Goal: Information Seeking & Learning: Find specific fact

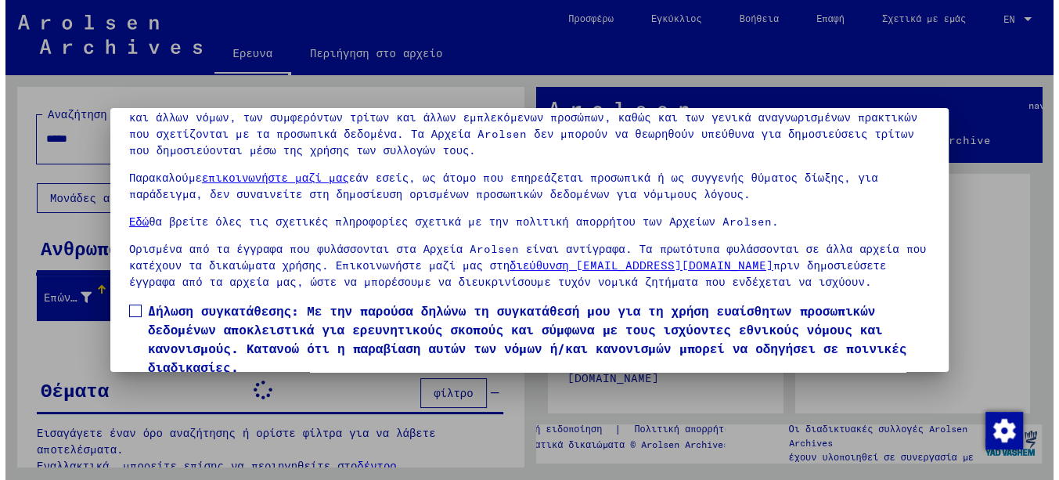
scroll to position [125, 0]
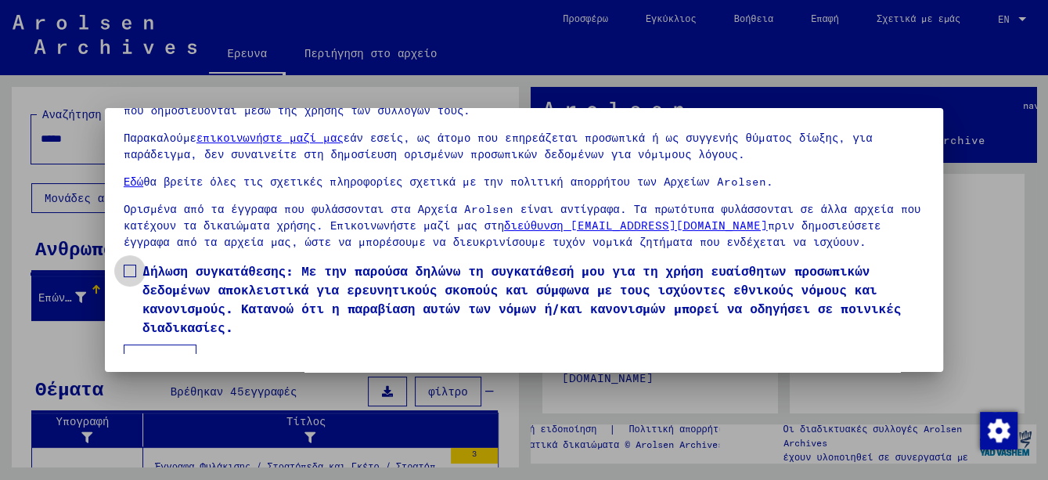
click at [124, 272] on span at bounding box center [130, 270] width 13 height 13
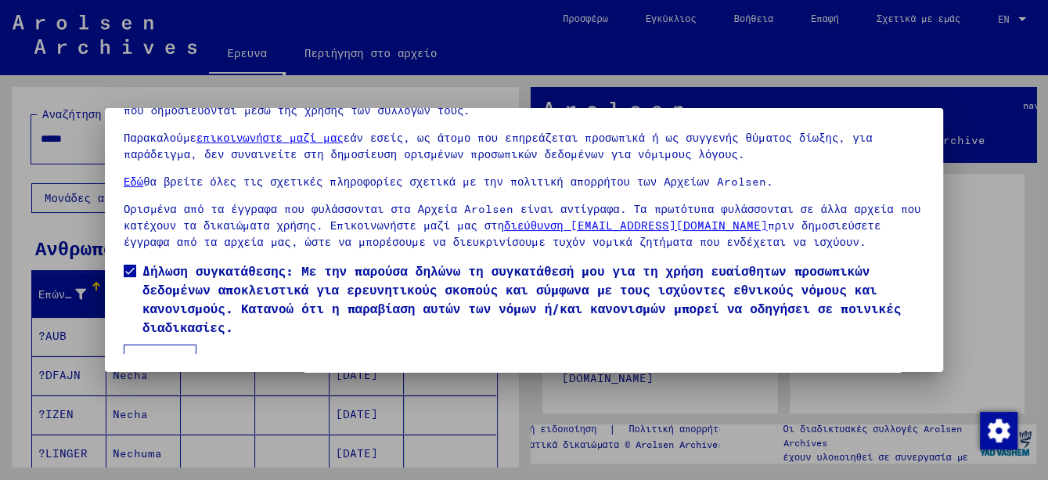
click at [147, 352] on font "Συμφωνώ" at bounding box center [160, 359] width 46 height 14
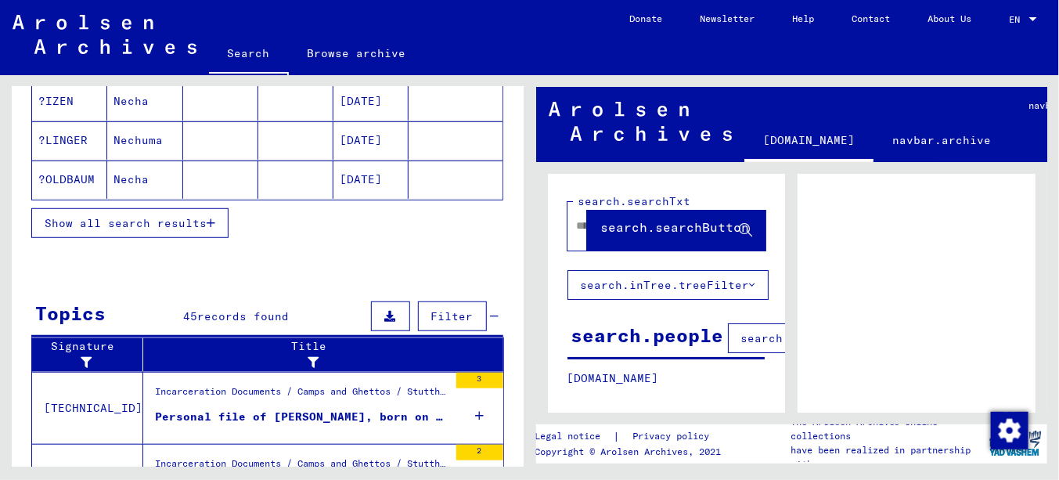
scroll to position [391, 0]
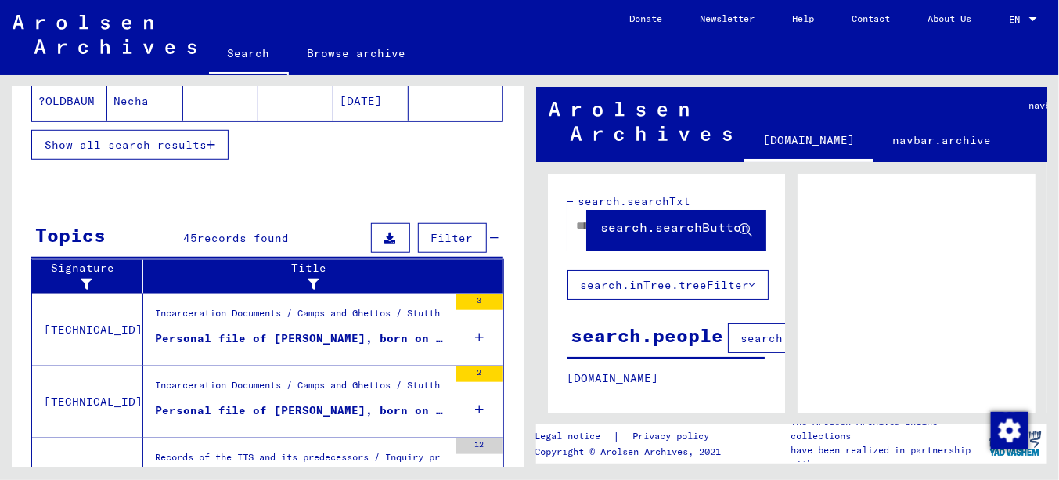
click at [275, 335] on div "Personal file of [PERSON_NAME], born on [DEMOGRAPHIC_DATA], born in [GEOGRAPHIC…" at bounding box center [301, 338] width 293 height 16
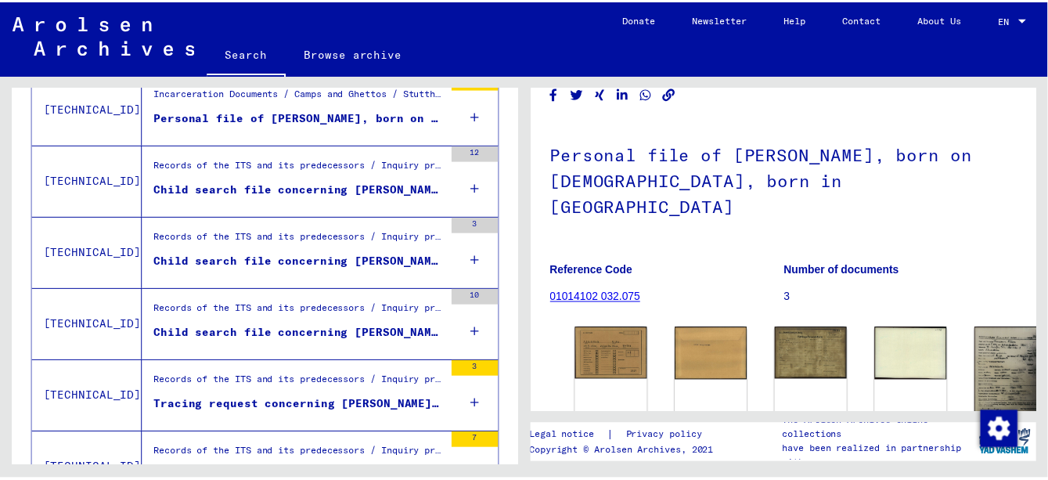
scroll to position [78, 0]
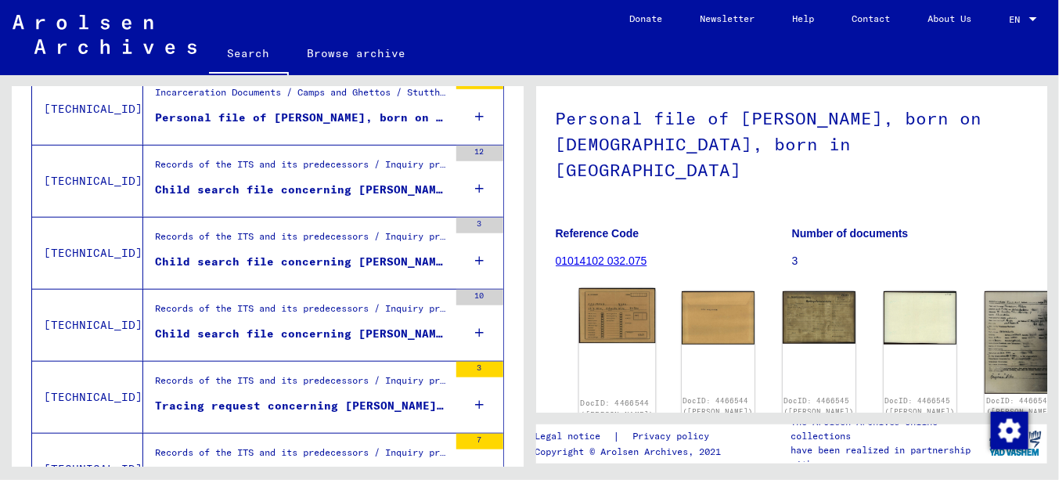
click at [597, 305] on img at bounding box center [616, 315] width 77 height 55
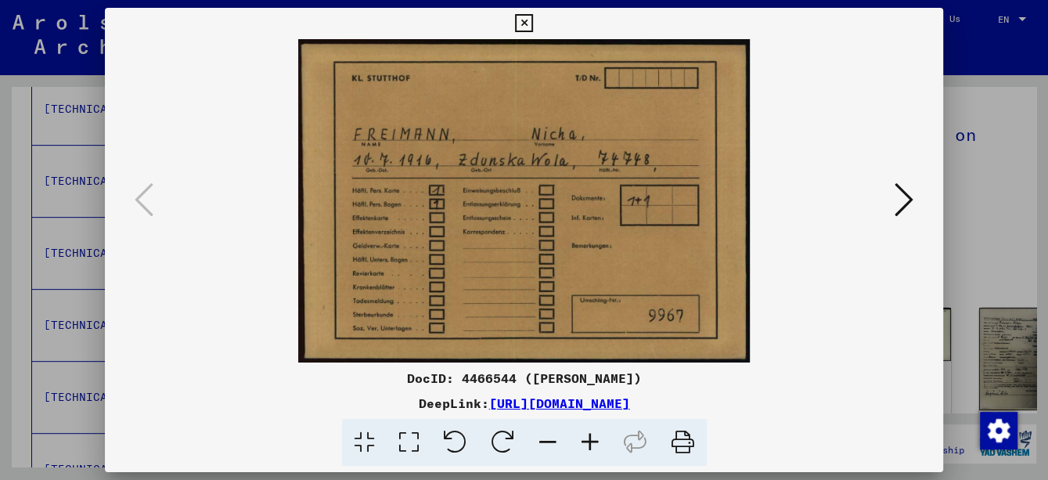
click at [588, 441] on icon at bounding box center [590, 443] width 42 height 48
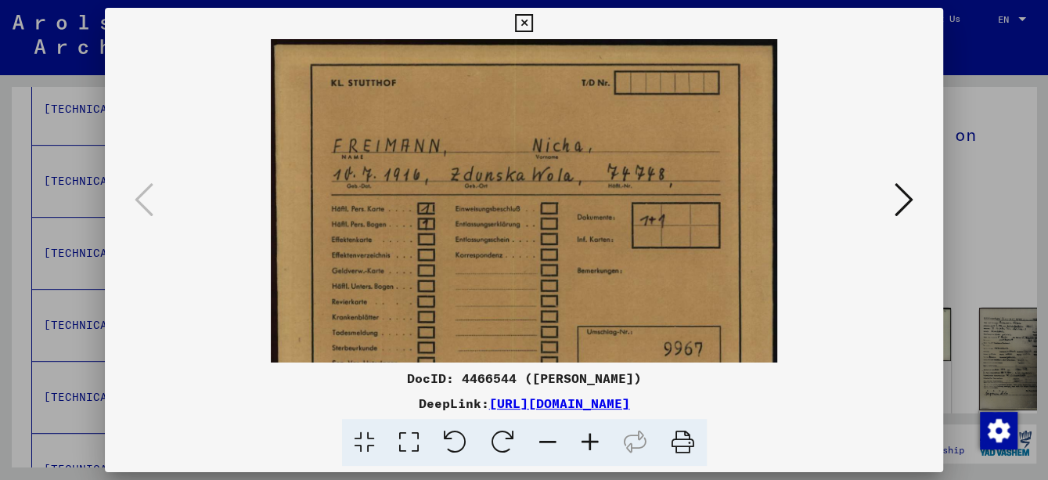
click at [588, 441] on icon at bounding box center [590, 443] width 42 height 48
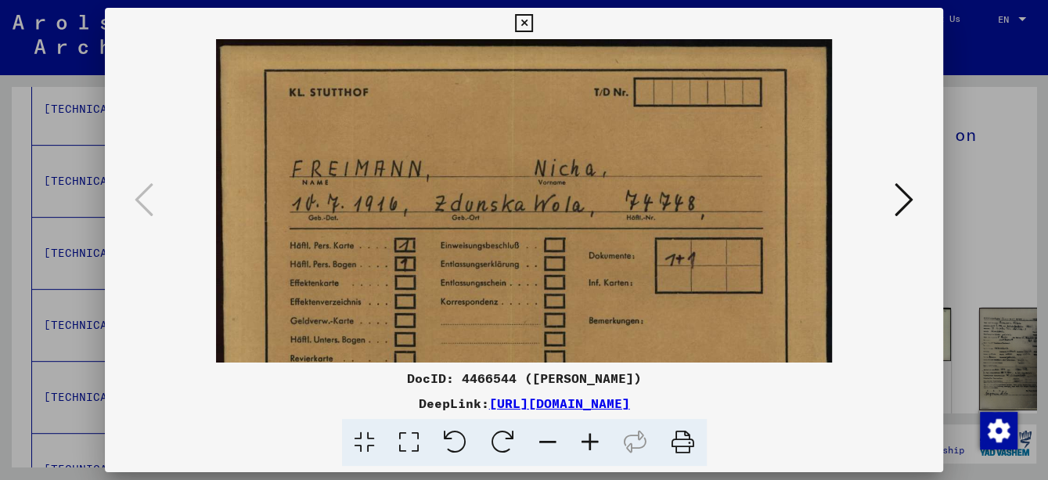
click at [588, 441] on icon at bounding box center [590, 443] width 42 height 48
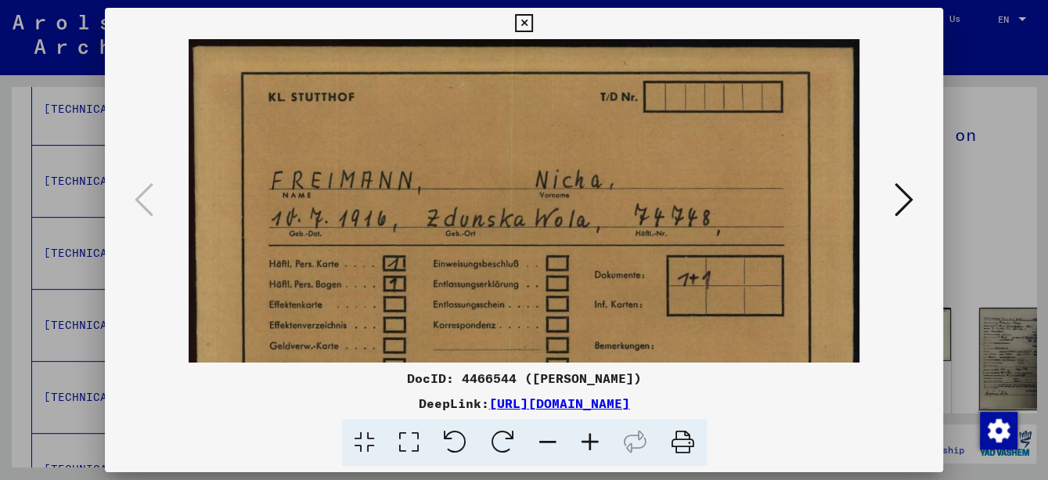
click at [588, 441] on icon at bounding box center [590, 443] width 42 height 48
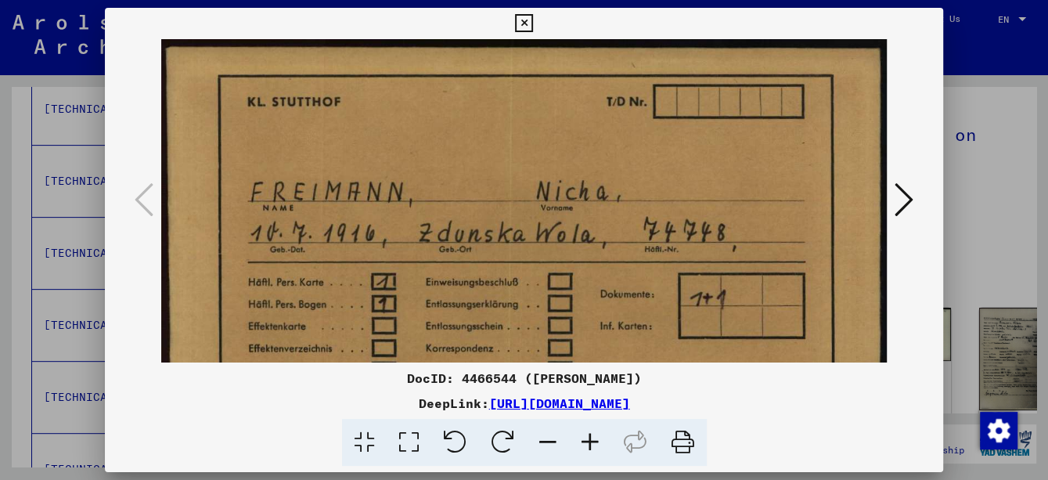
click at [588, 441] on icon at bounding box center [590, 443] width 42 height 48
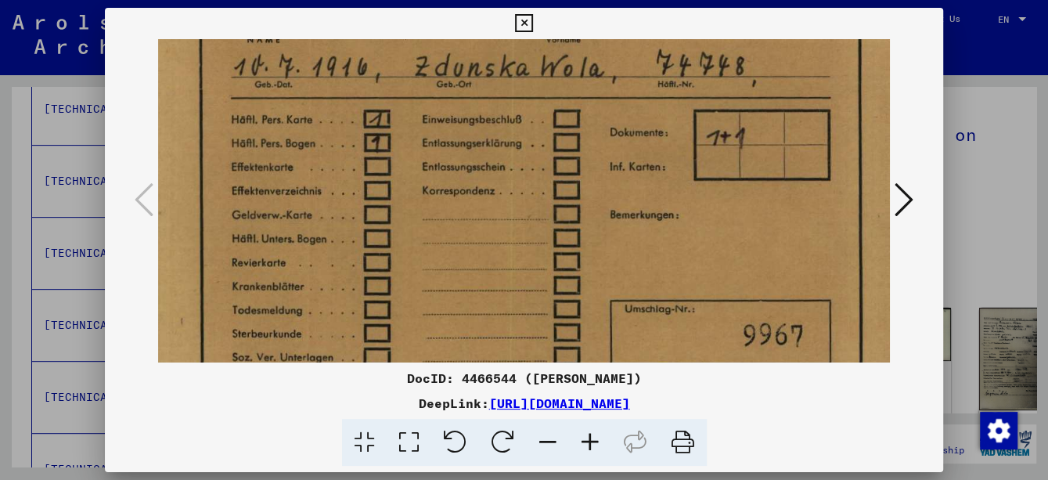
drag, startPoint x: 525, startPoint y: 226, endPoint x: 506, endPoint y: 113, distance: 115.0
click at [506, 113] on img at bounding box center [528, 137] width 780 height 558
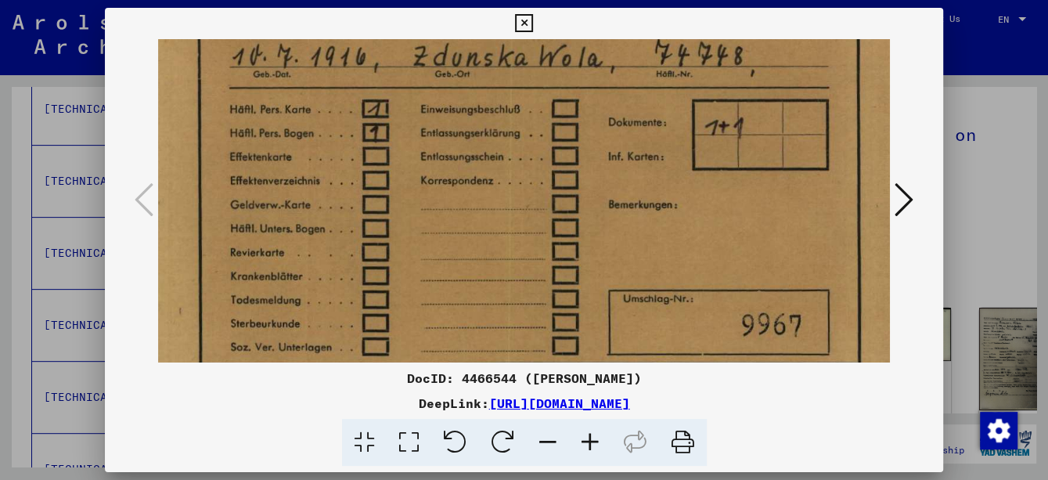
click at [512, 188] on img at bounding box center [526, 127] width 780 height 558
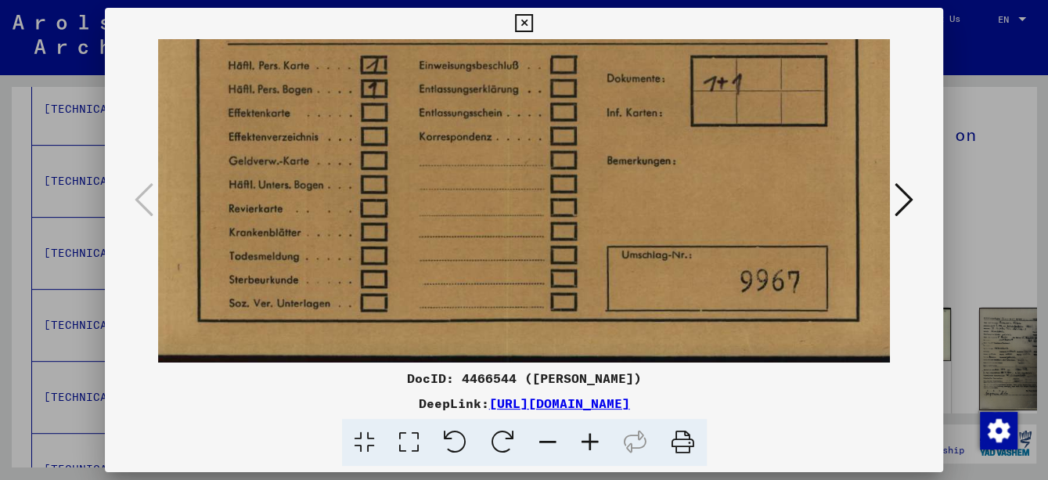
click at [912, 200] on icon at bounding box center [903, 200] width 19 height 38
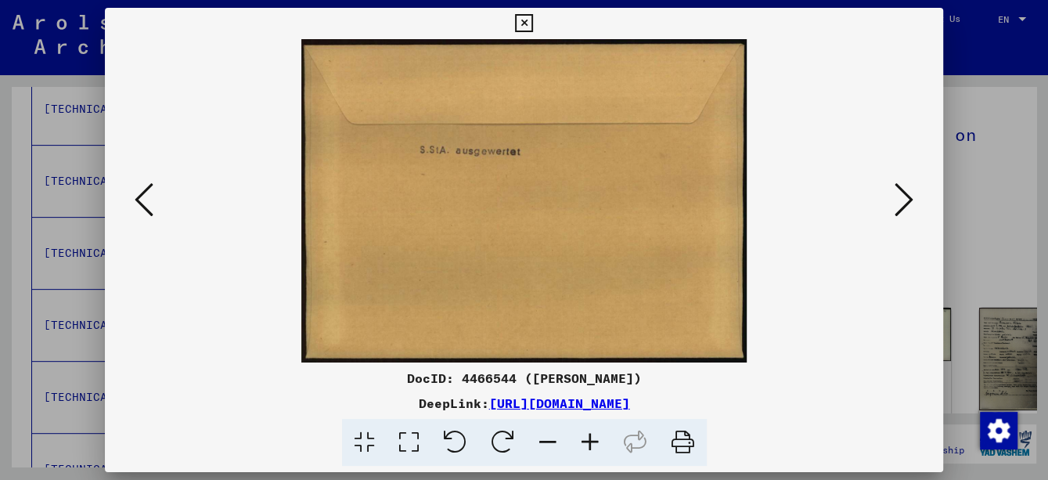
click at [912, 200] on icon at bounding box center [903, 200] width 19 height 38
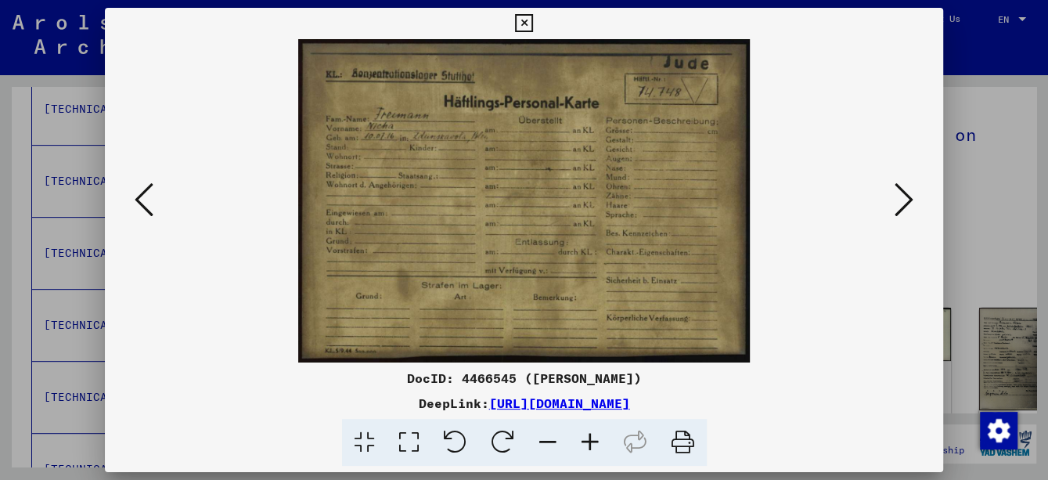
click at [599, 444] on icon at bounding box center [590, 443] width 42 height 48
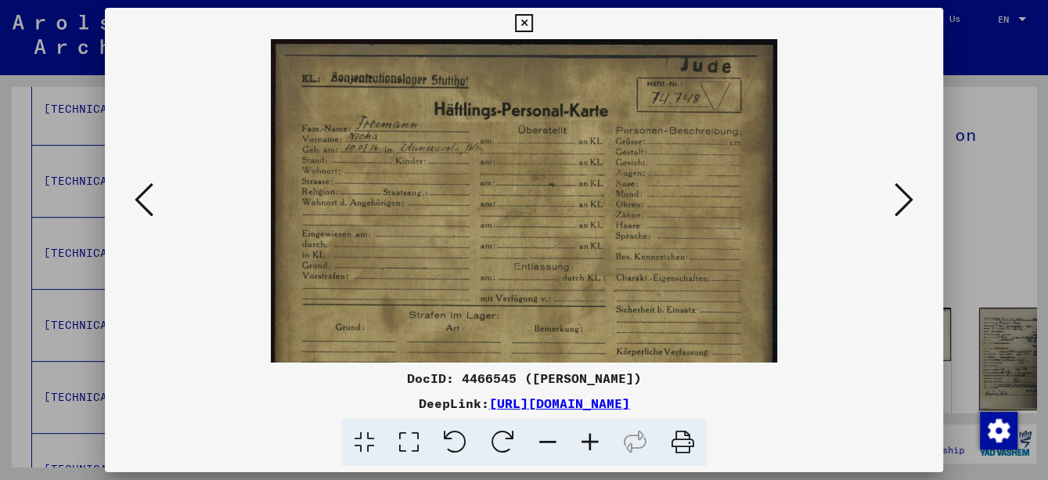
click at [599, 444] on icon at bounding box center [590, 443] width 42 height 48
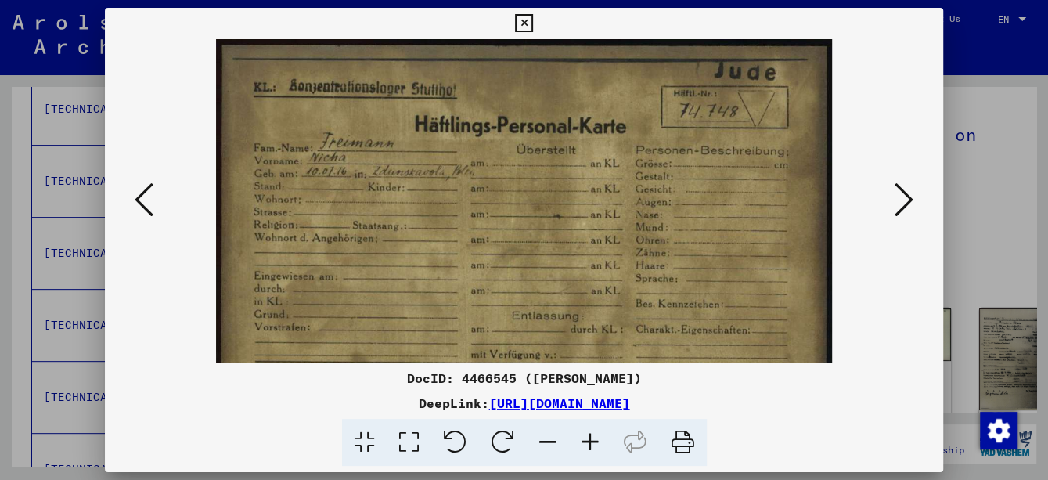
click at [599, 444] on icon at bounding box center [590, 443] width 42 height 48
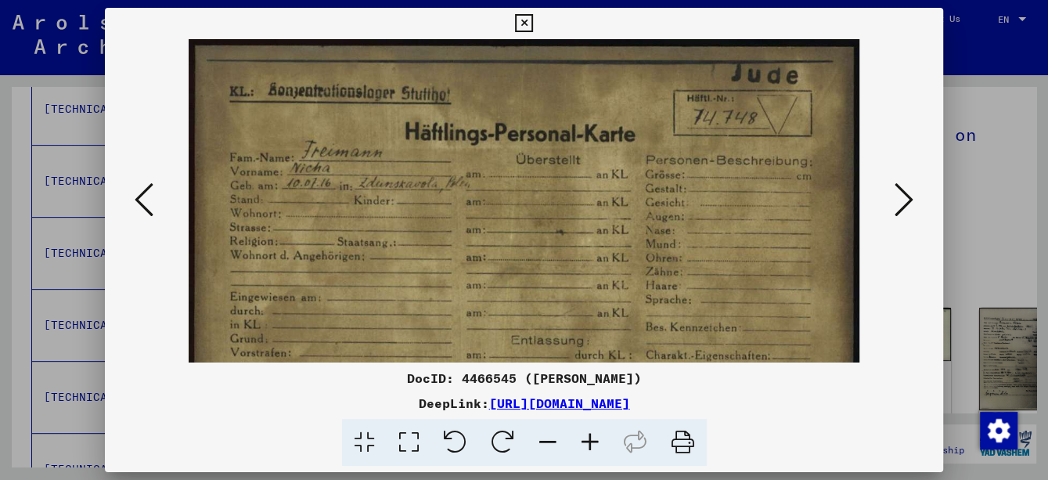
click at [599, 444] on icon at bounding box center [590, 443] width 42 height 48
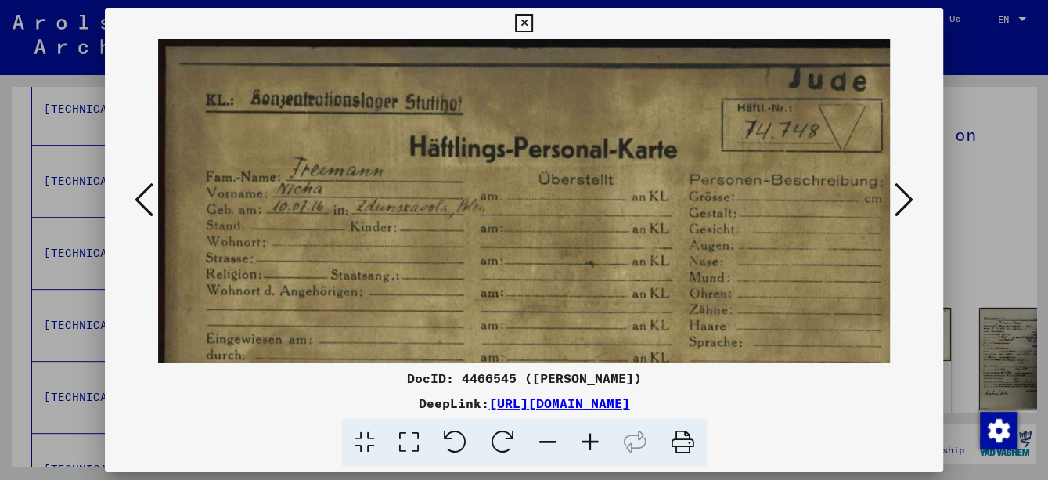
click at [599, 444] on icon at bounding box center [590, 443] width 42 height 48
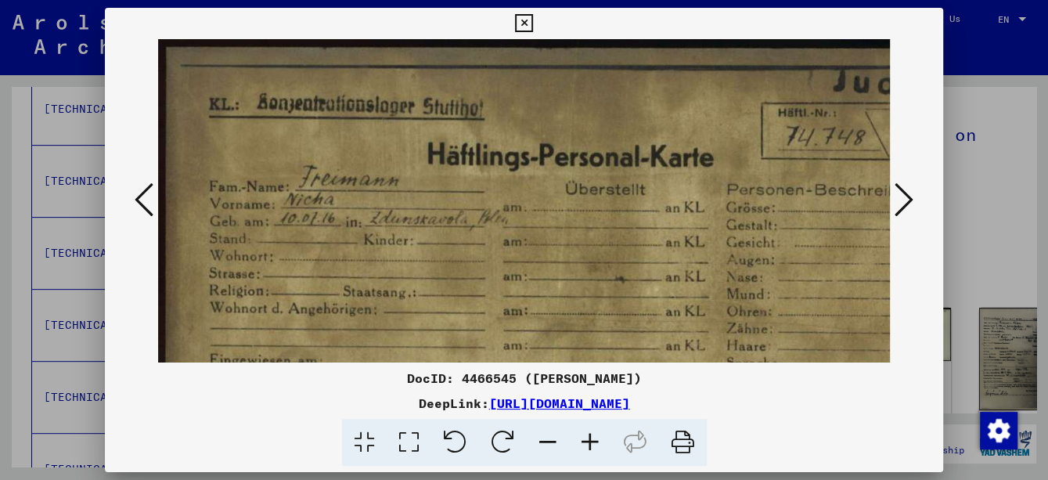
click at [599, 444] on icon at bounding box center [590, 443] width 42 height 48
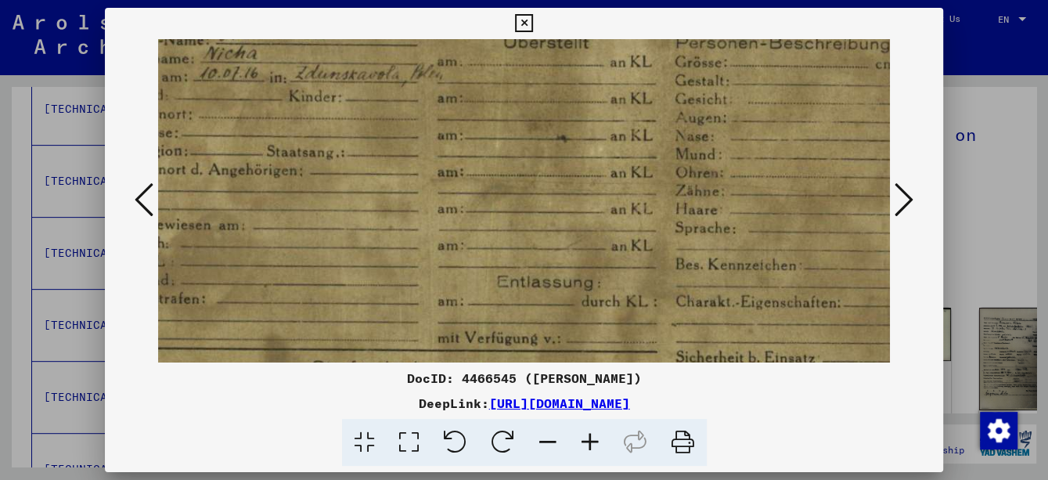
scroll to position [145, 89]
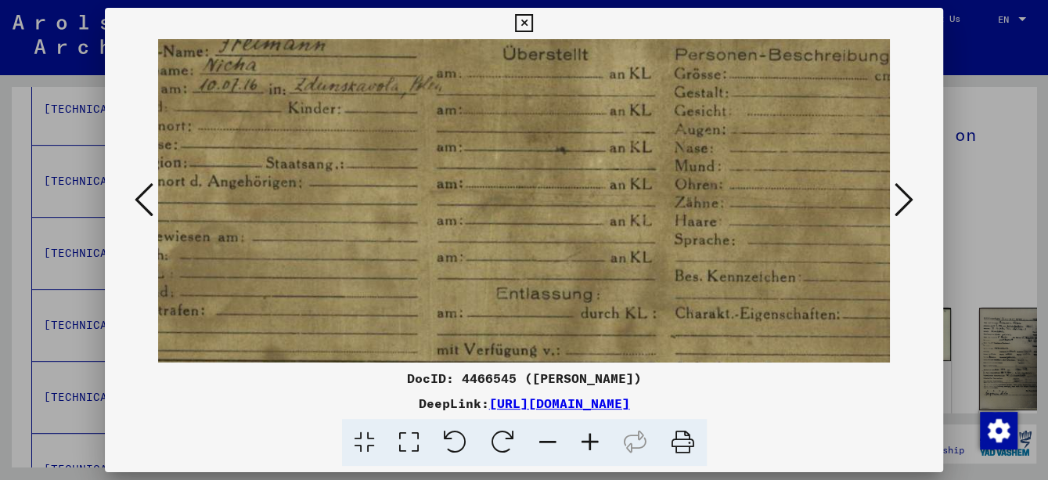
drag, startPoint x: 581, startPoint y: 276, endPoint x: 488, endPoint y: 132, distance: 171.1
click at [488, 132] on img at bounding box center [513, 212] width 889 height 636
click at [906, 198] on icon at bounding box center [903, 200] width 19 height 38
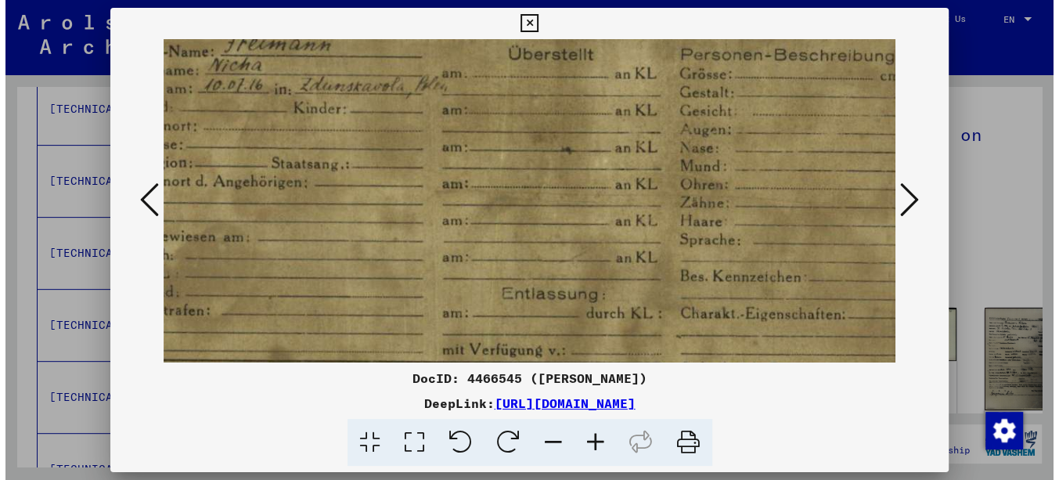
scroll to position [0, 0]
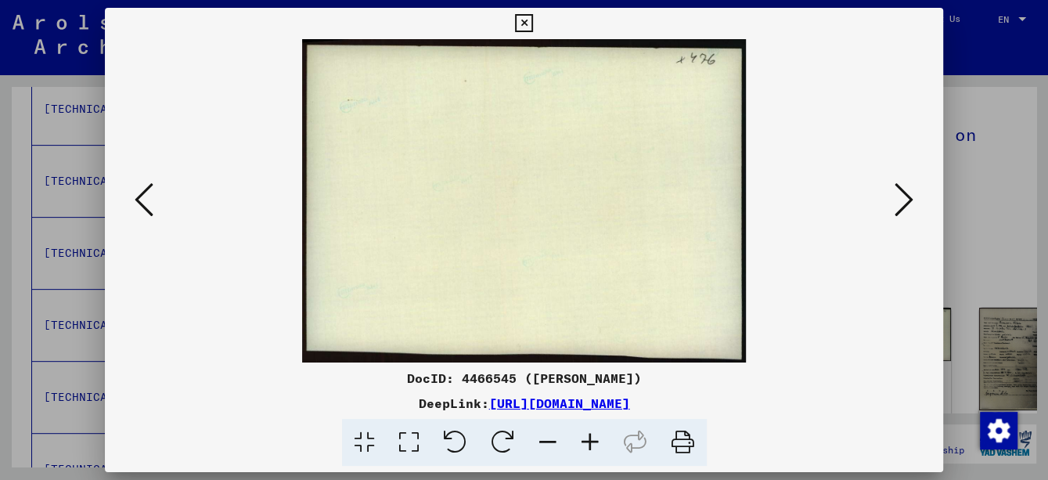
click at [906, 198] on icon at bounding box center [903, 200] width 19 height 38
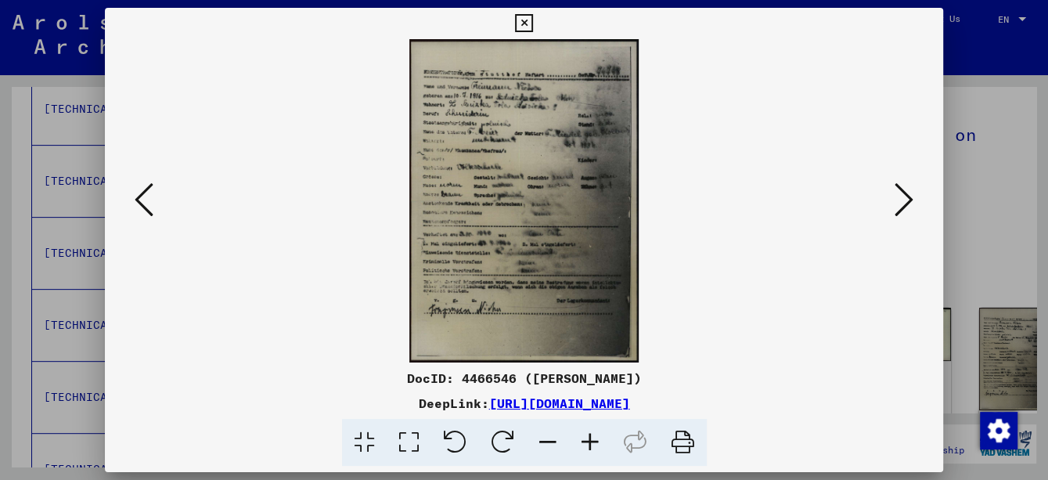
click at [906, 198] on icon at bounding box center [903, 200] width 19 height 38
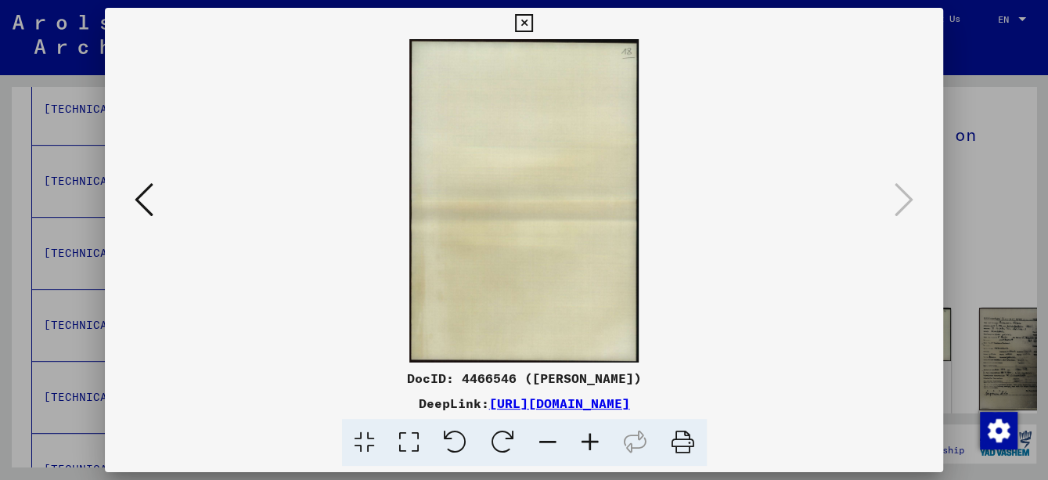
click at [520, 21] on icon at bounding box center [524, 23] width 18 height 19
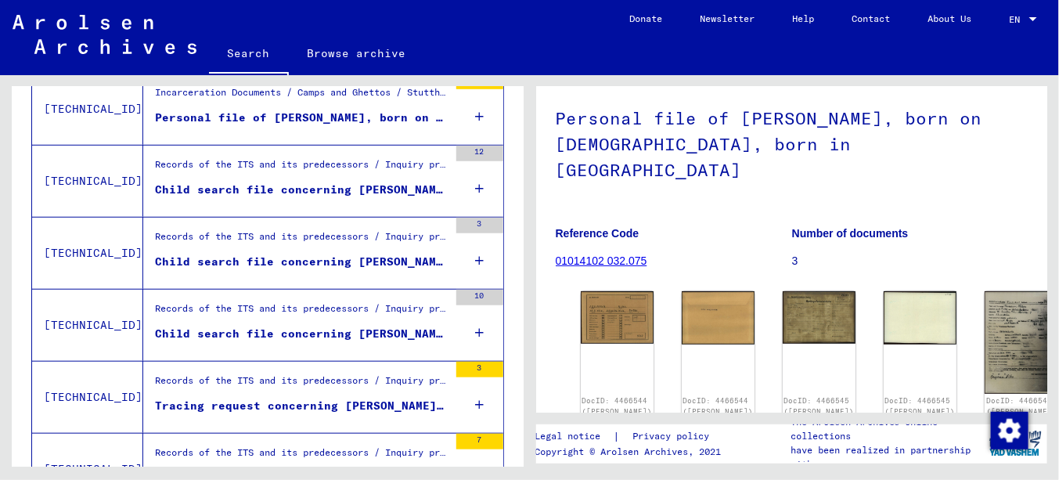
drag, startPoint x: 779, startPoint y: 167, endPoint x: 912, endPoint y: 167, distance: 133.8
click at [912, 167] on h1 "Personal file of [PERSON_NAME], born on [DEMOGRAPHIC_DATA], born in [GEOGRAPHIC…" at bounding box center [792, 142] width 473 height 121
click at [601, 299] on img at bounding box center [616, 315] width 77 height 55
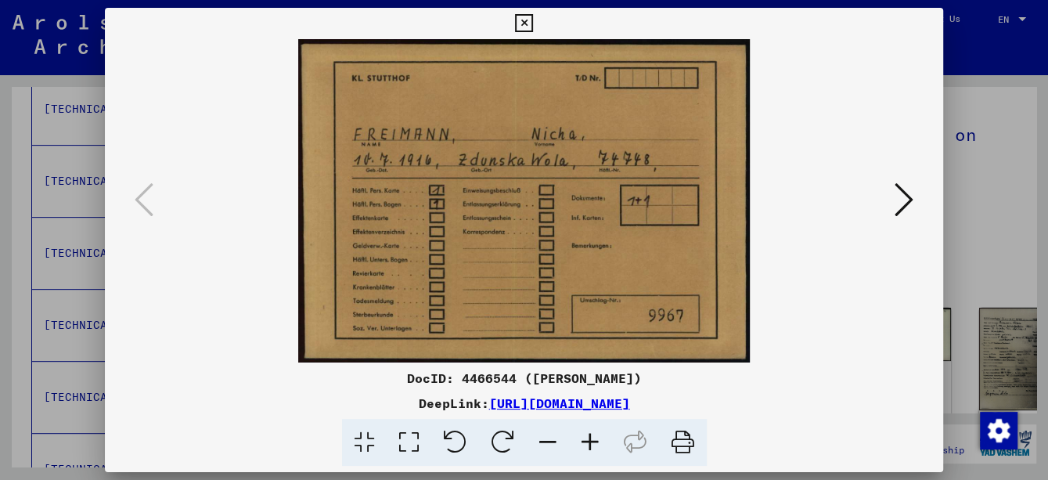
click at [527, 14] on icon at bounding box center [524, 23] width 18 height 19
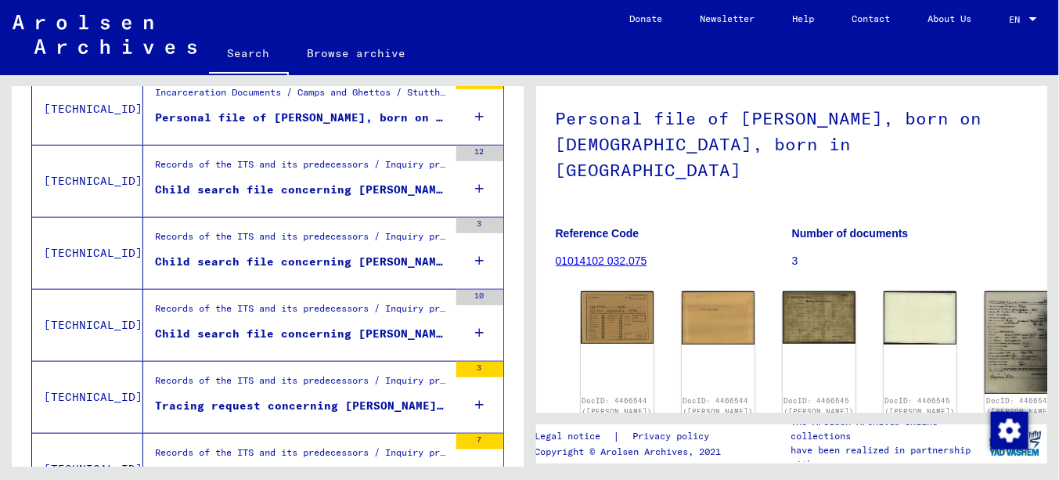
scroll to position [235, 0]
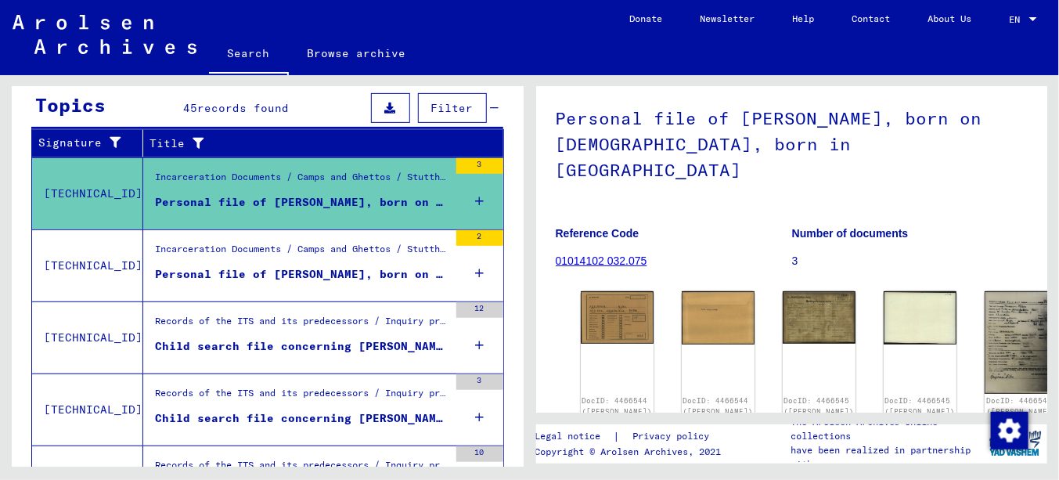
click at [283, 279] on figure "Personal file of [PERSON_NAME], born on [DEMOGRAPHIC_DATA], born in [GEOGRAPHIC…" at bounding box center [301, 277] width 293 height 23
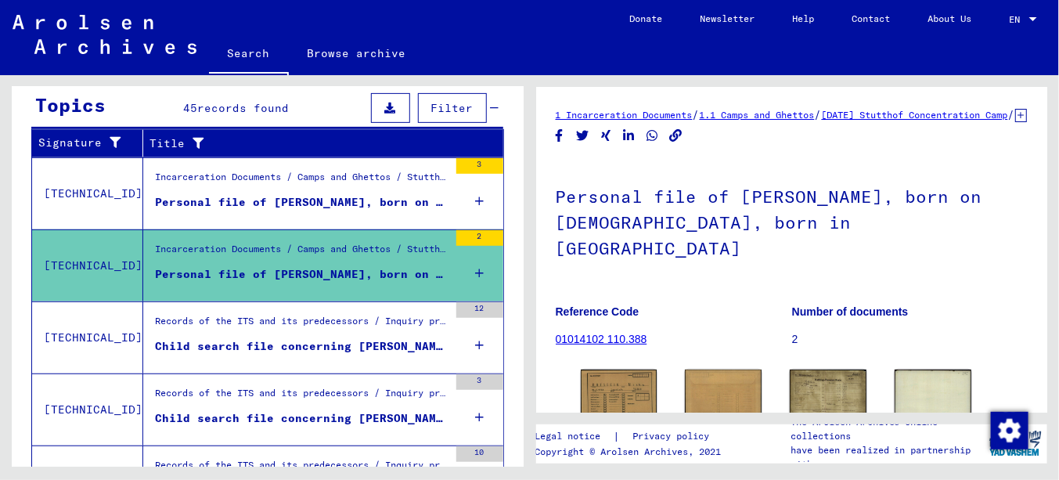
drag, startPoint x: 779, startPoint y: 237, endPoint x: 901, endPoint y: 231, distance: 121.5
click at [901, 231] on h1 "Personal file of [PERSON_NAME], born on [DEMOGRAPHIC_DATA], born in [GEOGRAPHIC…" at bounding box center [792, 220] width 473 height 121
click at [617, 376] on img at bounding box center [618, 396] width 81 height 57
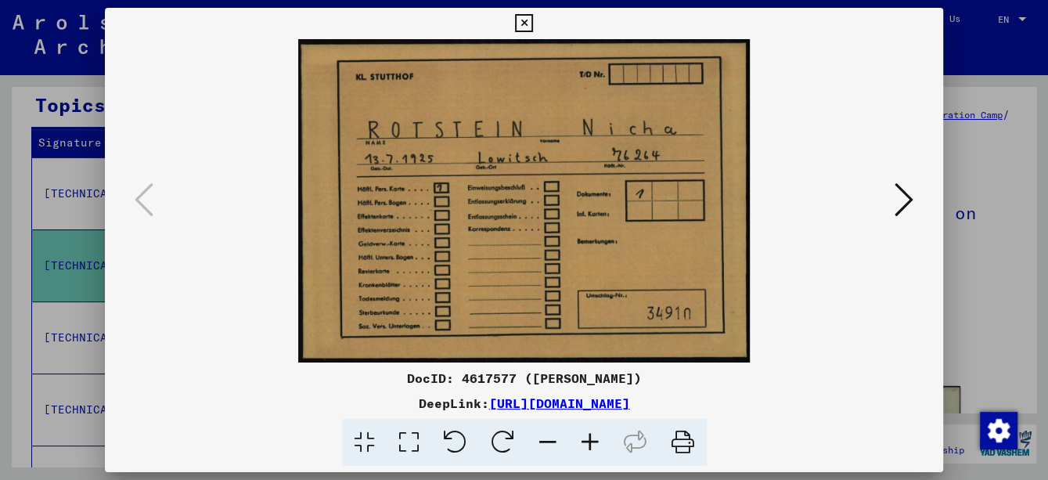
click at [520, 24] on icon at bounding box center [524, 23] width 18 height 19
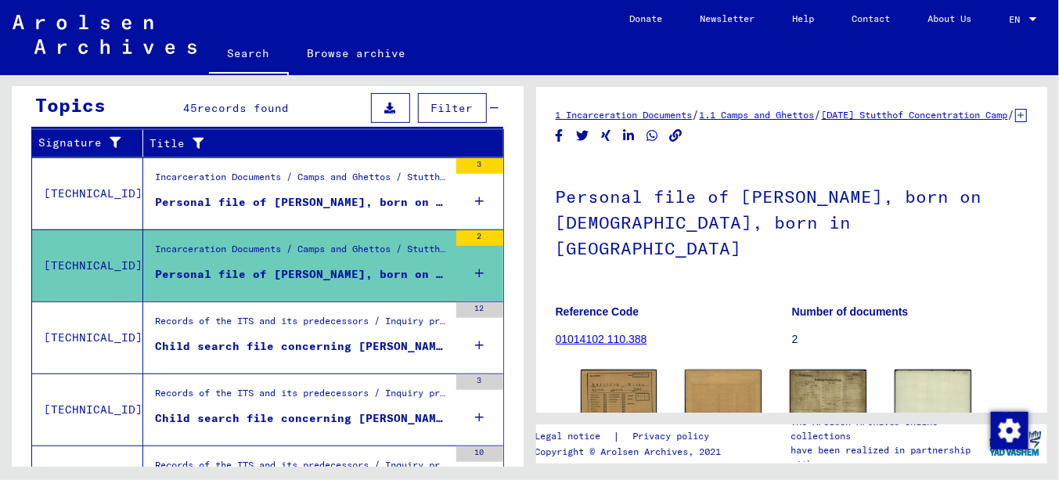
click at [282, 343] on div "Child search file concerning [PERSON_NAME] [DATE]" at bounding box center [301, 346] width 293 height 16
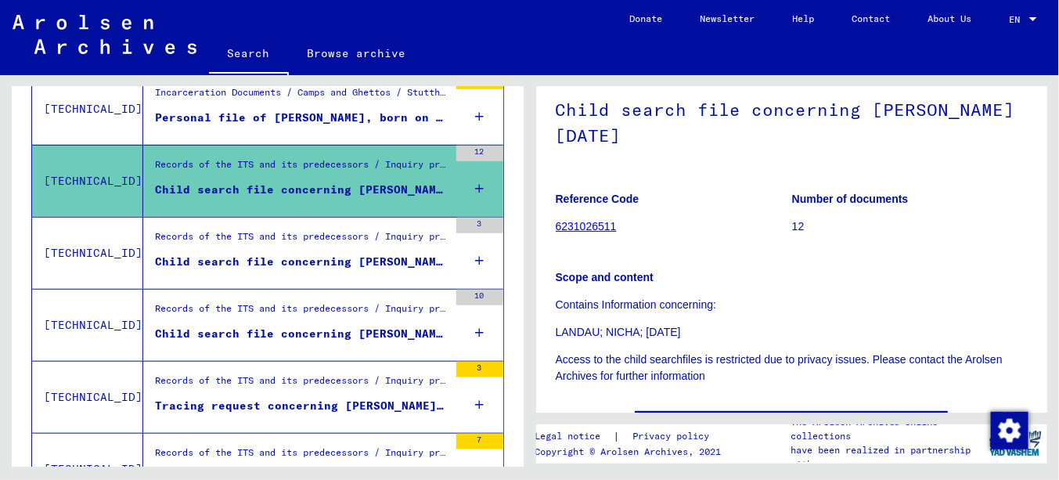
scroll to position [78, 0]
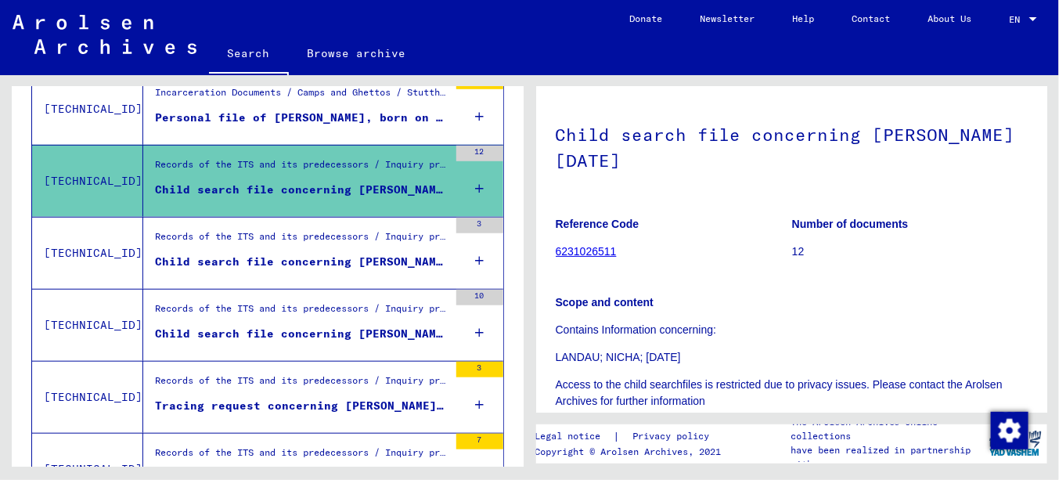
click at [362, 254] on div "Child search file concerning [PERSON_NAME] [DATE]" at bounding box center [301, 262] width 293 height 16
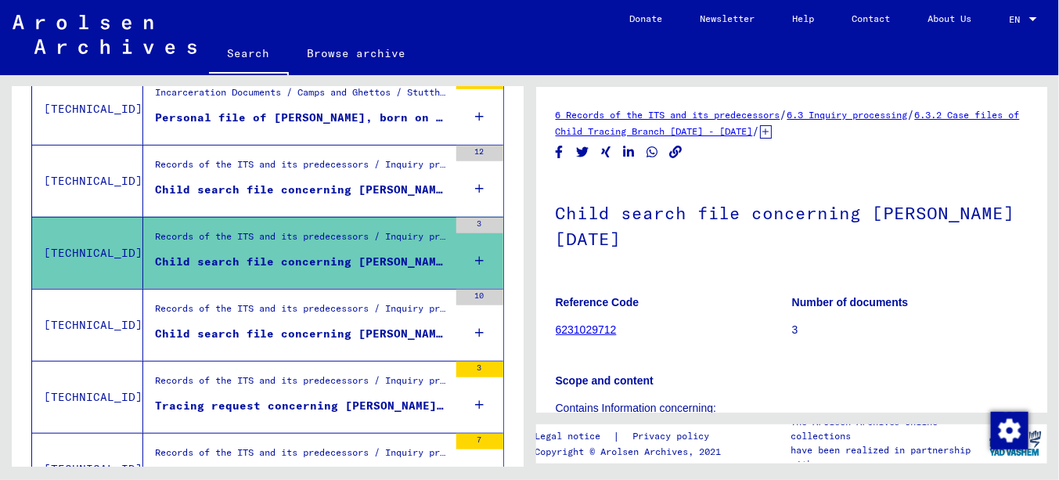
click at [354, 332] on div "Child search file concerning [PERSON_NAME] HENA [DATE]" at bounding box center [301, 334] width 293 height 16
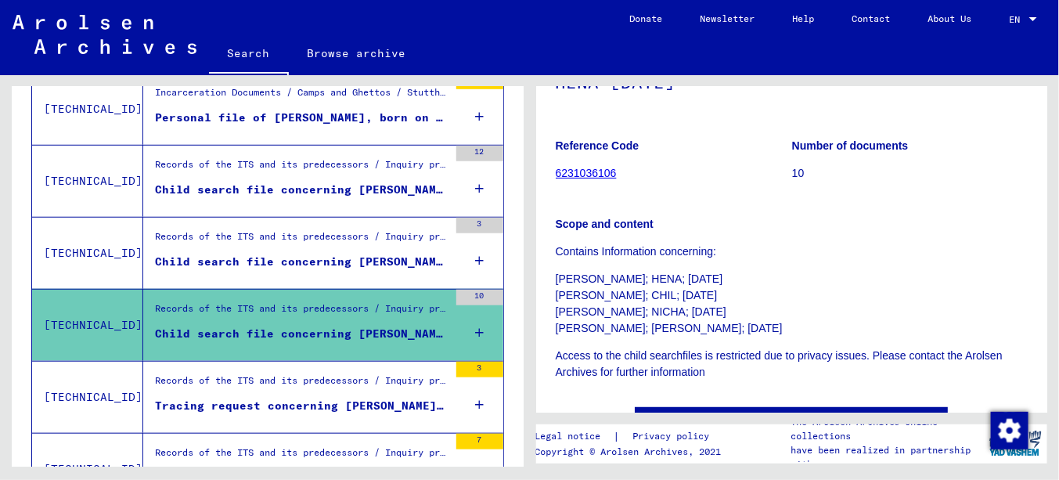
click at [354, 377] on div "Records of the ITS and its predecessors / Inquiry processing / ITS case files a…" at bounding box center [301, 384] width 293 height 22
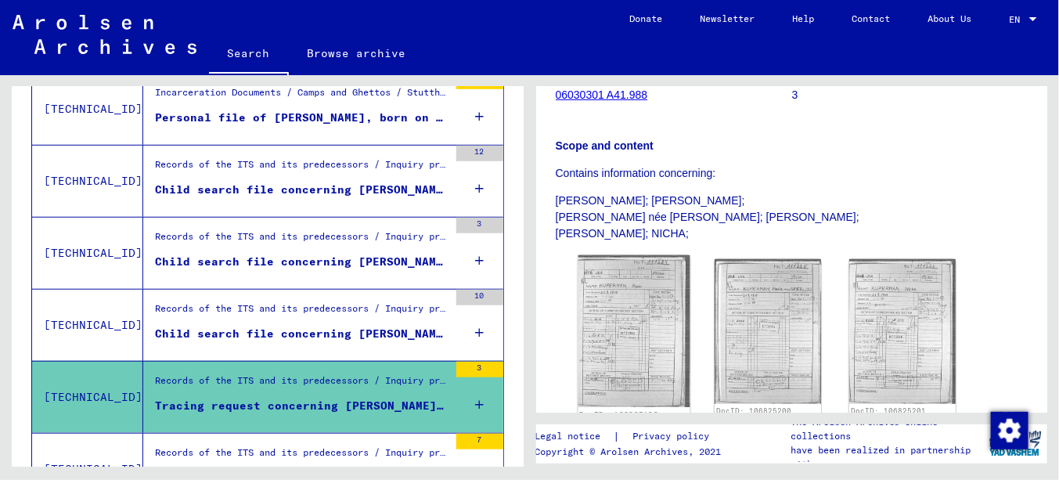
click at [635, 303] on img at bounding box center [634, 331] width 112 height 152
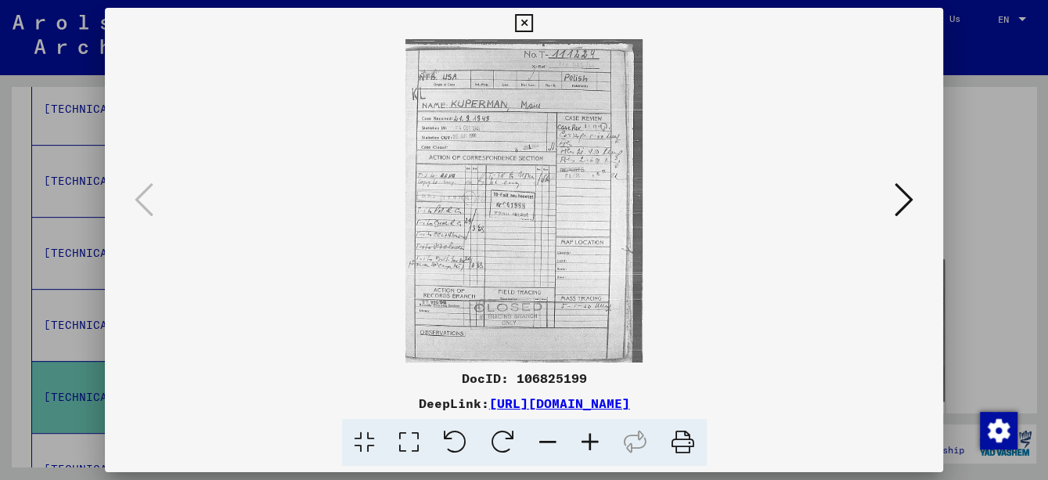
click at [590, 444] on icon at bounding box center [590, 443] width 42 height 48
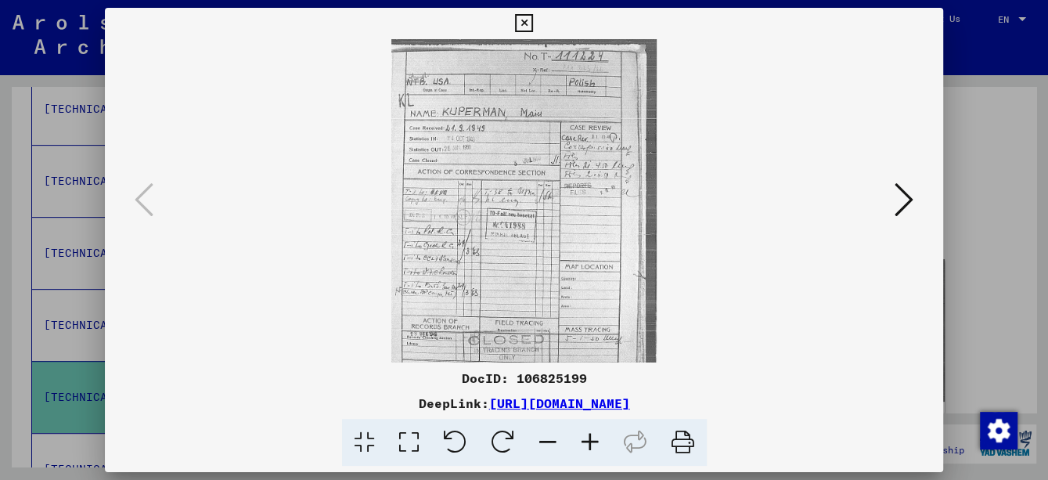
click at [590, 444] on icon at bounding box center [590, 443] width 42 height 48
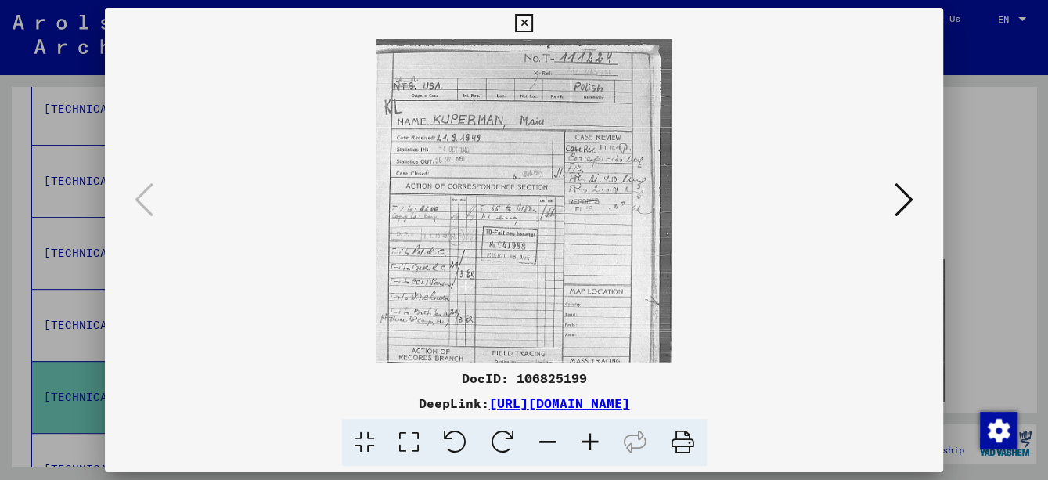
click at [590, 443] on icon at bounding box center [590, 443] width 42 height 48
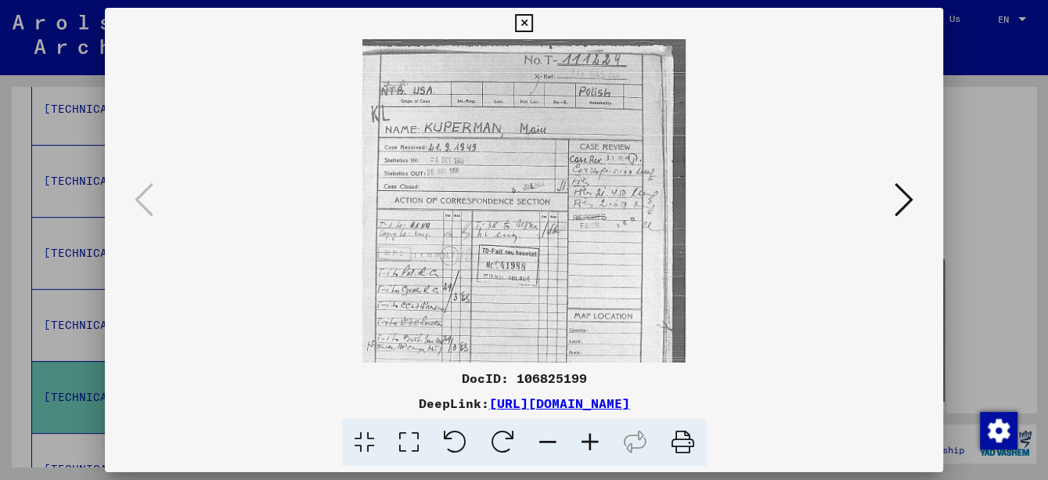
click at [590, 443] on icon at bounding box center [590, 443] width 42 height 48
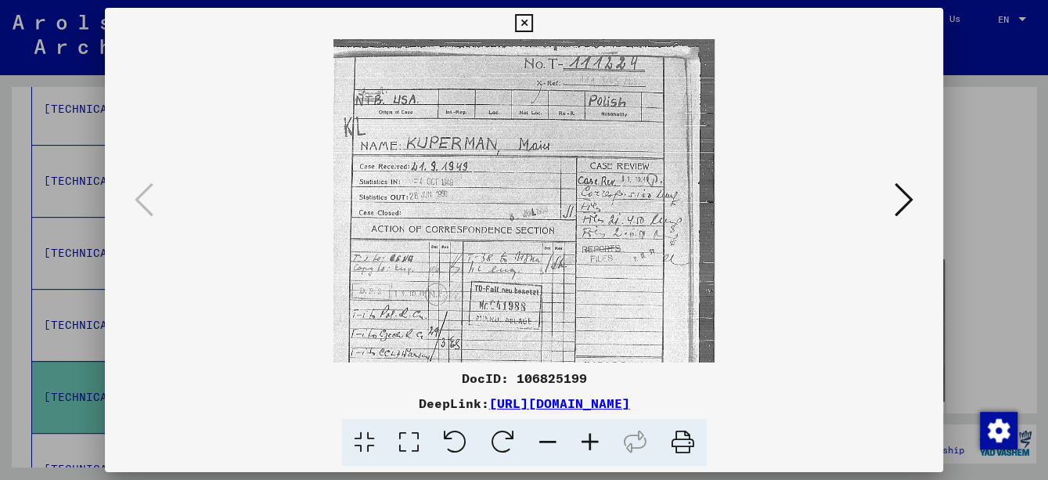
click at [590, 443] on icon at bounding box center [590, 443] width 42 height 48
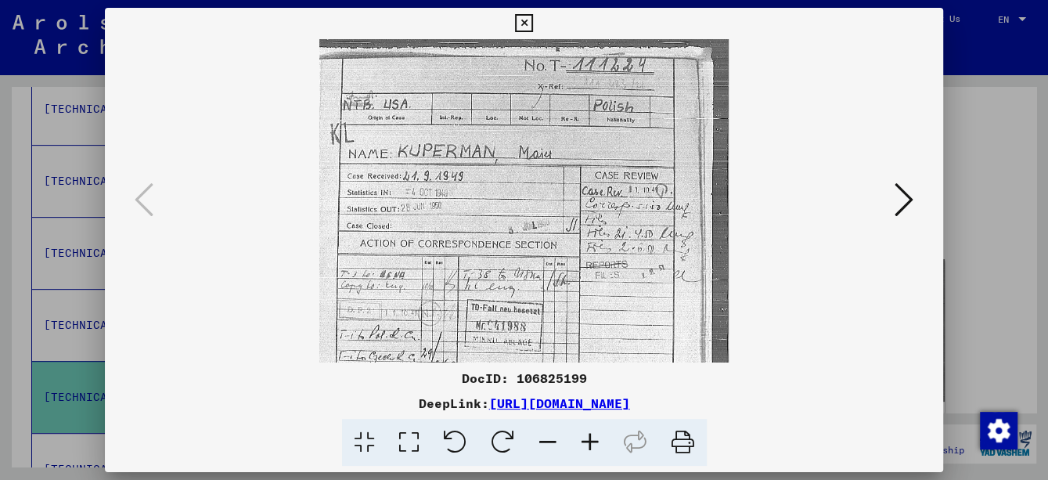
click at [590, 443] on icon at bounding box center [590, 443] width 42 height 48
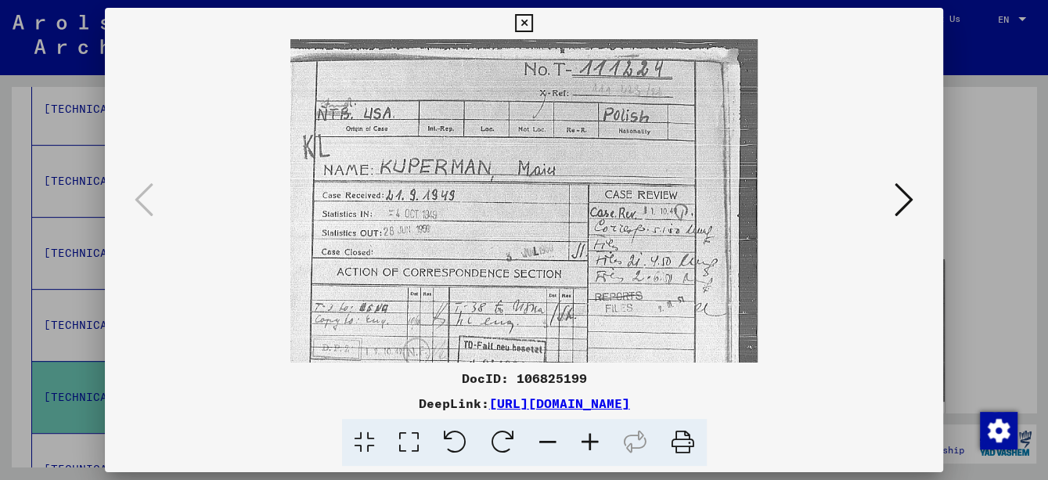
click at [590, 443] on icon at bounding box center [590, 443] width 42 height 48
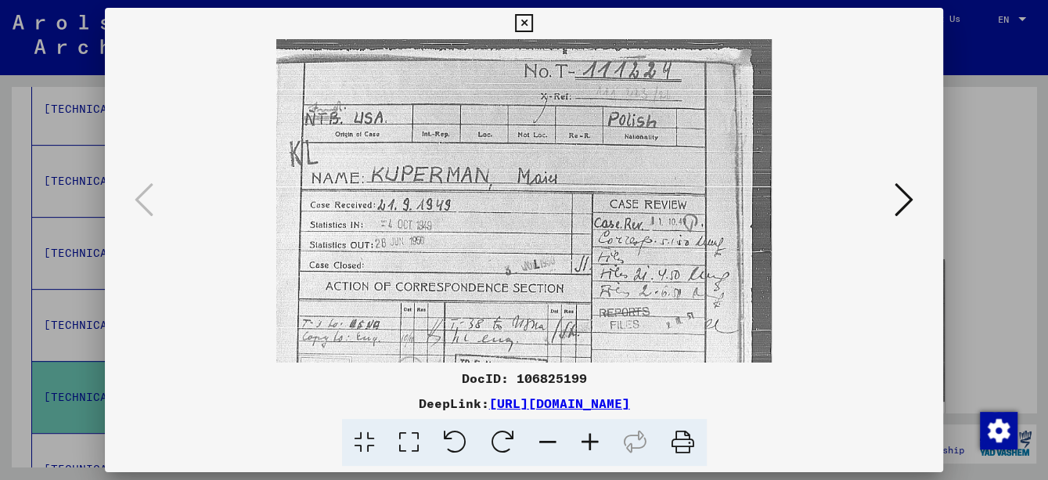
click at [590, 443] on icon at bounding box center [590, 443] width 42 height 48
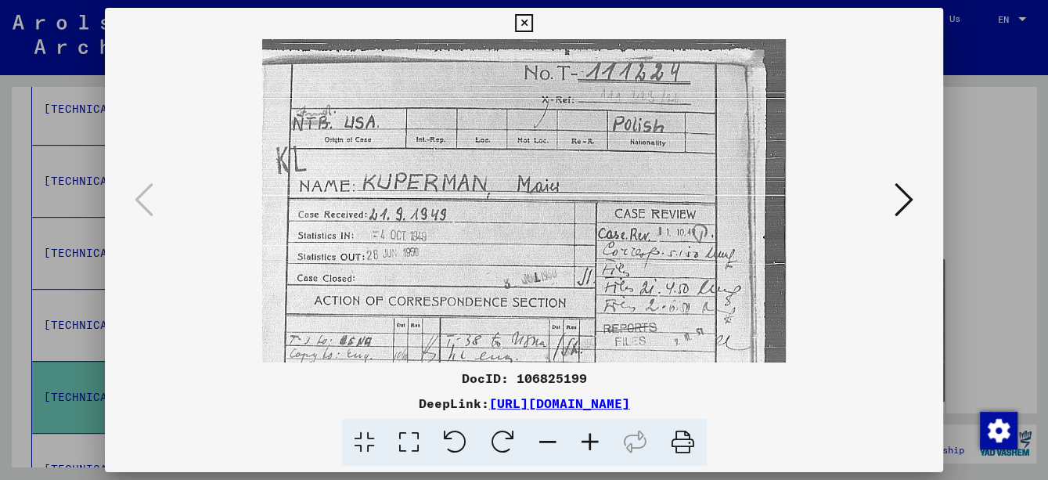
click at [590, 443] on icon at bounding box center [590, 443] width 42 height 48
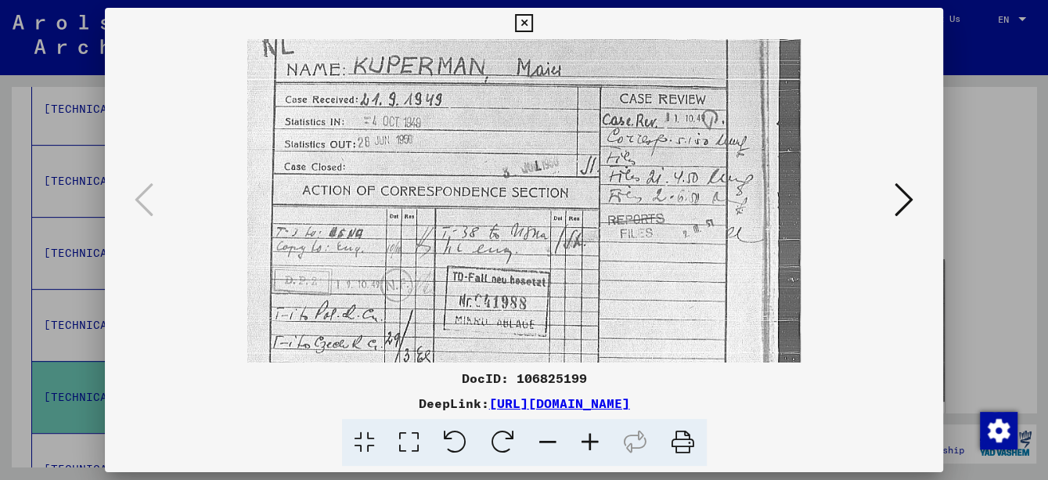
scroll to position [243, 0]
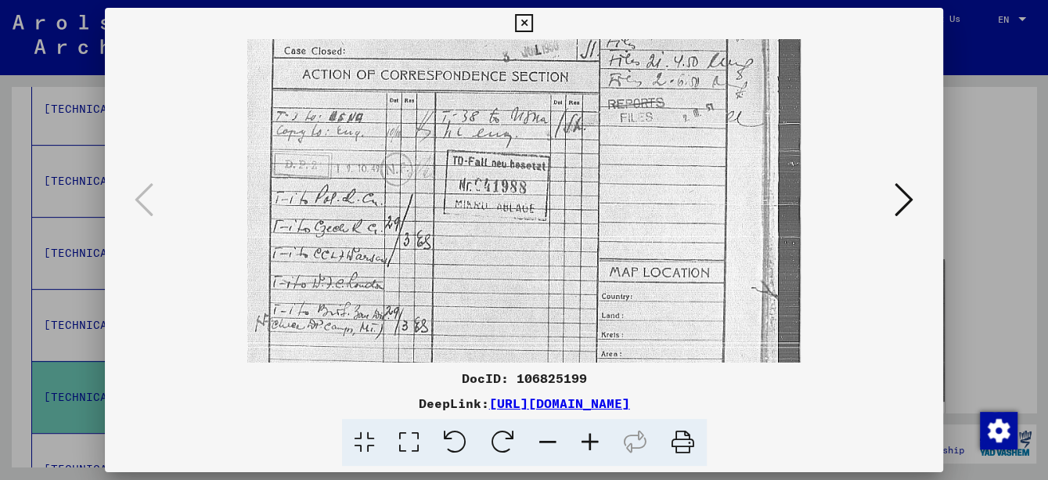
drag, startPoint x: 577, startPoint y: 271, endPoint x: 583, endPoint y: 29, distance: 241.9
click at [583, 29] on div "DocID: 106825199 DeepLink: [URL][DOMAIN_NAME]" at bounding box center [524, 237] width 838 height 459
click at [913, 201] on icon at bounding box center [903, 200] width 19 height 38
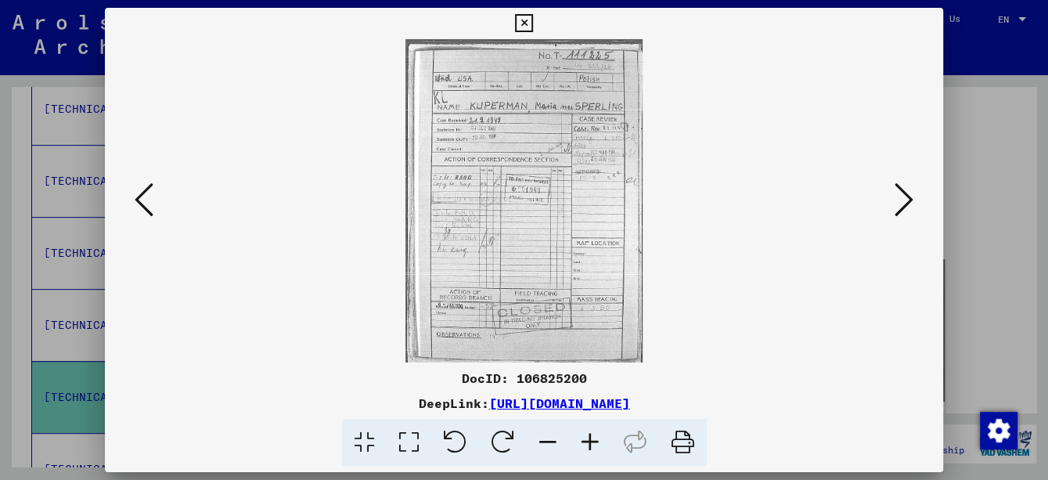
click at [588, 443] on icon at bounding box center [590, 443] width 42 height 48
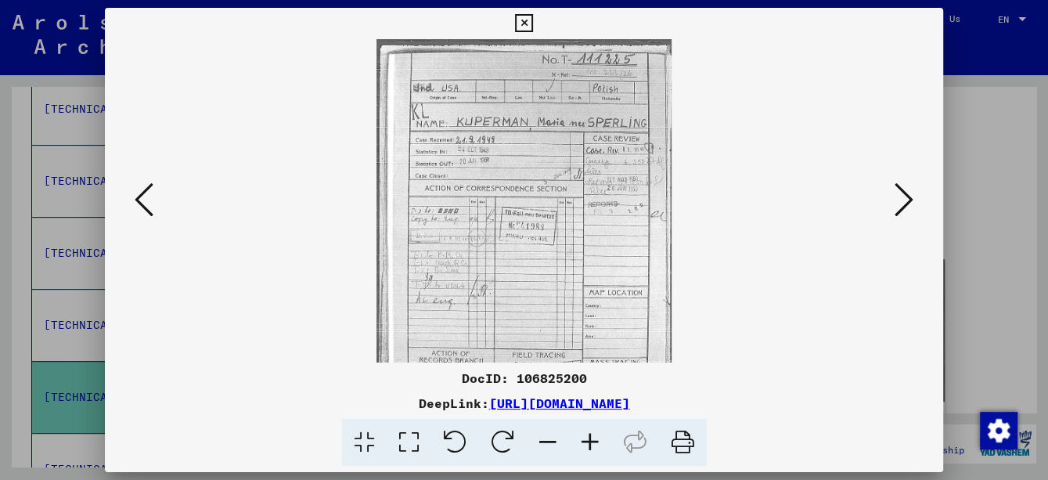
click at [588, 443] on icon at bounding box center [590, 443] width 42 height 48
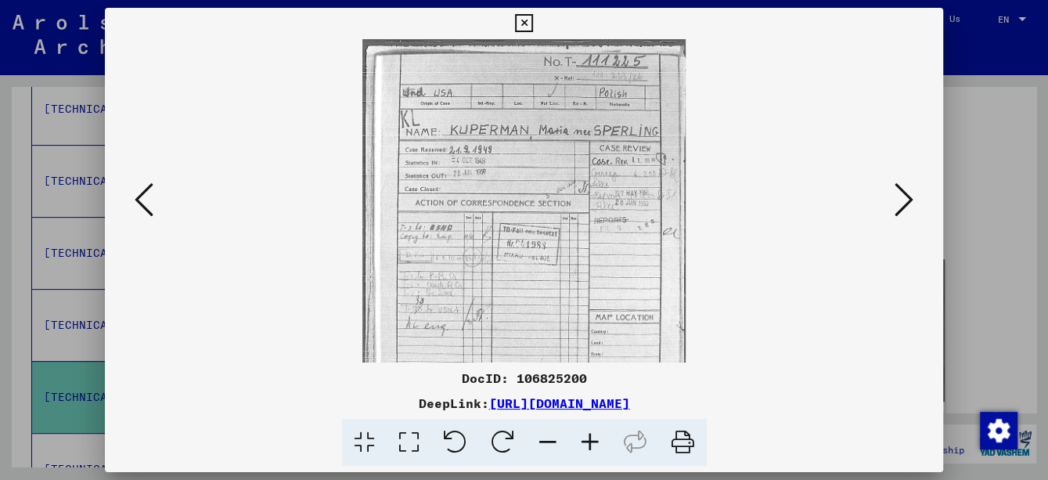
click at [588, 442] on icon at bounding box center [590, 443] width 42 height 48
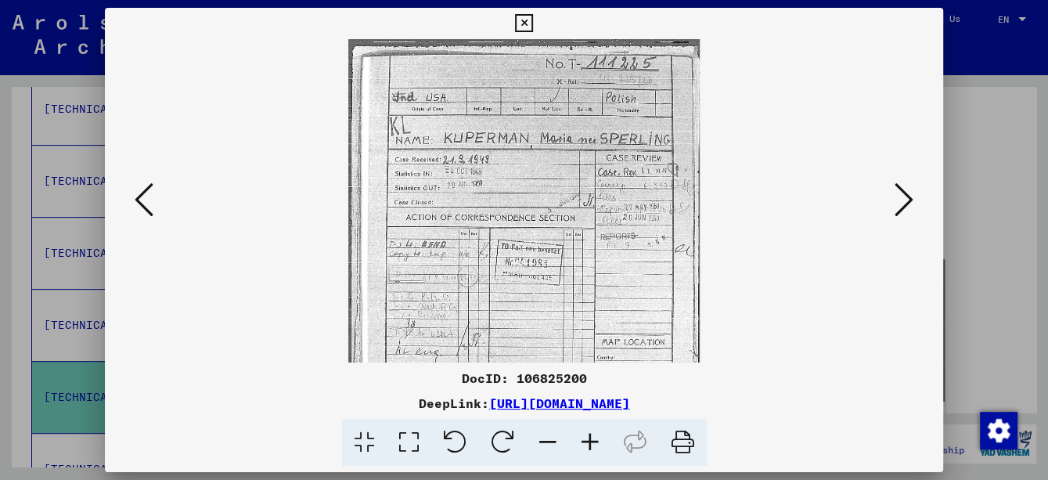
click at [588, 442] on icon at bounding box center [590, 443] width 42 height 48
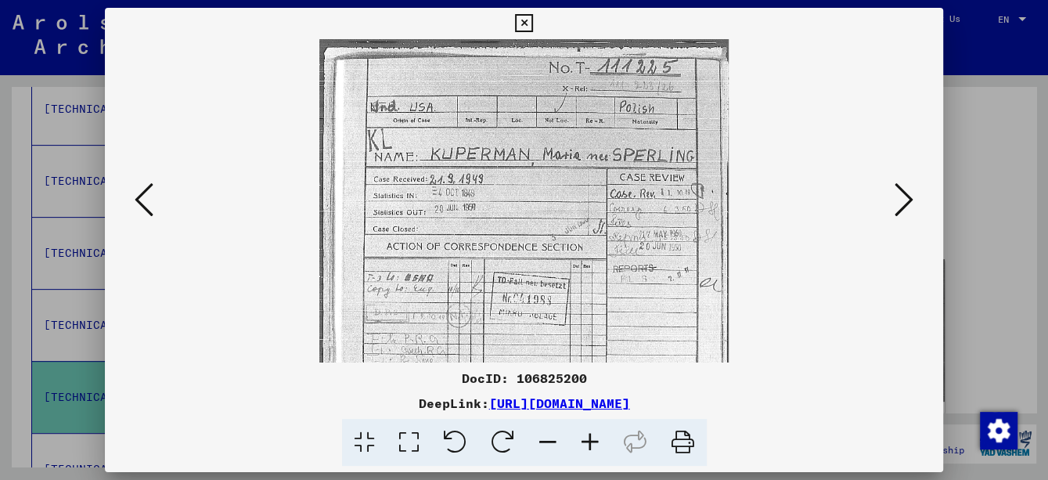
click at [588, 442] on icon at bounding box center [590, 443] width 42 height 48
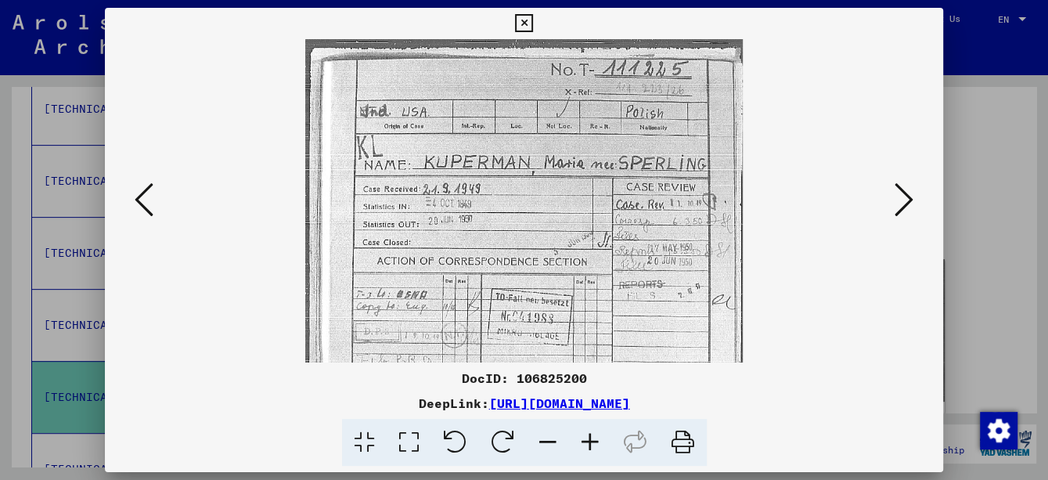
click at [588, 442] on icon at bounding box center [590, 443] width 42 height 48
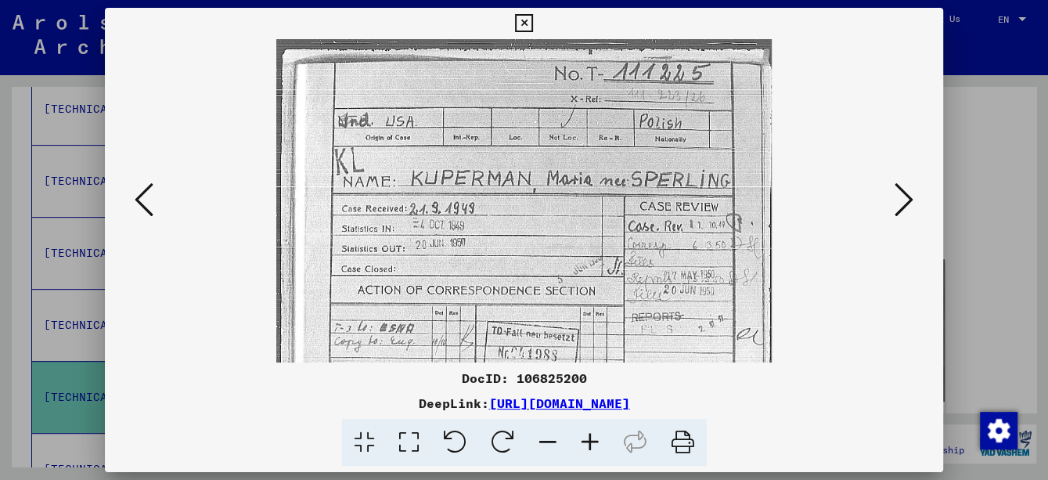
click at [588, 442] on icon at bounding box center [590, 443] width 42 height 48
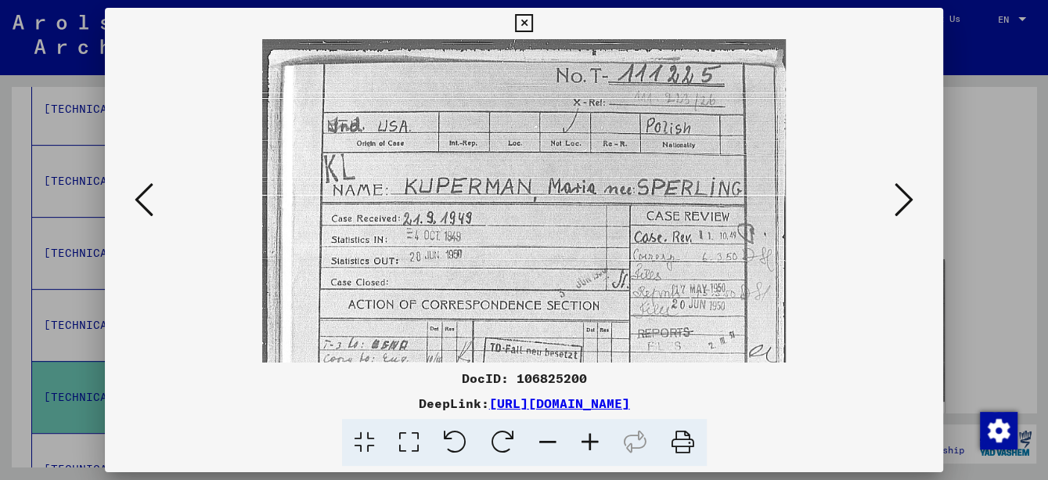
click at [588, 442] on icon at bounding box center [590, 443] width 42 height 48
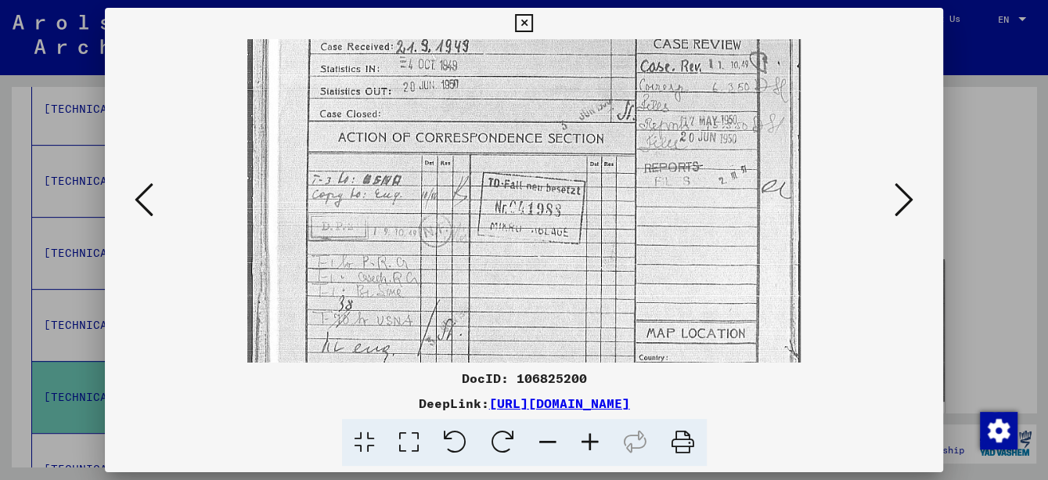
drag, startPoint x: 596, startPoint y: 329, endPoint x: 567, endPoint y: 164, distance: 168.3
click at [567, 164] on img at bounding box center [523, 235] width 552 height 754
click at [570, 179] on img at bounding box center [523, 235] width 552 height 754
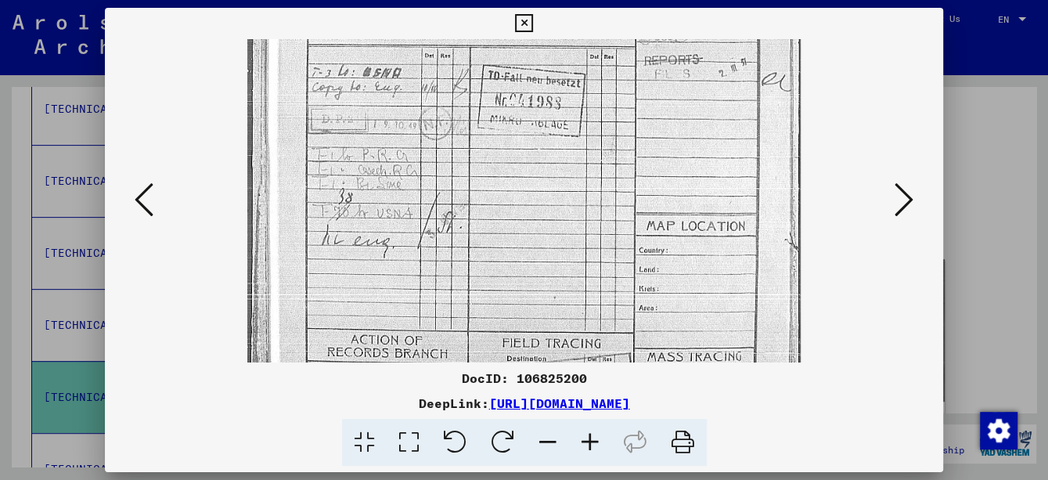
click at [910, 200] on icon at bounding box center [903, 200] width 19 height 38
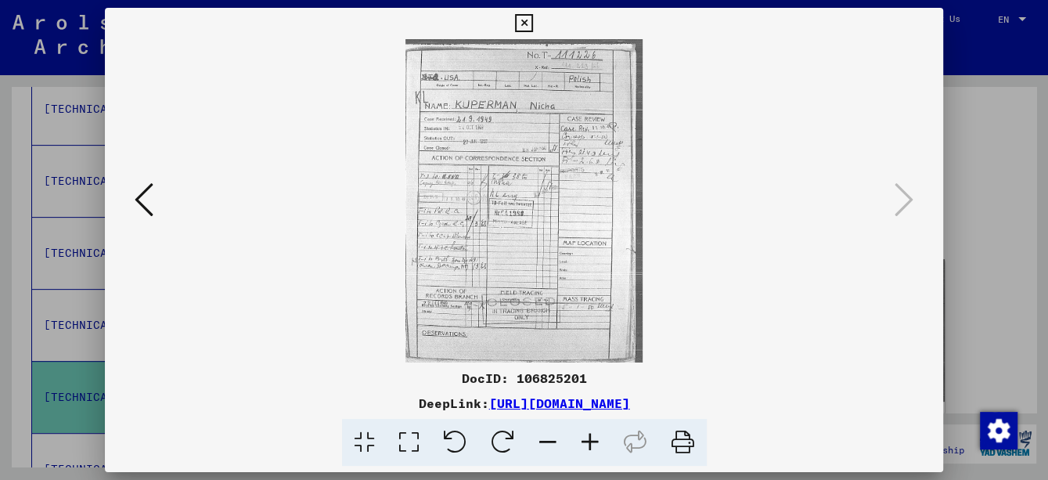
click at [588, 433] on icon at bounding box center [590, 443] width 42 height 48
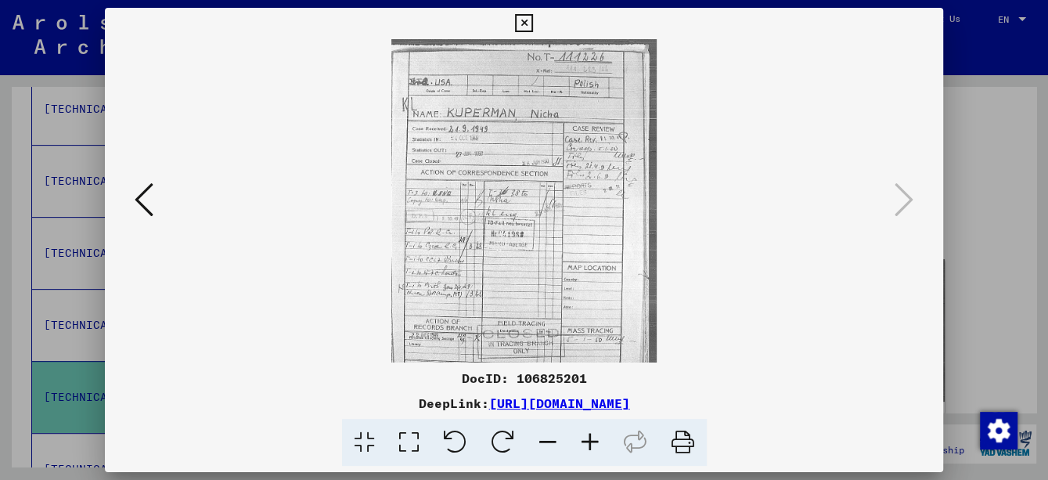
click at [588, 433] on icon at bounding box center [590, 443] width 42 height 48
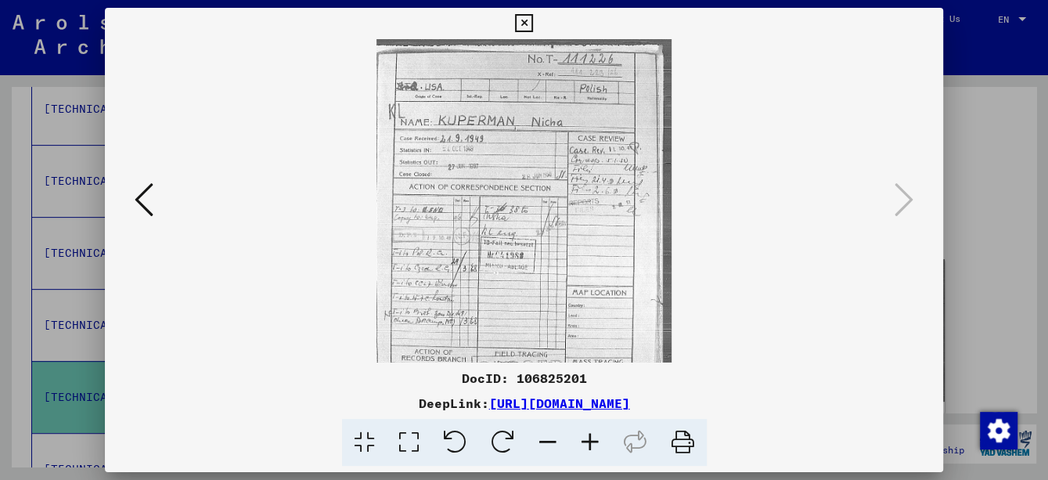
click at [588, 433] on icon at bounding box center [590, 443] width 42 height 48
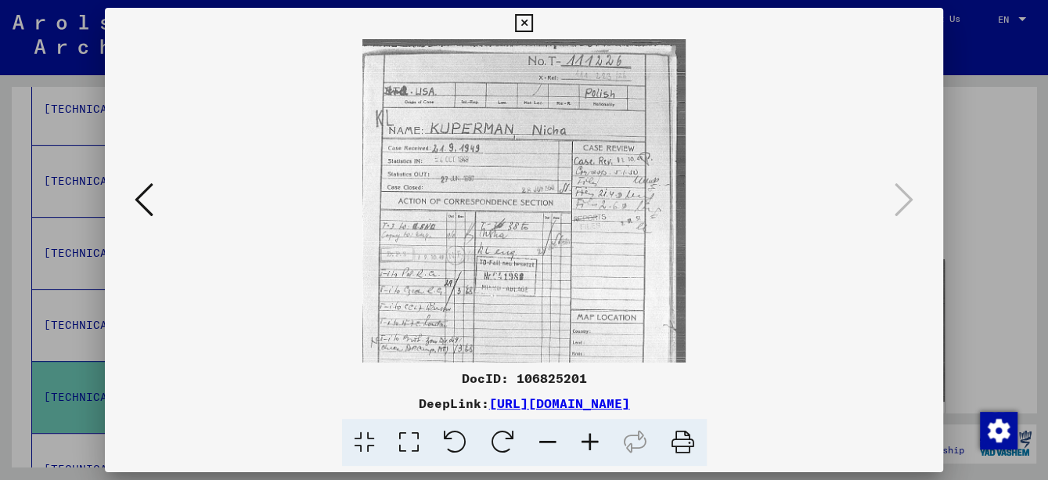
click at [588, 433] on icon at bounding box center [590, 443] width 42 height 48
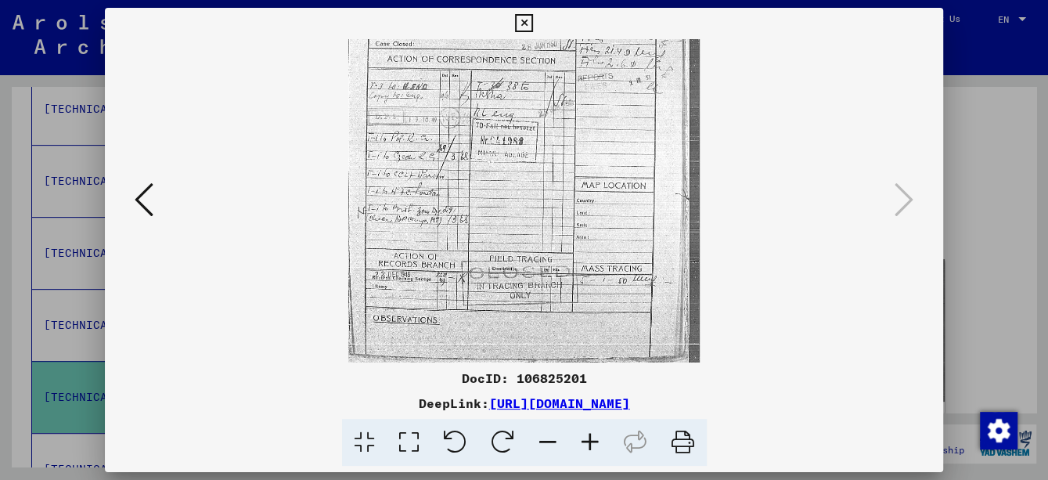
drag, startPoint x: 412, startPoint y: 272, endPoint x: 750, endPoint y: 45, distance: 406.7
click at [756, 36] on div "DocID: 106825201 DeepLink: [URL][DOMAIN_NAME]" at bounding box center [524, 237] width 838 height 459
click at [585, 446] on icon at bounding box center [590, 443] width 42 height 48
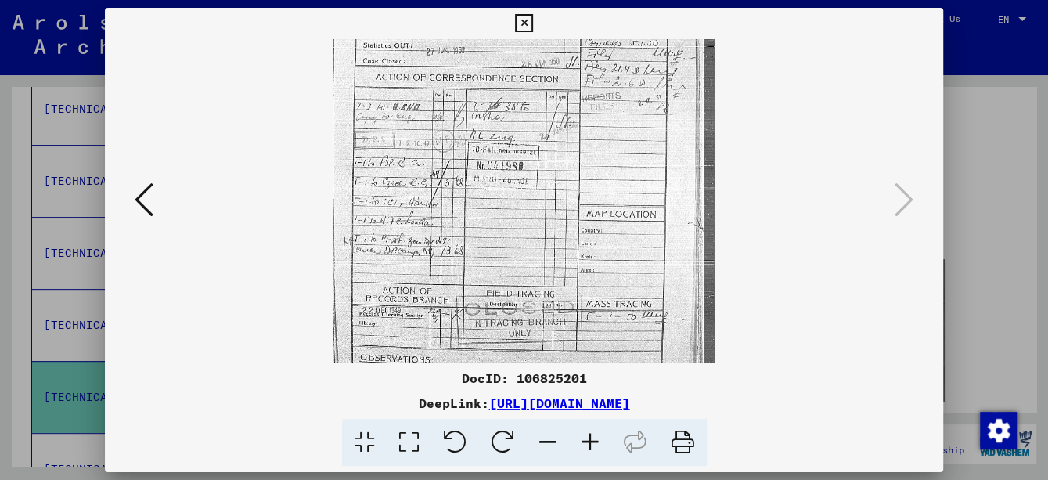
click at [585, 446] on icon at bounding box center [590, 443] width 42 height 48
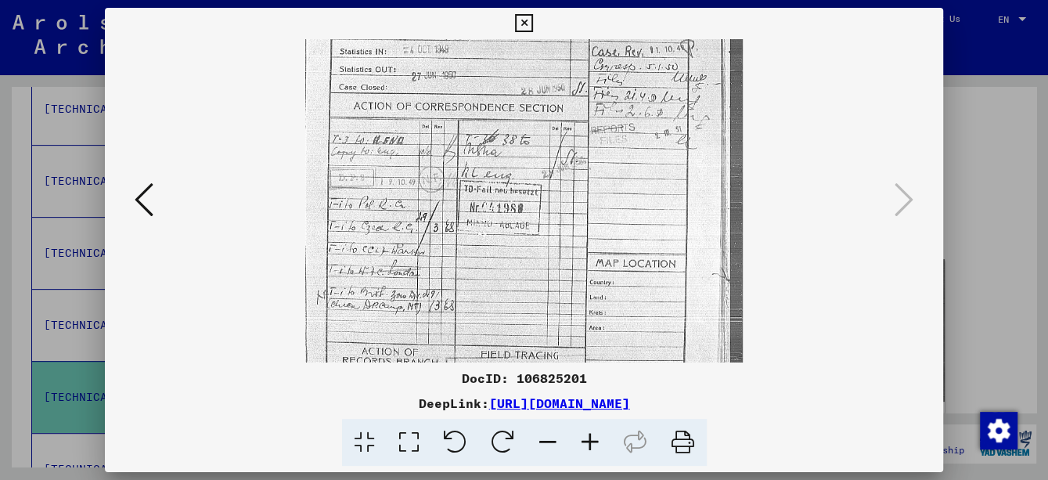
click at [585, 446] on icon at bounding box center [590, 443] width 42 height 48
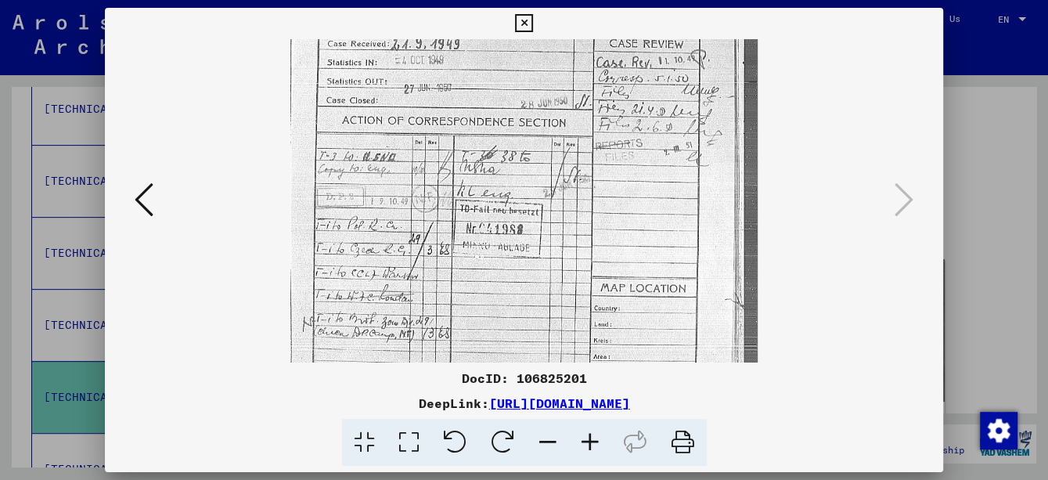
click at [585, 446] on icon at bounding box center [590, 443] width 42 height 48
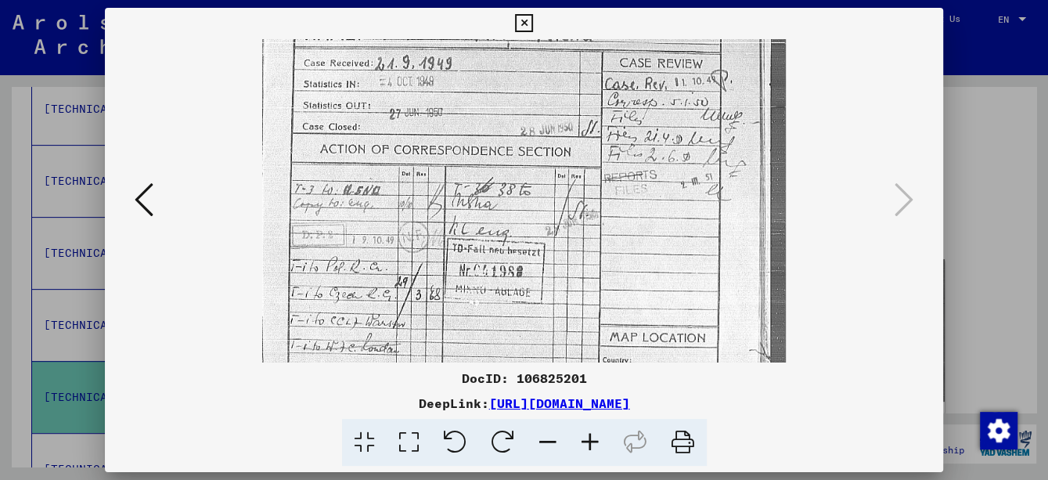
click at [585, 446] on icon at bounding box center [590, 443] width 42 height 48
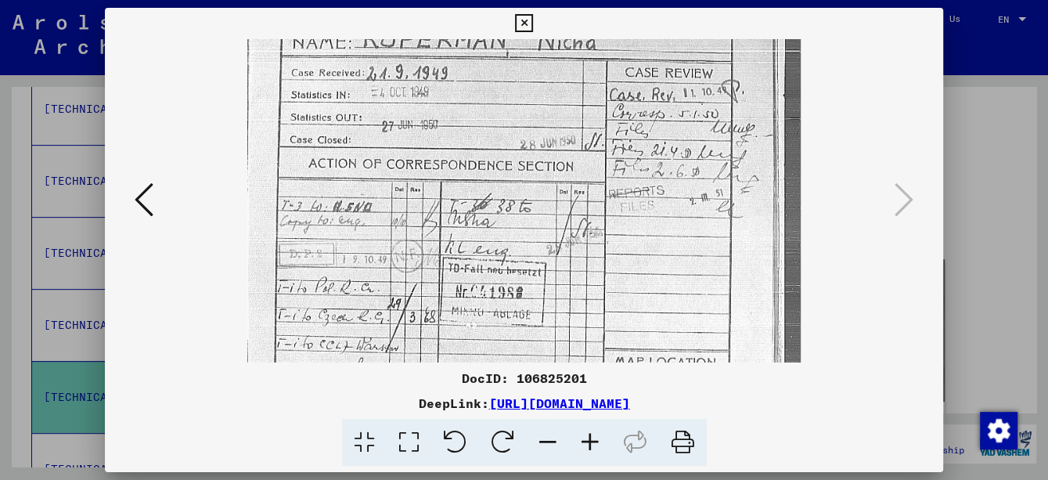
click at [585, 446] on icon at bounding box center [590, 443] width 42 height 48
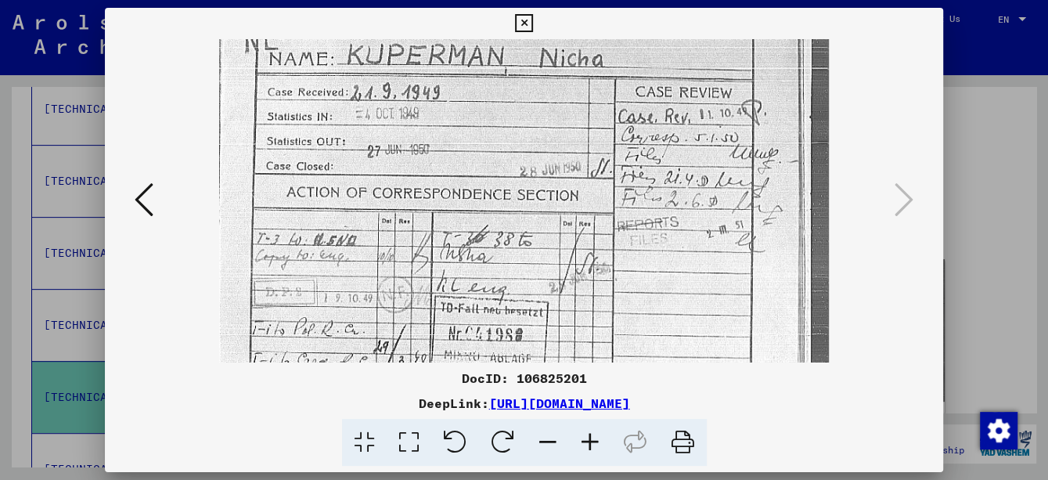
click at [585, 446] on icon at bounding box center [590, 443] width 42 height 48
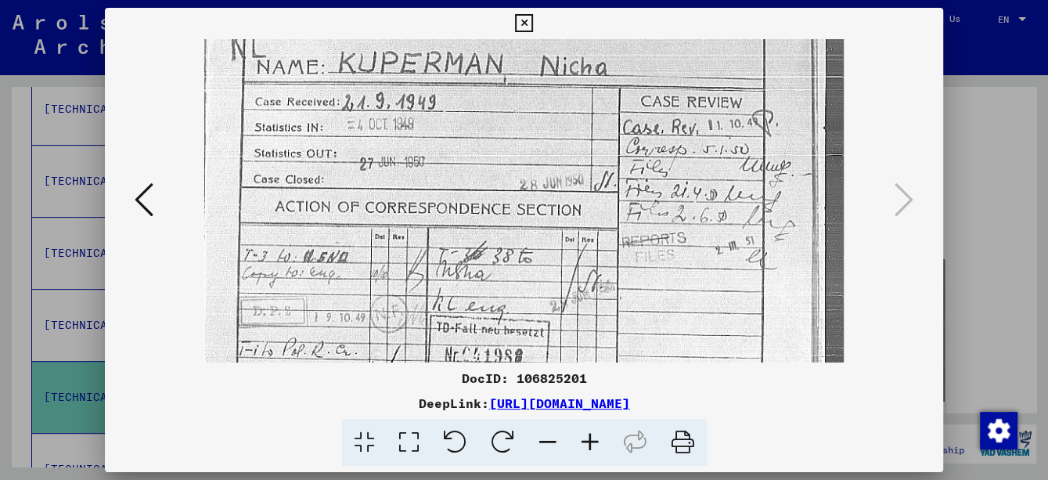
click at [585, 446] on icon at bounding box center [590, 443] width 42 height 48
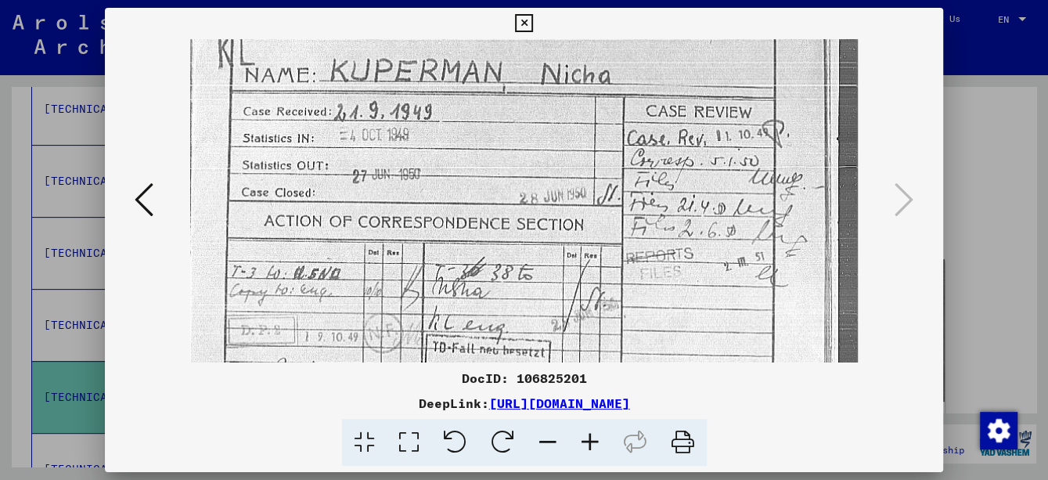
click at [585, 446] on icon at bounding box center [590, 443] width 42 height 48
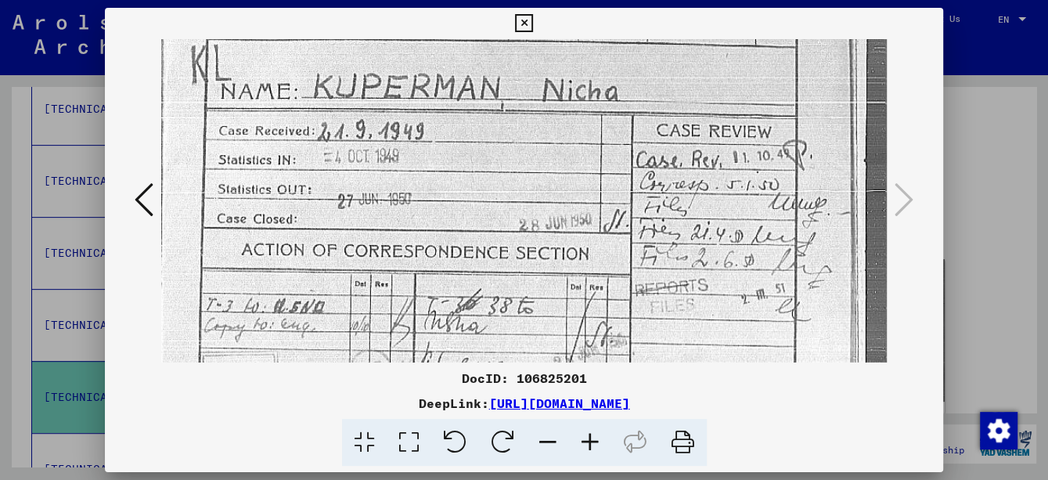
click at [585, 446] on icon at bounding box center [590, 443] width 42 height 48
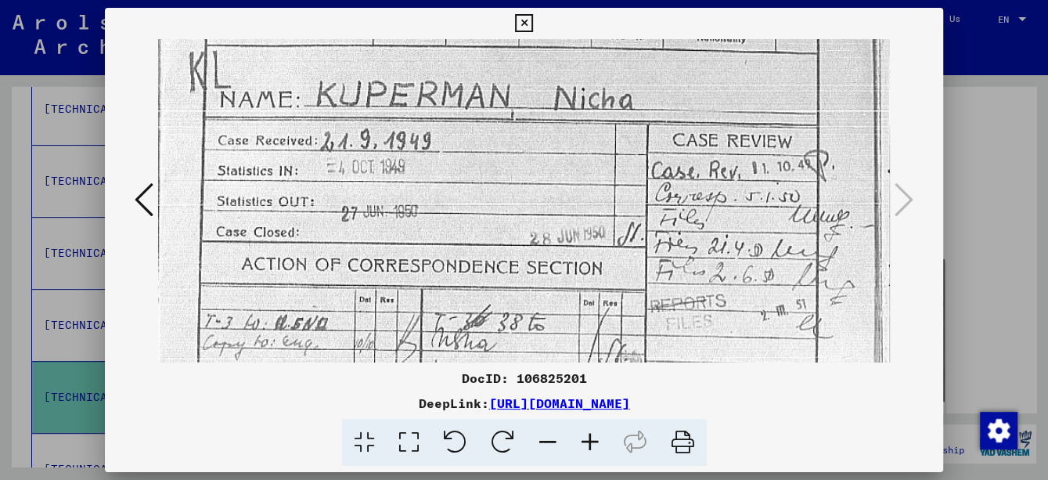
click at [585, 446] on icon at bounding box center [590, 443] width 42 height 48
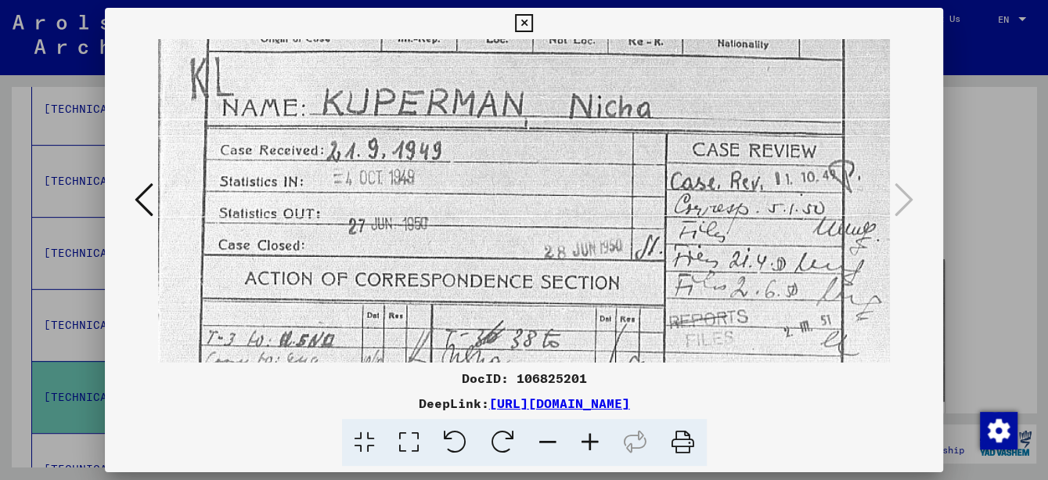
click at [585, 446] on icon at bounding box center [590, 443] width 42 height 48
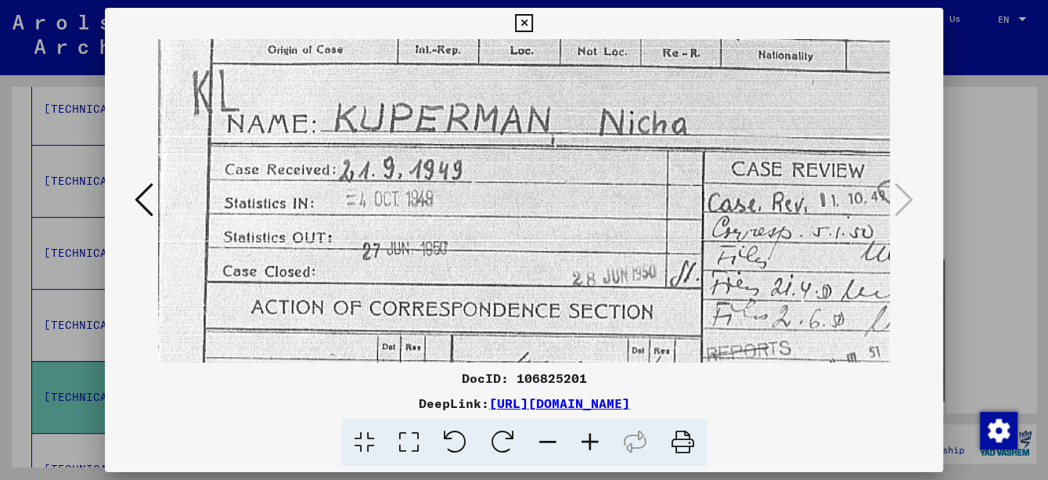
click at [585, 446] on icon at bounding box center [590, 443] width 42 height 48
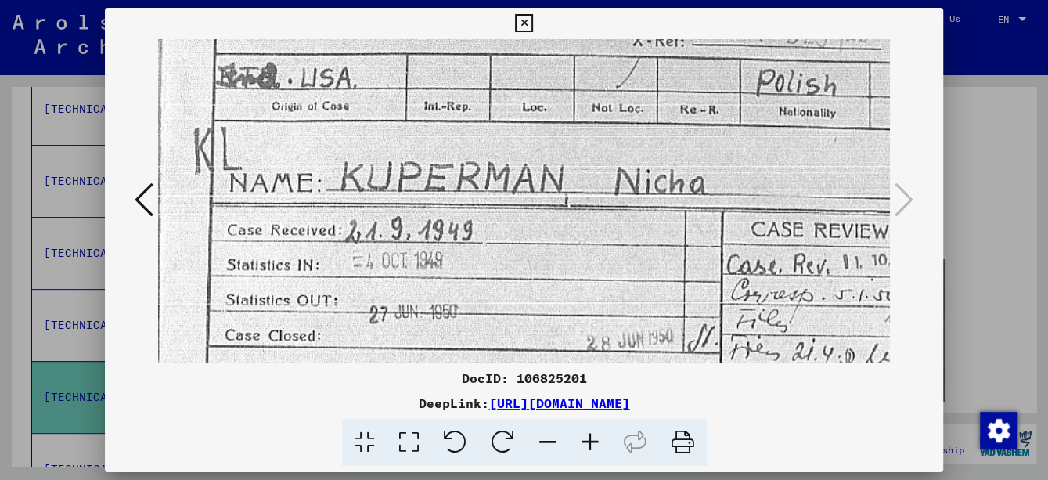
scroll to position [99, 0]
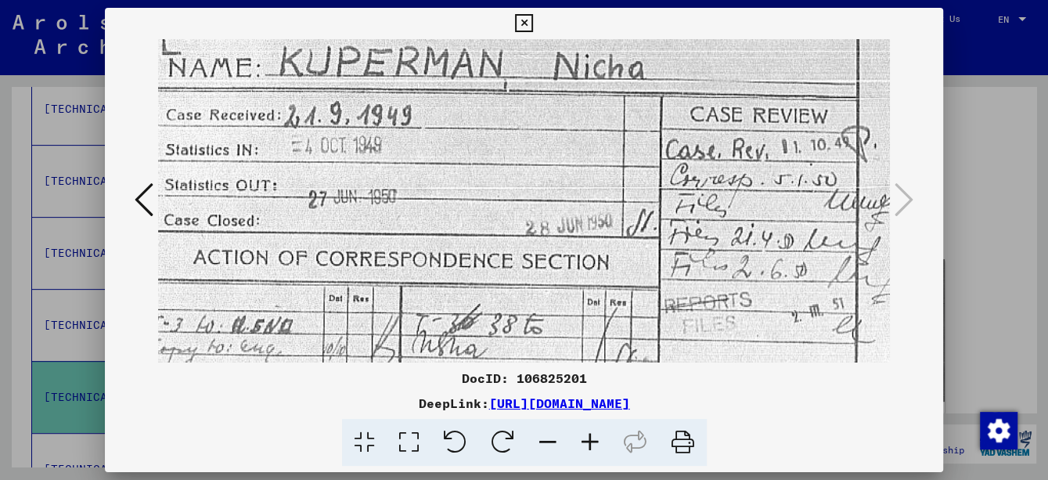
drag, startPoint x: 556, startPoint y: 203, endPoint x: 495, endPoint y: 108, distance: 113.1
click at [495, 108] on img at bounding box center [531, 414] width 869 height 1184
drag, startPoint x: 531, startPoint y: 254, endPoint x: 538, endPoint y: 98, distance: 156.7
click at [538, 102] on img at bounding box center [531, 414] width 869 height 1184
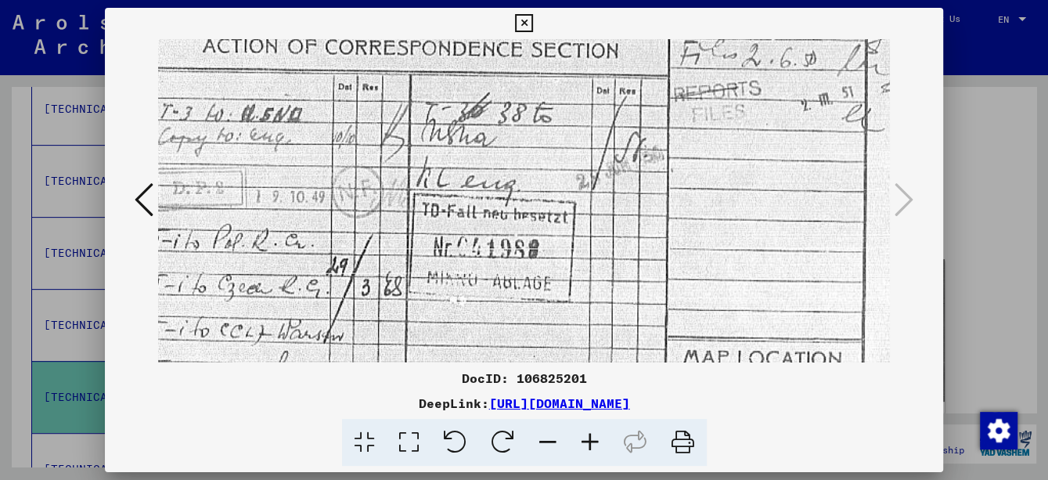
click at [535, 223] on img at bounding box center [540, 203] width 869 height 1184
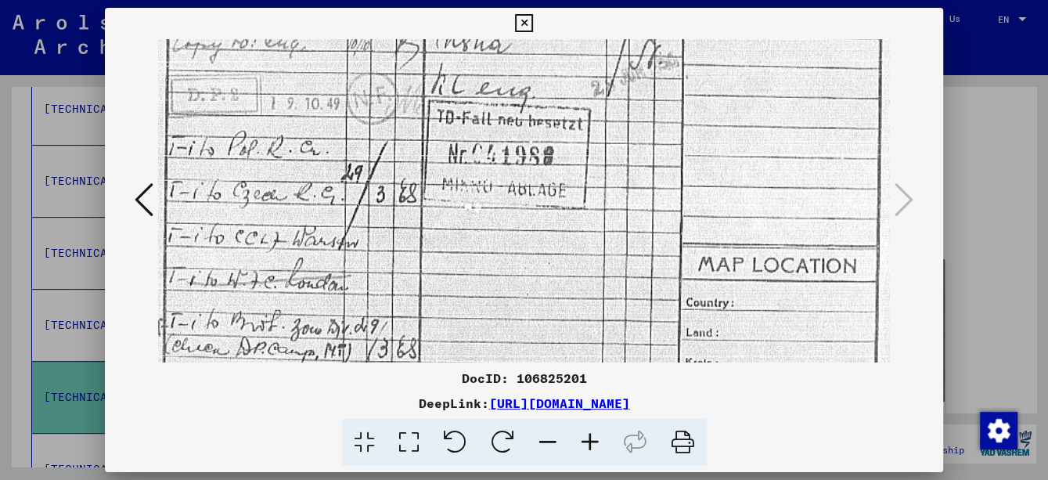
drag, startPoint x: 520, startPoint y: 301, endPoint x: 545, endPoint y: 139, distance: 164.7
click at [542, 166] on img at bounding box center [555, 110] width 869 height 1184
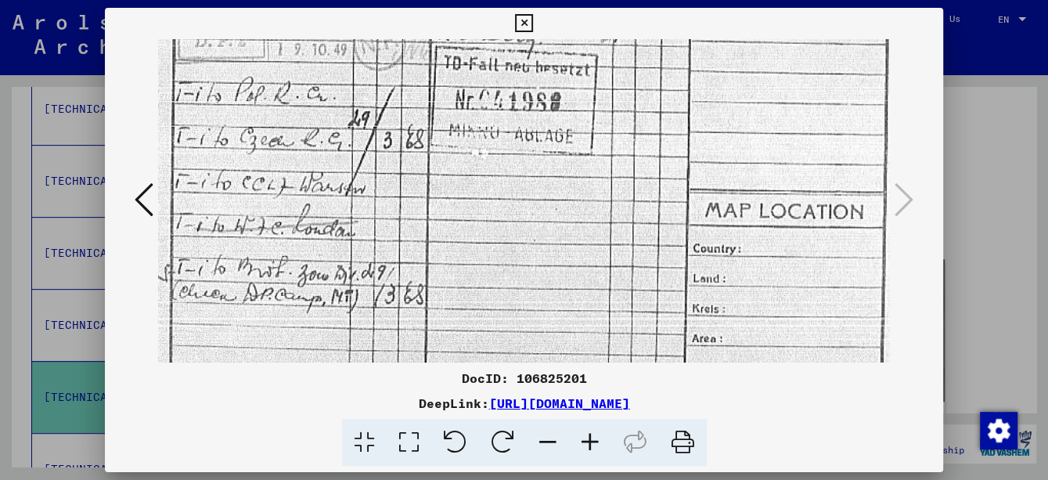
click at [572, 167] on img at bounding box center [562, 56] width 869 height 1184
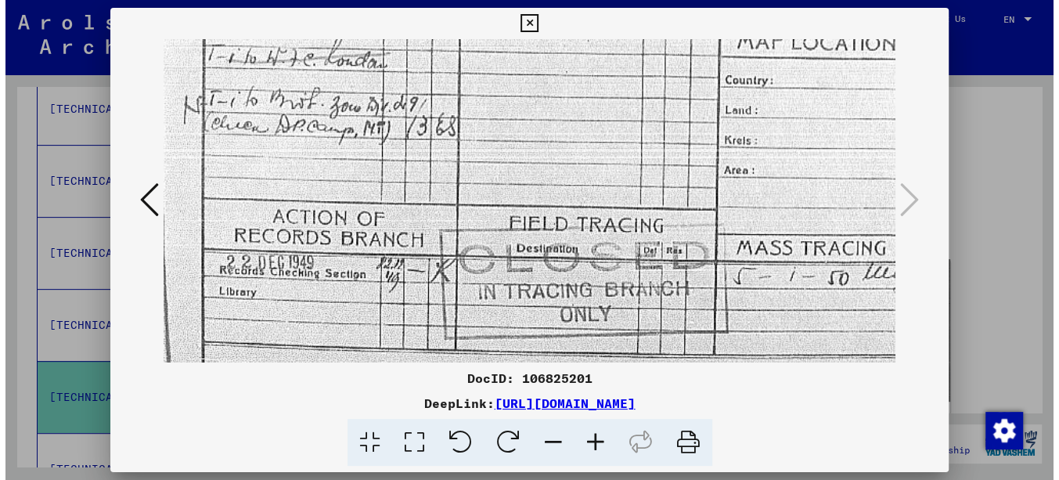
scroll to position [811, 0]
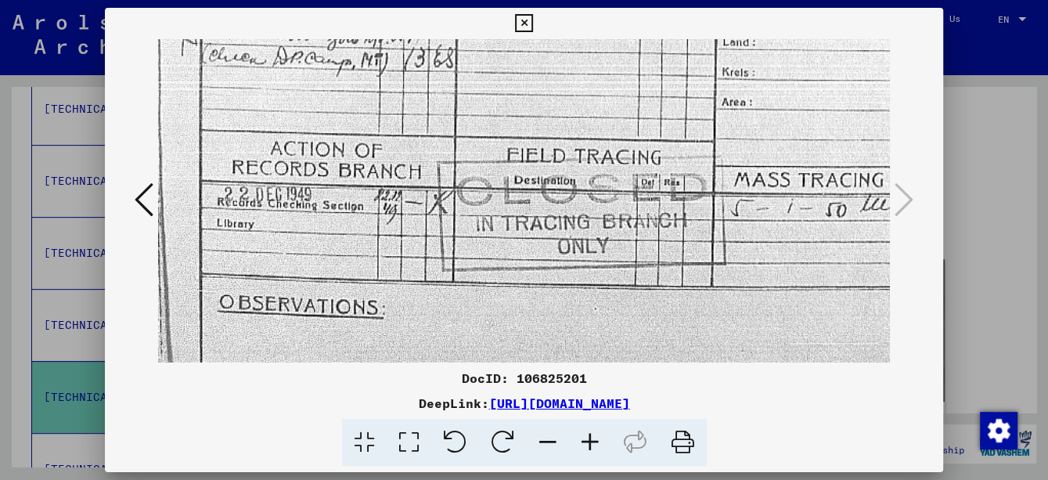
drag, startPoint x: 548, startPoint y: 220, endPoint x: 552, endPoint y: 152, distance: 68.2
click at [520, 26] on icon at bounding box center [524, 23] width 18 height 19
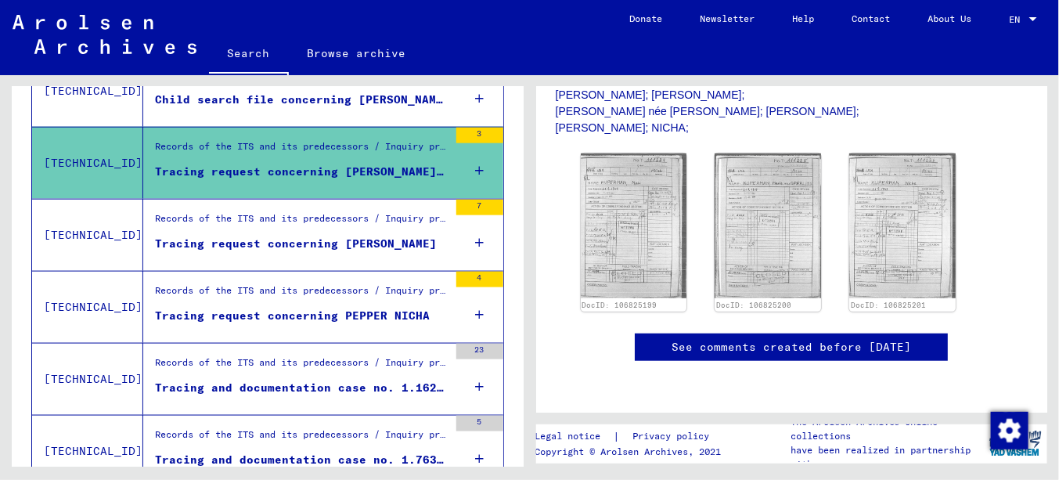
scroll to position [626, 0]
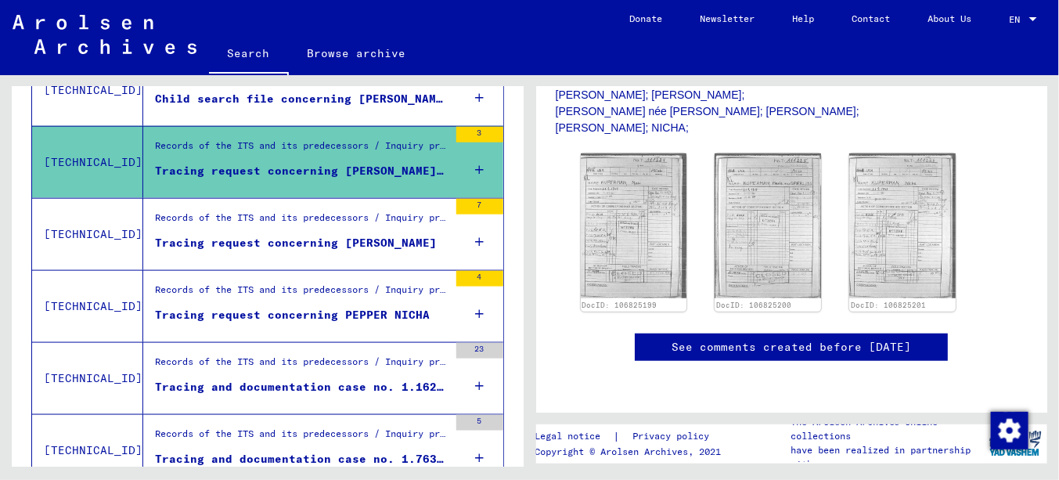
click at [251, 241] on div "Tracing request concerning [PERSON_NAME]" at bounding box center [296, 243] width 282 height 16
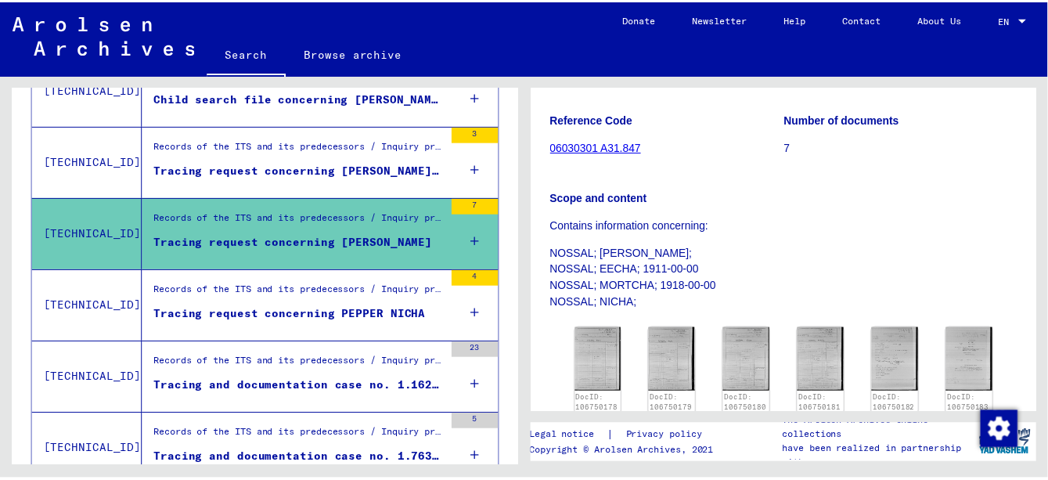
scroll to position [235, 0]
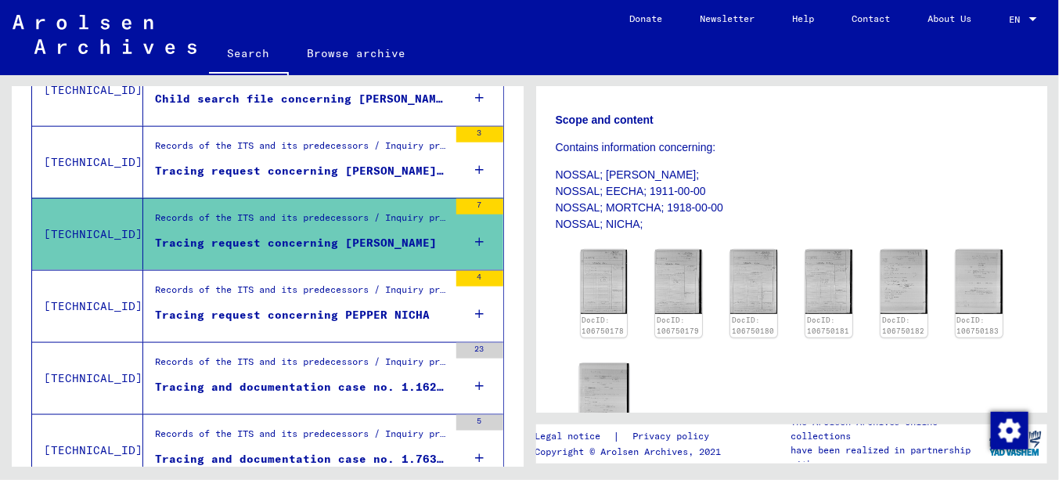
click at [608, 390] on img at bounding box center [603, 396] width 49 height 67
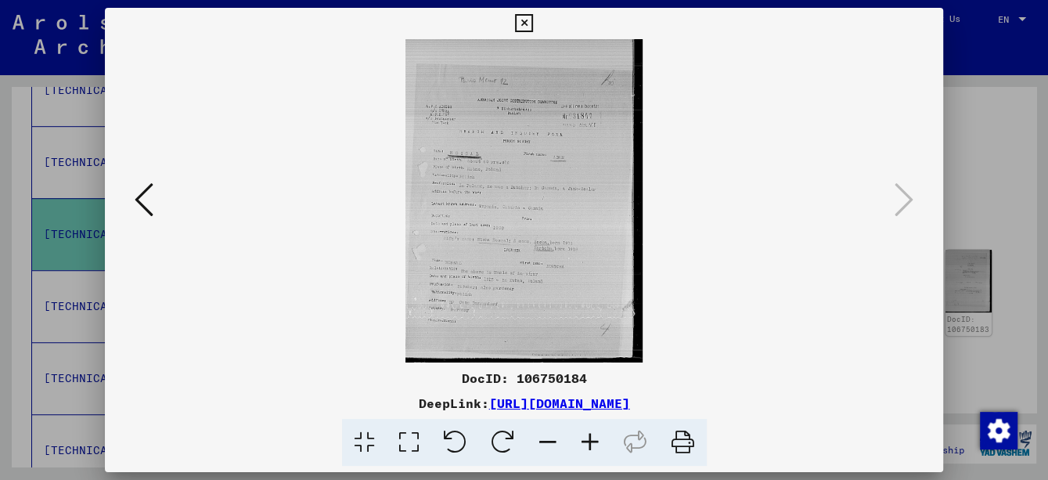
click at [588, 441] on icon at bounding box center [590, 443] width 42 height 48
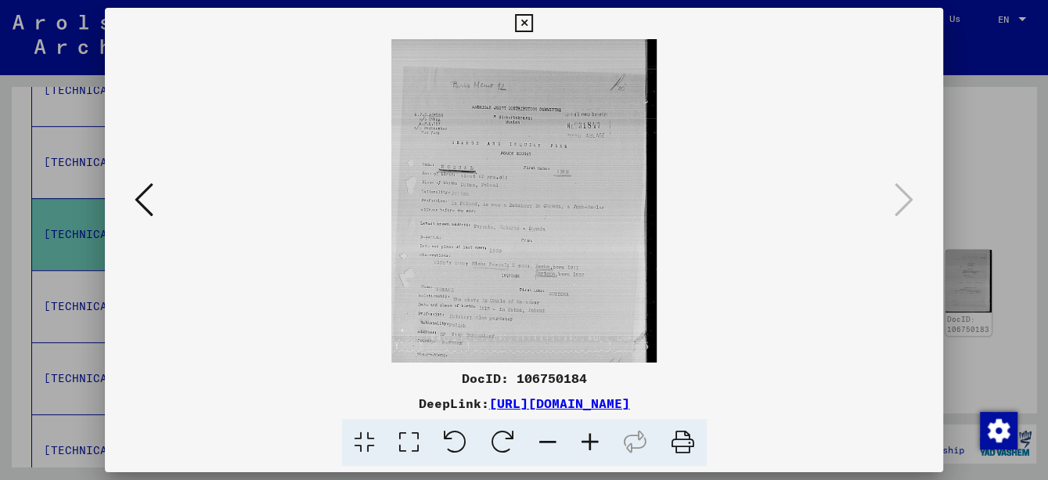
click at [588, 441] on icon at bounding box center [590, 443] width 42 height 48
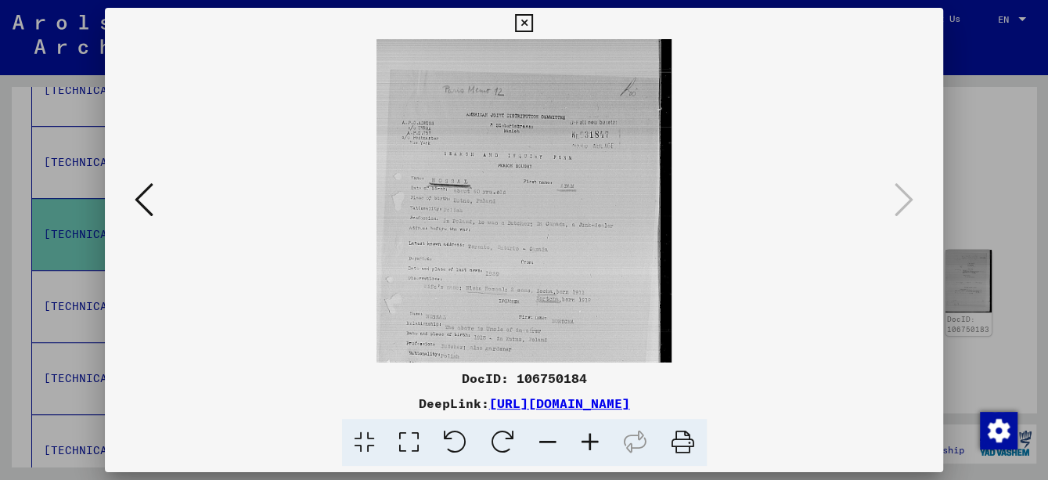
click at [588, 441] on icon at bounding box center [590, 443] width 42 height 48
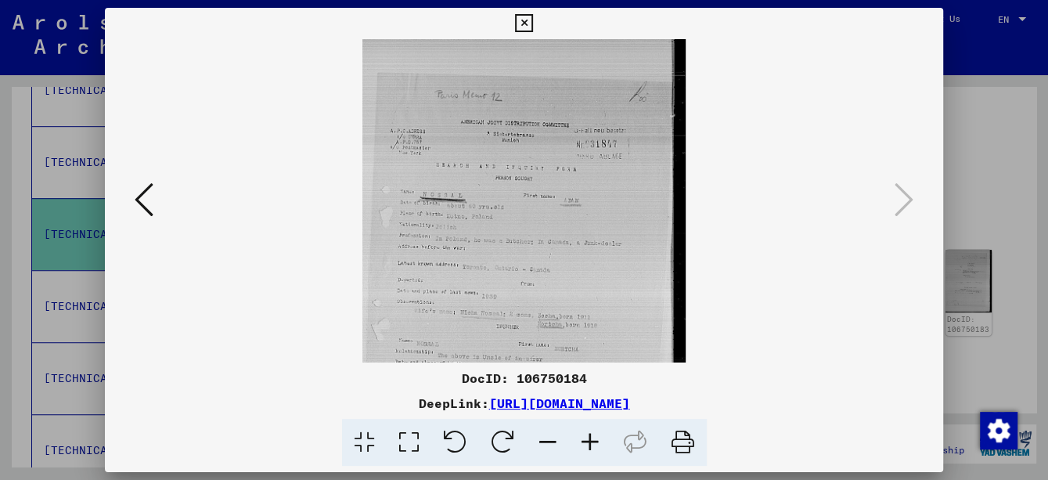
click at [588, 441] on icon at bounding box center [590, 443] width 42 height 48
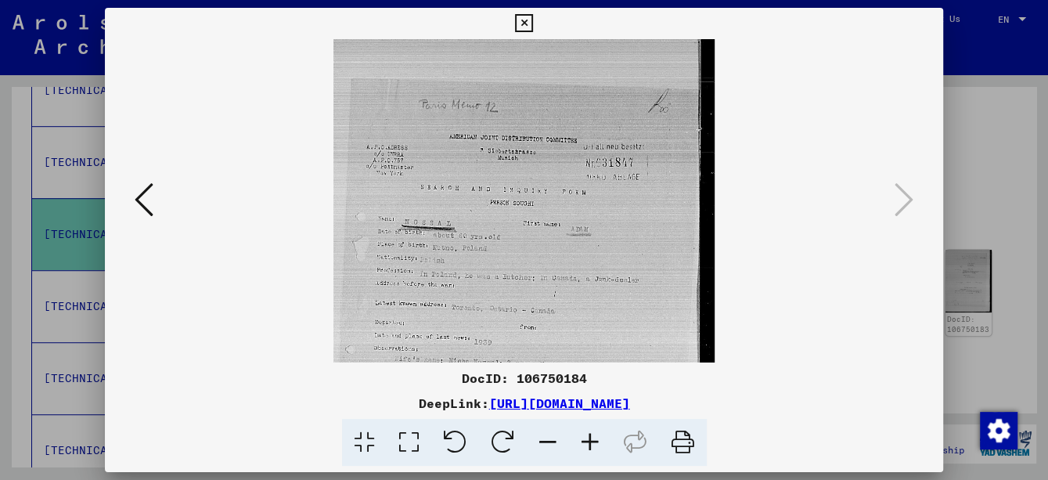
click at [588, 441] on icon at bounding box center [590, 443] width 42 height 48
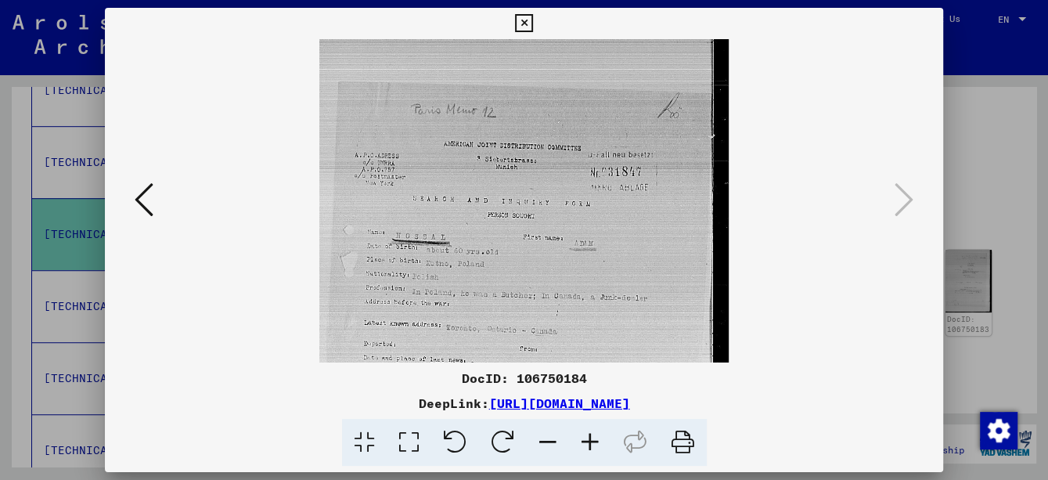
click at [588, 441] on icon at bounding box center [590, 443] width 42 height 48
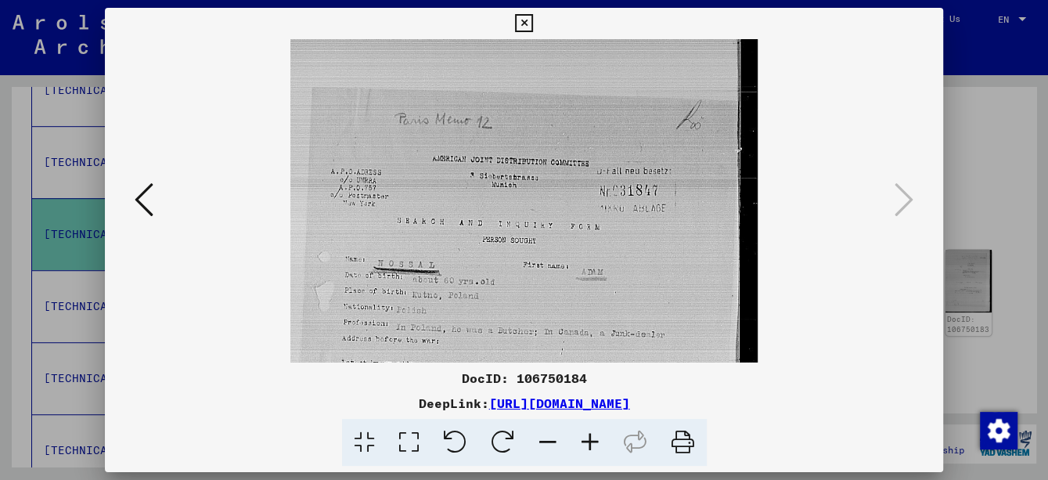
click at [588, 441] on icon at bounding box center [590, 443] width 42 height 48
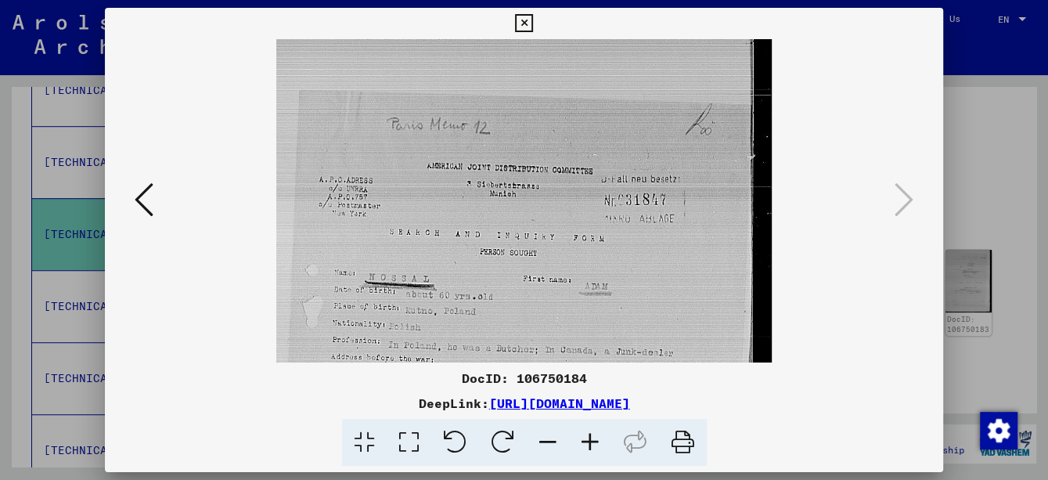
click at [588, 441] on icon at bounding box center [590, 443] width 42 height 48
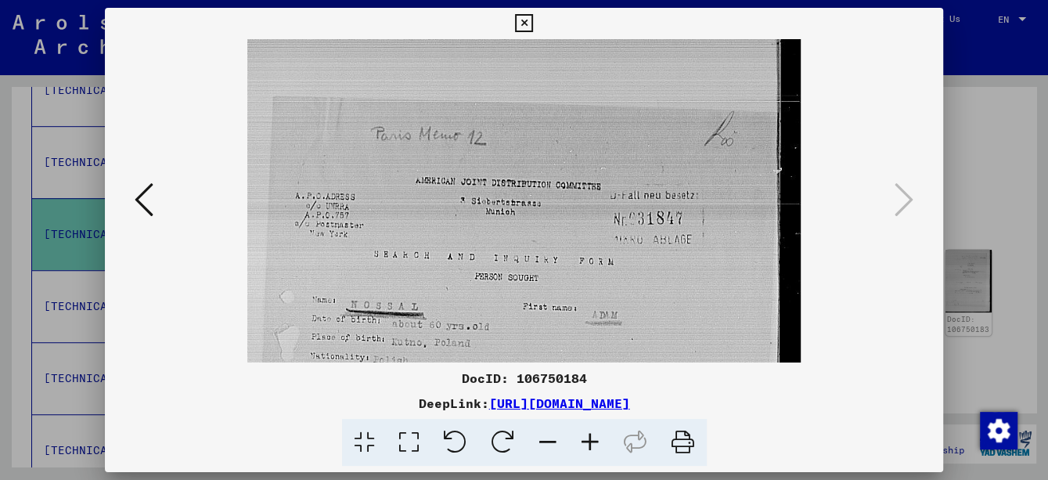
click at [588, 441] on icon at bounding box center [590, 443] width 42 height 48
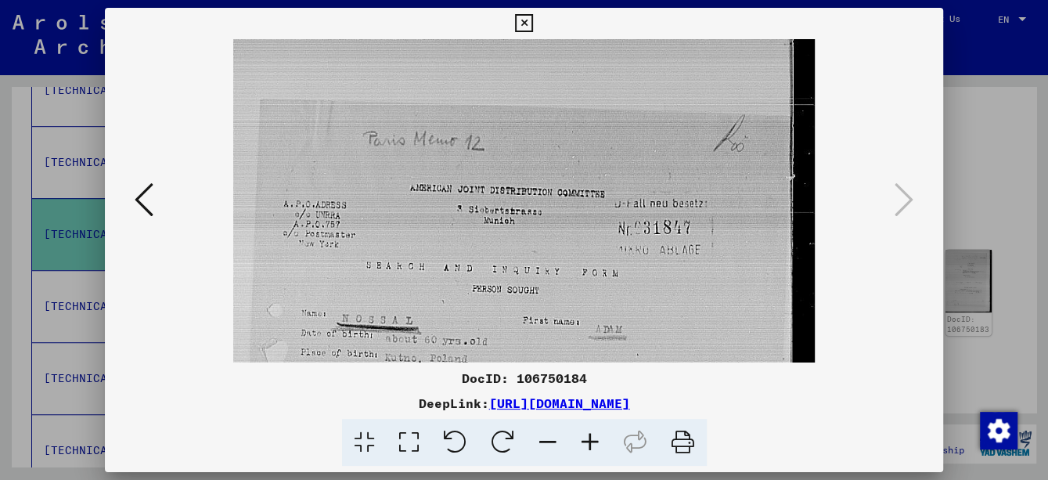
click at [588, 441] on icon at bounding box center [590, 443] width 42 height 48
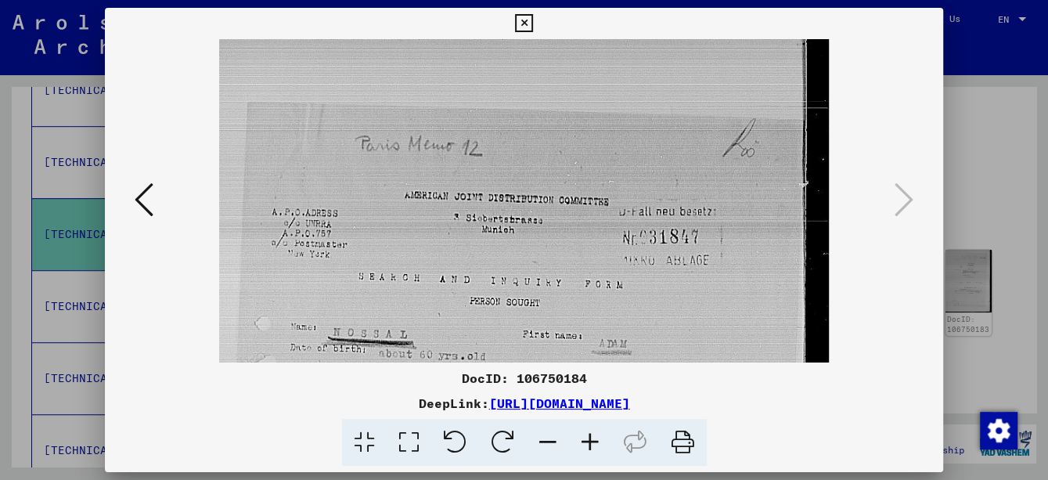
click at [588, 441] on icon at bounding box center [590, 443] width 42 height 48
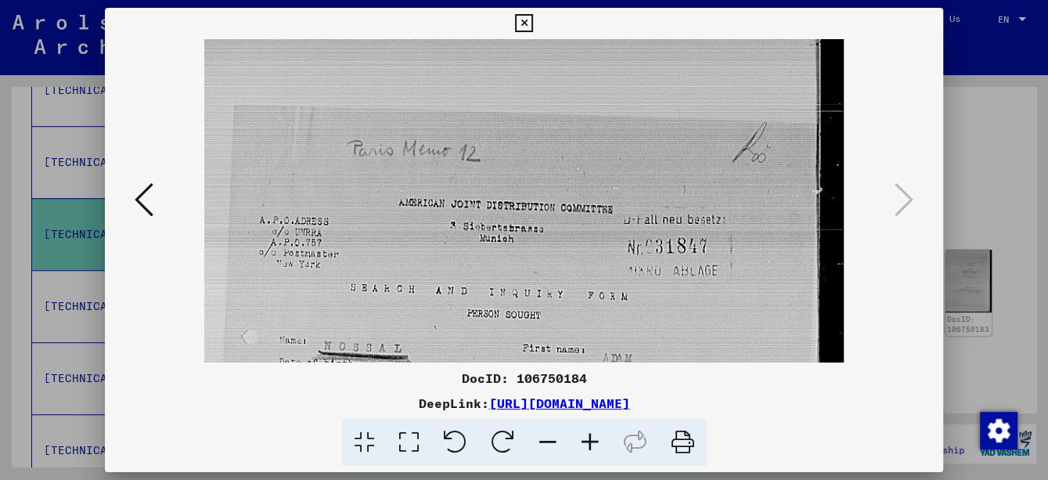
click at [588, 441] on icon at bounding box center [590, 443] width 42 height 48
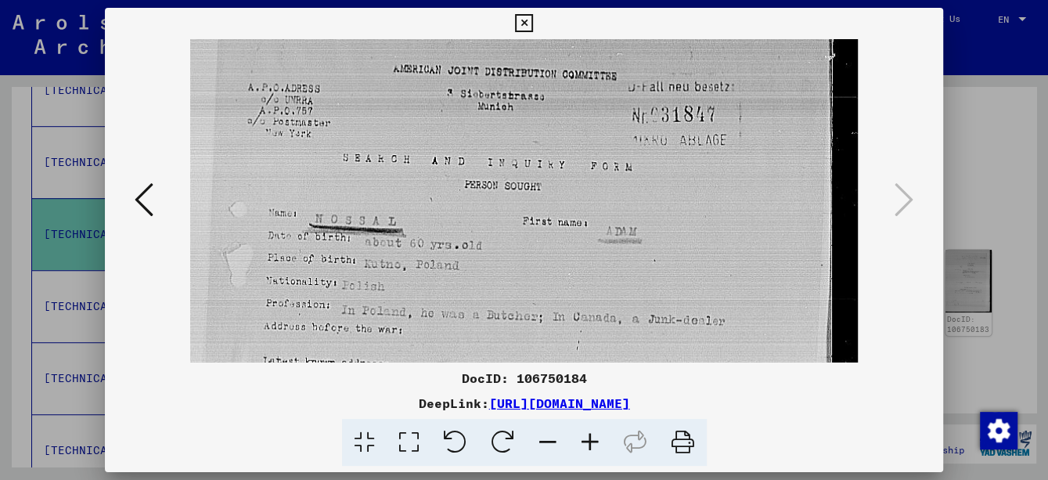
scroll to position [153, 0]
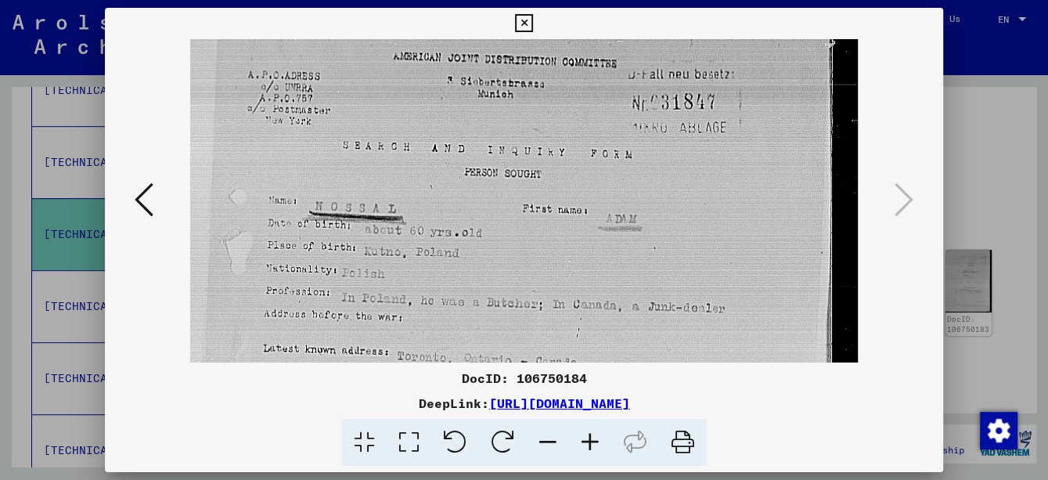
drag, startPoint x: 695, startPoint y: 300, endPoint x: 685, endPoint y: 145, distance: 156.0
click at [685, 145] on img at bounding box center [524, 341] width 668 height 910
click at [678, 238] on img at bounding box center [524, 338] width 668 height 910
click at [135, 205] on icon at bounding box center [144, 200] width 19 height 38
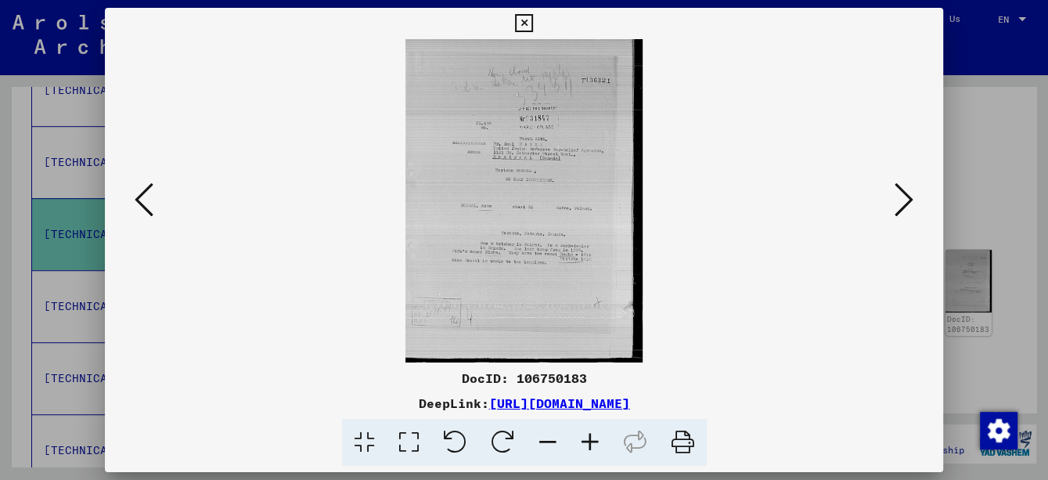
scroll to position [0, 0]
click at [590, 443] on icon at bounding box center [590, 443] width 42 height 48
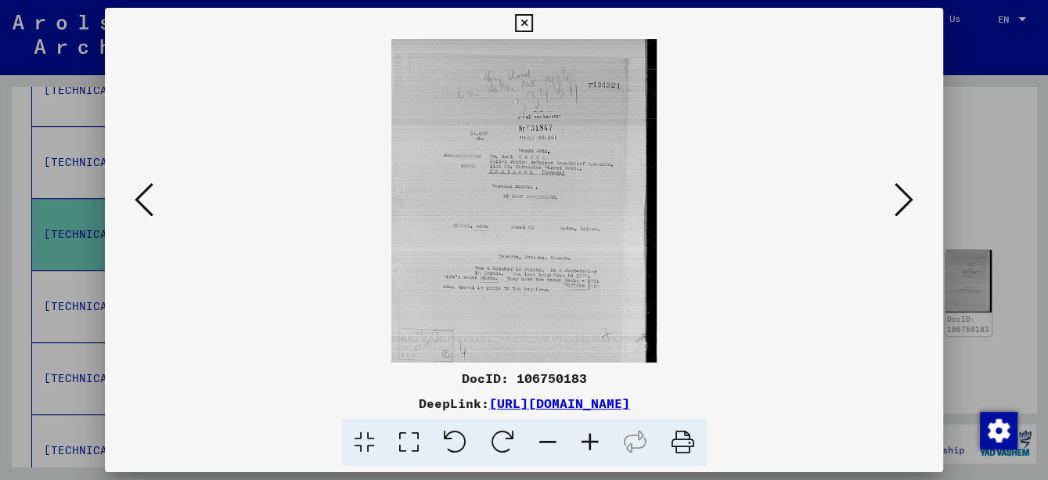
click at [590, 443] on icon at bounding box center [590, 443] width 42 height 48
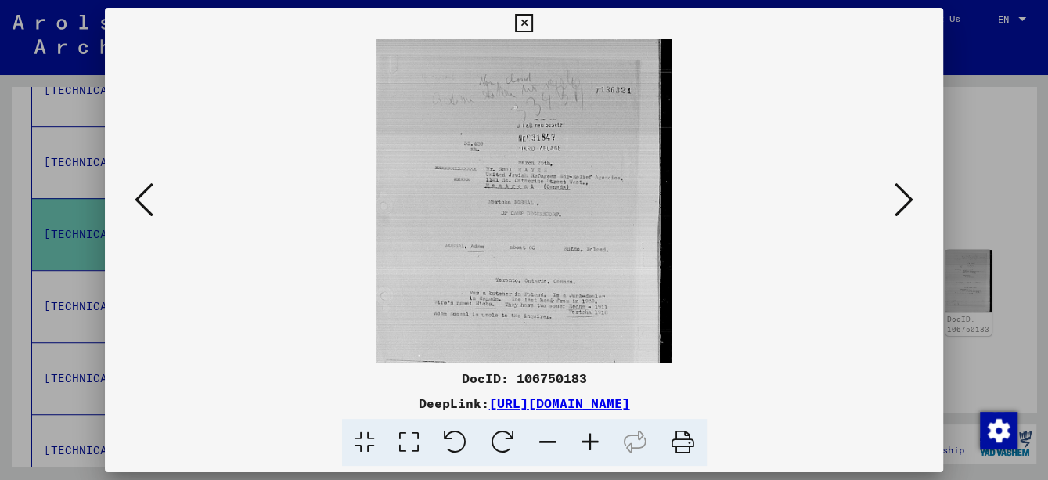
click at [590, 443] on icon at bounding box center [590, 443] width 42 height 48
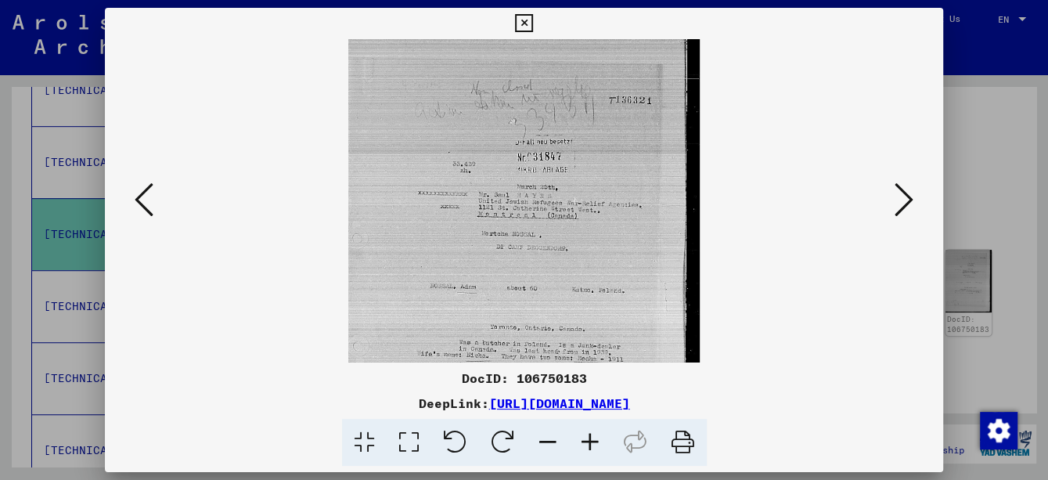
click at [590, 443] on icon at bounding box center [590, 443] width 42 height 48
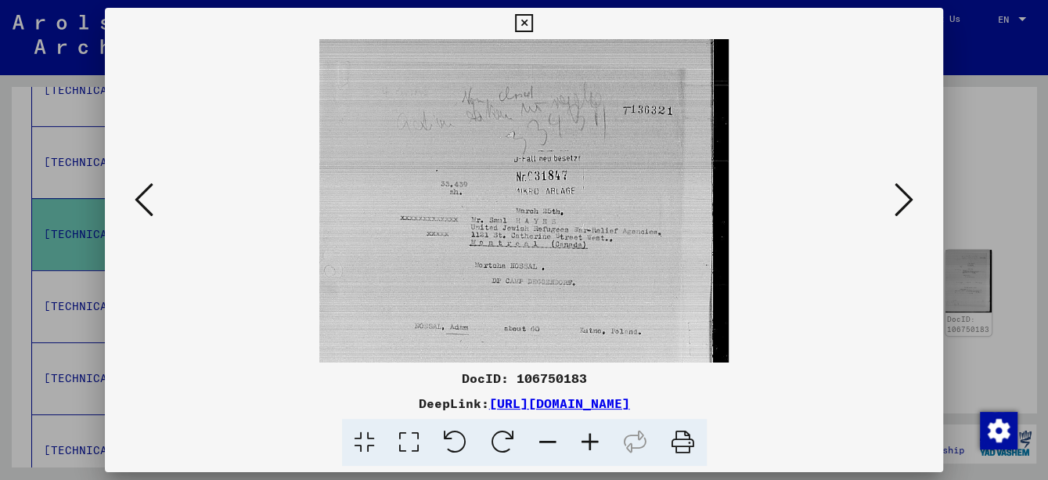
click at [590, 443] on icon at bounding box center [590, 443] width 42 height 48
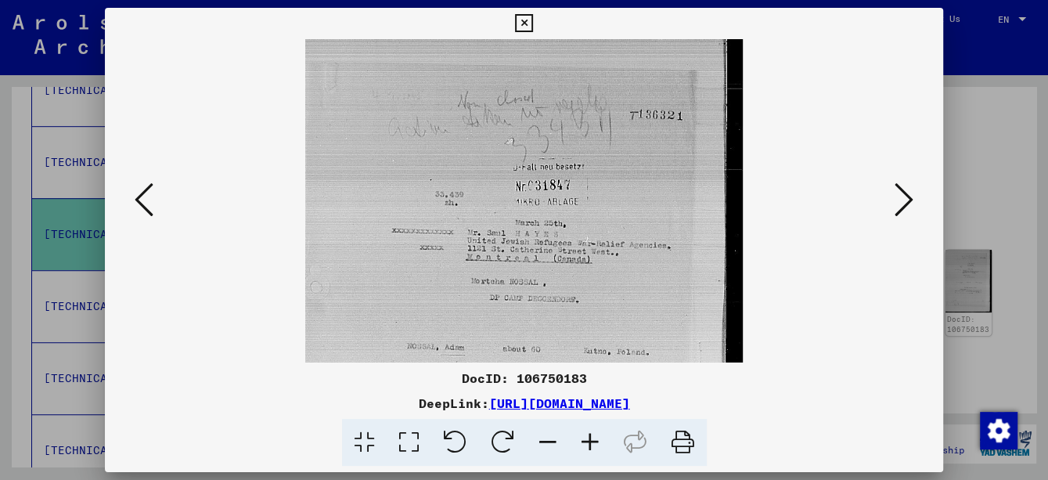
click at [590, 443] on icon at bounding box center [590, 443] width 42 height 48
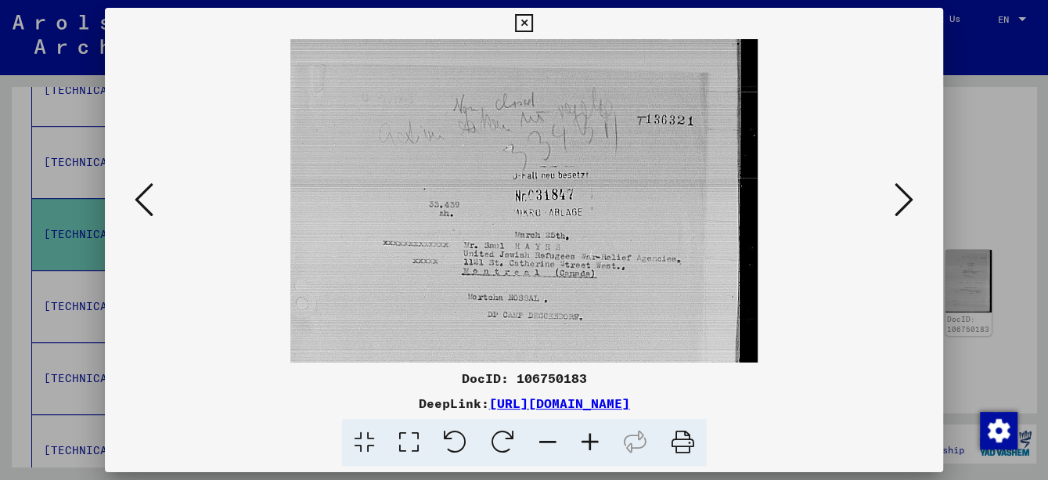
click at [590, 443] on icon at bounding box center [590, 443] width 42 height 48
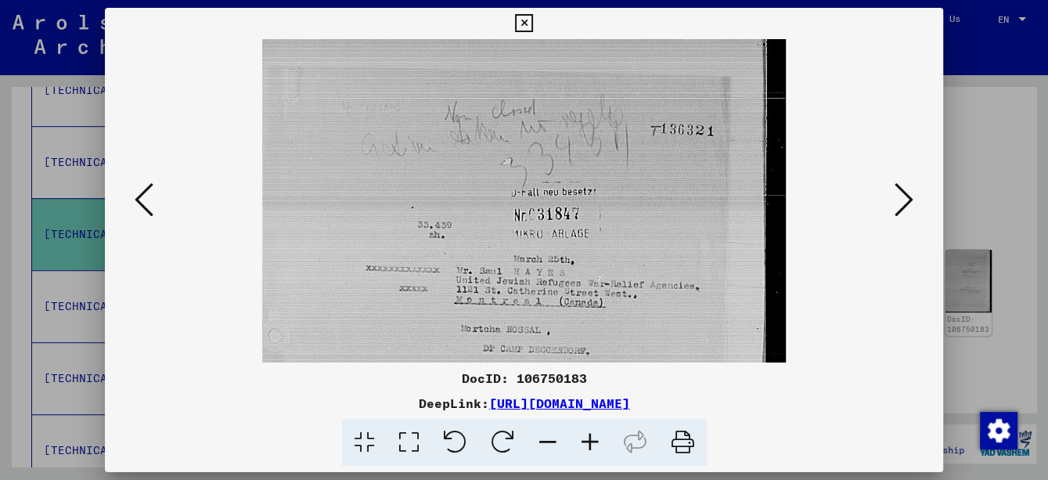
click at [590, 443] on icon at bounding box center [590, 443] width 42 height 48
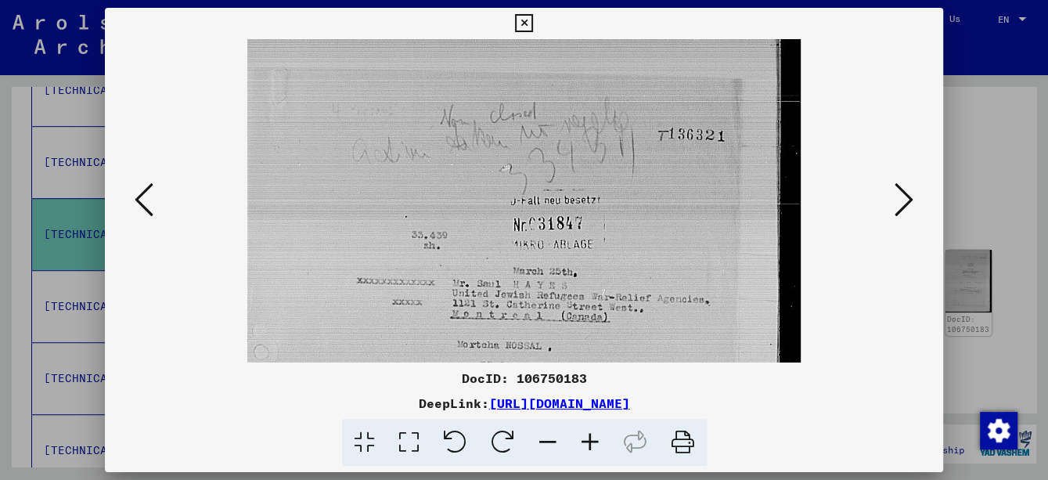
click at [590, 443] on icon at bounding box center [590, 443] width 42 height 48
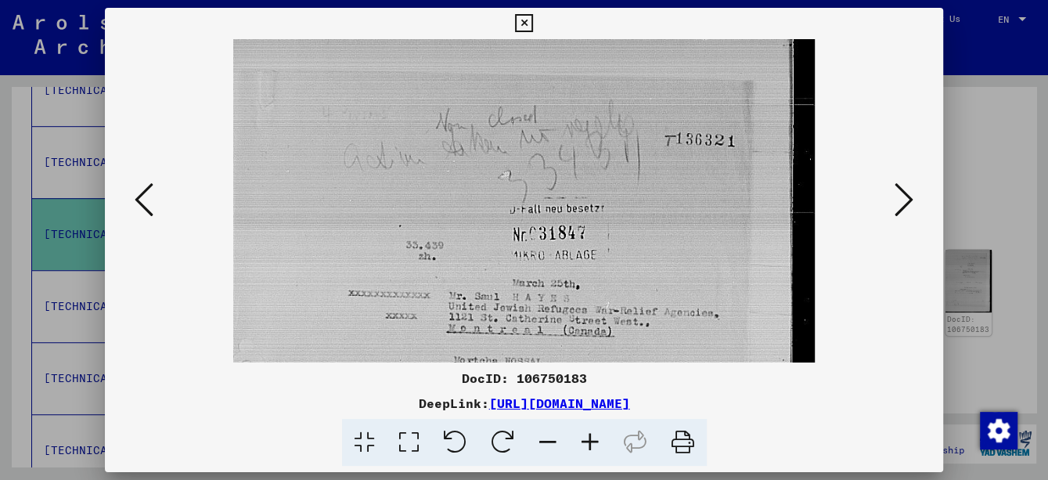
click at [590, 443] on icon at bounding box center [590, 443] width 42 height 48
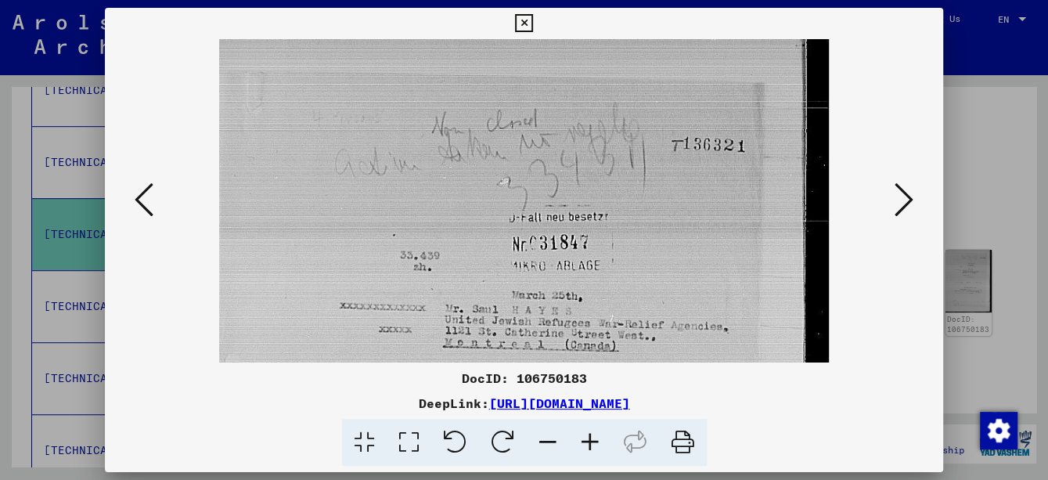
click at [590, 443] on icon at bounding box center [590, 443] width 42 height 48
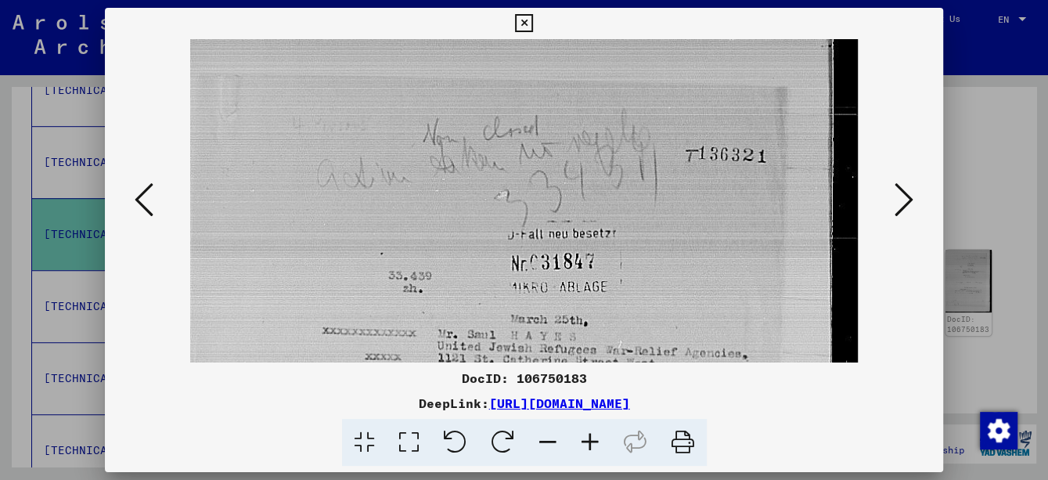
click at [590, 443] on icon at bounding box center [590, 443] width 42 height 48
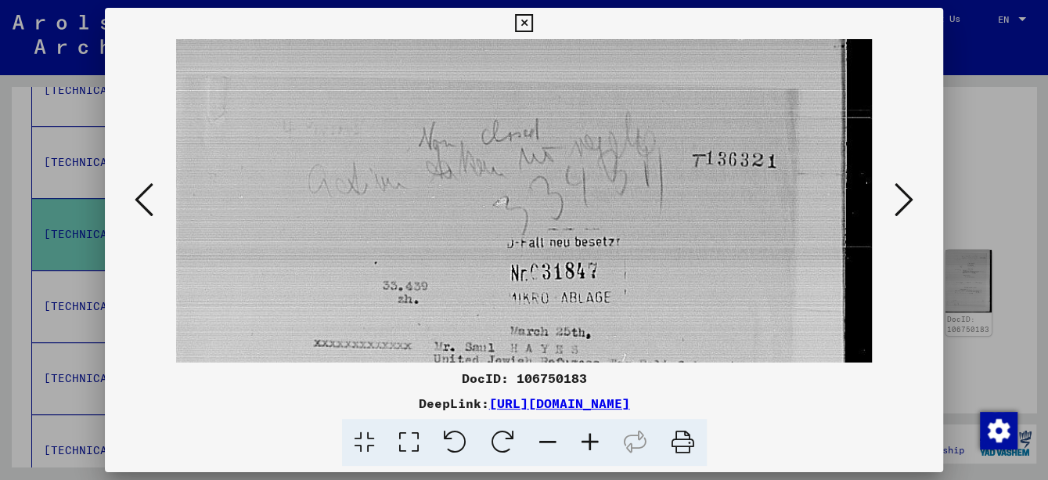
click at [590, 443] on icon at bounding box center [590, 443] width 42 height 48
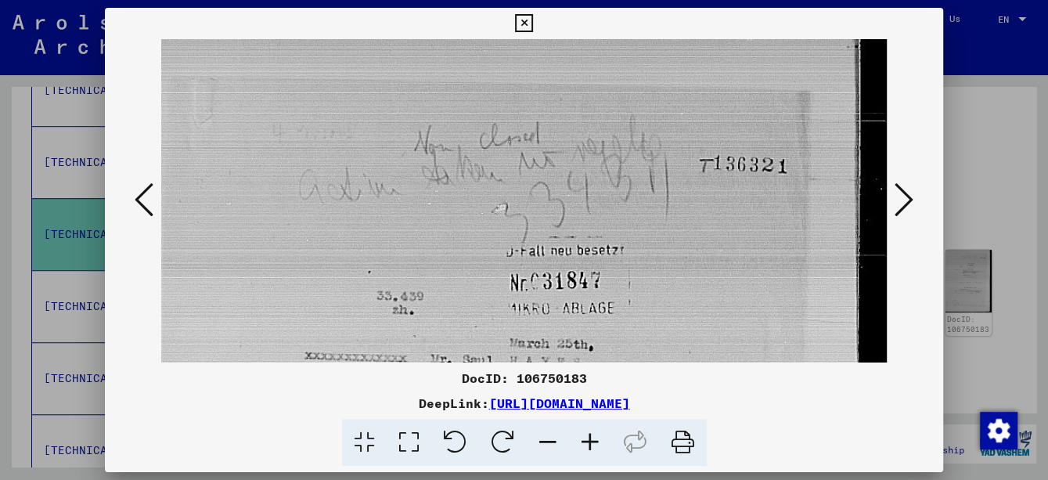
click at [590, 443] on icon at bounding box center [590, 443] width 42 height 48
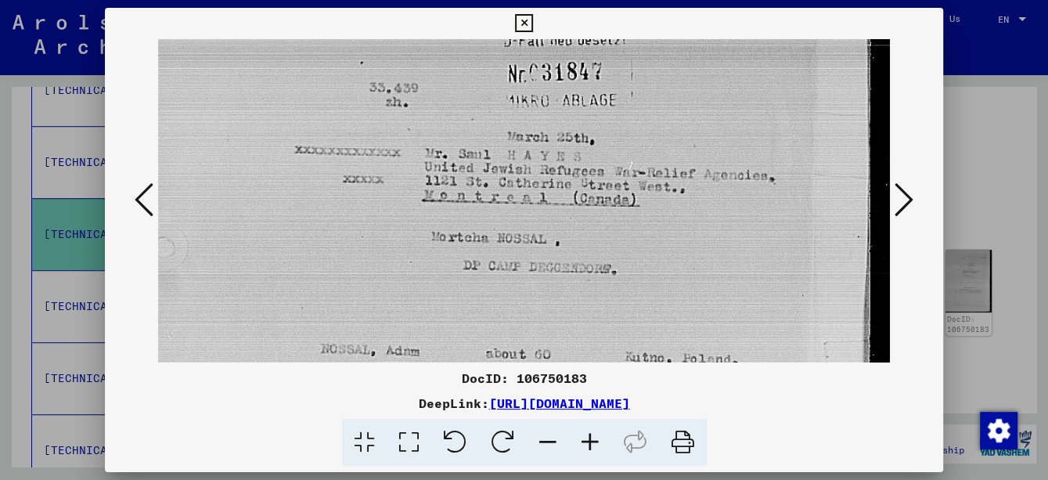
scroll to position [229, 13]
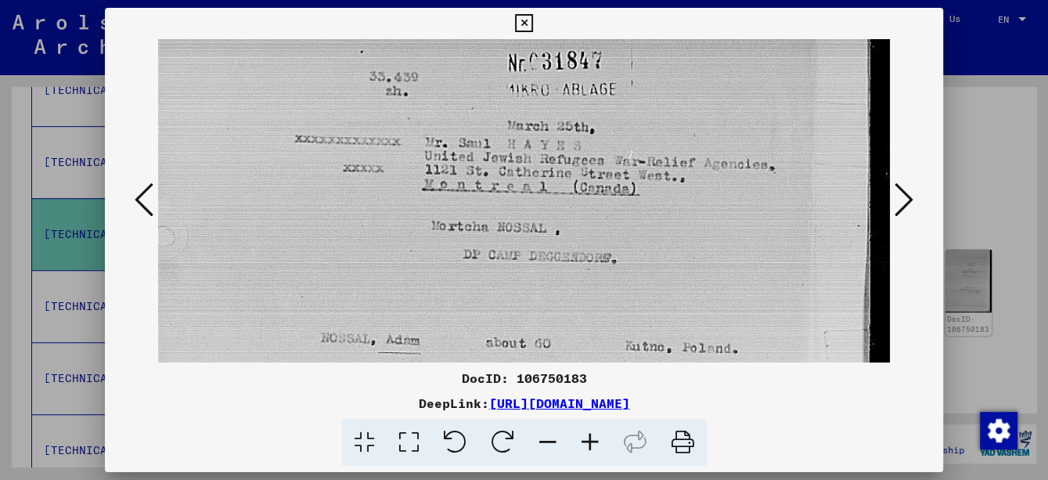
drag, startPoint x: 642, startPoint y: 314, endPoint x: 574, endPoint y: 84, distance: 239.7
click at [574, 84] on img at bounding box center [523, 323] width 754 height 1027
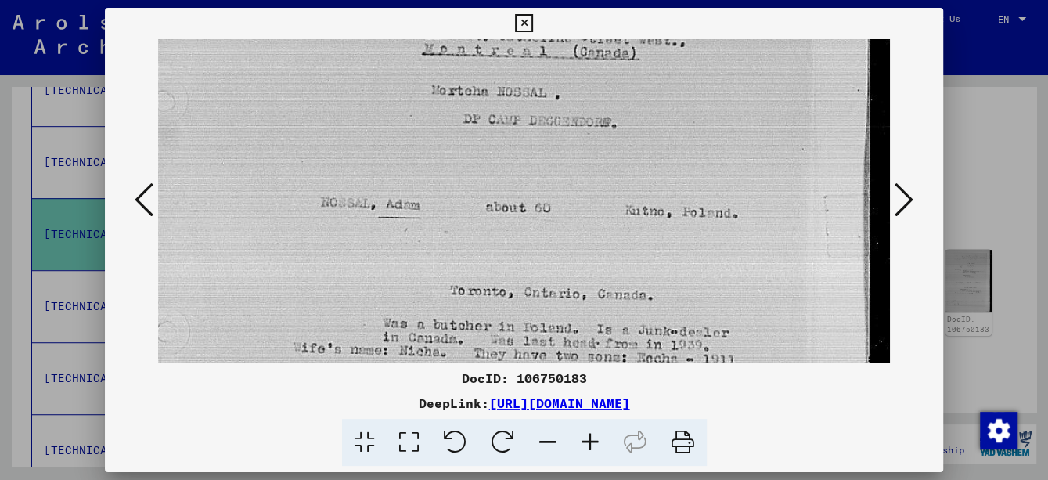
drag, startPoint x: 581, startPoint y: 262, endPoint x: 569, endPoint y: 127, distance: 136.0
click at [569, 127] on img at bounding box center [523, 187] width 754 height 1027
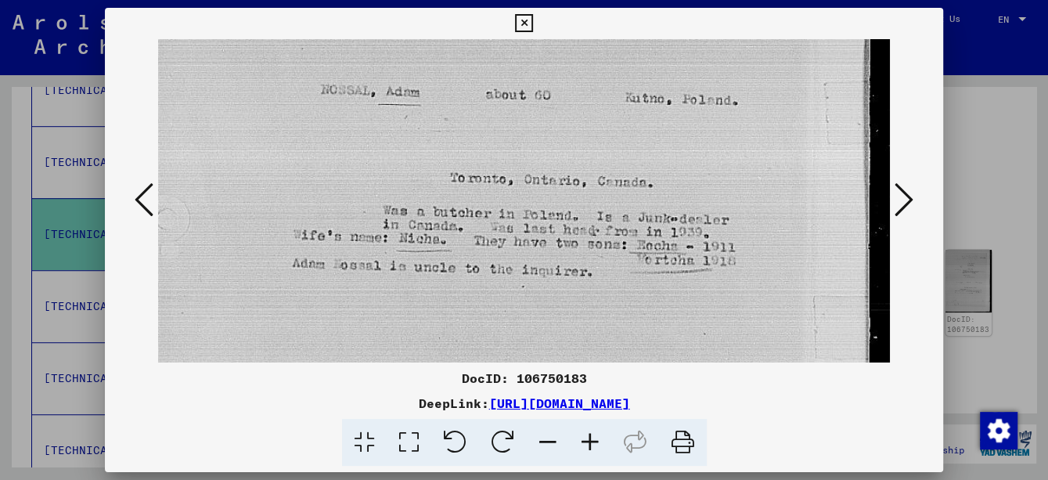
drag, startPoint x: 566, startPoint y: 164, endPoint x: 566, endPoint y: 152, distance: 12.5
click at [566, 152] on img at bounding box center [523, 75] width 754 height 1027
click at [139, 197] on icon at bounding box center [144, 200] width 19 height 38
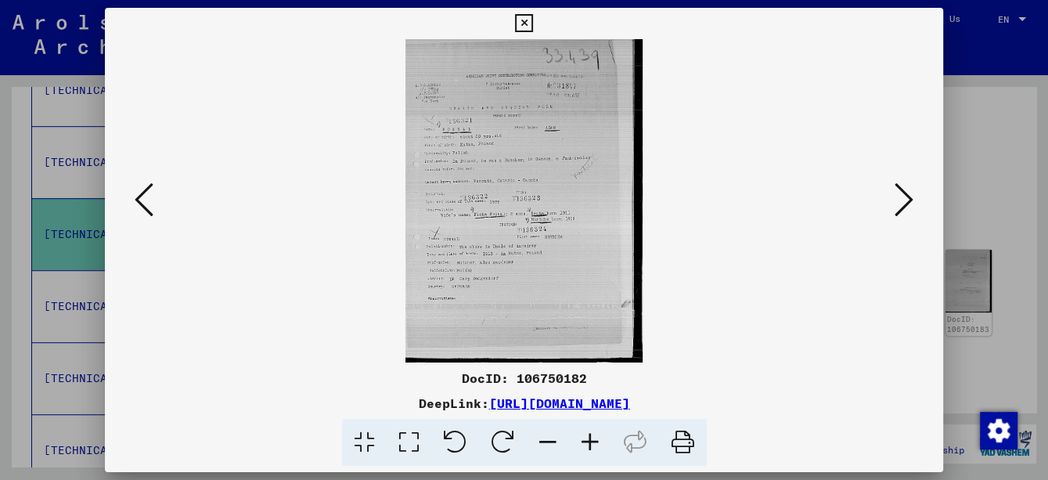
scroll to position [0, 0]
click at [587, 451] on icon at bounding box center [590, 443] width 42 height 48
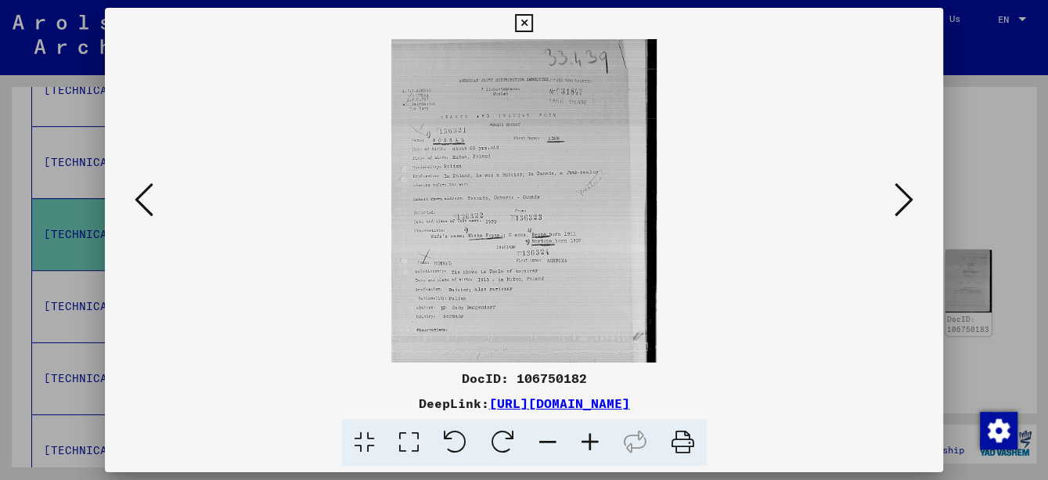
click at [587, 451] on icon at bounding box center [590, 443] width 42 height 48
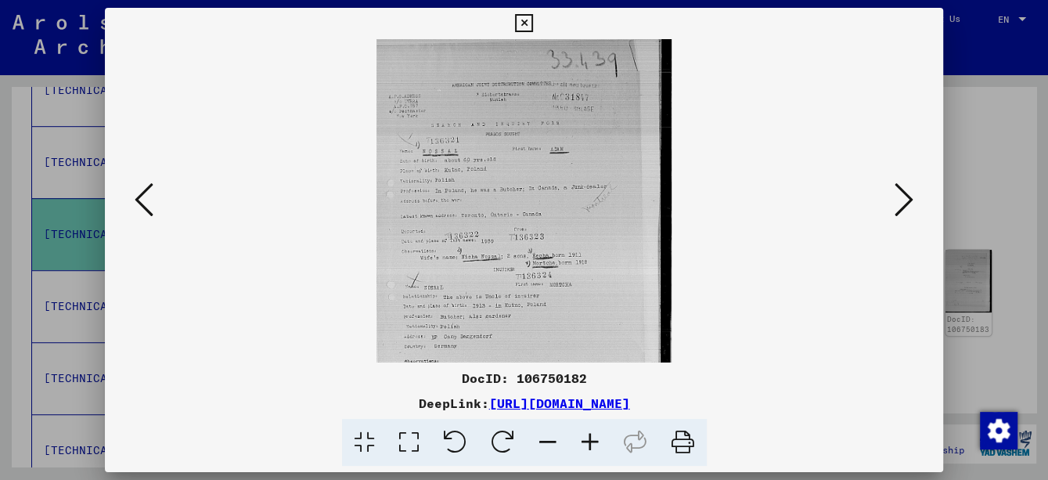
click at [587, 451] on icon at bounding box center [590, 443] width 42 height 48
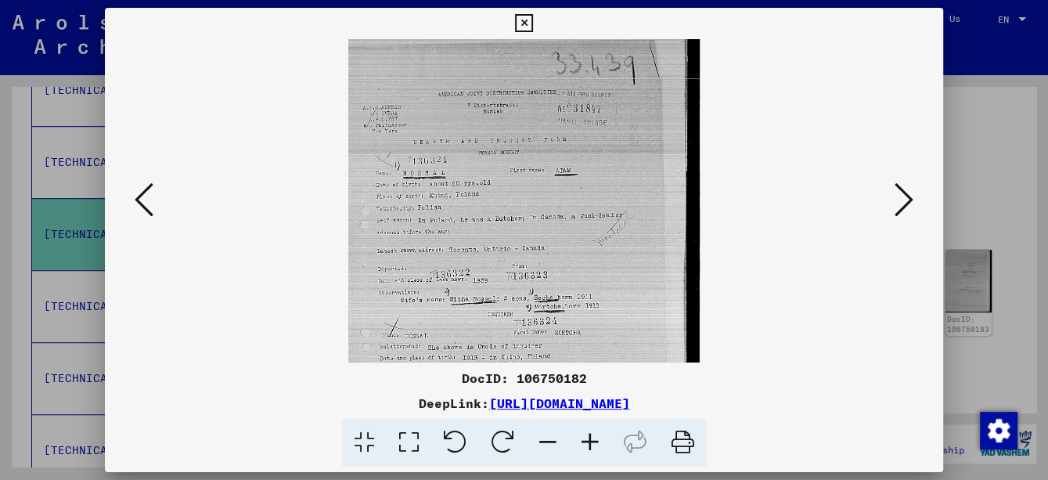
click at [587, 451] on icon at bounding box center [590, 443] width 42 height 48
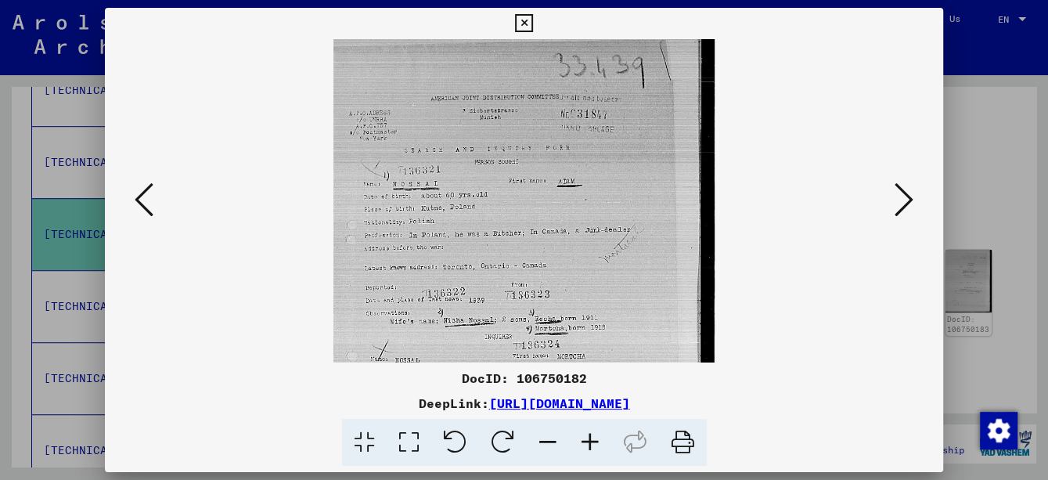
click at [587, 451] on icon at bounding box center [590, 443] width 42 height 48
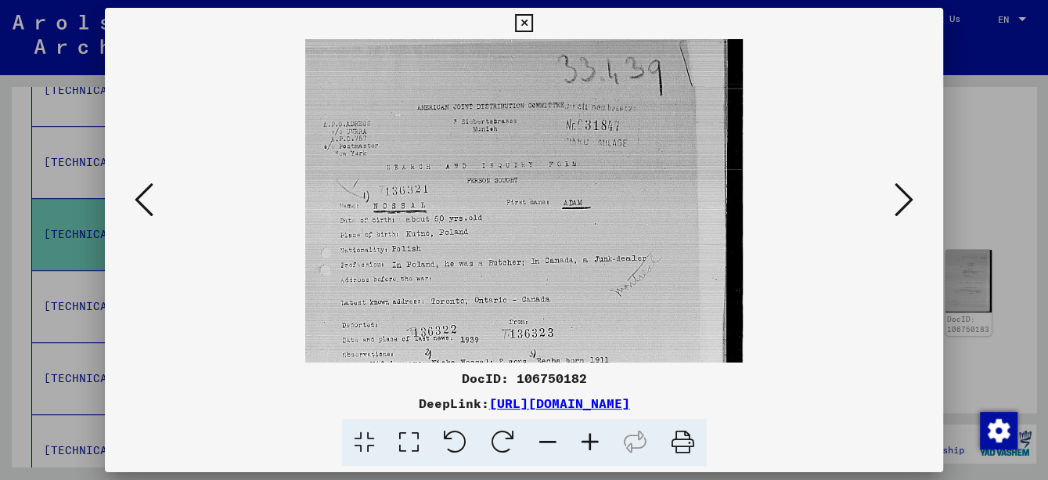
click at [587, 451] on icon at bounding box center [590, 443] width 42 height 48
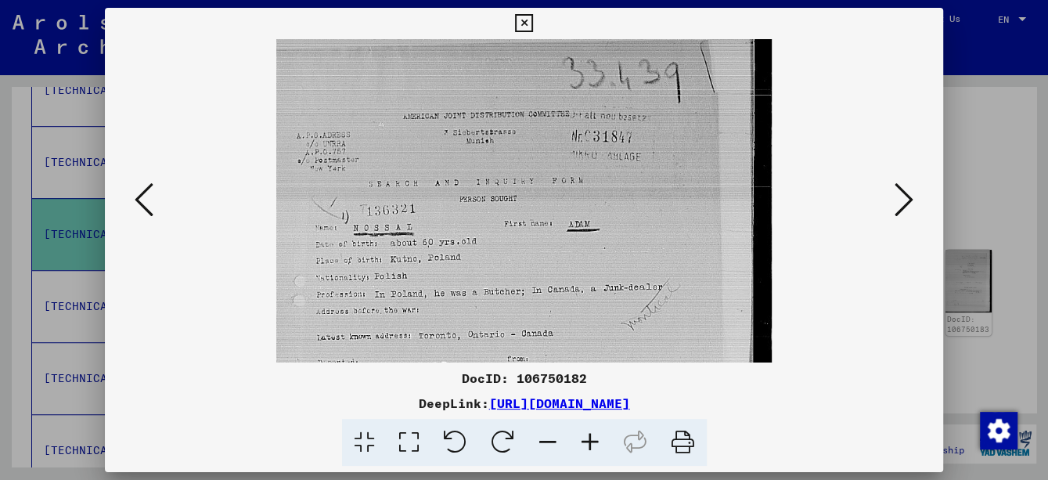
click at [587, 451] on icon at bounding box center [590, 443] width 42 height 48
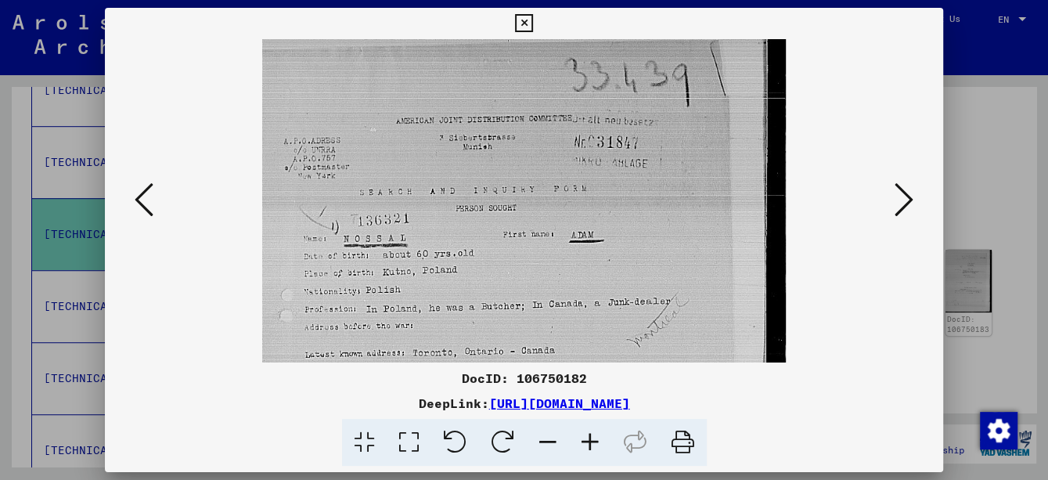
click at [587, 451] on icon at bounding box center [590, 443] width 42 height 48
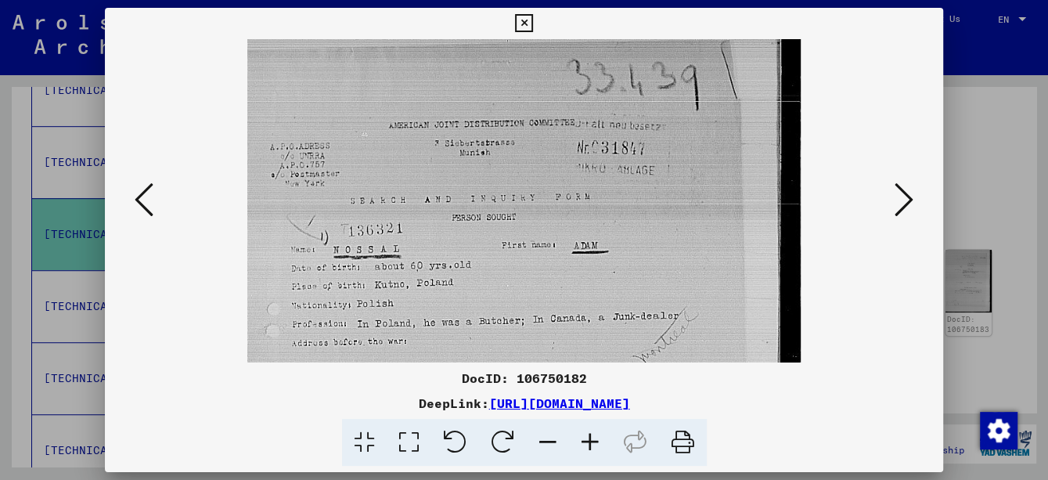
click at [146, 203] on icon at bounding box center [144, 200] width 19 height 38
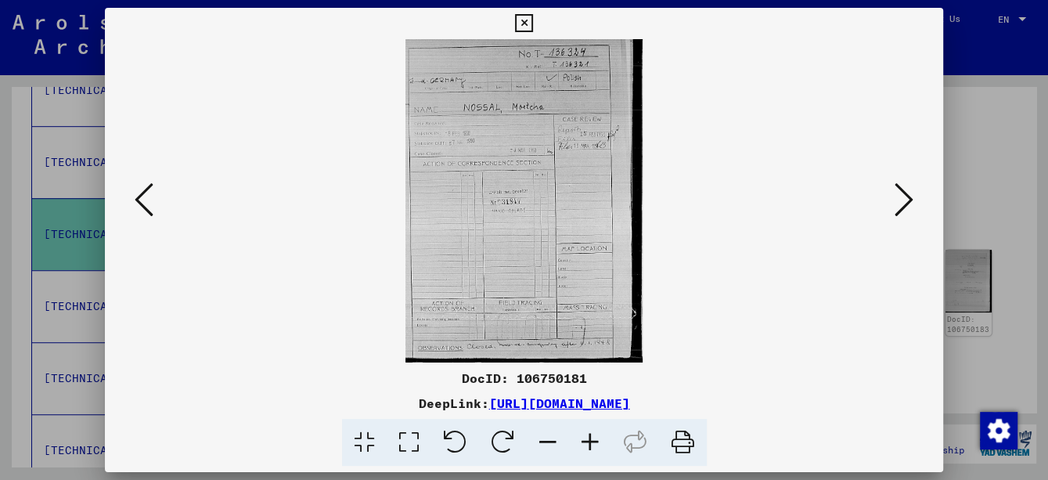
click at [590, 448] on icon at bounding box center [590, 443] width 42 height 48
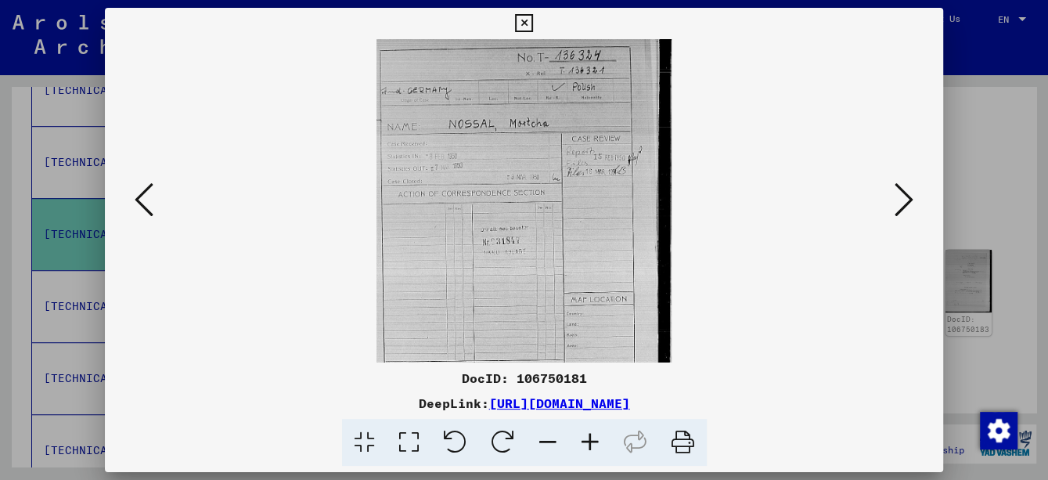
click at [590, 448] on icon at bounding box center [590, 443] width 42 height 48
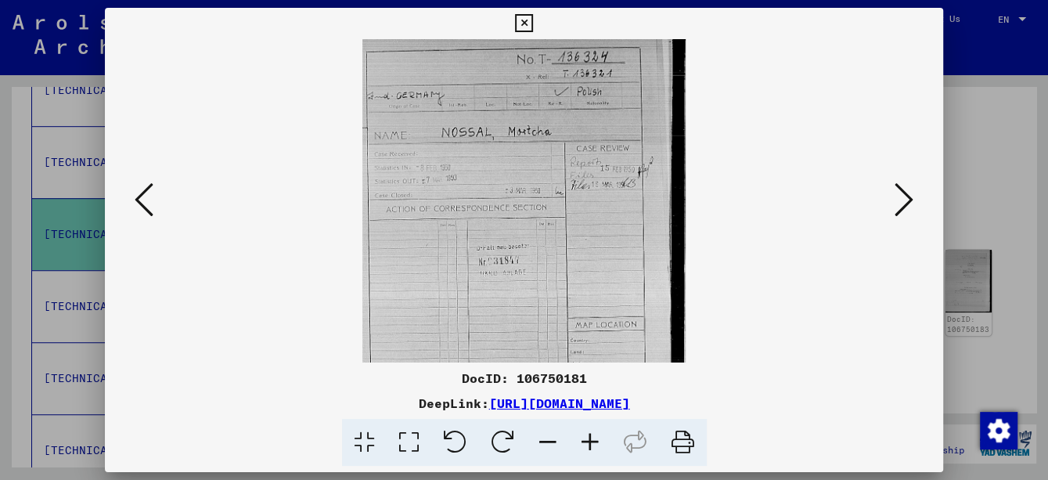
click at [590, 448] on icon at bounding box center [590, 443] width 42 height 48
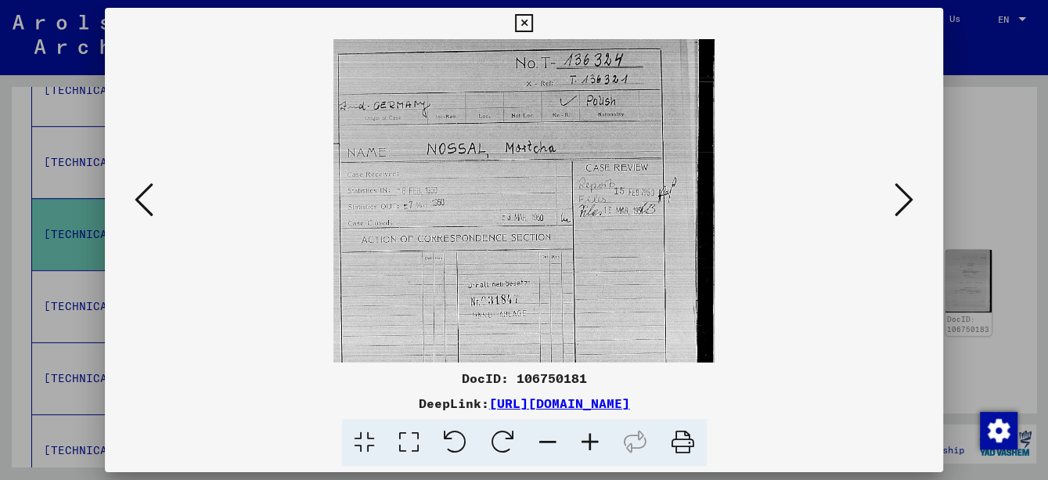
click at [590, 448] on icon at bounding box center [590, 443] width 42 height 48
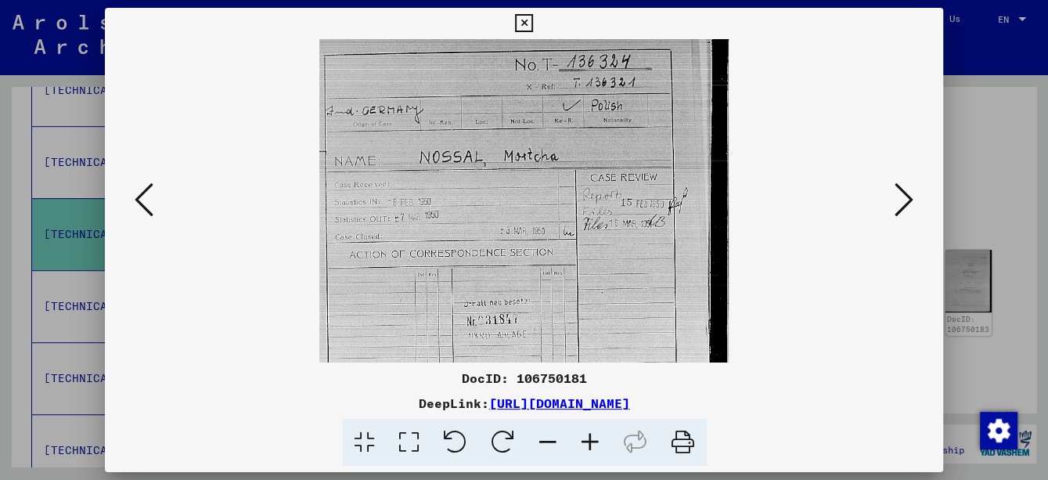
click at [590, 448] on icon at bounding box center [590, 443] width 42 height 48
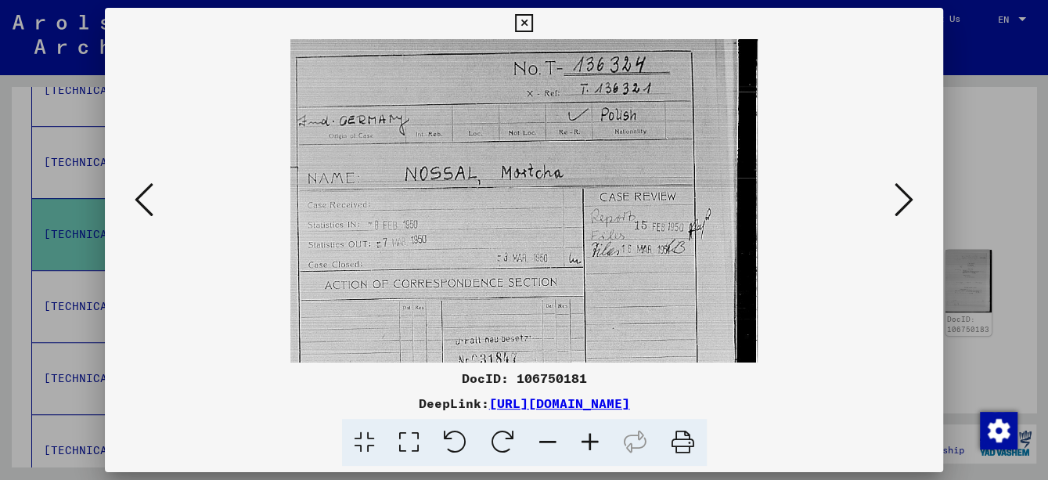
click at [590, 448] on icon at bounding box center [590, 443] width 42 height 48
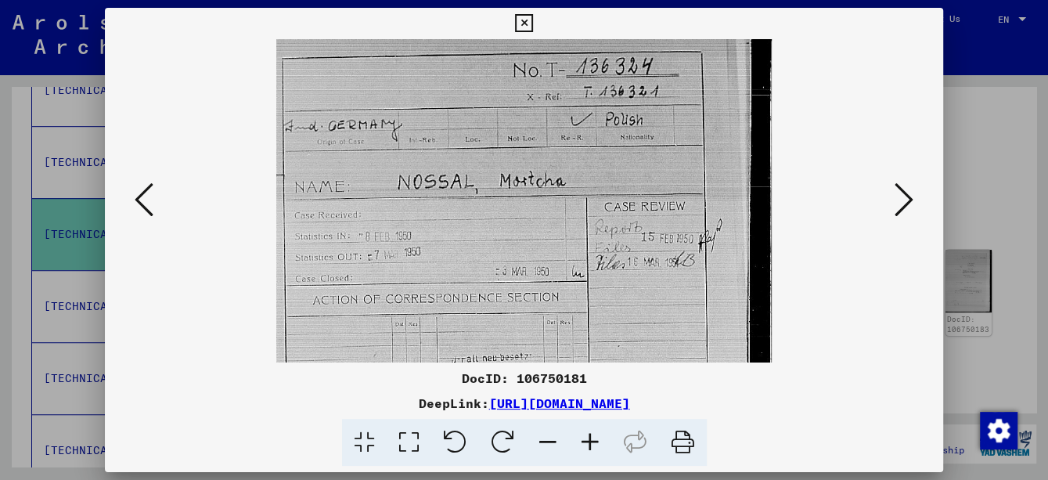
click at [590, 448] on icon at bounding box center [590, 443] width 42 height 48
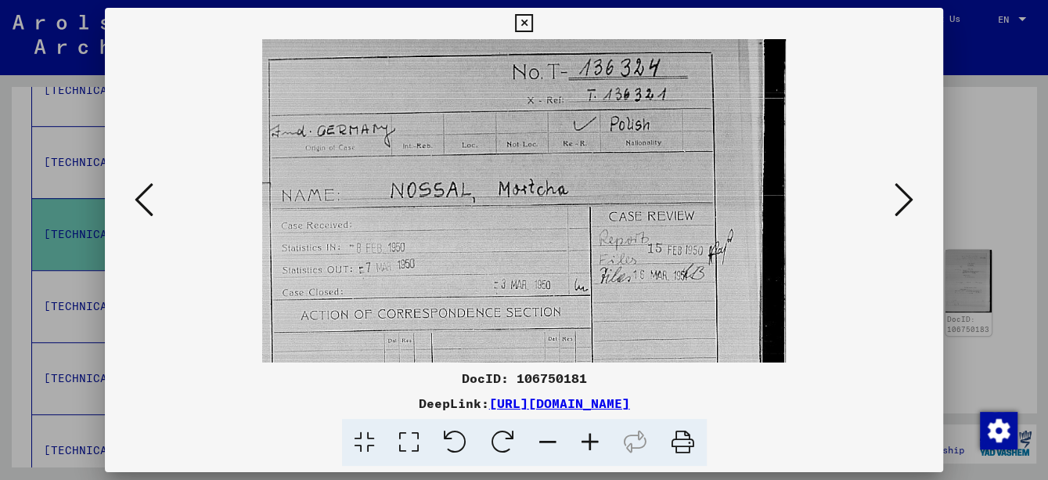
click at [142, 200] on icon at bounding box center [144, 200] width 19 height 38
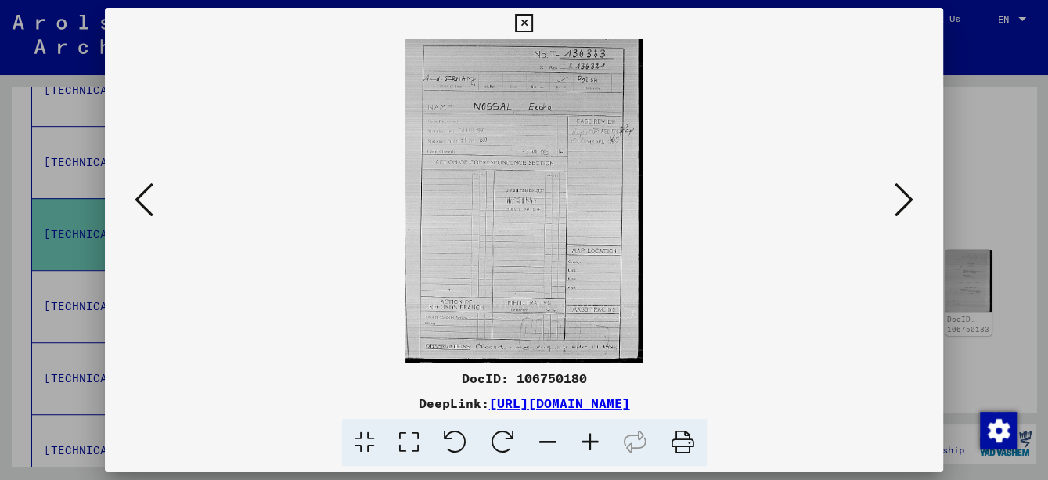
click at [146, 200] on icon at bounding box center [144, 200] width 19 height 38
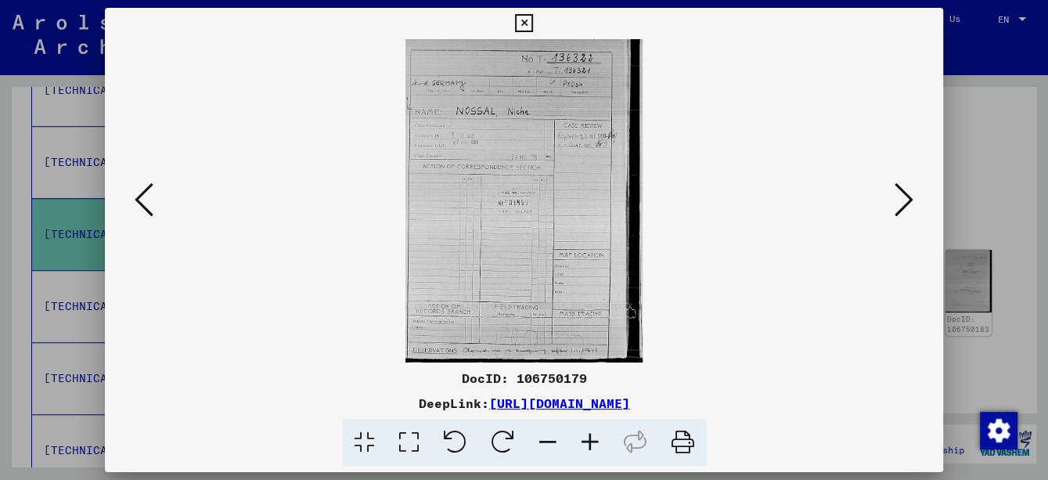
click at [587, 437] on icon at bounding box center [590, 443] width 42 height 48
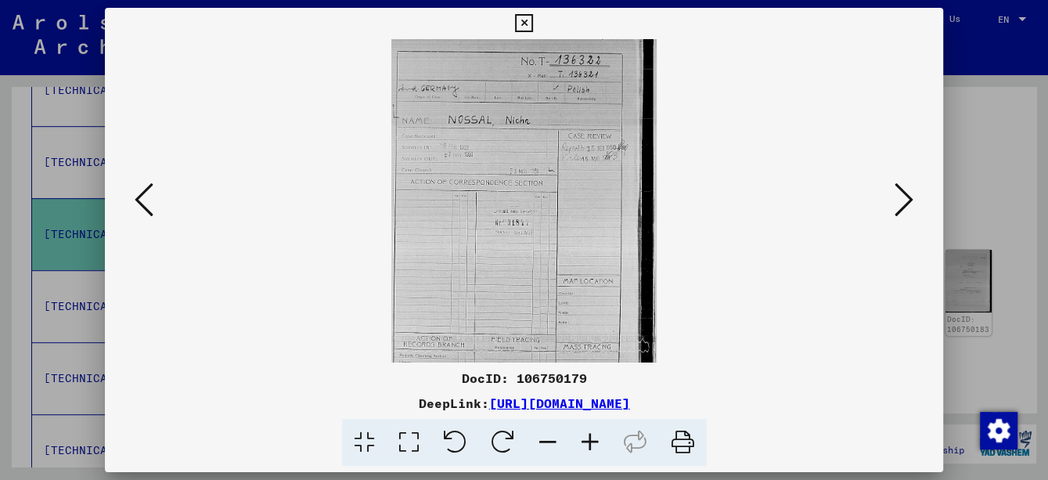
click at [587, 437] on icon at bounding box center [590, 443] width 42 height 48
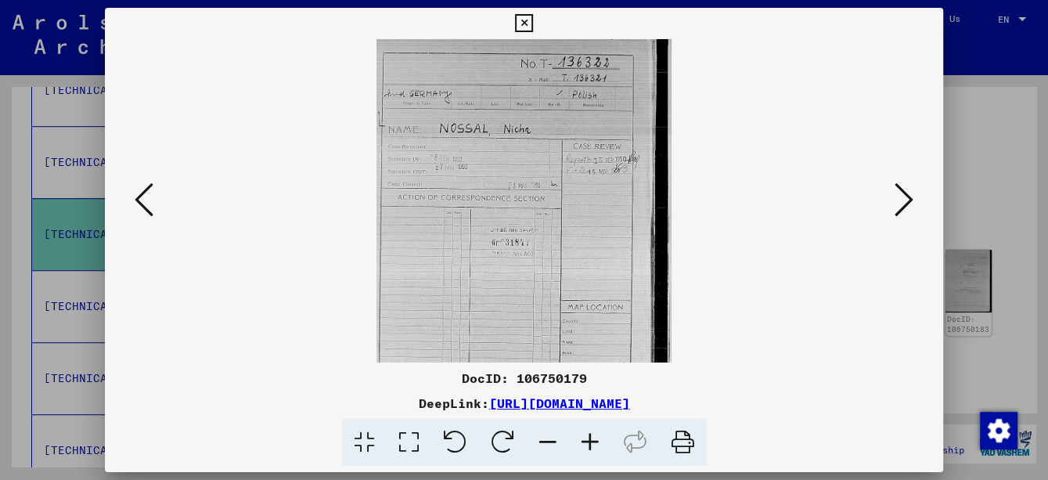
click at [587, 437] on icon at bounding box center [590, 443] width 42 height 48
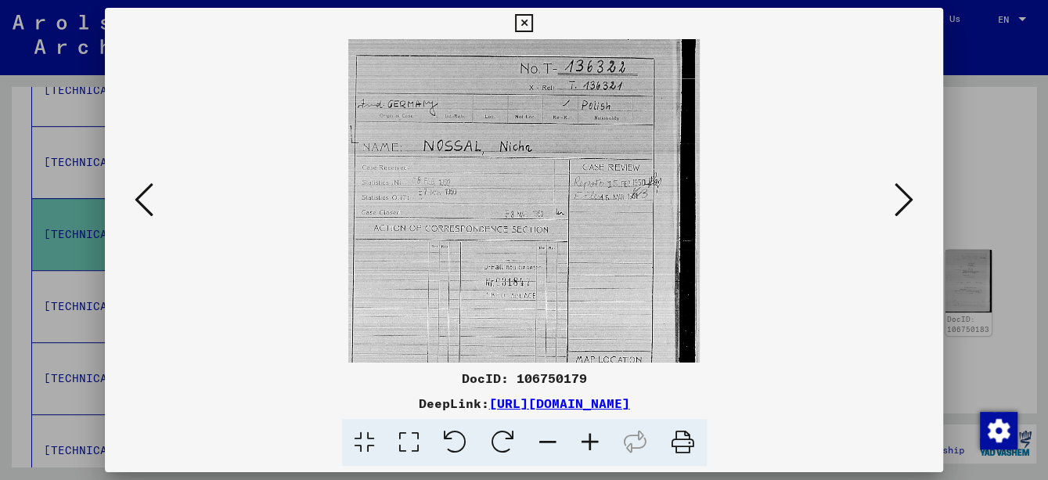
click at [587, 437] on icon at bounding box center [590, 443] width 42 height 48
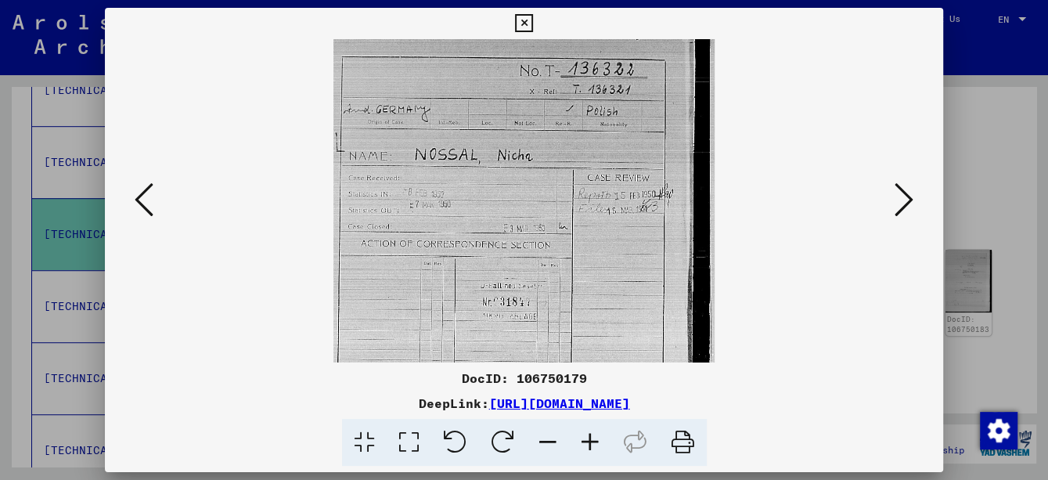
click at [587, 437] on icon at bounding box center [590, 443] width 42 height 48
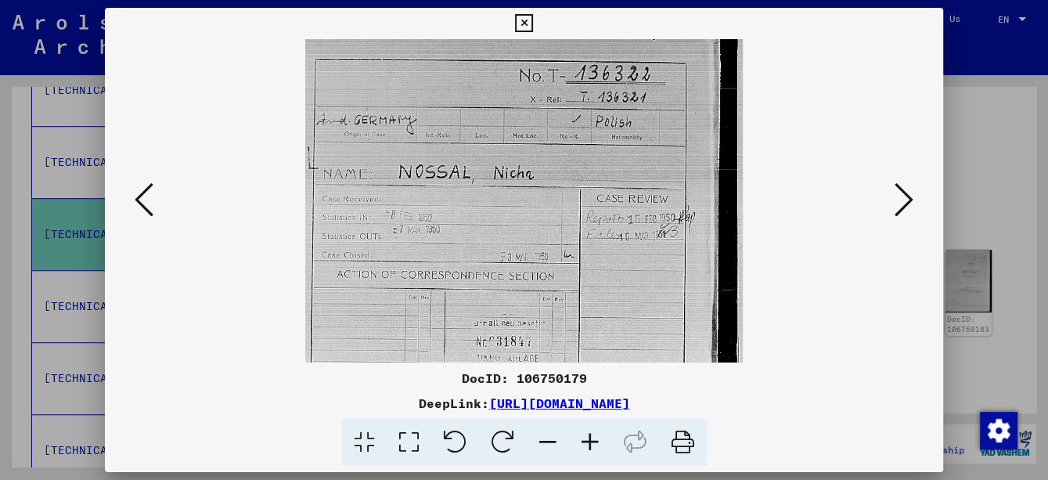
click at [587, 437] on icon at bounding box center [590, 443] width 42 height 48
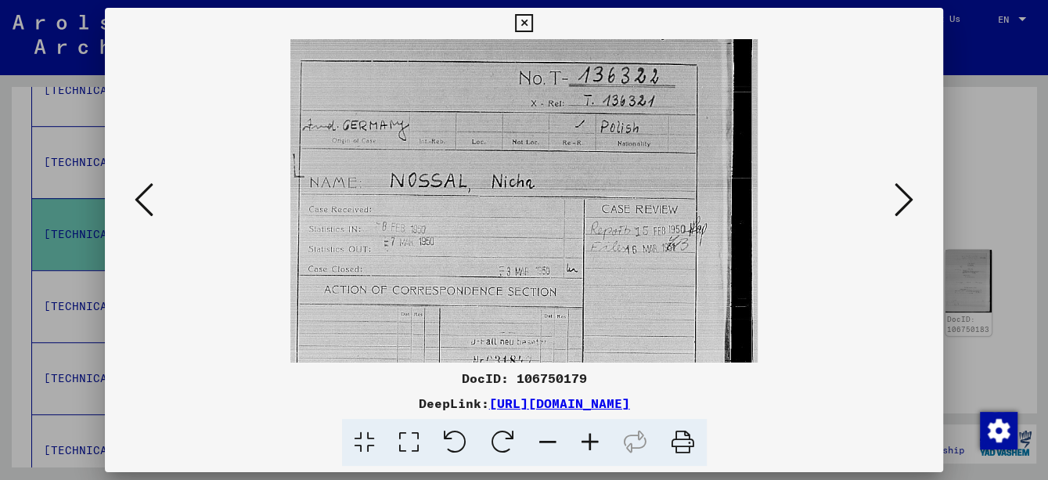
click at [587, 437] on icon at bounding box center [590, 443] width 42 height 48
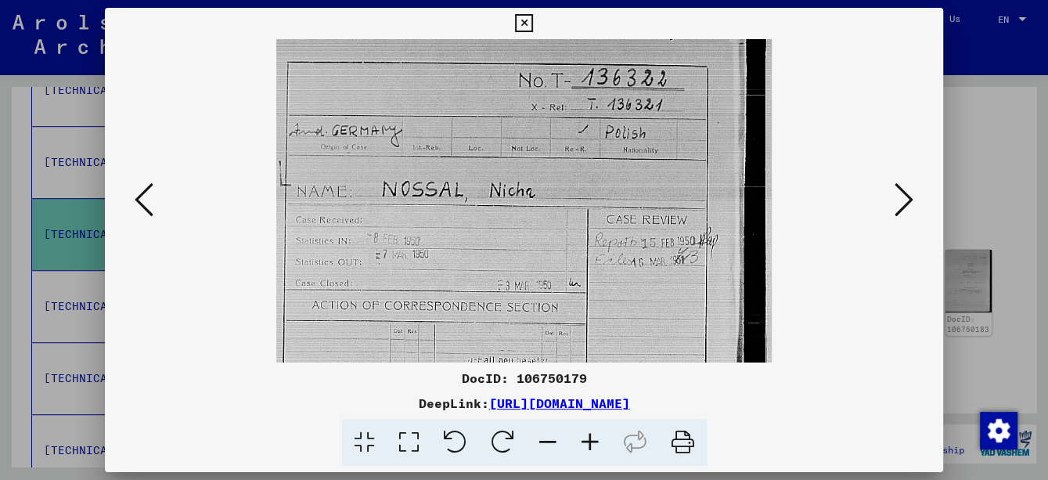
click at [587, 437] on icon at bounding box center [590, 443] width 42 height 48
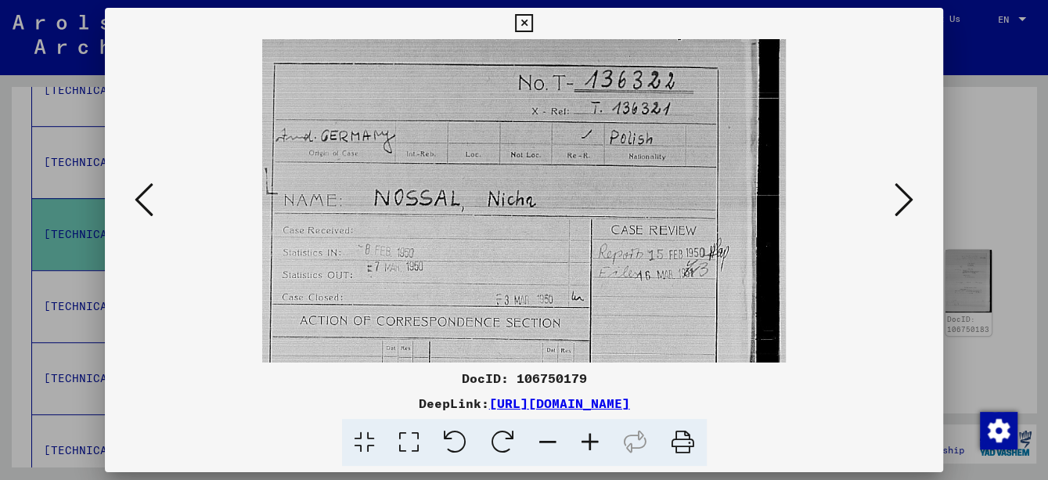
click at [587, 437] on icon at bounding box center [590, 443] width 42 height 48
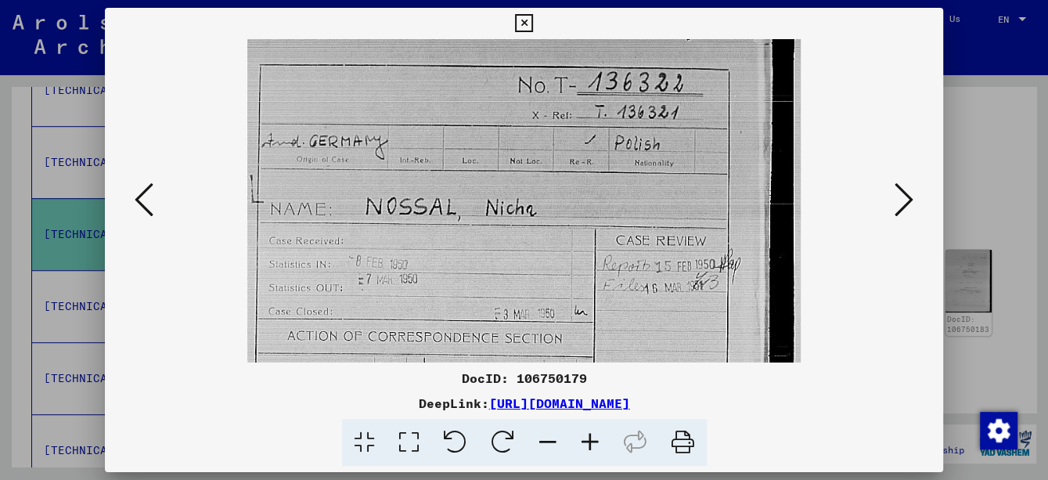
click at [586, 437] on icon at bounding box center [590, 443] width 42 height 48
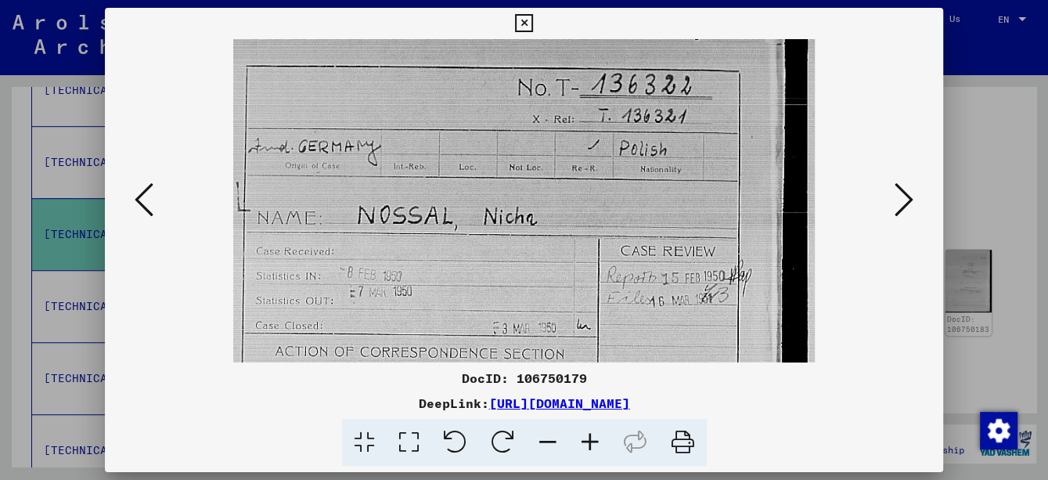
scroll to position [52, 0]
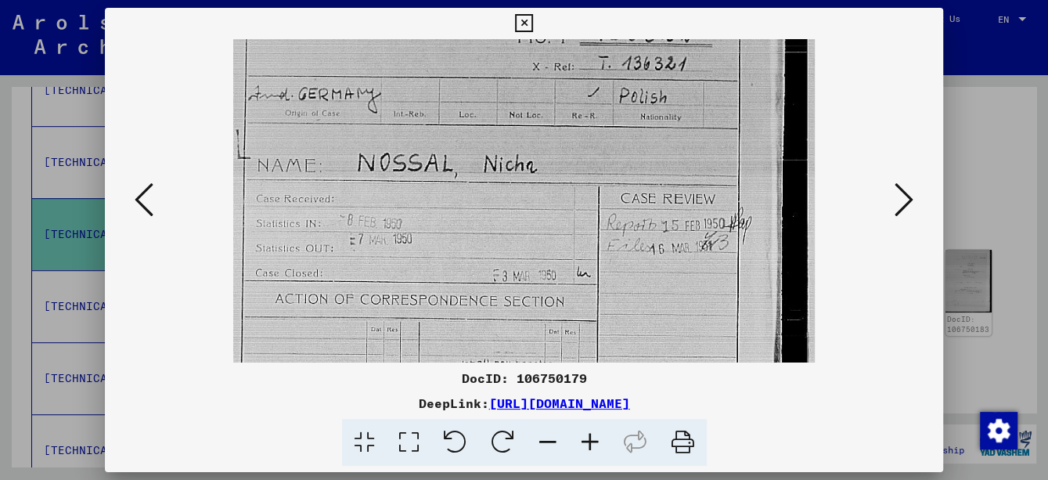
click at [556, 240] on img at bounding box center [523, 383] width 581 height 793
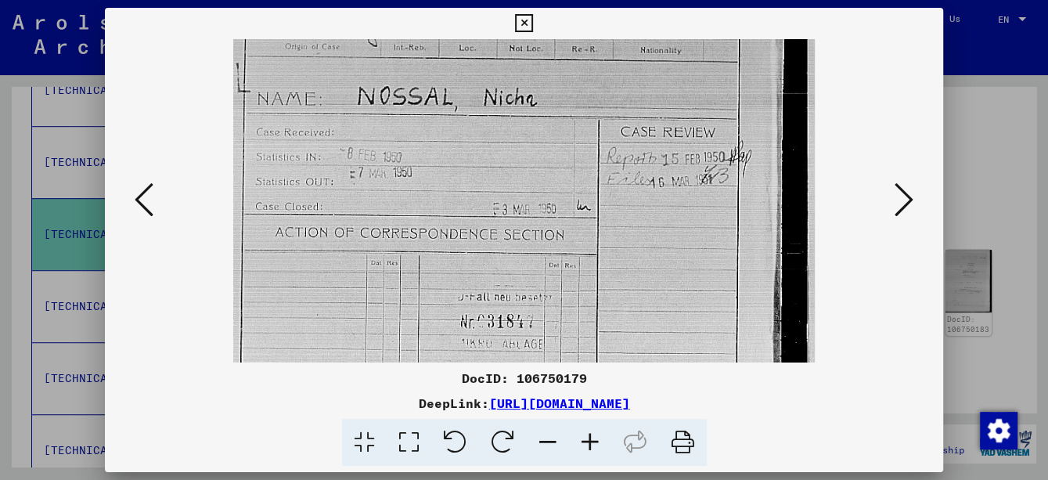
drag, startPoint x: 549, startPoint y: 255, endPoint x: 550, endPoint y: 227, distance: 28.2
click at [550, 227] on img at bounding box center [523, 316] width 581 height 793
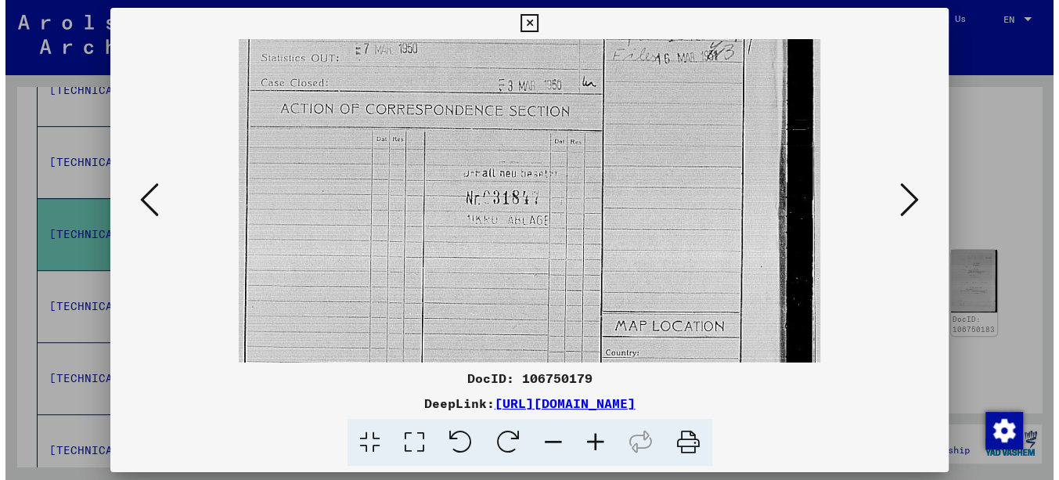
scroll to position [271, 0]
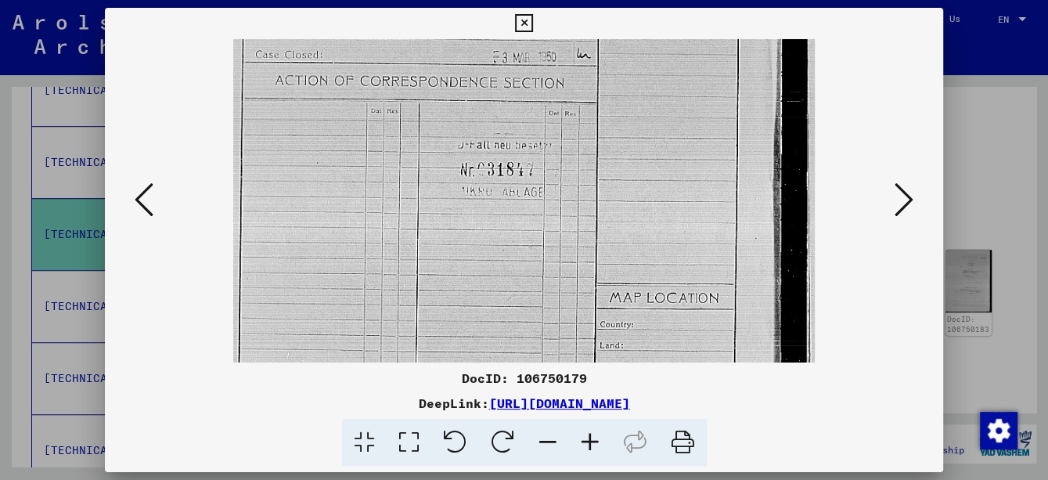
drag, startPoint x: 540, startPoint y: 302, endPoint x: 544, endPoint y: 149, distance: 153.4
click at [544, 149] on img at bounding box center [523, 164] width 581 height 793
click at [521, 20] on icon at bounding box center [524, 23] width 18 height 19
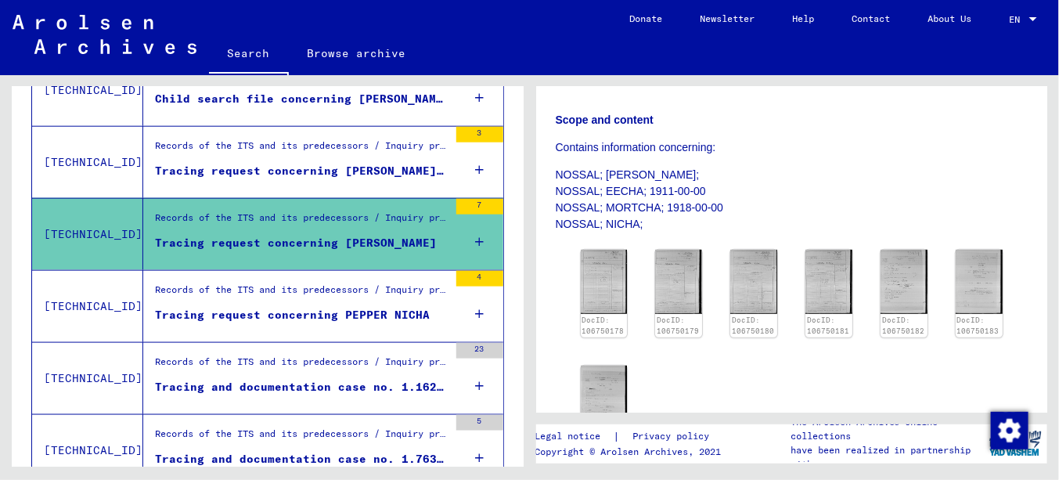
click at [359, 293] on div "Records of the ITS and its predecessors / Inquiry processing / ITS case files a…" at bounding box center [301, 293] width 293 height 22
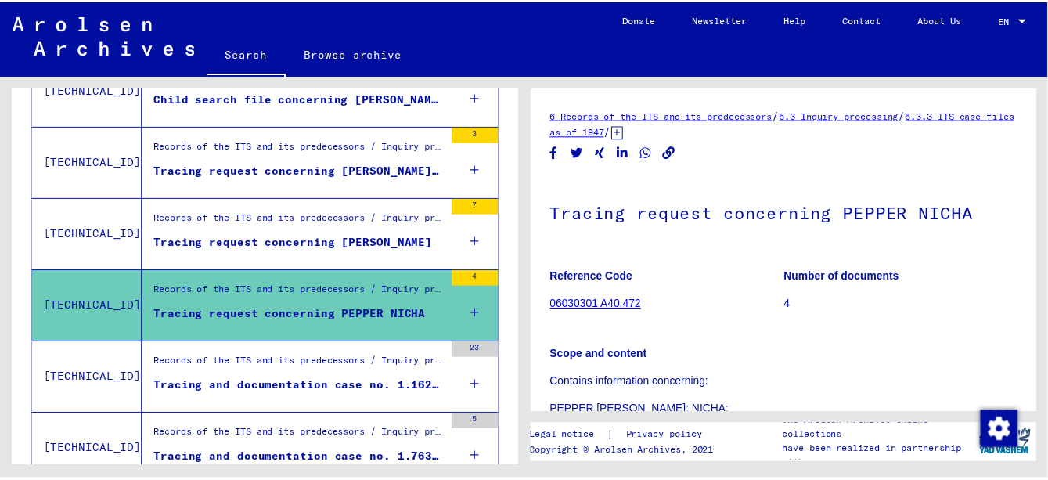
scroll to position [157, 0]
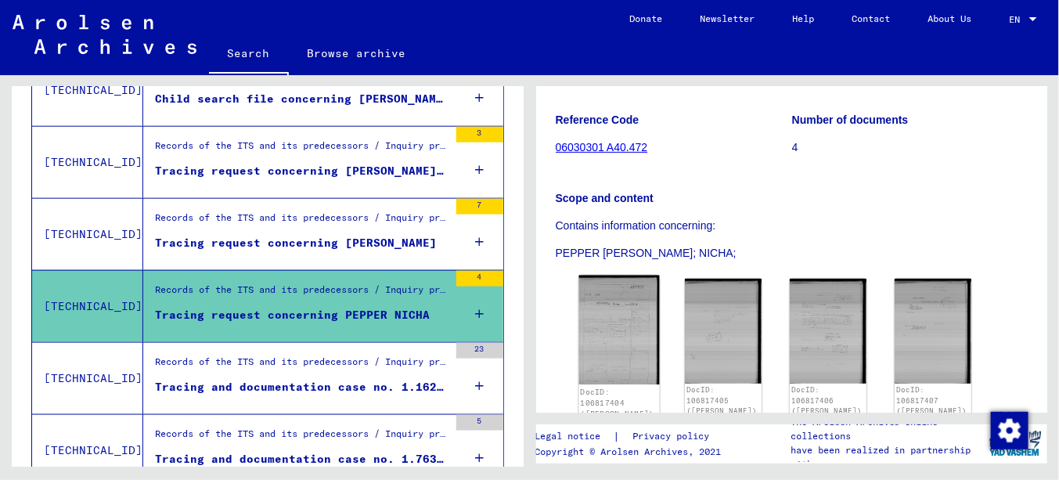
click at [629, 337] on img at bounding box center [618, 330] width 81 height 110
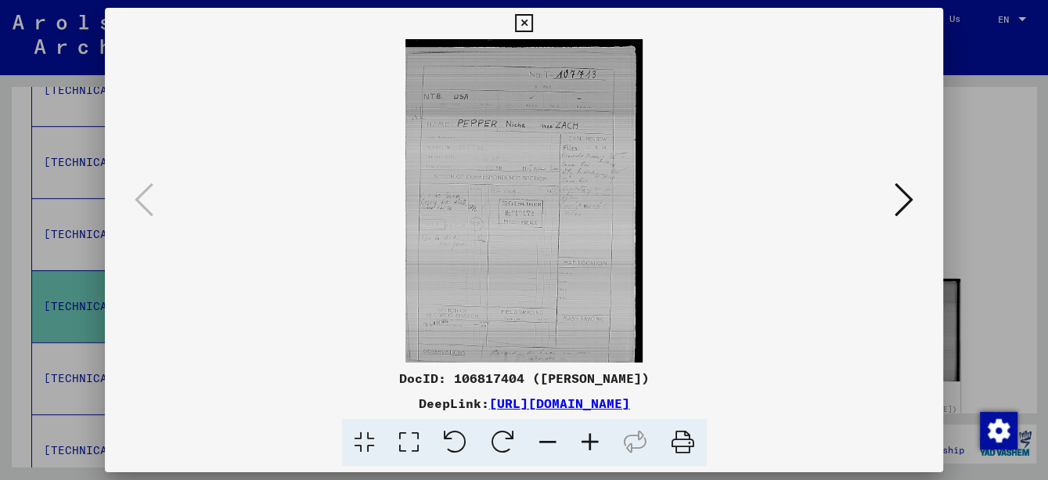
click at [602, 452] on icon at bounding box center [590, 443] width 42 height 48
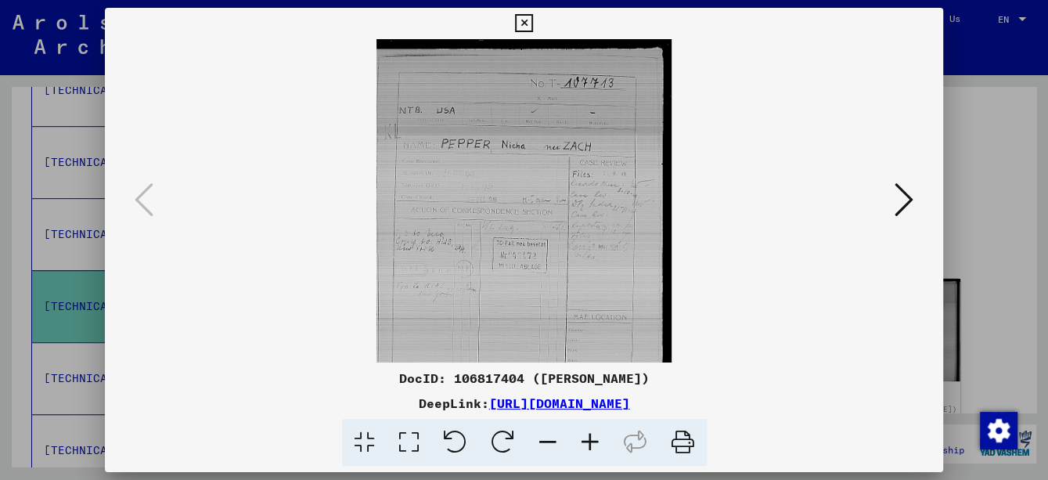
click at [602, 452] on icon at bounding box center [590, 443] width 42 height 48
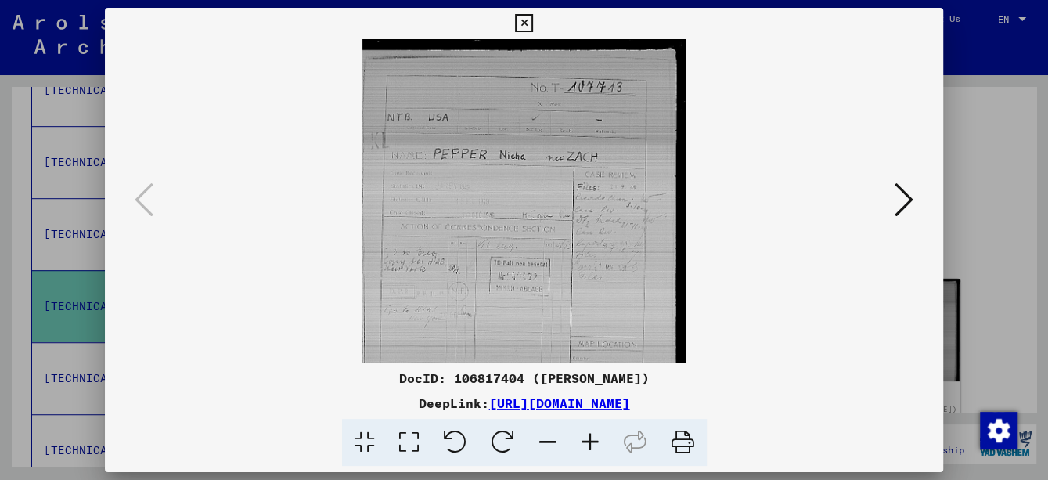
click at [602, 452] on icon at bounding box center [590, 443] width 42 height 48
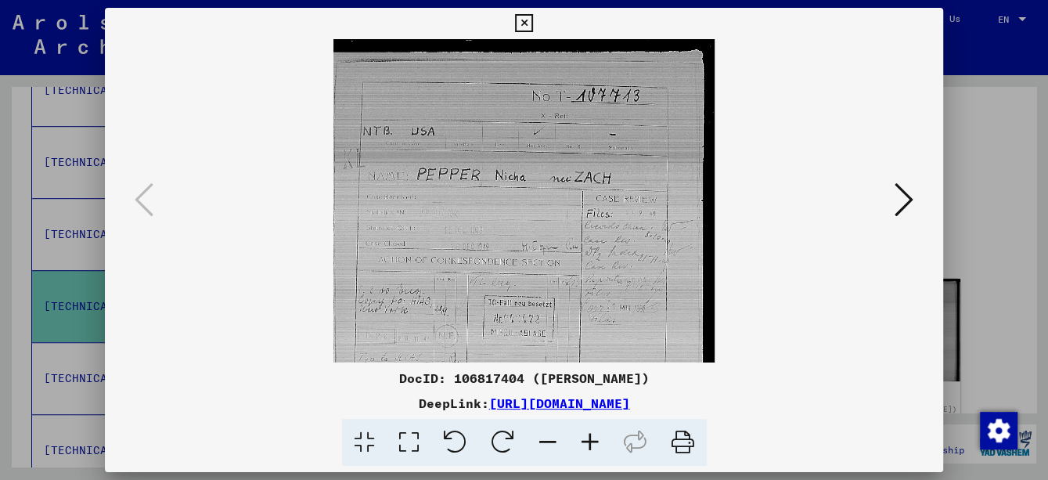
click at [602, 452] on icon at bounding box center [590, 443] width 42 height 48
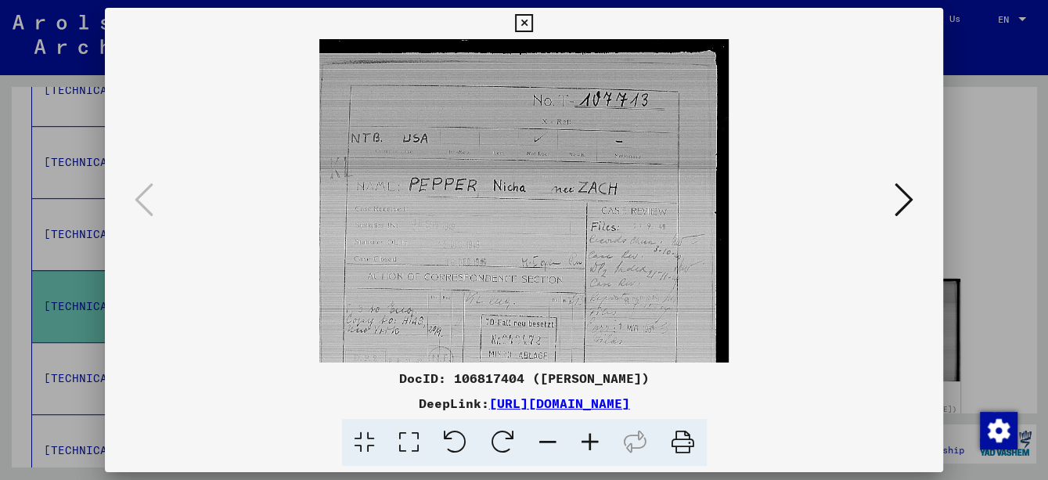
click at [602, 452] on icon at bounding box center [590, 443] width 42 height 48
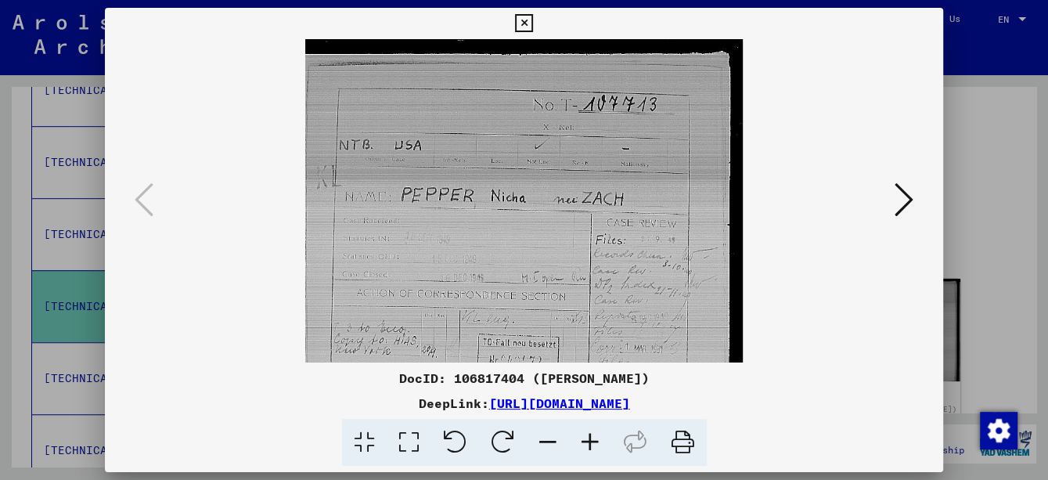
click at [602, 452] on icon at bounding box center [590, 443] width 42 height 48
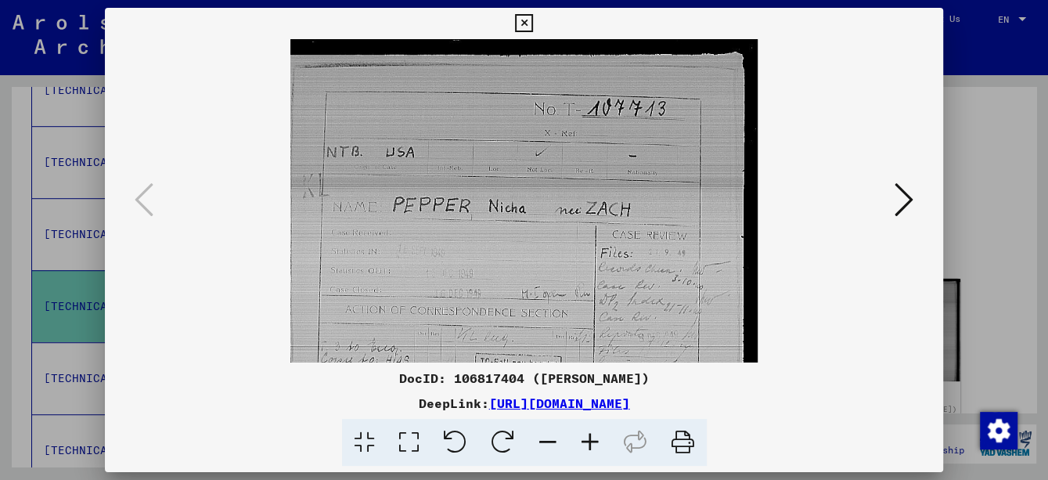
click at [602, 452] on icon at bounding box center [590, 443] width 42 height 48
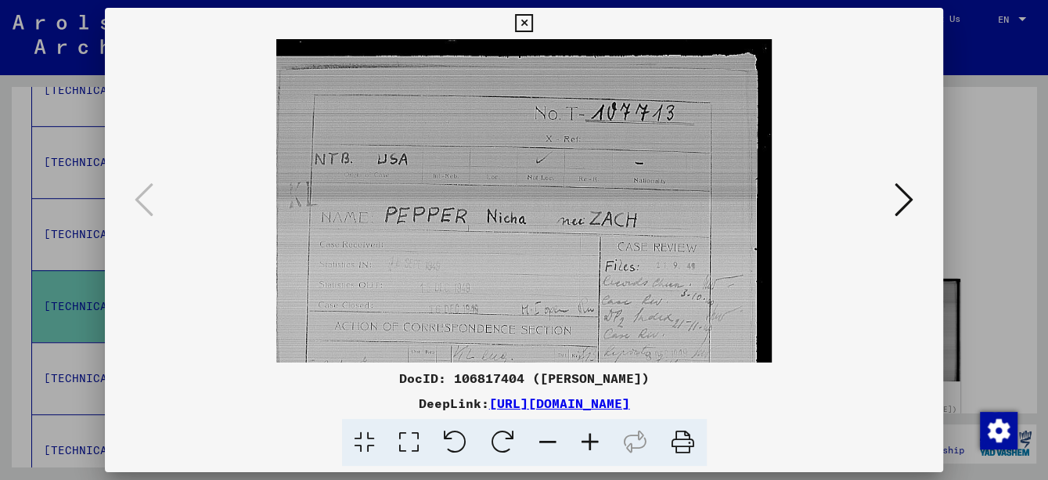
click at [602, 452] on icon at bounding box center [590, 443] width 42 height 48
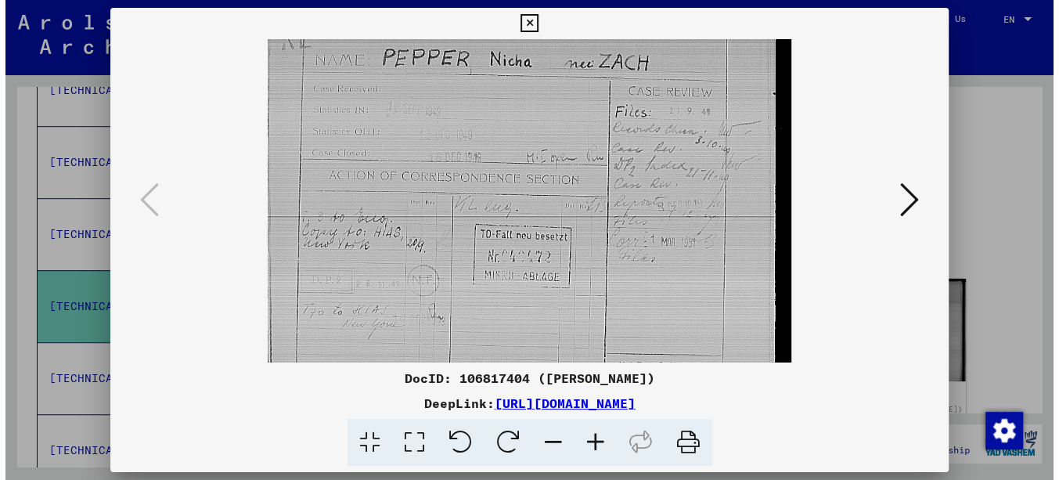
scroll to position [168, 0]
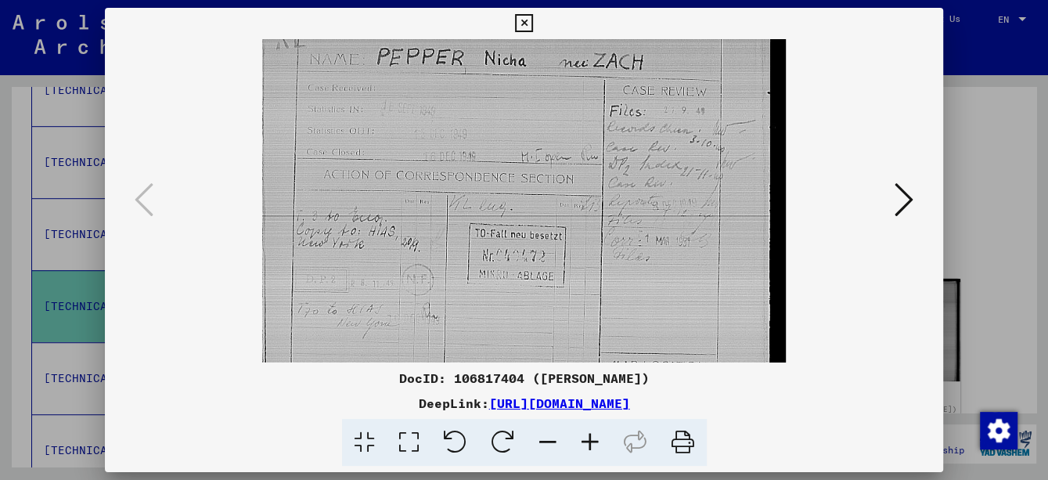
drag, startPoint x: 642, startPoint y: 190, endPoint x: 648, endPoint y: 147, distance: 43.4
click at [648, 147] on img at bounding box center [524, 228] width 524 height 714
click at [527, 19] on icon at bounding box center [524, 23] width 18 height 19
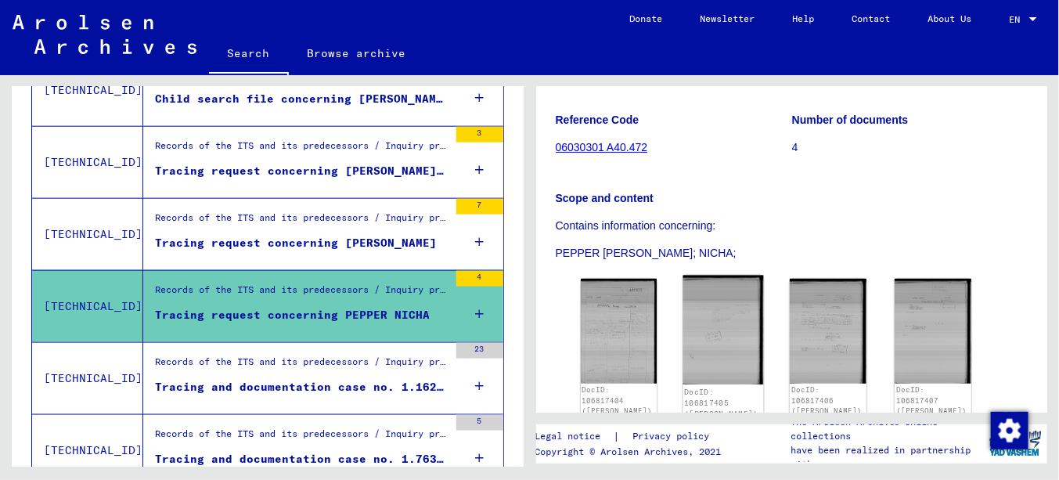
click at [703, 337] on img at bounding box center [723, 330] width 81 height 110
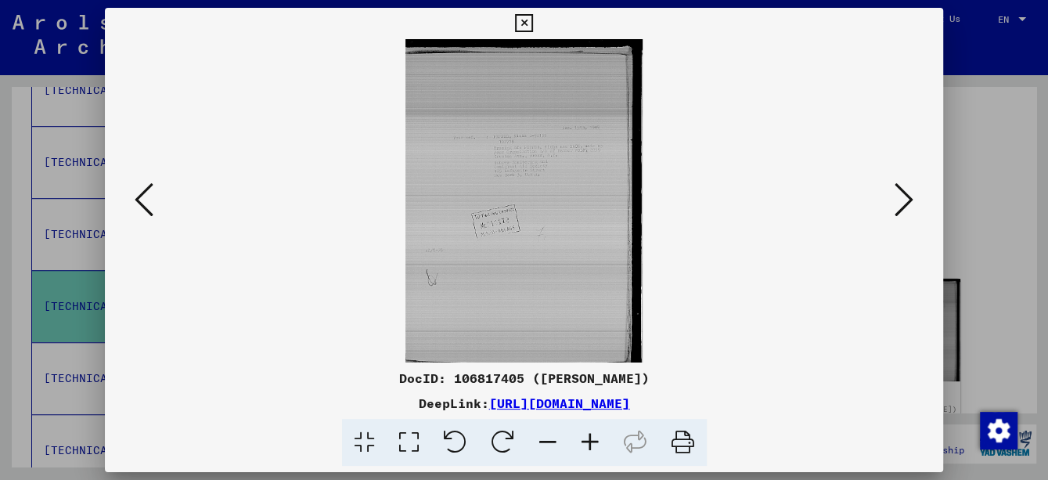
click at [143, 192] on icon at bounding box center [144, 200] width 19 height 38
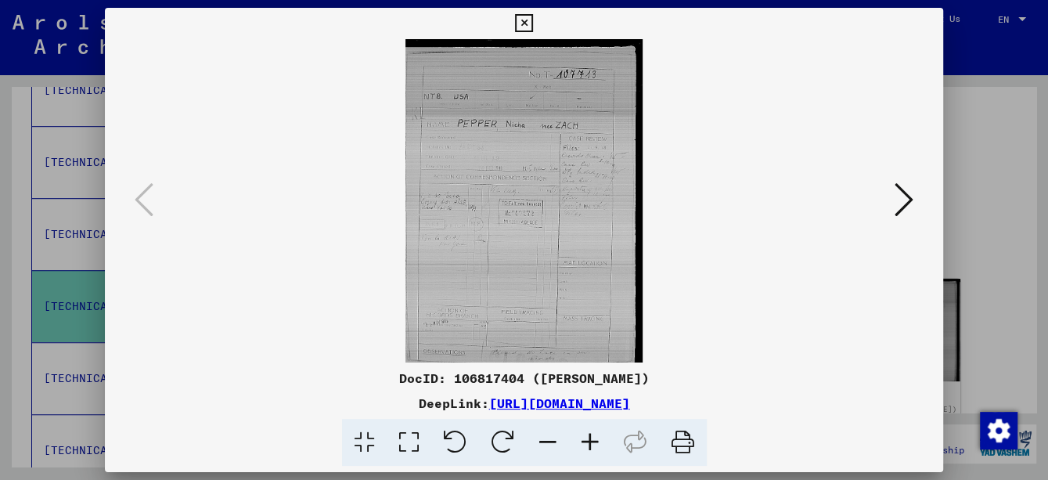
click at [534, 22] on button at bounding box center [523, 23] width 27 height 31
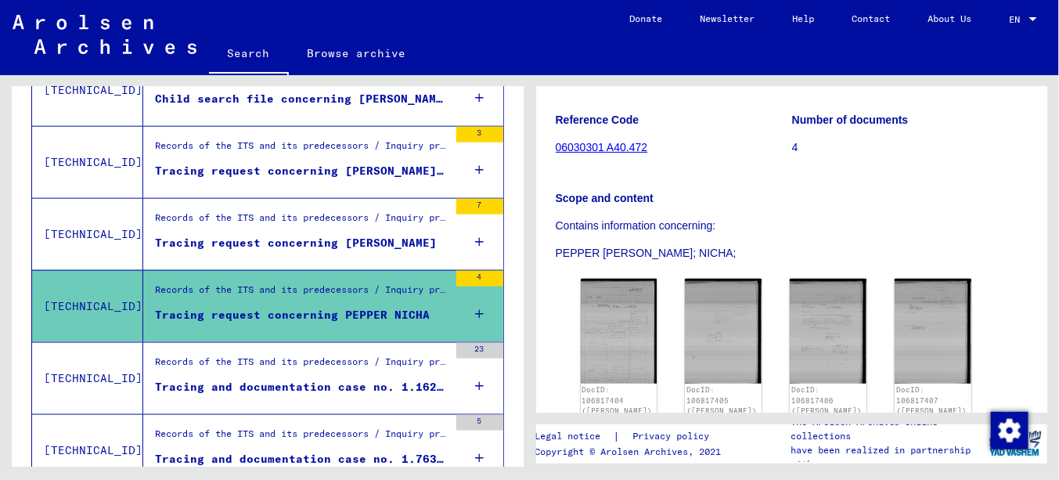
click at [246, 372] on figure "Records of the ITS and its predecessors / Inquiry processing / ITS case files a…" at bounding box center [301, 365] width 293 height 23
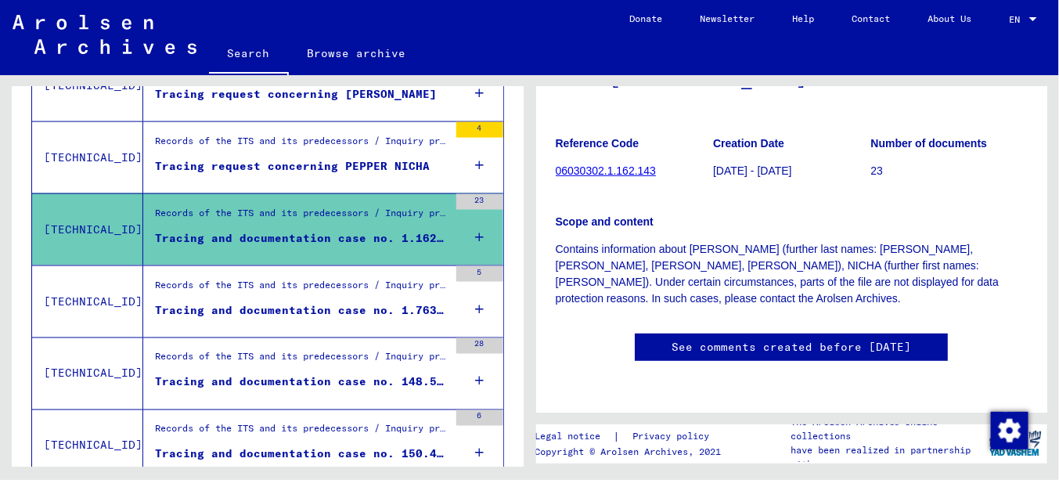
scroll to position [783, 0]
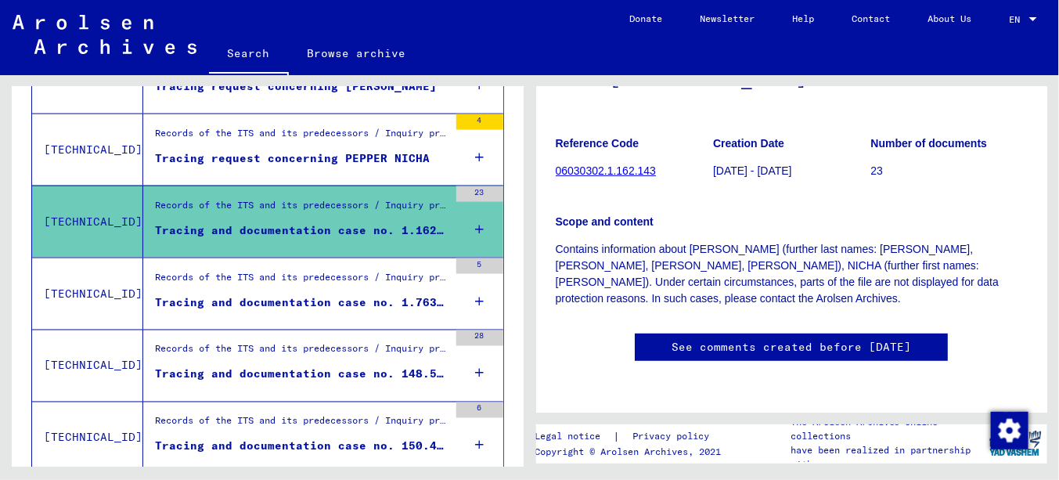
click at [261, 279] on div "Records of the ITS and its predecessors / Inquiry processing / ITS case files a…" at bounding box center [301, 281] width 293 height 22
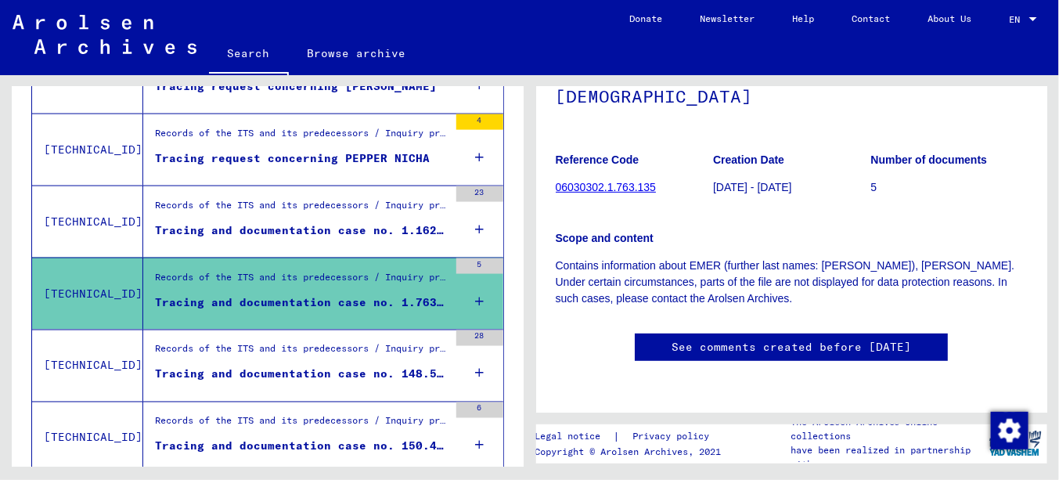
scroll to position [235, 0]
click at [304, 372] on div "Tracing and documentation case no. 148.513 for [PERSON_NAME] born [DEMOGRAPHIC_…" at bounding box center [301, 374] width 293 height 16
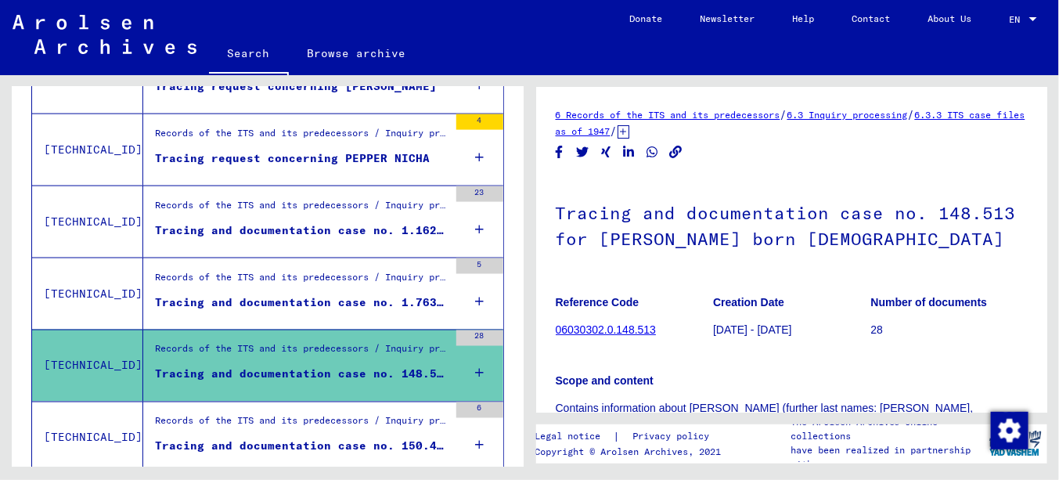
scroll to position [235, 0]
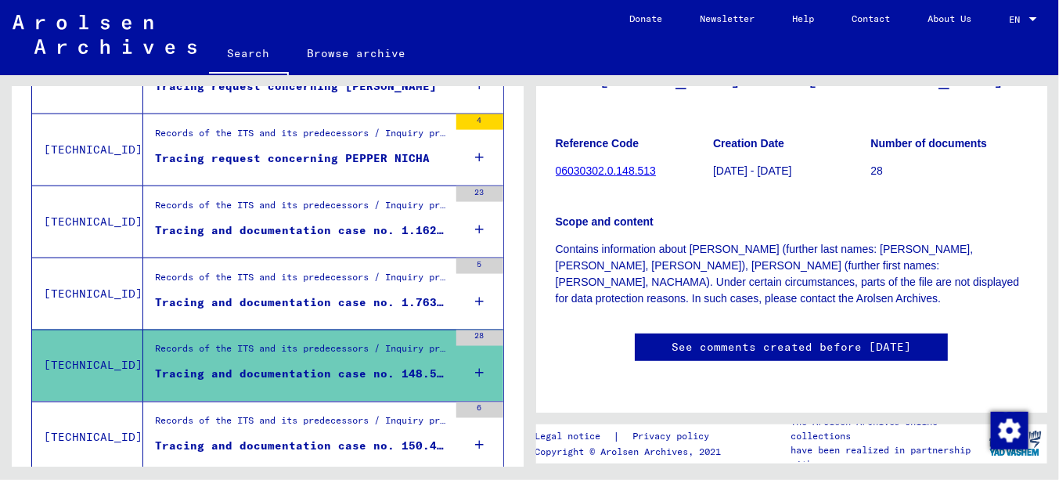
click at [279, 426] on div "Records of the ITS and its predecessors / Inquiry processing / ITS case files a…" at bounding box center [301, 425] width 293 height 22
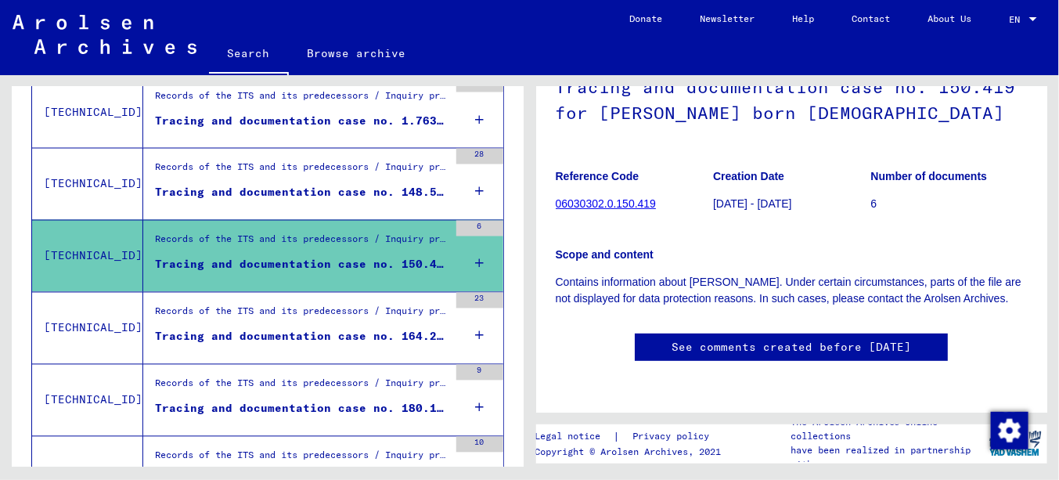
scroll to position [1017, 0]
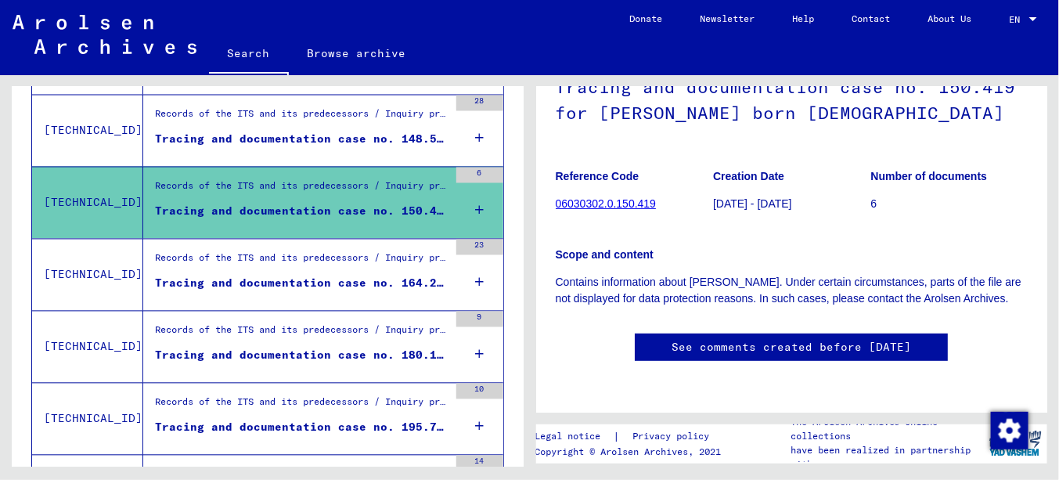
click at [239, 283] on div "Tracing and documentation case no. 164.281 for [PERSON_NAME] born [DEMOGRAPHIC_…" at bounding box center [301, 283] width 293 height 16
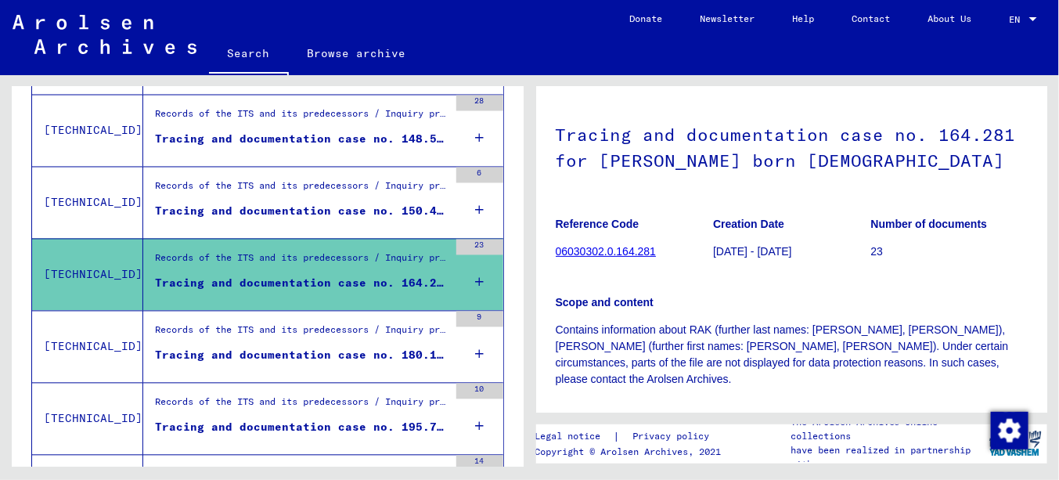
scroll to position [235, 0]
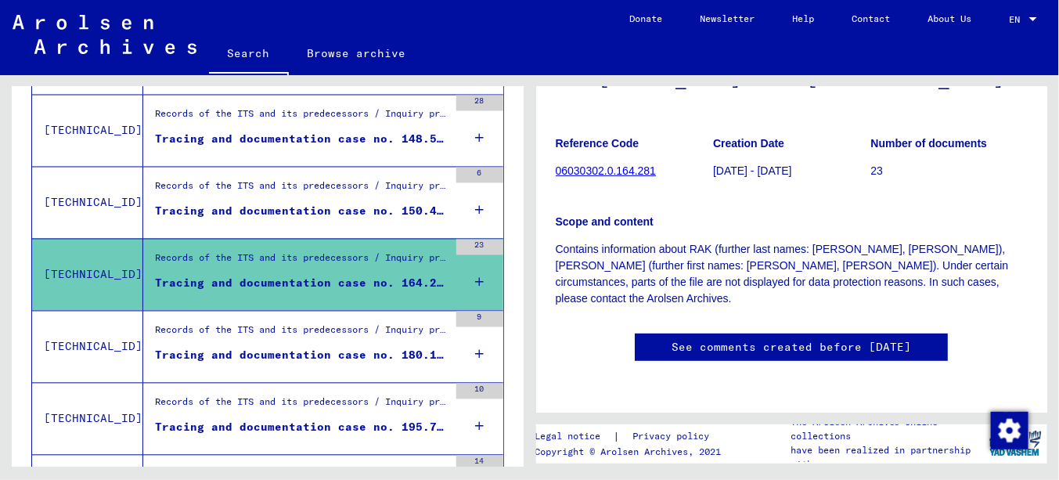
click at [308, 354] on div "Tracing and documentation case no. 180.100 for ROTSZTAJN, [PERSON_NAME] born [D…" at bounding box center [301, 355] width 293 height 16
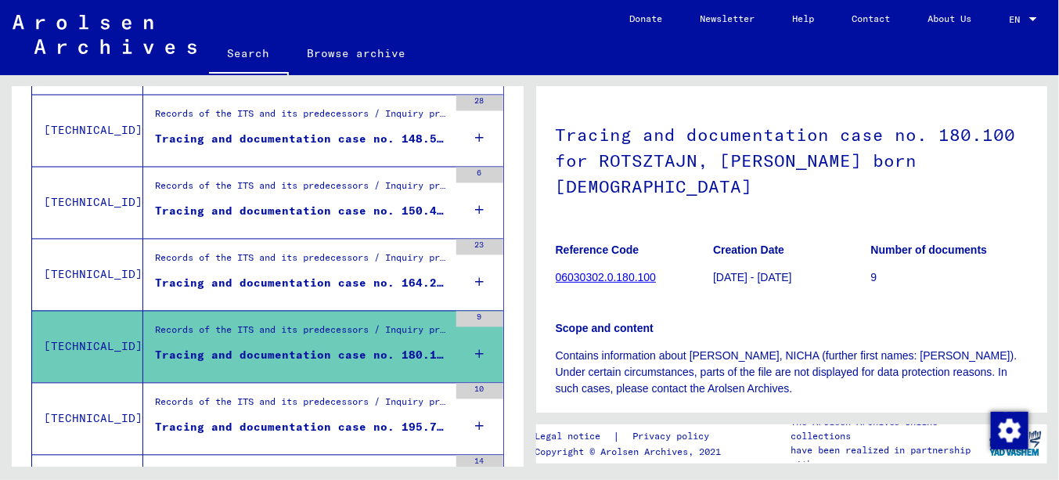
scroll to position [157, 0]
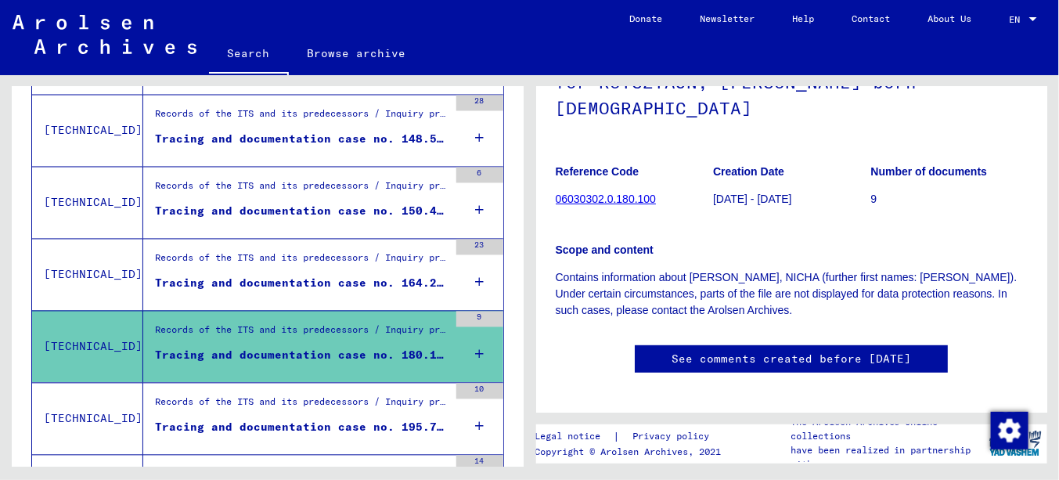
click at [318, 423] on div "Tracing and documentation case no. 195.705 for [PERSON_NAME] born [DEMOGRAPHIC_…" at bounding box center [301, 427] width 293 height 16
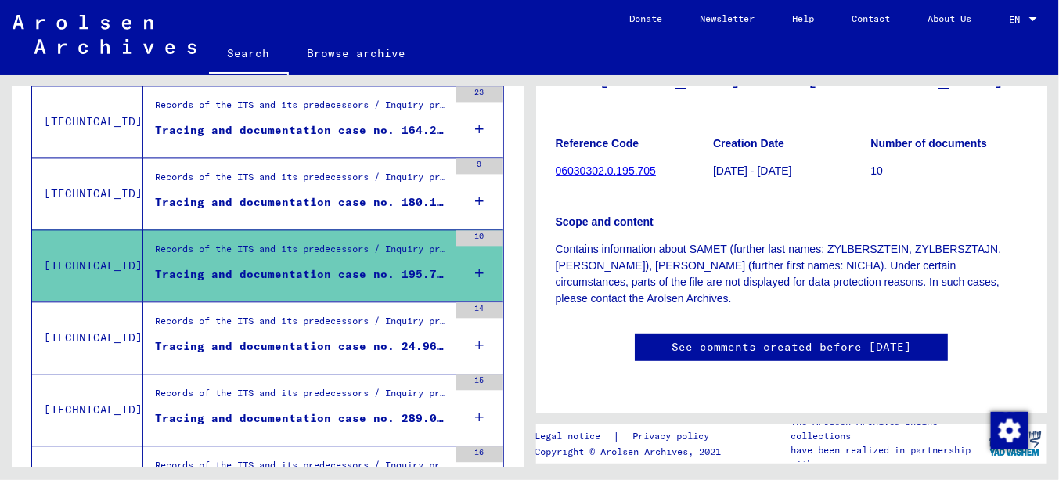
scroll to position [1174, 0]
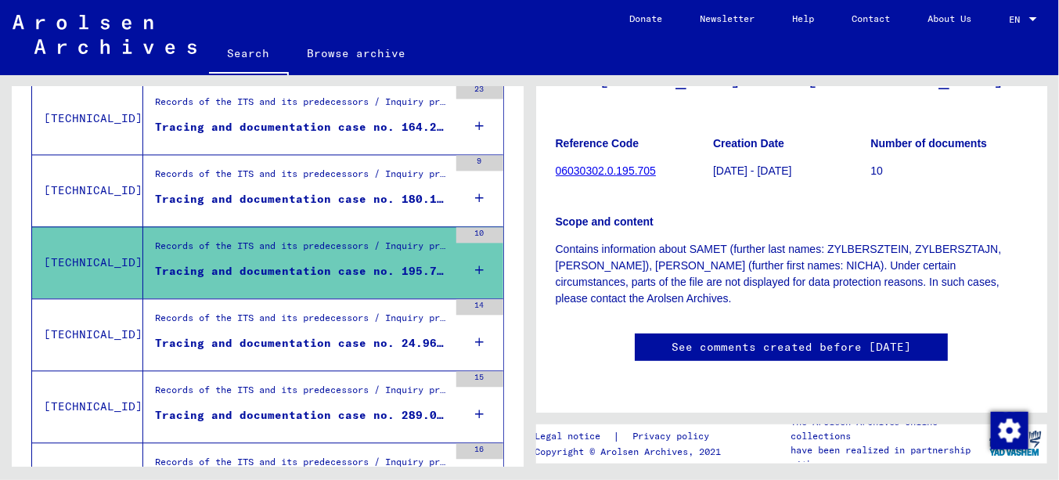
click at [290, 326] on figure "Records of the ITS and its predecessors / Inquiry processing / ITS case files a…" at bounding box center [301, 322] width 293 height 23
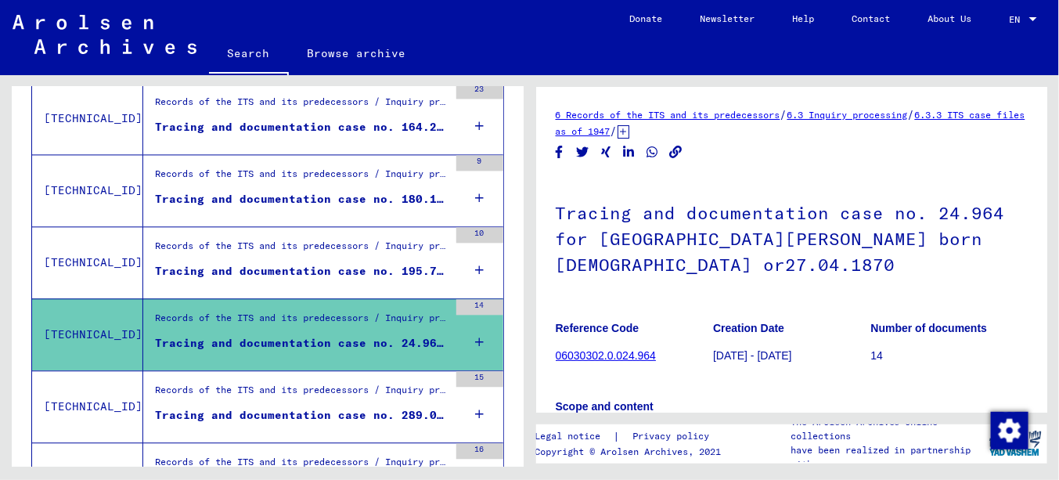
scroll to position [235, 0]
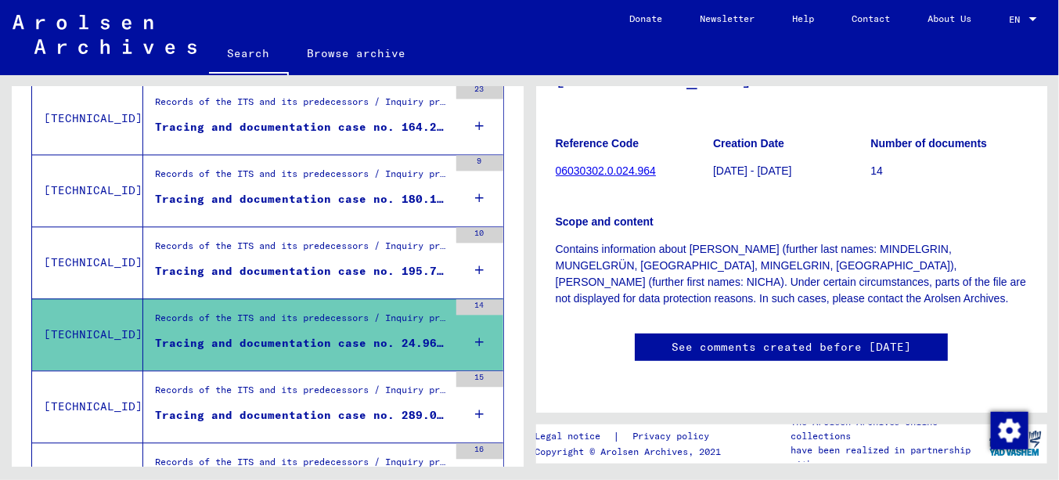
click at [308, 395] on div "Records of the ITS and its predecessors / Inquiry processing / ITS case files a…" at bounding box center [301, 394] width 293 height 22
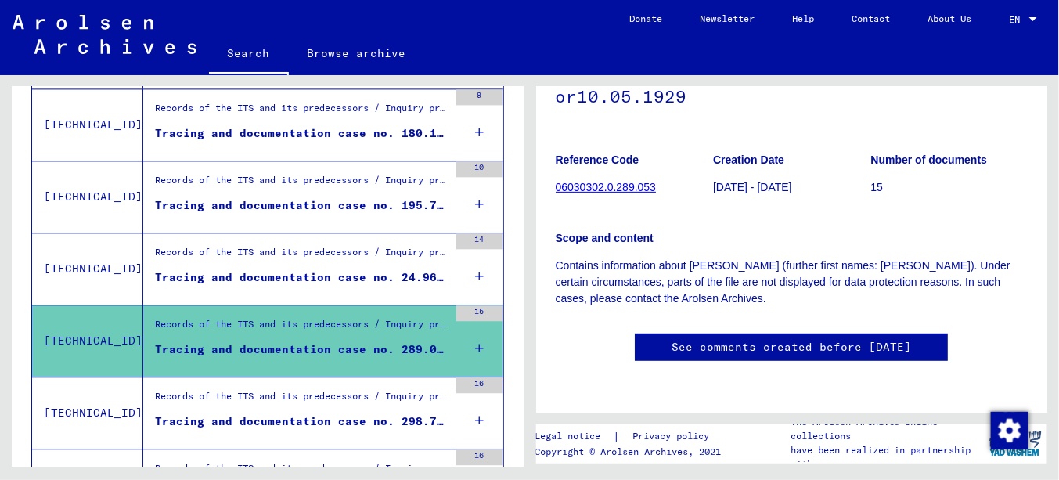
scroll to position [1330, 0]
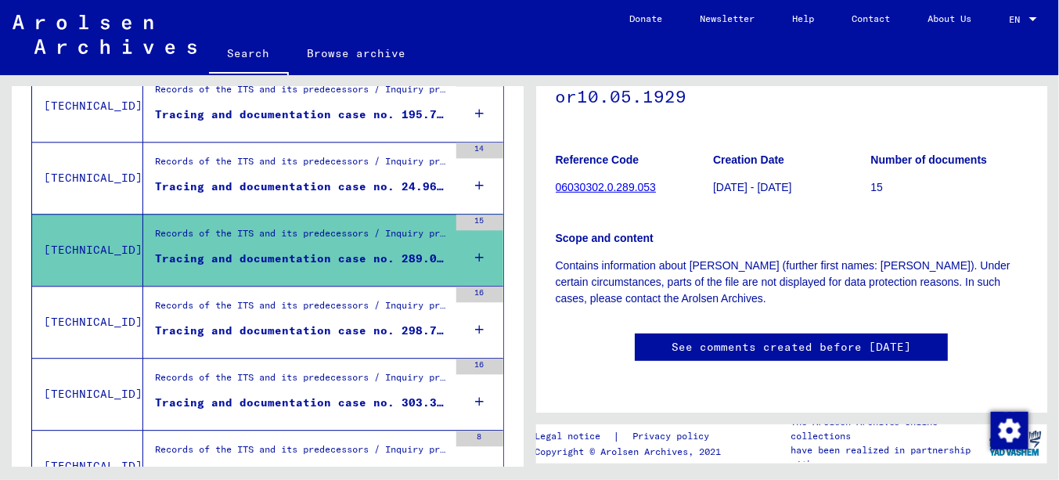
click at [317, 303] on div "Records of the ITS and its predecessors / Inquiry processing / ITS case files a…" at bounding box center [301, 309] width 293 height 22
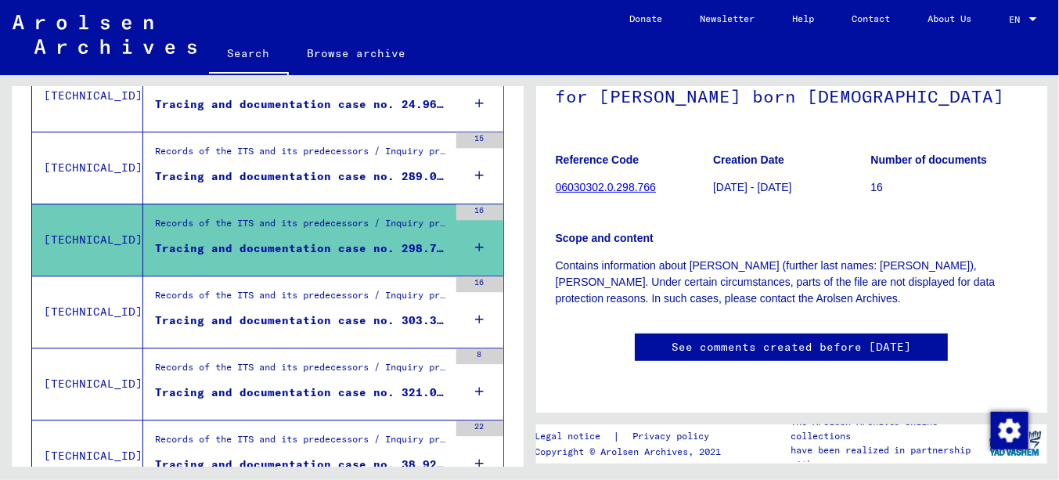
scroll to position [1487, 0]
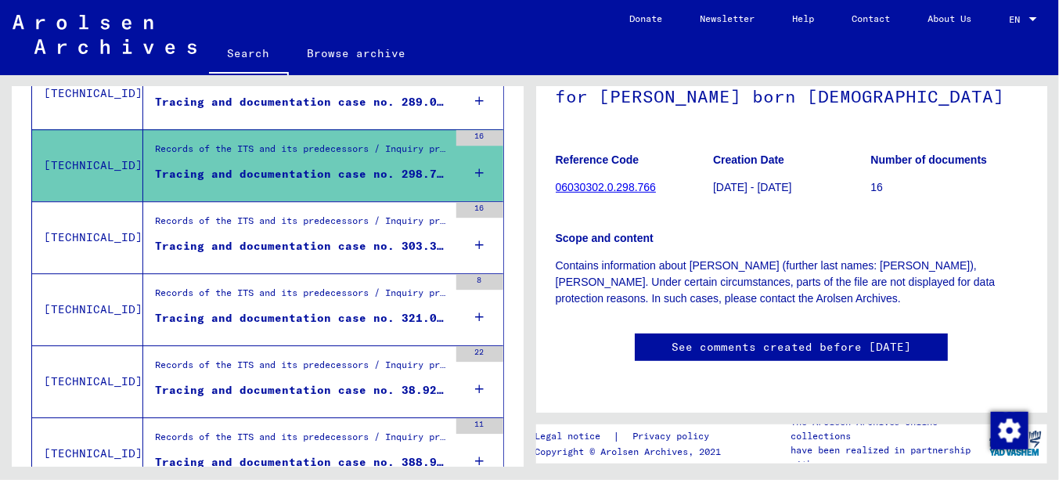
click at [296, 226] on div "Records of the ITS and its predecessors / Inquiry processing / ITS case files a…" at bounding box center [301, 225] width 293 height 22
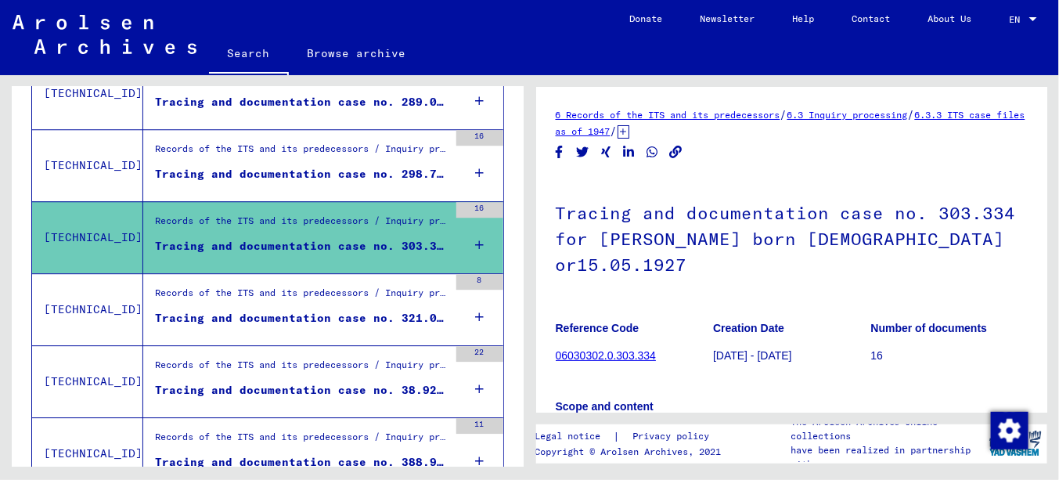
click at [318, 317] on div "Tracing and documentation case no. 321.029 for [PERSON_NAME] born [DEMOGRAPHIC_…" at bounding box center [301, 318] width 293 height 16
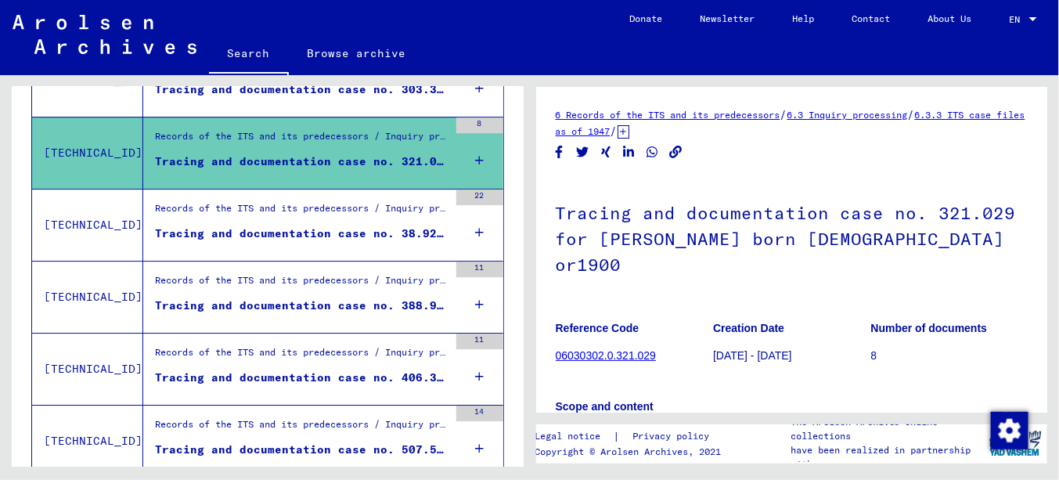
click at [281, 225] on div "Tracing and documentation case no. 38.926 for [PERSON_NAME] born [DEMOGRAPHIC_D…" at bounding box center [301, 233] width 293 height 16
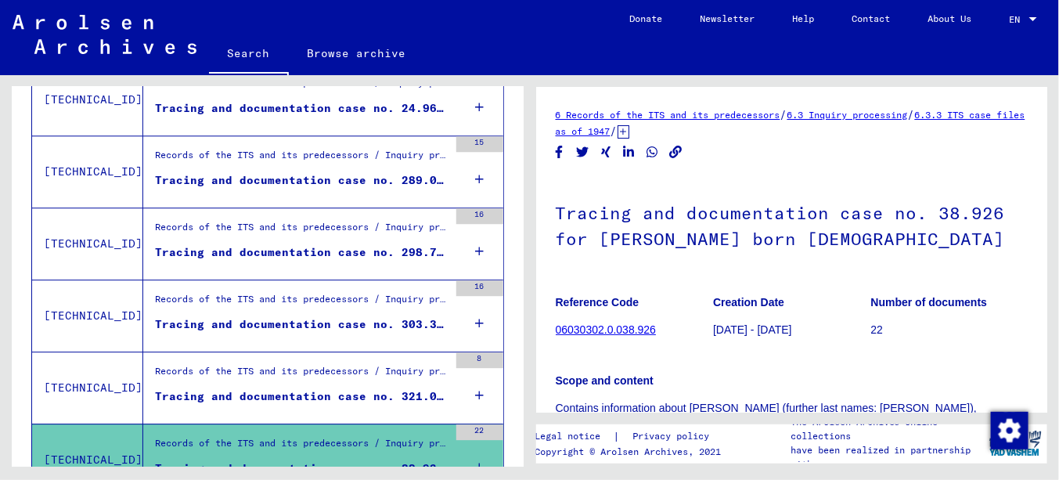
click at [297, 250] on div "Tracing and documentation case no. 298.766 for [PERSON_NAME] born [DEMOGRAPHIC_…" at bounding box center [301, 252] width 293 height 16
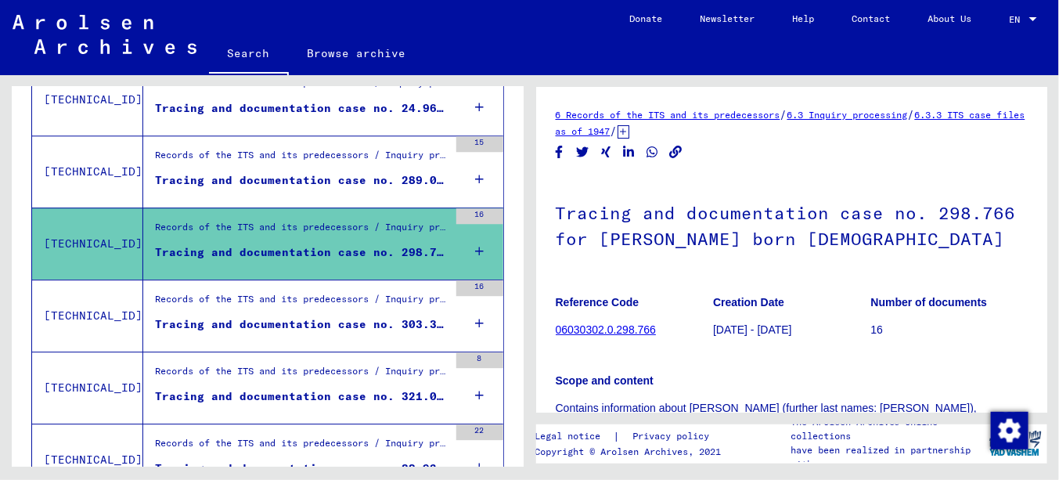
click at [300, 295] on div "Records of the ITS and its predecessors / Inquiry processing / ITS case files a…" at bounding box center [301, 303] width 293 height 22
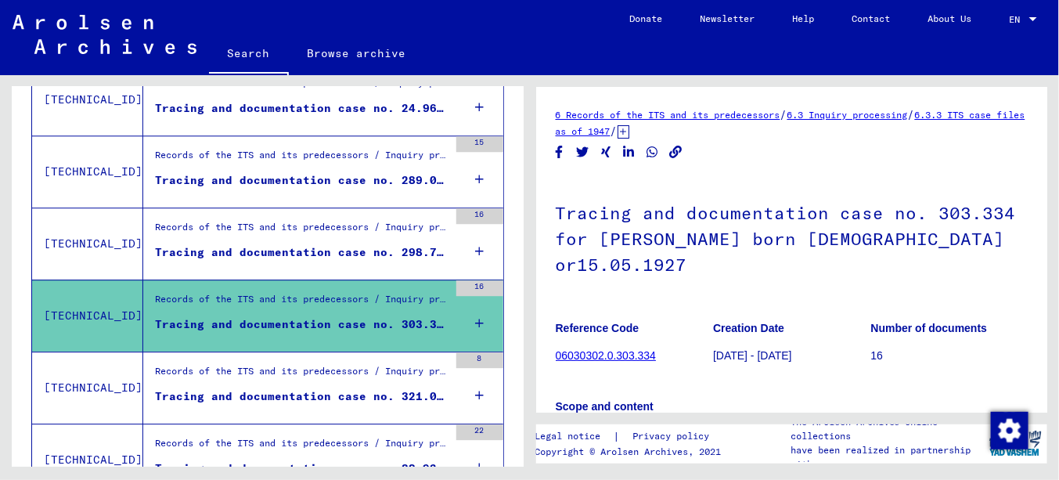
click at [308, 371] on div "Records of the ITS and its predecessors / Inquiry processing / ITS case files a…" at bounding box center [301, 375] width 293 height 22
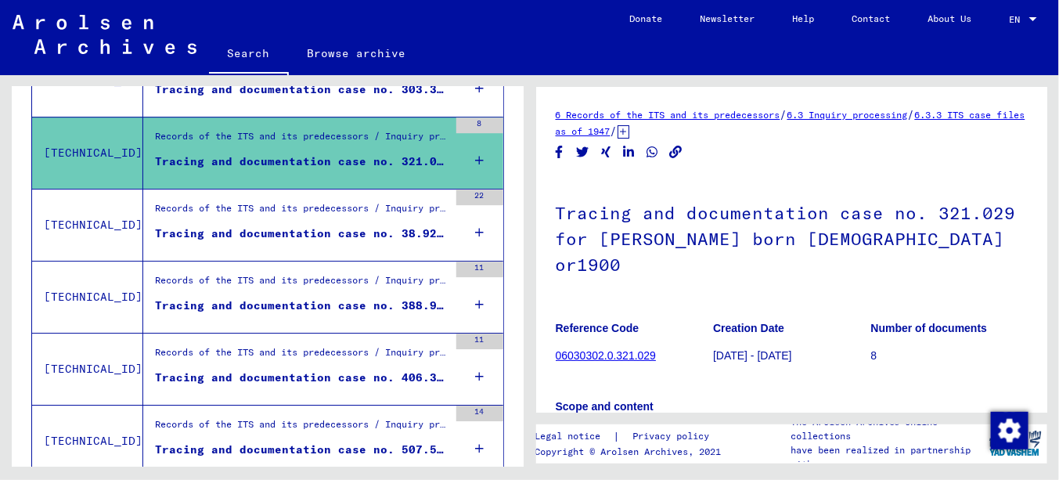
click at [296, 228] on div "Tracing and documentation case no. 38.926 for [PERSON_NAME] born [DEMOGRAPHIC_D…" at bounding box center [301, 233] width 293 height 16
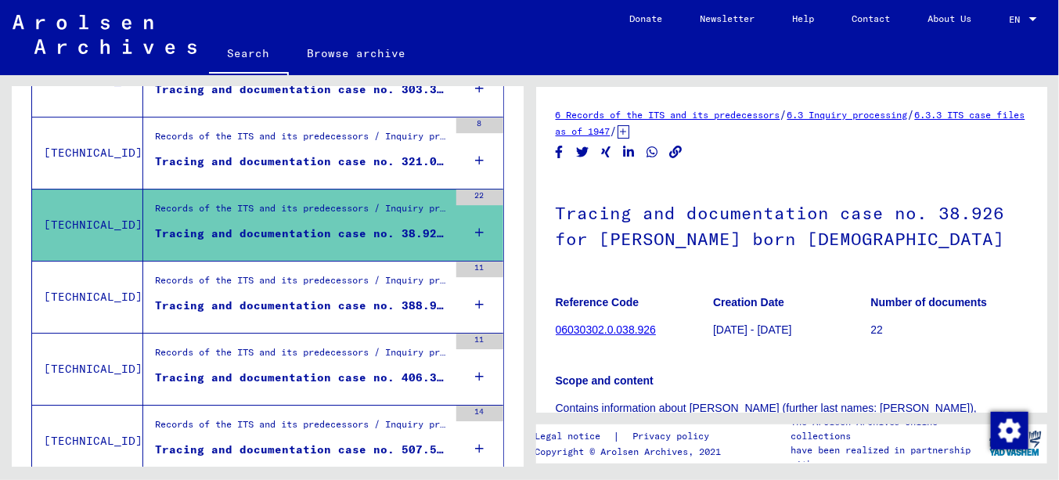
click at [298, 273] on div "Records of the ITS and its predecessors / Inquiry processing / ITS case files a…" at bounding box center [301, 284] width 293 height 22
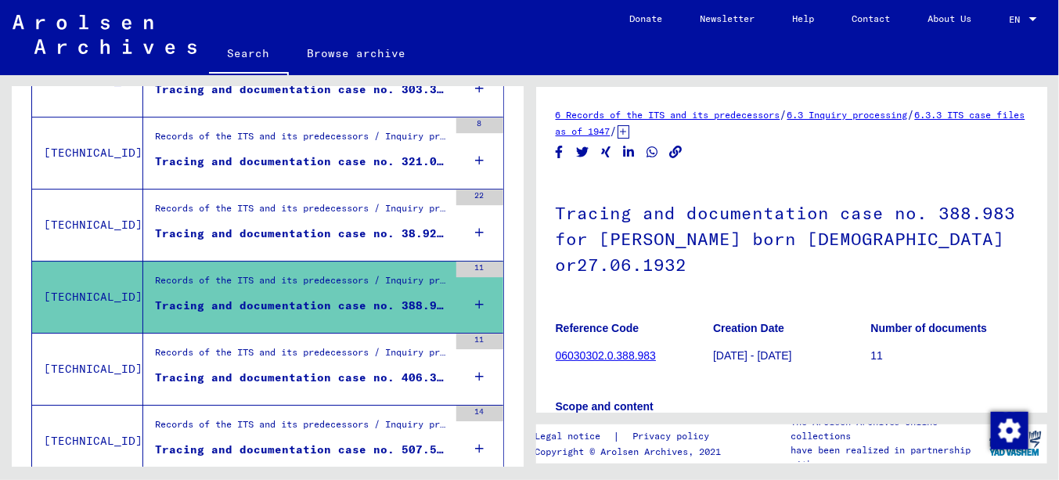
click at [296, 345] on div "Records of the ITS and its predecessors / Inquiry processing / ITS case files a…" at bounding box center [301, 356] width 293 height 22
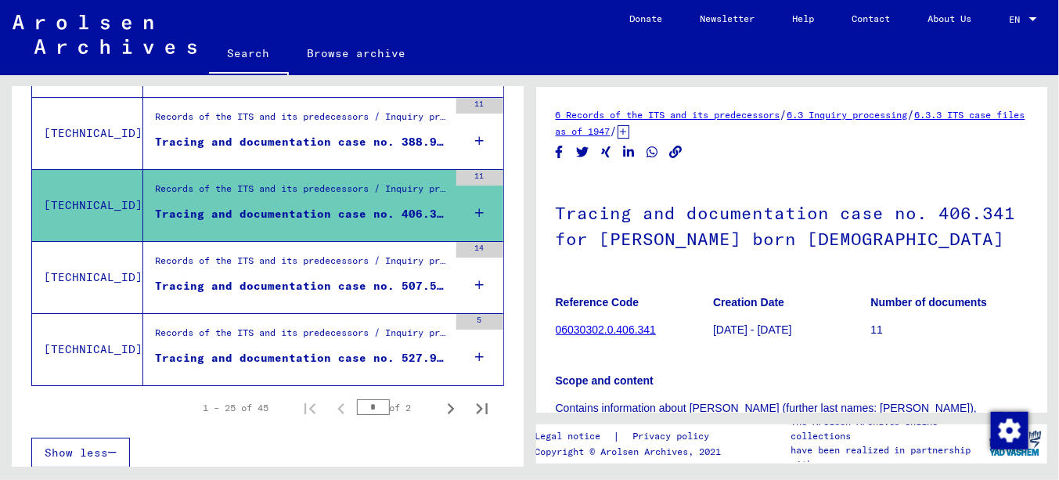
click at [297, 263] on div "Records of the ITS and its predecessors / Inquiry processing / ITS case files a…" at bounding box center [301, 265] width 293 height 22
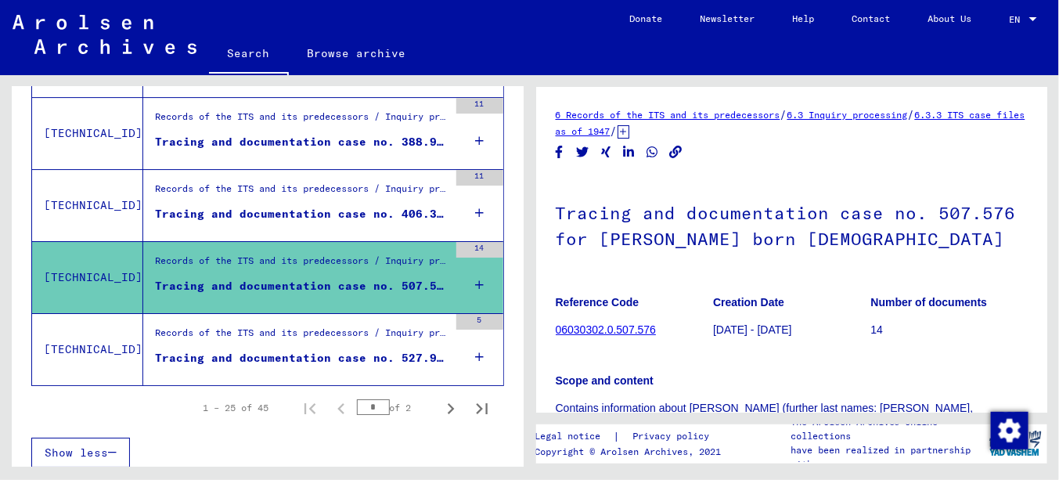
click at [300, 350] on div "Tracing and documentation case no. 527.921 for [PERSON_NAME] born [DEMOGRAPHIC_…" at bounding box center [301, 358] width 293 height 16
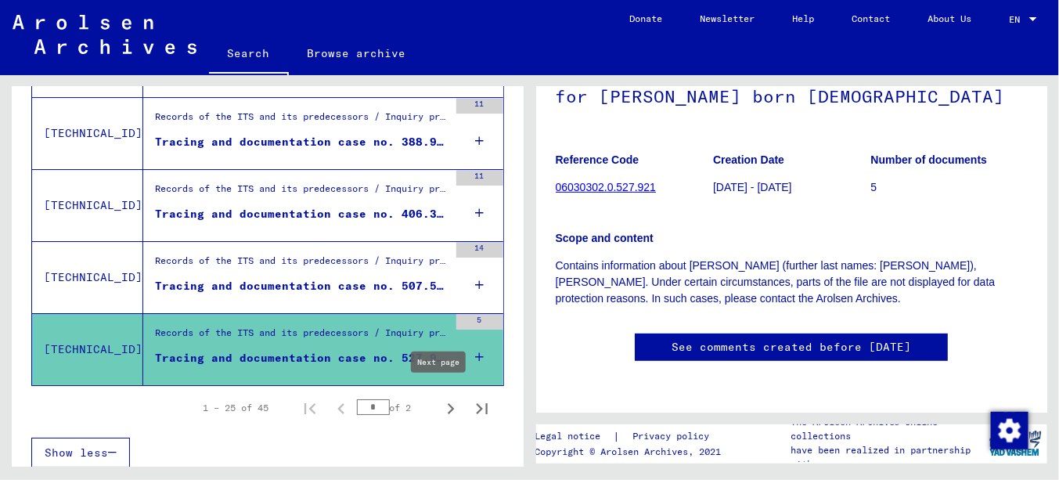
click at [444, 398] on icon "Next page" at bounding box center [451, 409] width 22 height 22
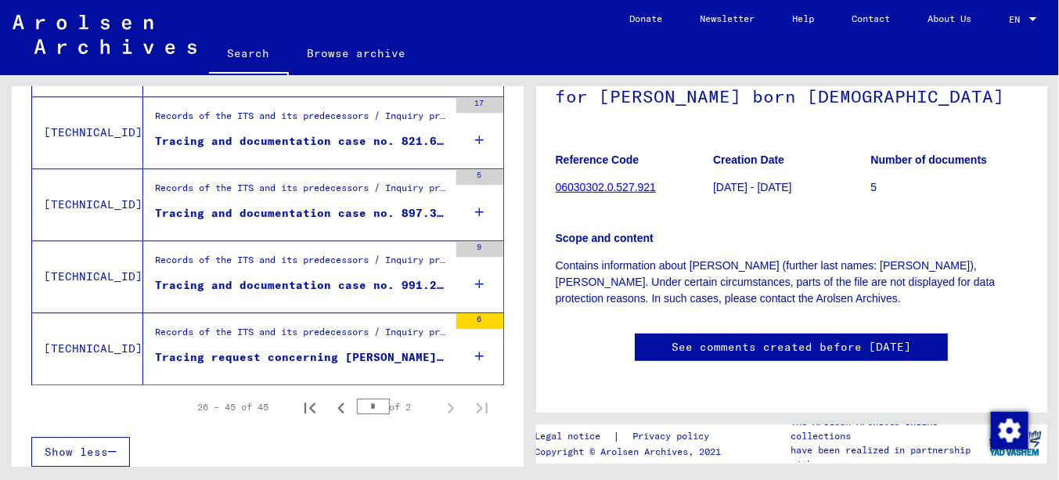
click at [313, 349] on div "Tracing request concerning [PERSON_NAME] 1900-00-00" at bounding box center [301, 357] width 293 height 16
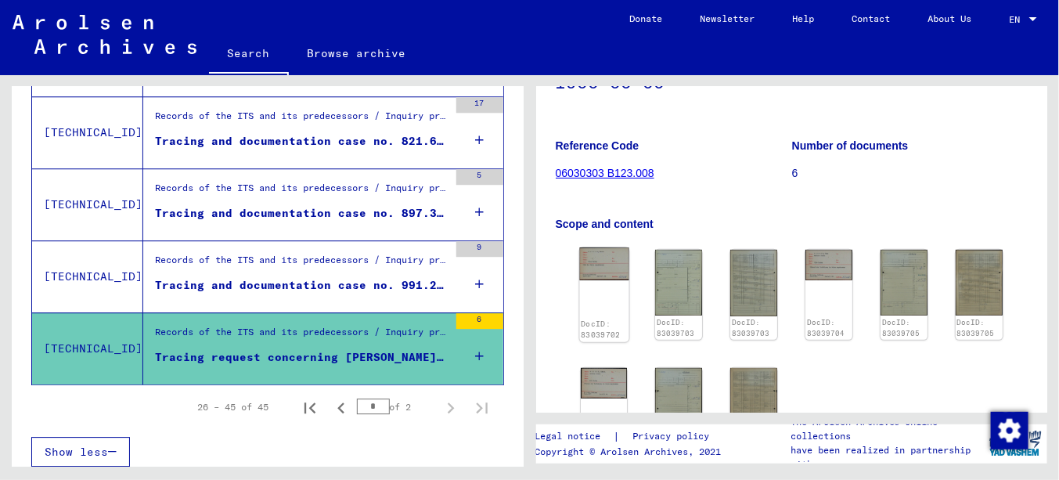
click at [608, 261] on img at bounding box center [603, 263] width 49 height 33
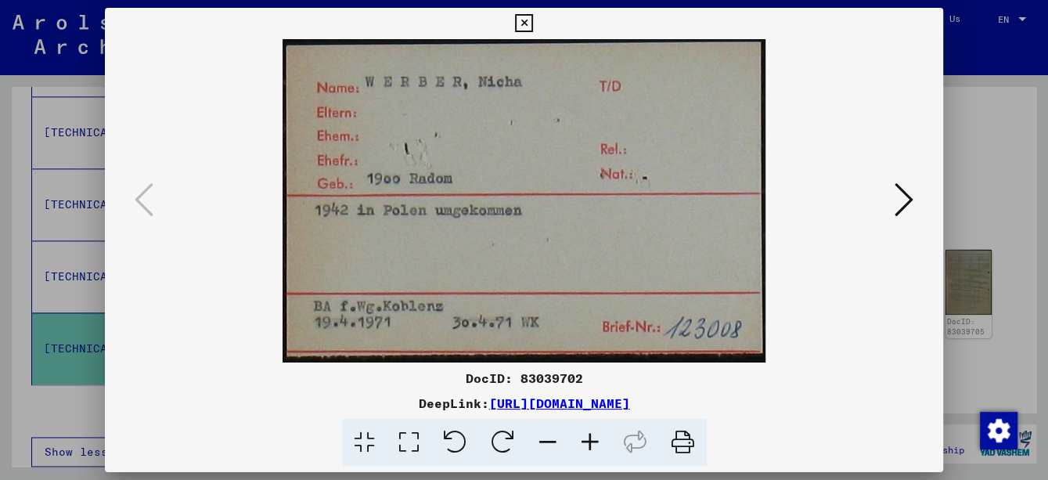
click at [903, 206] on icon at bounding box center [903, 200] width 19 height 38
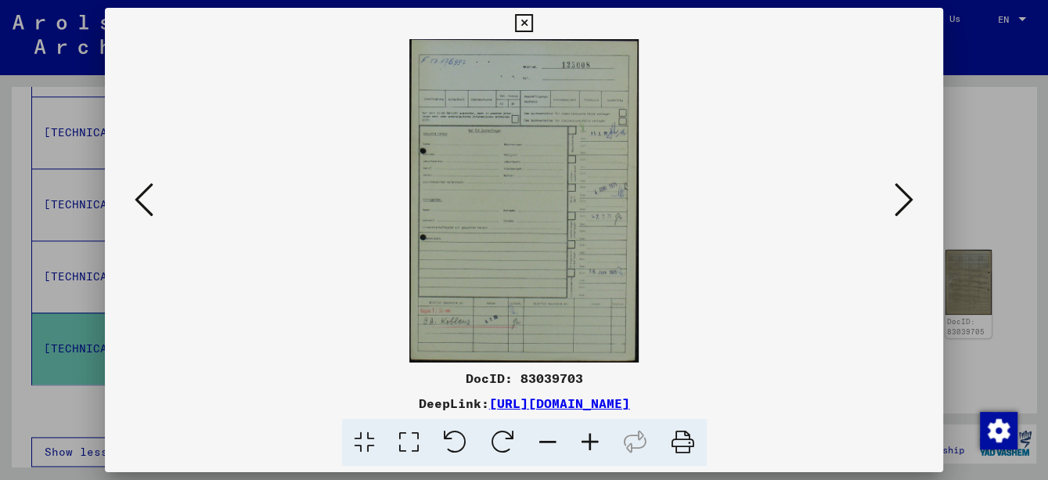
click at [592, 448] on icon at bounding box center [590, 443] width 42 height 48
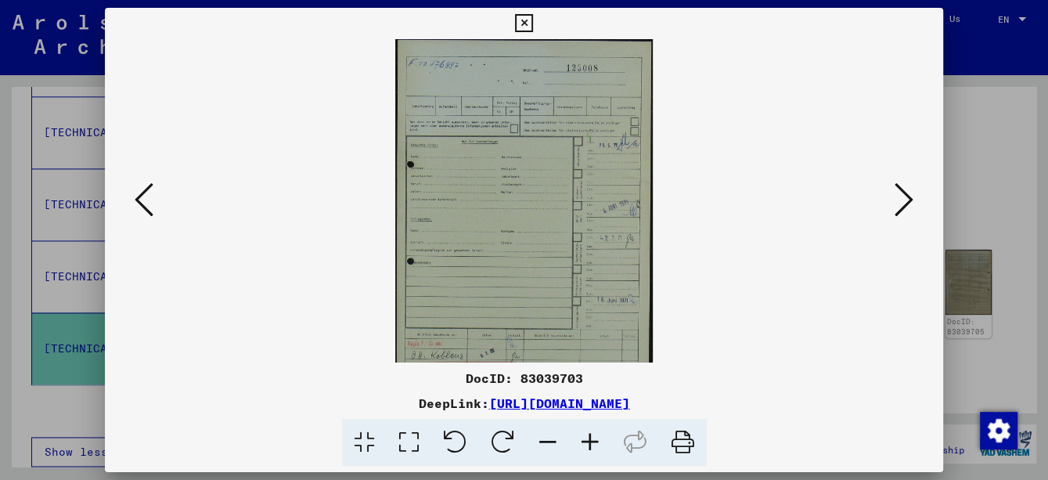
click at [592, 448] on icon at bounding box center [590, 443] width 42 height 48
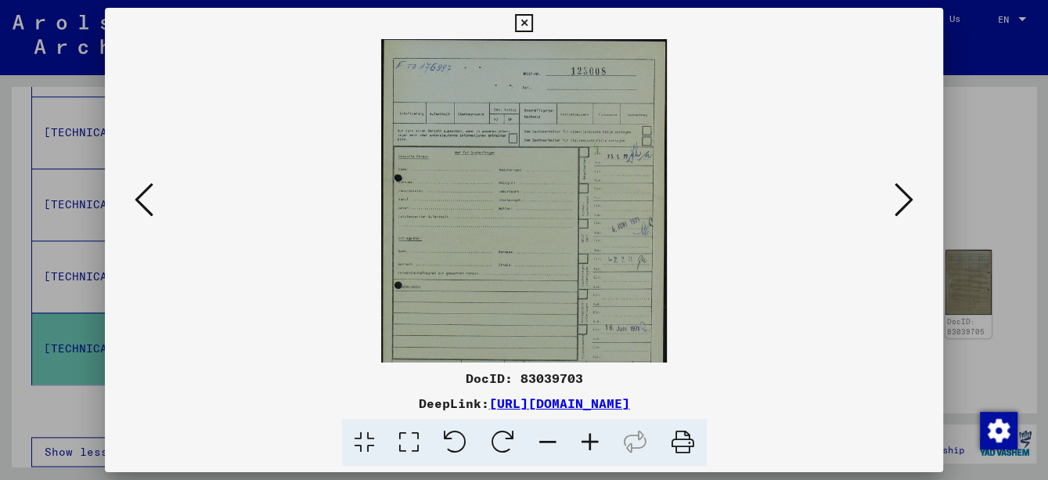
click at [590, 448] on icon at bounding box center [590, 443] width 42 height 48
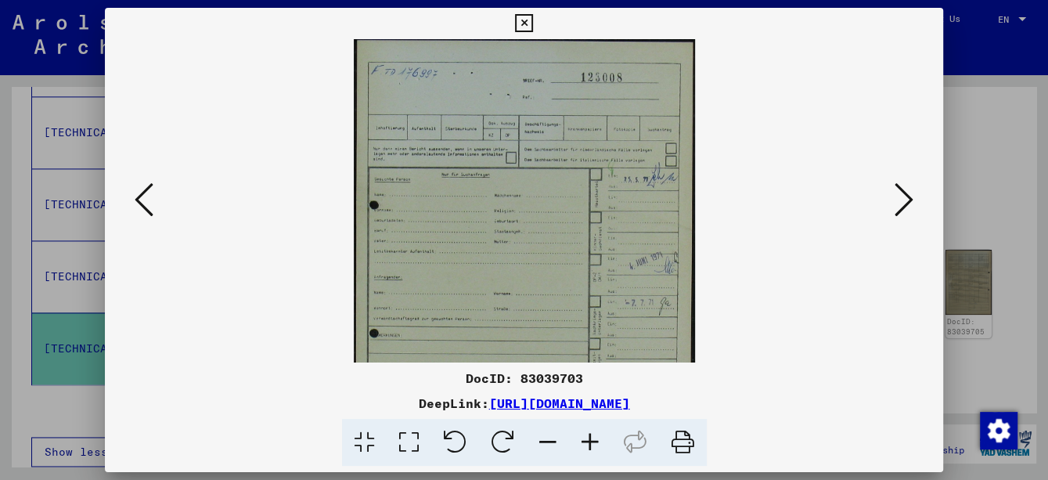
click at [590, 448] on icon at bounding box center [590, 443] width 42 height 48
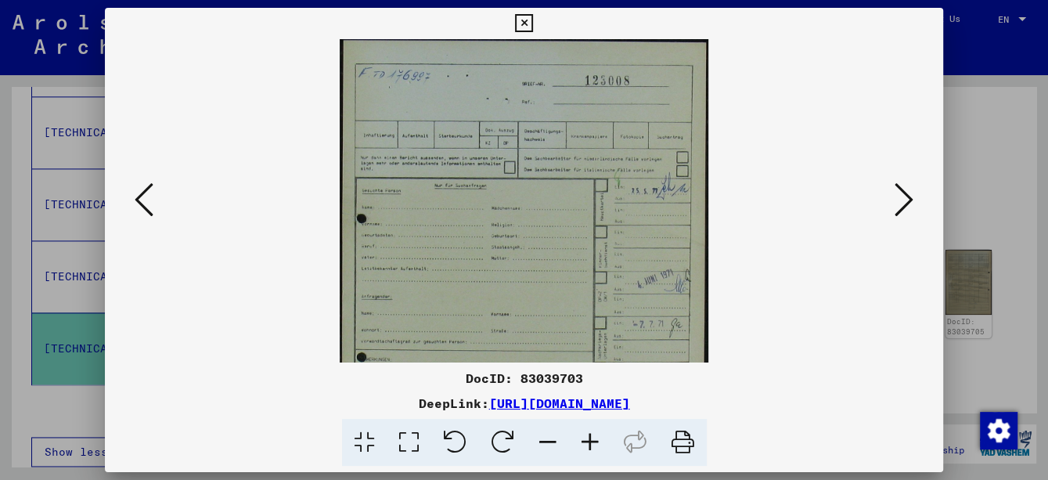
click at [590, 448] on icon at bounding box center [590, 443] width 42 height 48
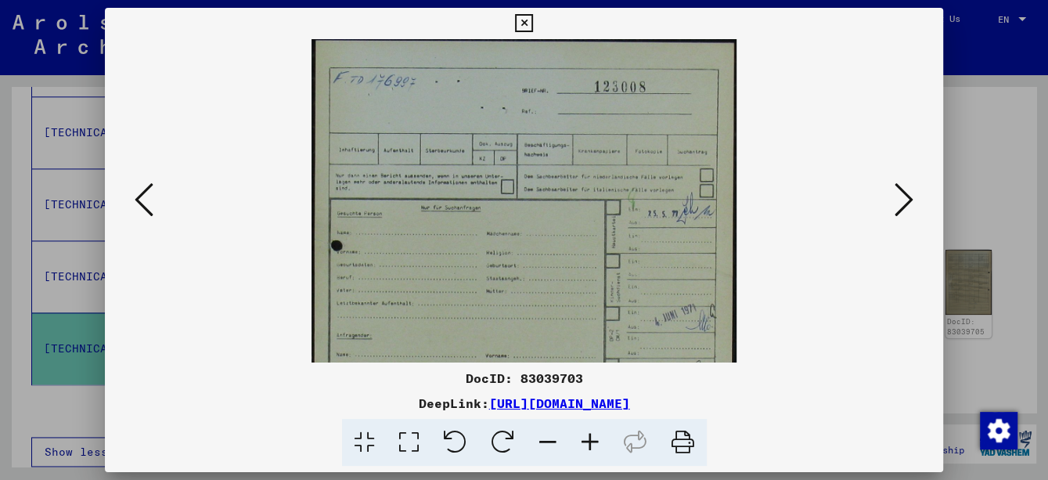
click at [590, 448] on icon at bounding box center [590, 443] width 42 height 48
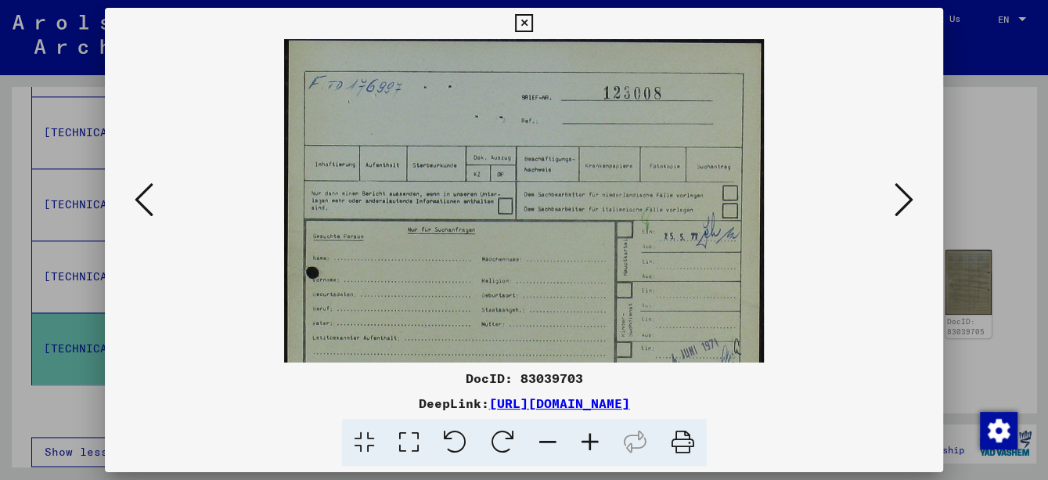
click at [590, 448] on icon at bounding box center [590, 443] width 42 height 48
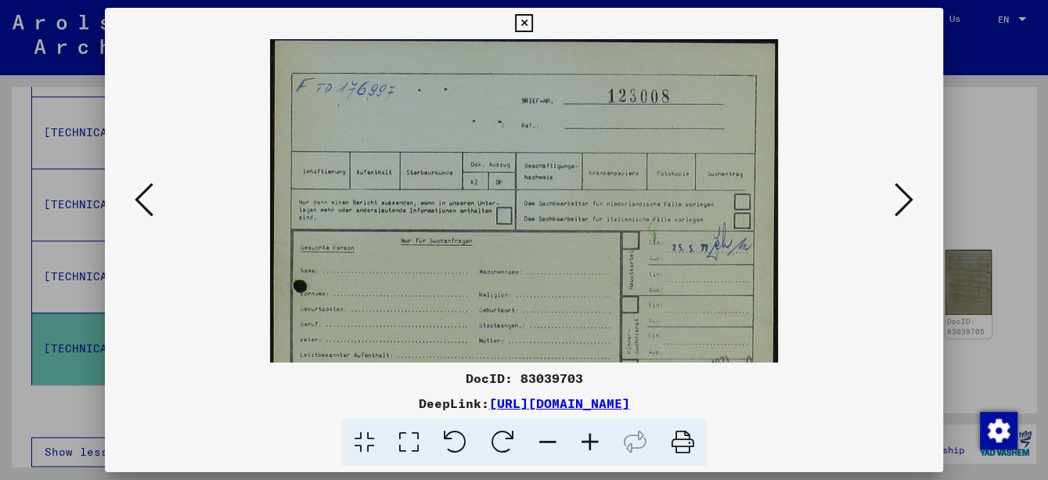
click at [590, 448] on icon at bounding box center [590, 443] width 42 height 48
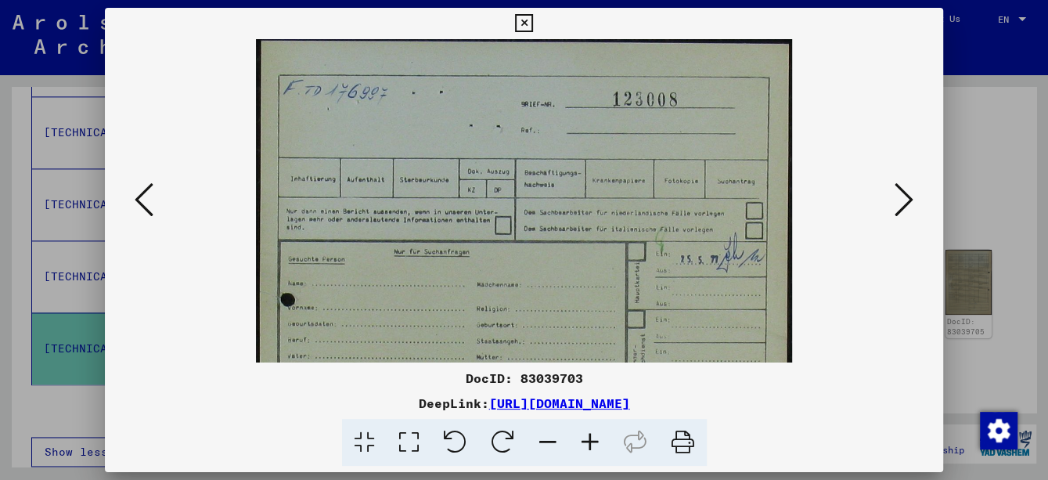
click at [590, 447] on icon at bounding box center [590, 443] width 42 height 48
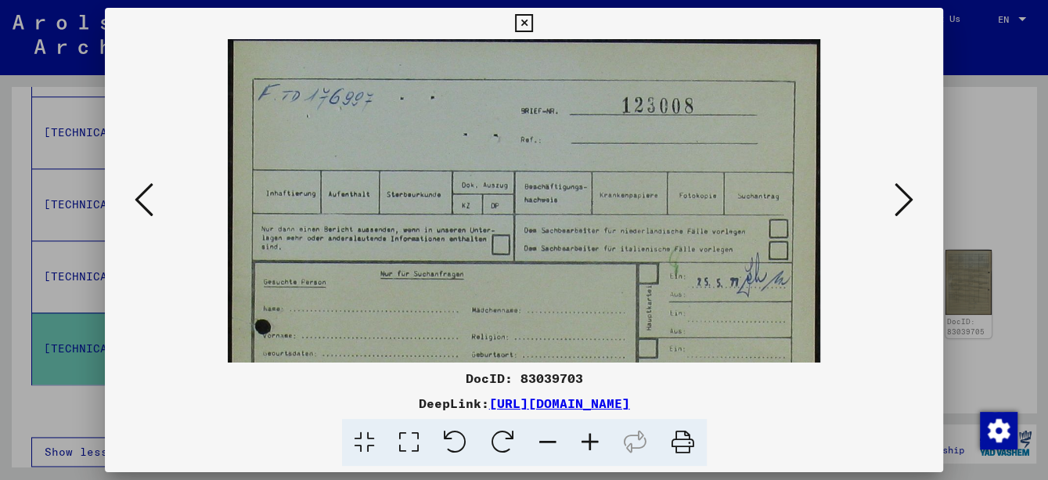
click at [590, 447] on icon at bounding box center [590, 443] width 42 height 48
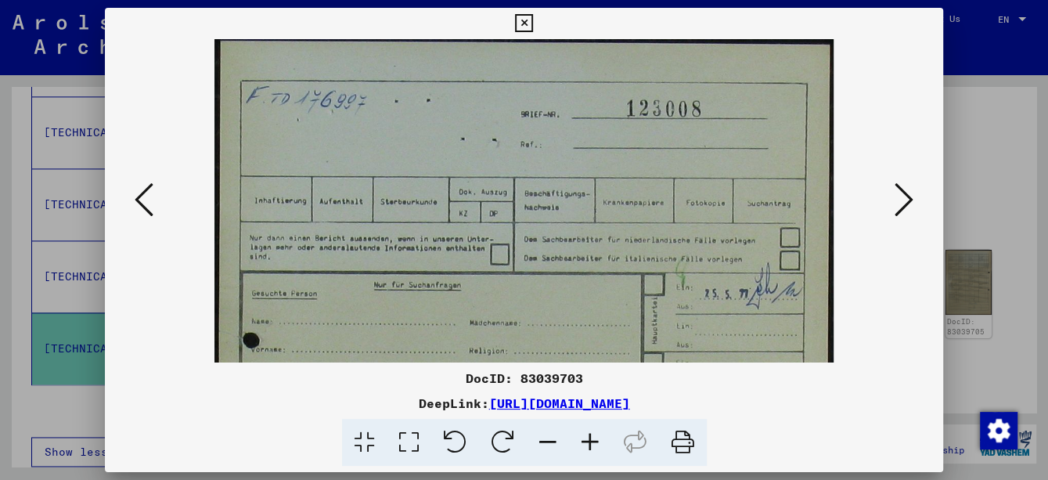
click at [590, 447] on icon at bounding box center [590, 443] width 42 height 48
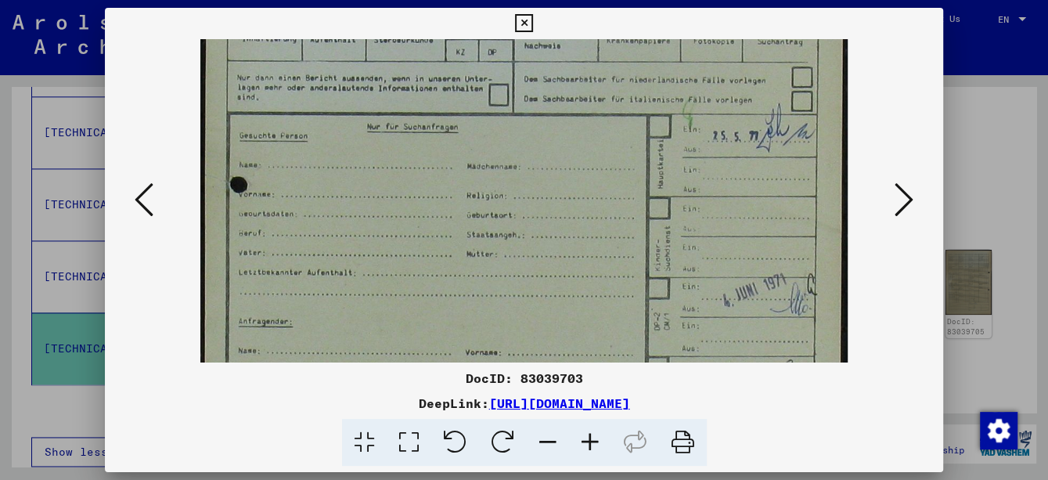
click at [575, 114] on img at bounding box center [523, 325] width 647 height 910
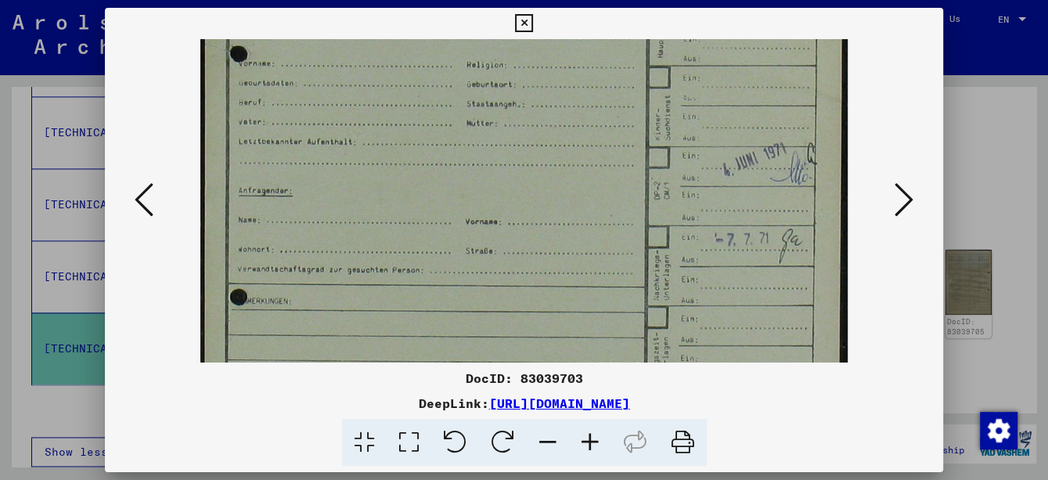
click at [598, 157] on img at bounding box center [523, 194] width 647 height 910
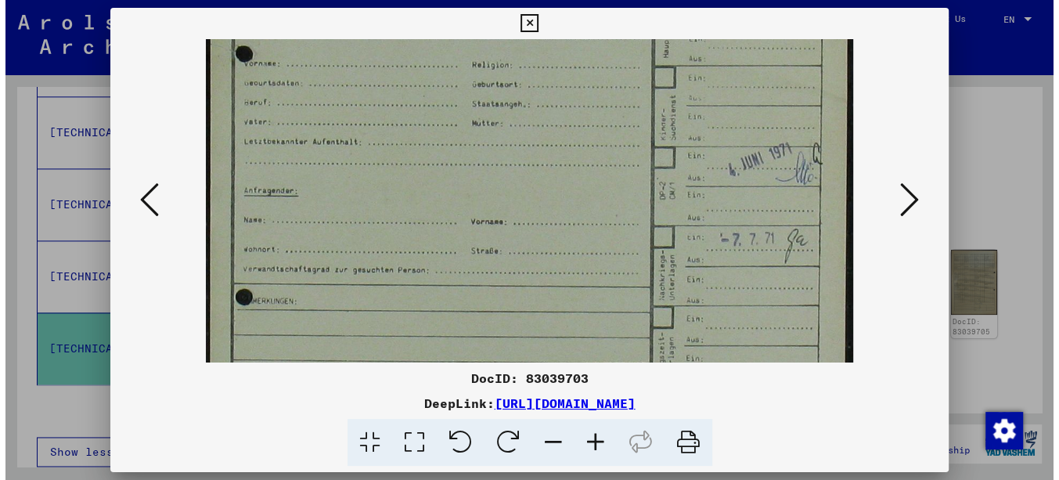
scroll to position [398, 0]
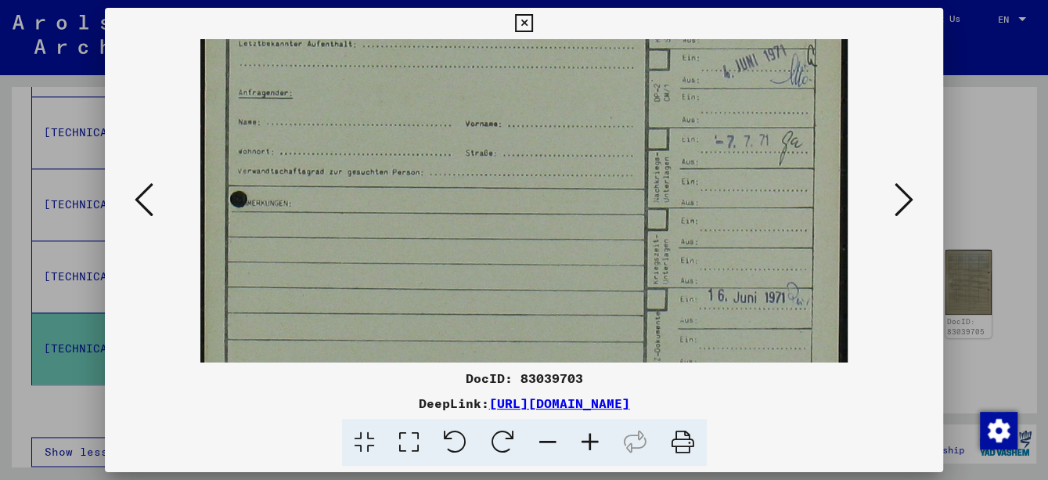
click at [525, 23] on icon at bounding box center [524, 23] width 18 height 19
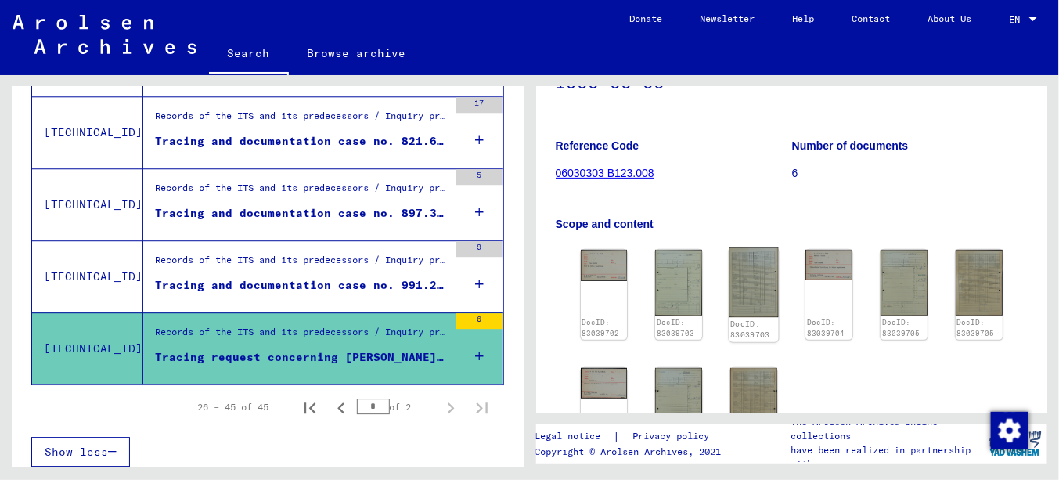
click at [758, 278] on img at bounding box center [753, 282] width 49 height 70
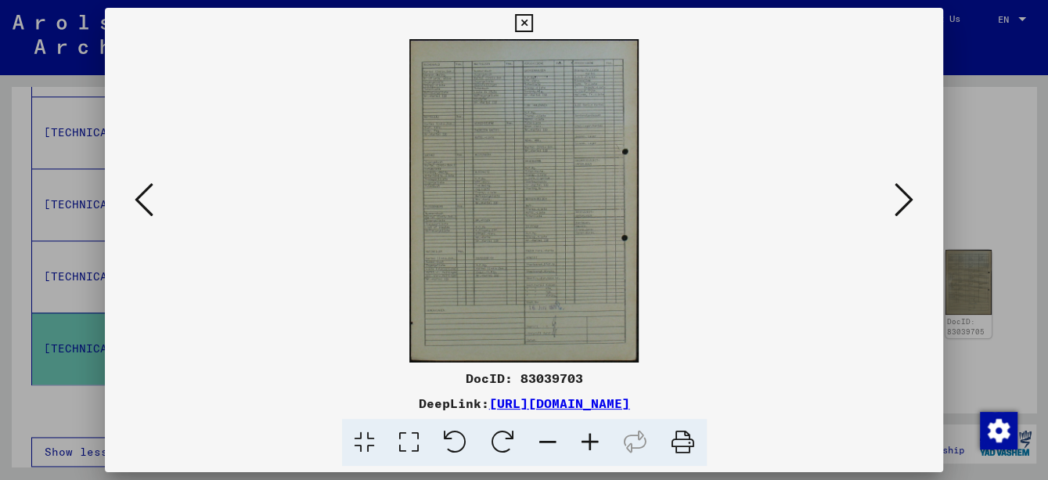
click at [918, 203] on button at bounding box center [904, 200] width 28 height 45
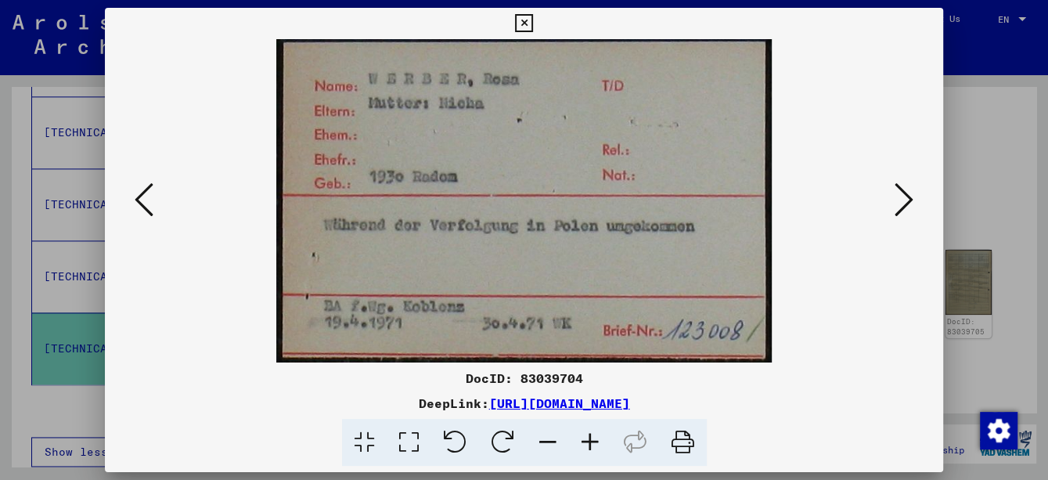
click at [918, 203] on button at bounding box center [904, 200] width 28 height 45
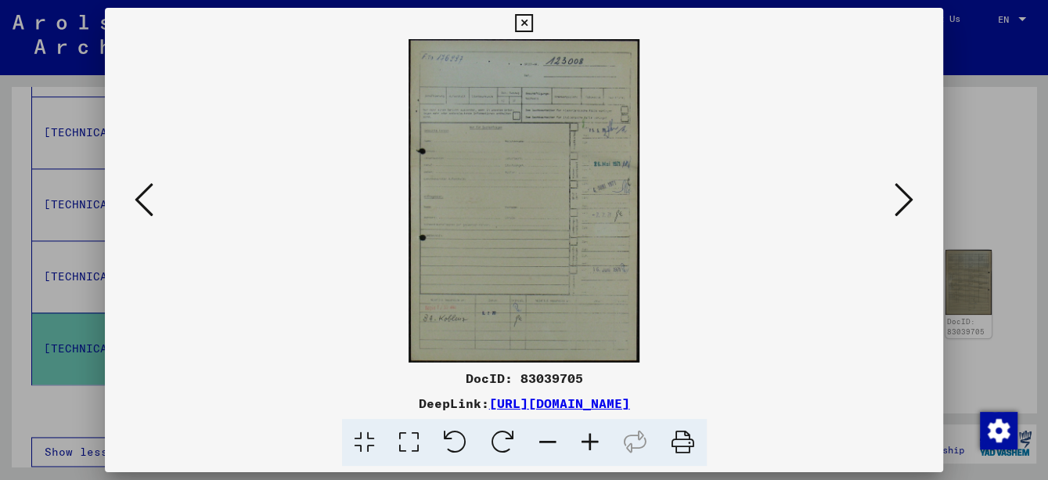
click at [918, 203] on button at bounding box center [904, 200] width 28 height 45
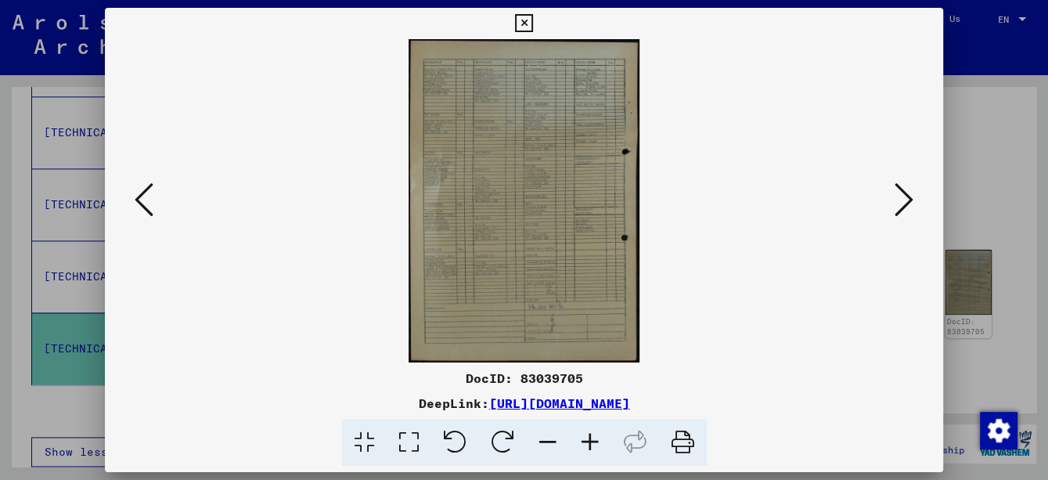
click at [918, 203] on button at bounding box center [904, 200] width 28 height 45
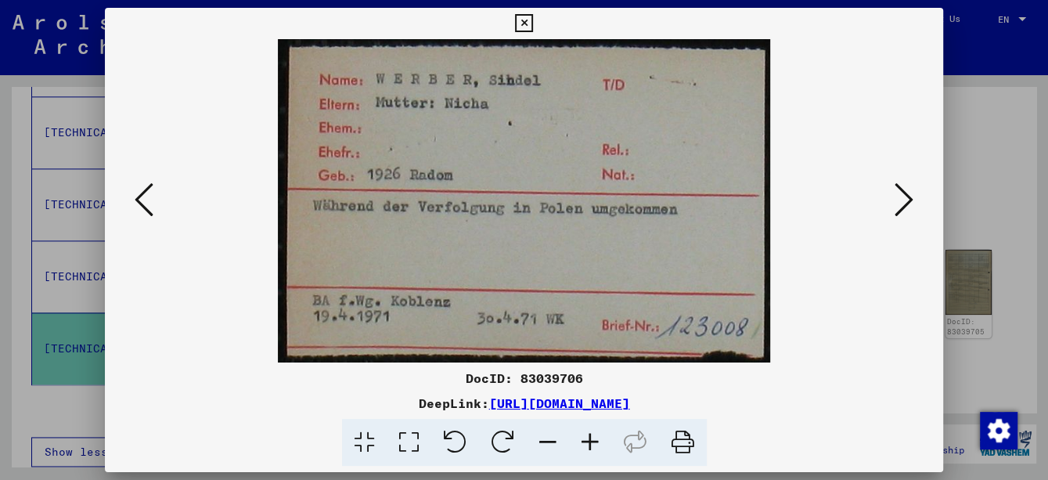
click at [918, 205] on button at bounding box center [904, 200] width 28 height 45
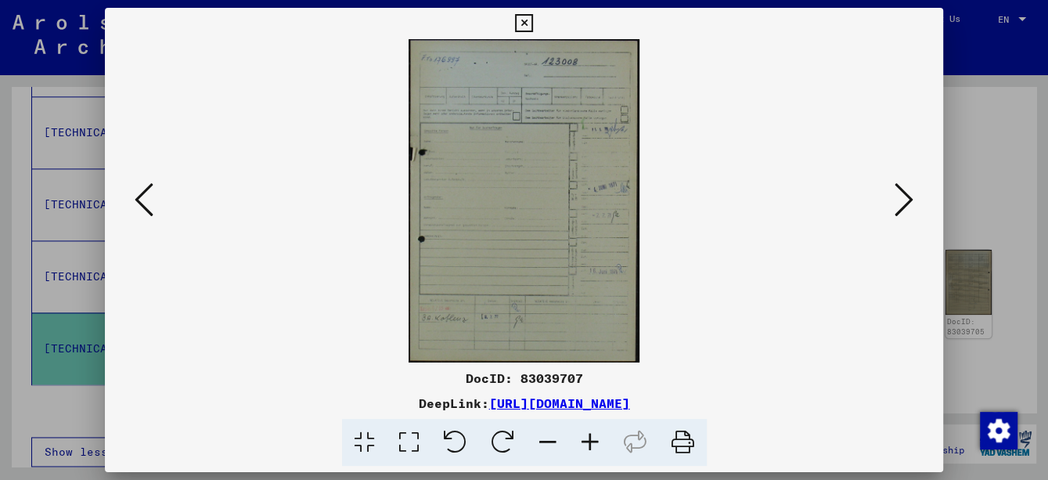
click at [918, 205] on button at bounding box center [904, 200] width 28 height 45
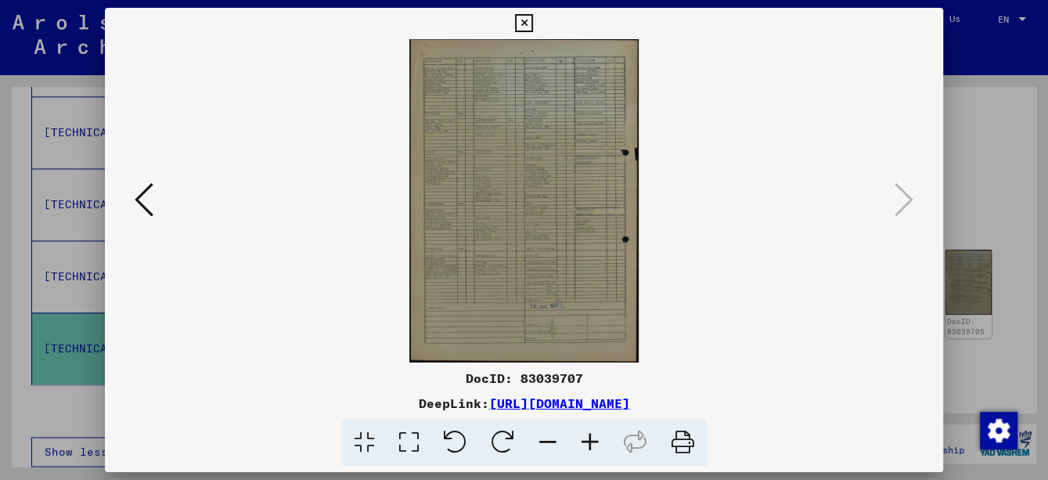
click at [519, 20] on icon at bounding box center [524, 23] width 18 height 19
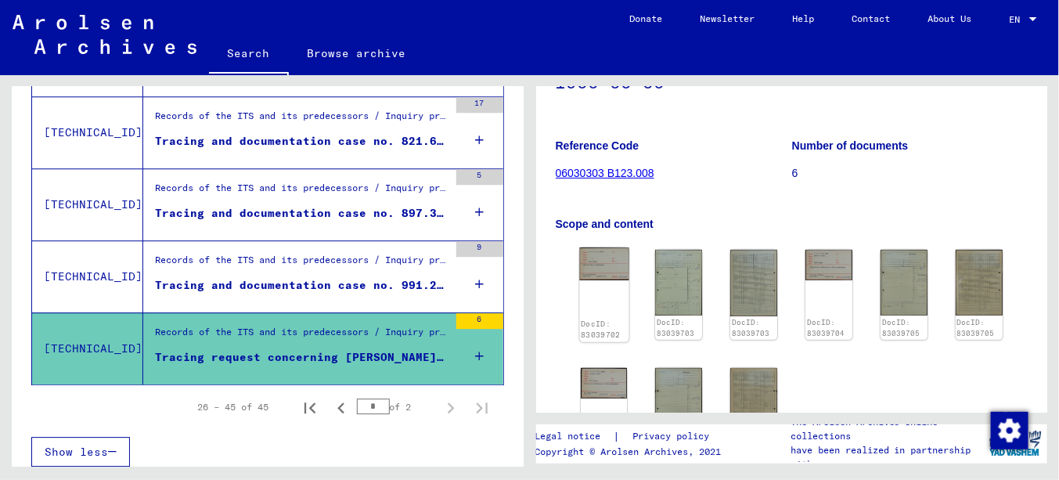
click at [598, 269] on img at bounding box center [603, 263] width 49 height 33
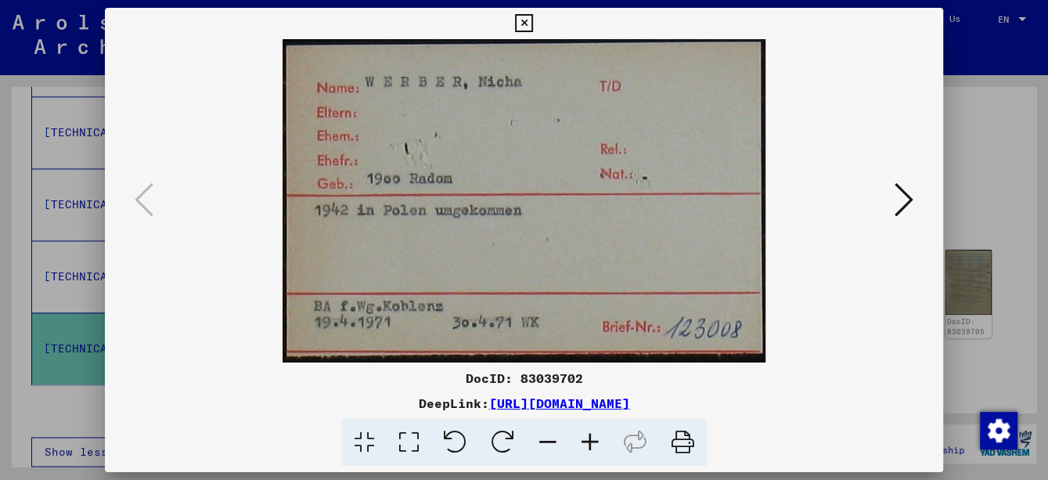
click at [529, 12] on button at bounding box center [523, 23] width 27 height 31
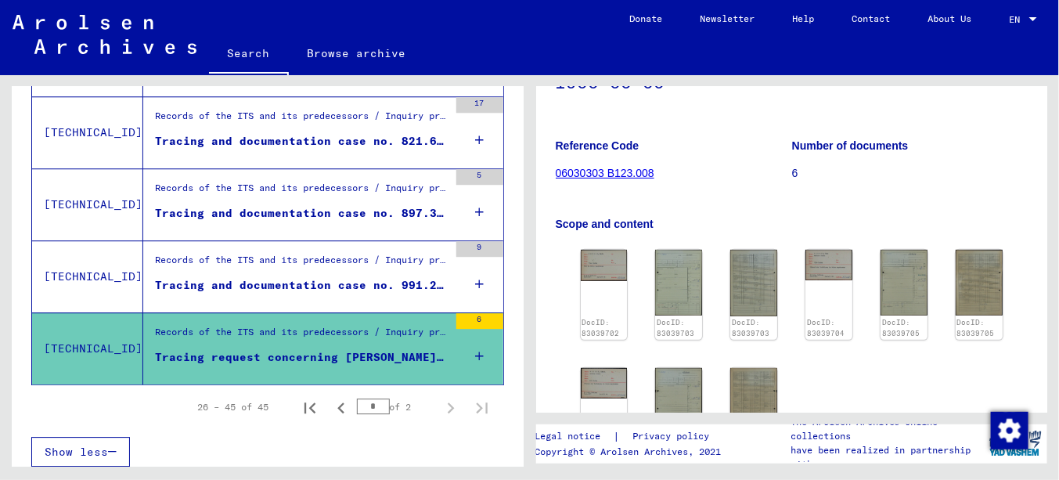
click at [316, 253] on div "Records of the ITS and its predecessors / Inquiry processing / ITS case files a…" at bounding box center [301, 264] width 293 height 22
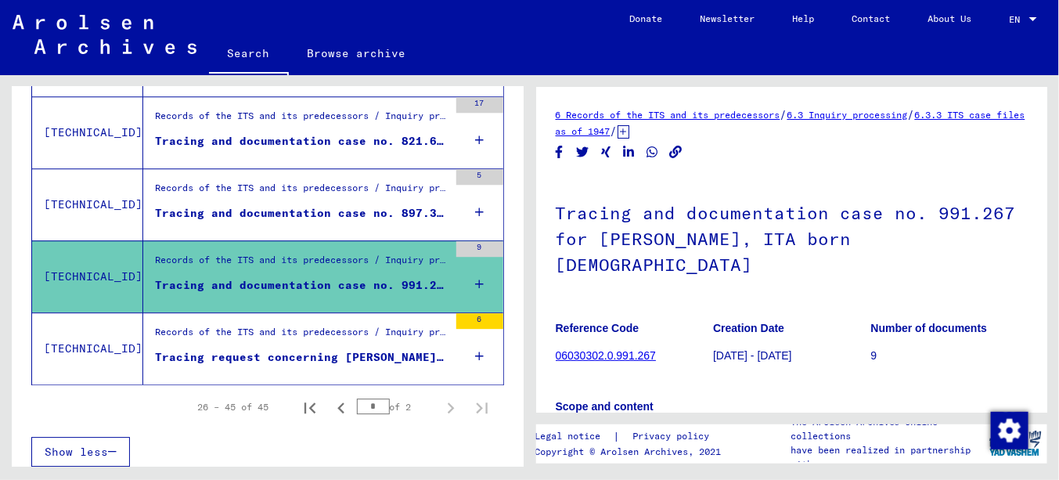
click at [277, 194] on div "Records of the ITS and its predecessors / Inquiry processing / ITS case files a…" at bounding box center [301, 192] width 293 height 22
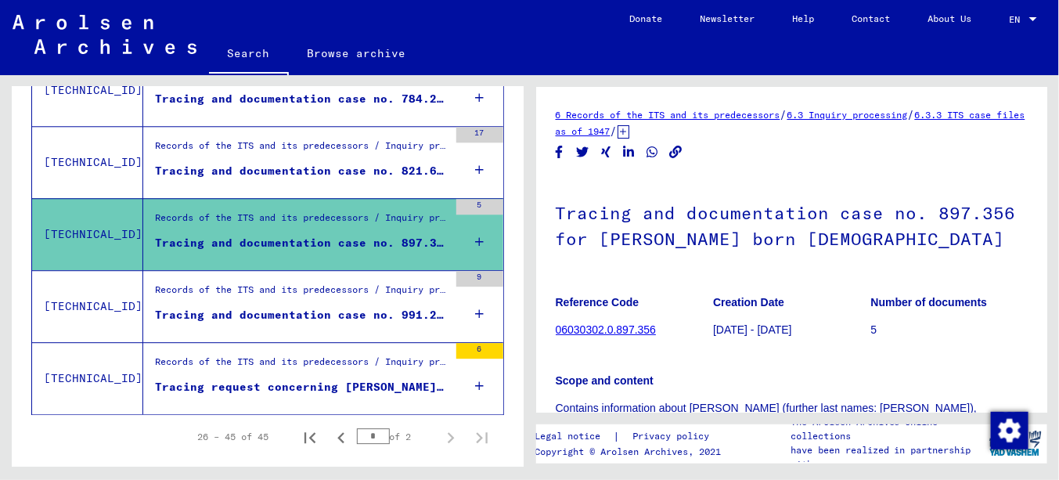
scroll to position [1369, 0]
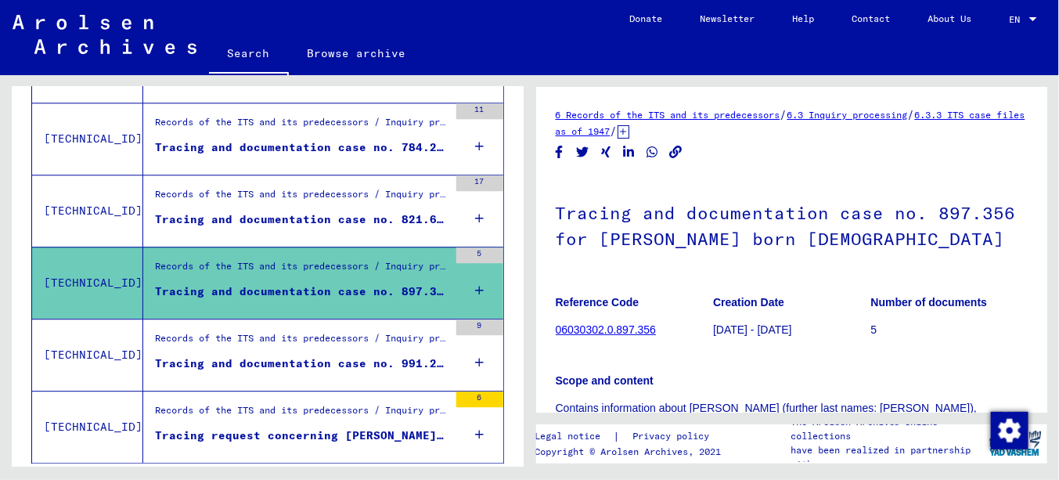
click at [291, 213] on div "Tracing and documentation case no. 821.684 for [PERSON_NAME] born [DEMOGRAPHIC_…" at bounding box center [301, 219] width 293 height 16
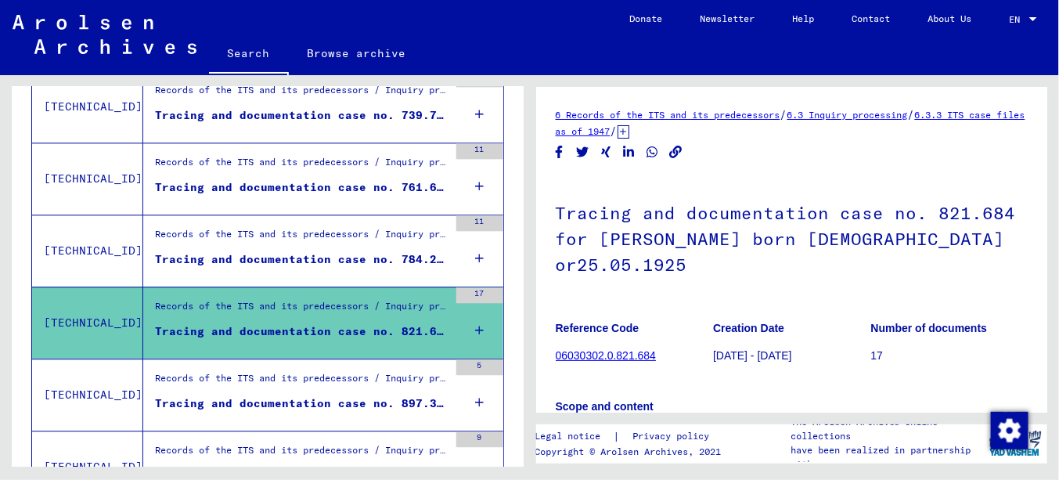
scroll to position [1213, 0]
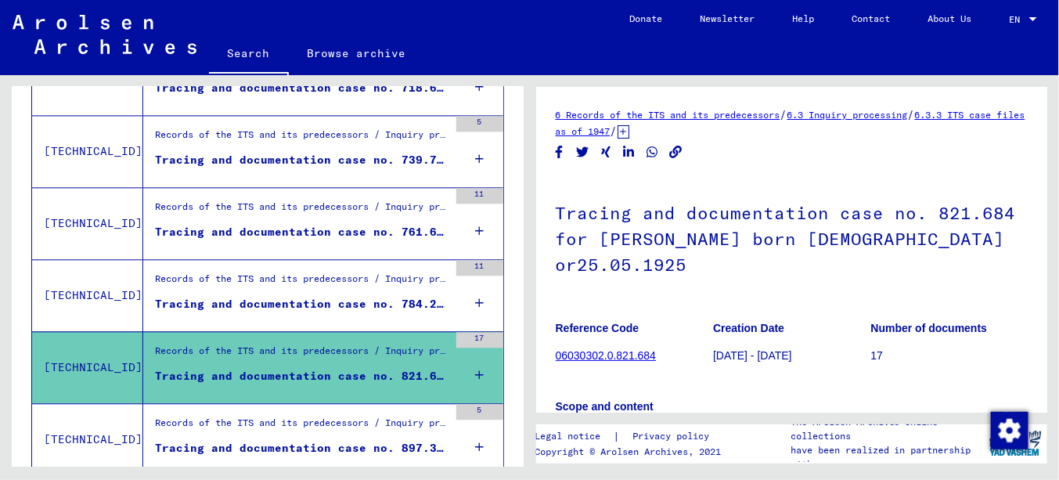
click at [280, 283] on div "Records of the ITS and its predecessors / Inquiry processing / ITS case files a…" at bounding box center [301, 283] width 293 height 22
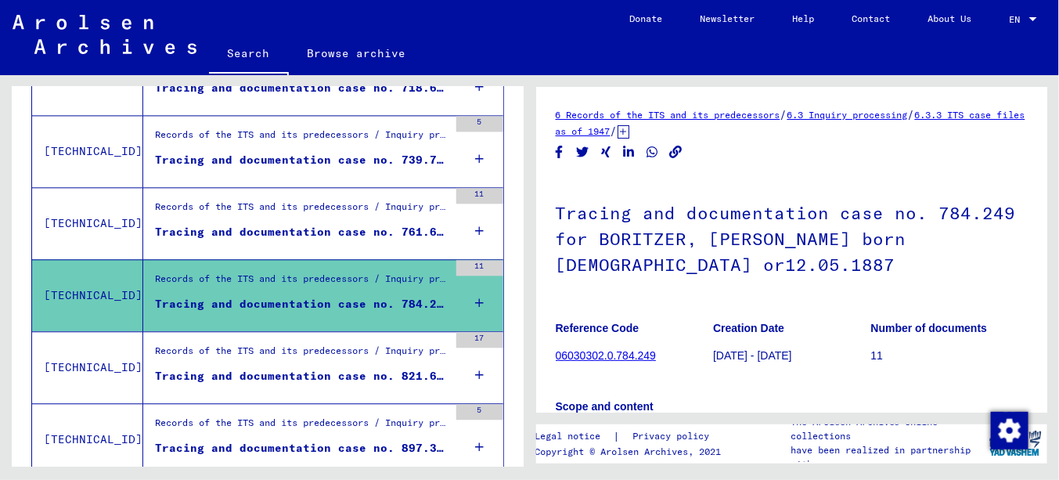
scroll to position [1135, 0]
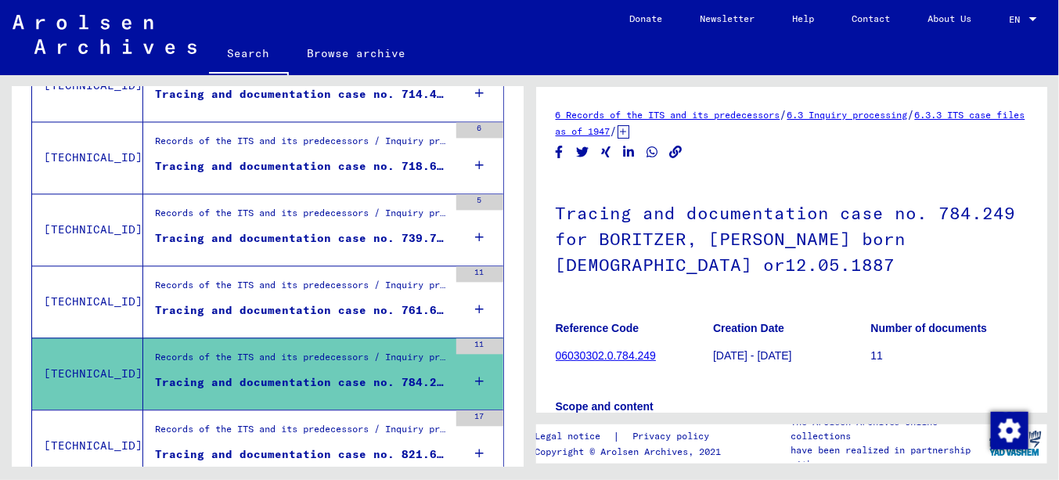
click at [289, 302] on div "Tracing and documentation case no. 761.684 for [PERSON_NAME], [PERSON_NAME] bor…" at bounding box center [301, 310] width 293 height 16
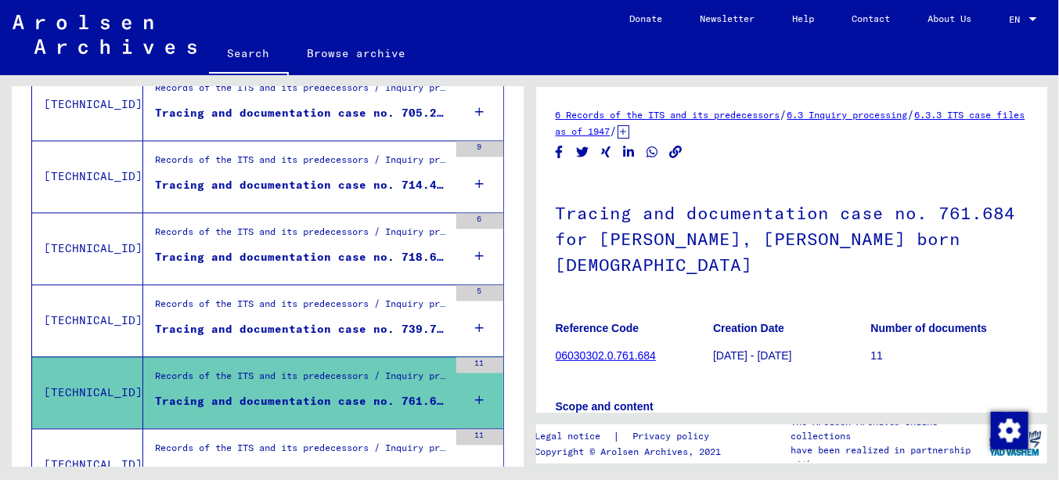
scroll to position [978, 0]
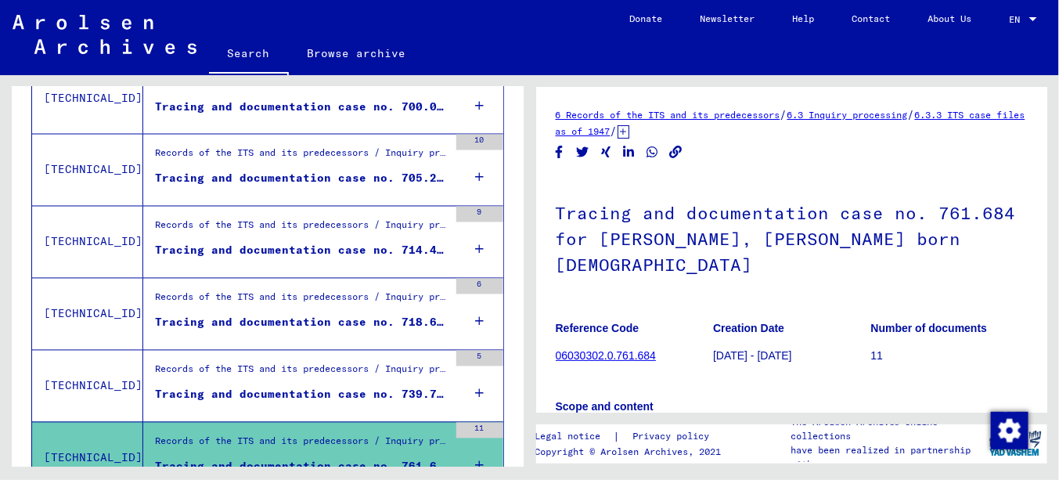
click at [283, 366] on div "Records of the ITS and its predecessors / Inquiry processing / ITS case files a…" at bounding box center [301, 373] width 293 height 22
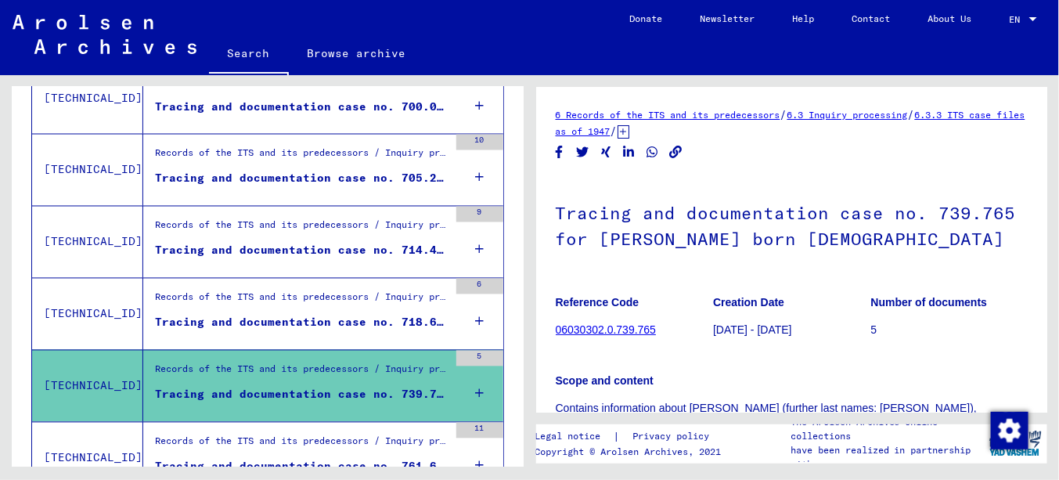
click at [299, 315] on div "Tracing and documentation case no. 718.618 for PFEFERKORN, [PERSON_NAME] born […" at bounding box center [301, 323] width 293 height 16
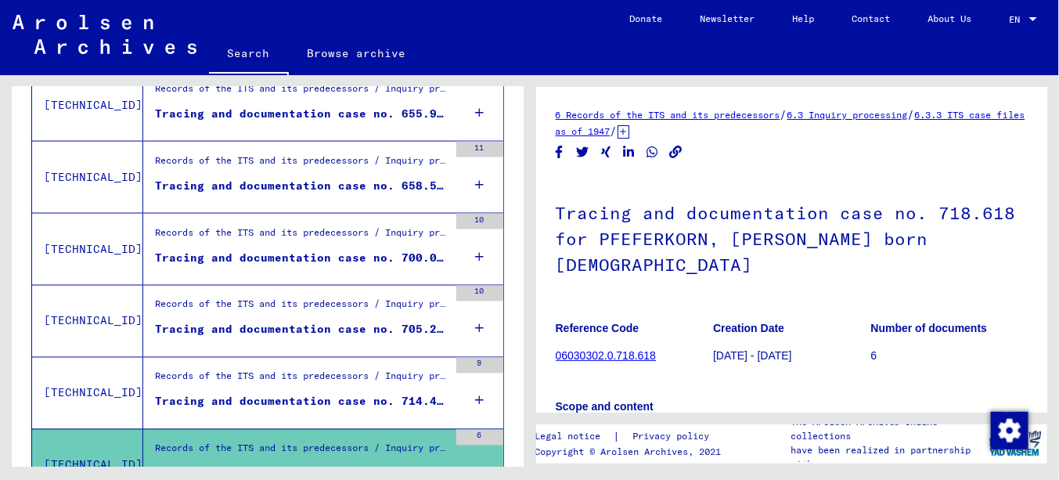
scroll to position [822, 0]
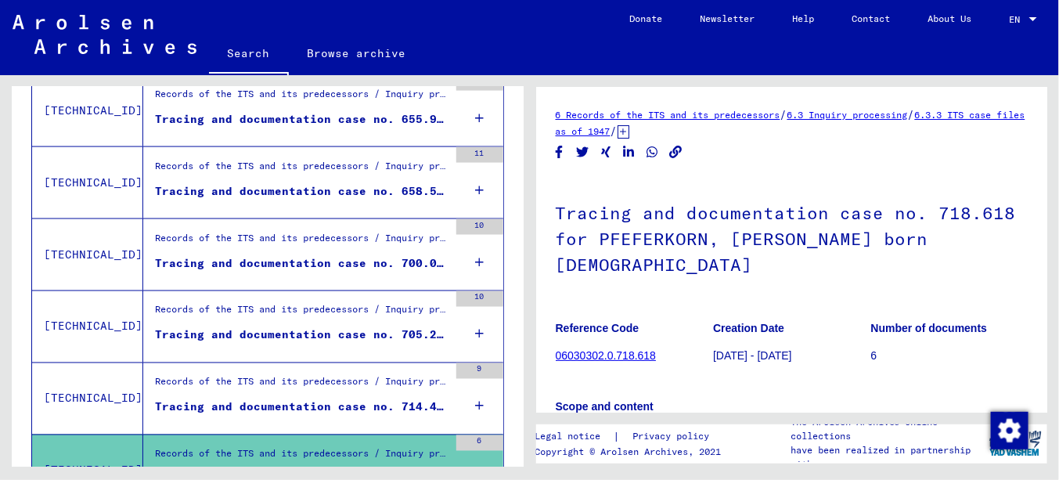
click at [313, 378] on div "Records of the ITS and its predecessors / Inquiry processing / ITS case files a…" at bounding box center [301, 386] width 293 height 22
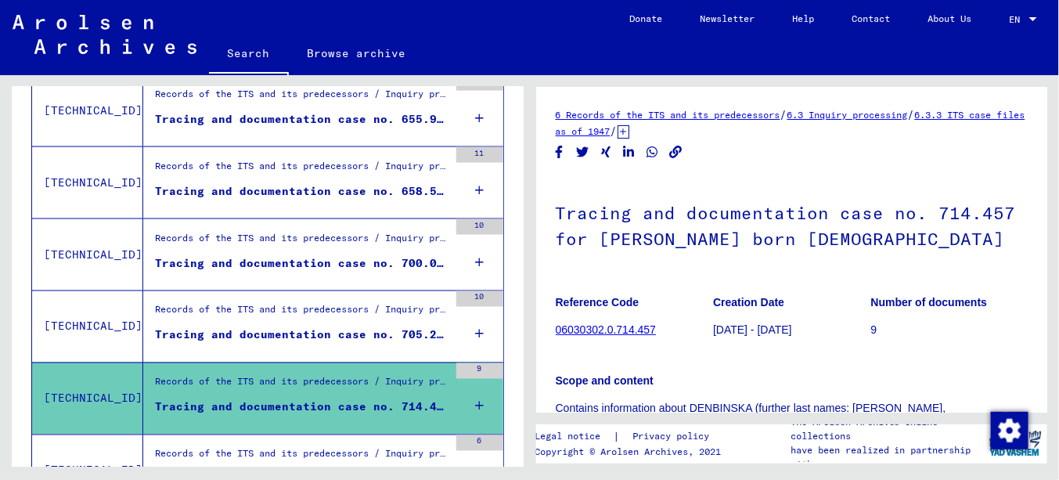
click at [311, 315] on div "Records of the ITS and its predecessors / Inquiry processing / ITS case files a…" at bounding box center [301, 314] width 293 height 22
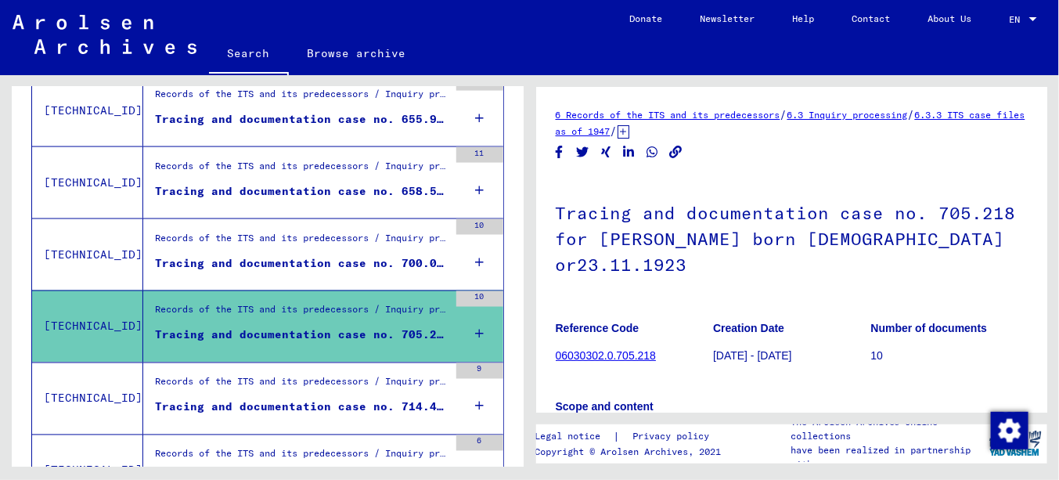
click at [316, 249] on mat-grid-list "Records of the ITS and its predecessors / Inquiry processing / ITS case files a…" at bounding box center [301, 255] width 293 height 48
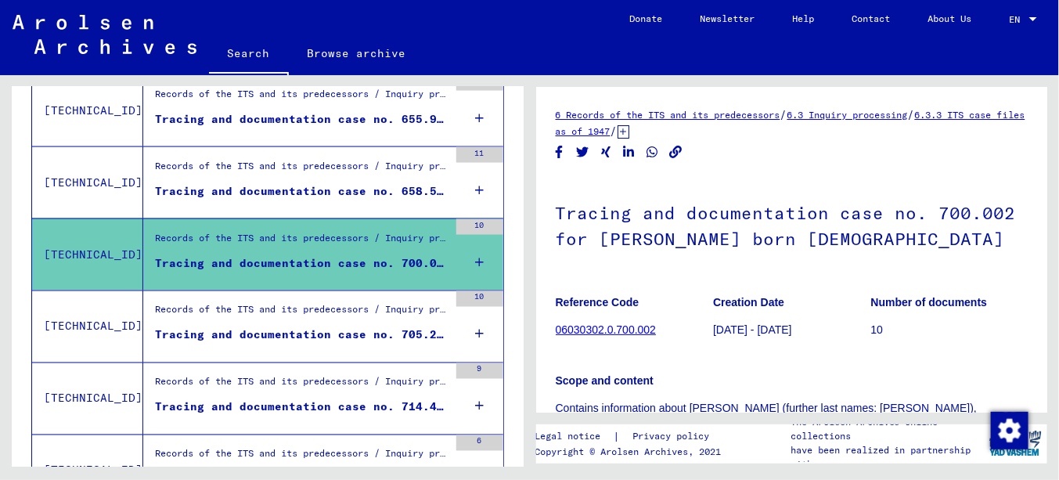
click at [311, 185] on div "Tracing and documentation case no. 658.574 for [PERSON_NAME] born [DEMOGRAPHIC_…" at bounding box center [301, 191] width 293 height 16
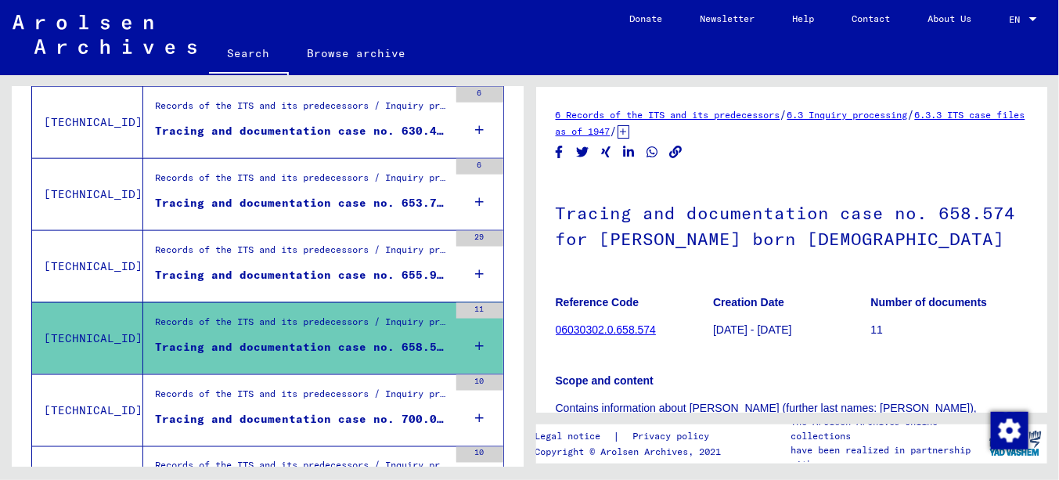
scroll to position [665, 0]
click at [294, 268] on div "Tracing and documentation case no. 655.983 for FLIESSWASSER, [PERSON_NAME] born…" at bounding box center [301, 276] width 293 height 16
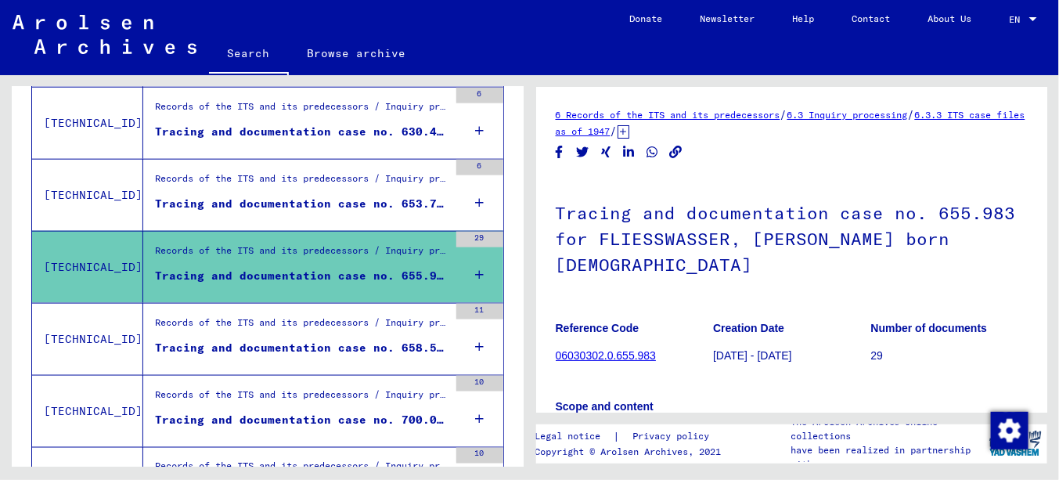
click at [323, 196] on div "Tracing and documentation case no. 653.786 for [PERSON_NAME] born [DEMOGRAPHIC_…" at bounding box center [301, 204] width 293 height 16
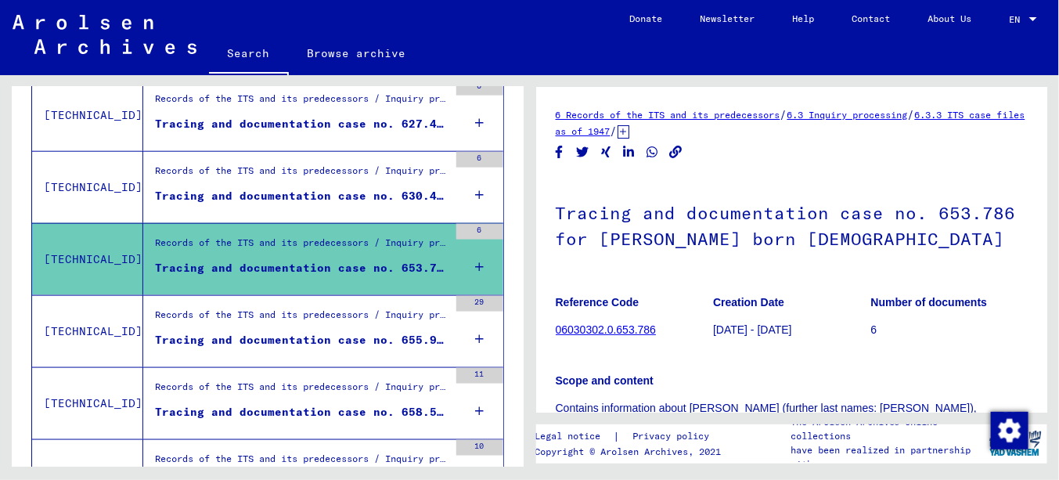
scroll to position [509, 0]
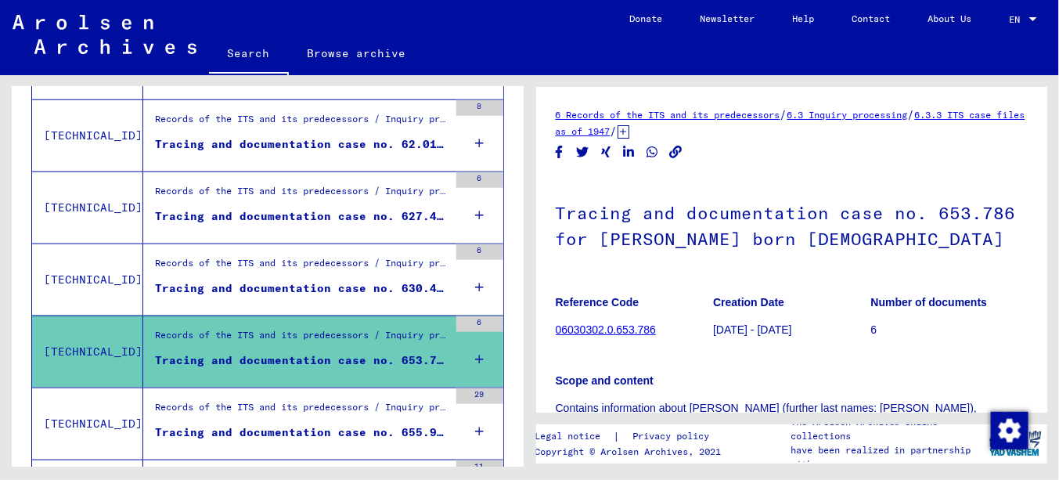
click at [290, 280] on div "Tracing and documentation case no. 630.496 for [PERSON_NAME] born [DEMOGRAPHIC_…" at bounding box center [301, 288] width 293 height 16
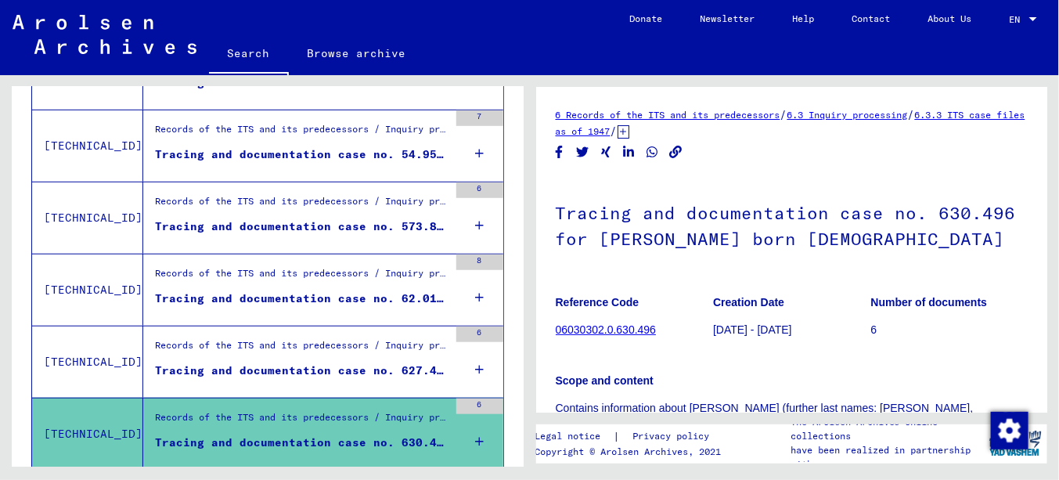
scroll to position [352, 0]
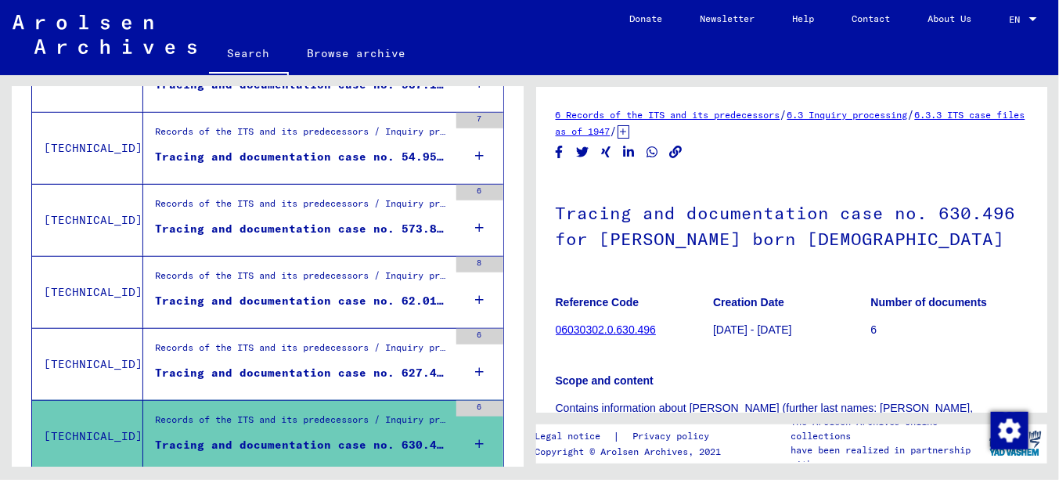
click at [282, 359] on figure "Records of the ITS and its predecessors / Inquiry processing / ITS case files a…" at bounding box center [301, 351] width 293 height 23
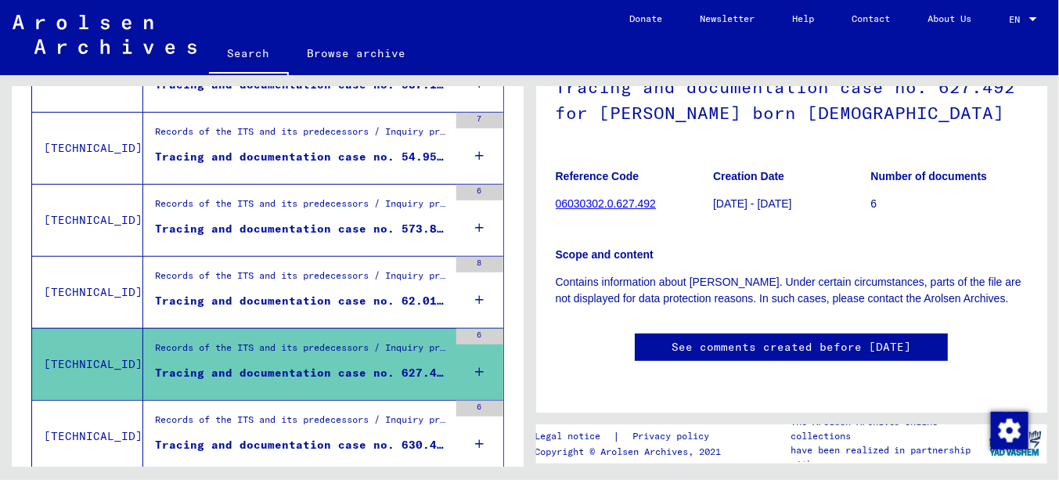
scroll to position [78, 0]
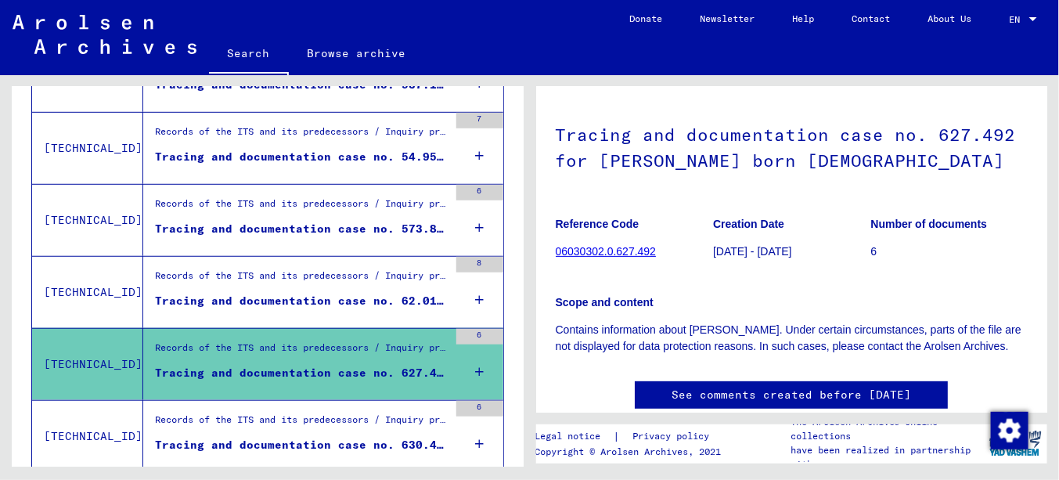
click at [360, 287] on figure "Records of the ITS and its predecessors / Inquiry processing / ITS case files a…" at bounding box center [301, 279] width 293 height 23
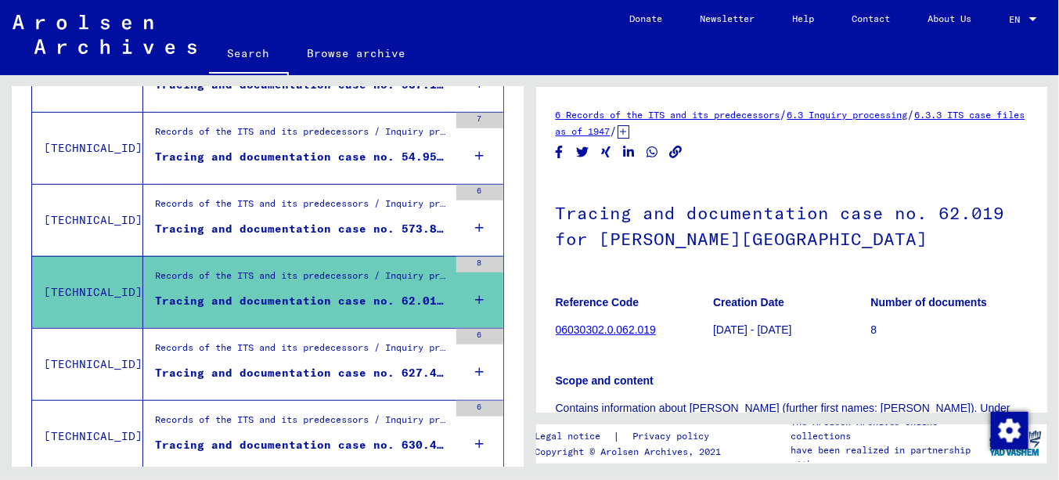
click at [308, 221] on div "Tracing and documentation case no. 573.857 for [PERSON_NAME] born 04.1886" at bounding box center [301, 229] width 293 height 16
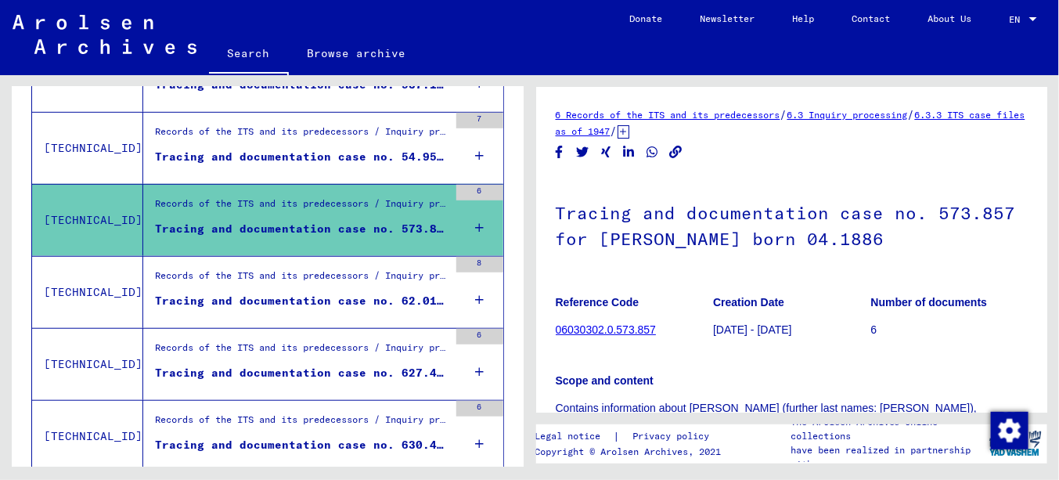
click at [322, 155] on div "Tracing and documentation case no. 54.957 for [PERSON_NAME] born [DEMOGRAPHIC_D…" at bounding box center [301, 157] width 293 height 16
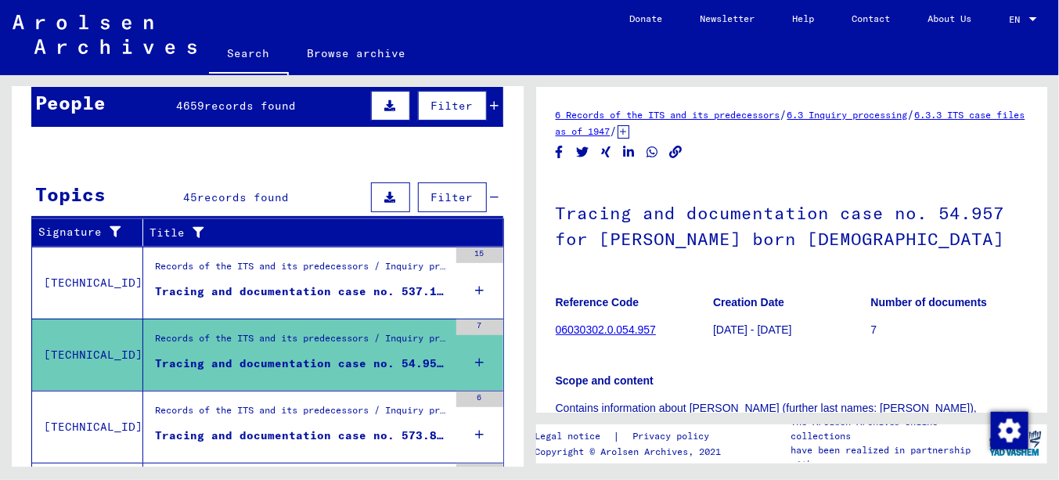
scroll to position [117, 0]
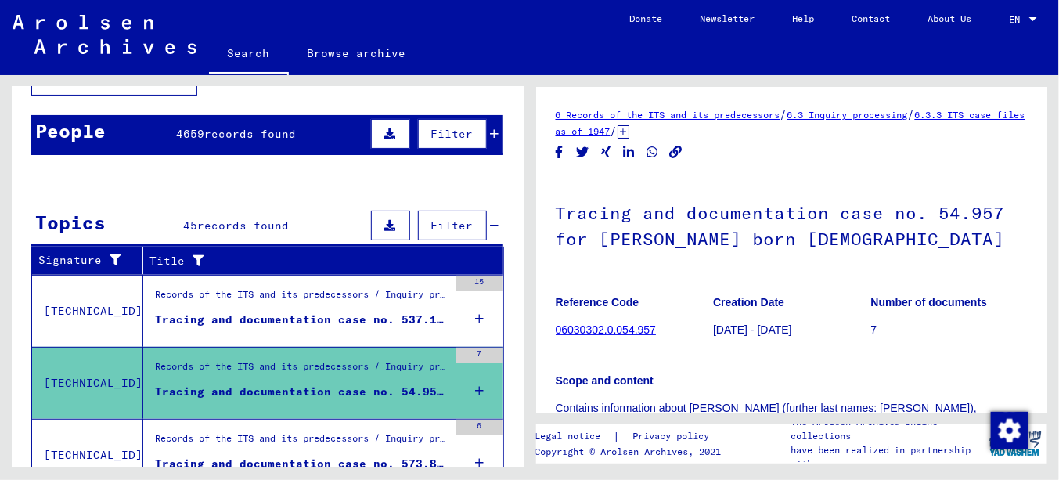
click at [317, 311] on div "Tracing and documentation case no. 537.142 for [PERSON_NAME] born [DEMOGRAPHIC_…" at bounding box center [301, 319] width 293 height 16
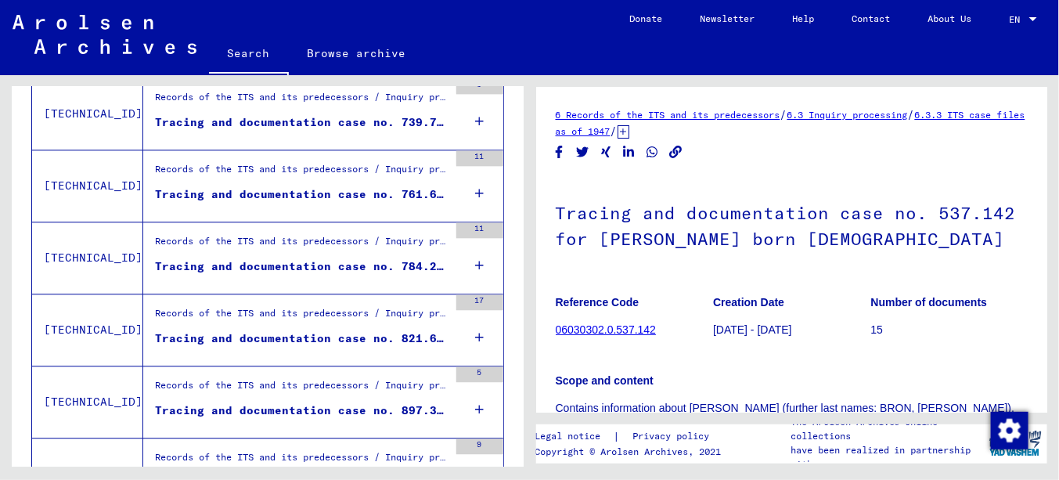
scroll to position [1448, 0]
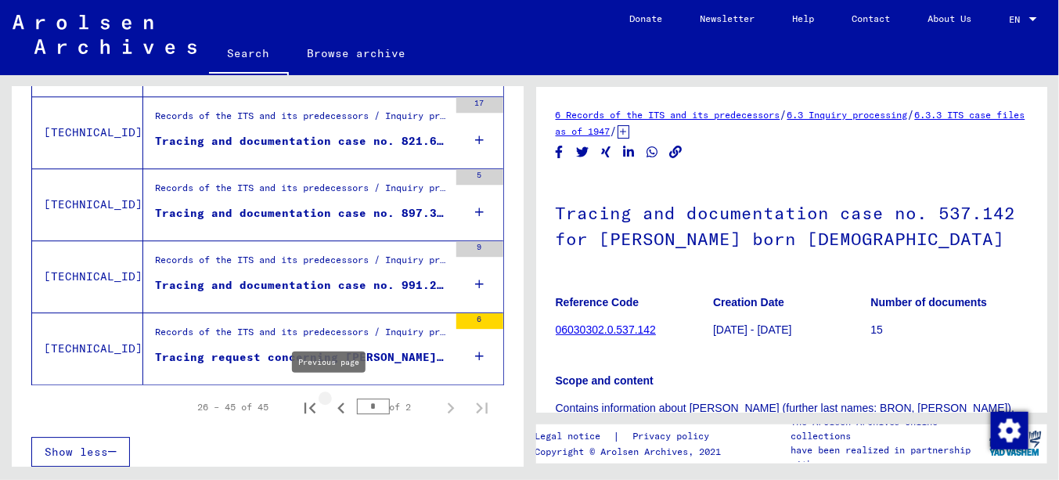
click at [330, 401] on icon "Previous page" at bounding box center [341, 408] width 22 height 22
type input "*"
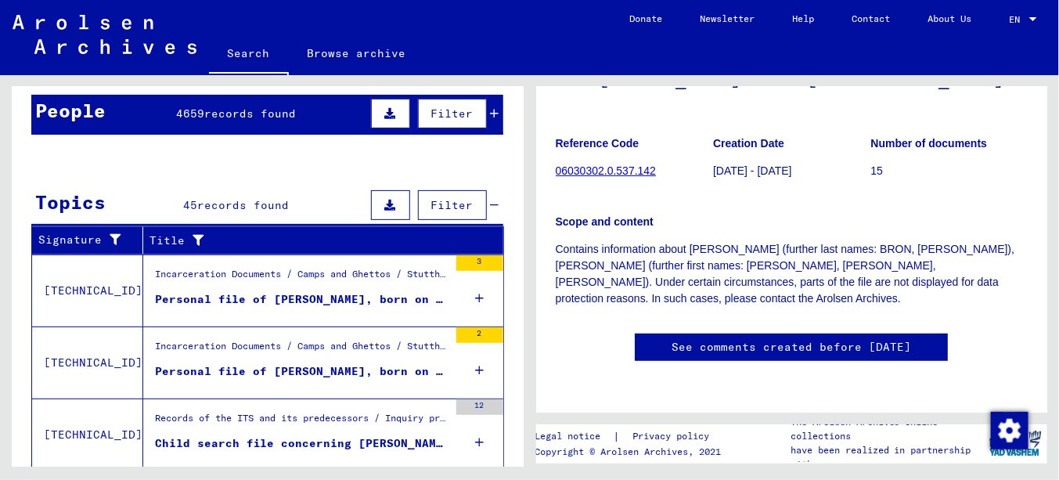
scroll to position [274, 0]
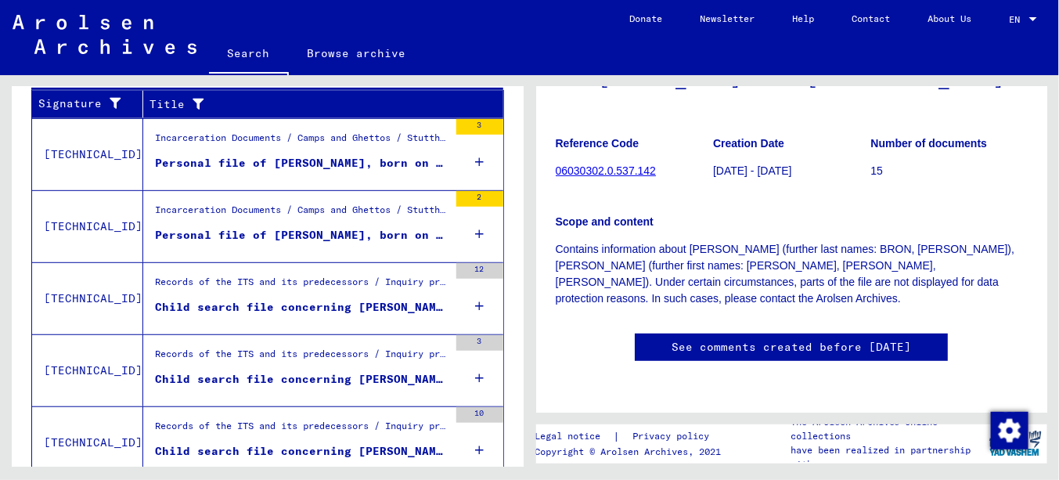
click at [308, 158] on div "Personal file of [PERSON_NAME], born on [DEMOGRAPHIC_DATA], born in [GEOGRAPHIC…" at bounding box center [301, 163] width 293 height 16
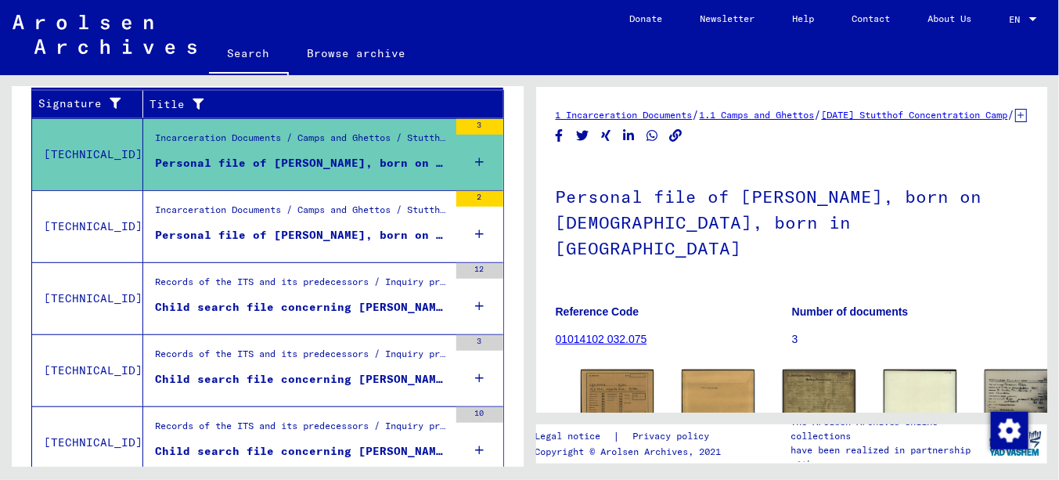
scroll to position [157, 0]
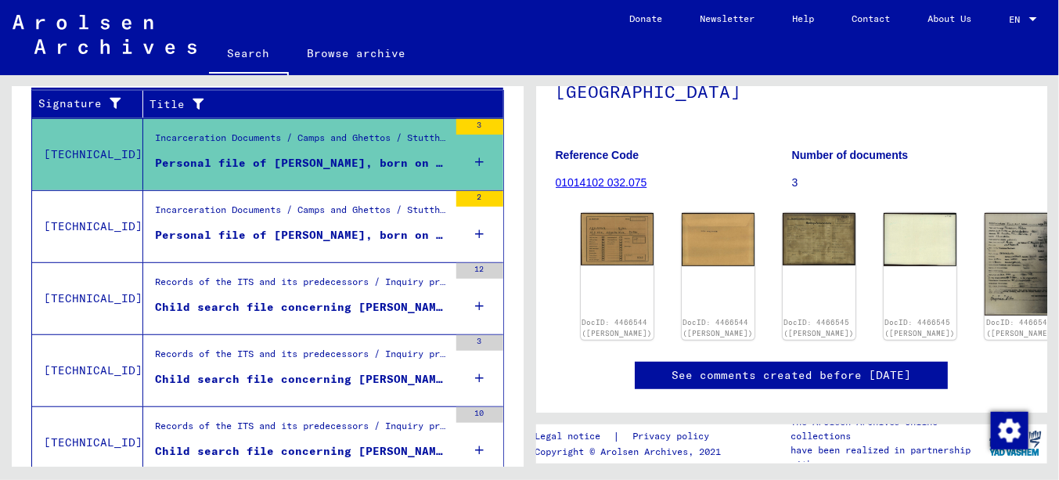
click at [343, 231] on div "Personal file of [PERSON_NAME], born on [DEMOGRAPHIC_DATA], born in [GEOGRAPHIC…" at bounding box center [301, 235] width 293 height 16
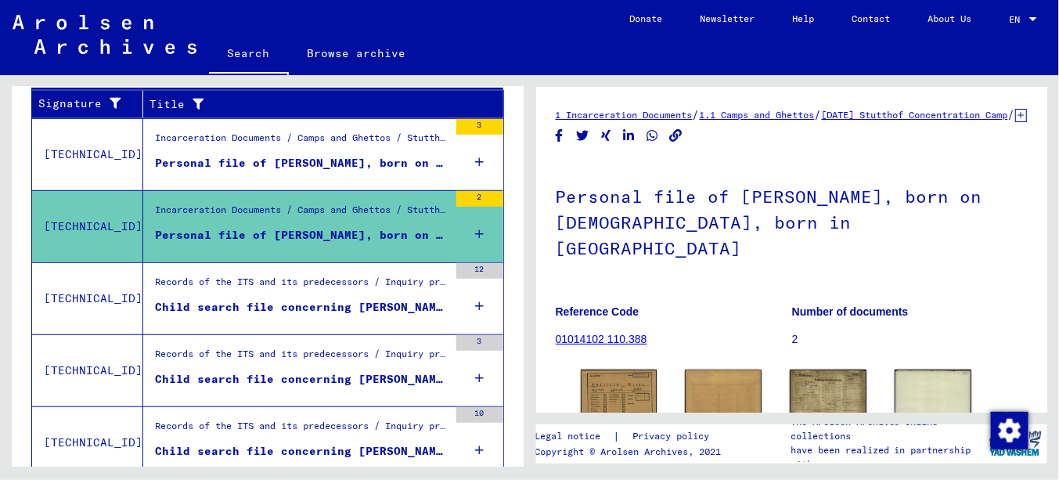
scroll to position [151, 0]
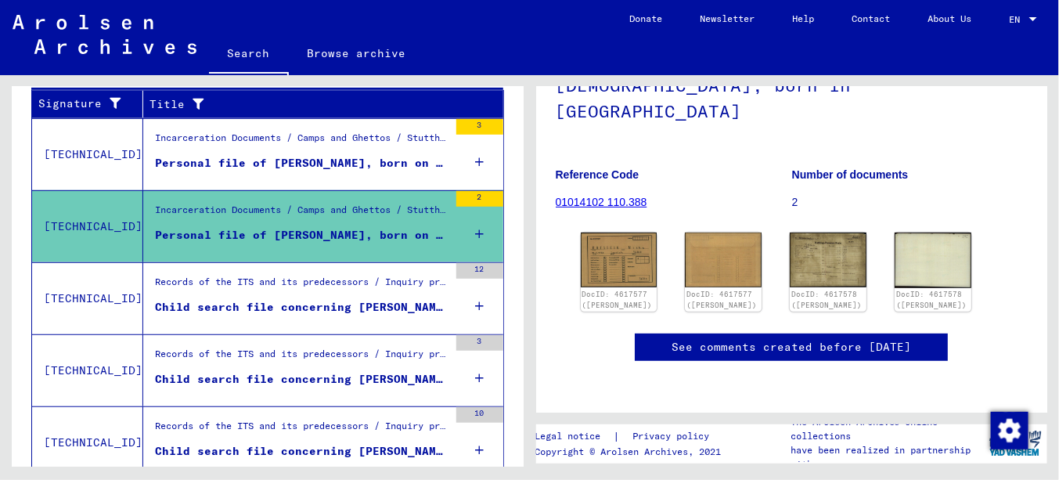
click at [352, 301] on div "Child search file concerning [PERSON_NAME] [DATE]" at bounding box center [301, 307] width 293 height 16
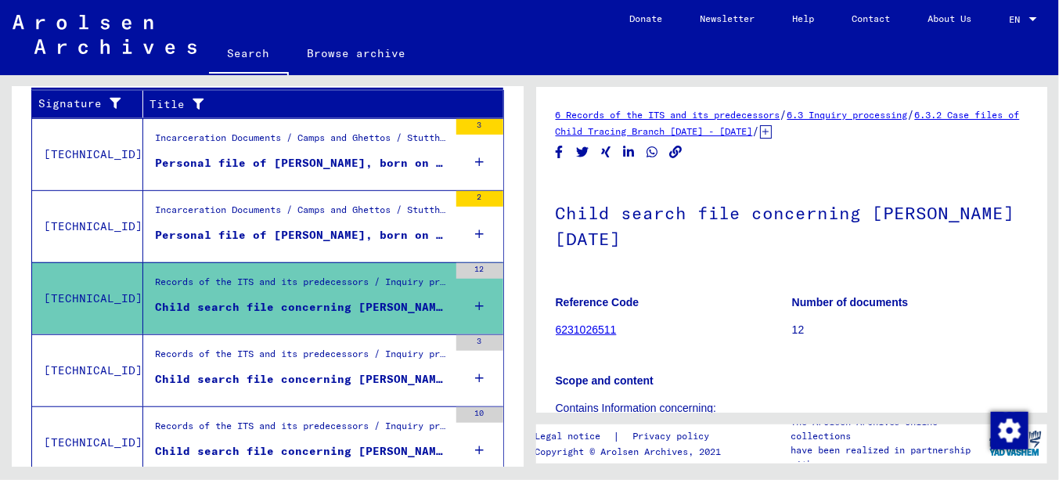
scroll to position [207, 0]
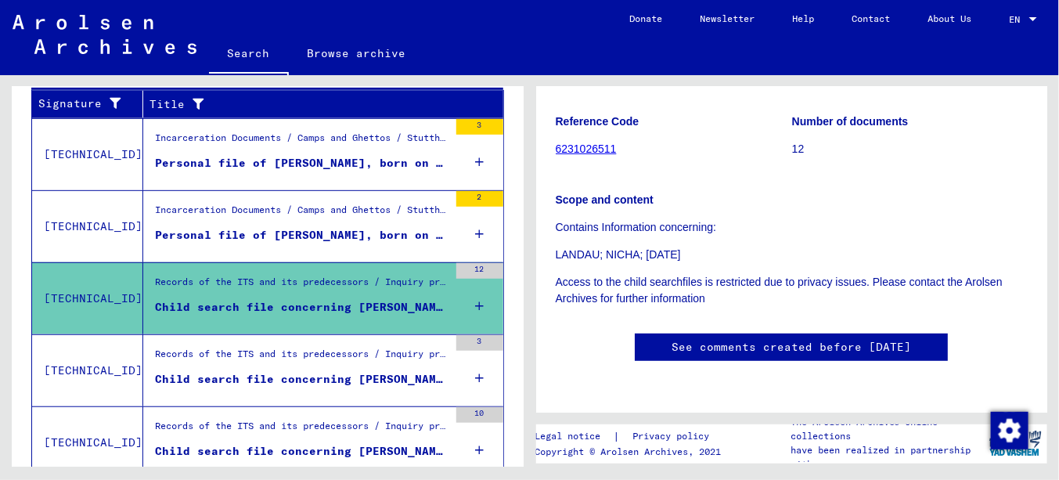
click at [389, 371] on div "Child search file concerning [PERSON_NAME] [DATE]" at bounding box center [301, 379] width 293 height 16
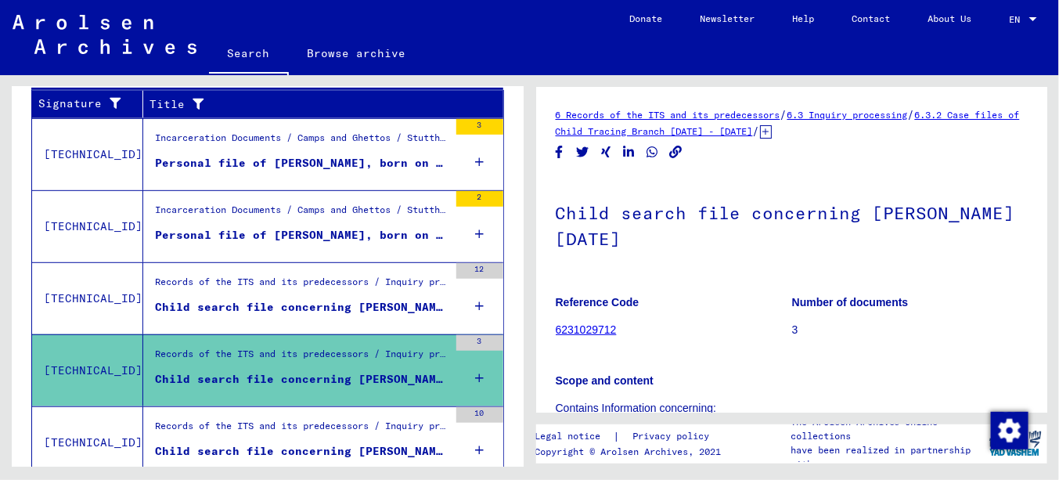
scroll to position [207, 0]
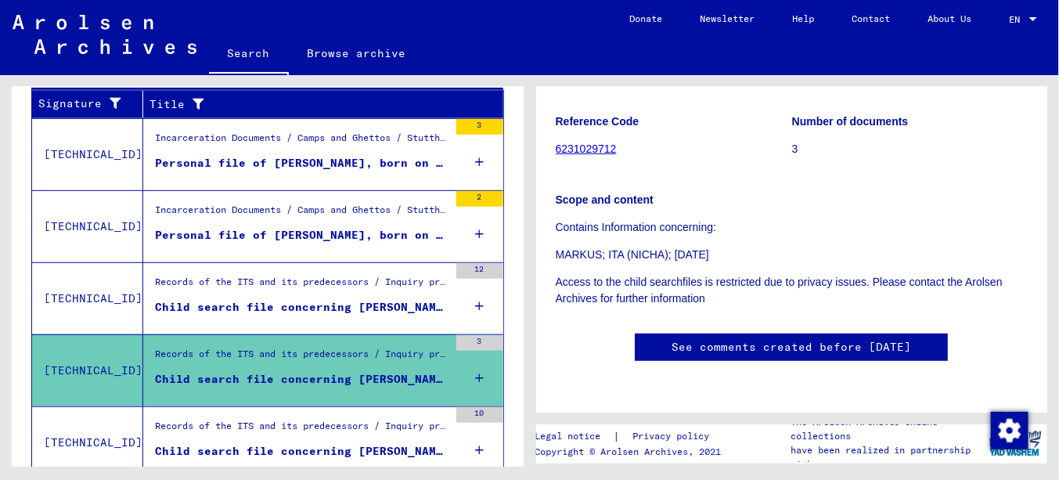
click at [399, 430] on div "Records of the ITS and its predecessors / Inquiry processing / Case files of Ch…" at bounding box center [301, 430] width 293 height 22
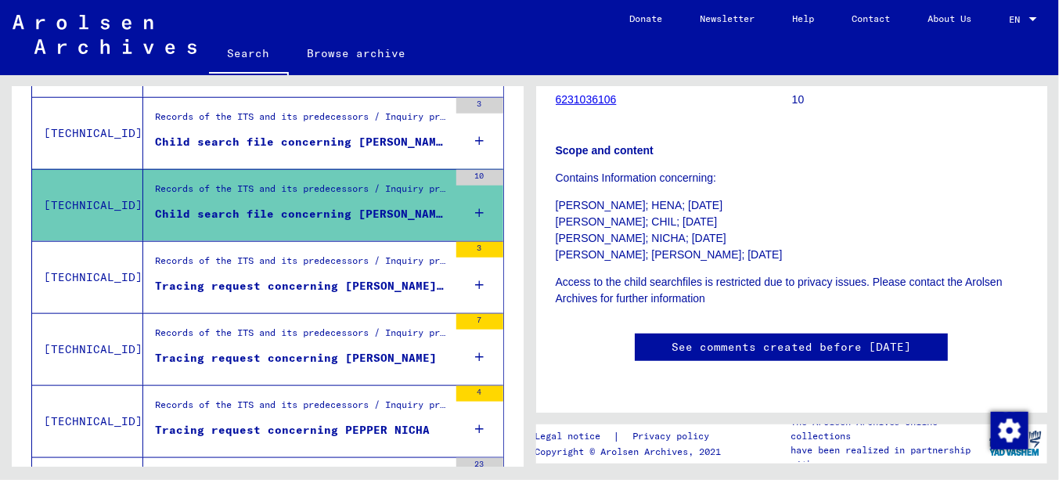
scroll to position [521, 0]
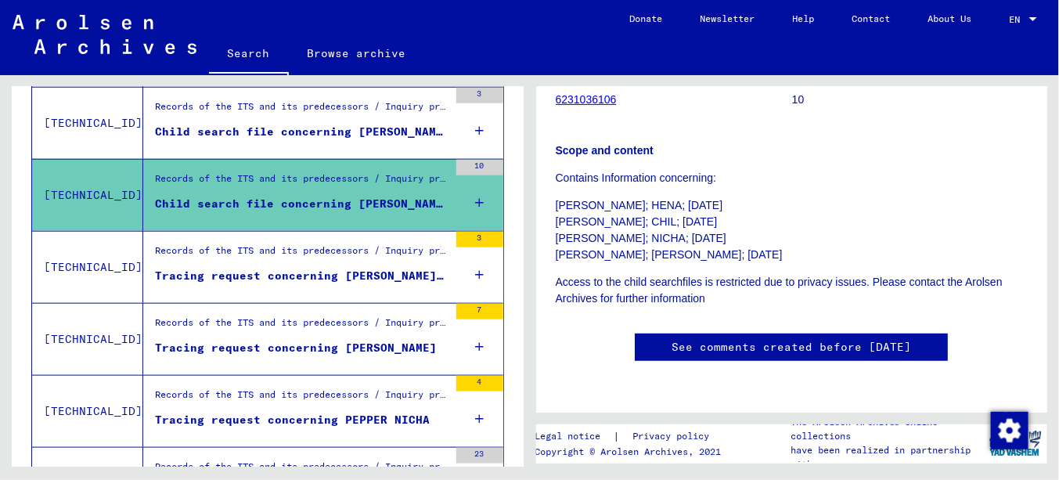
click at [315, 268] on div "Tracing request concerning [PERSON_NAME] [PERSON_NAME]" at bounding box center [301, 276] width 293 height 16
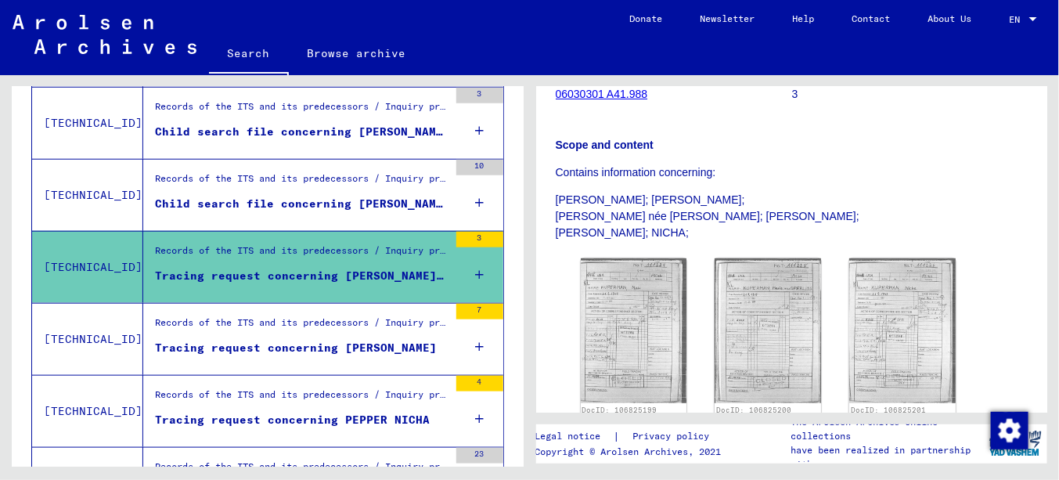
scroll to position [335, 0]
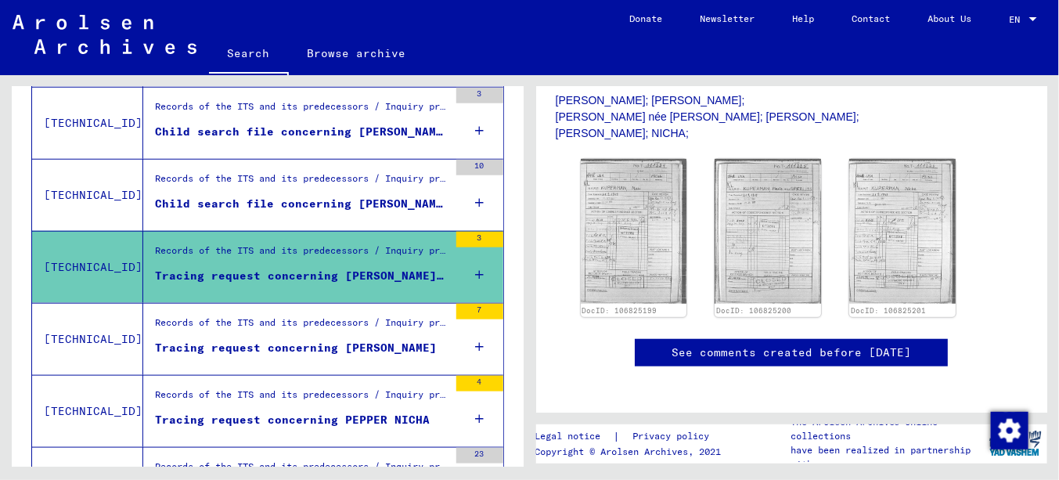
click at [333, 341] on div "Tracing request concerning [PERSON_NAME]" at bounding box center [296, 348] width 282 height 16
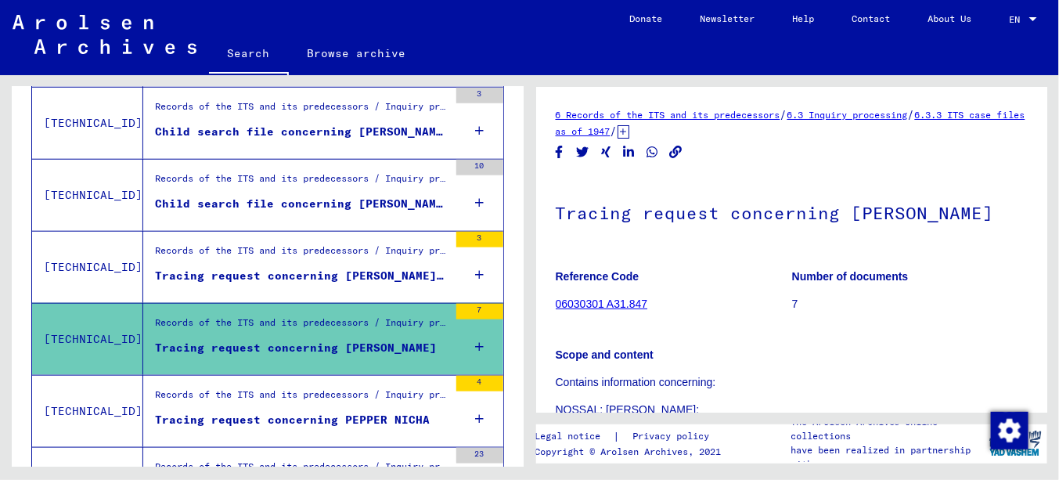
scroll to position [313, 0]
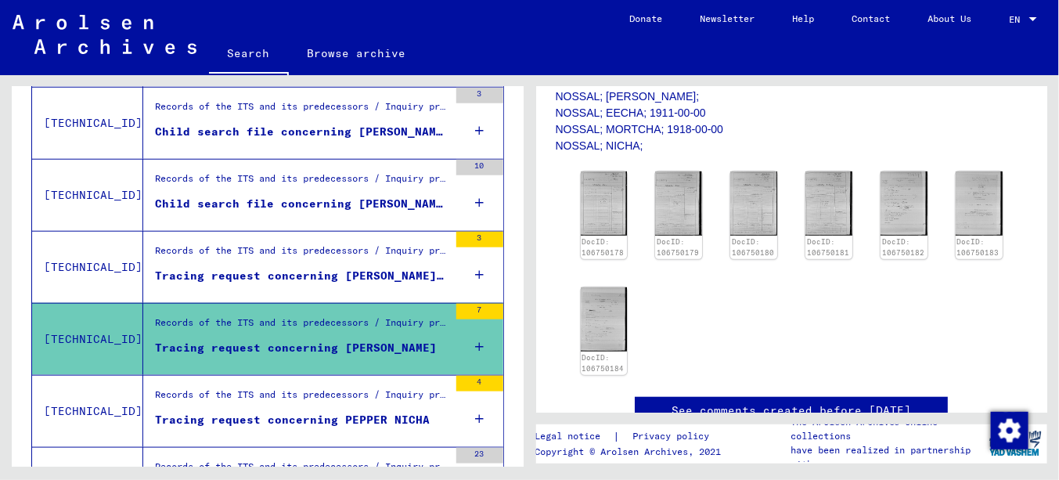
click at [353, 412] on div "Tracing request concerning PEPPER NICHA" at bounding box center [292, 420] width 275 height 16
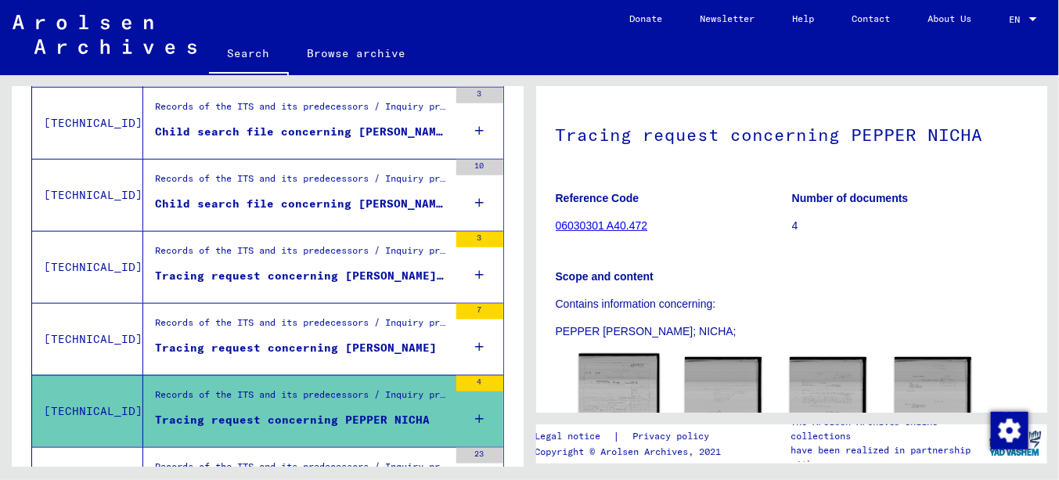
scroll to position [235, 0]
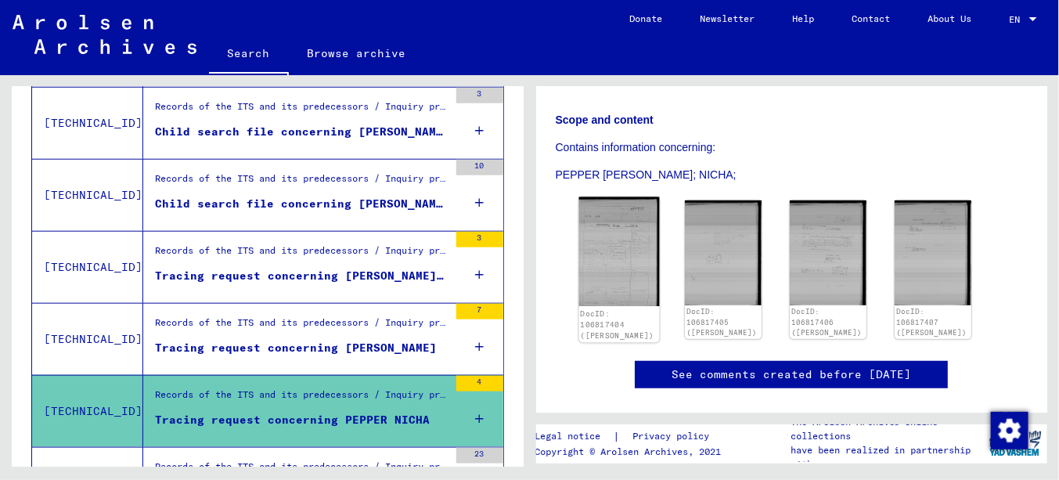
click at [612, 264] on img at bounding box center [618, 252] width 81 height 110
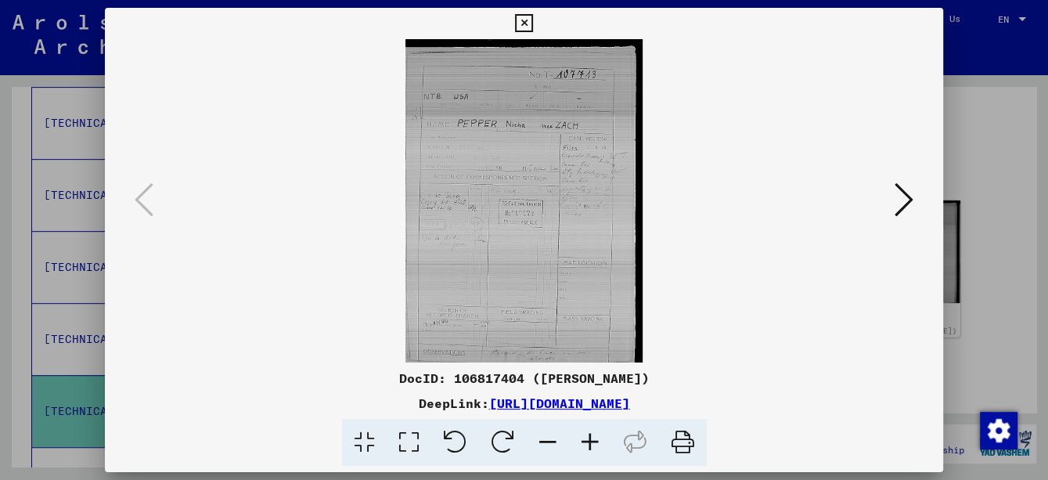
click at [524, 16] on icon at bounding box center [524, 23] width 18 height 19
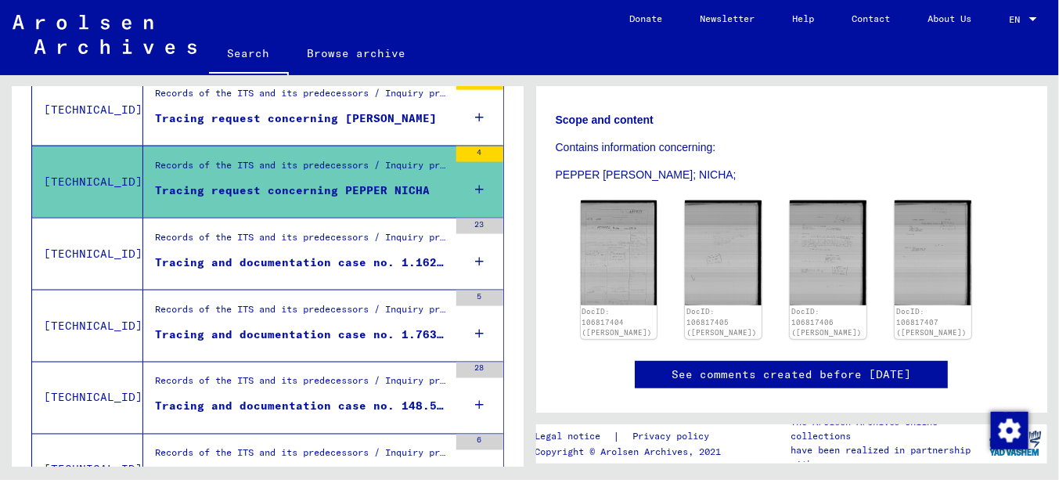
scroll to position [756, 0]
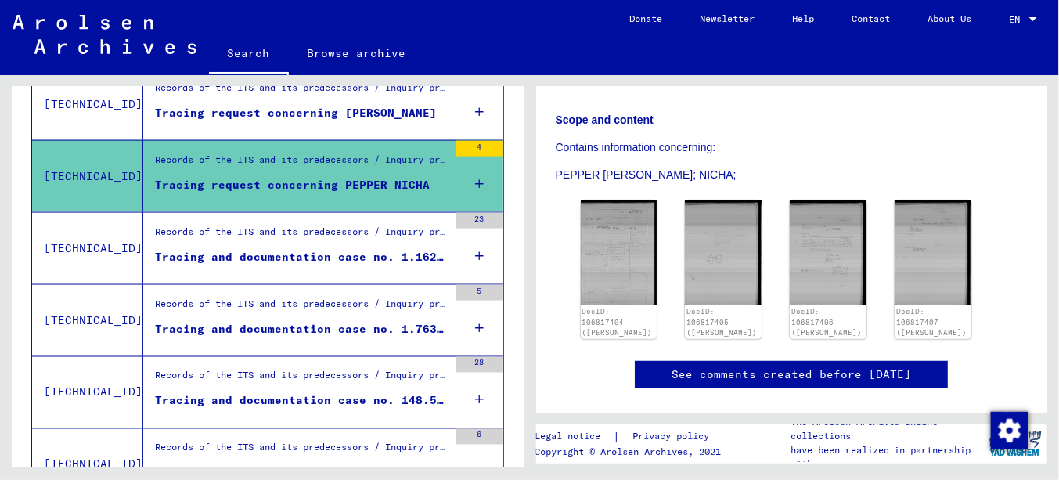
click at [255, 242] on figure "Records of the ITS and its predecessors / Inquiry processing / ITS case files a…" at bounding box center [301, 236] width 293 height 23
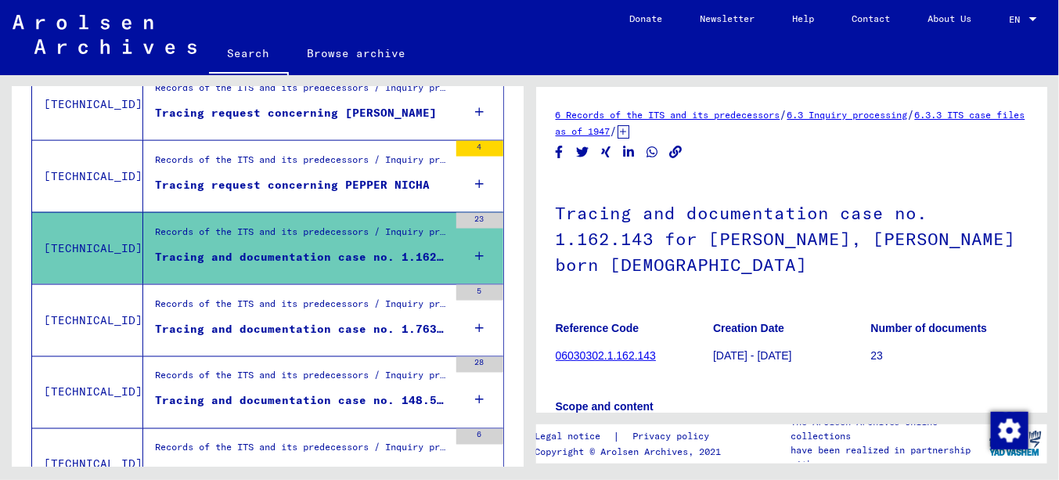
scroll to position [157, 0]
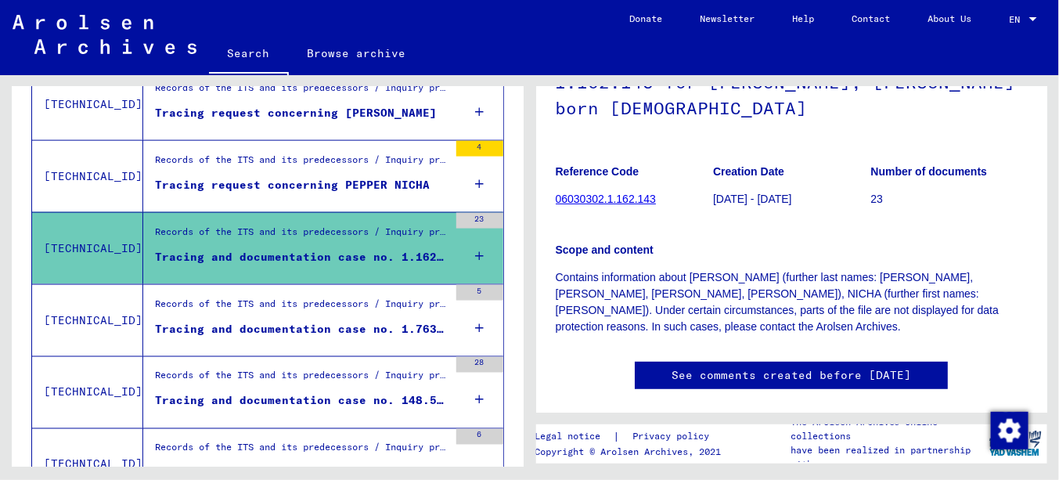
click at [362, 321] on div "Tracing and documentation case no. 1.763.135 for [PERSON_NAME] born [DEMOGRAPHI…" at bounding box center [301, 329] width 293 height 16
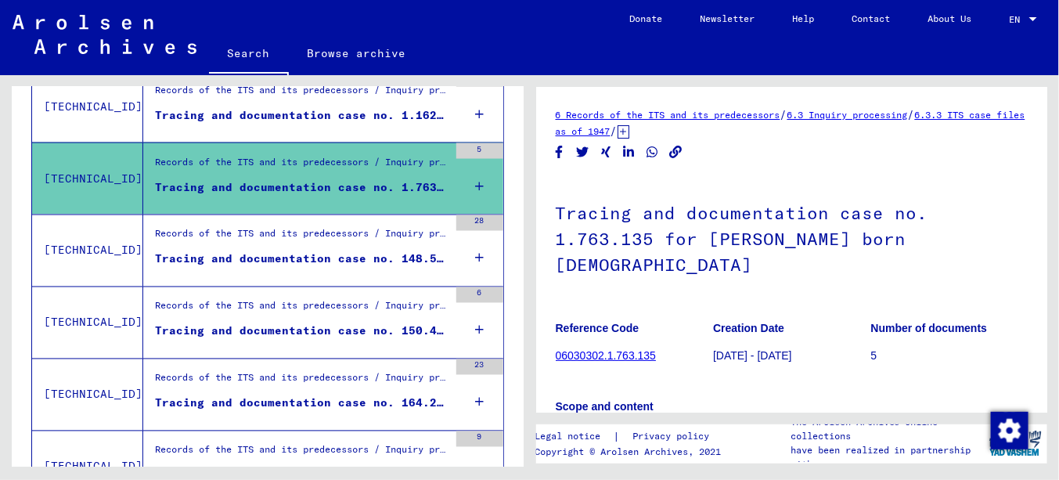
scroll to position [912, 0]
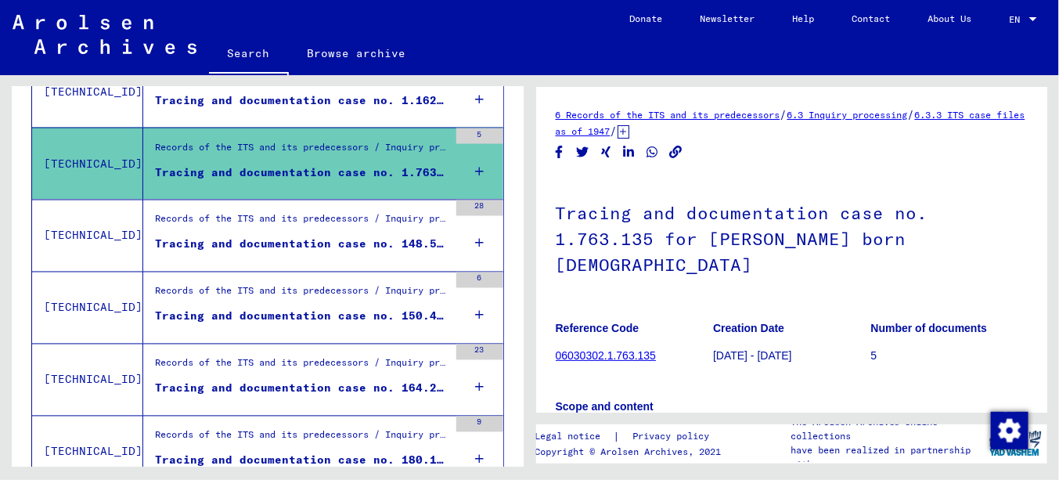
click at [308, 236] on div "Tracing and documentation case no. 148.513 for [PERSON_NAME] born [DEMOGRAPHIC_…" at bounding box center [301, 244] width 293 height 16
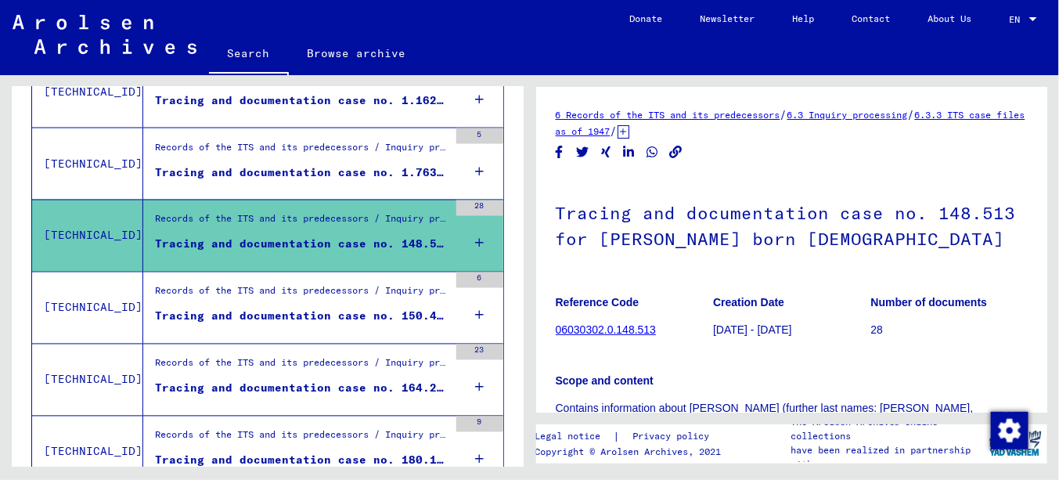
click at [311, 297] on div "Records of the ITS and its predecessors / Inquiry processing / ITS case files a…" at bounding box center [301, 295] width 293 height 22
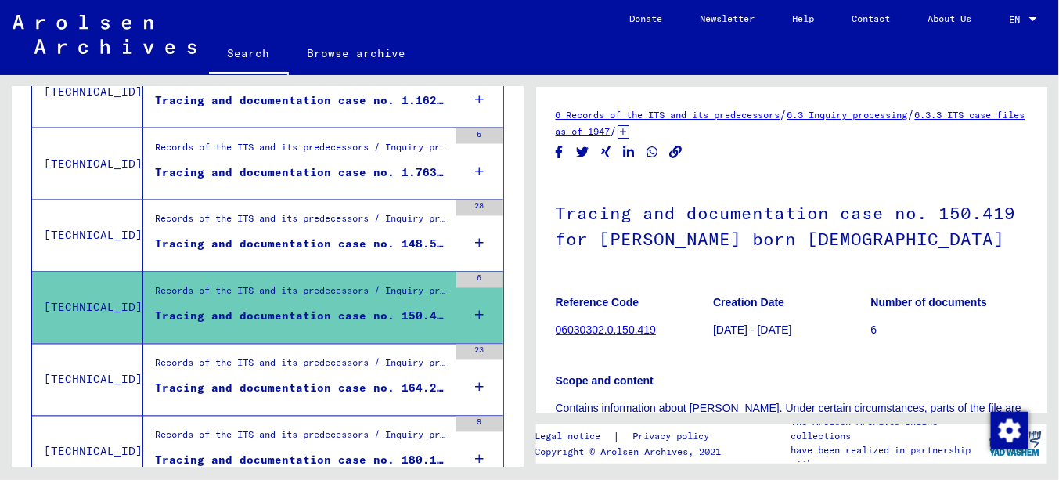
click at [312, 372] on figure "Records of the ITS and its predecessors / Inquiry processing / ITS case files a…" at bounding box center [301, 367] width 293 height 23
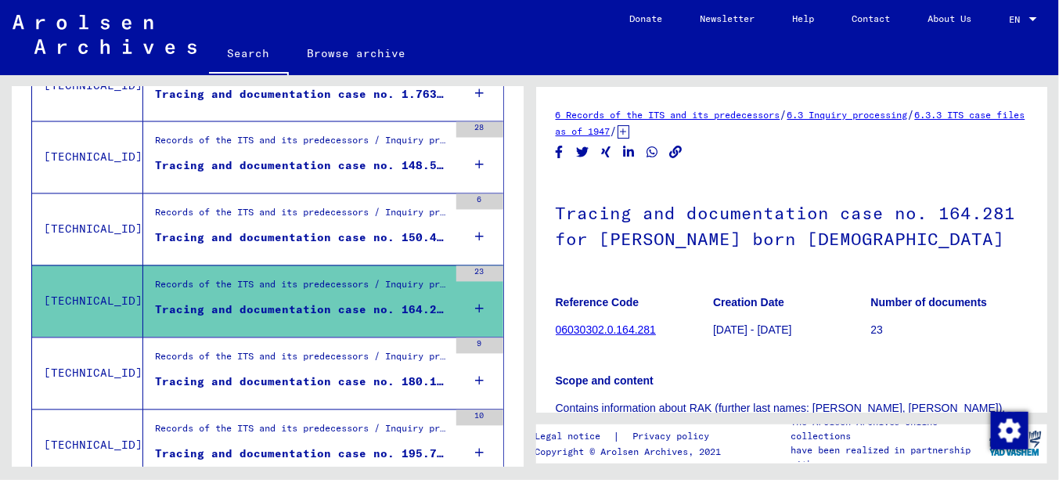
scroll to position [1069, 0]
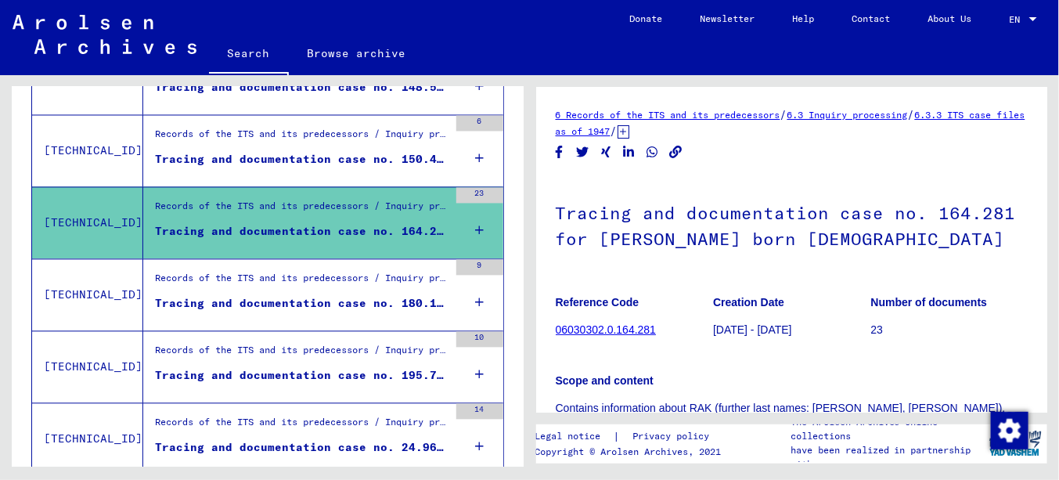
click at [308, 300] on div "Tracing and documentation case no. 180.100 for ROTSZTAJN, [PERSON_NAME] born [D…" at bounding box center [301, 304] width 293 height 16
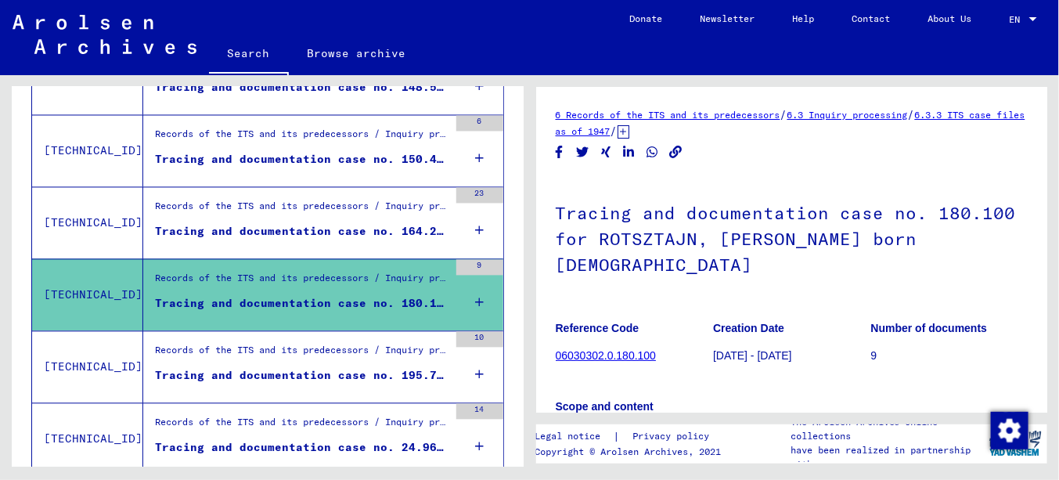
click at [305, 351] on div "Records of the ITS and its predecessors / Inquiry processing / ITS case files a…" at bounding box center [301, 355] width 293 height 22
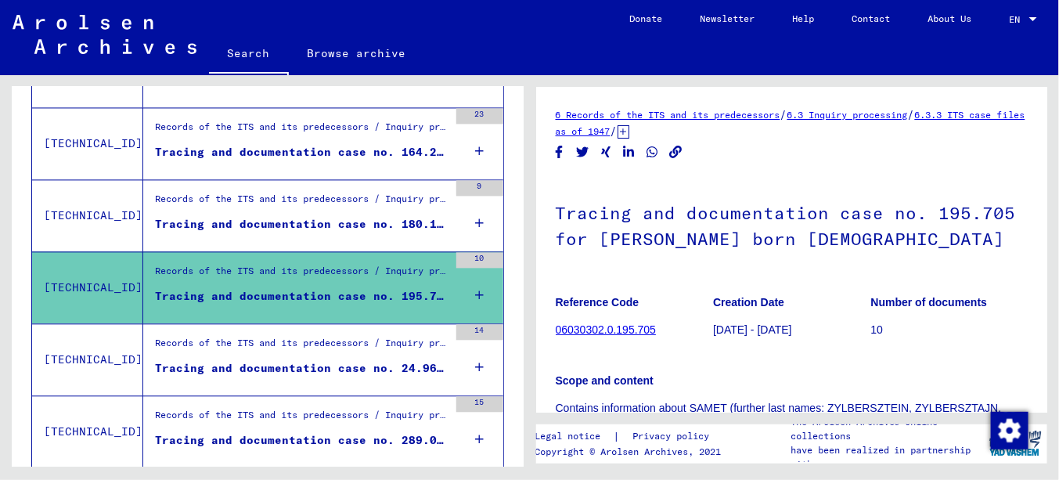
scroll to position [1225, 0]
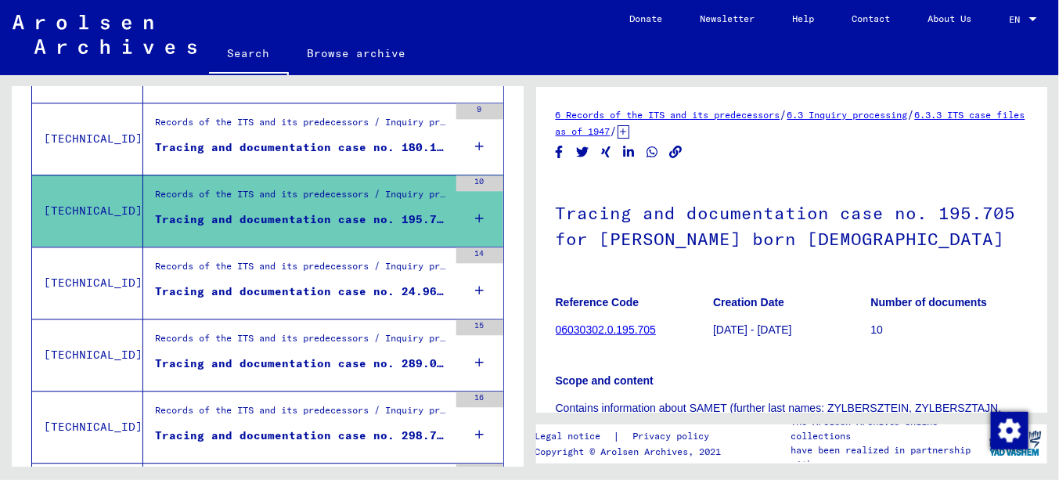
click at [293, 289] on div "Tracing and documentation case no. 24.964 for [GEOGRAPHIC_DATA][PERSON_NAME] bo…" at bounding box center [301, 291] width 293 height 16
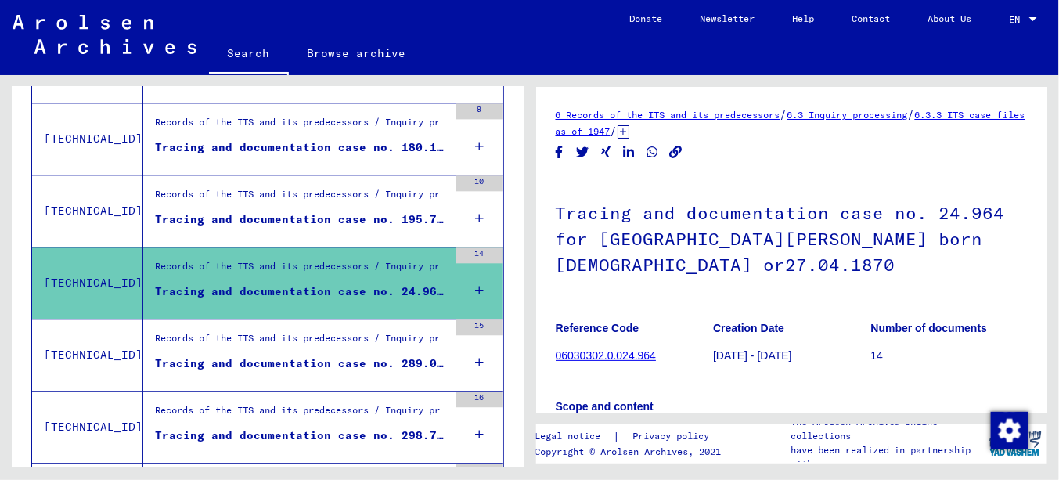
click at [294, 338] on div "Records of the ITS and its predecessors / Inquiry processing / ITS case files a…" at bounding box center [301, 342] width 293 height 22
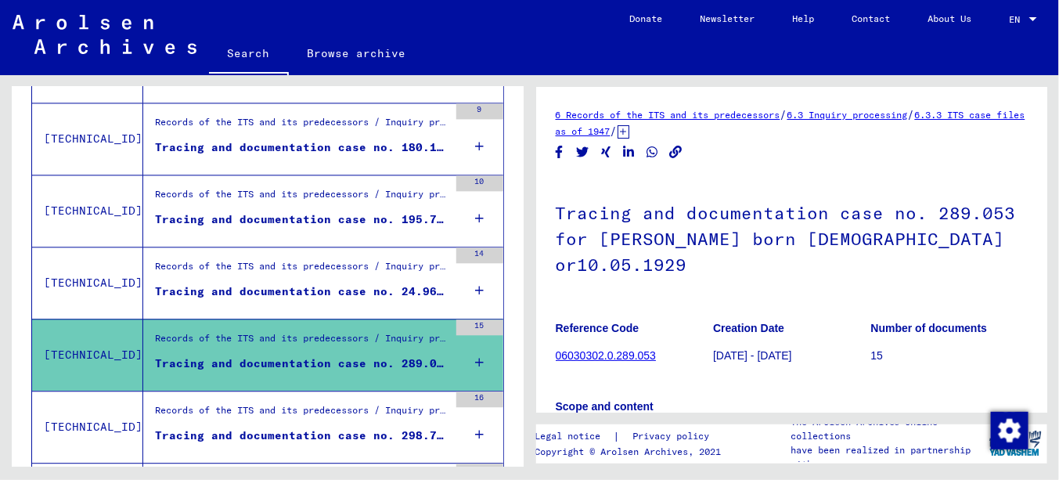
click at [291, 403] on div "Records of the ITS and its predecessors / Inquiry processing / ITS case files a…" at bounding box center [301, 414] width 293 height 22
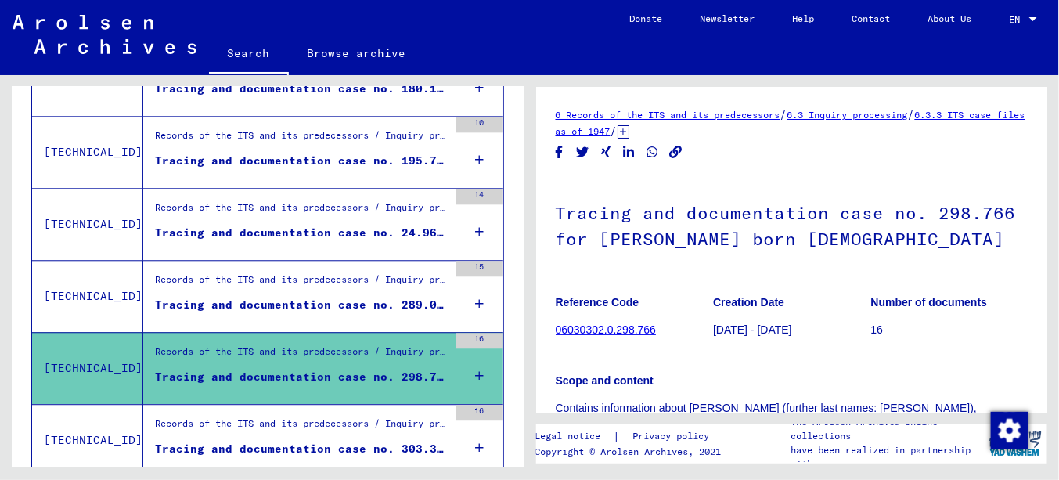
scroll to position [1382, 0]
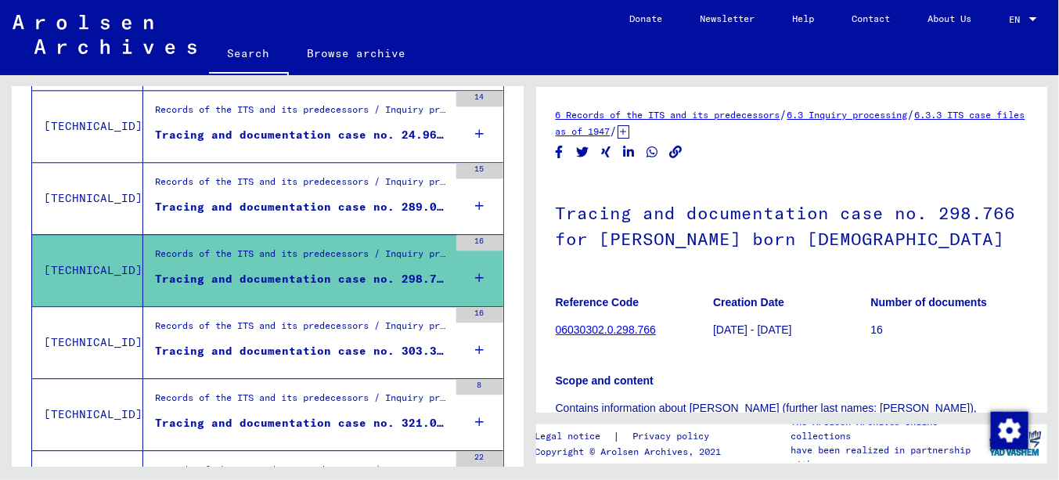
click at [288, 344] on div "Tracing and documentation case no. 303.334 for [PERSON_NAME] born [DEMOGRAPHIC_…" at bounding box center [301, 351] width 293 height 16
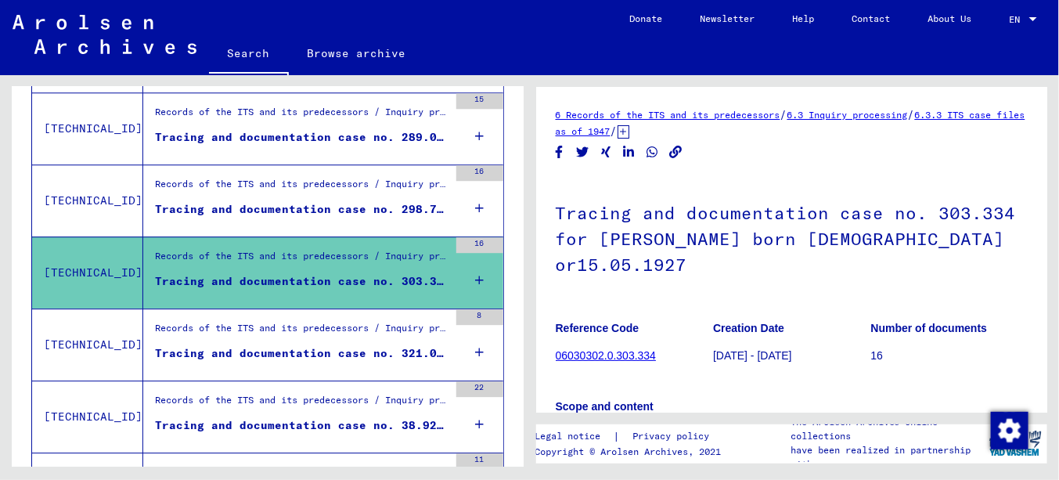
scroll to position [1538, 0]
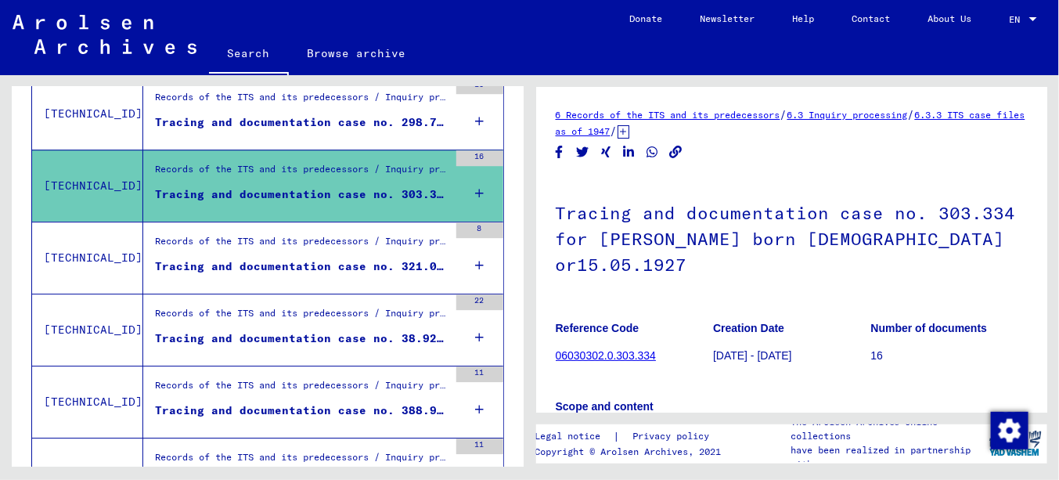
click at [286, 261] on div "Tracing and documentation case no. 321.029 for [PERSON_NAME] born [DEMOGRAPHIC_…" at bounding box center [301, 266] width 293 height 16
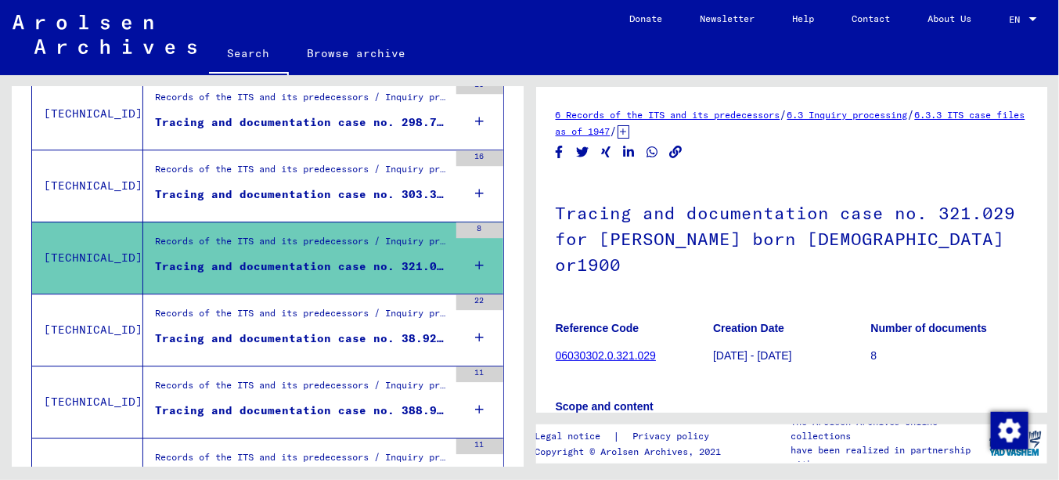
click at [288, 315] on div "Records of the ITS and its predecessors / Inquiry processing / ITS case files a…" at bounding box center [301, 317] width 293 height 22
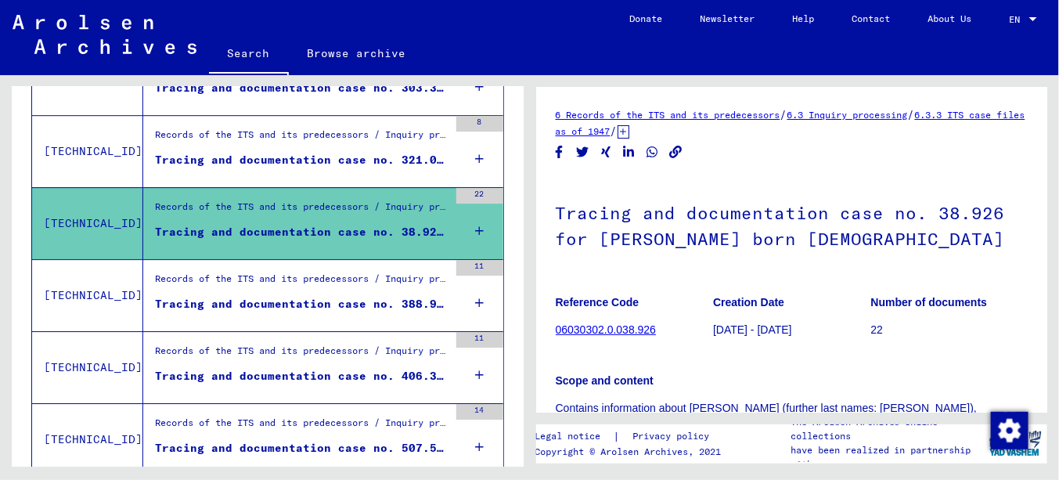
scroll to position [1695, 0]
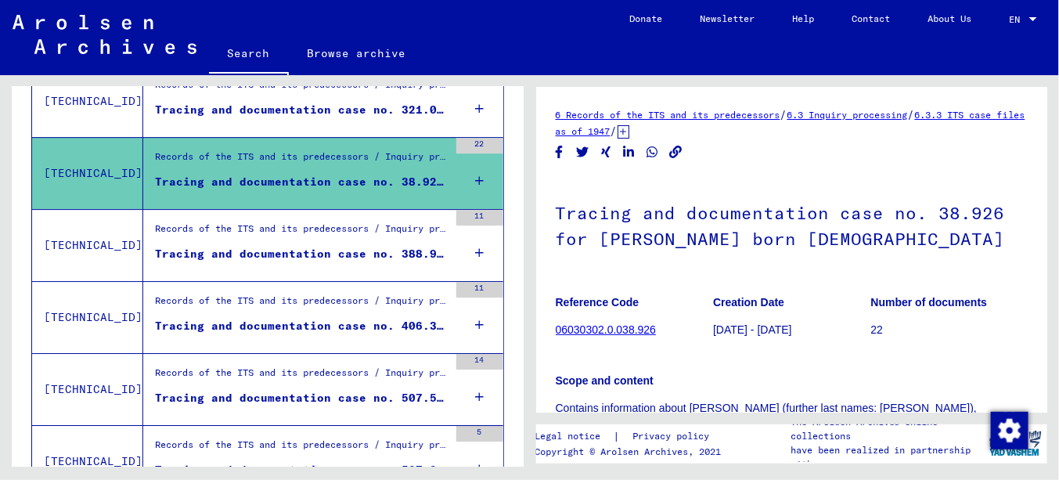
click at [286, 236] on figure "Records of the ITS and its predecessors / Inquiry processing / ITS case files a…" at bounding box center [301, 232] width 293 height 23
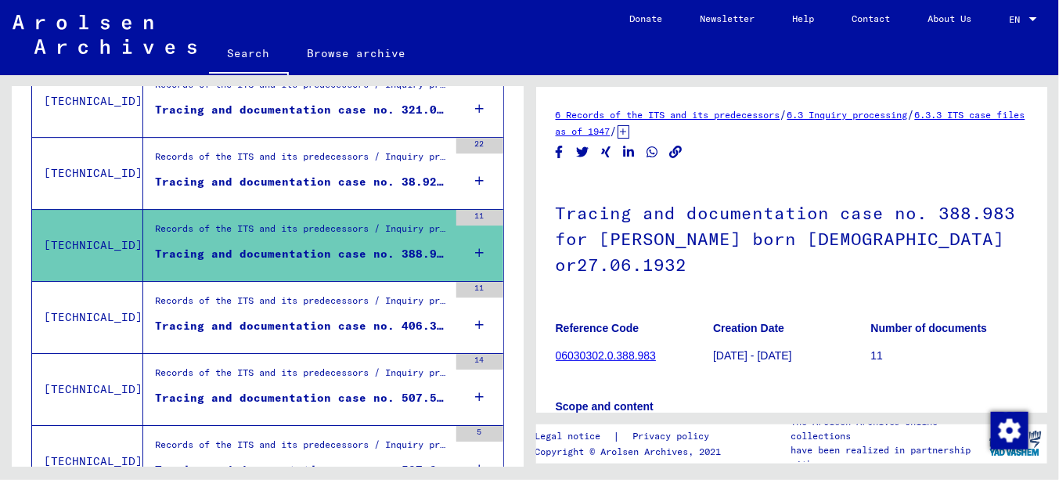
click at [298, 300] on div "Records of the ITS and its predecessors / Inquiry processing / ITS case files a…" at bounding box center [301, 304] width 293 height 22
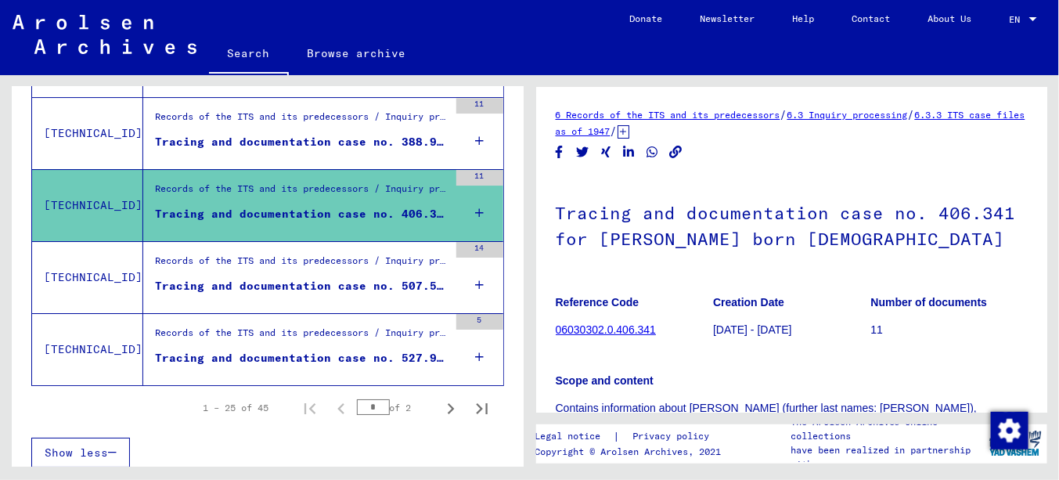
click at [285, 278] on div "Tracing and documentation case no. 507.576 for [PERSON_NAME] born [DEMOGRAPHIC_…" at bounding box center [301, 286] width 293 height 16
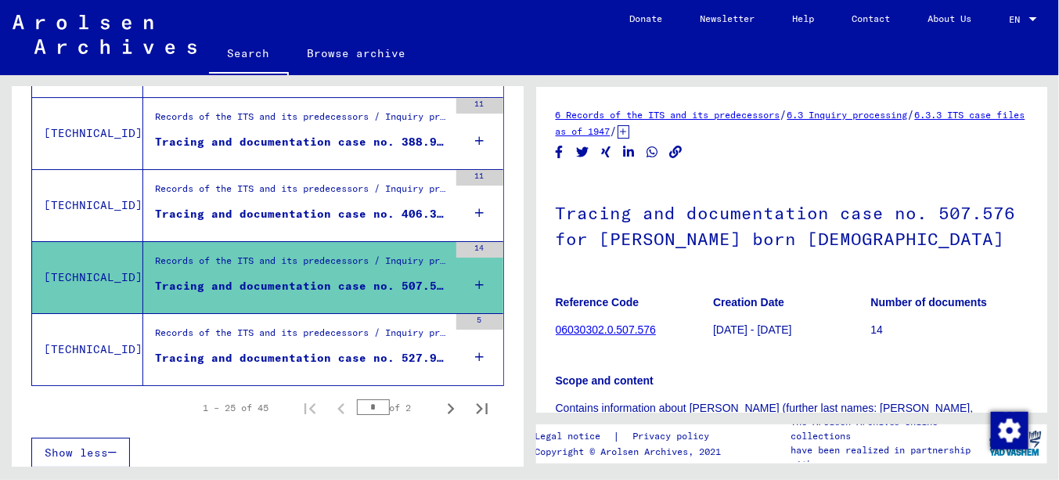
click at [304, 326] on div "Records of the ITS and its predecessors / Inquiry processing / ITS case files a…" at bounding box center [301, 337] width 293 height 22
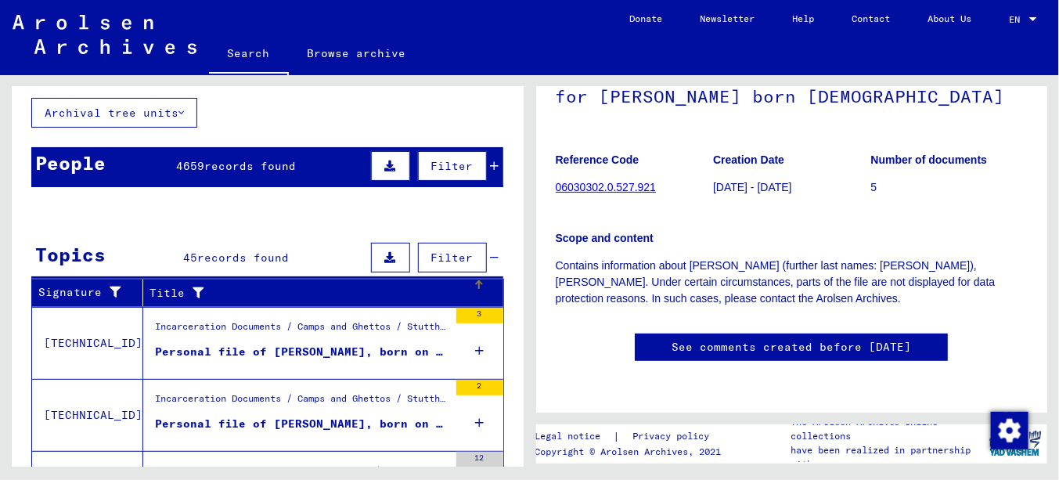
scroll to position [2, 0]
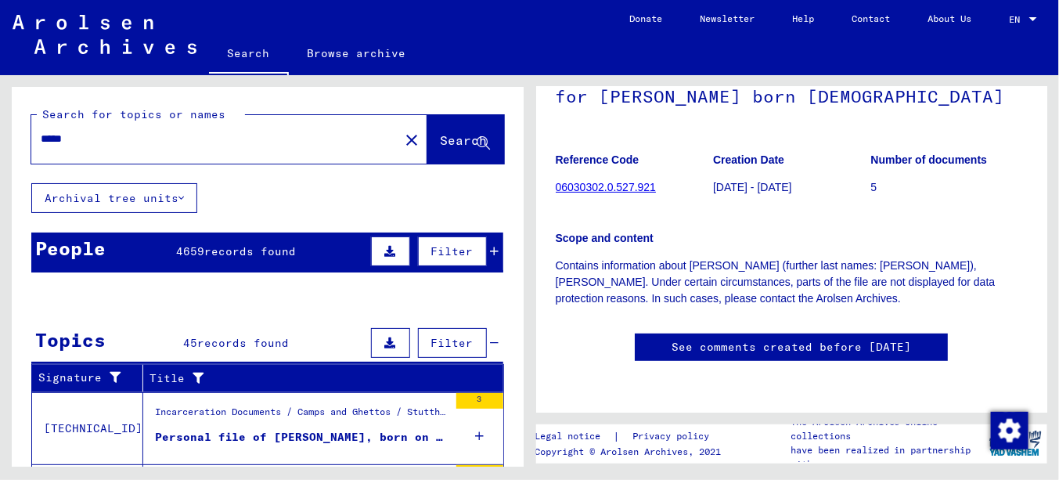
click at [55, 138] on input "*****" at bounding box center [215, 139] width 349 height 16
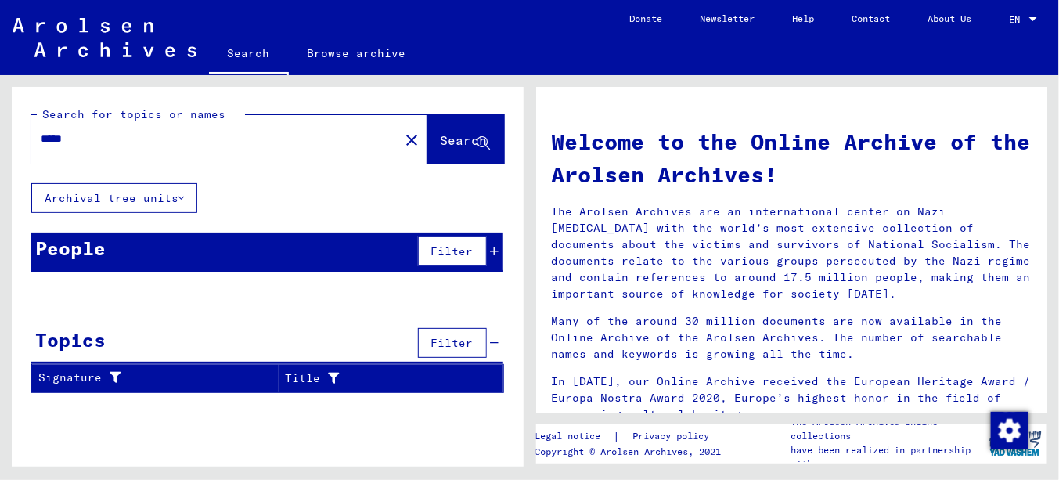
type input "*****"
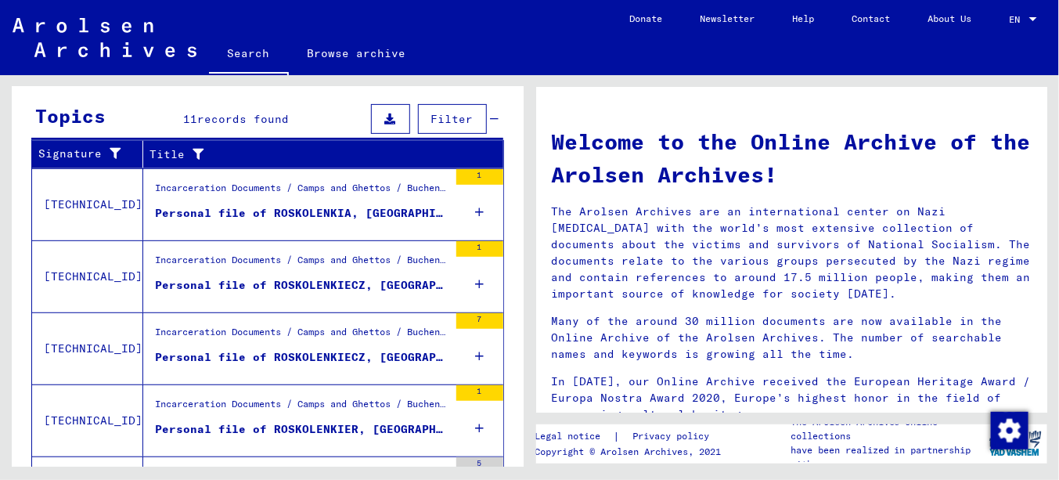
scroll to position [235, 0]
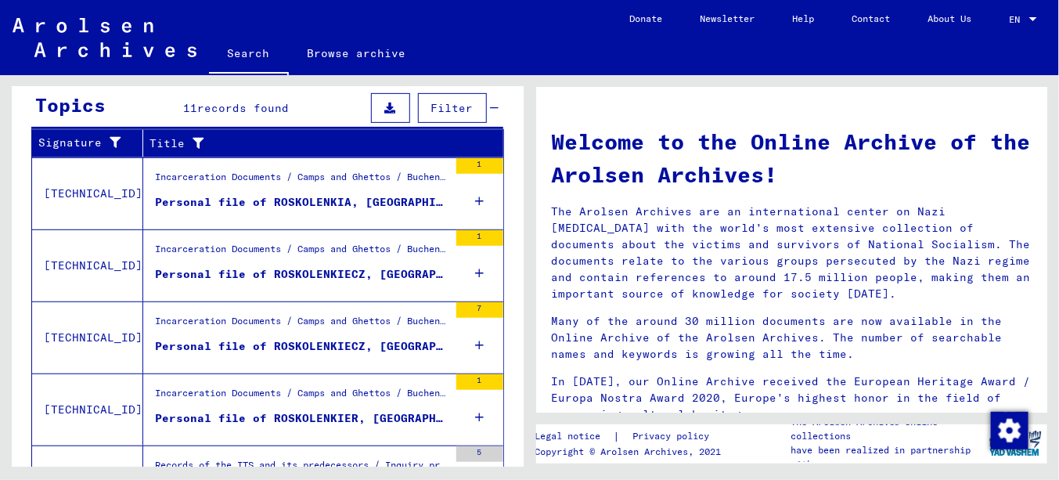
click at [264, 190] on mat-grid-list "Incarceration Documents / Camps and Ghettos / Buchenwald Concentration Camp / I…" at bounding box center [301, 194] width 293 height 48
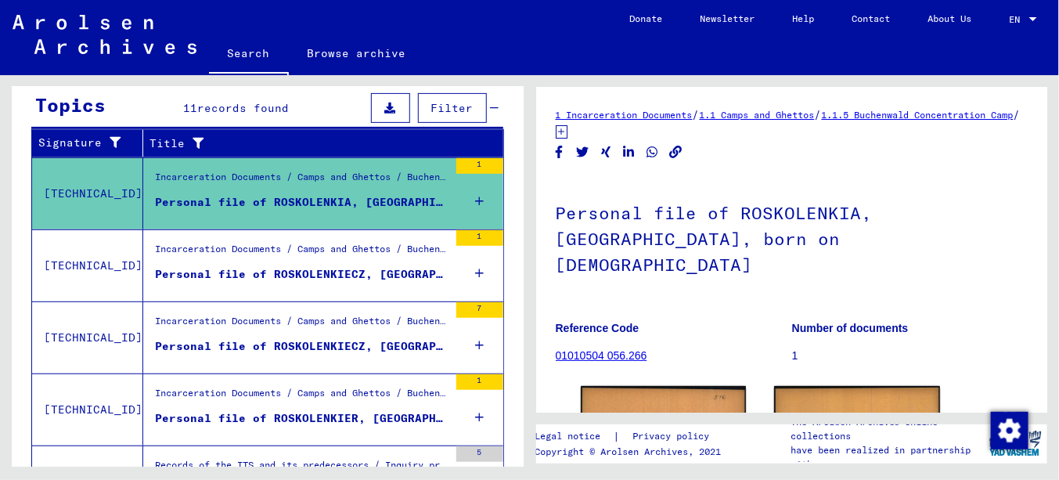
scroll to position [220, 0]
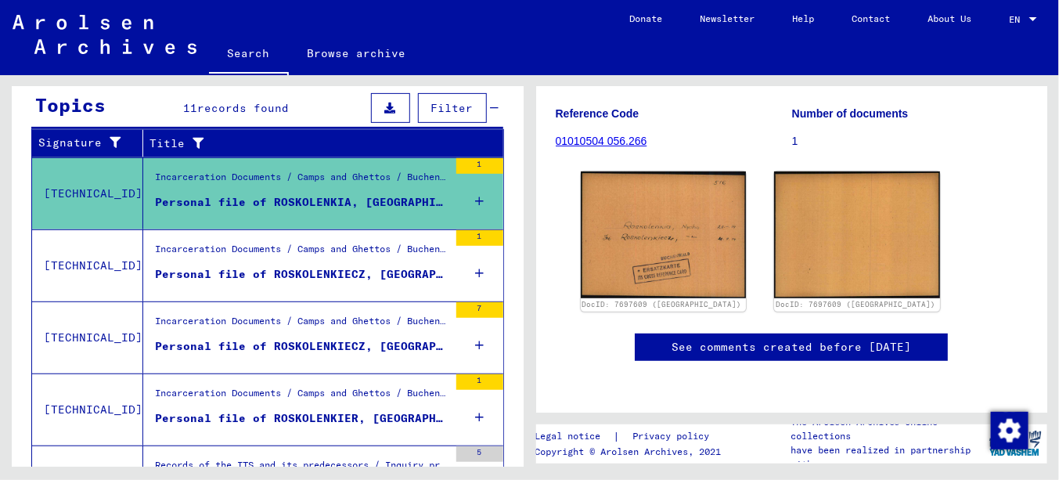
click at [301, 275] on div "Personal file of ROSKOLENKIECZ, [GEOGRAPHIC_DATA], born on [DEMOGRAPHIC_DATA]" at bounding box center [301, 274] width 293 height 16
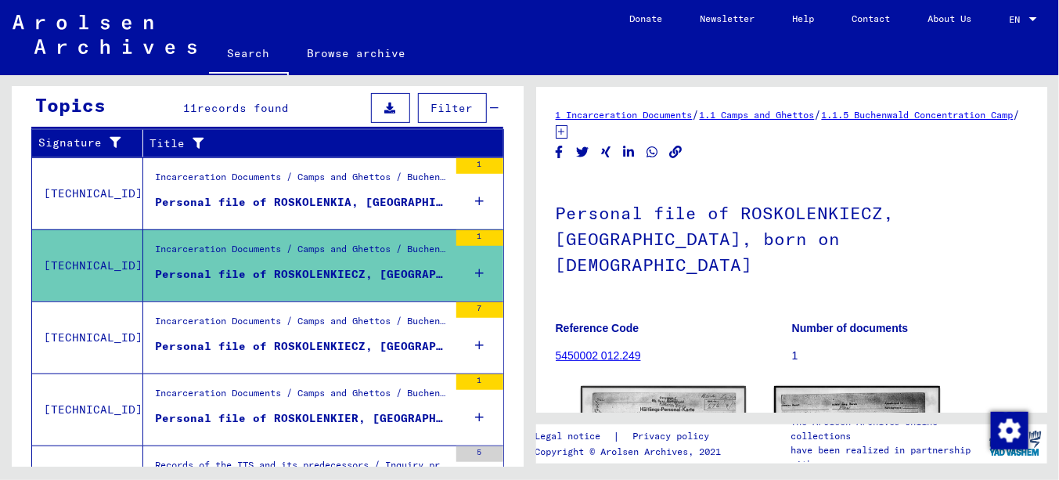
scroll to position [201, 0]
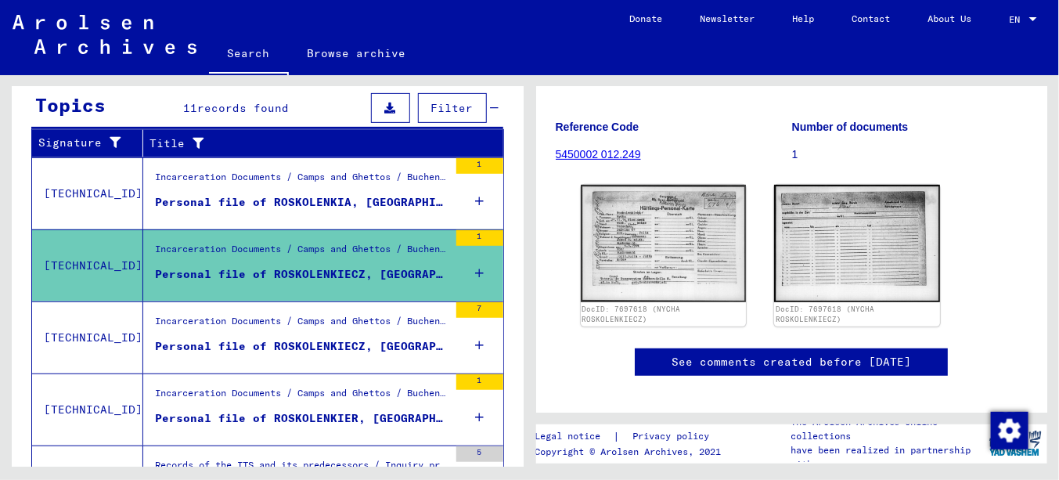
click at [311, 329] on div "Incarceration Documents / Camps and Ghettos / Buchenwald Concentration Camp / I…" at bounding box center [301, 325] width 293 height 22
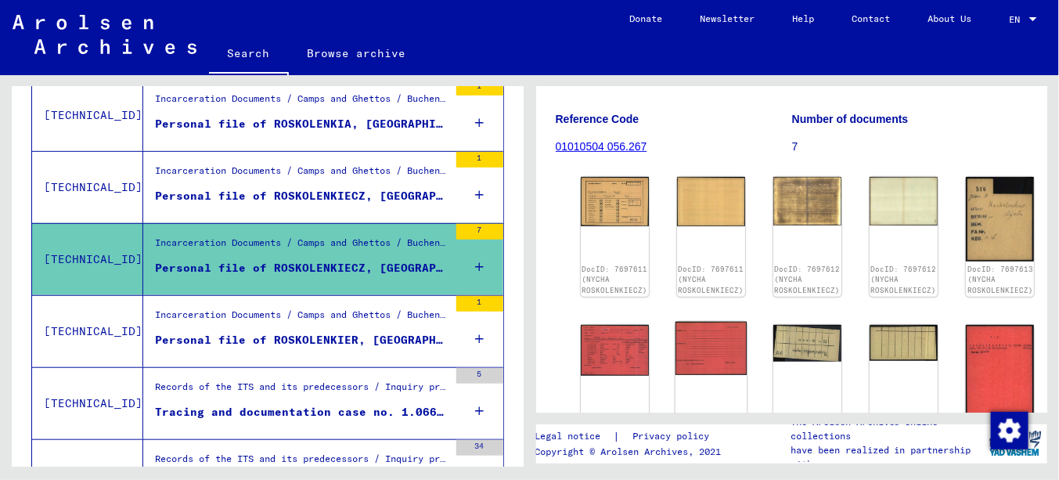
scroll to position [459, 0]
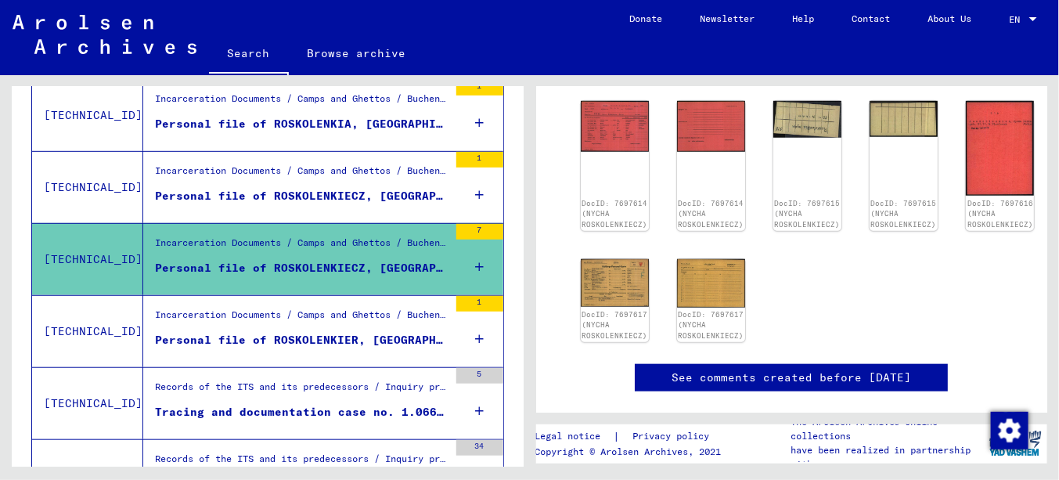
click at [305, 334] on div "Personal file of ROSKOLENKIER, [GEOGRAPHIC_DATA], born on [DEMOGRAPHIC_DATA]" at bounding box center [301, 340] width 293 height 16
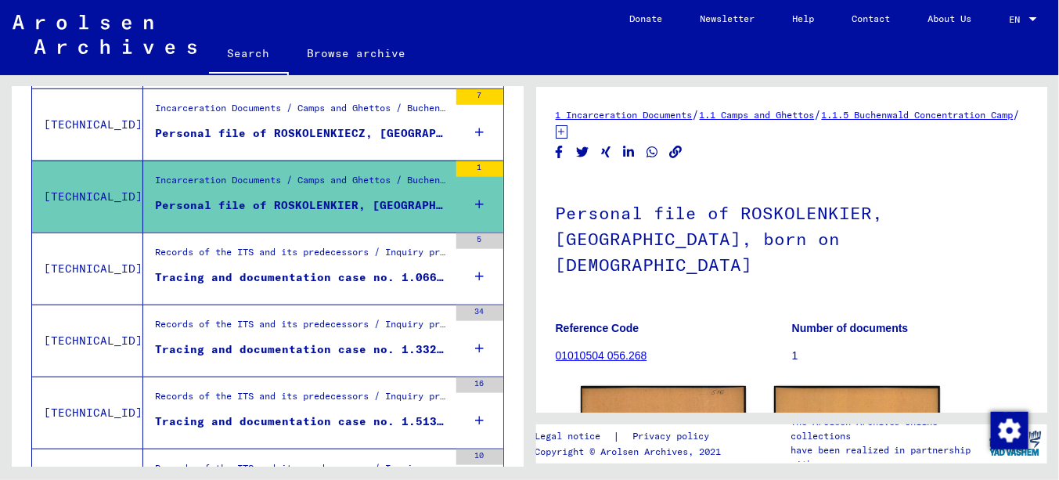
scroll to position [470, 0]
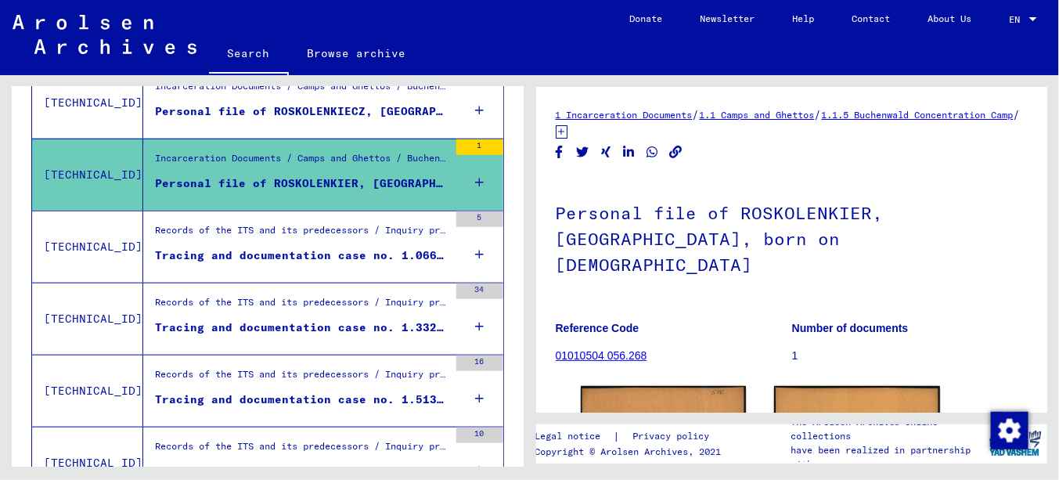
click at [292, 230] on div "Records of the ITS and its predecessors / Inquiry processing / ITS case files a…" at bounding box center [301, 234] width 293 height 22
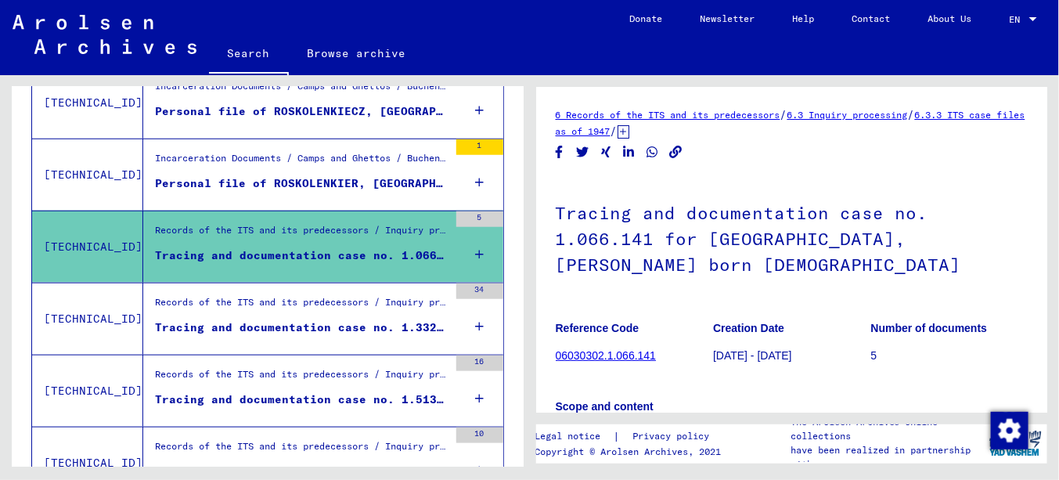
click at [300, 319] on div "Tracing and documentation case no. 1.332.344 for [PERSON_NAME] born [DEMOGRAPHI…" at bounding box center [301, 327] width 293 height 16
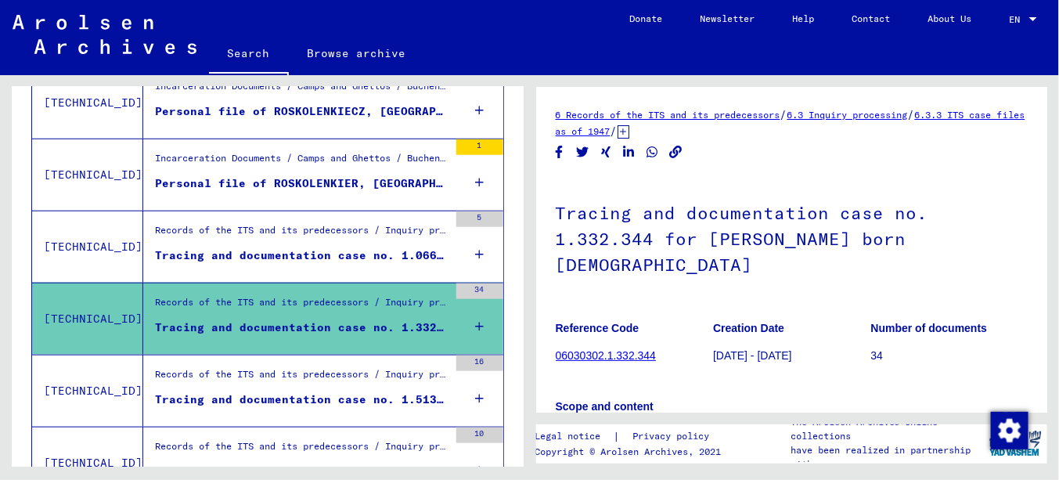
scroll to position [626, 0]
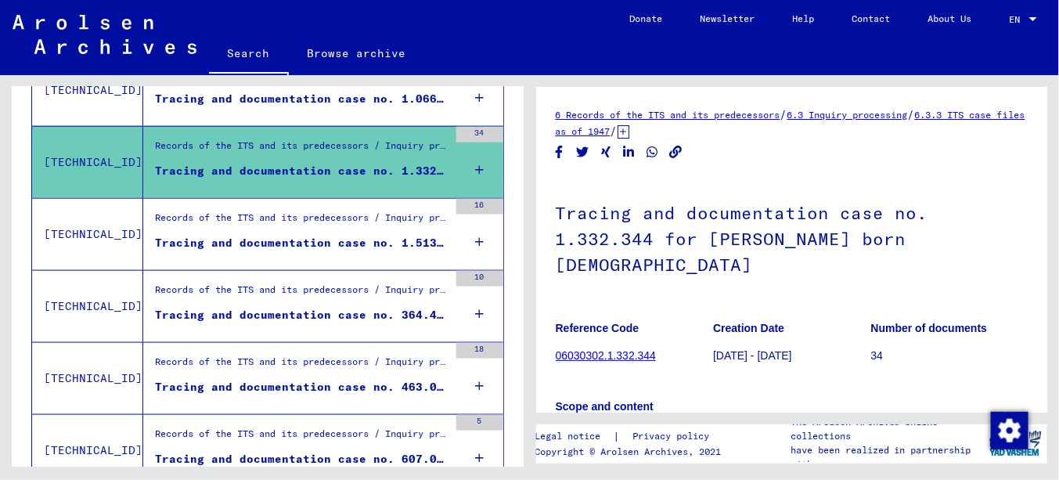
click at [297, 225] on div "Records of the ITS and its predecessors / Inquiry processing / ITS case files a…" at bounding box center [301, 222] width 293 height 22
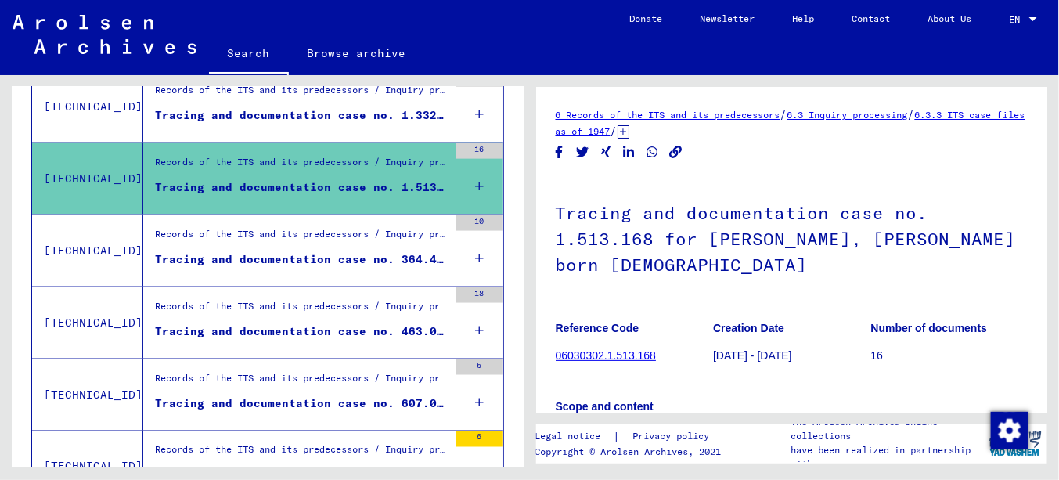
scroll to position [704, 0]
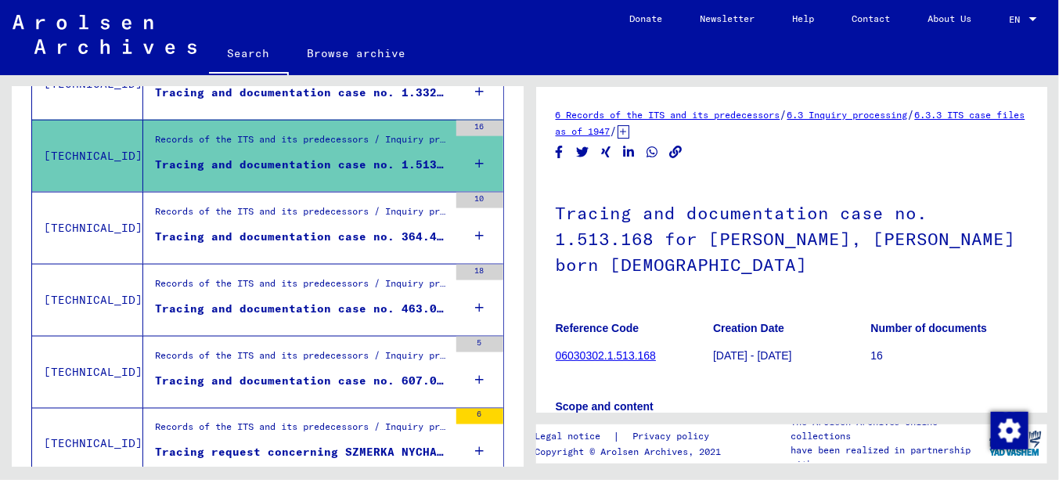
click at [299, 232] on div "Tracing and documentation case no. 364.442 for [PERSON_NAME] born 09.1922 or09.…" at bounding box center [301, 236] width 293 height 16
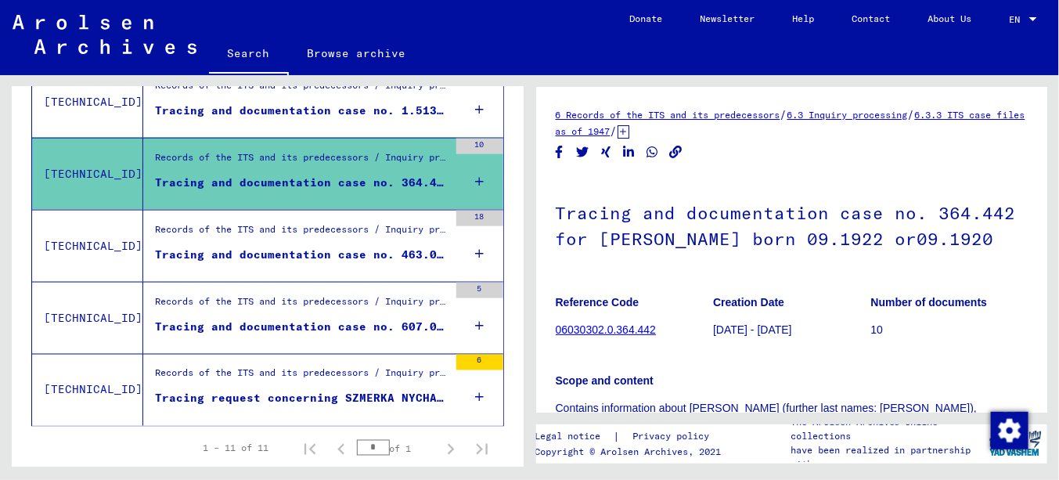
scroll to position [783, 0]
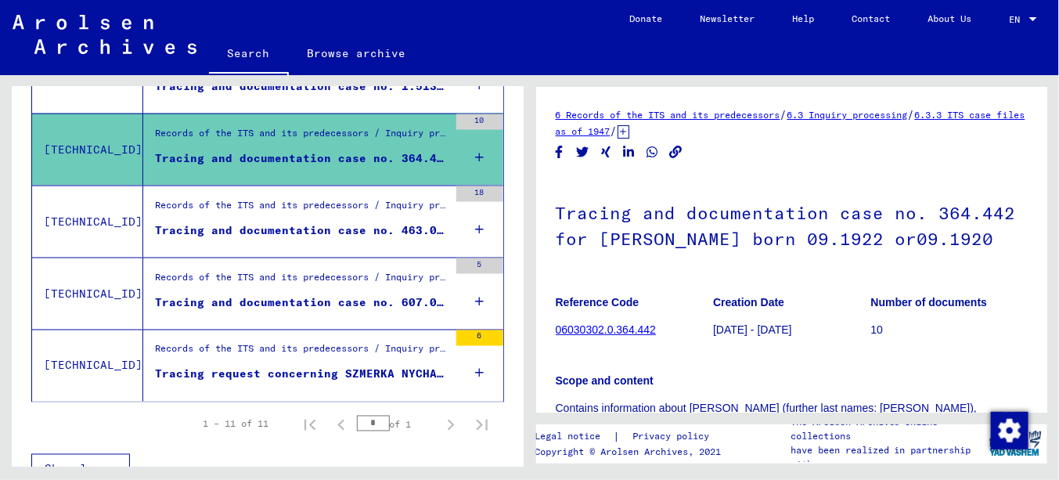
click at [299, 232] on div "Tracing and documentation case no. 463.066 for ROSKOLENKER, NYCHA born [DEMOGRA…" at bounding box center [301, 230] width 293 height 16
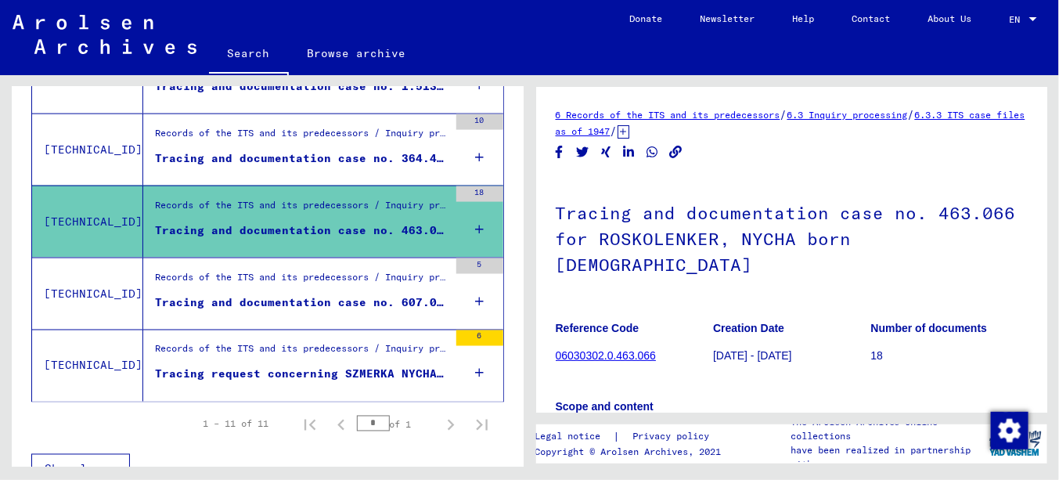
click at [295, 294] on div "Tracing and documentation case no. 607.041 for [GEOGRAPHIC_DATA], NYCHA born [D…" at bounding box center [301, 302] width 293 height 16
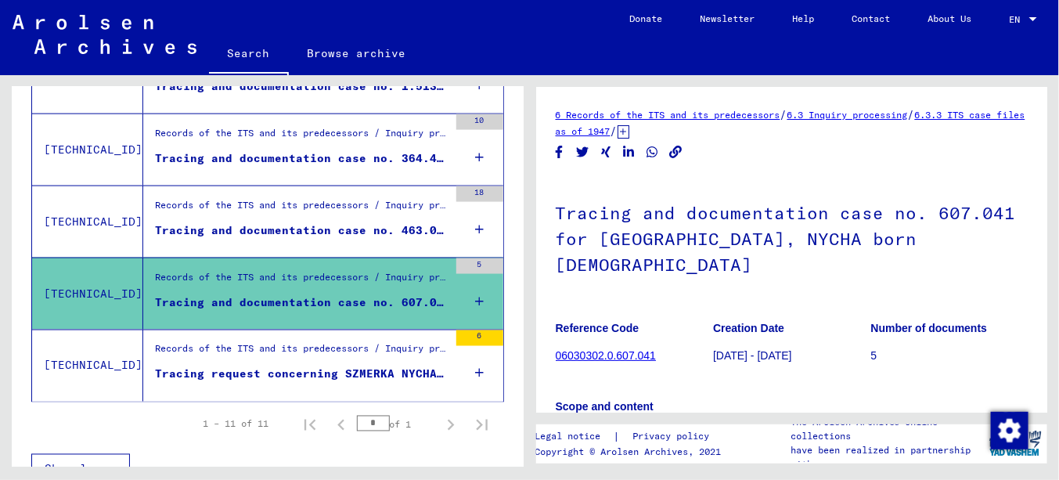
scroll to position [803, 0]
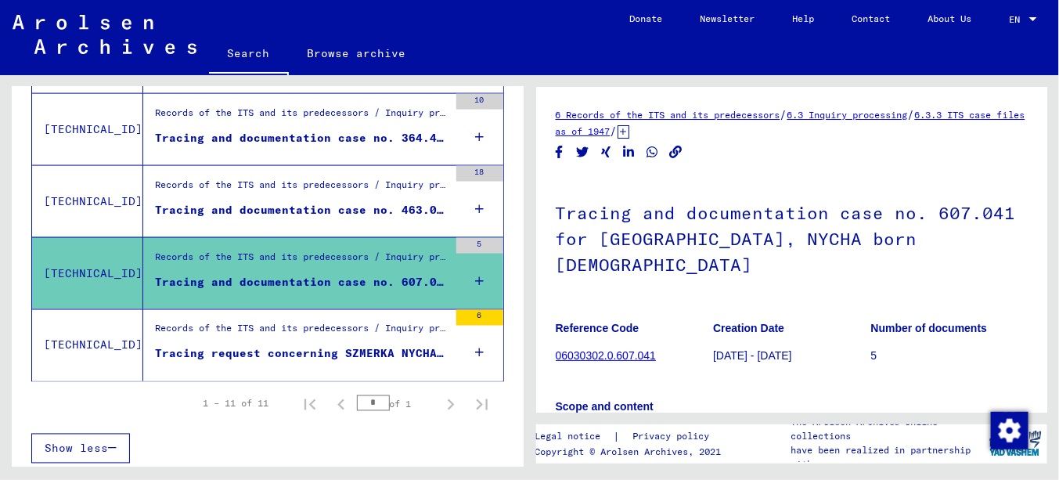
click at [290, 346] on div "Tracing request concerning SZMERKA NYCHA [DATE]" at bounding box center [301, 354] width 293 height 16
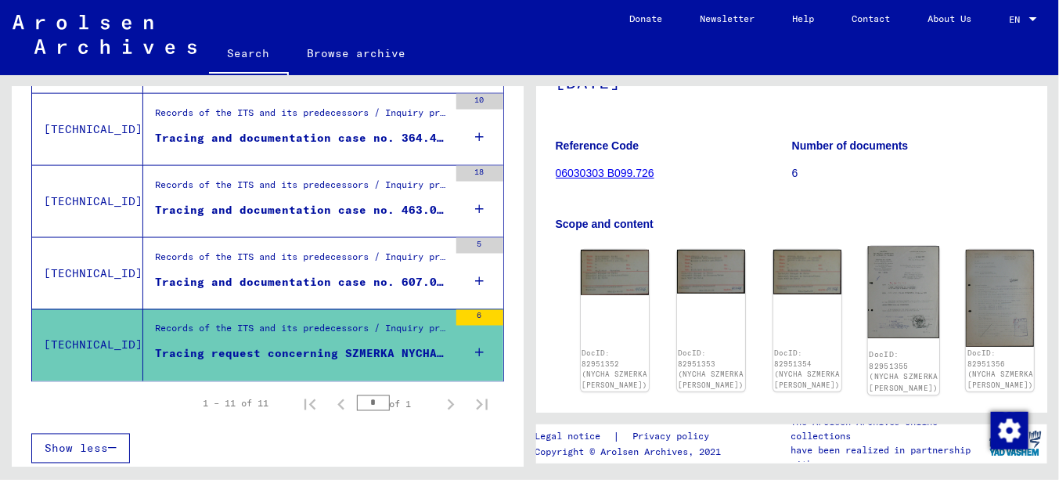
scroll to position [235, 0]
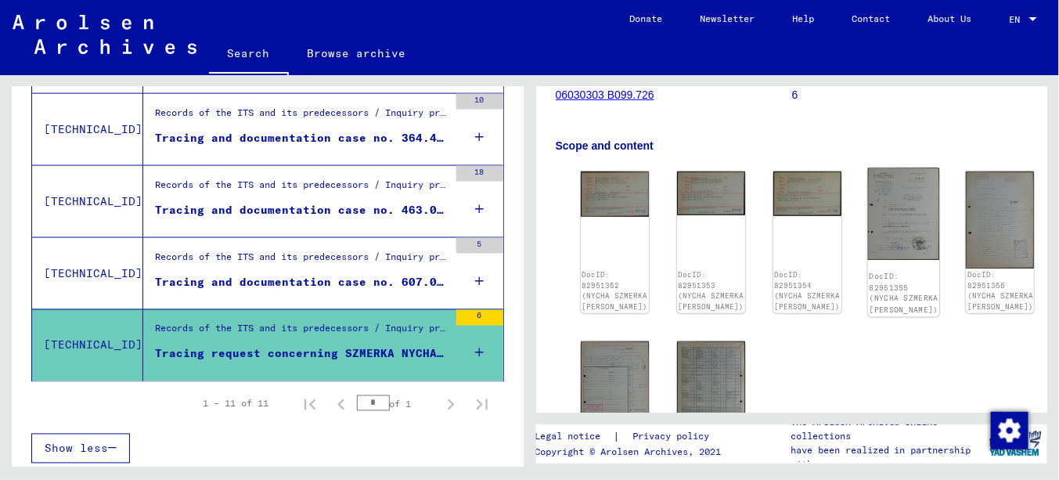
click at [868, 214] on img at bounding box center [904, 214] width 72 height 92
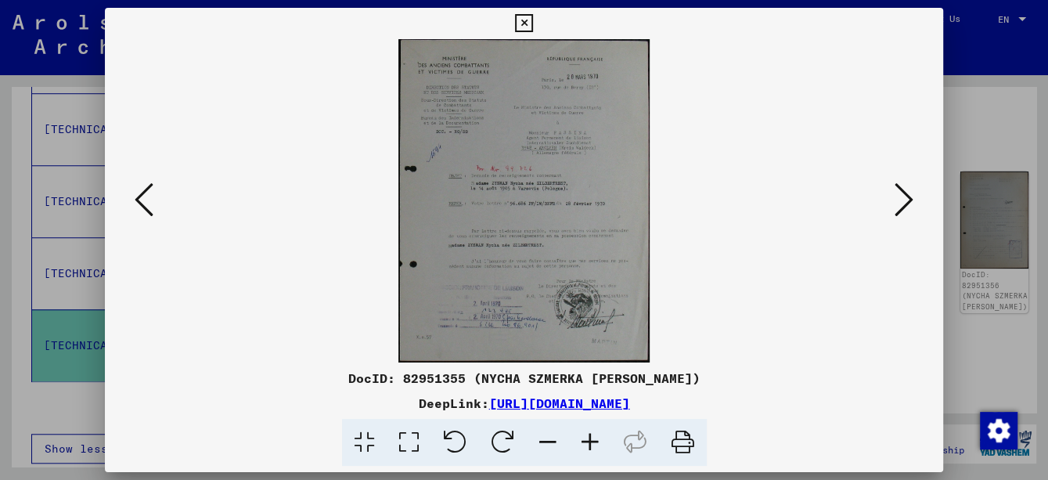
click at [529, 19] on icon at bounding box center [524, 23] width 18 height 19
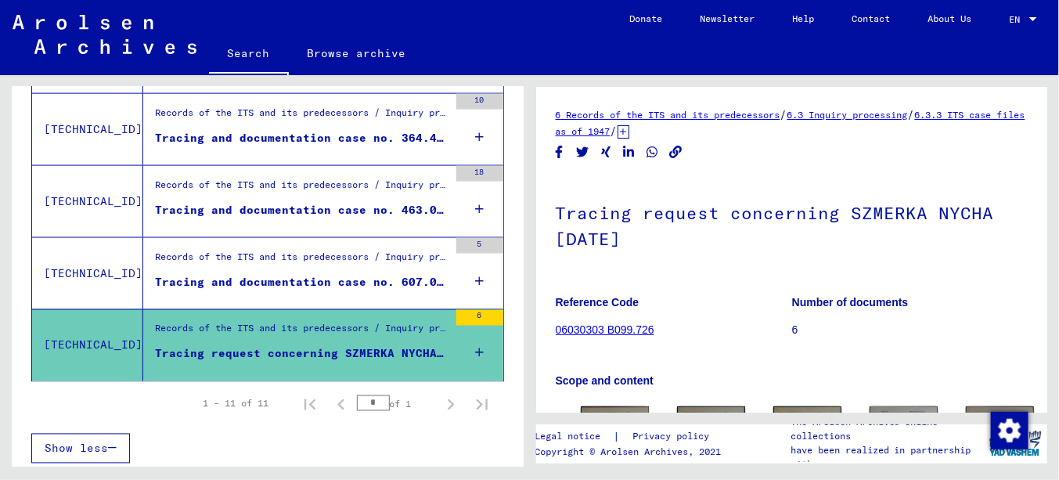
scroll to position [313, 0]
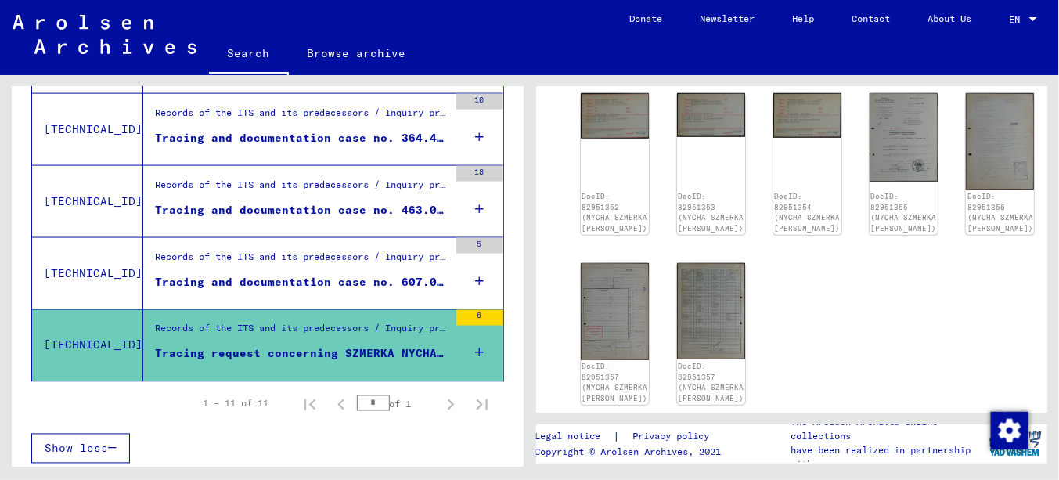
click at [329, 274] on div "Tracing and documentation case no. 607.041 for [GEOGRAPHIC_DATA], NYCHA born [D…" at bounding box center [301, 282] width 293 height 16
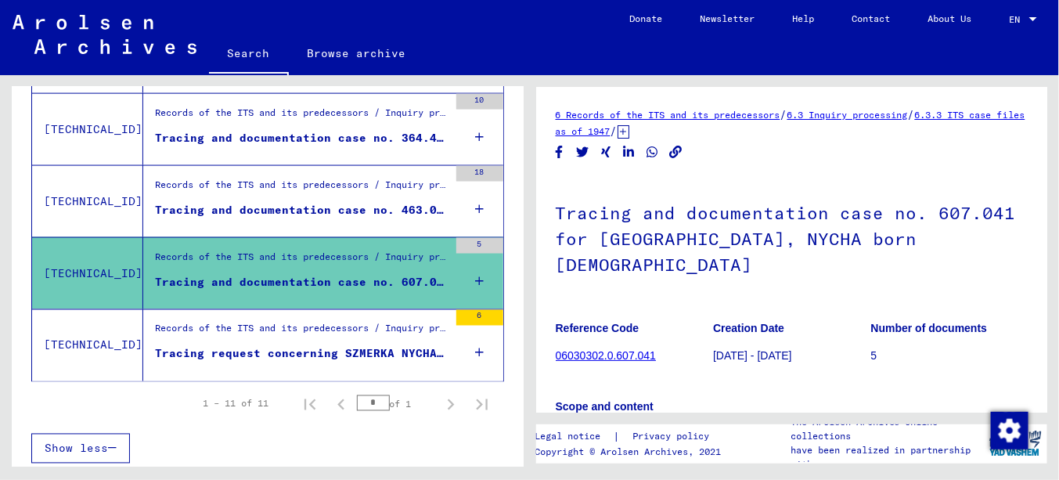
click at [319, 204] on div "Tracing and documentation case no. 463.066 for ROSKOLENKER, NYCHA born [DEMOGRA…" at bounding box center [301, 210] width 293 height 16
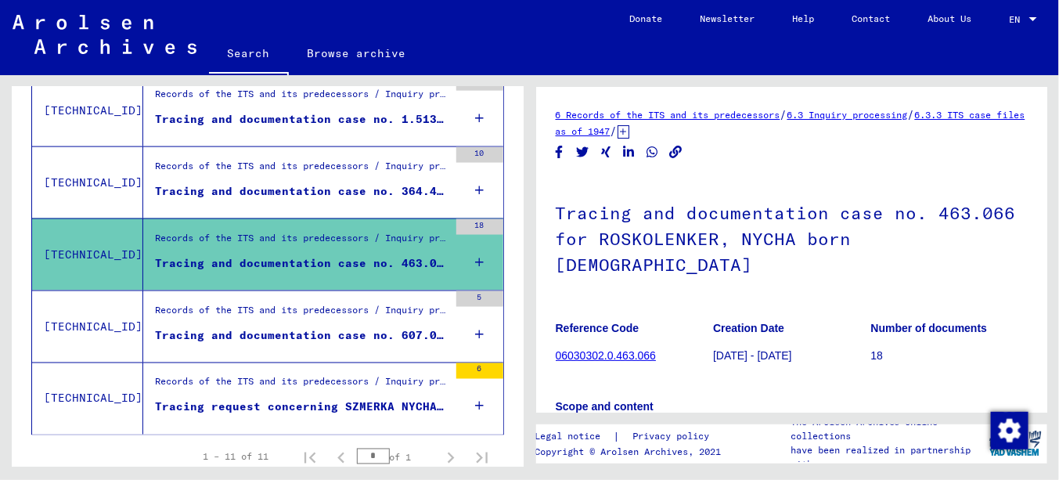
scroll to position [725, 0]
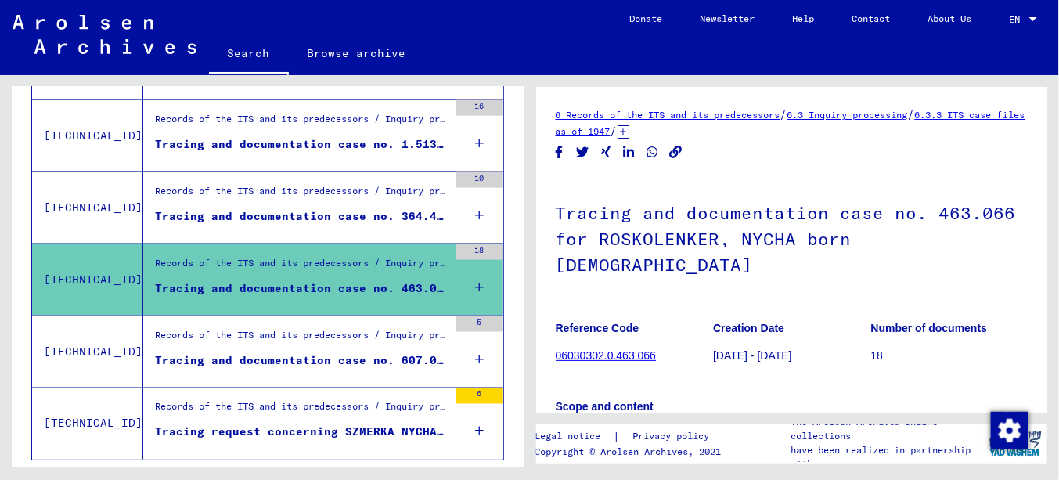
click at [302, 186] on div "Records of the ITS and its predecessors / Inquiry processing / ITS case files a…" at bounding box center [301, 195] width 293 height 22
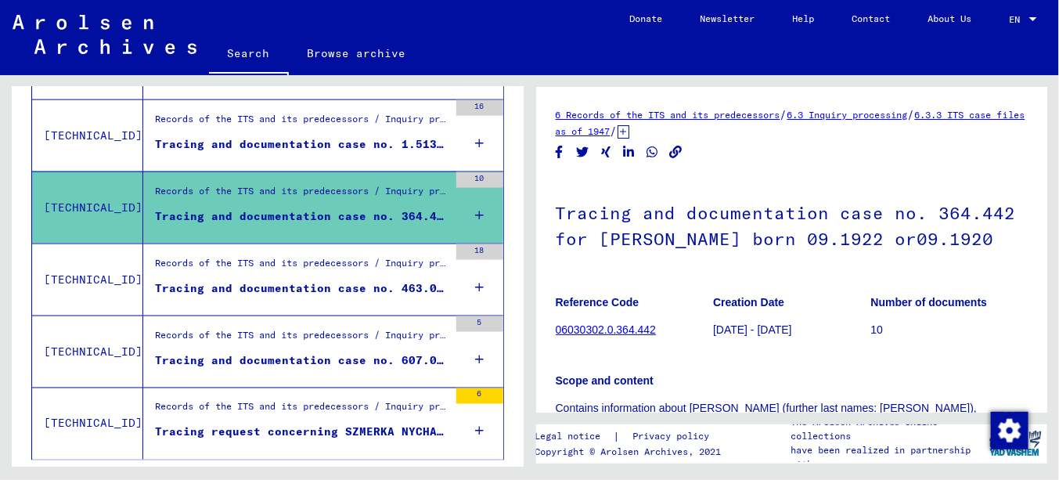
scroll to position [646, 0]
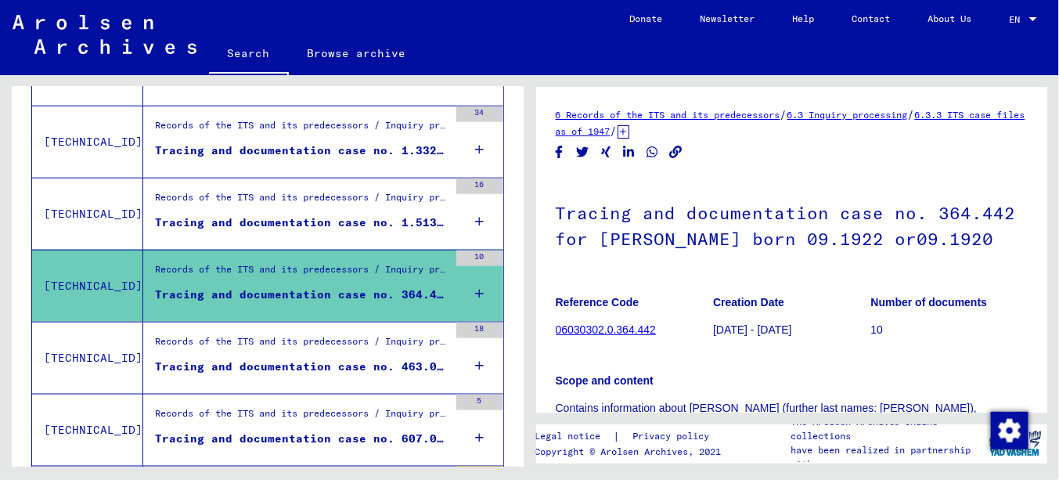
click at [302, 190] on div "Records of the ITS and its predecessors / Inquiry processing / ITS case files a…" at bounding box center [301, 201] width 293 height 22
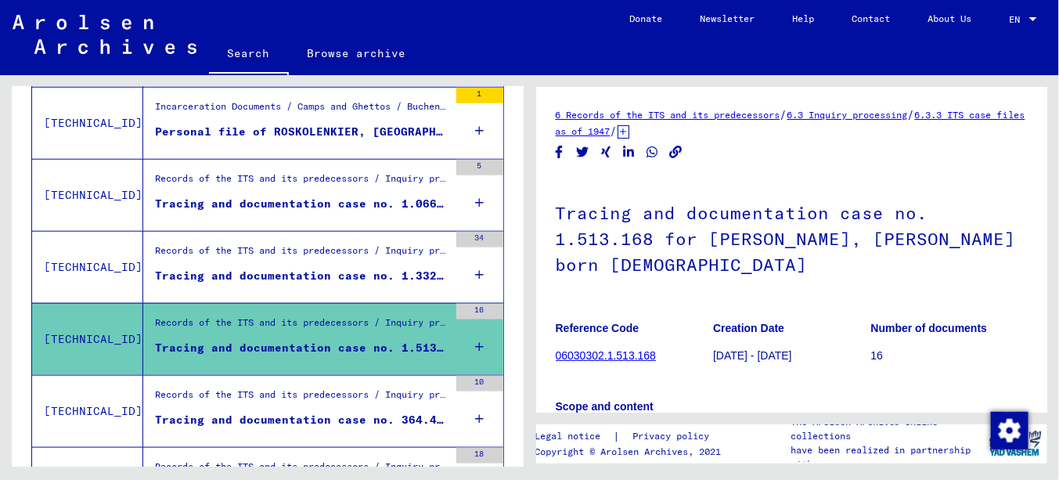
scroll to position [490, 0]
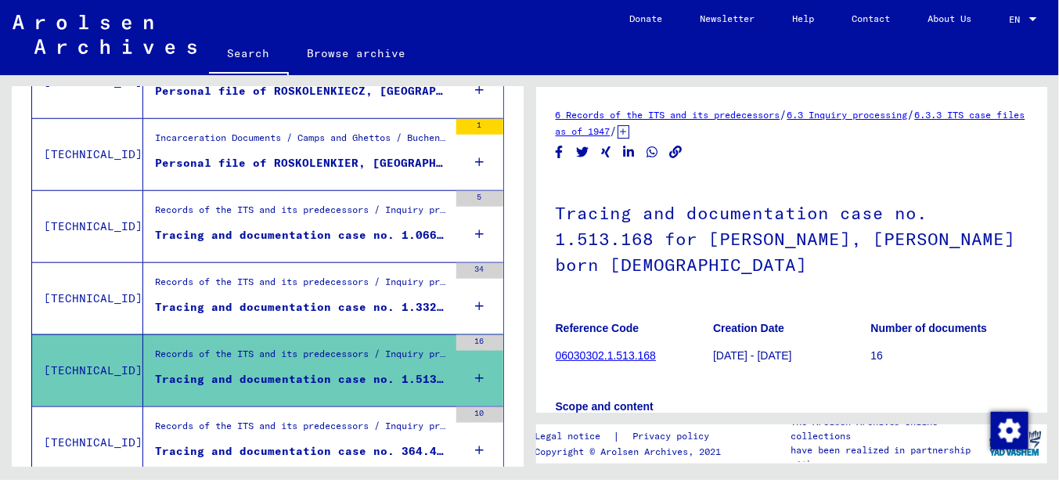
click at [311, 268] on div "Records of the ITS and its predecessors / Inquiry processing / ITS case files a…" at bounding box center [295, 298] width 305 height 71
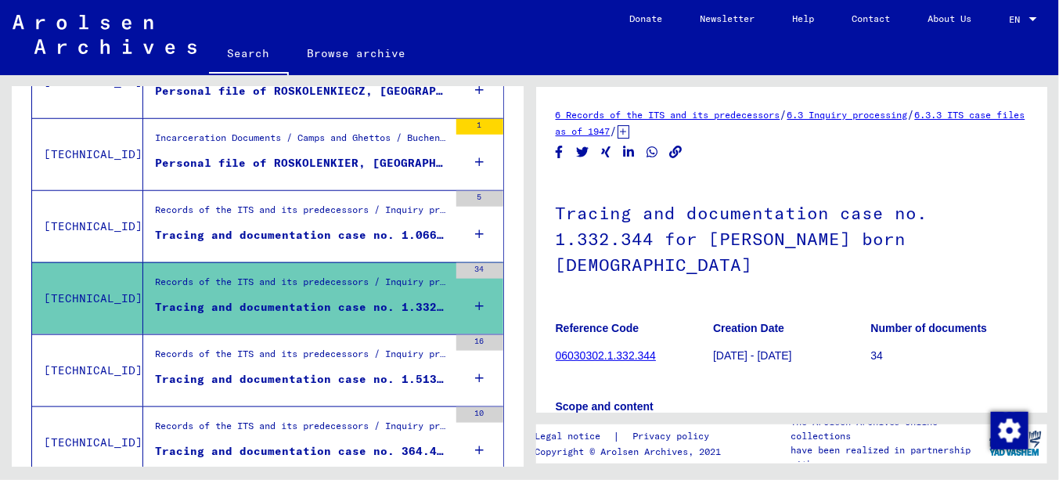
click at [307, 208] on div "Records of the ITS and its predecessors / Inquiry processing / ITS case files a…" at bounding box center [301, 214] width 293 height 22
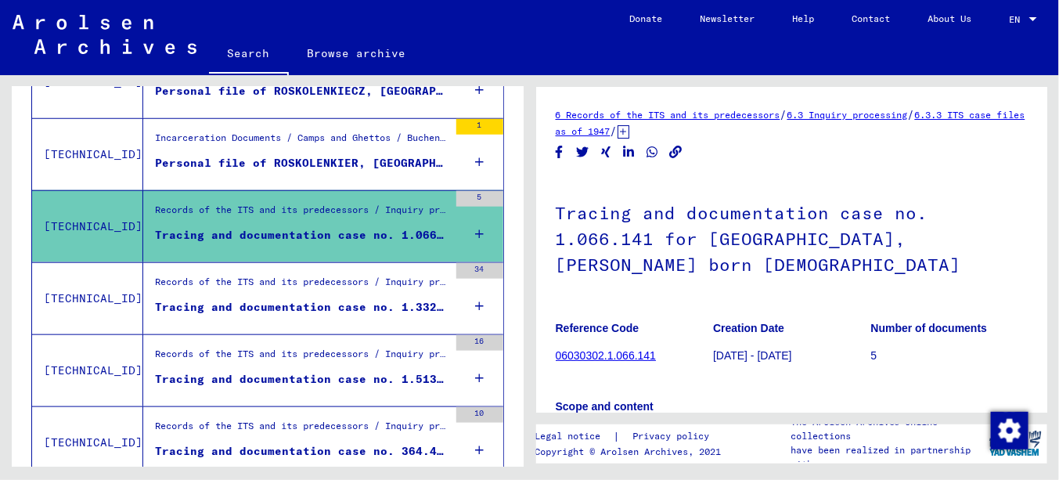
click at [309, 164] on div "Personal file of ROSKOLENKIER, [GEOGRAPHIC_DATA], born on [DEMOGRAPHIC_DATA]" at bounding box center [301, 163] width 293 height 16
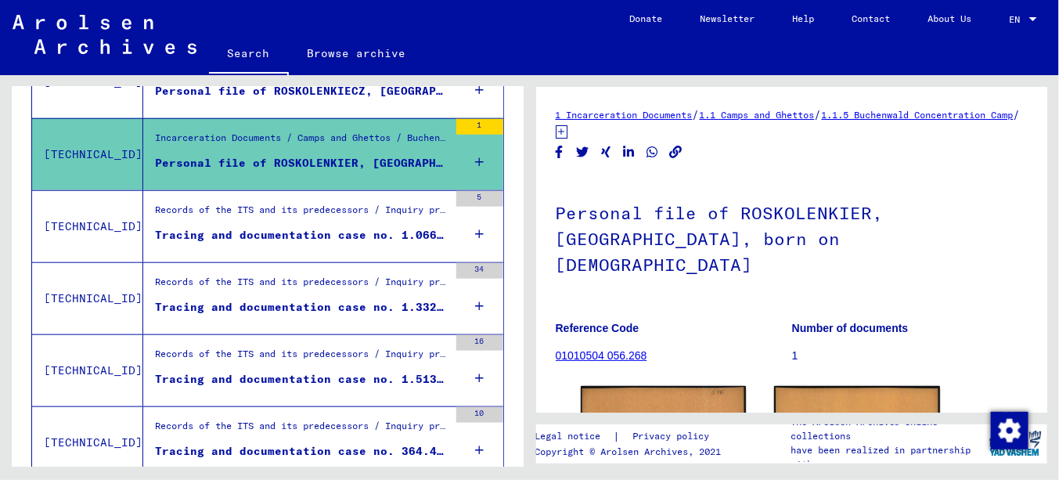
scroll to position [255, 0]
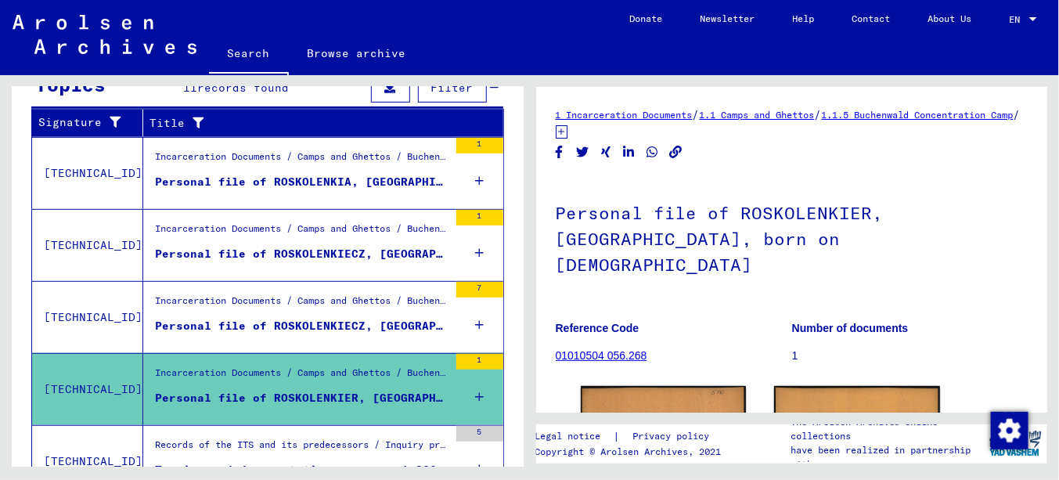
click at [350, 318] on div "Personal file of ROSKOLENKIECZ, [GEOGRAPHIC_DATA], born on [DEMOGRAPHIC_DATA], …" at bounding box center [301, 326] width 293 height 16
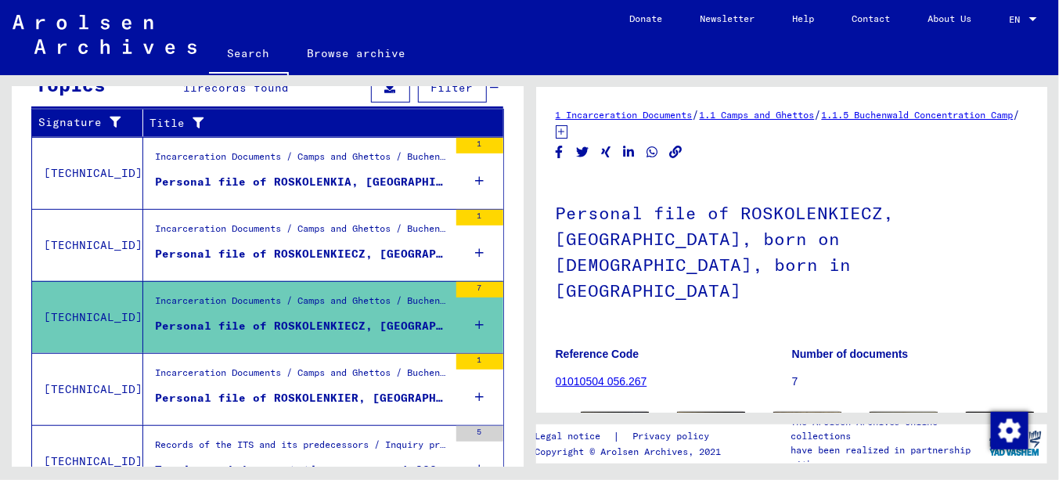
scroll to position [235, 0]
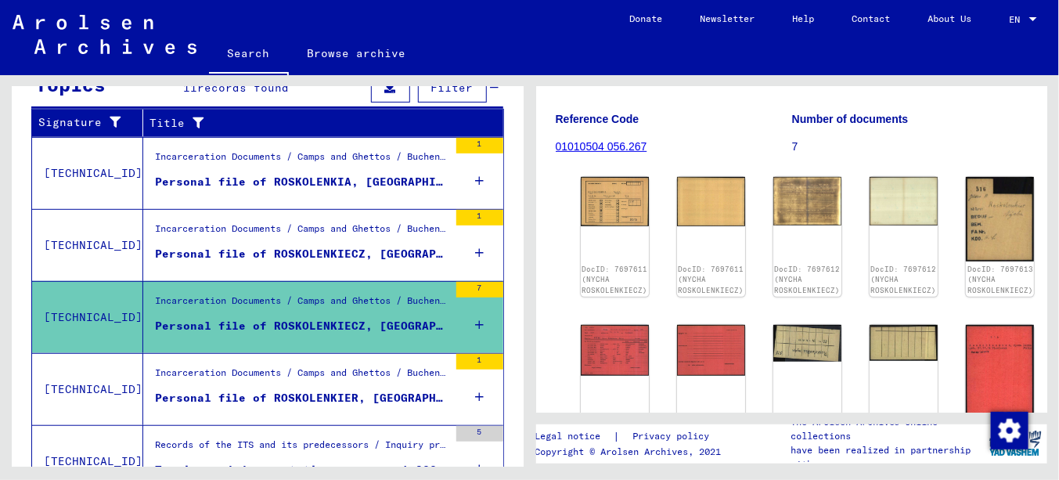
click at [308, 239] on div "Incarceration Documents / Camps and Ghettos / Buchenwald Concentration Camp / I…" at bounding box center [301, 232] width 293 height 22
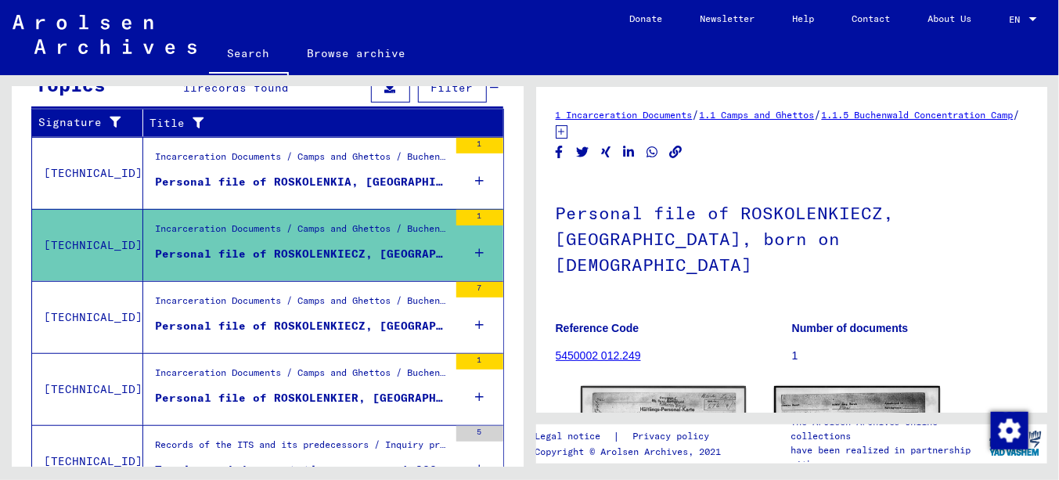
scroll to position [45, 0]
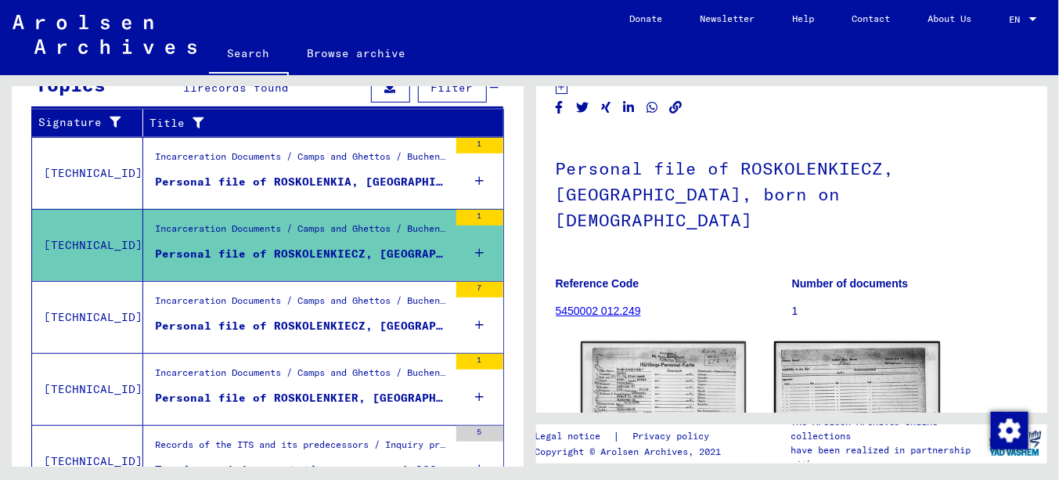
drag, startPoint x: 261, startPoint y: 171, endPoint x: 282, endPoint y: 193, distance: 31.0
click at [261, 174] on div "Personal file of ROSKOLENKIA, [GEOGRAPHIC_DATA], born on [DEMOGRAPHIC_DATA]" at bounding box center [301, 182] width 293 height 16
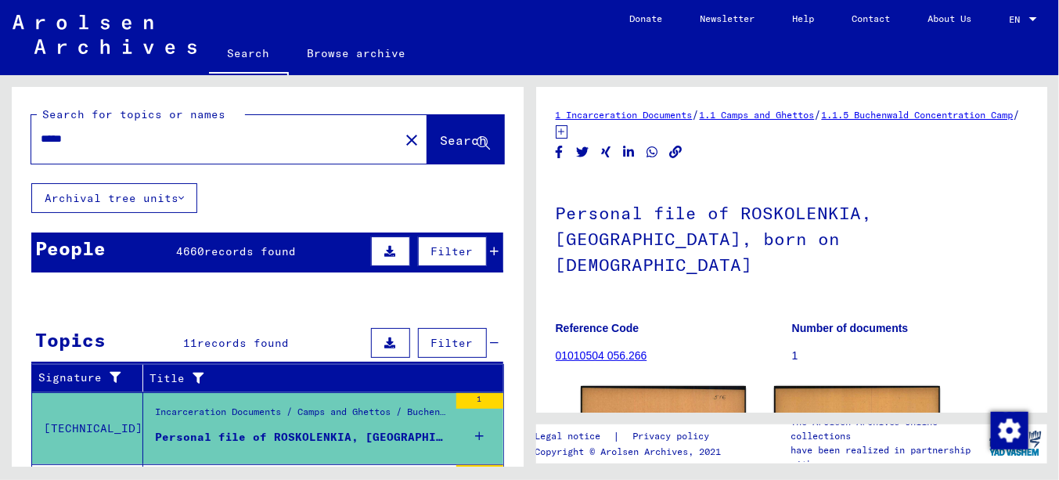
click at [52, 142] on input "*****" at bounding box center [215, 139] width 349 height 16
click at [176, 247] on span "4660" at bounding box center [190, 251] width 28 height 14
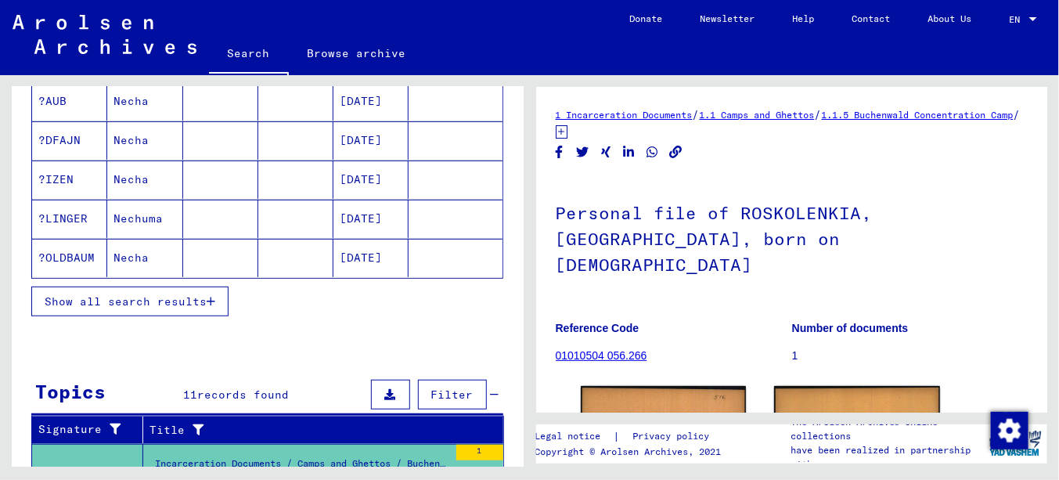
scroll to position [235, 0]
click at [163, 294] on span "Show all search results" at bounding box center [126, 301] width 162 height 14
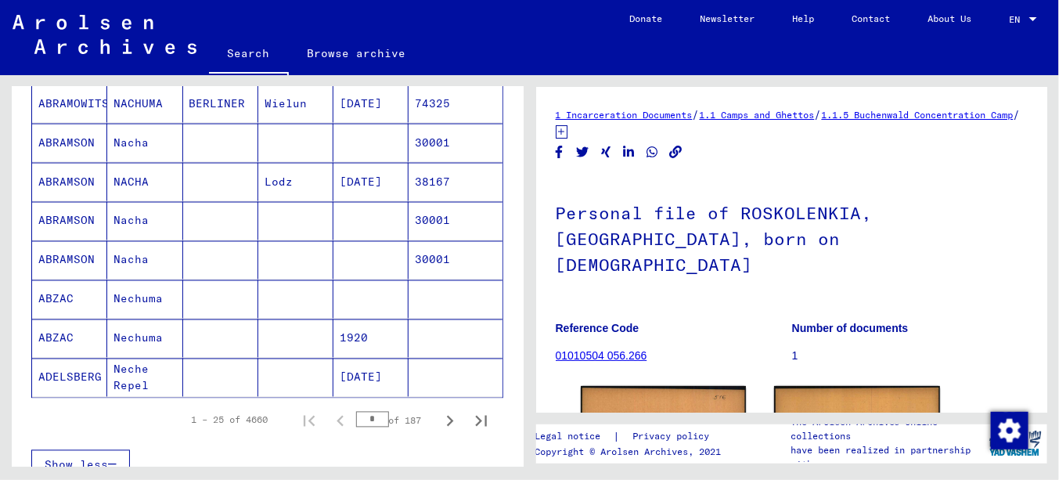
scroll to position [1174, 0]
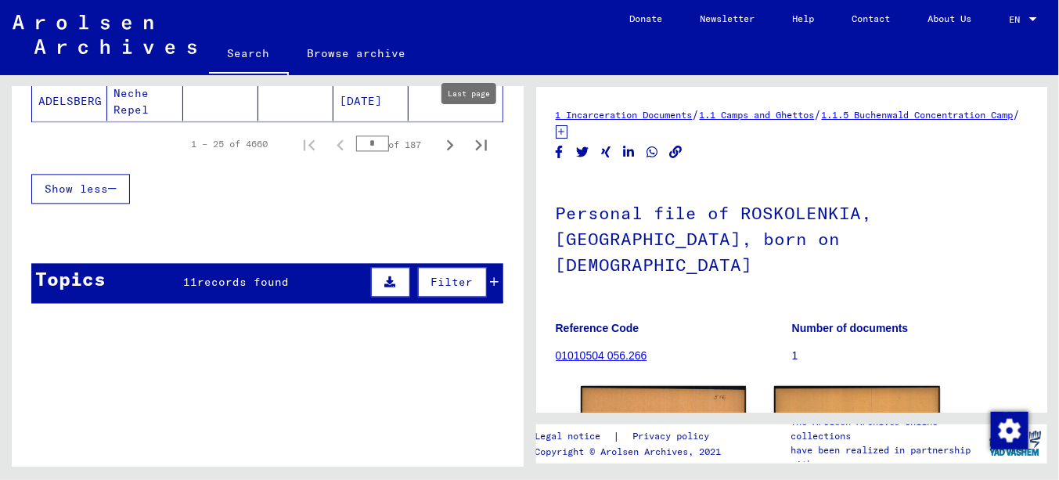
click at [475, 139] on icon "Last page" at bounding box center [480, 144] width 11 height 11
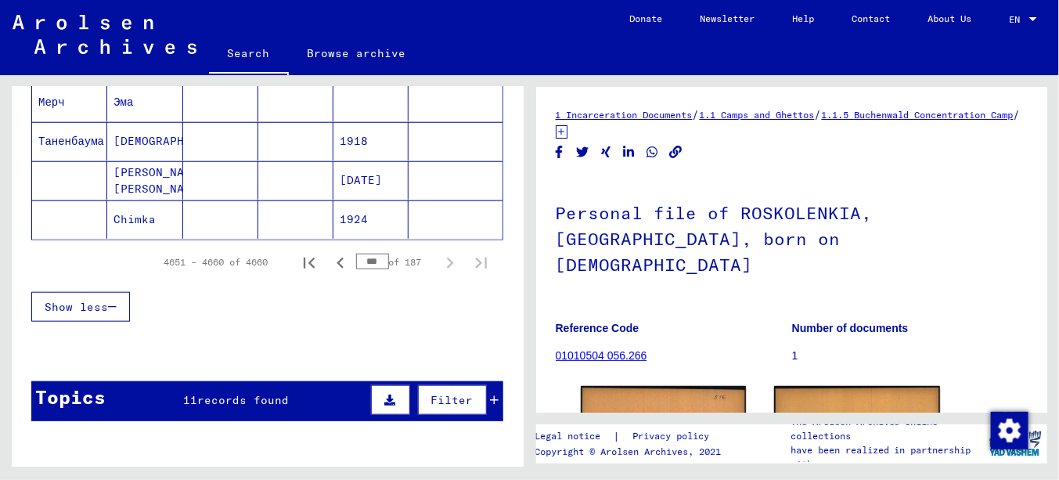
scroll to position [470, 0]
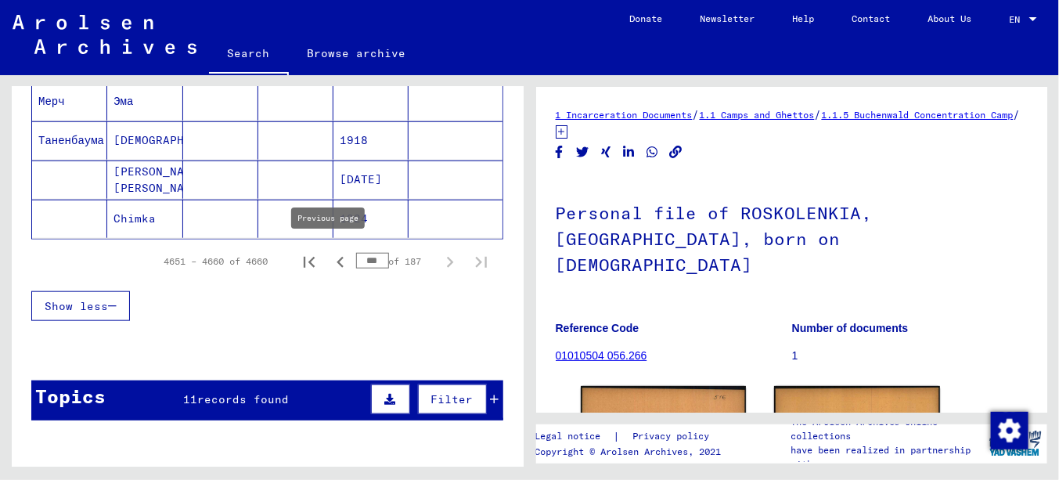
click at [329, 259] on icon "Previous page" at bounding box center [340, 262] width 22 height 22
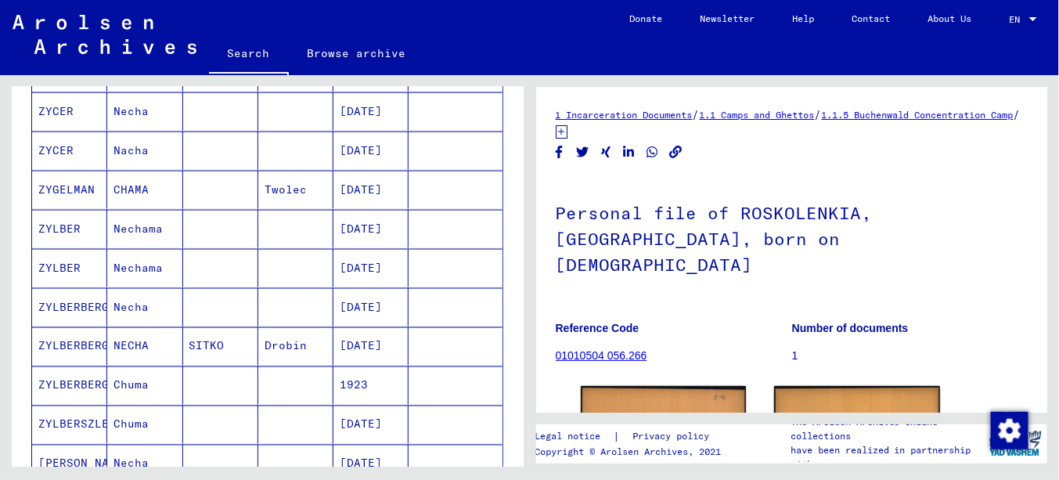
scroll to position [939, 0]
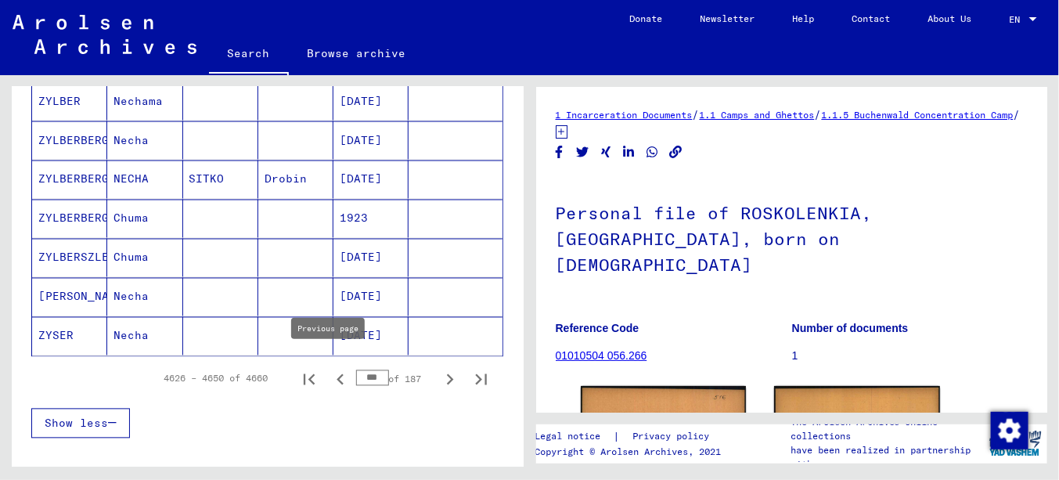
click at [329, 369] on icon "Previous page" at bounding box center [340, 380] width 22 height 22
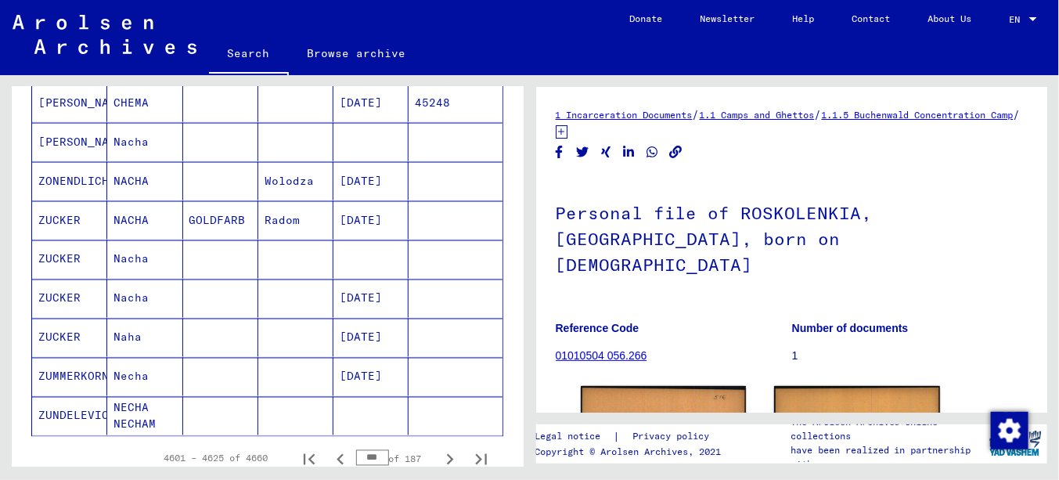
scroll to position [861, 0]
click at [331, 447] on icon "Previous page" at bounding box center [340, 458] width 22 height 22
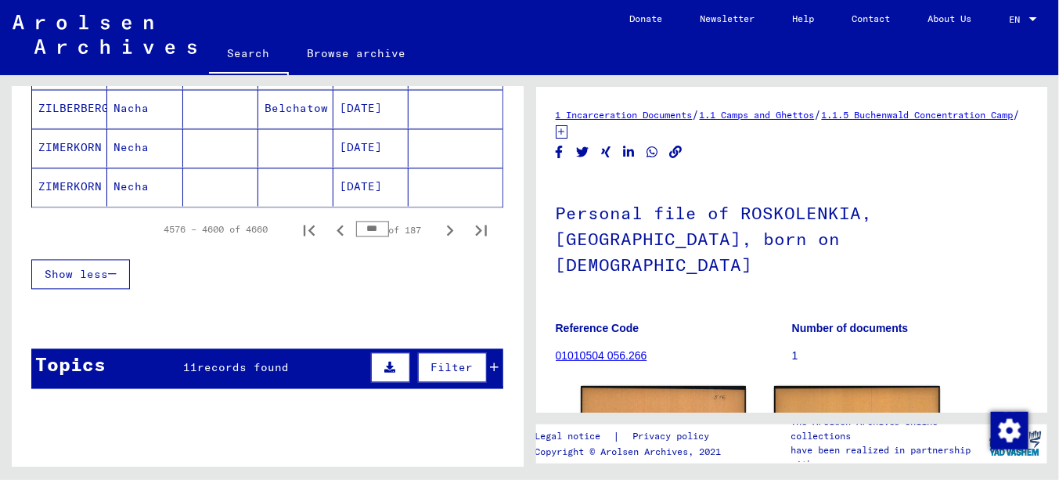
scroll to position [1096, 0]
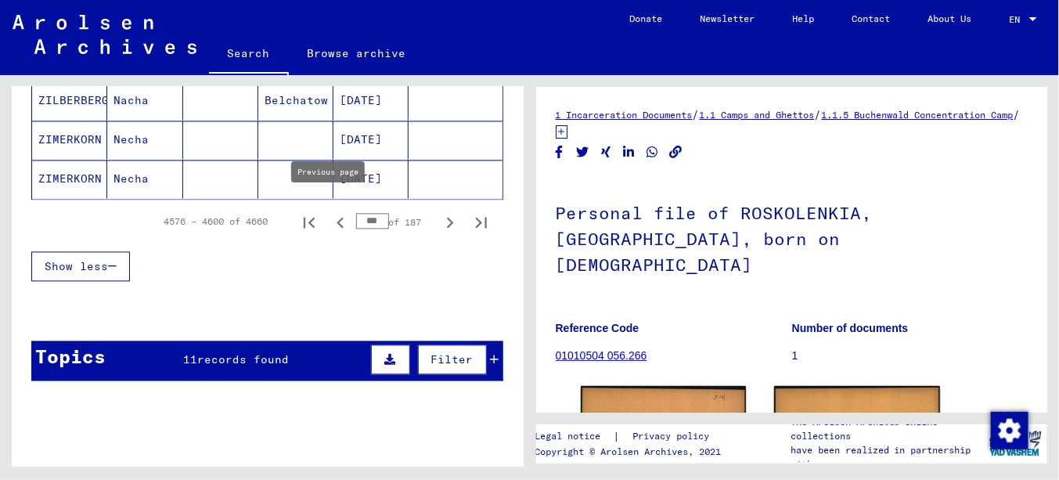
click at [329, 212] on icon "Previous page" at bounding box center [340, 223] width 22 height 22
type input "***"
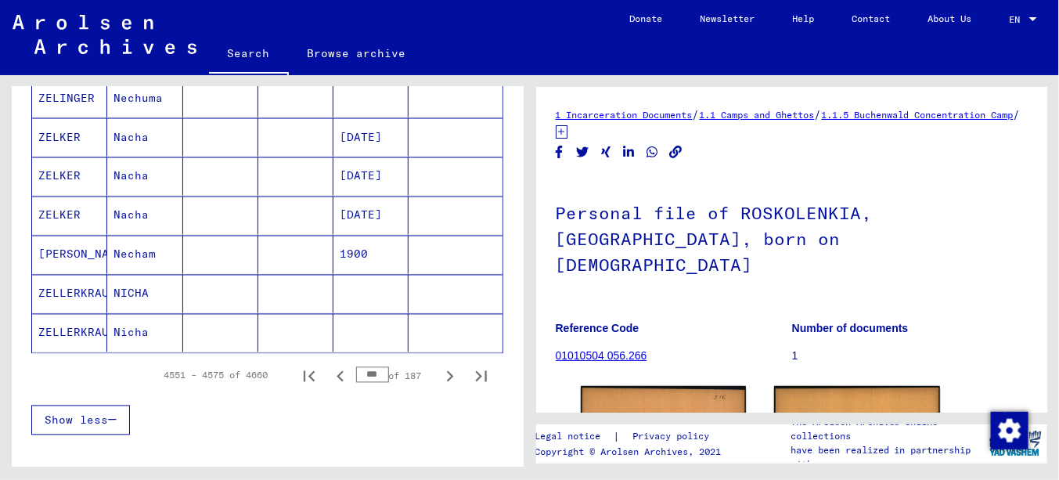
scroll to position [939, 0]
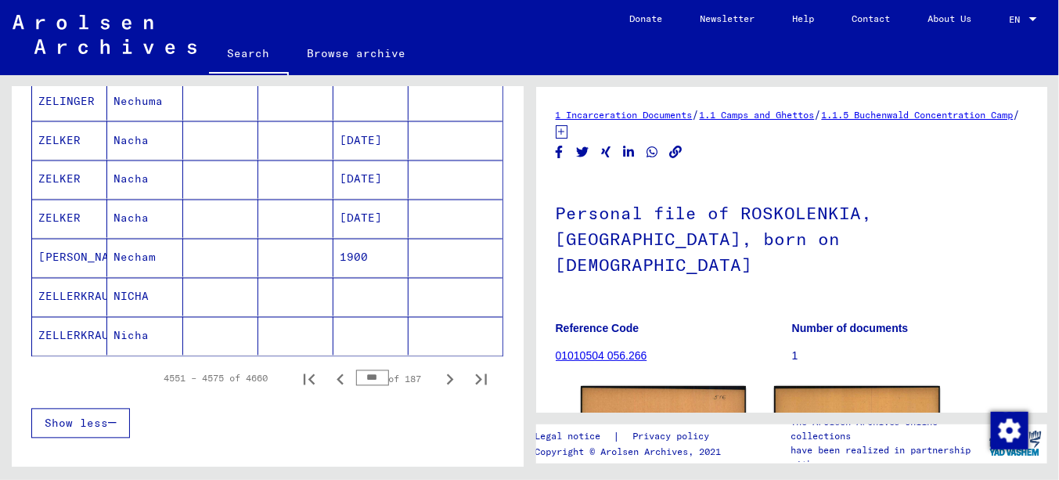
click at [108, 318] on mat-cell "Nicha" at bounding box center [144, 336] width 75 height 38
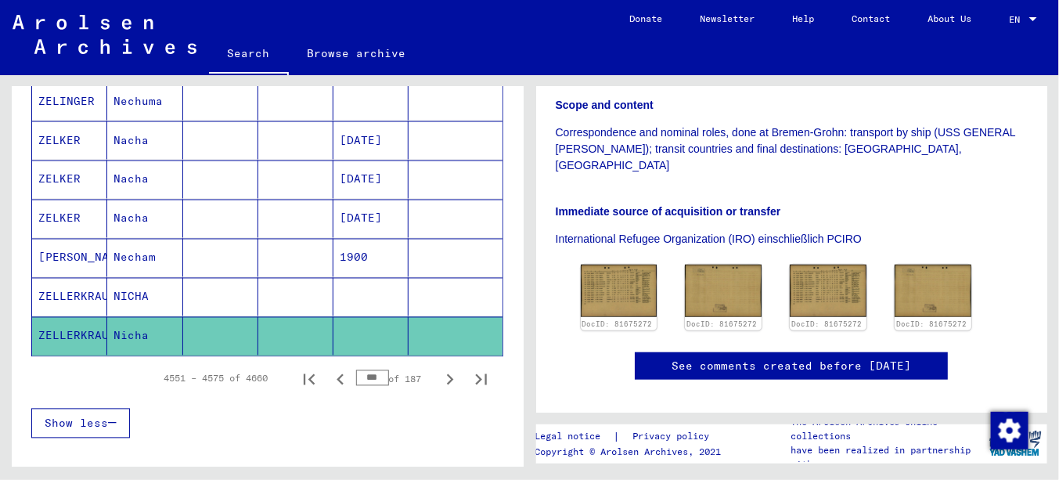
scroll to position [196, 0]
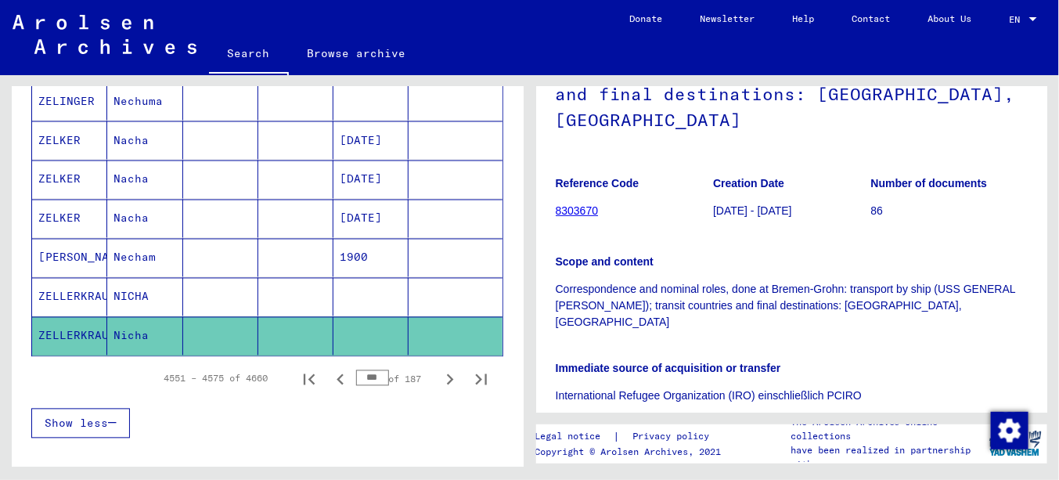
click at [113, 281] on mat-cell "NICHA" at bounding box center [144, 297] width 75 height 38
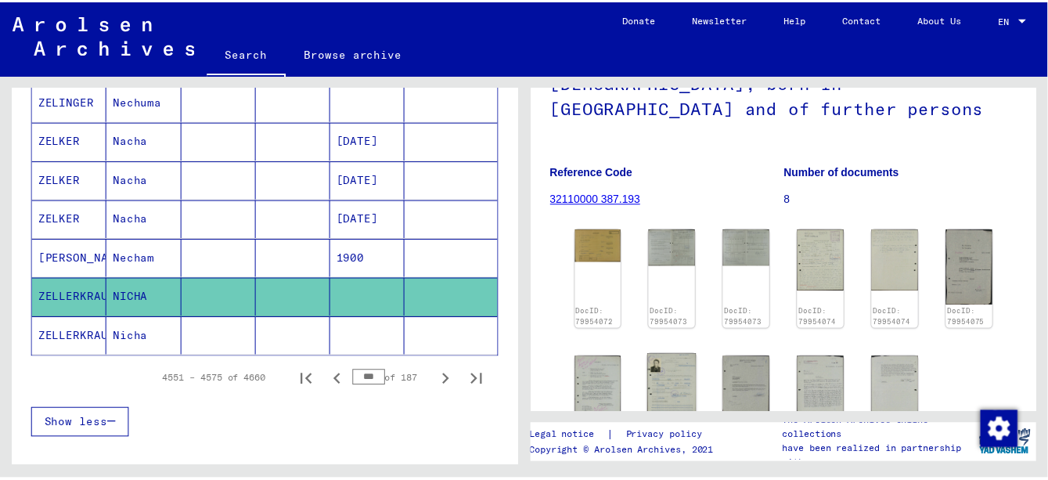
scroll to position [235, 0]
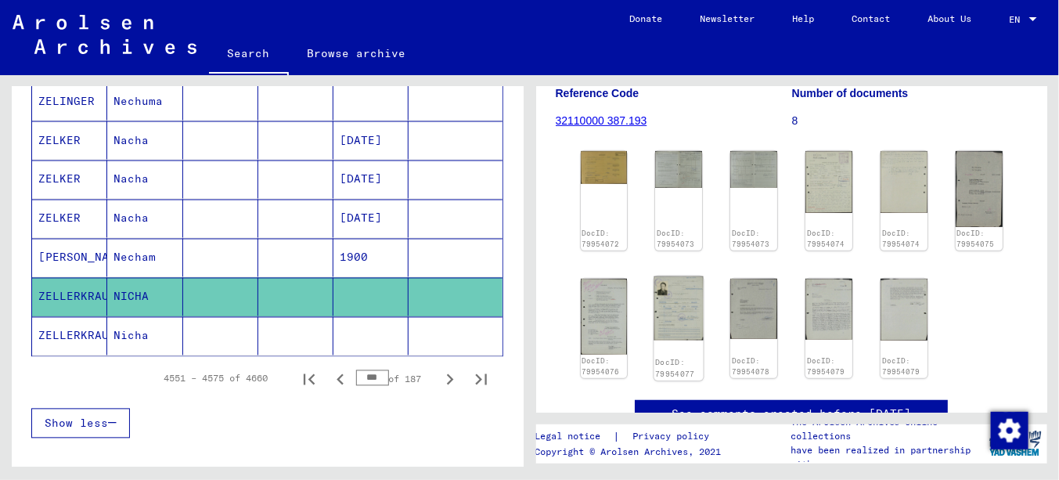
click at [674, 309] on img at bounding box center [678, 308] width 49 height 64
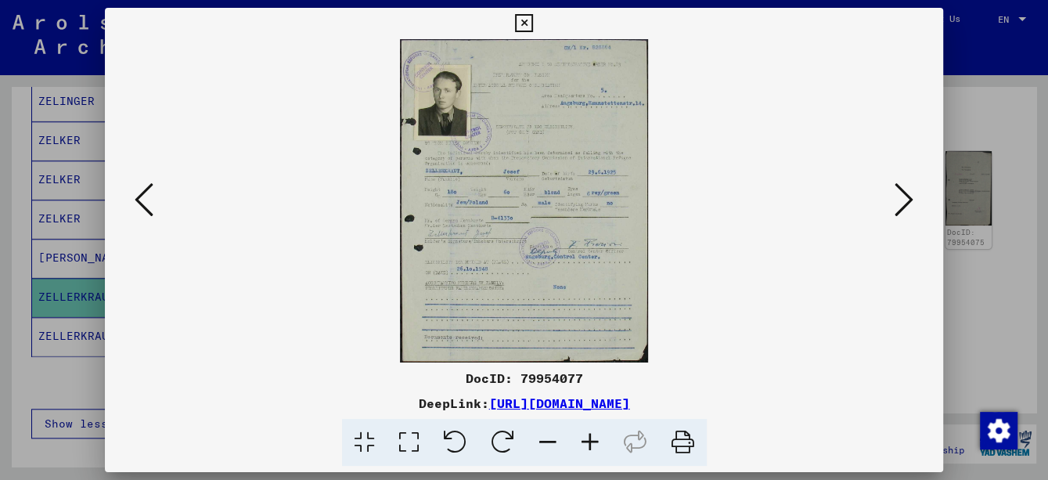
click at [599, 437] on icon at bounding box center [590, 443] width 42 height 48
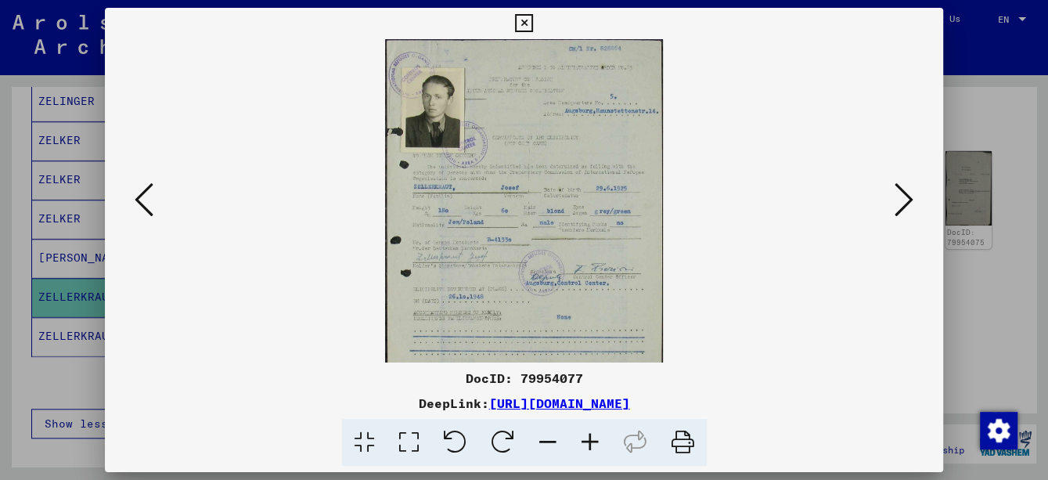
click at [599, 437] on icon at bounding box center [590, 443] width 42 height 48
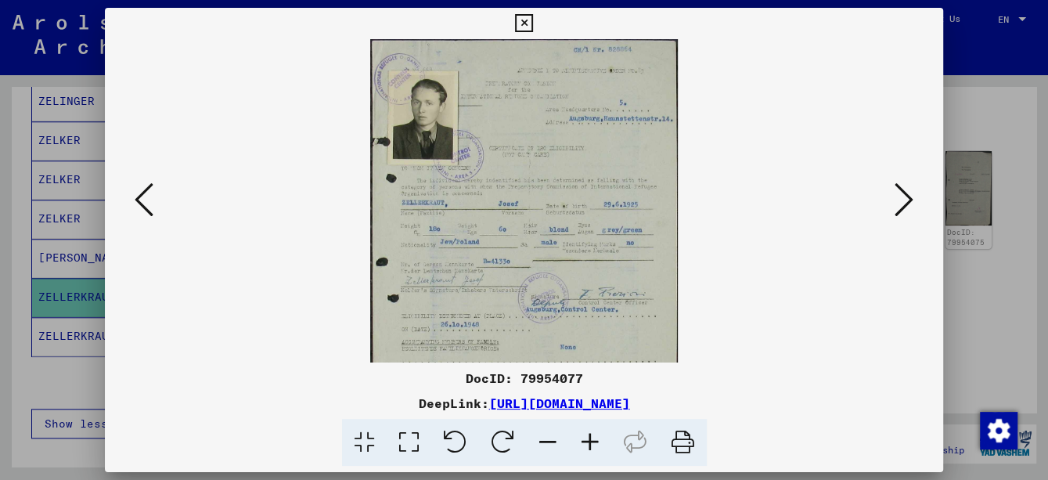
click at [599, 437] on icon at bounding box center [590, 443] width 42 height 48
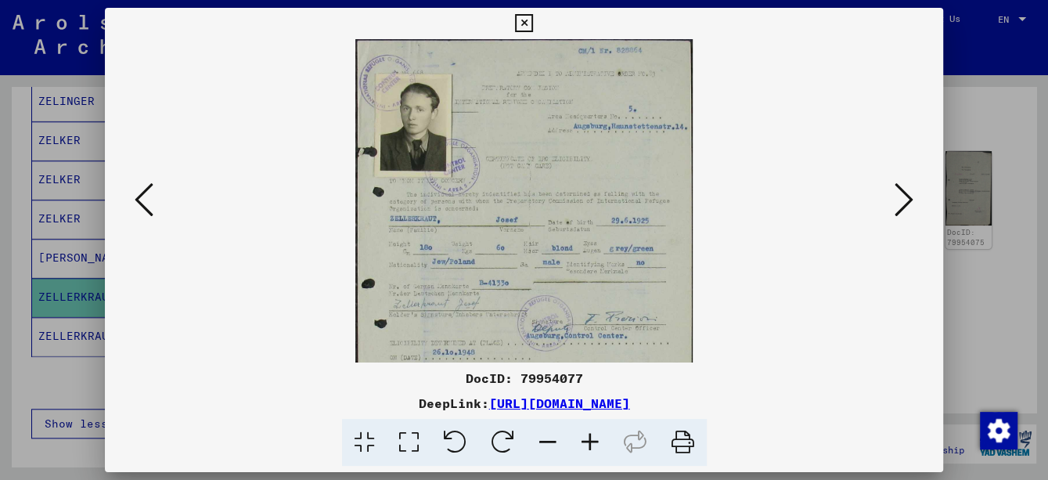
click at [599, 437] on icon at bounding box center [590, 443] width 42 height 48
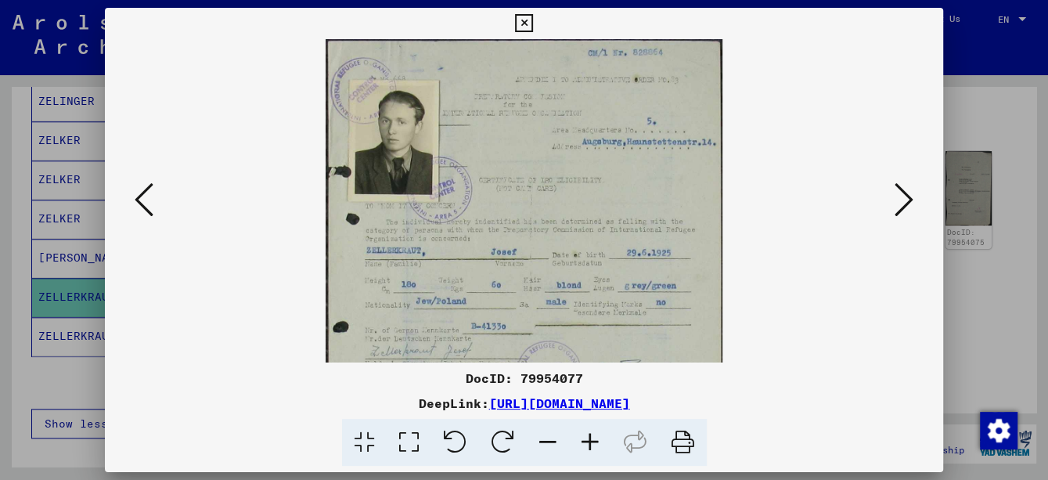
click at [599, 437] on icon at bounding box center [590, 443] width 42 height 48
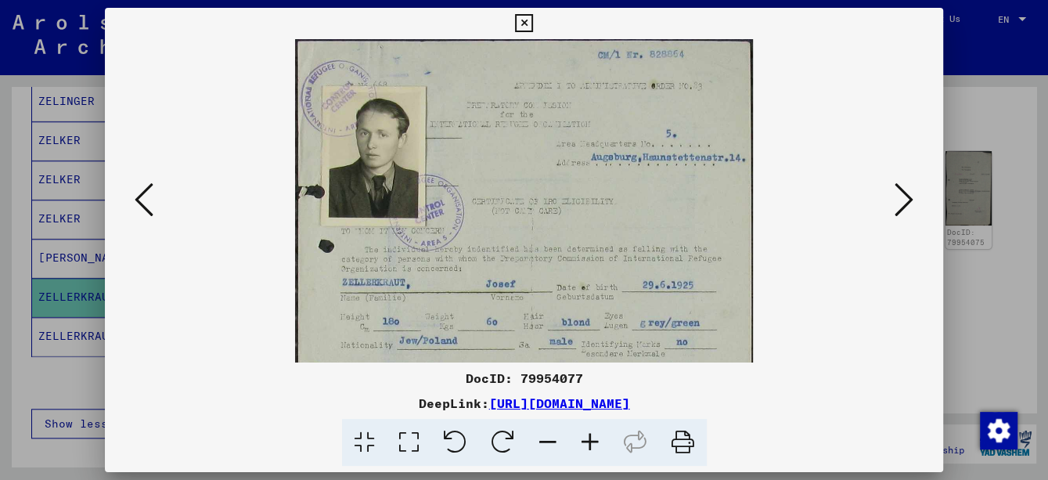
click at [599, 437] on icon at bounding box center [590, 443] width 42 height 48
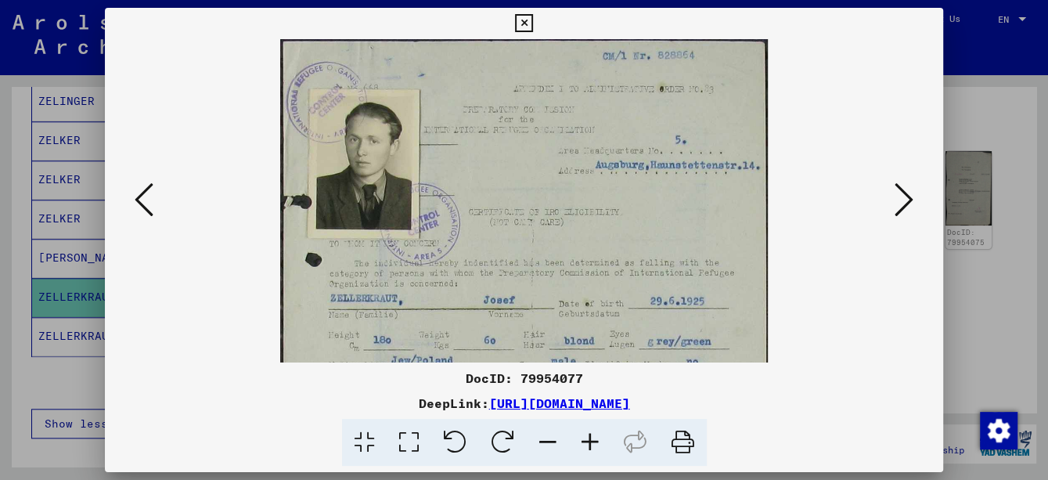
click at [599, 437] on icon at bounding box center [590, 443] width 42 height 48
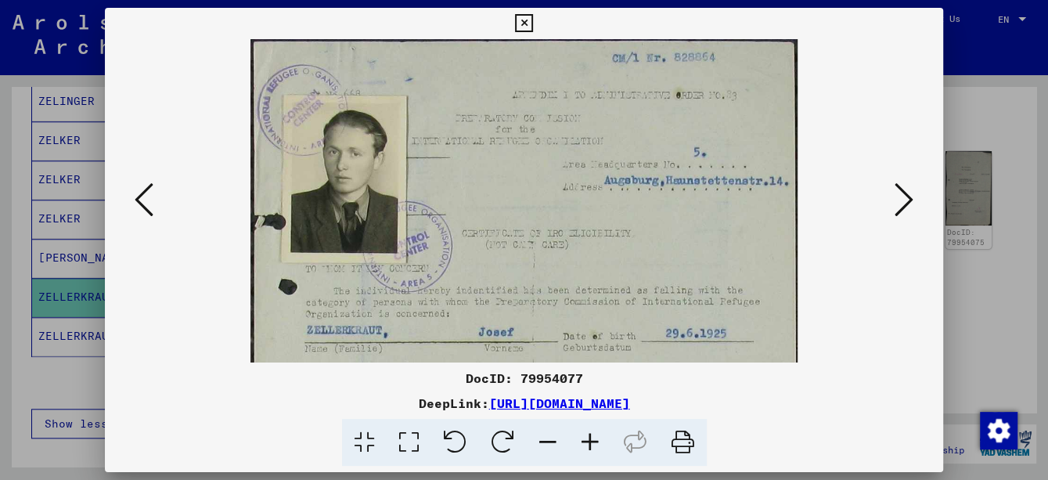
click at [599, 437] on icon at bounding box center [590, 443] width 42 height 48
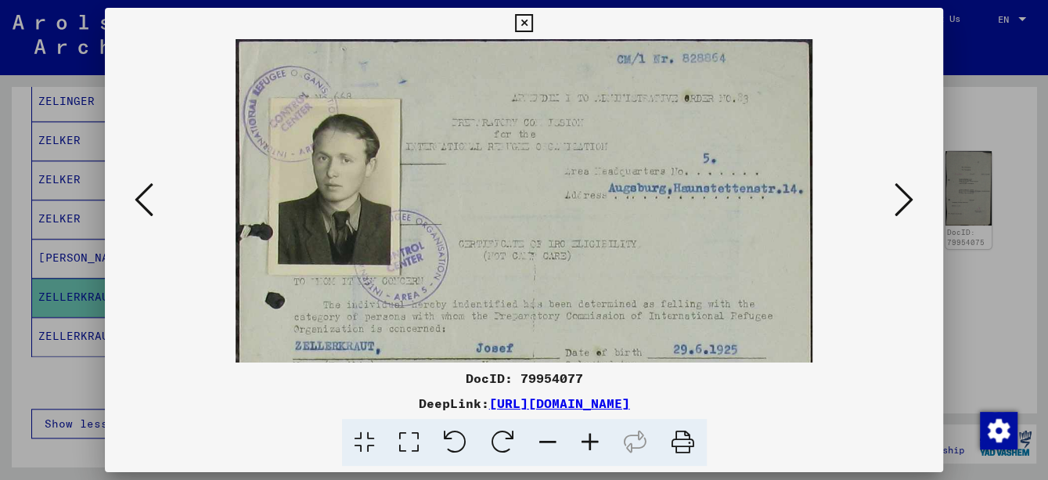
click at [599, 437] on icon at bounding box center [590, 443] width 42 height 48
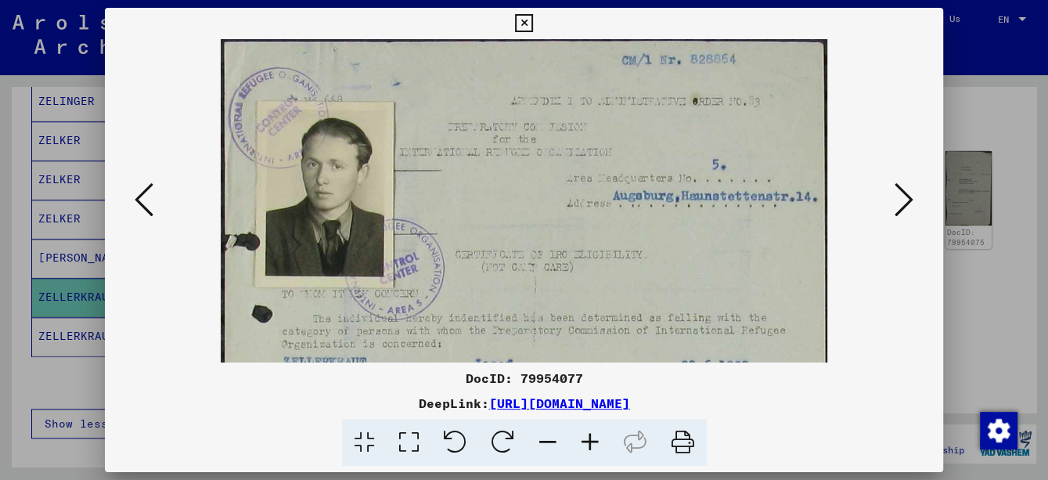
click at [599, 437] on icon at bounding box center [590, 443] width 42 height 48
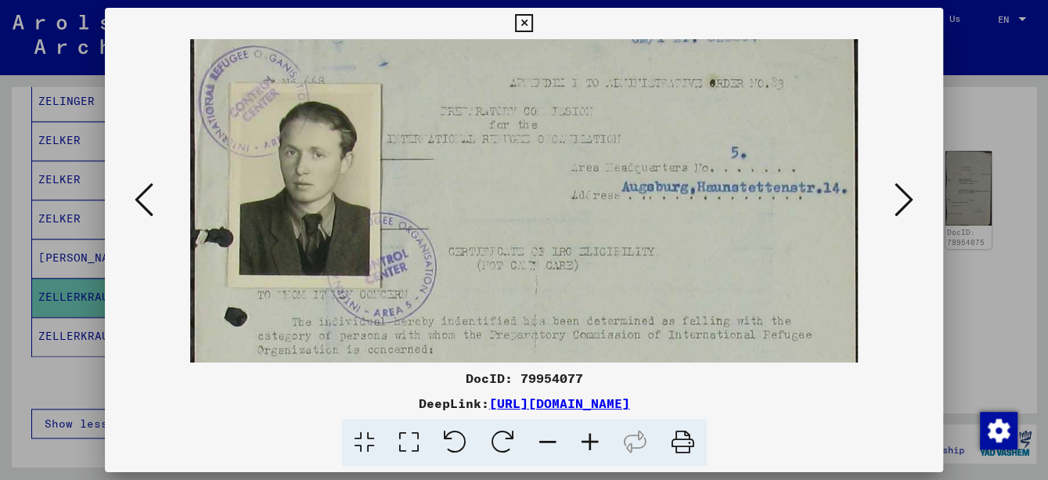
scroll to position [23, 0]
drag, startPoint x: 611, startPoint y: 220, endPoint x: 629, endPoint y: 197, distance: 29.0
click at [629, 197] on img at bounding box center [523, 451] width 667 height 871
click at [589, 445] on icon at bounding box center [590, 443] width 42 height 48
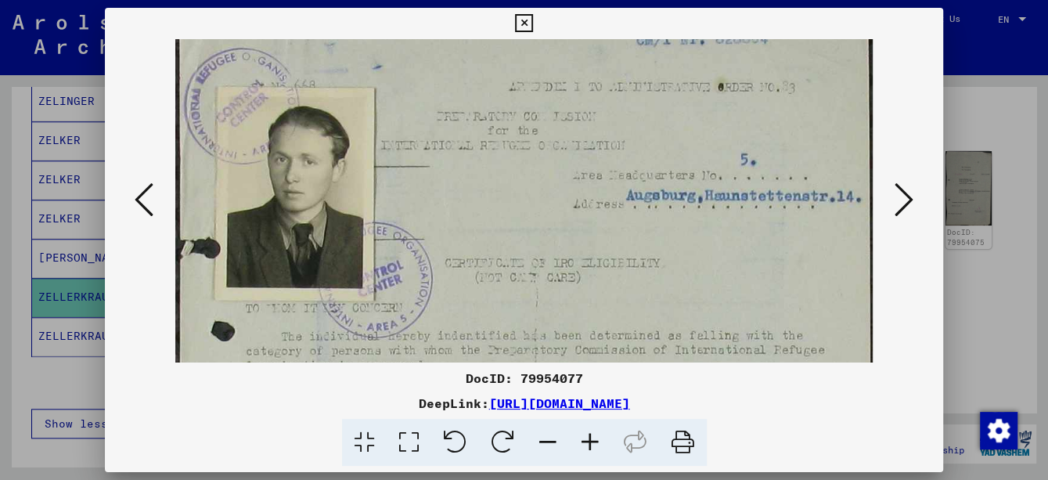
click at [589, 445] on icon at bounding box center [590, 443] width 42 height 48
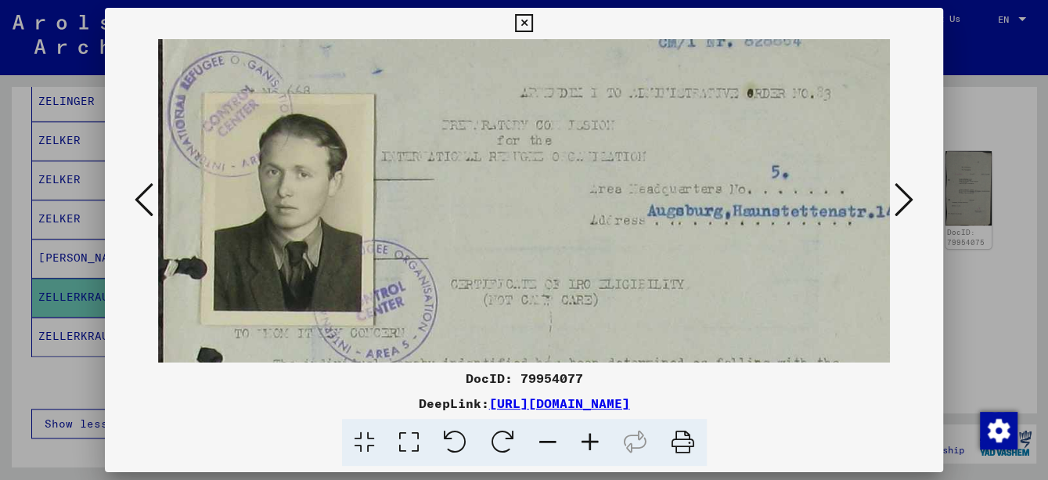
click at [589, 445] on icon at bounding box center [590, 443] width 42 height 48
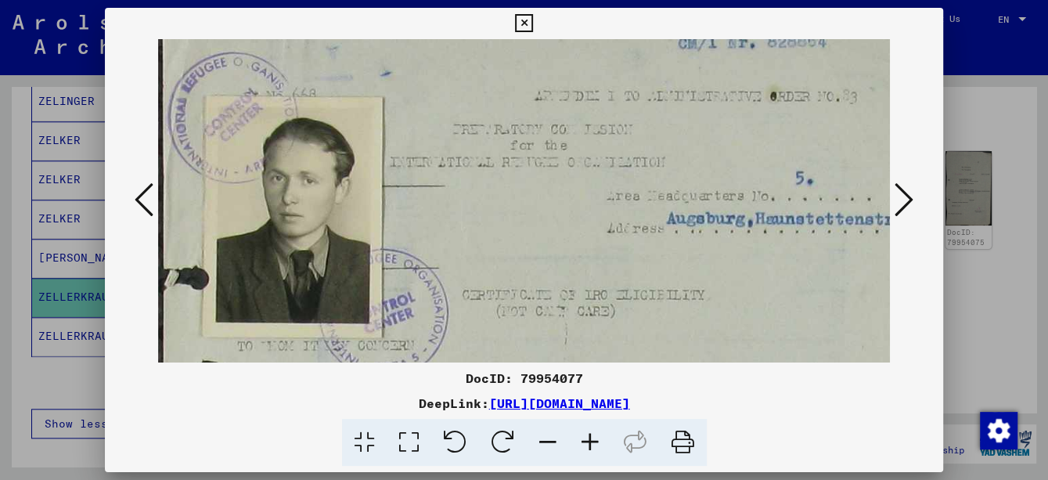
click at [589, 445] on icon at bounding box center [590, 443] width 42 height 48
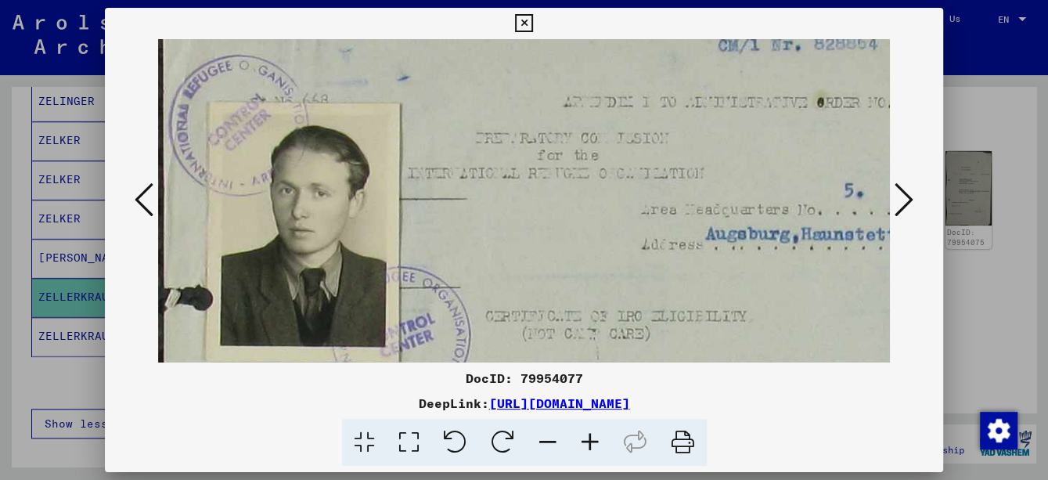
click at [589, 445] on icon at bounding box center [590, 443] width 42 height 48
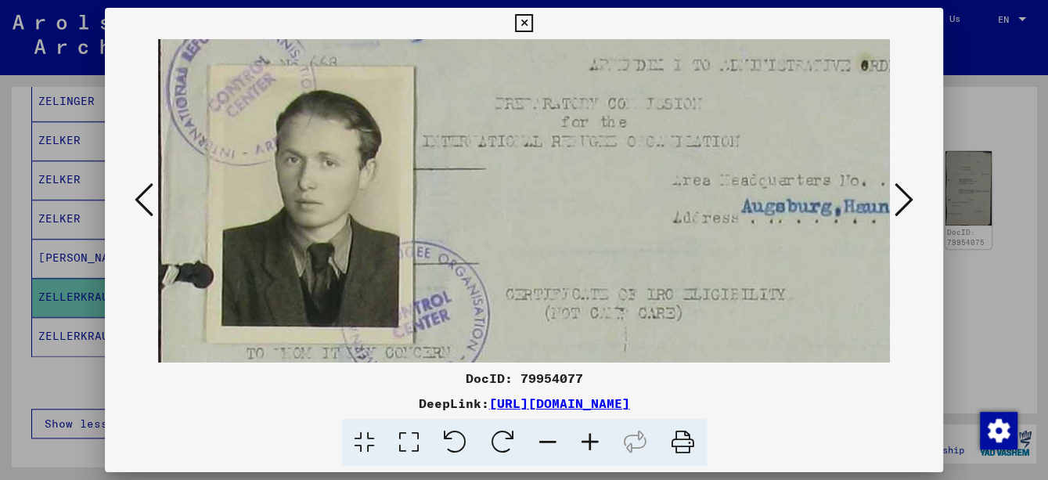
scroll to position [67, 3]
drag, startPoint x: 619, startPoint y: 332, endPoint x: 617, endPoint y: 286, distance: 45.4
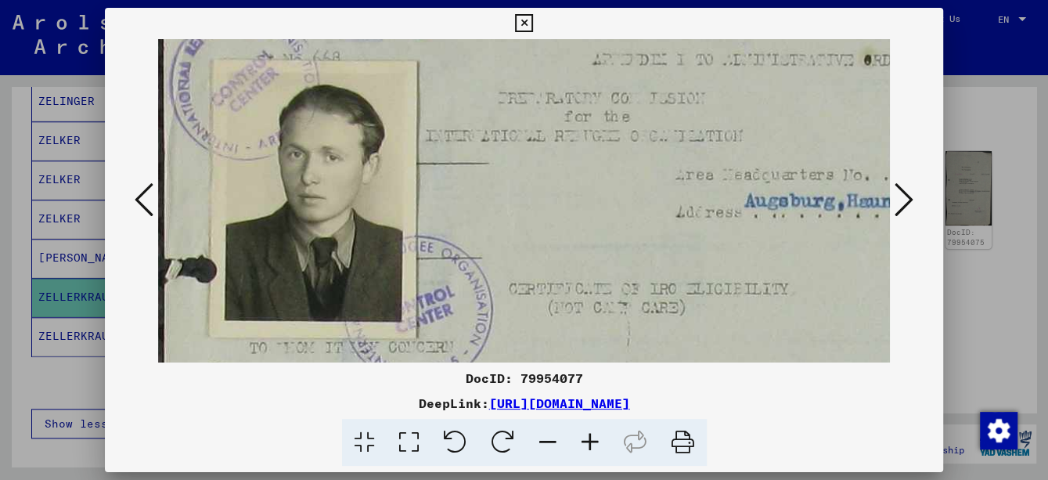
scroll to position [77, 0]
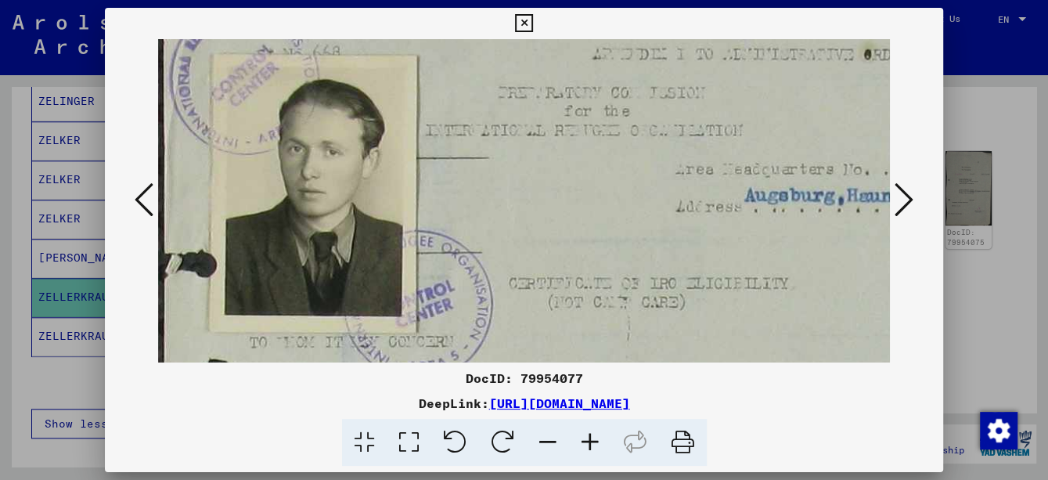
drag, startPoint x: 711, startPoint y: 322, endPoint x: 786, endPoint y: 313, distance: 75.7
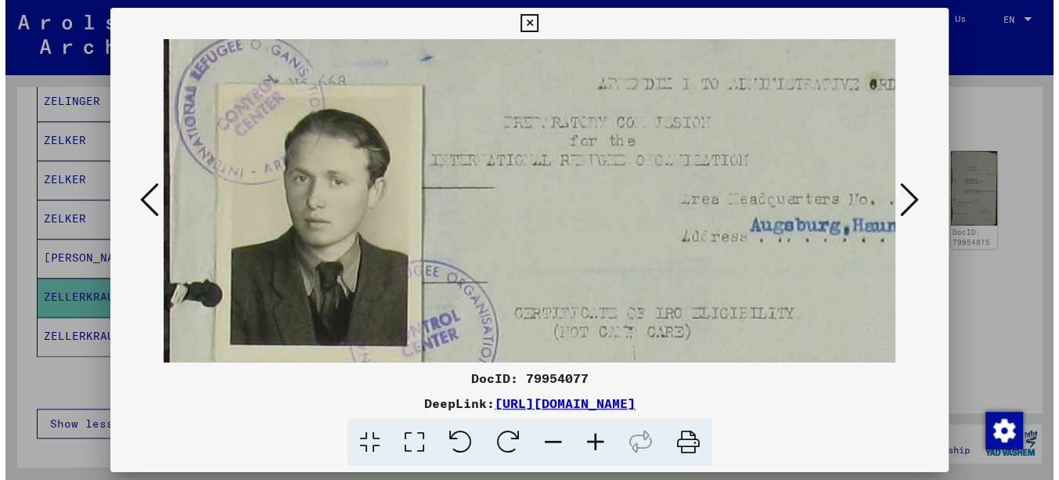
scroll to position [42, 0]
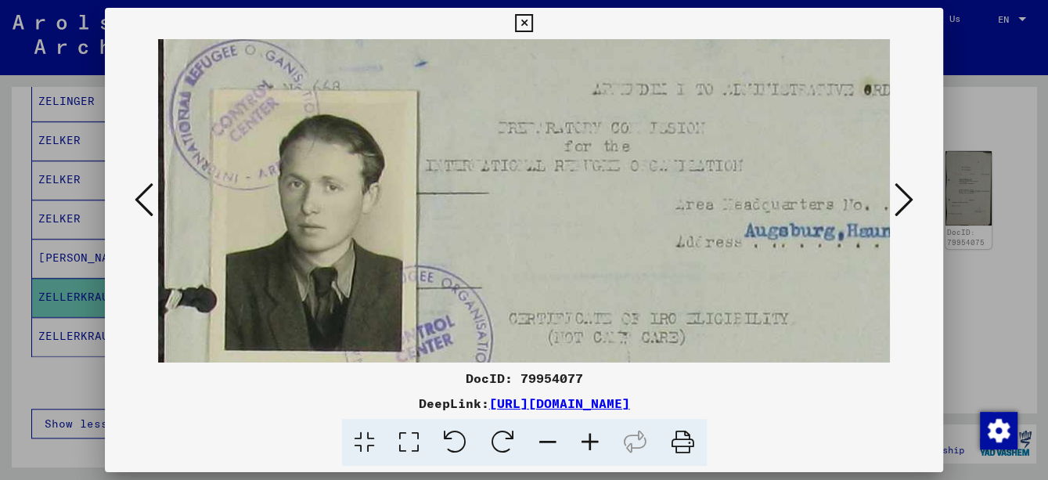
drag, startPoint x: 524, startPoint y: 242, endPoint x: 525, endPoint y: 278, distance: 36.0
click at [524, 26] on icon at bounding box center [524, 23] width 18 height 19
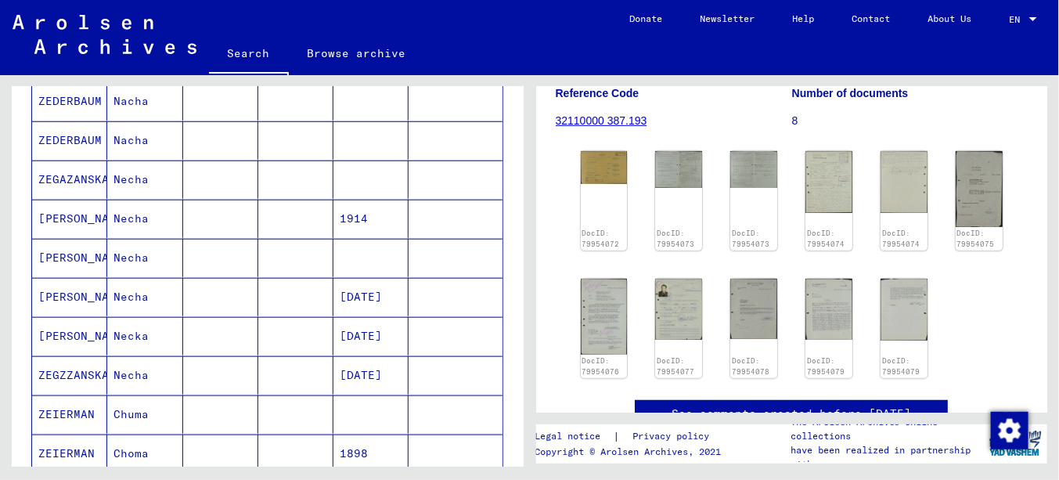
scroll to position [0, 0]
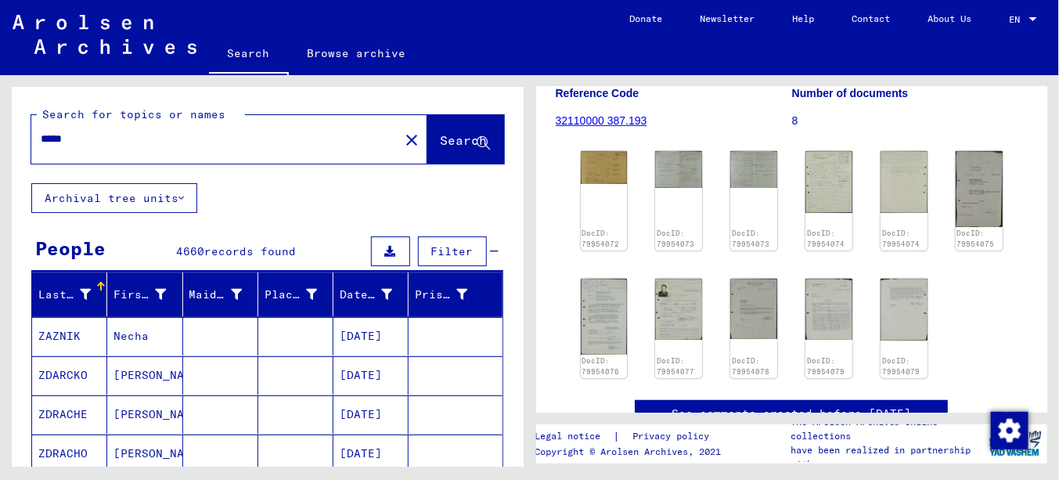
drag, startPoint x: 77, startPoint y: 135, endPoint x: 26, endPoint y: 140, distance: 51.1
click at [27, 140] on div "Search for topics or names ***** close Search" at bounding box center [268, 135] width 512 height 96
type input "*"
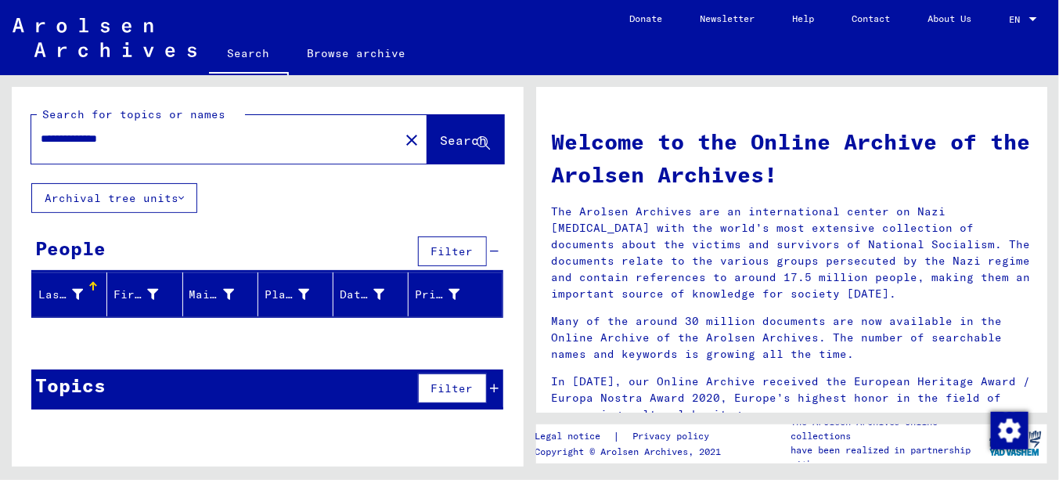
click at [66, 140] on input "**********" at bounding box center [211, 139] width 340 height 16
type input "**********"
drag, startPoint x: 83, startPoint y: 138, endPoint x: 0, endPoint y: 139, distance: 83.0
click at [0, 139] on div "**********" at bounding box center [264, 270] width 529 height 391
type input "*"
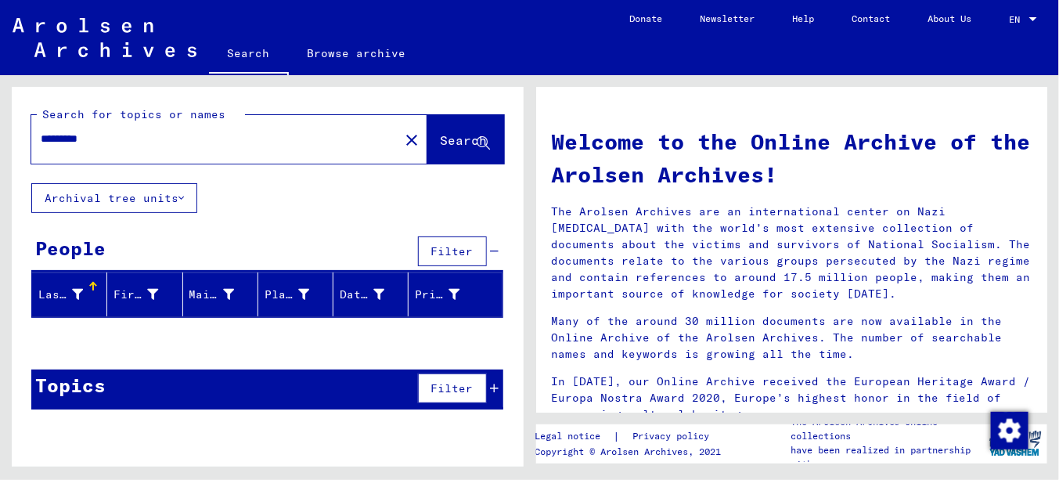
type input "********"
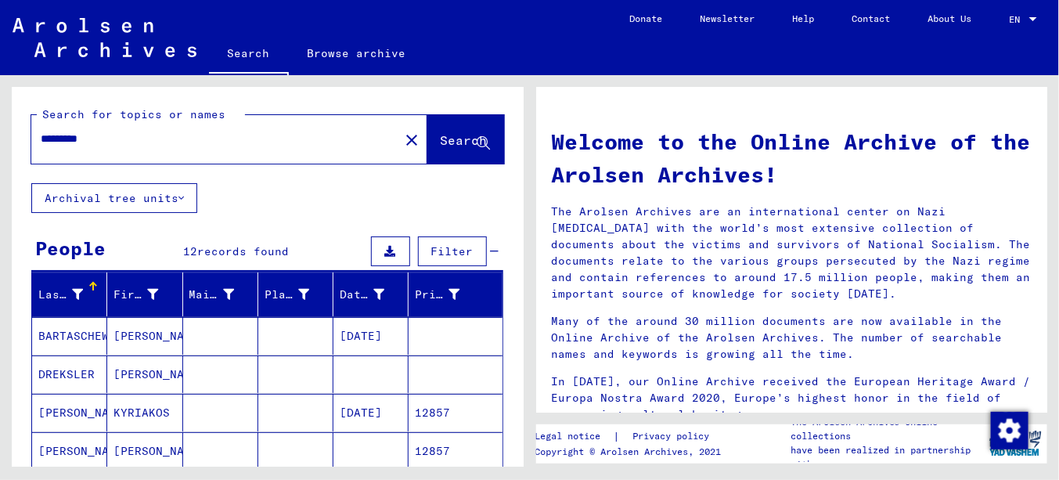
click at [362, 412] on mat-cell "[DATE]" at bounding box center [370, 413] width 75 height 38
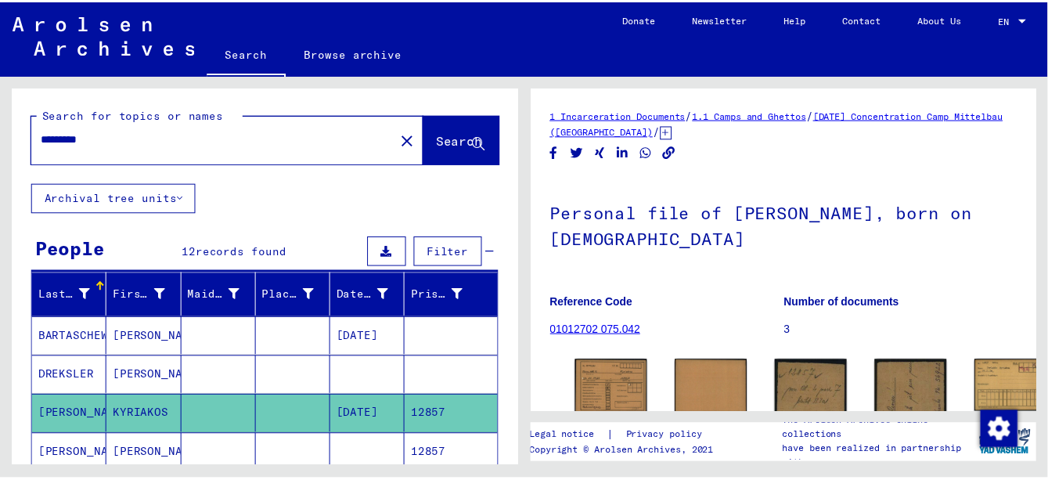
scroll to position [78, 0]
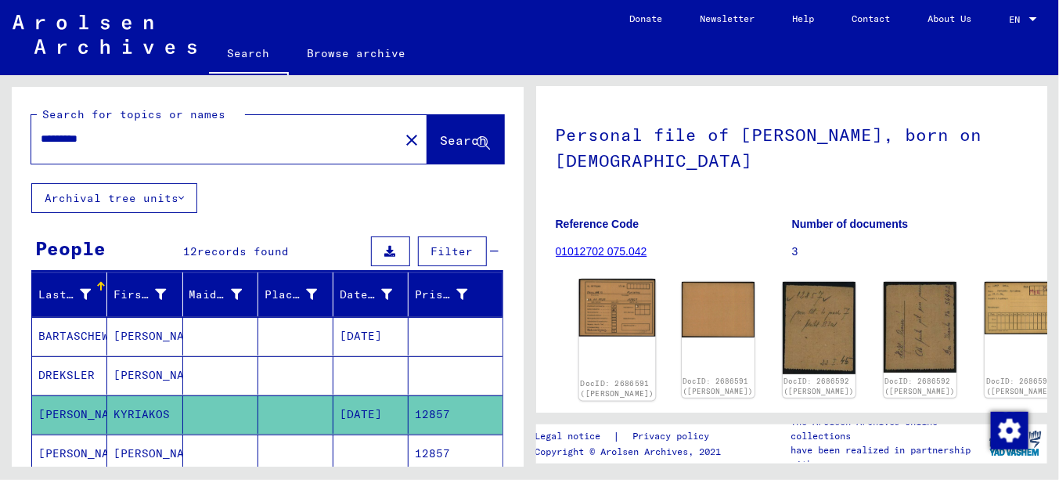
click at [598, 305] on img at bounding box center [616, 307] width 77 height 57
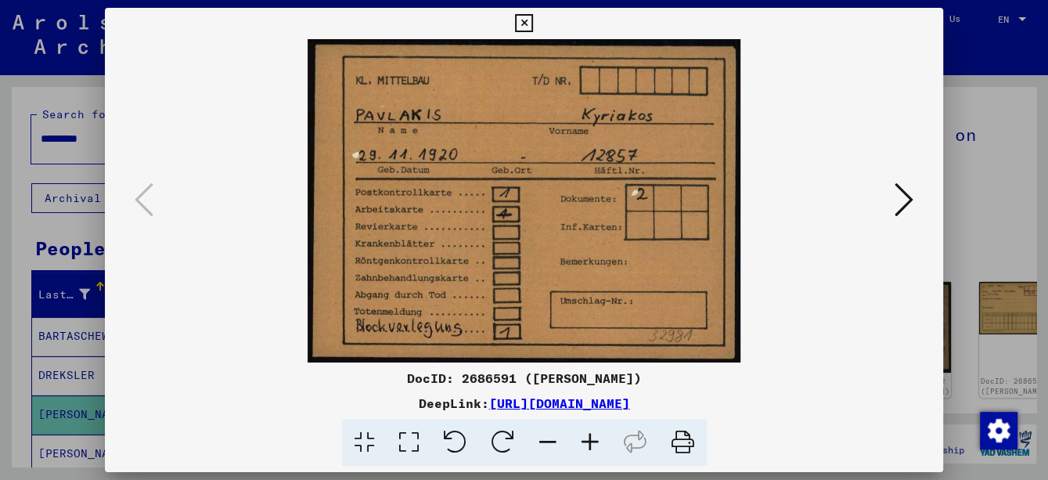
click at [587, 451] on icon at bounding box center [590, 443] width 42 height 48
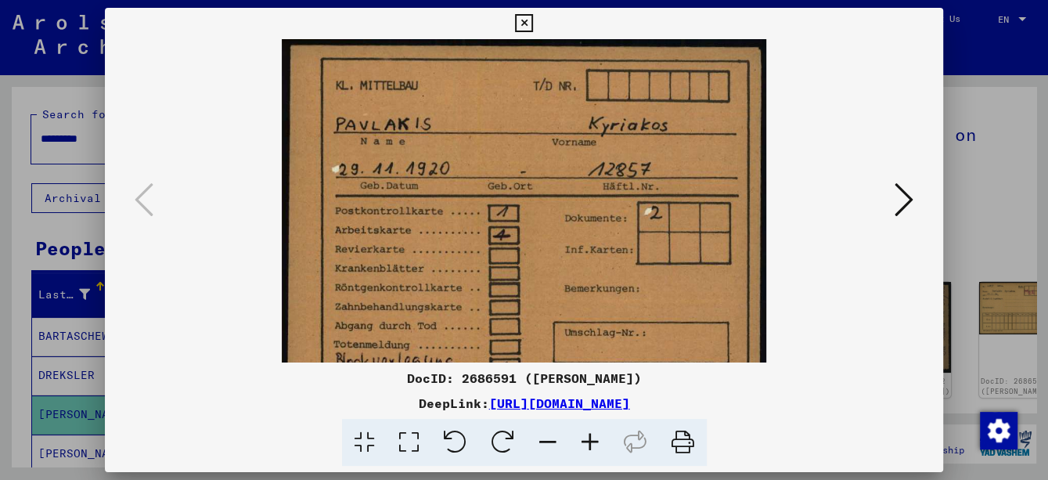
click at [588, 449] on icon at bounding box center [590, 443] width 42 height 48
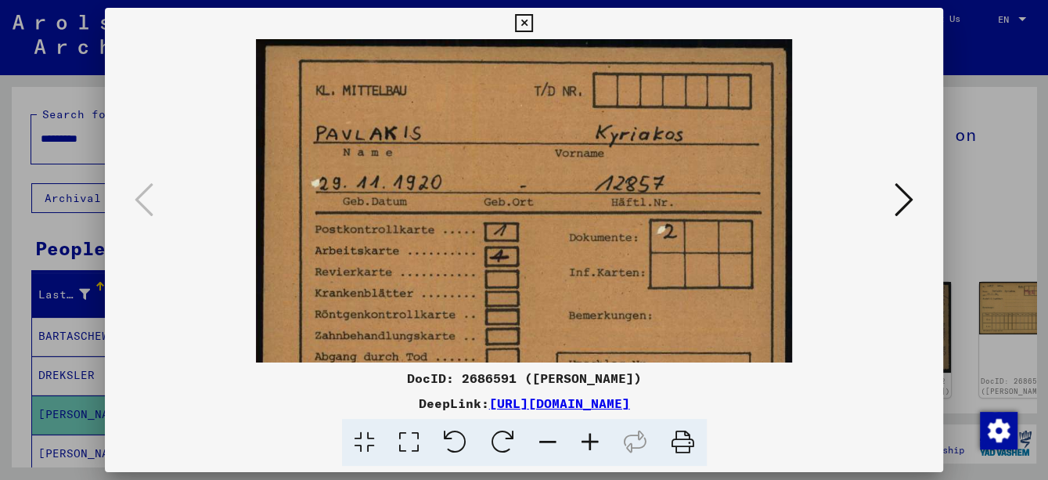
click at [588, 449] on icon at bounding box center [590, 443] width 42 height 48
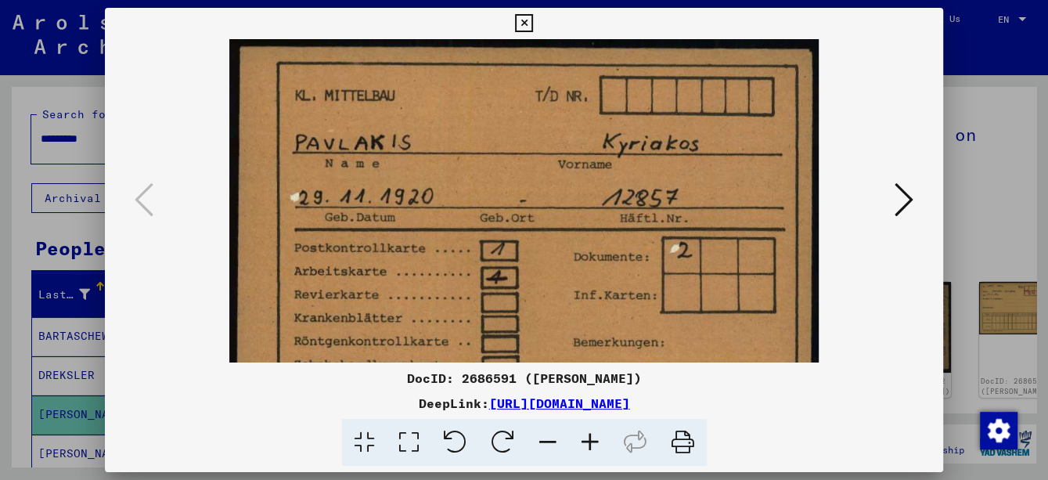
click at [588, 449] on icon at bounding box center [590, 443] width 42 height 48
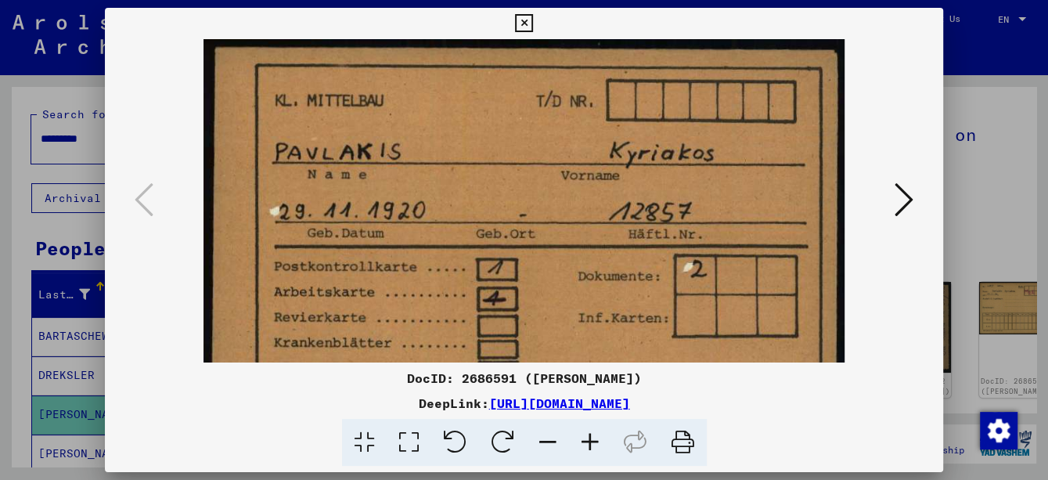
click at [589, 449] on icon at bounding box center [590, 443] width 42 height 48
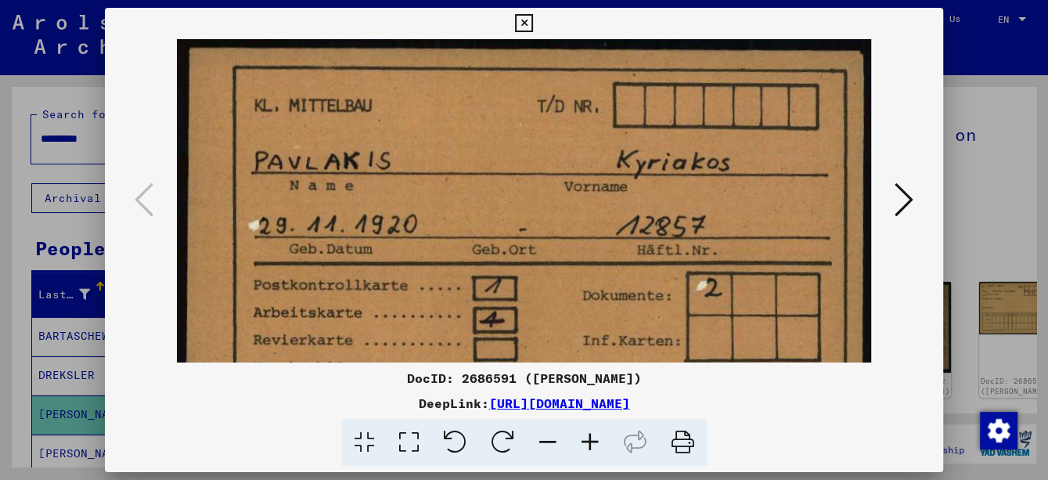
click at [590, 448] on icon at bounding box center [590, 443] width 42 height 48
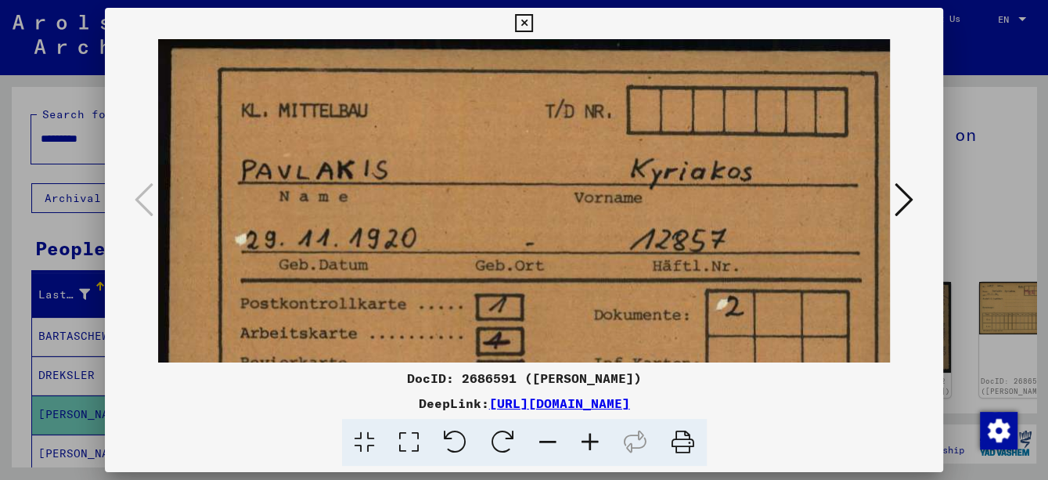
click at [590, 447] on icon at bounding box center [590, 443] width 42 height 48
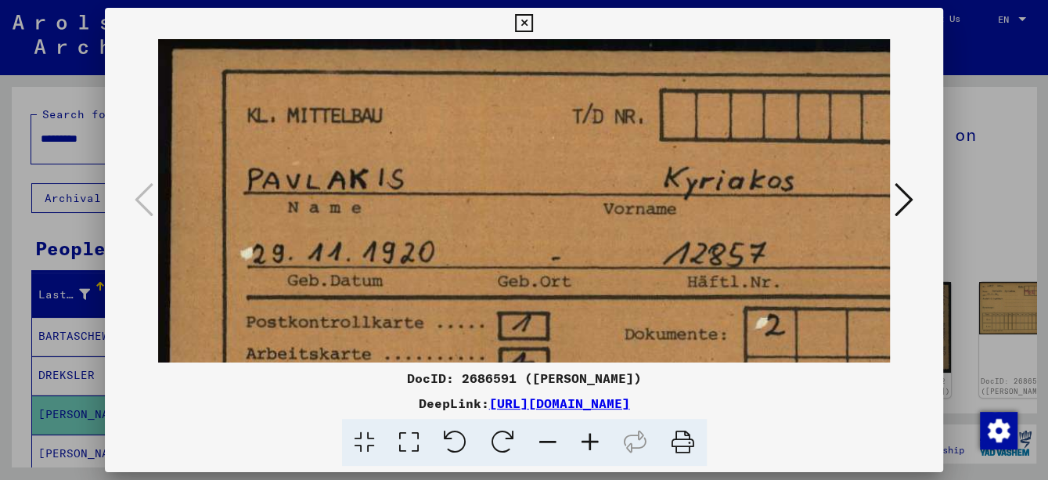
click at [590, 447] on icon at bounding box center [590, 443] width 42 height 48
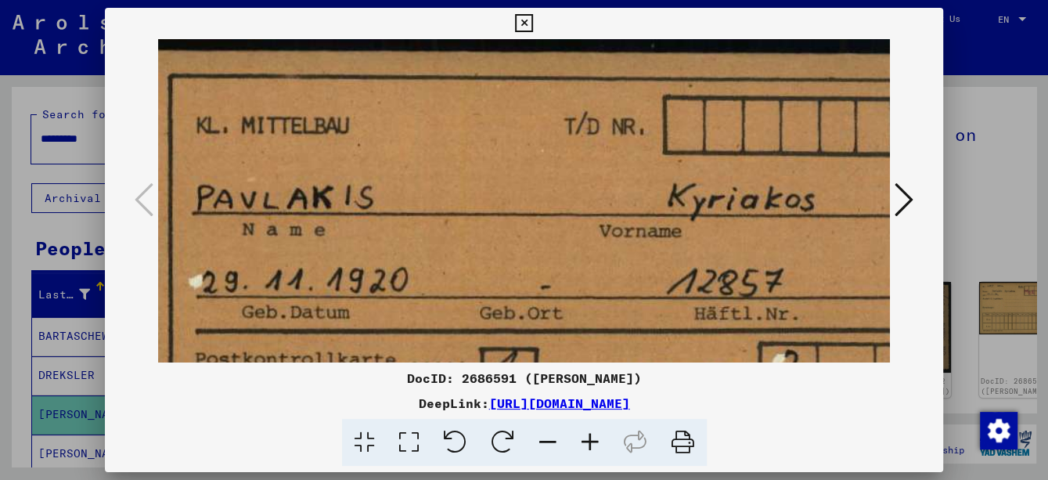
scroll to position [56, 0]
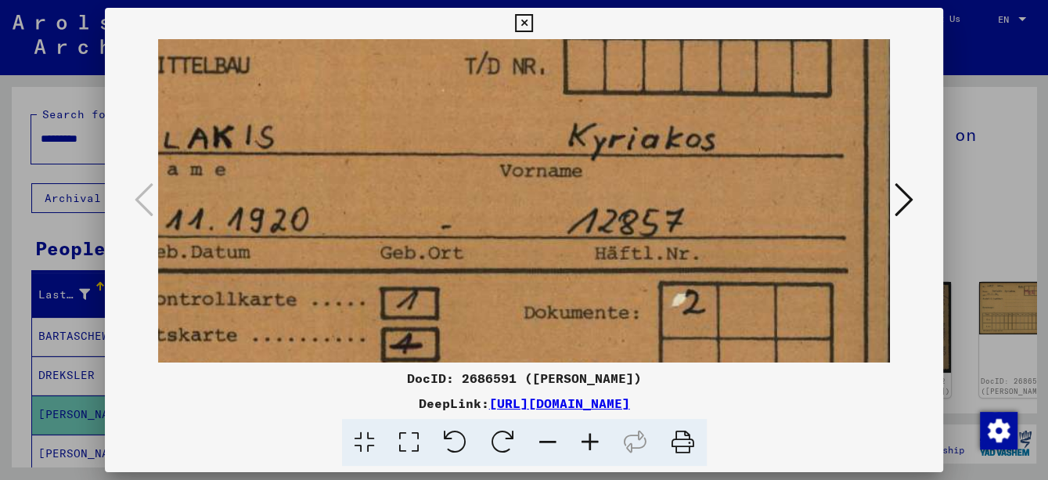
drag, startPoint x: 626, startPoint y: 327, endPoint x: 358, endPoint y: 266, distance: 275.3
click at [354, 267] on img at bounding box center [447, 316] width 903 height 675
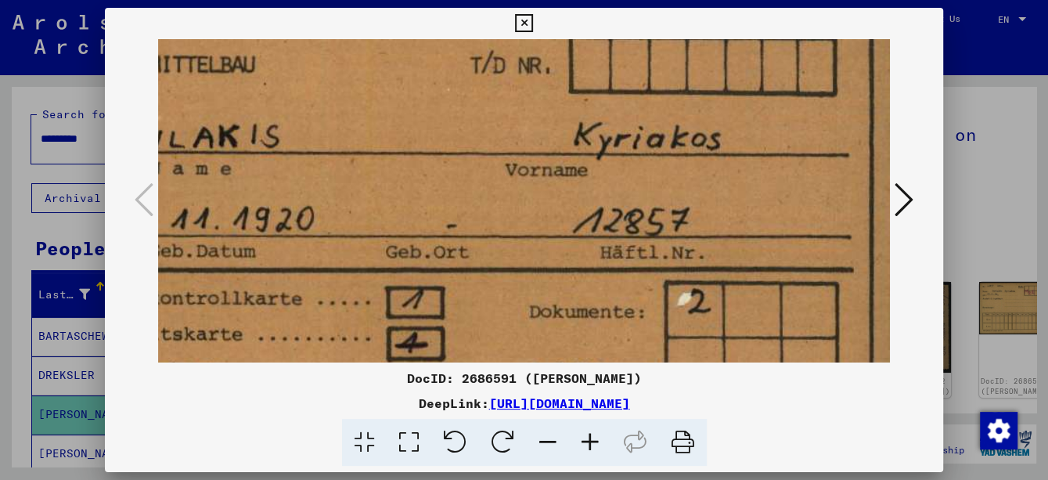
click at [912, 194] on icon at bounding box center [903, 200] width 19 height 38
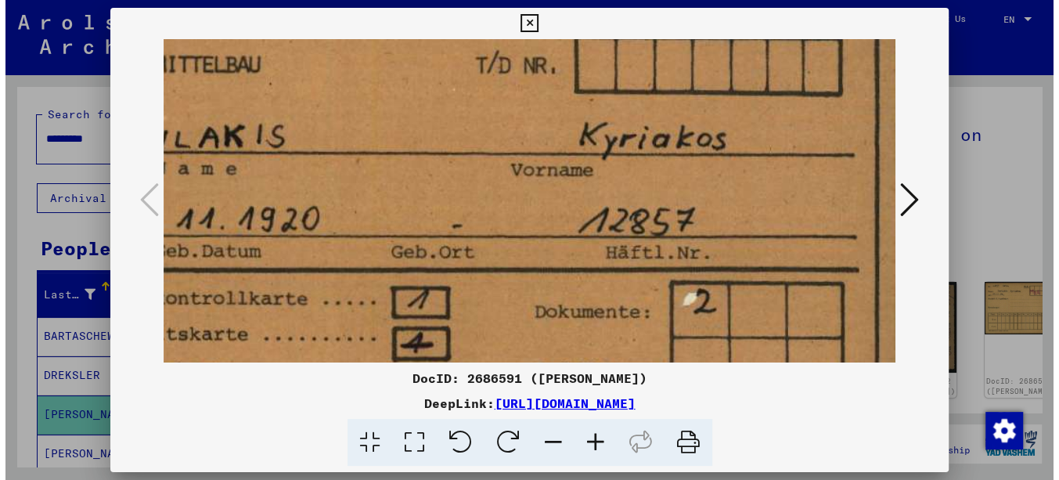
scroll to position [0, 0]
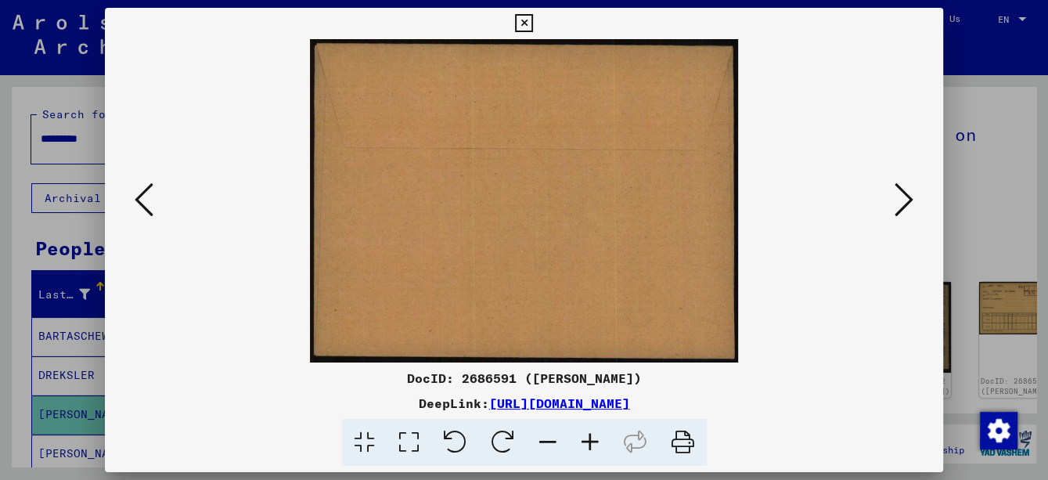
click at [912, 194] on icon at bounding box center [903, 200] width 19 height 38
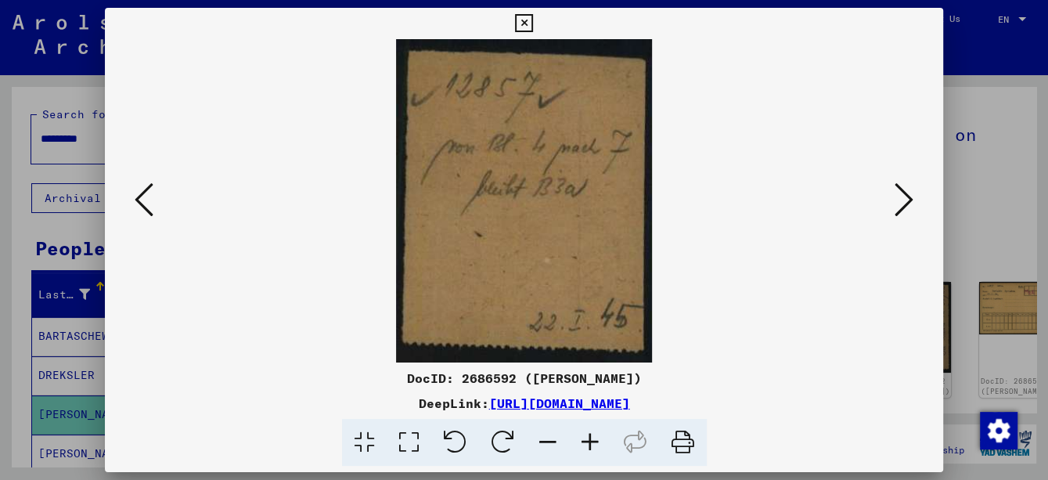
click at [912, 194] on icon at bounding box center [903, 200] width 19 height 38
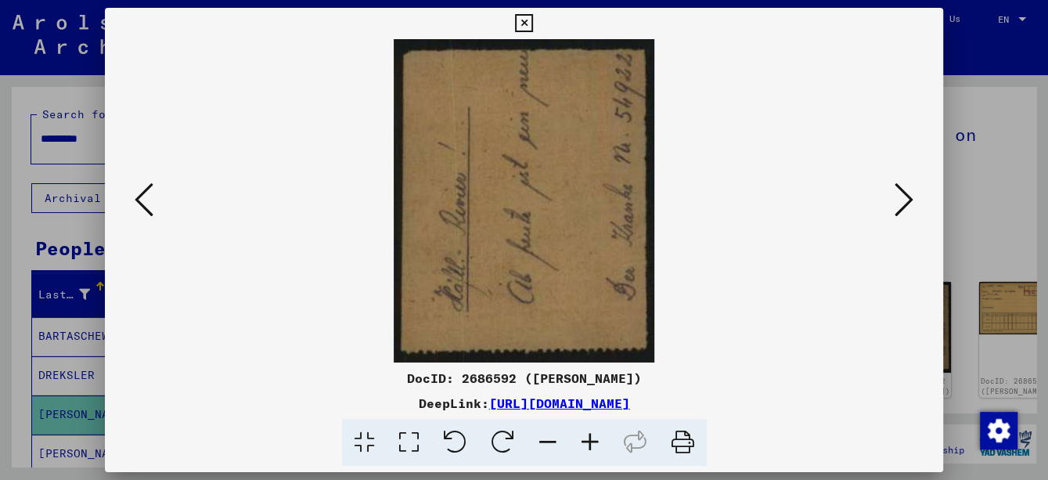
click at [912, 194] on icon at bounding box center [903, 200] width 19 height 38
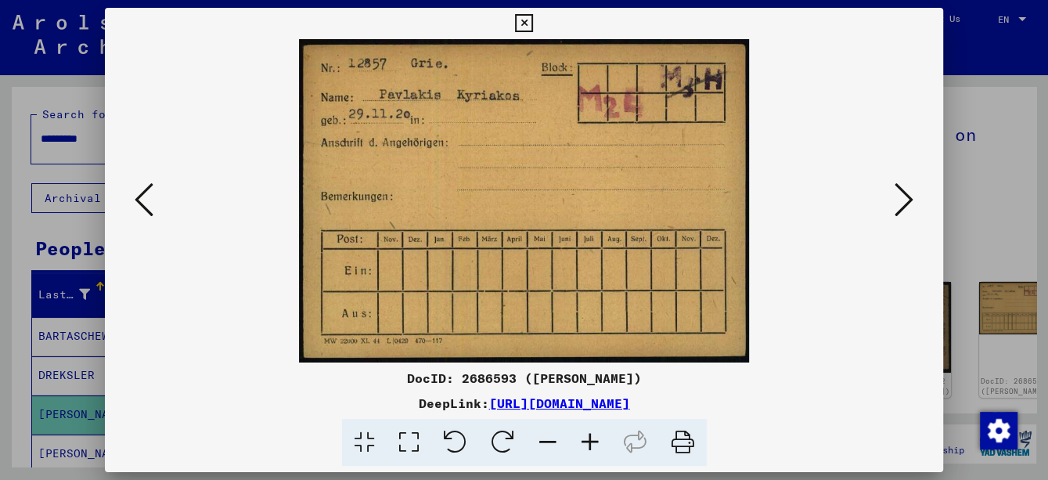
click at [912, 194] on icon at bounding box center [903, 200] width 19 height 38
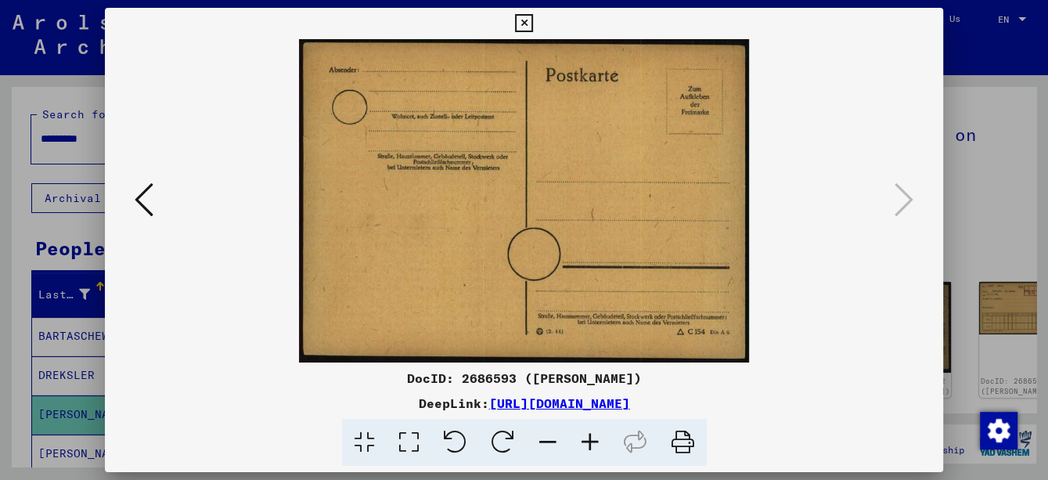
click at [520, 16] on icon at bounding box center [524, 23] width 18 height 19
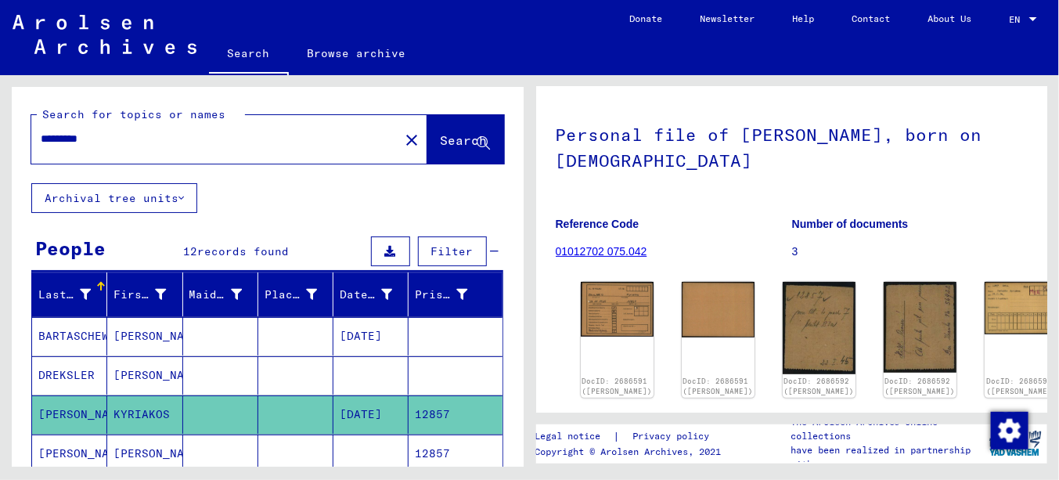
scroll to position [78, 0]
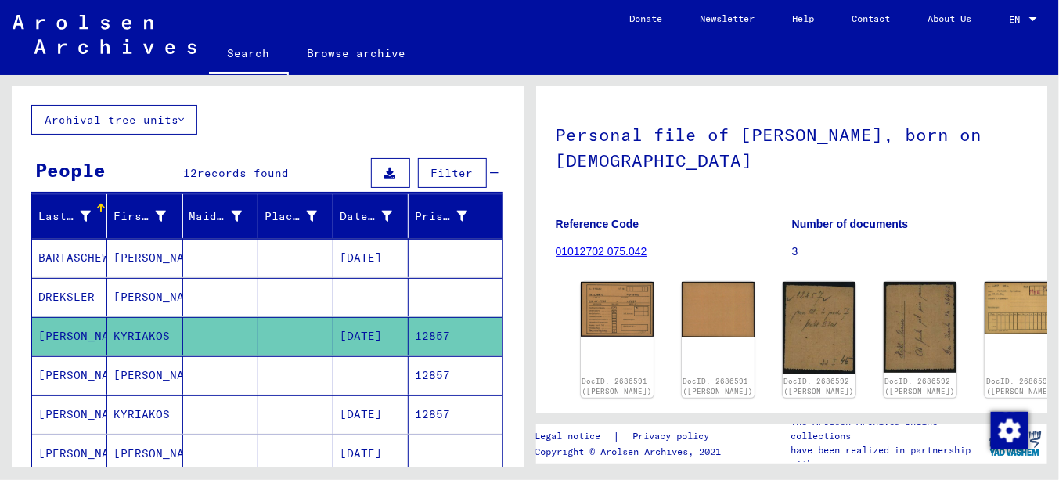
click at [146, 378] on mat-cell "[PERSON_NAME]" at bounding box center [144, 375] width 75 height 38
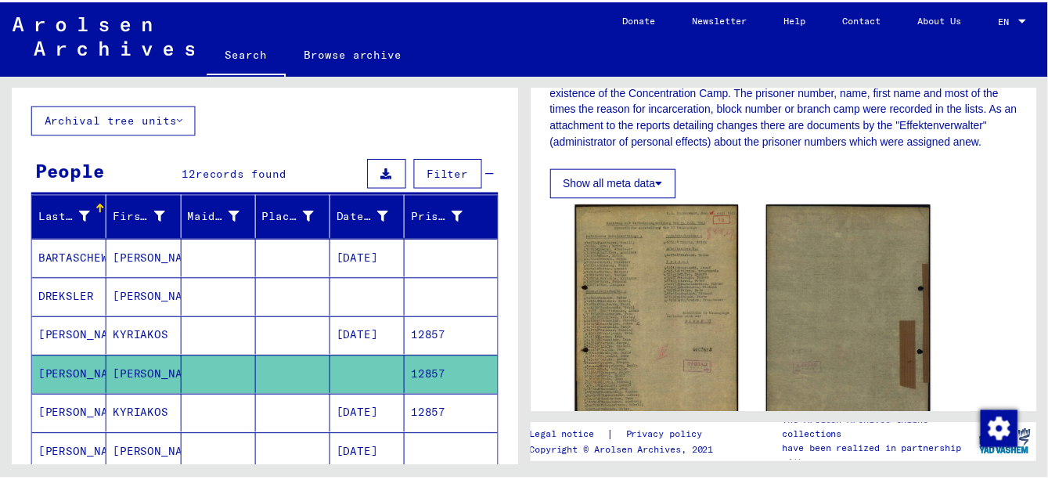
scroll to position [313, 0]
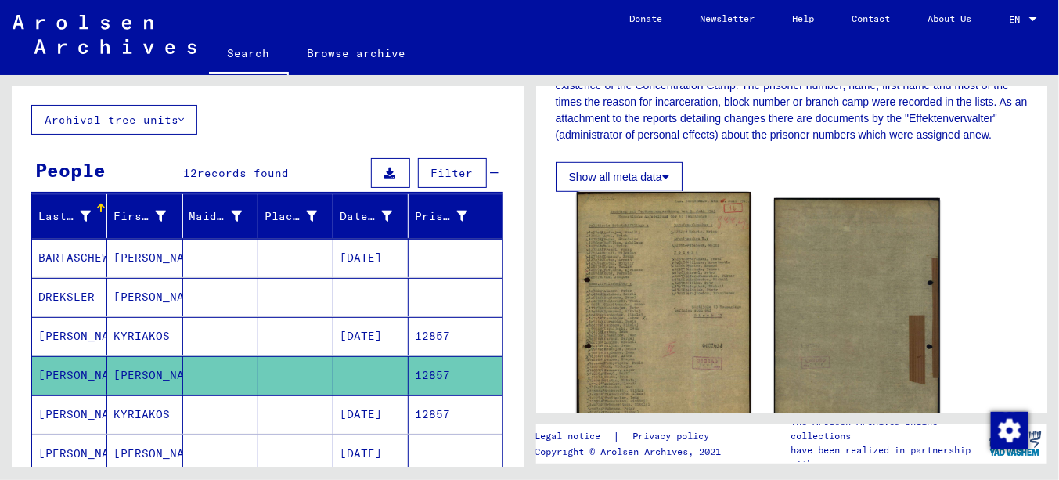
click at [640, 320] on img at bounding box center [663, 312] width 174 height 241
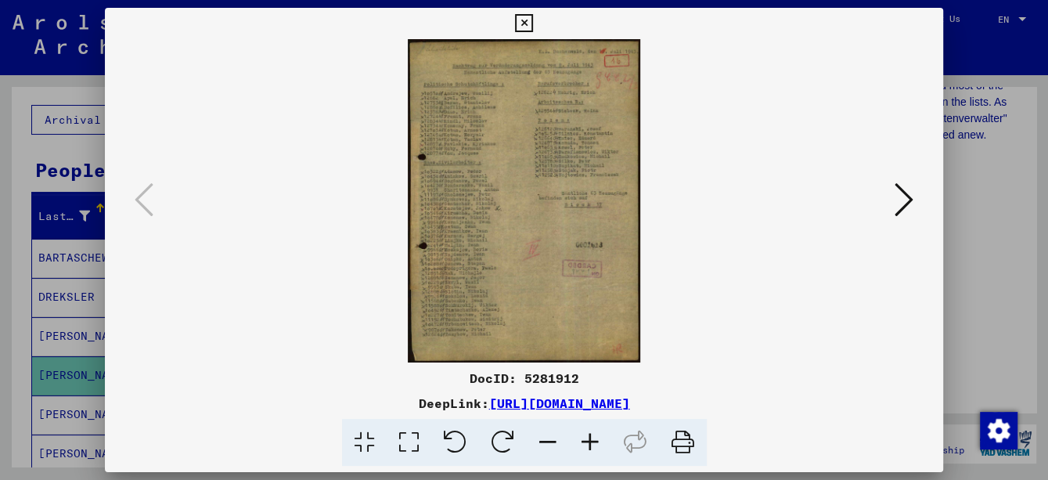
click at [583, 439] on icon at bounding box center [590, 443] width 42 height 48
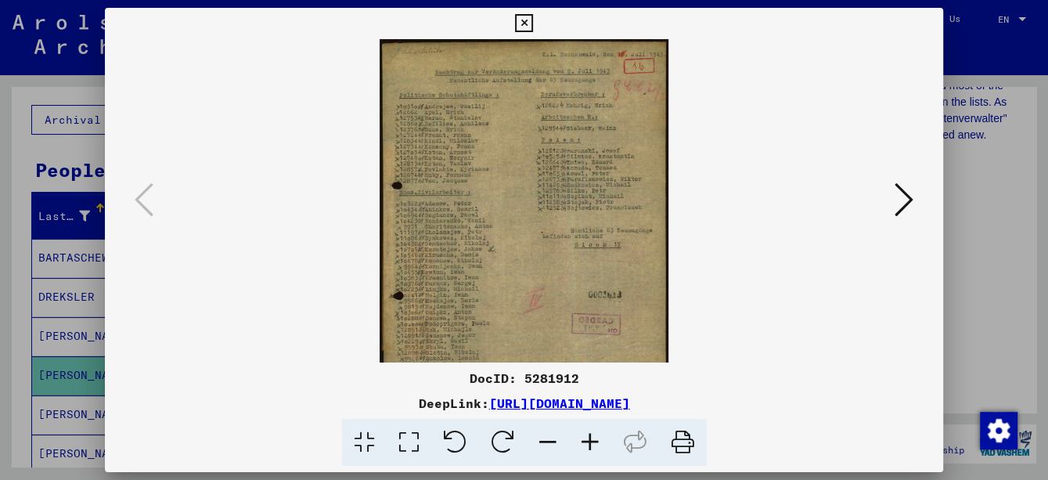
click at [583, 439] on icon at bounding box center [590, 443] width 42 height 48
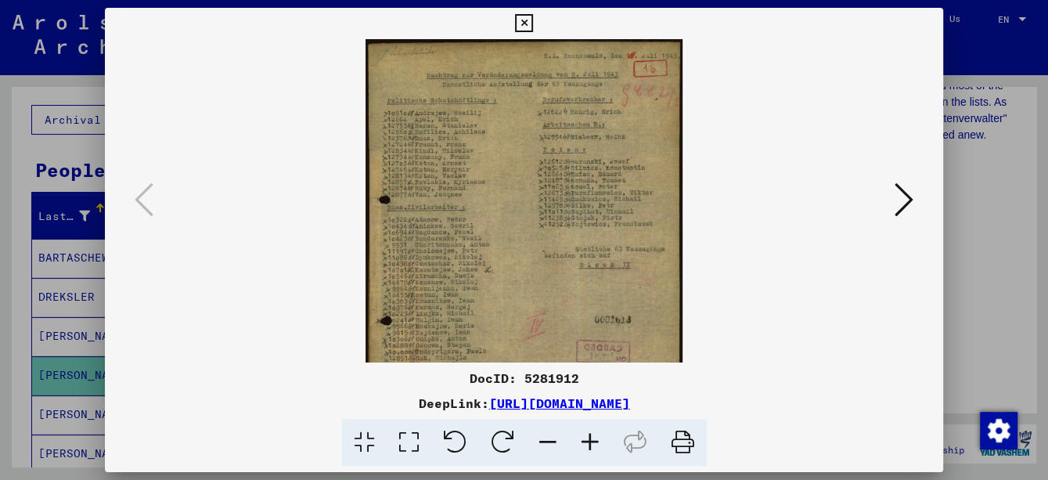
click at [583, 439] on icon at bounding box center [590, 443] width 42 height 48
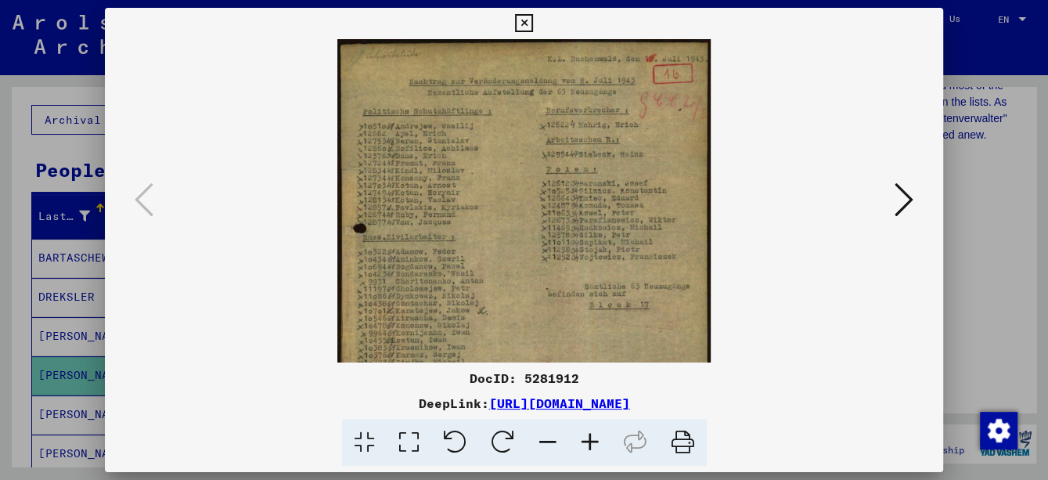
click at [583, 439] on icon at bounding box center [590, 443] width 42 height 48
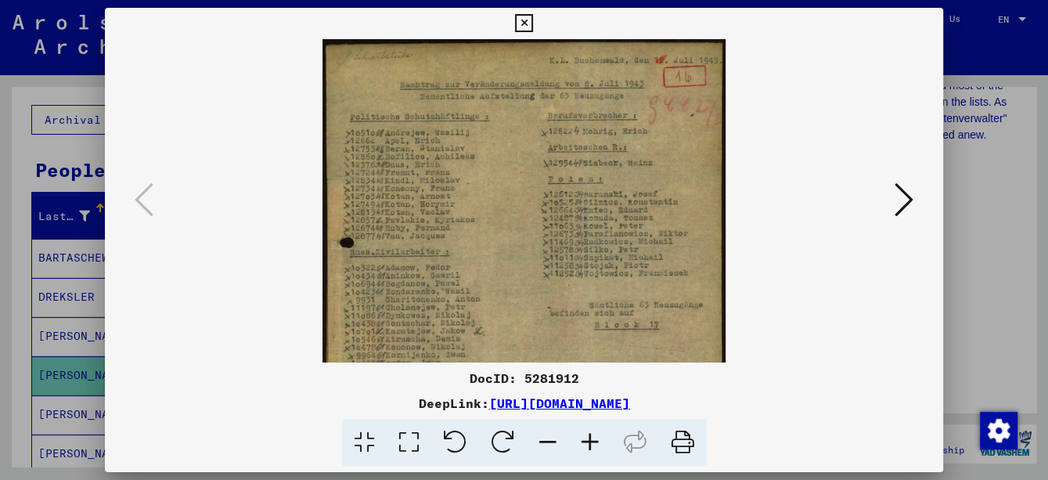
click at [583, 439] on icon at bounding box center [590, 443] width 42 height 48
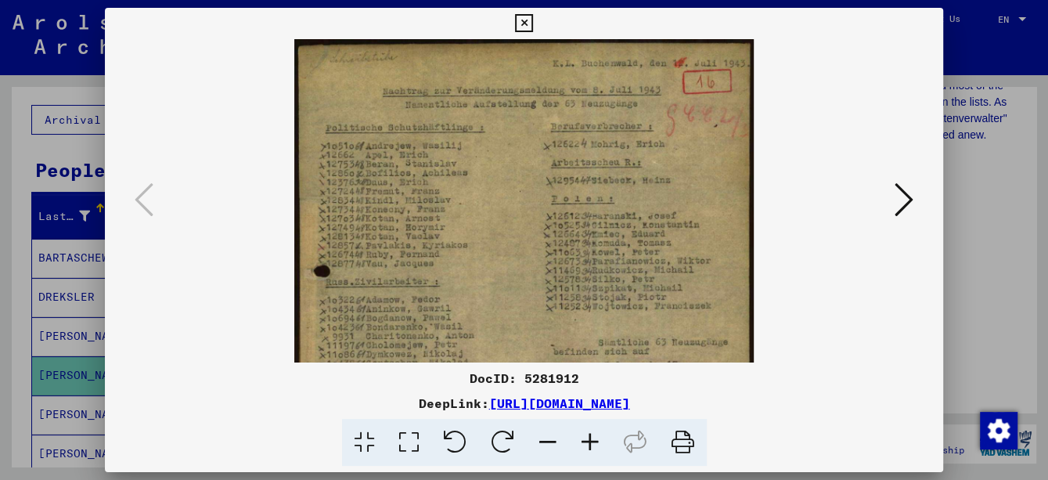
click at [583, 439] on icon at bounding box center [590, 443] width 42 height 48
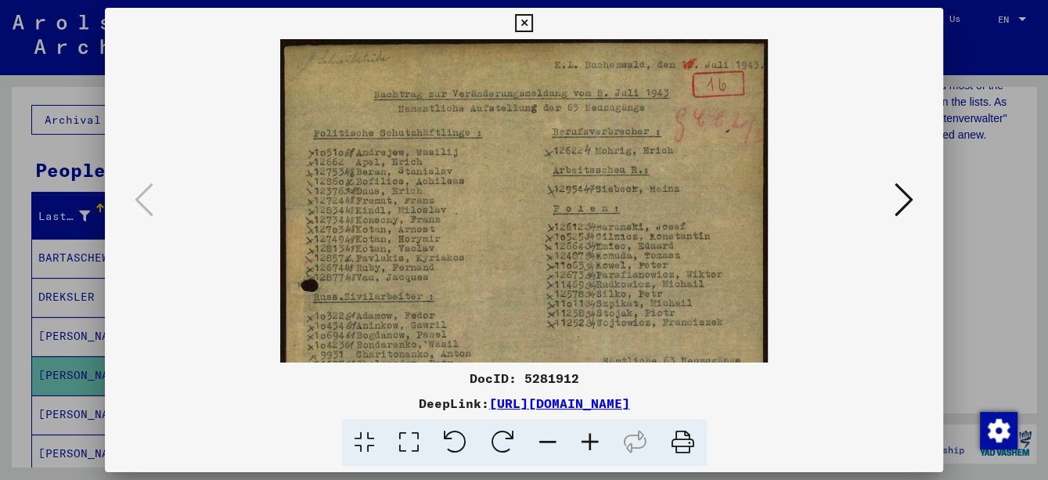
click at [583, 439] on icon at bounding box center [590, 443] width 42 height 48
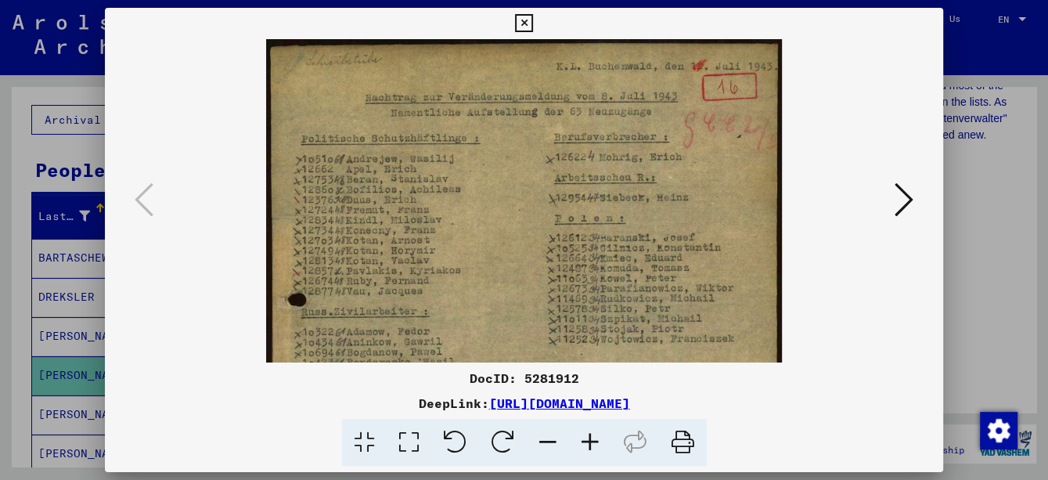
click at [583, 439] on icon at bounding box center [590, 443] width 42 height 48
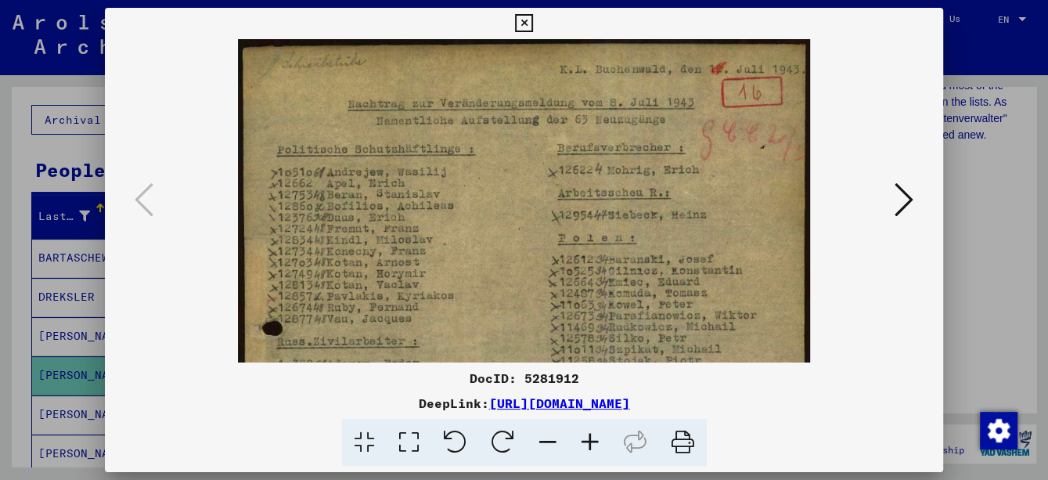
click at [583, 439] on icon at bounding box center [590, 443] width 42 height 48
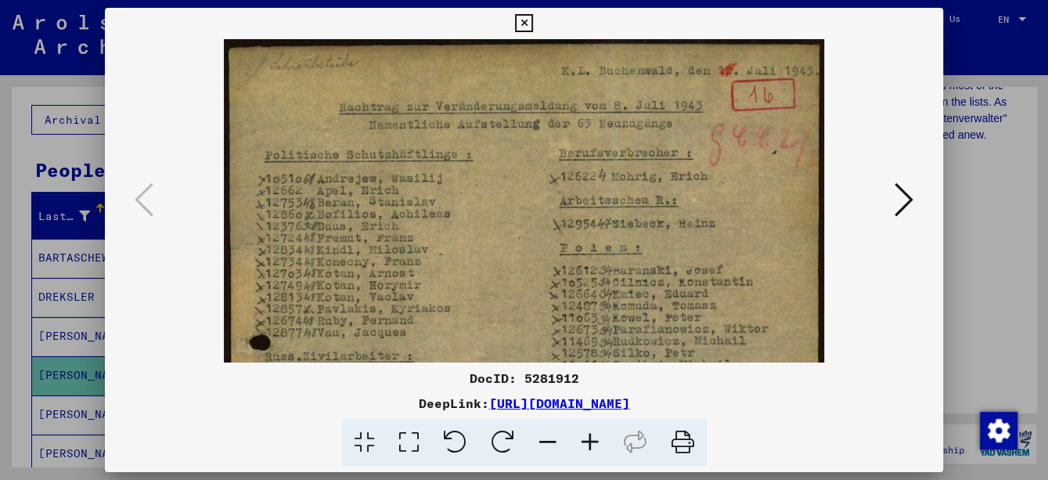
click at [583, 439] on icon at bounding box center [590, 443] width 42 height 48
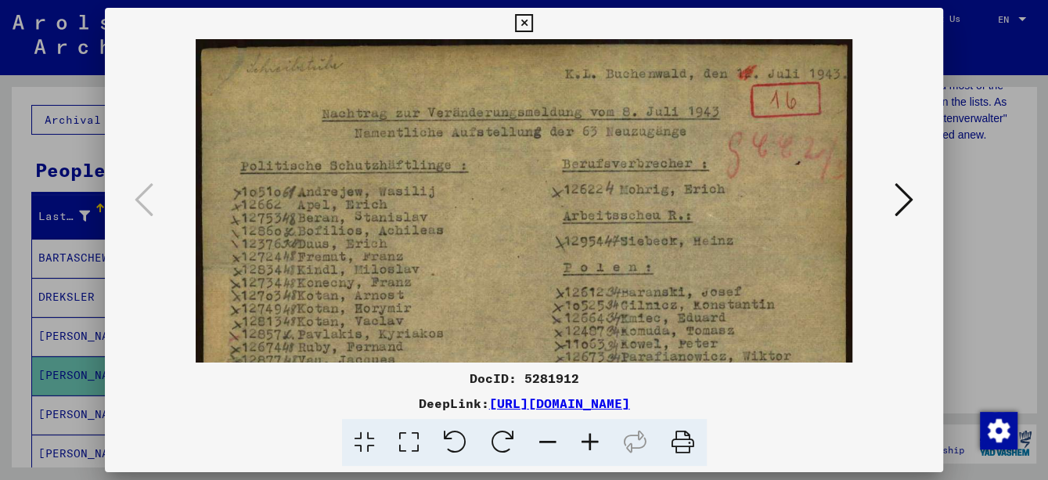
click at [583, 439] on icon at bounding box center [590, 443] width 42 height 48
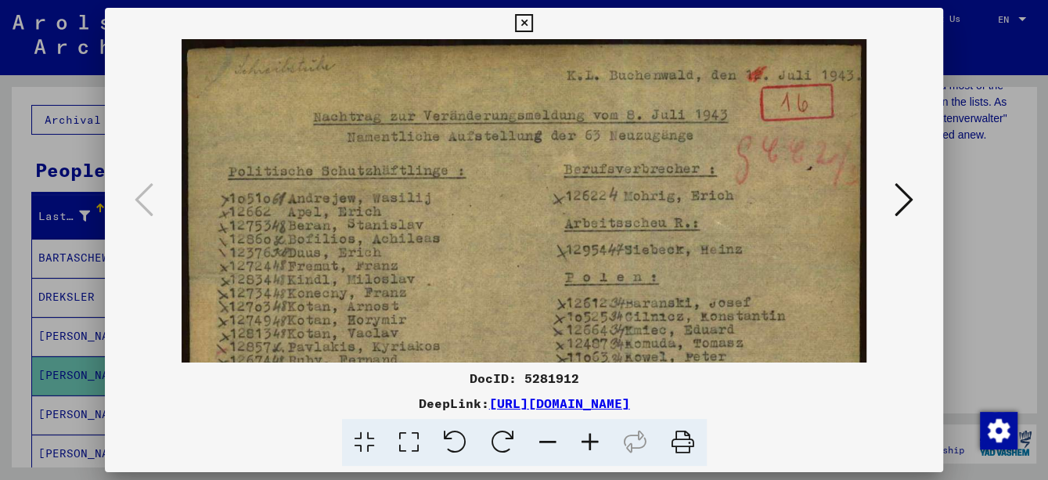
click at [583, 439] on icon at bounding box center [590, 443] width 42 height 48
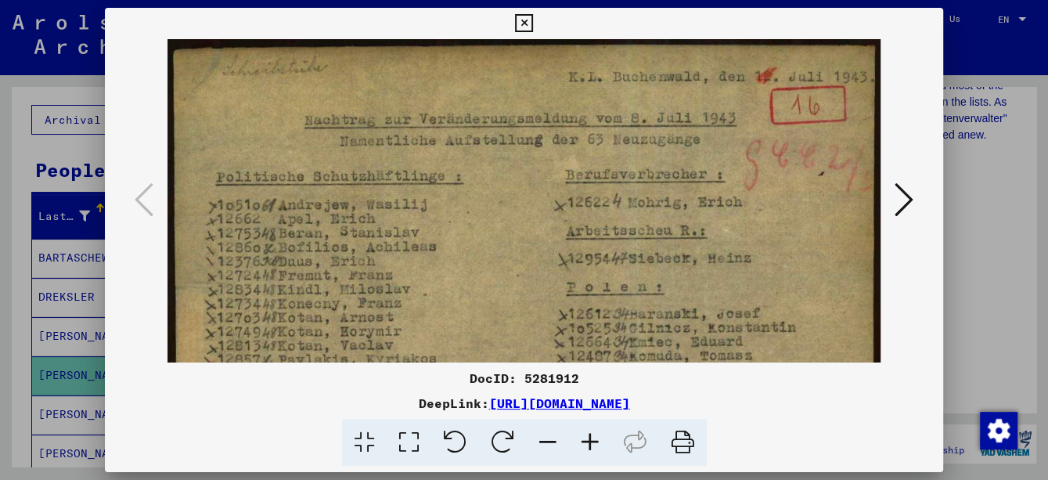
click at [583, 439] on icon at bounding box center [590, 443] width 42 height 48
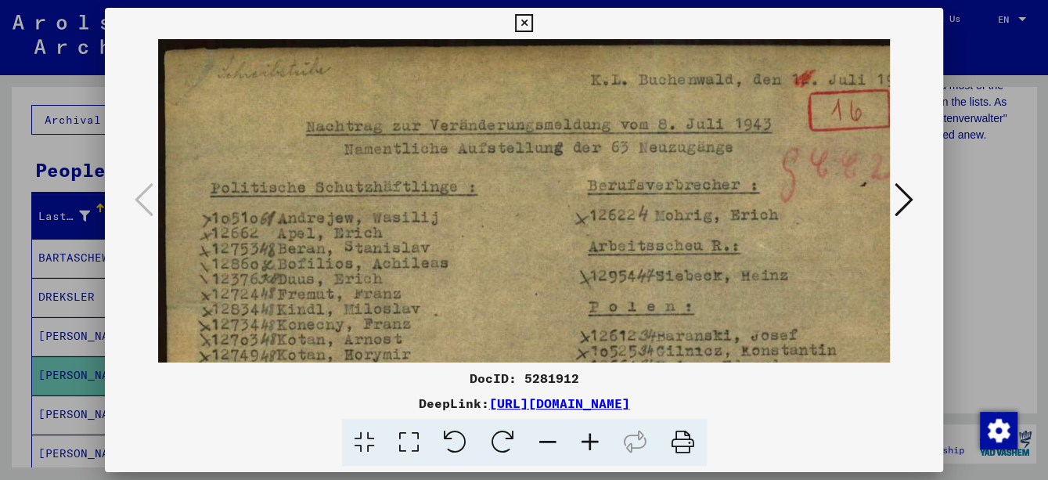
click at [583, 439] on icon at bounding box center [590, 443] width 42 height 48
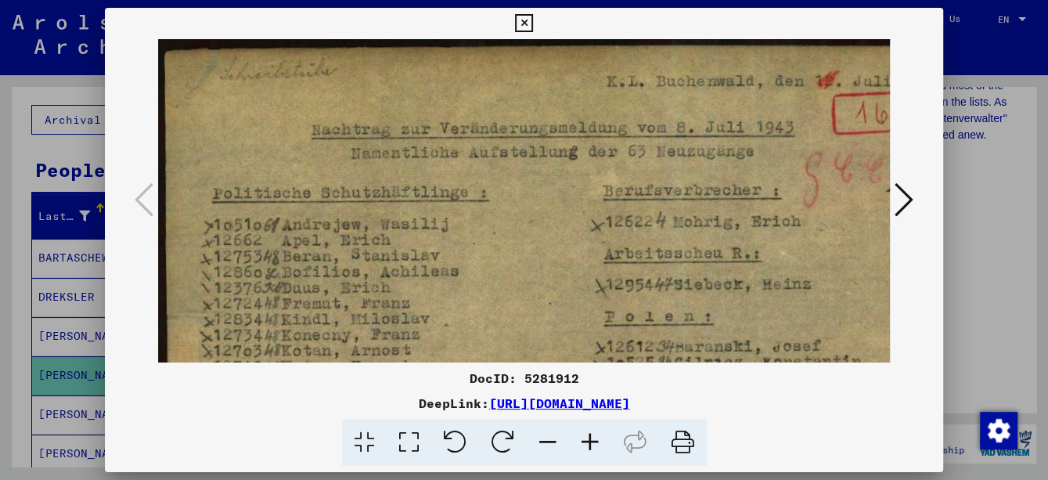
click at [583, 439] on icon at bounding box center [590, 443] width 42 height 48
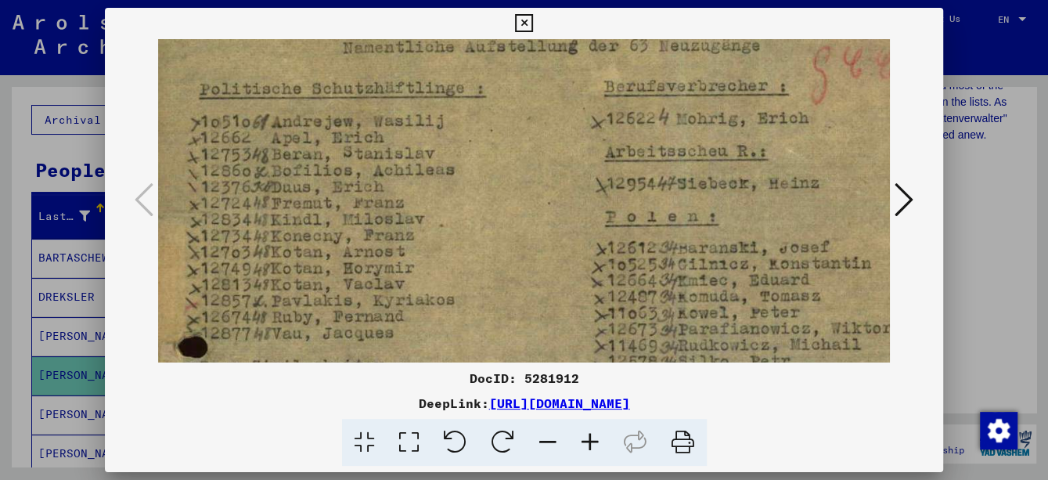
scroll to position [111, 15]
drag, startPoint x: 682, startPoint y: 305, endPoint x: 662, endPoint y: 178, distance: 129.2
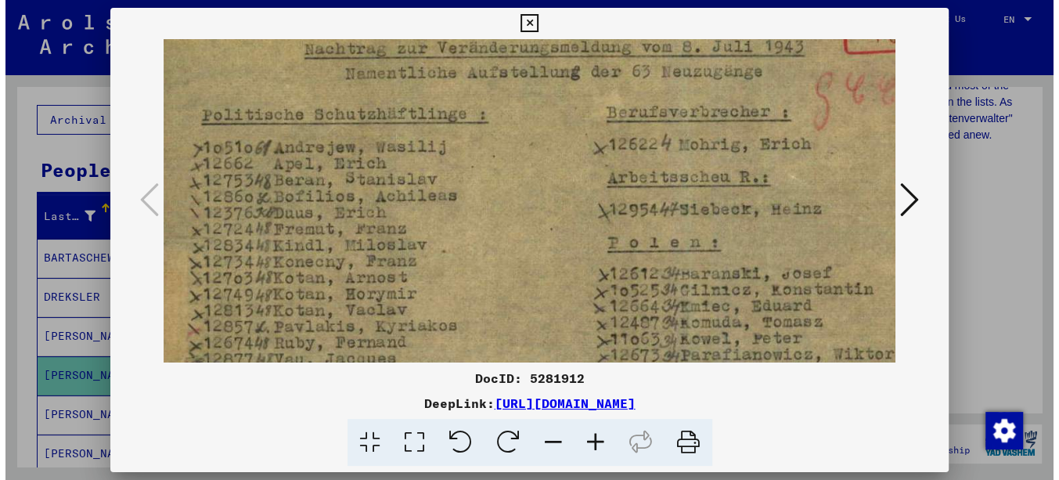
scroll to position [82, 18]
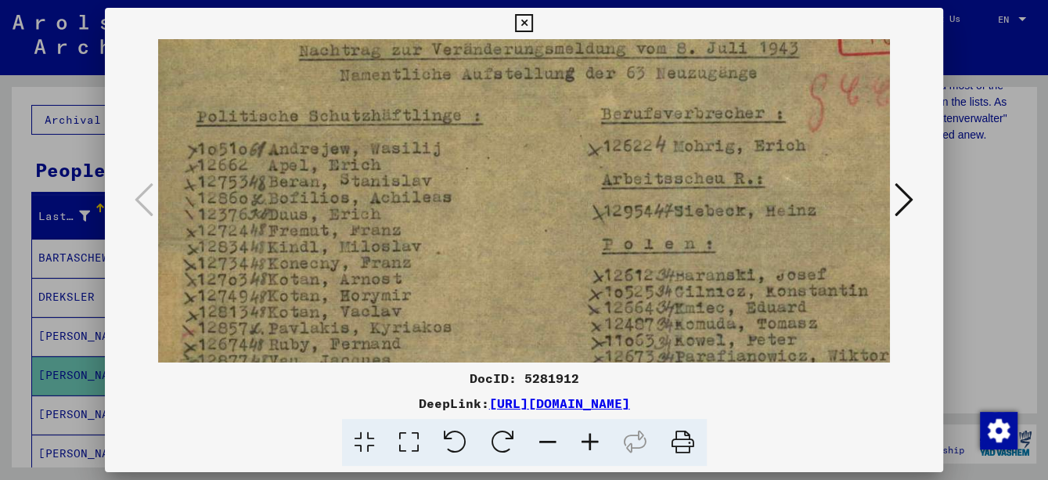
drag, startPoint x: 613, startPoint y: 228, endPoint x: 609, endPoint y: 259, distance: 31.5
click at [524, 16] on icon at bounding box center [524, 23] width 18 height 19
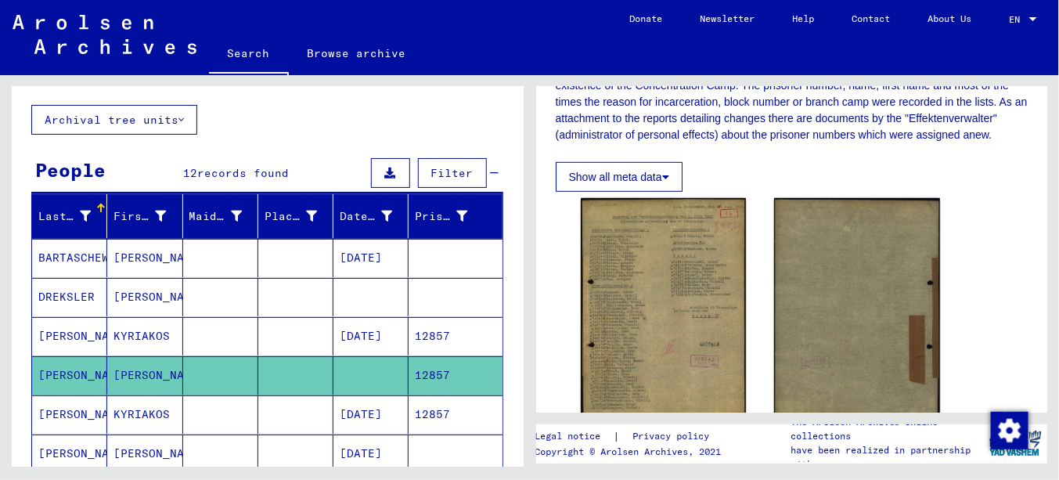
click at [366, 412] on mat-cell "[DATE]" at bounding box center [370, 414] width 75 height 38
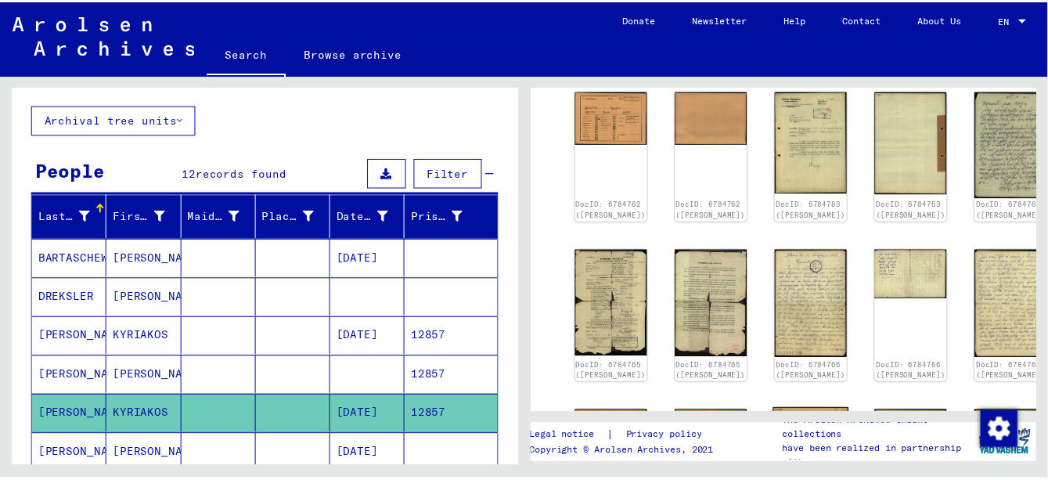
scroll to position [157, 0]
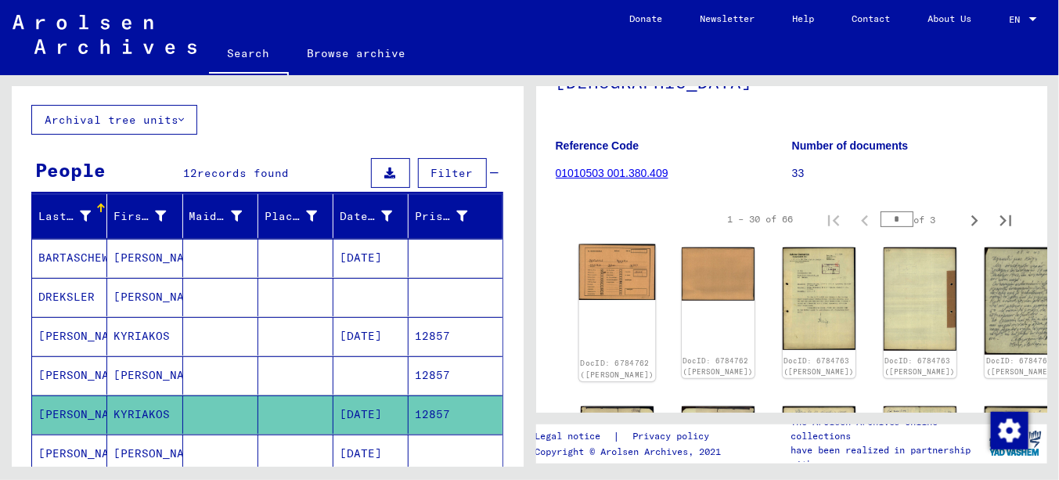
click at [600, 267] on img at bounding box center [616, 272] width 77 height 56
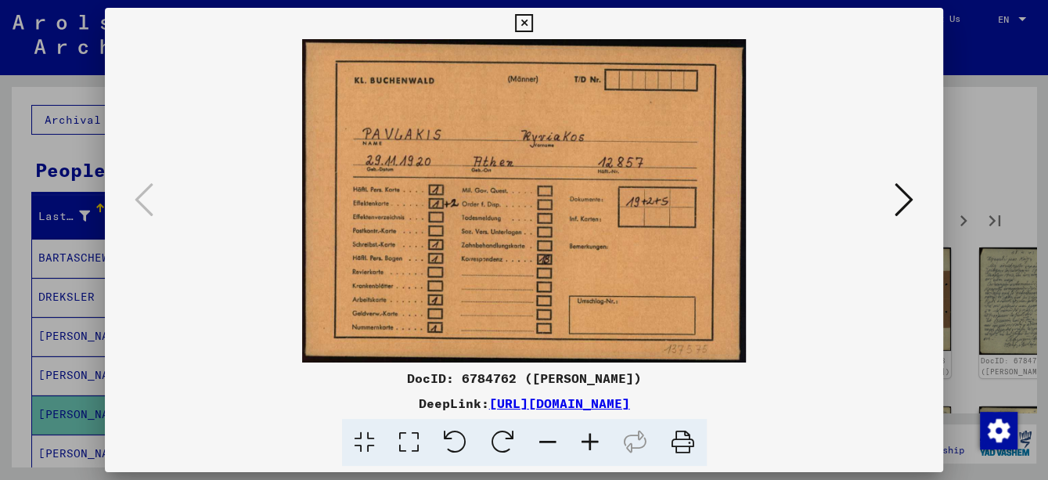
click at [592, 433] on icon at bounding box center [590, 443] width 42 height 48
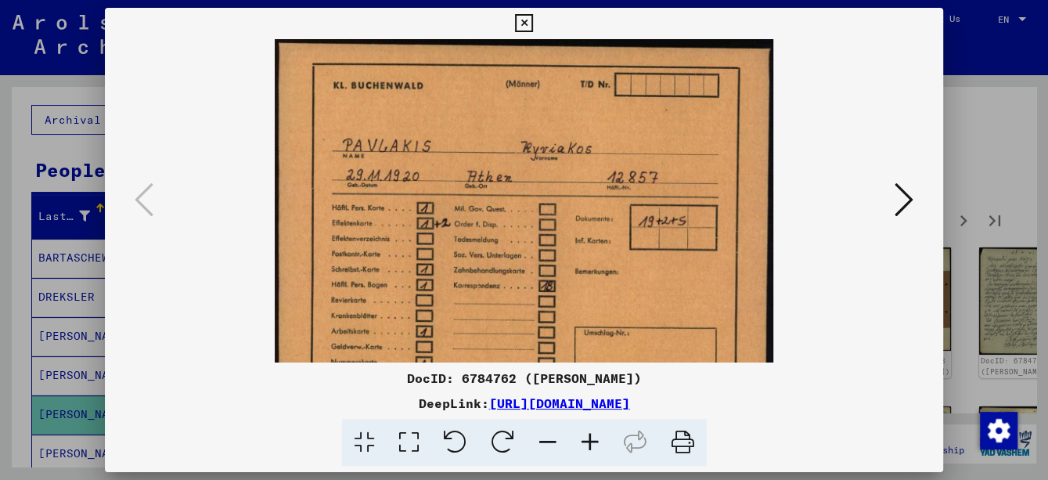
click at [593, 434] on icon at bounding box center [590, 443] width 42 height 48
click at [594, 433] on icon at bounding box center [590, 443] width 42 height 48
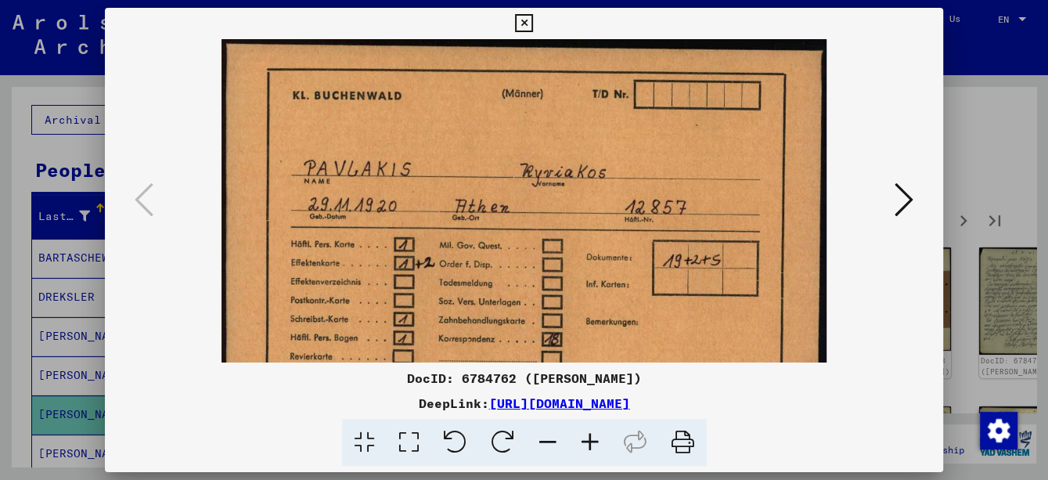
click at [594, 433] on icon at bounding box center [590, 443] width 42 height 48
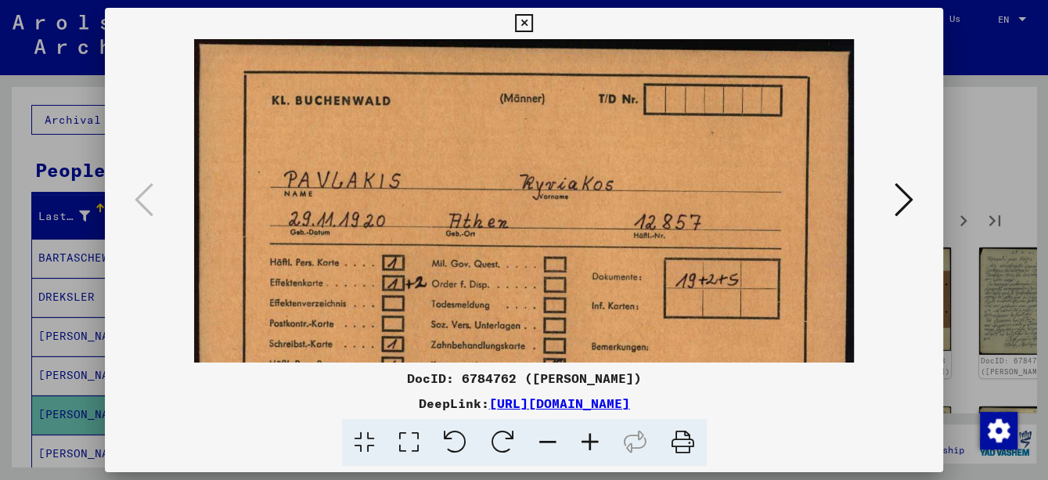
click at [594, 433] on icon at bounding box center [590, 443] width 42 height 48
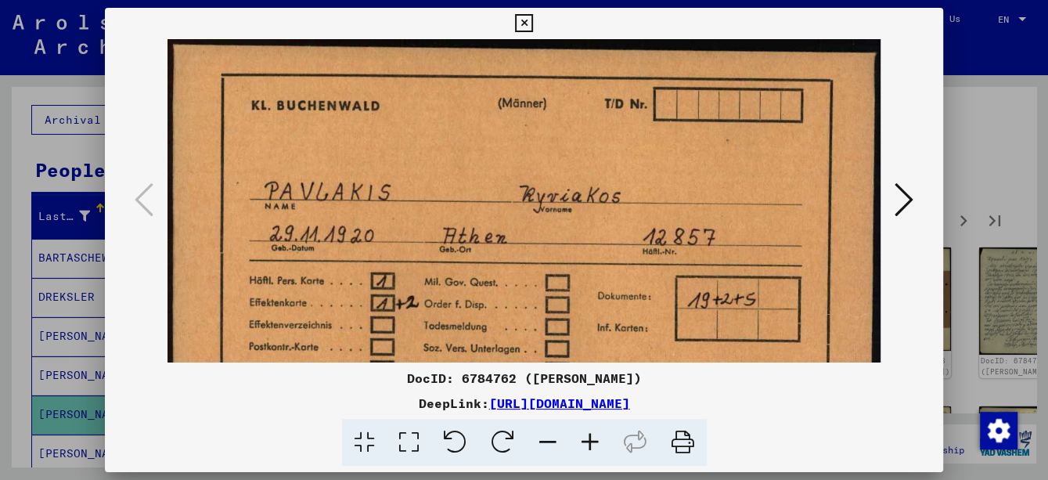
click at [907, 200] on icon at bounding box center [903, 200] width 19 height 38
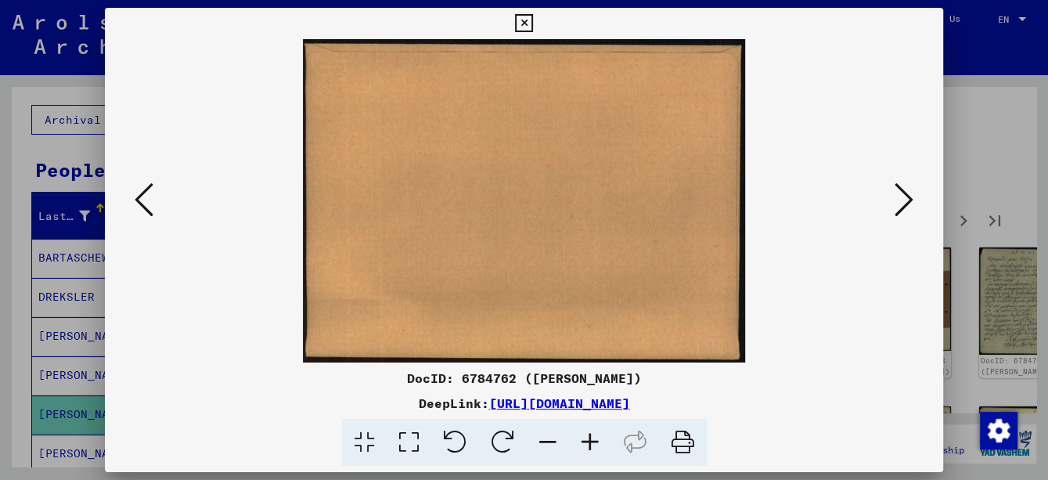
click at [907, 200] on icon at bounding box center [903, 200] width 19 height 38
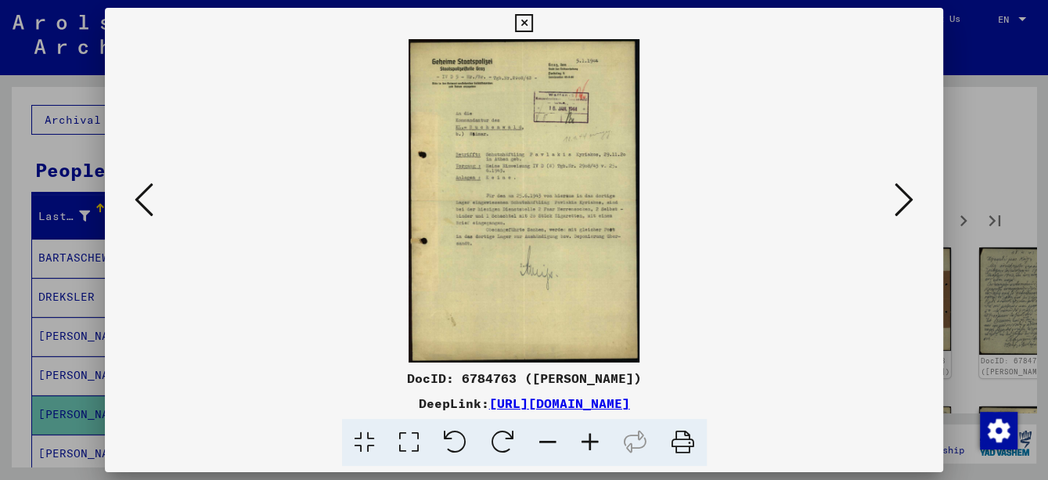
click at [598, 441] on icon at bounding box center [590, 443] width 42 height 48
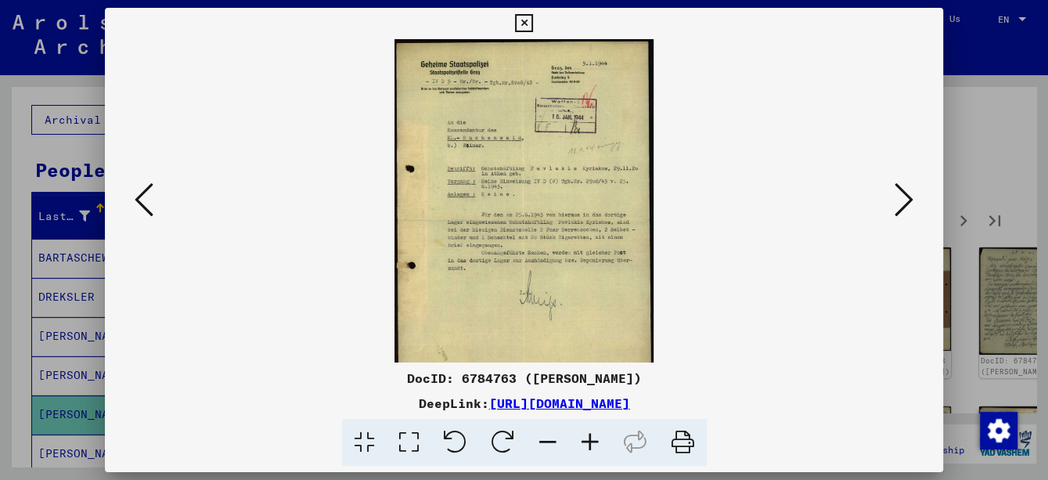
click at [598, 440] on icon at bounding box center [590, 443] width 42 height 48
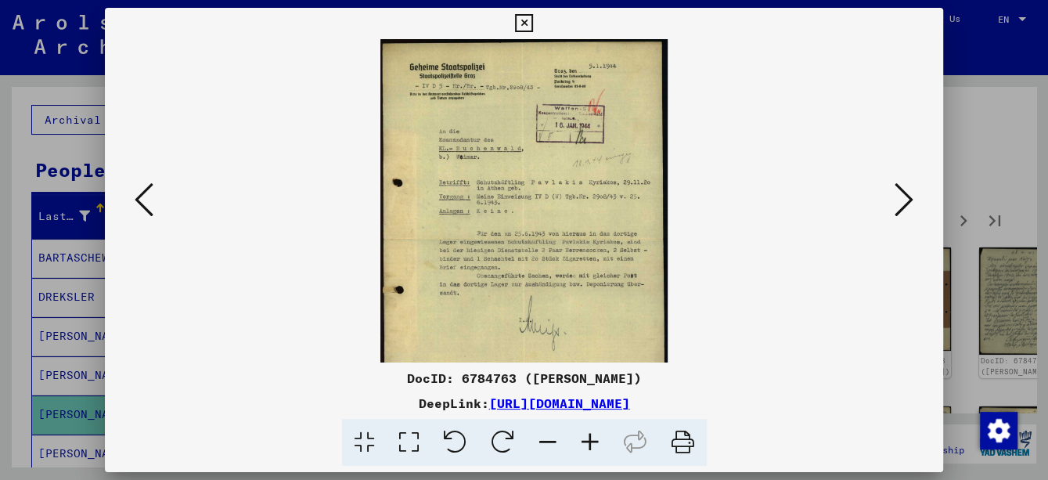
click at [598, 440] on icon at bounding box center [590, 443] width 42 height 48
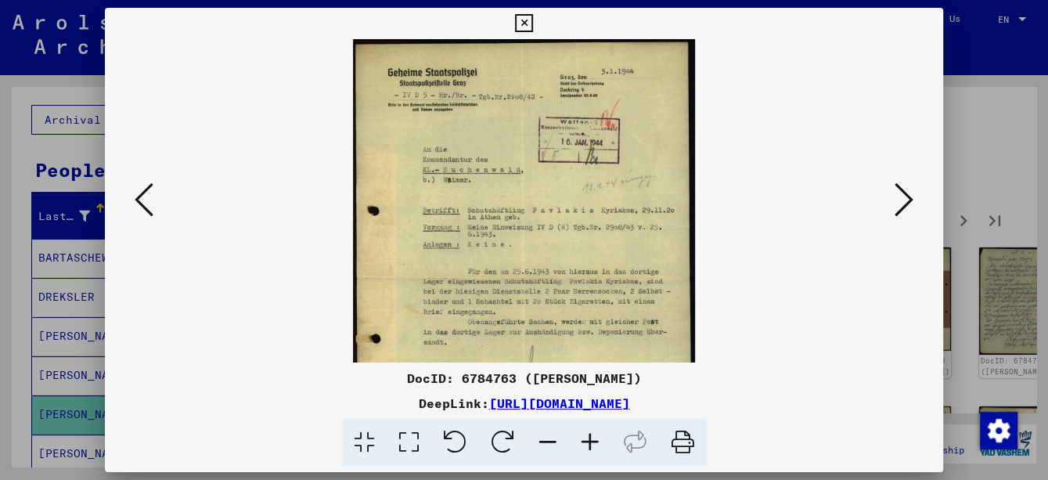
click at [598, 440] on icon at bounding box center [590, 443] width 42 height 48
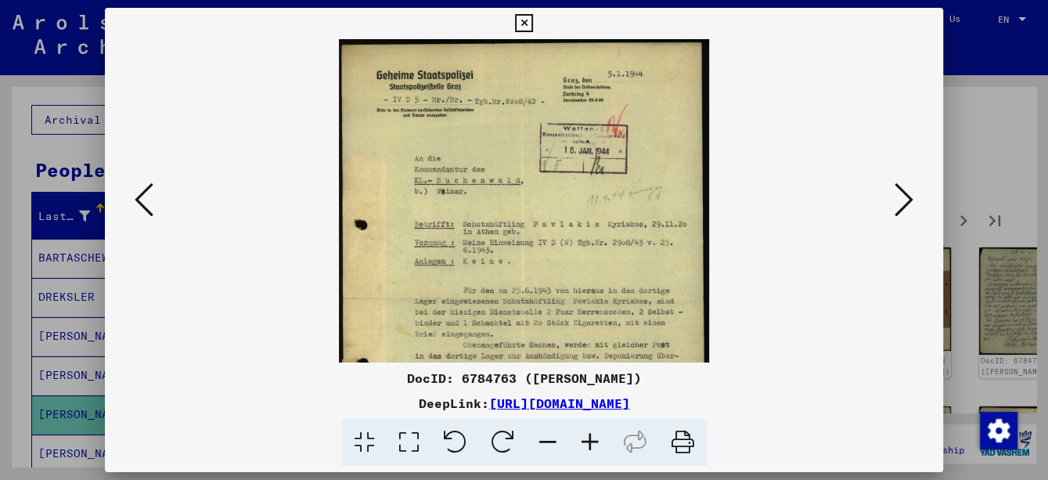
click at [598, 439] on icon at bounding box center [590, 443] width 42 height 48
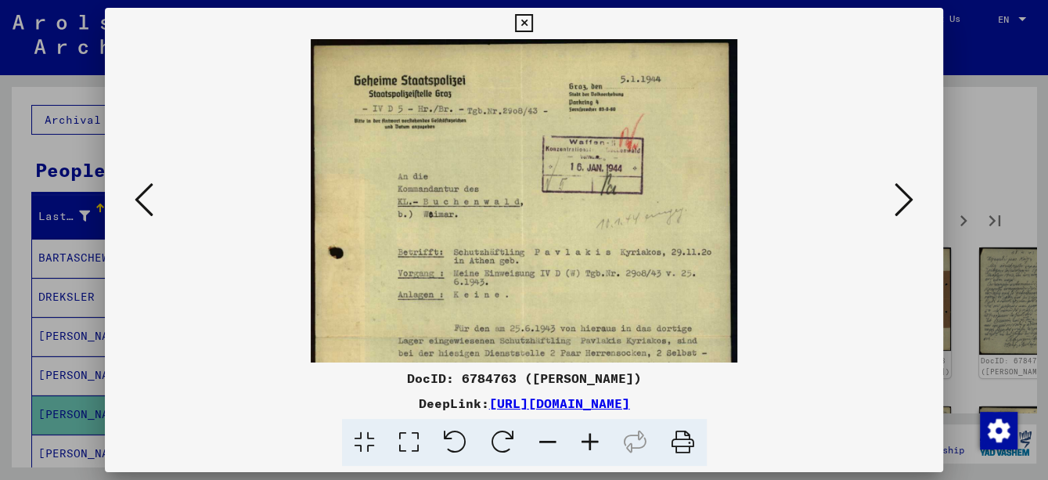
click at [598, 439] on icon at bounding box center [590, 443] width 42 height 48
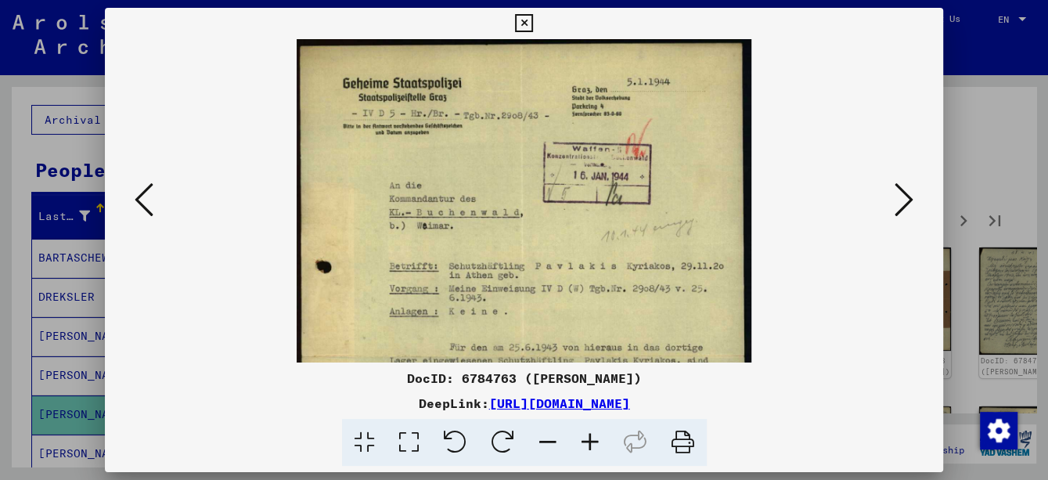
click at [598, 439] on icon at bounding box center [590, 443] width 42 height 48
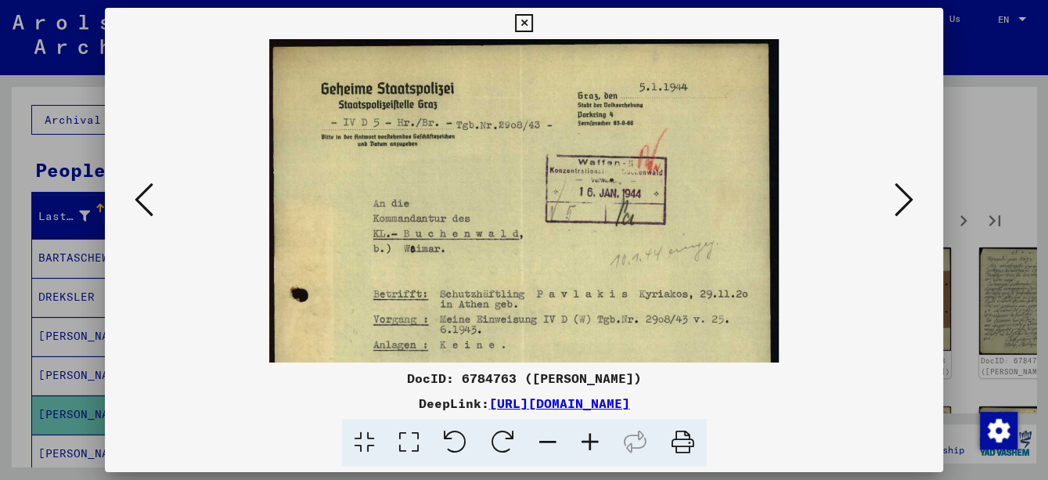
click at [598, 439] on icon at bounding box center [590, 443] width 42 height 48
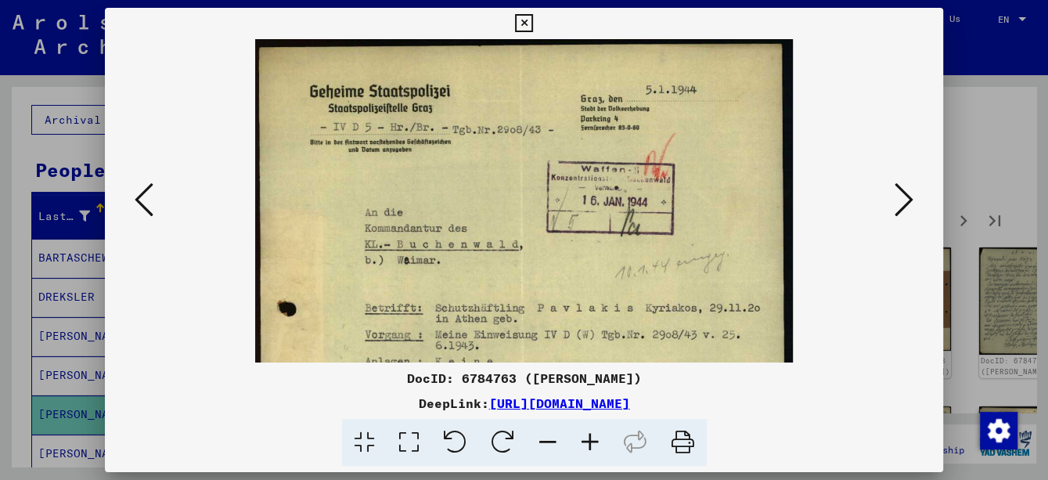
click at [598, 439] on icon at bounding box center [590, 443] width 42 height 48
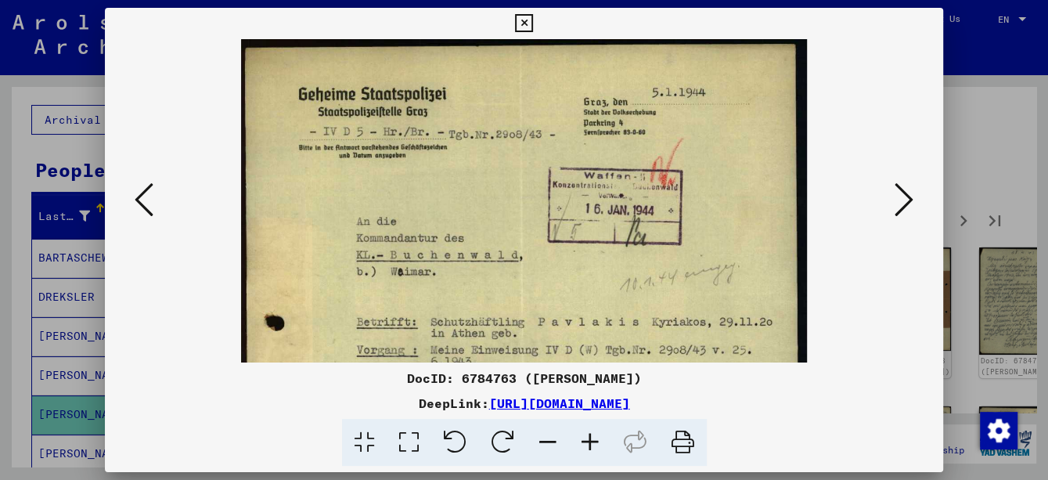
click at [598, 439] on icon at bounding box center [590, 443] width 42 height 48
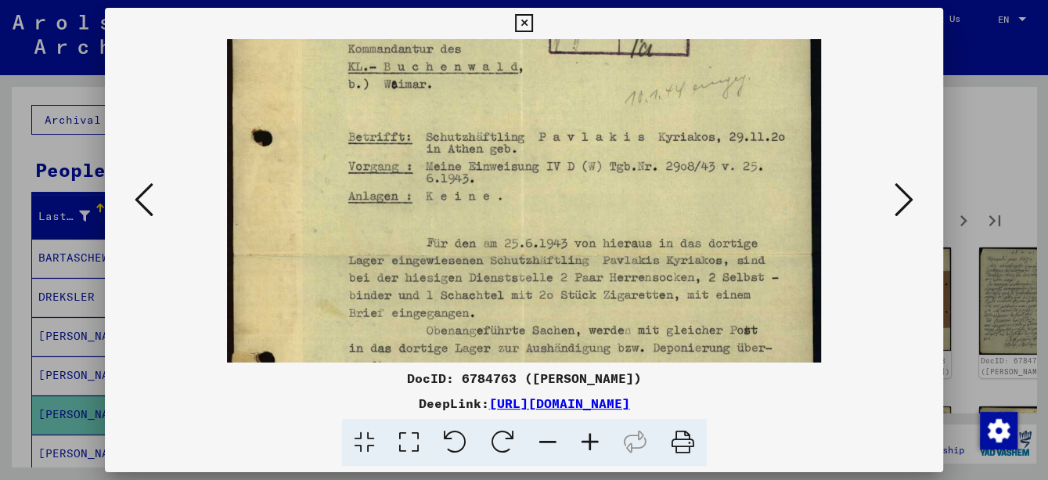
scroll to position [201, 0]
drag, startPoint x: 614, startPoint y: 317, endPoint x: 618, endPoint y: 111, distance: 205.9
click at [618, 111] on img at bounding box center [524, 254] width 594 height 832
click at [524, 21] on icon at bounding box center [524, 23] width 18 height 19
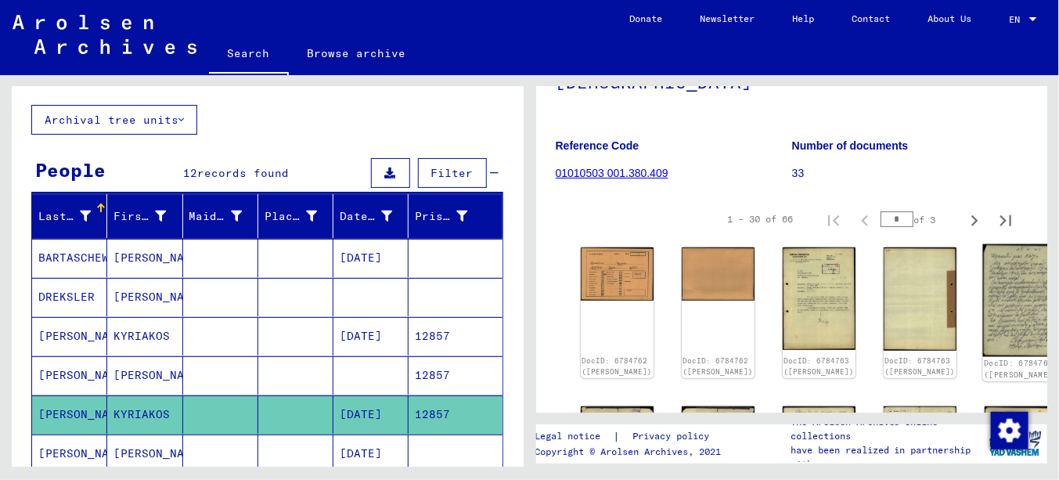
click at [983, 290] on img at bounding box center [1021, 300] width 77 height 112
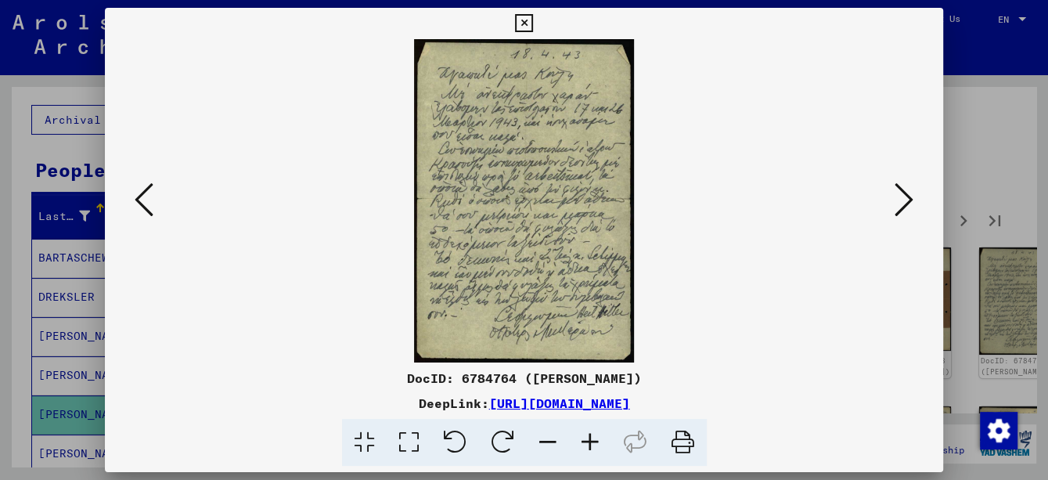
drag, startPoint x: 471, startPoint y: 245, endPoint x: 616, endPoint y: 134, distance: 182.5
click at [616, 134] on img at bounding box center [524, 200] width 732 height 323
drag, startPoint x: 493, startPoint y: 212, endPoint x: 616, endPoint y: 188, distance: 125.2
click at [616, 188] on img at bounding box center [524, 200] width 732 height 323
drag, startPoint x: 502, startPoint y: 211, endPoint x: 656, endPoint y: 186, distance: 156.2
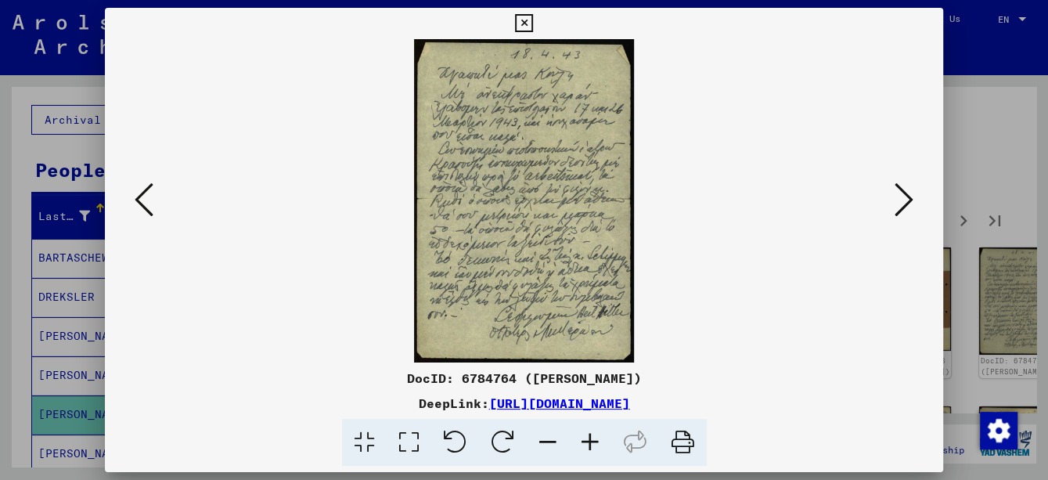
click at [745, 118] on img at bounding box center [524, 200] width 732 height 323
drag, startPoint x: 495, startPoint y: 134, endPoint x: 522, endPoint y: 285, distance: 153.4
click at [523, 330] on img at bounding box center [524, 200] width 732 height 323
click at [524, 20] on icon at bounding box center [524, 23] width 18 height 19
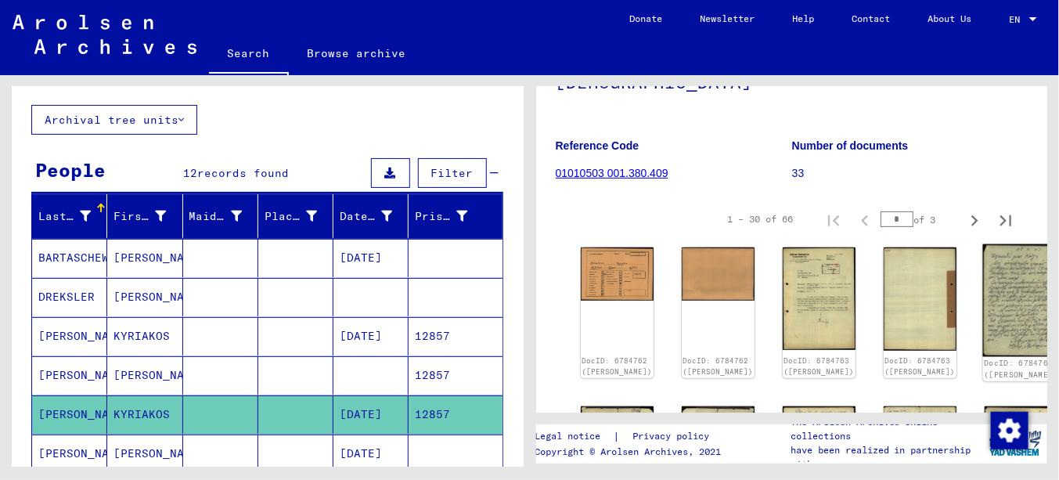
click at [983, 280] on img at bounding box center [1021, 300] width 77 height 112
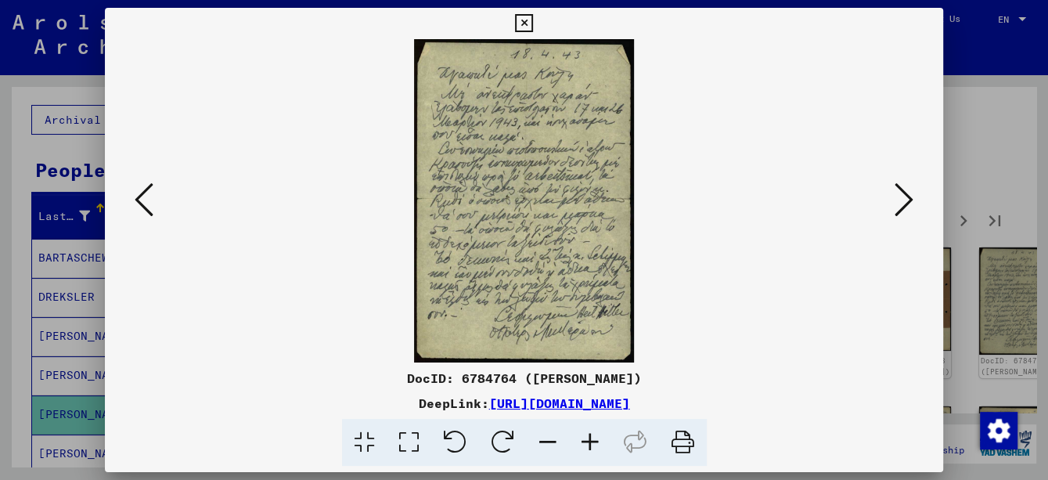
click at [592, 437] on icon at bounding box center [590, 443] width 42 height 48
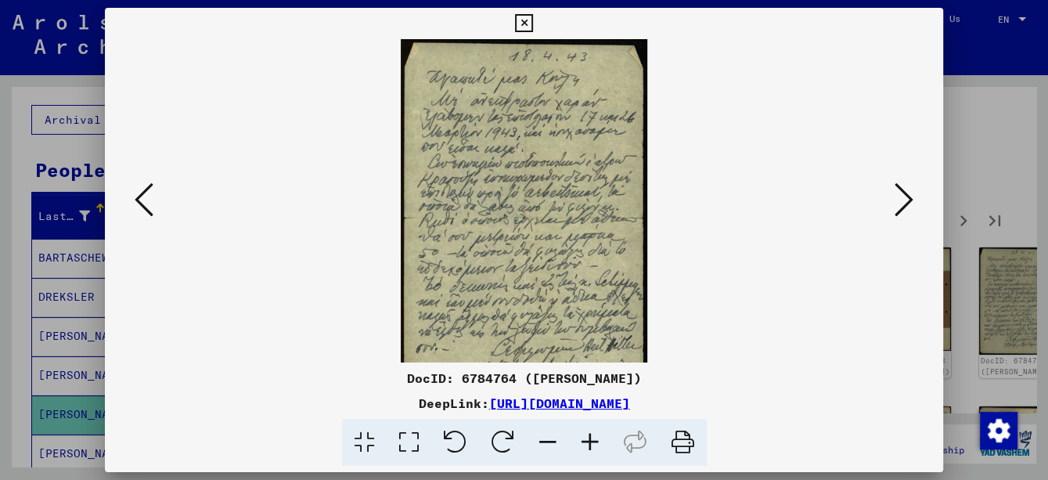
click at [592, 437] on icon at bounding box center [590, 443] width 42 height 48
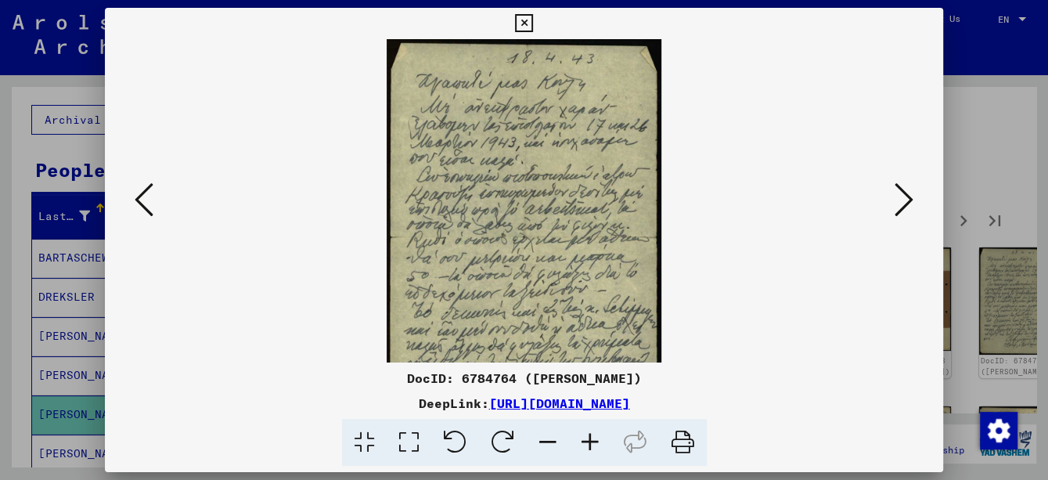
click at [593, 437] on icon at bounding box center [590, 443] width 42 height 48
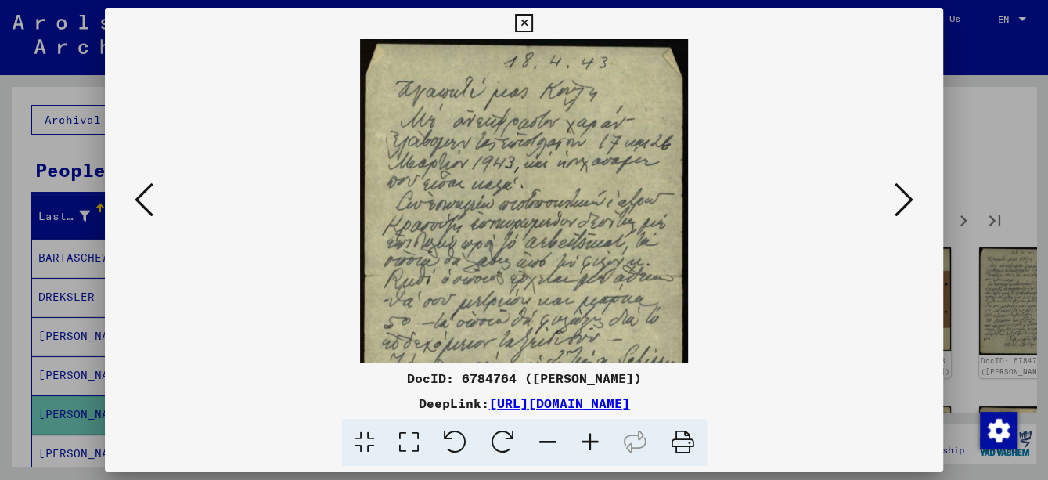
click at [593, 437] on icon at bounding box center [590, 443] width 42 height 48
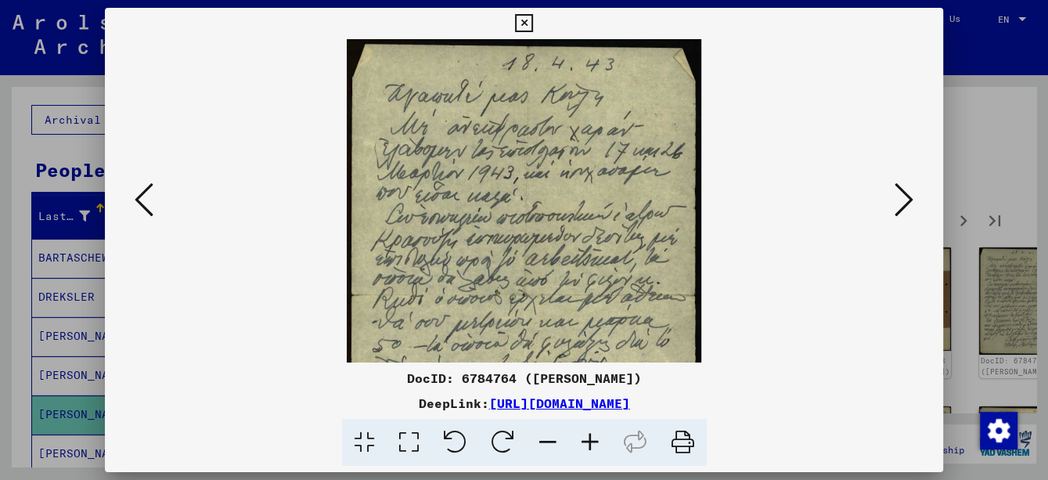
click at [593, 437] on icon at bounding box center [590, 443] width 42 height 48
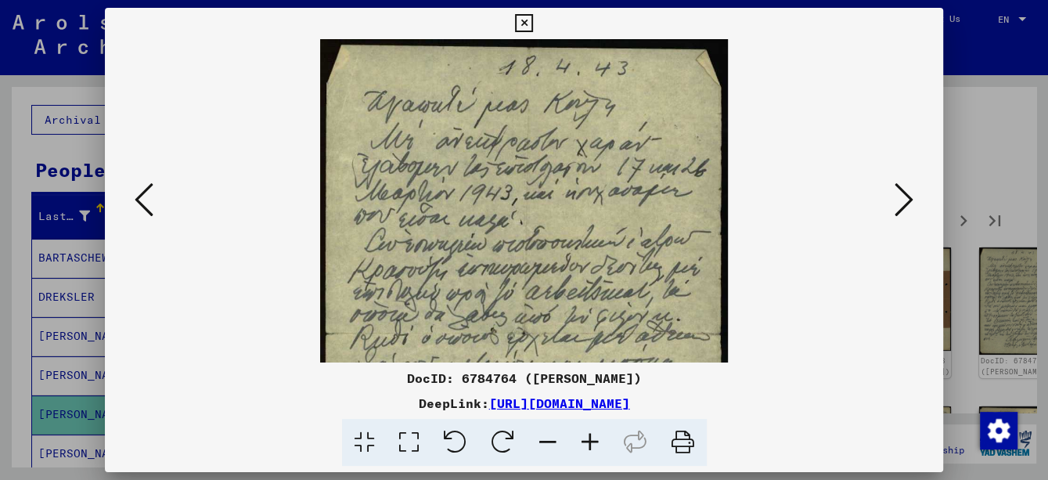
click at [593, 437] on icon at bounding box center [590, 443] width 42 height 48
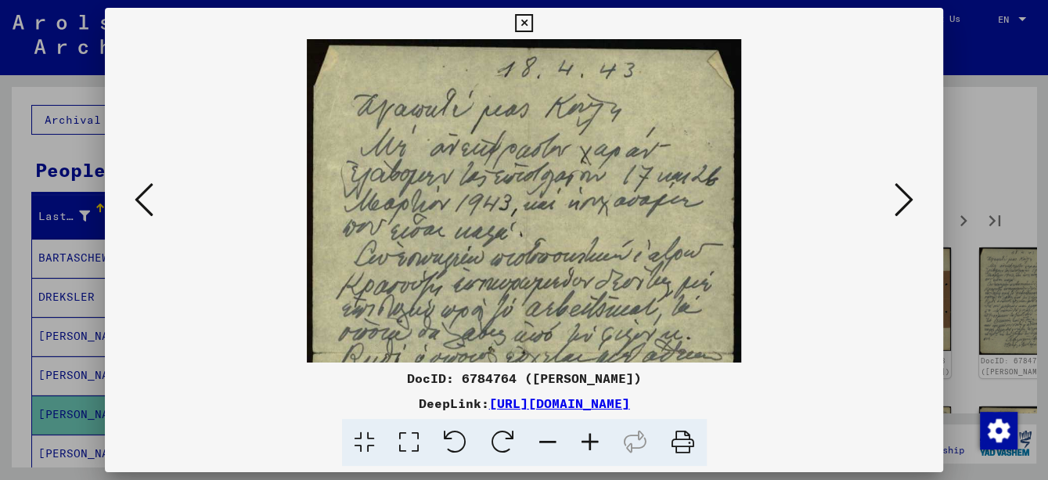
click at [593, 437] on icon at bounding box center [590, 443] width 42 height 48
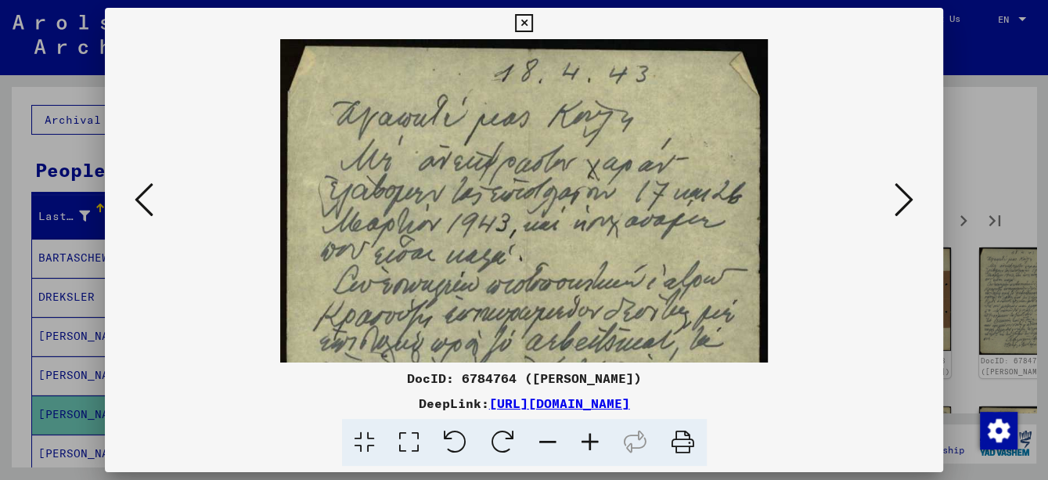
click at [593, 437] on icon at bounding box center [590, 443] width 42 height 48
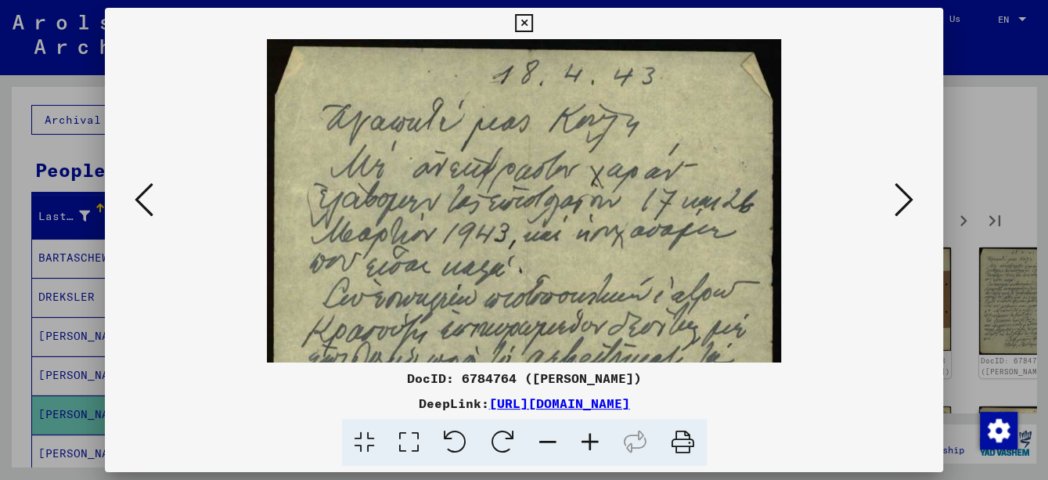
click at [593, 437] on icon at bounding box center [590, 443] width 42 height 48
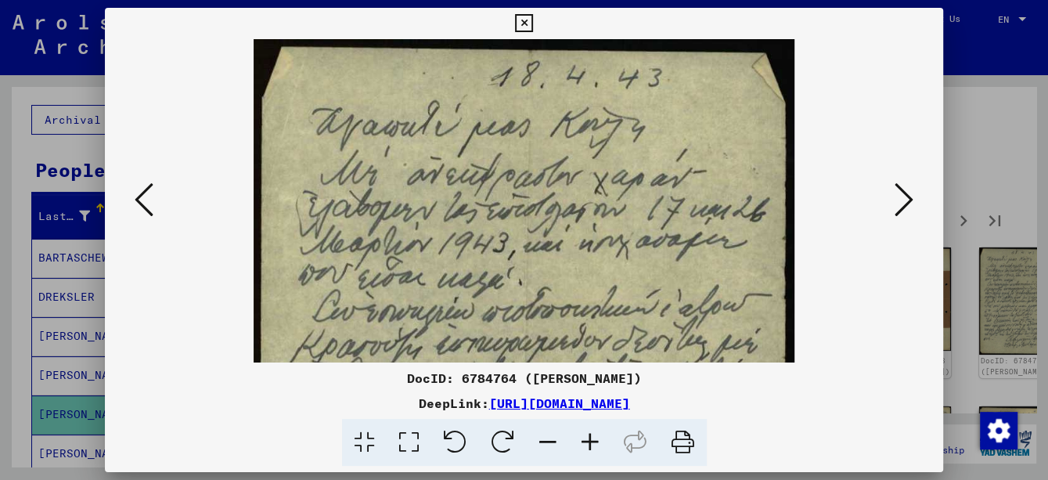
click at [593, 437] on icon at bounding box center [590, 443] width 42 height 48
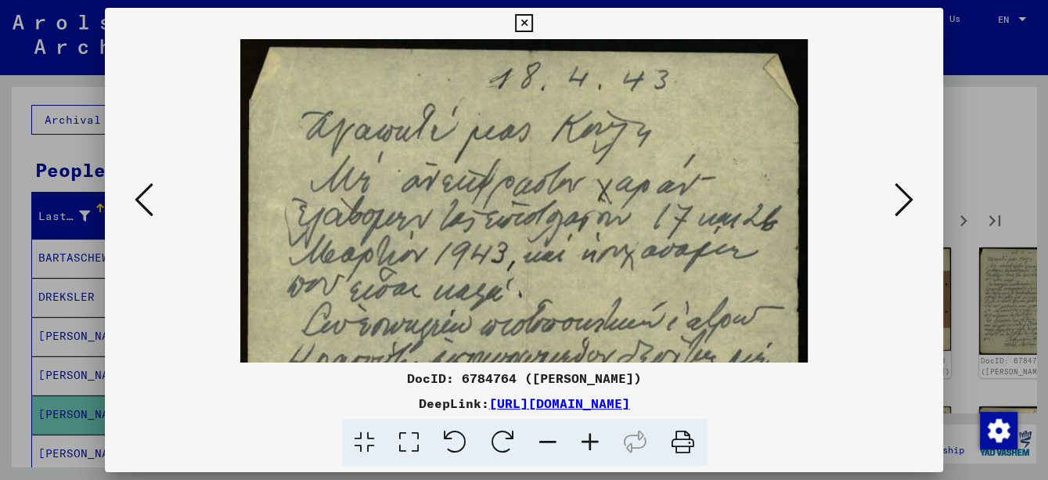
click at [593, 437] on icon at bounding box center [590, 443] width 42 height 48
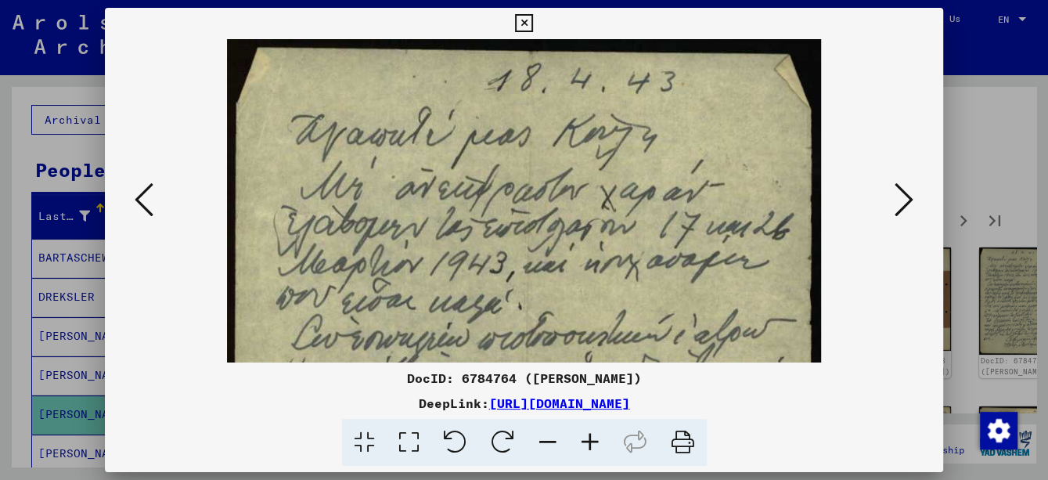
click at [593, 437] on icon at bounding box center [590, 443] width 42 height 48
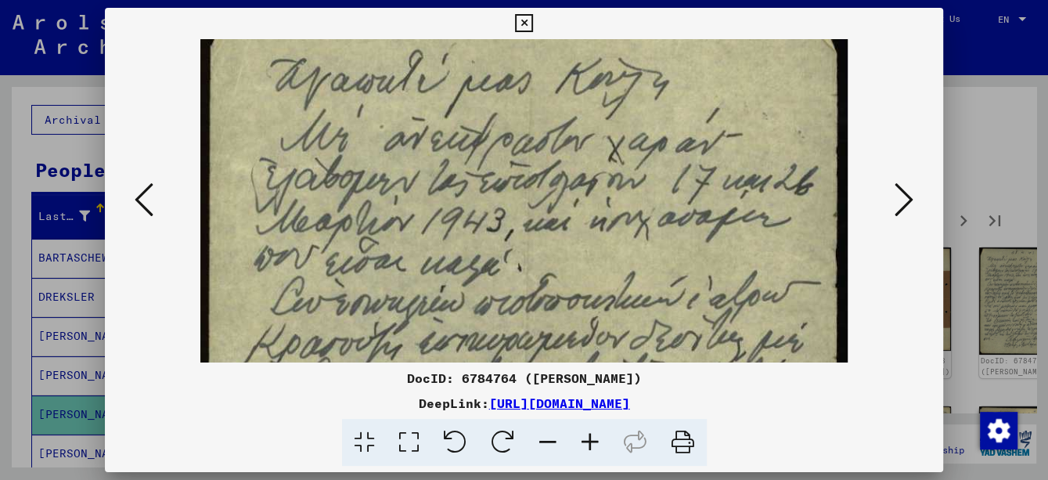
scroll to position [108, 0]
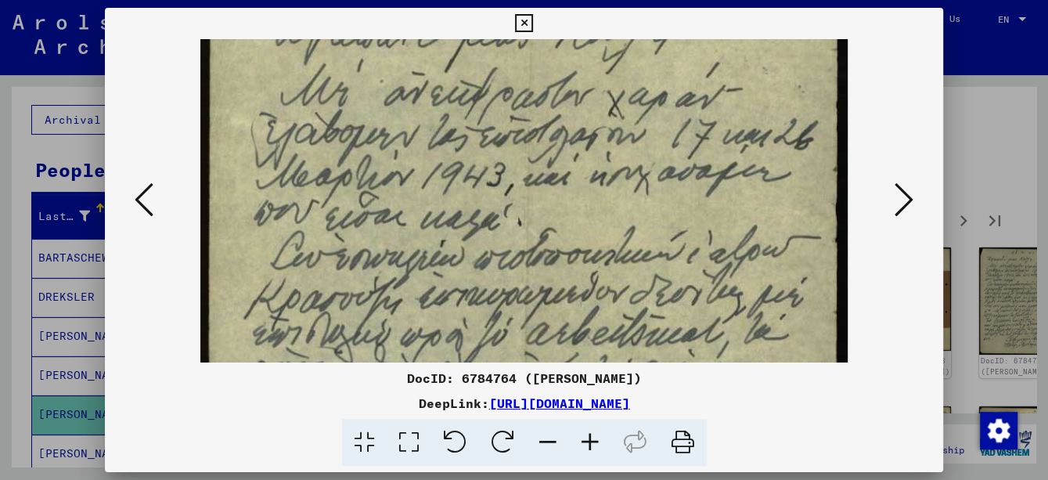
drag, startPoint x: 637, startPoint y: 317, endPoint x: 637, endPoint y: 212, distance: 104.9
click at [637, 212] on img at bounding box center [524, 405] width 648 height 949
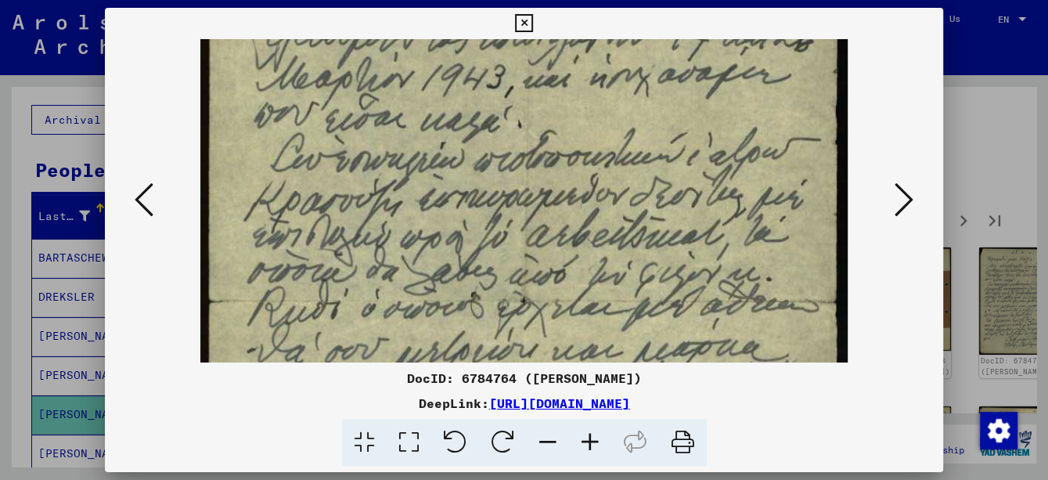
scroll to position [219, 0]
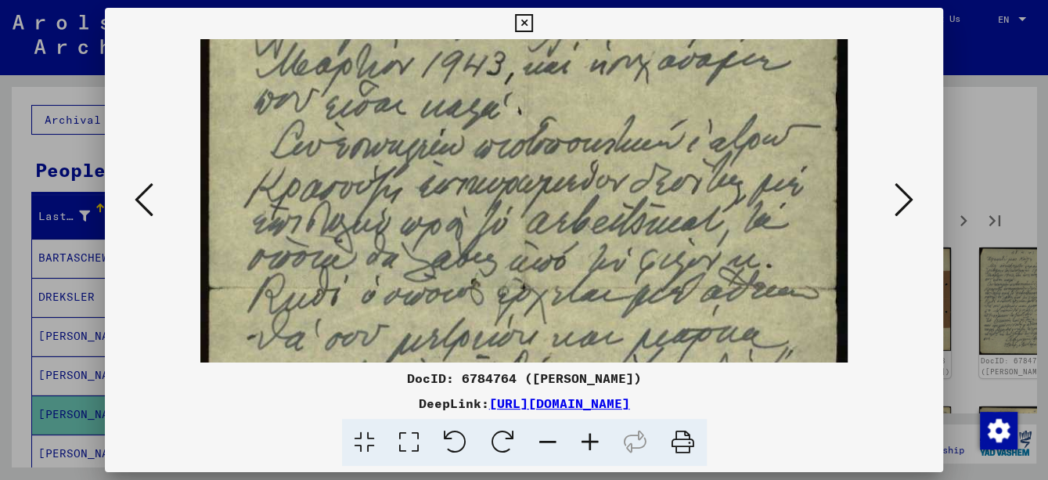
drag, startPoint x: 639, startPoint y: 308, endPoint x: 646, endPoint y: 195, distance: 112.9
click at [646, 195] on img at bounding box center [524, 294] width 648 height 949
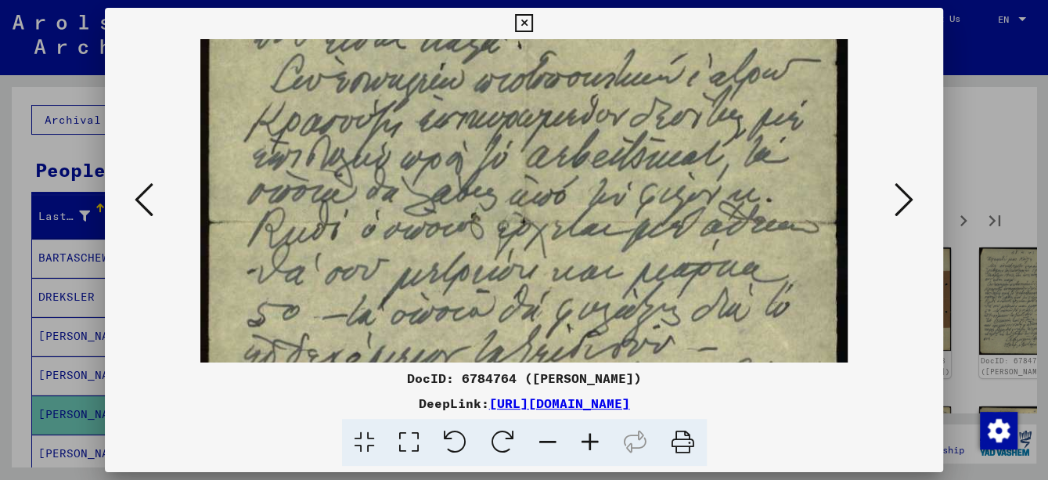
scroll to position [301, 0]
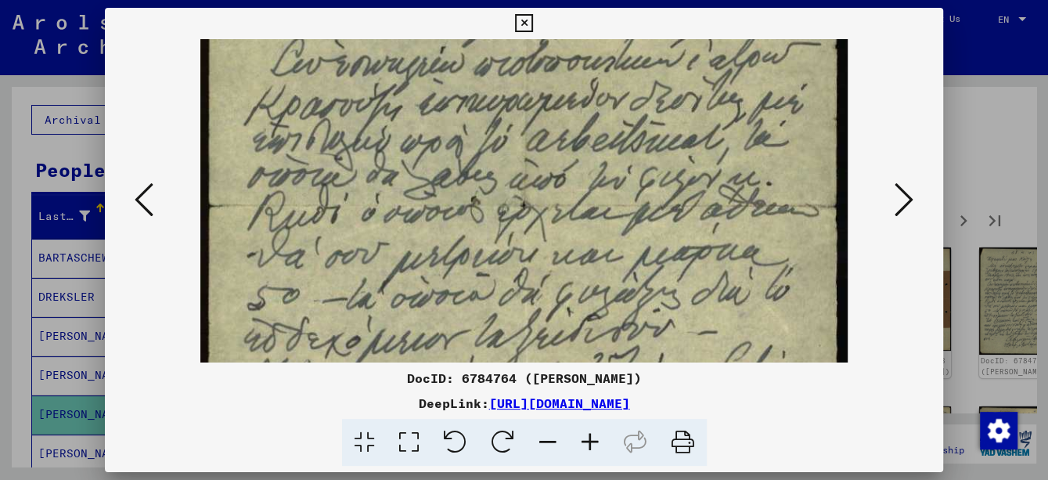
drag, startPoint x: 643, startPoint y: 257, endPoint x: 642, endPoint y: 175, distance: 82.2
click at [642, 175] on img at bounding box center [524, 212] width 648 height 949
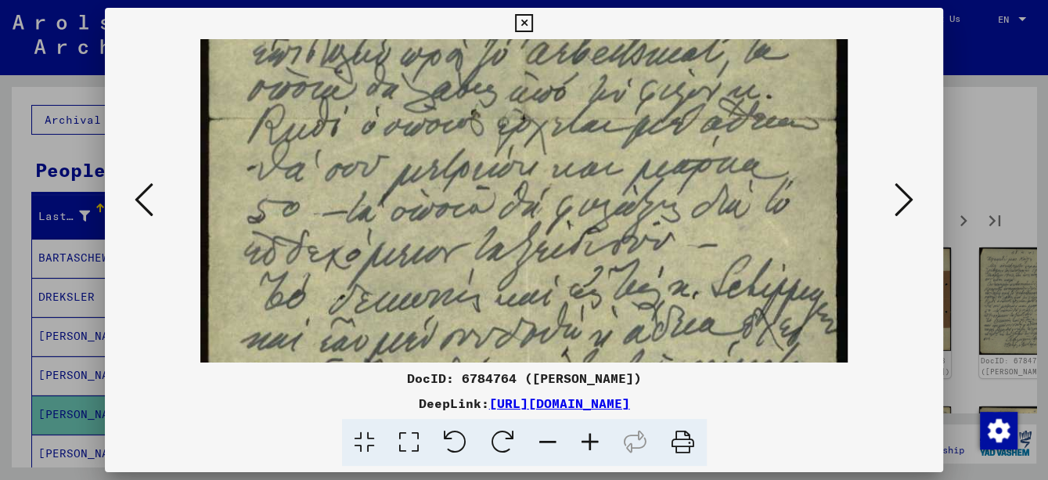
drag, startPoint x: 644, startPoint y: 242, endPoint x: 644, endPoint y: 173, distance: 68.9
click at [644, 173] on img at bounding box center [524, 125] width 648 height 949
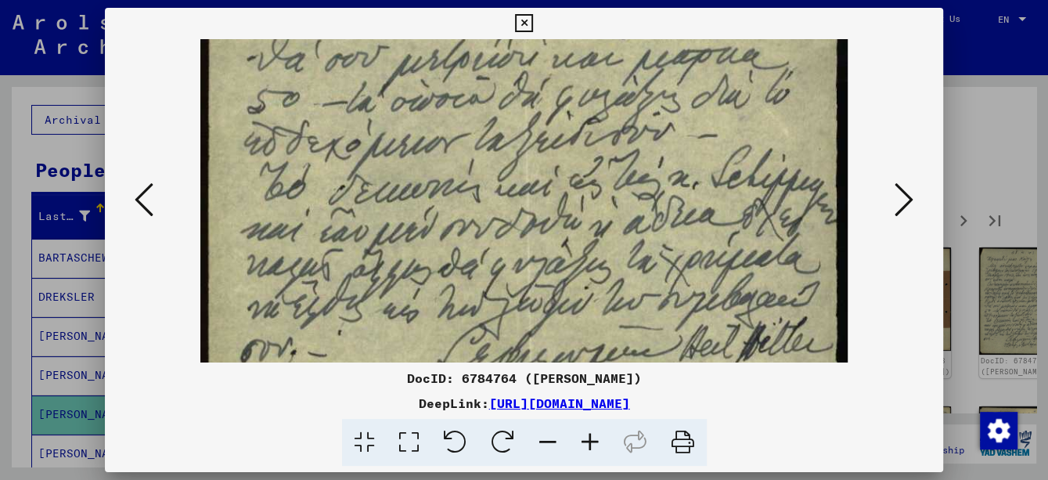
drag, startPoint x: 636, startPoint y: 253, endPoint x: 648, endPoint y: 143, distance: 110.2
click at [648, 143] on img at bounding box center [524, 15] width 648 height 949
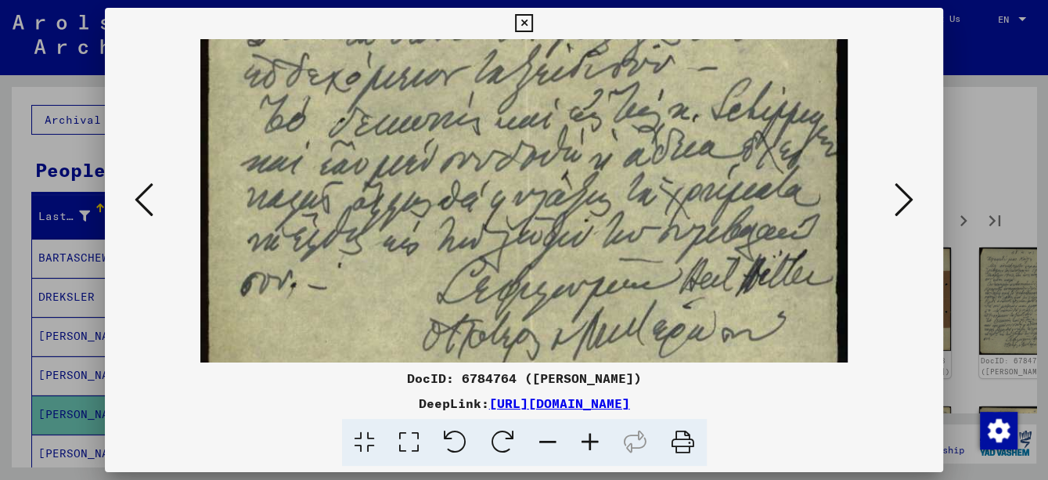
scroll to position [563, 0]
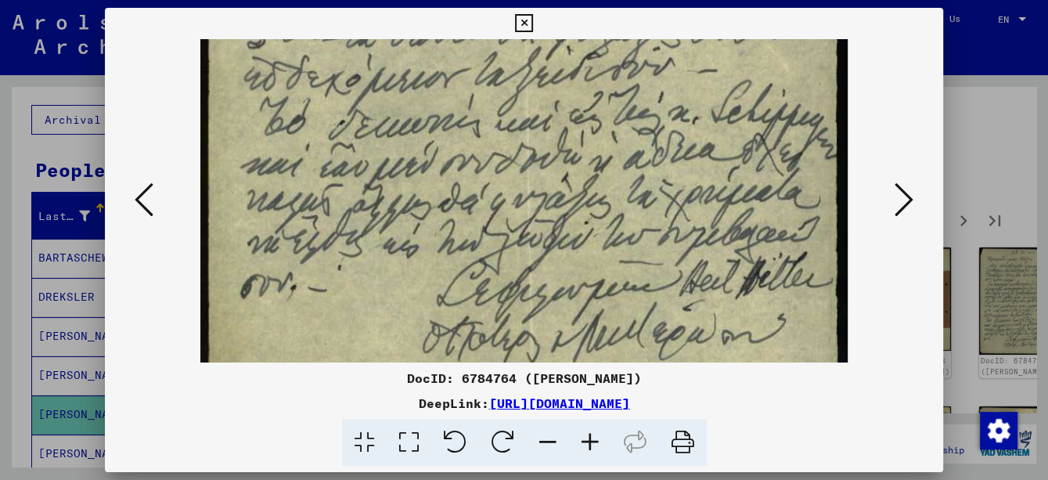
drag, startPoint x: 646, startPoint y: 255, endPoint x: 627, endPoint y: 209, distance: 49.8
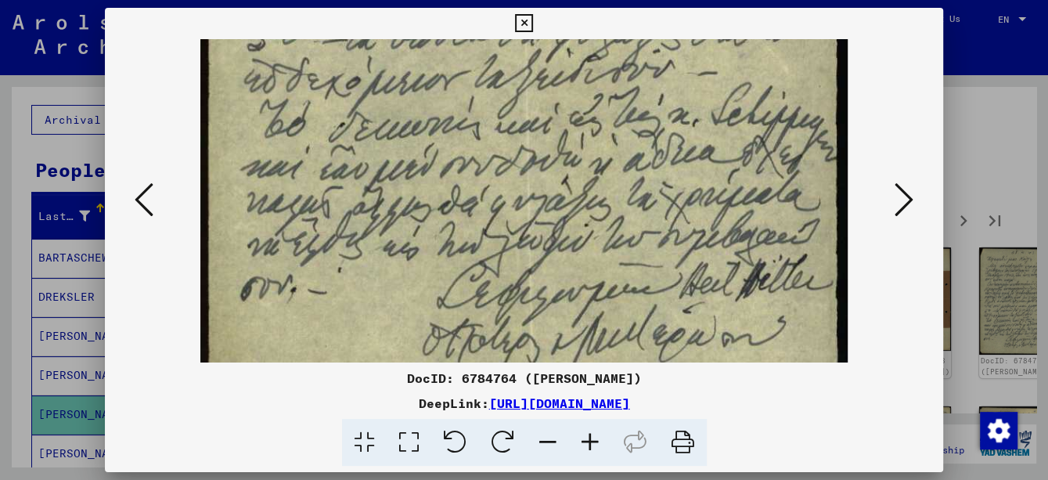
click at [905, 210] on icon at bounding box center [903, 200] width 19 height 38
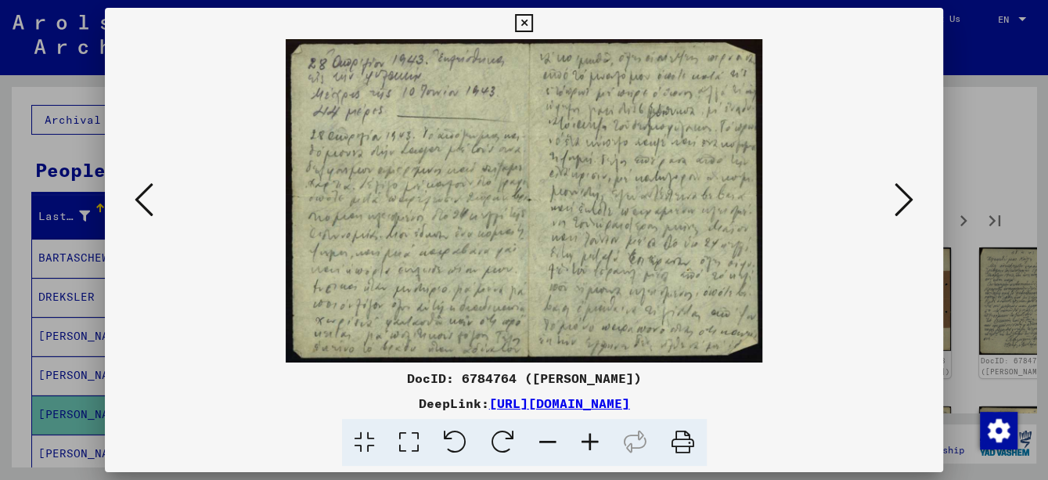
scroll to position [0, 0]
click at [585, 444] on icon at bounding box center [590, 443] width 42 height 48
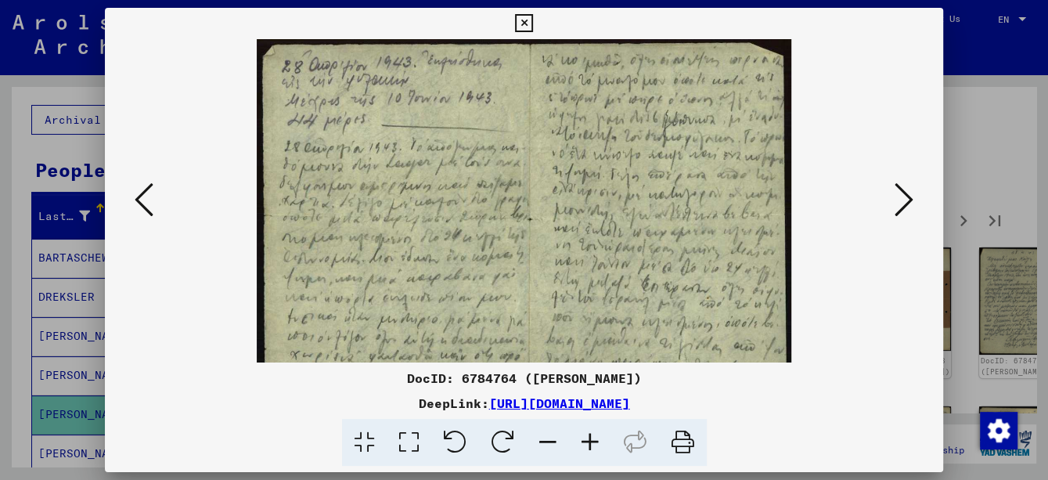
click at [585, 444] on icon at bounding box center [590, 443] width 42 height 48
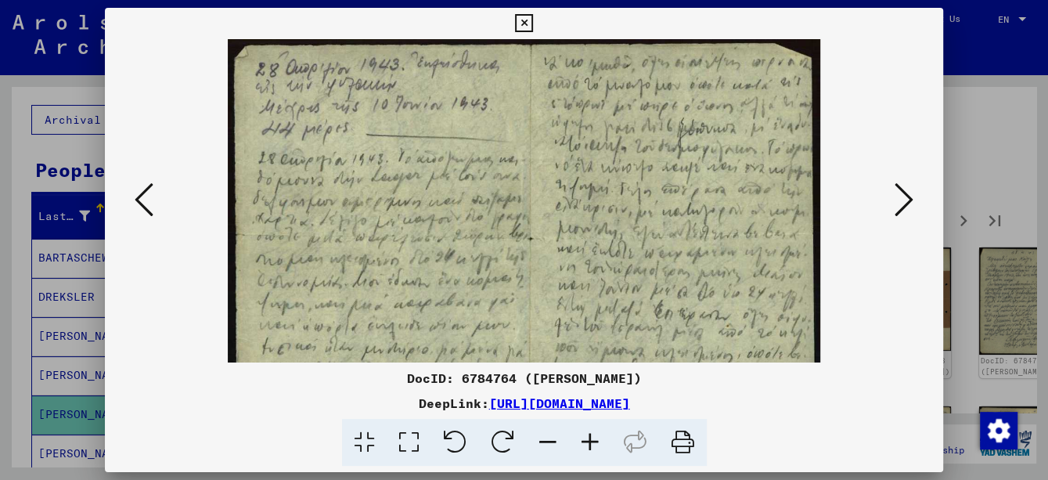
click at [585, 444] on icon at bounding box center [590, 443] width 42 height 48
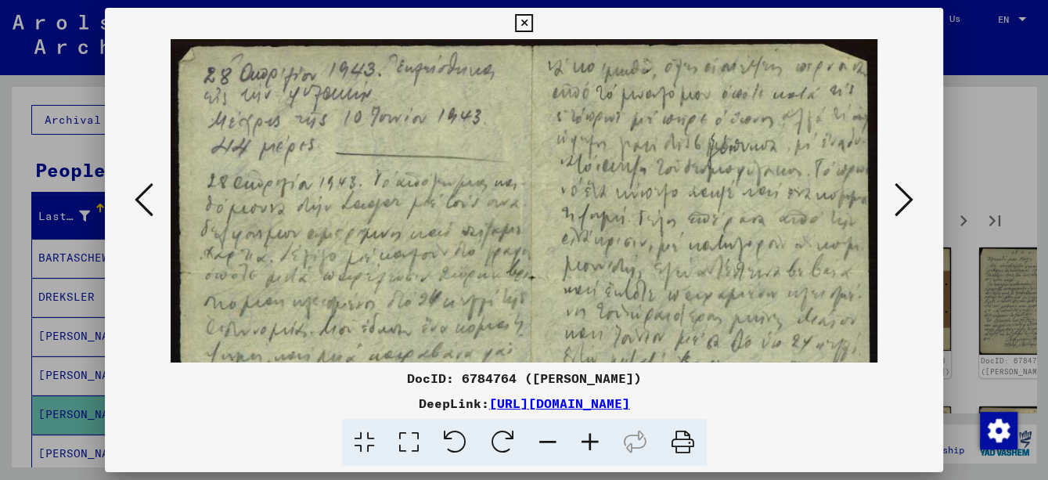
click at [585, 444] on icon at bounding box center [590, 443] width 42 height 48
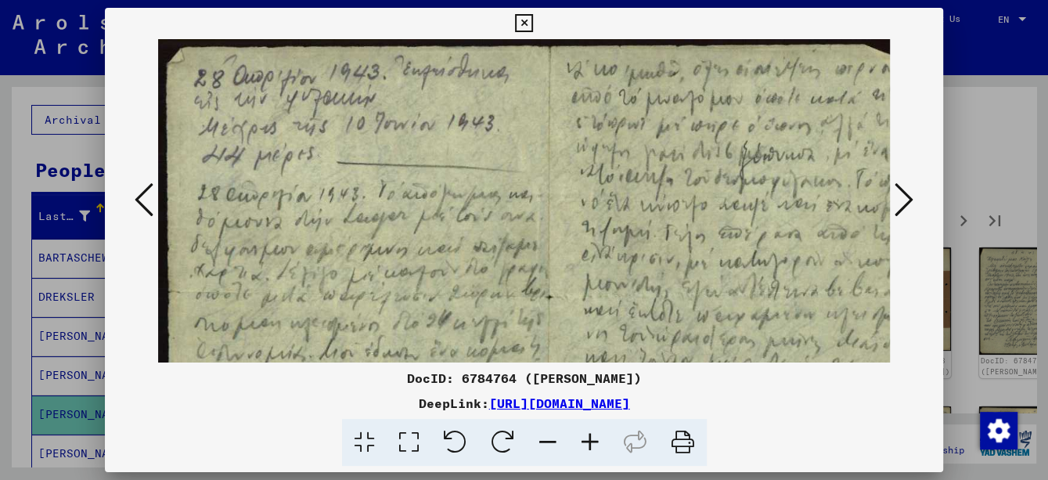
click at [586, 444] on icon at bounding box center [590, 443] width 42 height 48
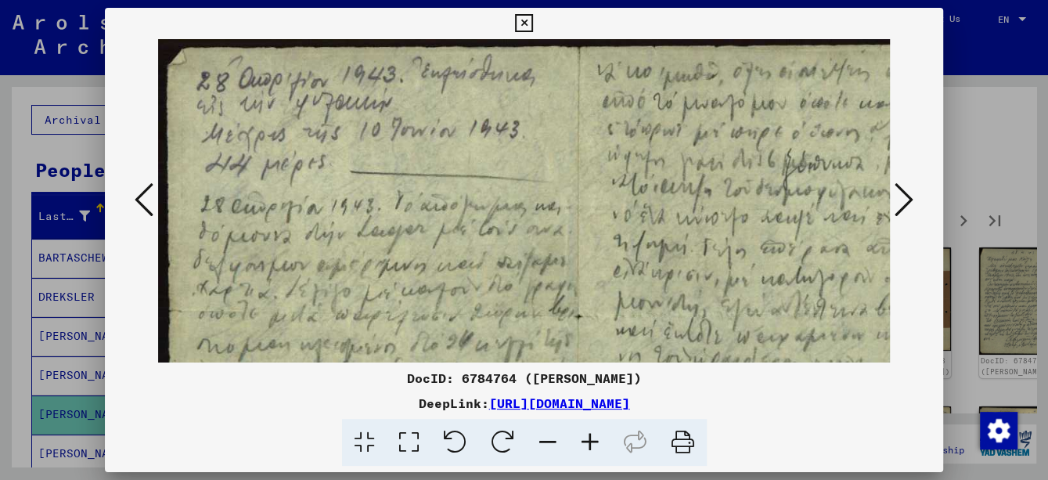
click at [586, 444] on icon at bounding box center [590, 443] width 42 height 48
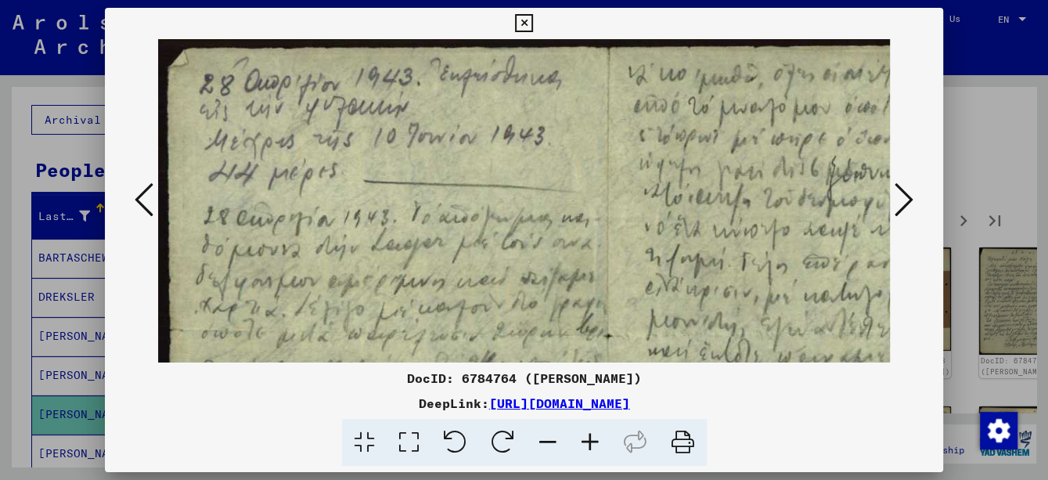
click at [586, 444] on icon at bounding box center [590, 443] width 42 height 48
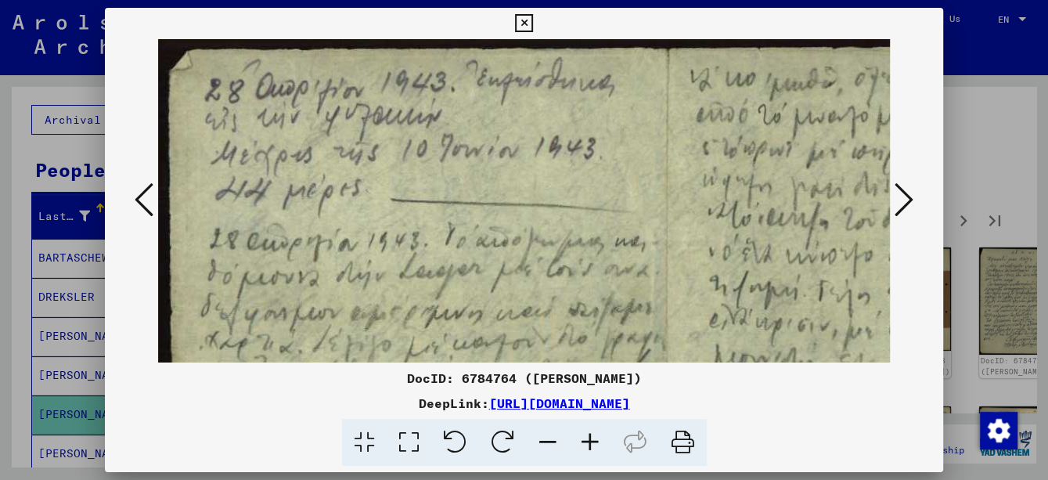
click at [586, 444] on icon at bounding box center [590, 443] width 42 height 48
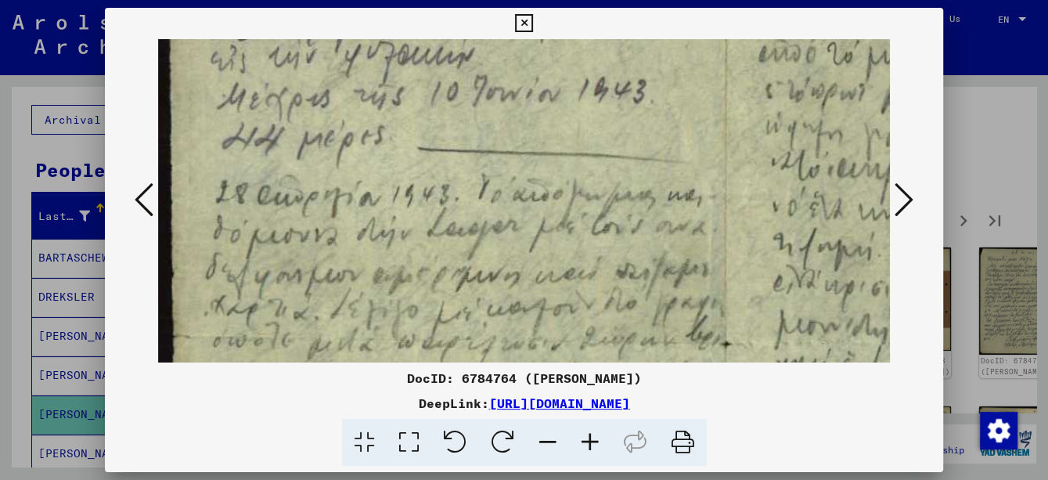
scroll to position [74, 0]
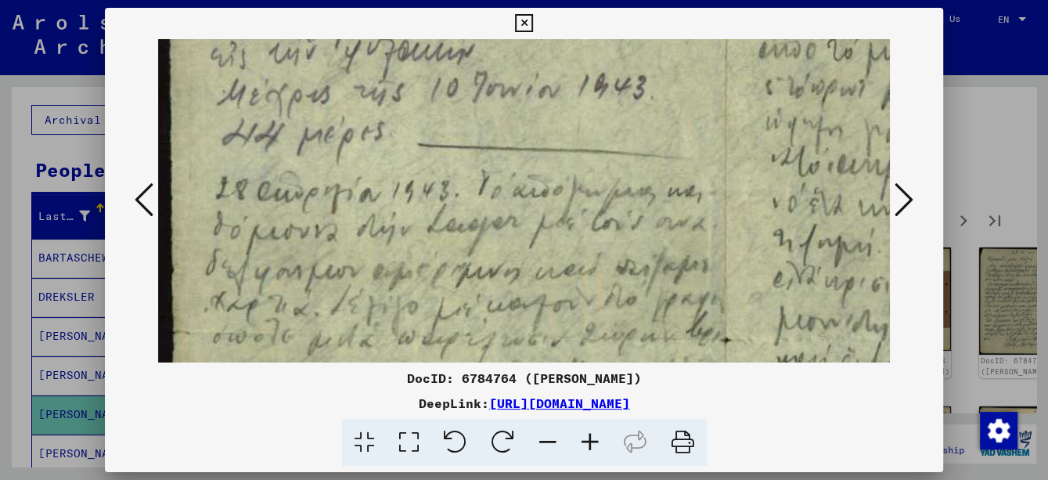
drag, startPoint x: 535, startPoint y: 345, endPoint x: 548, endPoint y: 253, distance: 93.2
click at [548, 253] on img at bounding box center [713, 343] width 1111 height 754
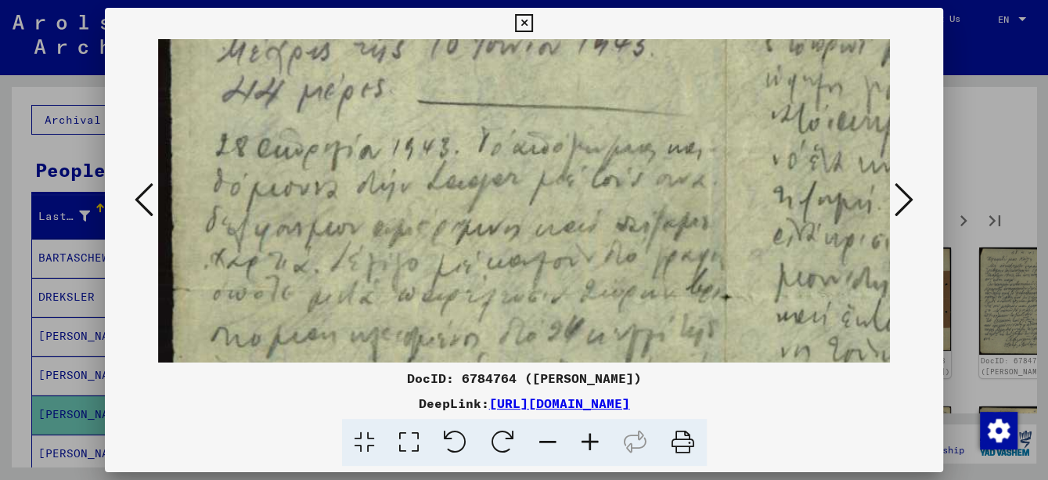
scroll to position [117, 0]
drag, startPoint x: 549, startPoint y: 296, endPoint x: 568, endPoint y: 261, distance: 40.3
click at [568, 261] on img at bounding box center [713, 299] width 1111 height 754
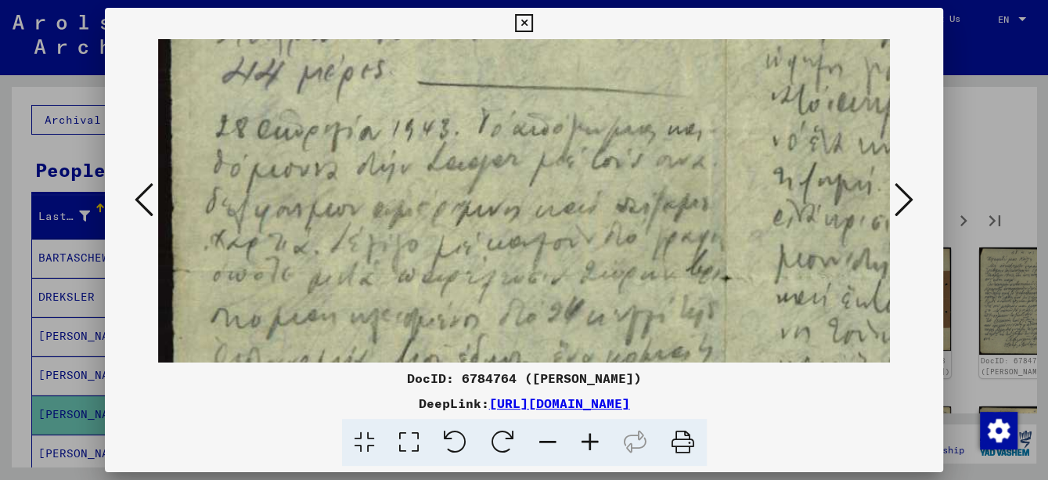
scroll to position [137, 0]
drag, startPoint x: 575, startPoint y: 315, endPoint x: 583, endPoint y: 293, distance: 23.3
click at [583, 293] on img at bounding box center [713, 279] width 1111 height 754
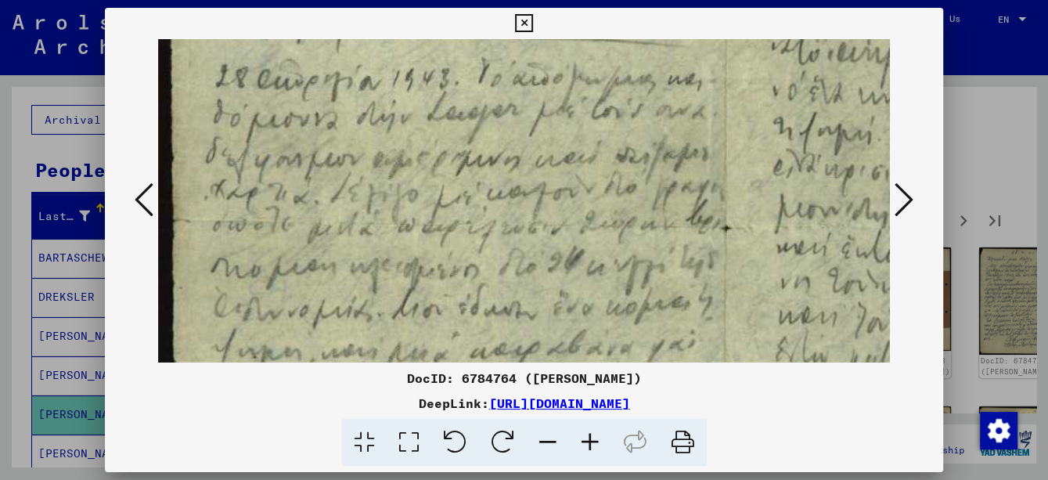
drag, startPoint x: 583, startPoint y: 312, endPoint x: 590, endPoint y: 261, distance: 51.3
click at [590, 261] on img at bounding box center [713, 231] width 1111 height 754
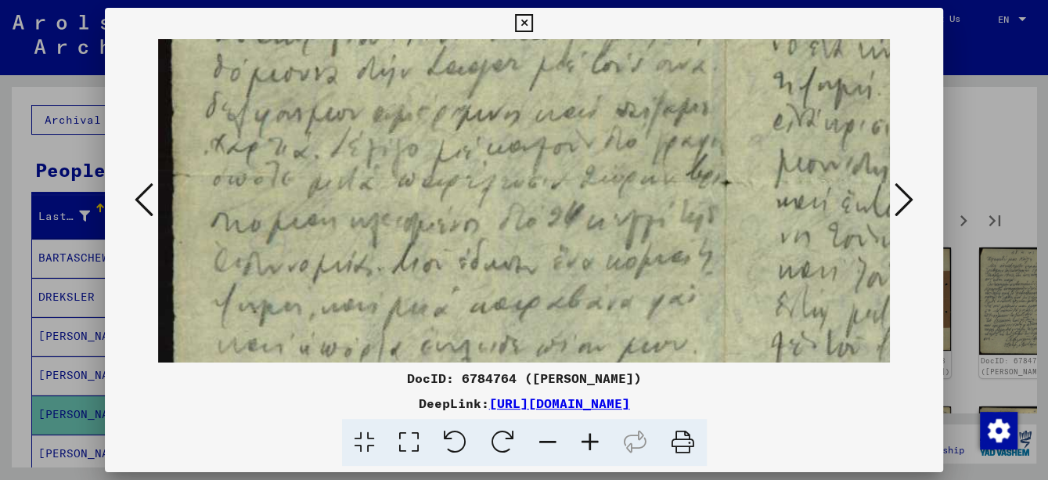
drag, startPoint x: 582, startPoint y: 294, endPoint x: 605, endPoint y: 201, distance: 95.8
click at [602, 207] on img at bounding box center [713, 185] width 1111 height 754
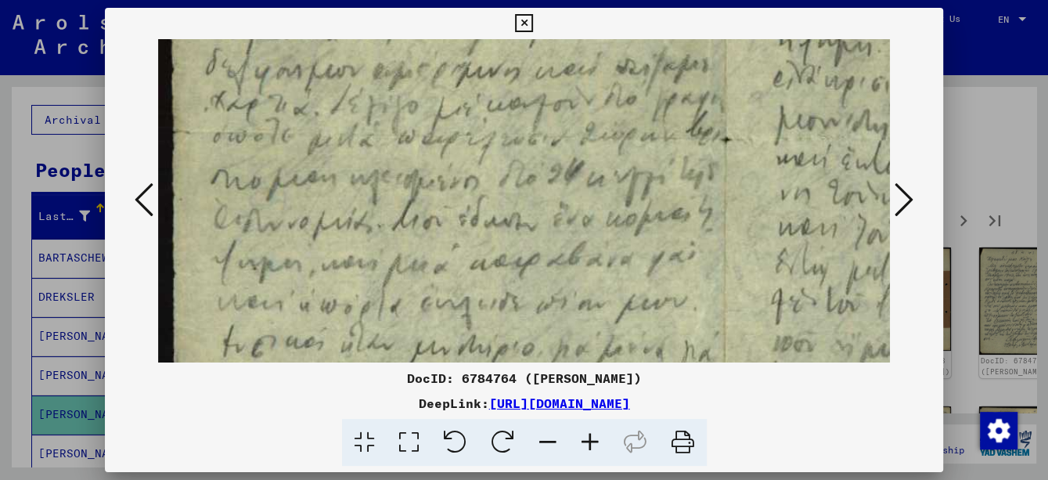
scroll to position [343, 0]
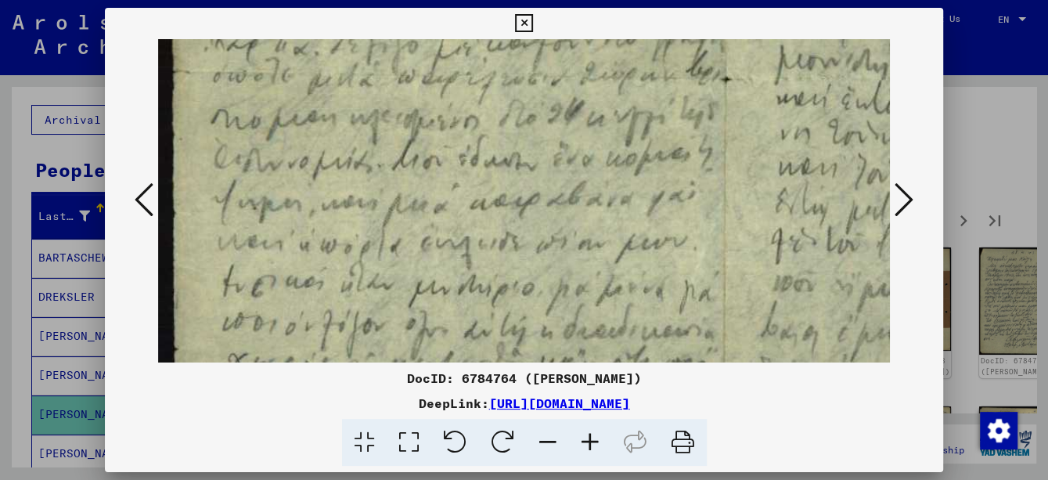
drag, startPoint x: 596, startPoint y: 257, endPoint x: 610, endPoint y: 194, distance: 64.0
click at [607, 200] on img at bounding box center [713, 82] width 1111 height 754
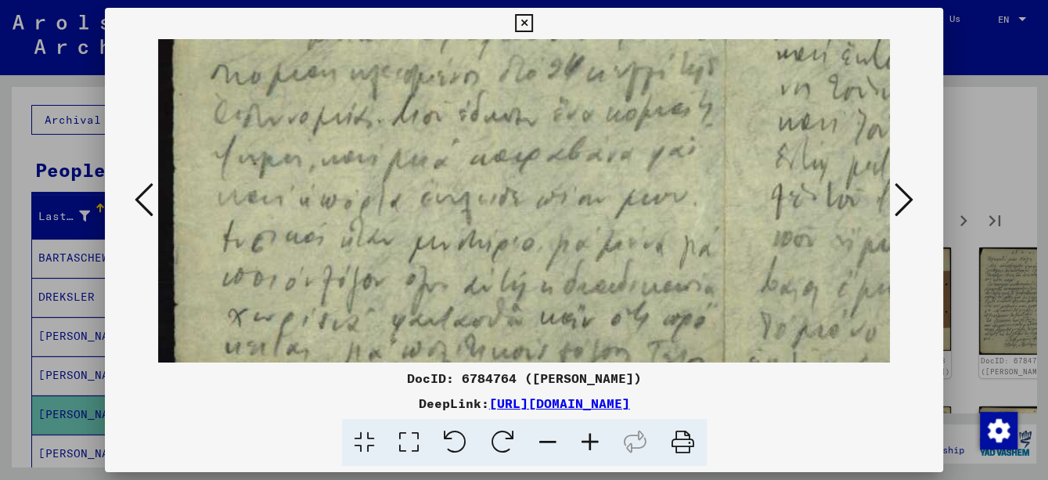
scroll to position [380, 0]
drag, startPoint x: 634, startPoint y: 242, endPoint x: 635, endPoint y: 228, distance: 13.3
click at [635, 228] on img at bounding box center [713, 37] width 1111 height 754
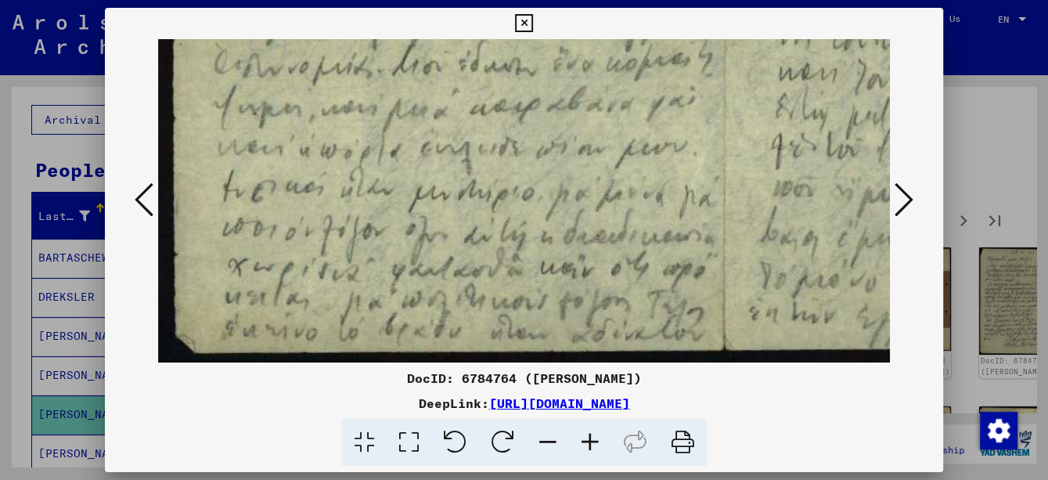
scroll to position [430, 0]
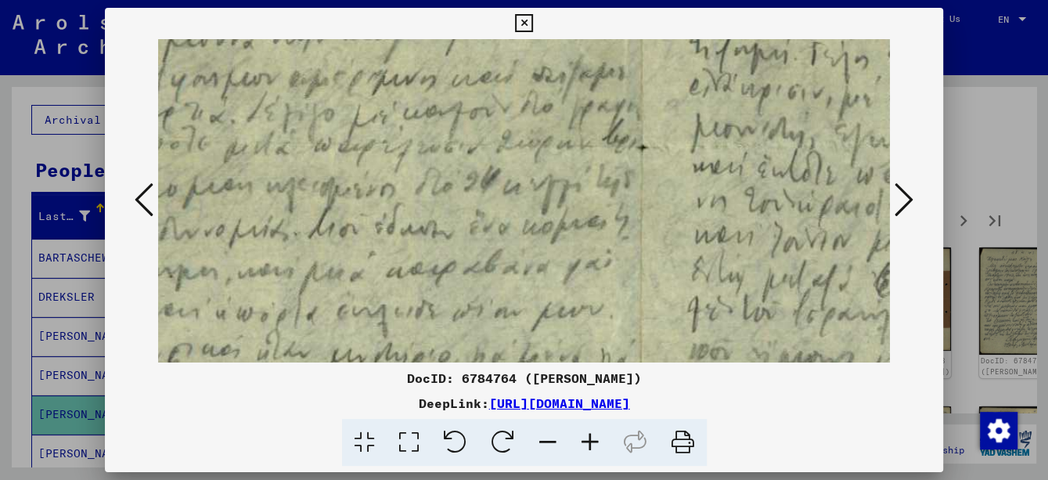
drag, startPoint x: 647, startPoint y: 279, endPoint x: 571, endPoint y: 317, distance: 84.7
click at [564, 337] on img at bounding box center [629, 150] width 1111 height 754
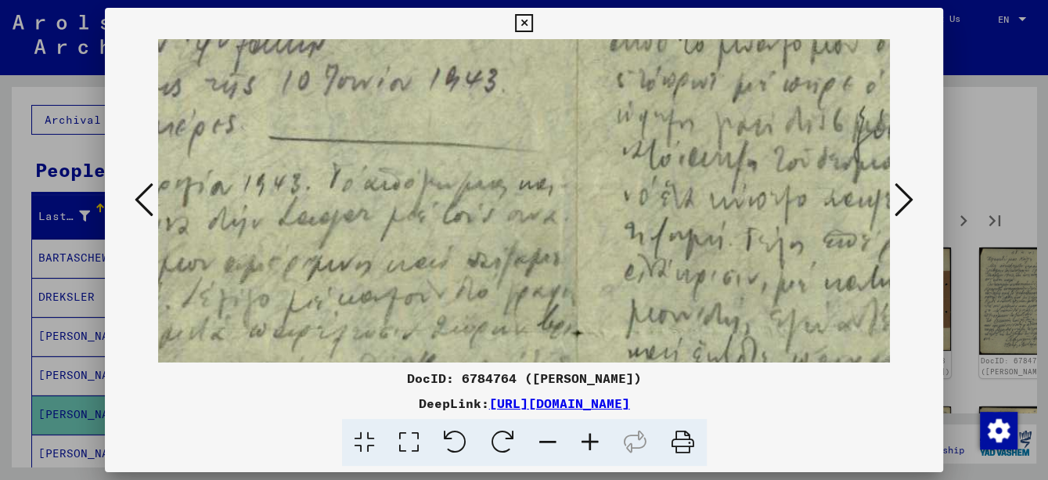
drag, startPoint x: 644, startPoint y: 143, endPoint x: 574, endPoint y: 349, distance: 217.5
click at [574, 349] on img at bounding box center [564, 336] width 1111 height 754
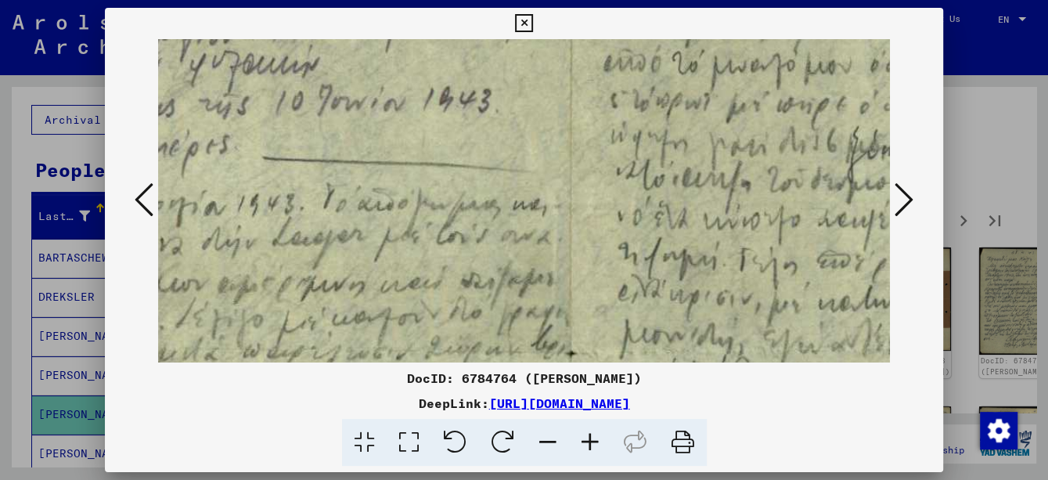
scroll to position [3, 166]
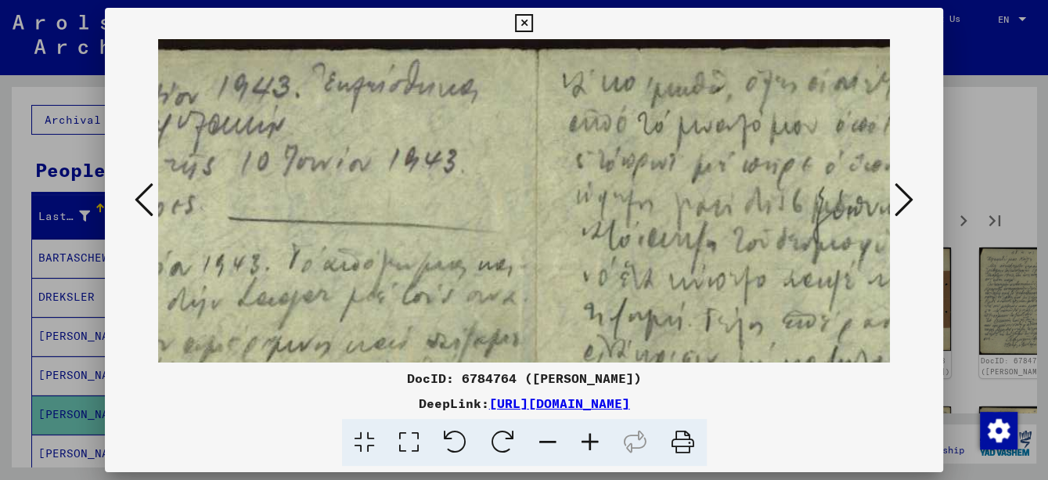
drag, startPoint x: 594, startPoint y: 166, endPoint x: 556, endPoint y: 327, distance: 165.5
click at [556, 327] on img at bounding box center [524, 416] width 1111 height 754
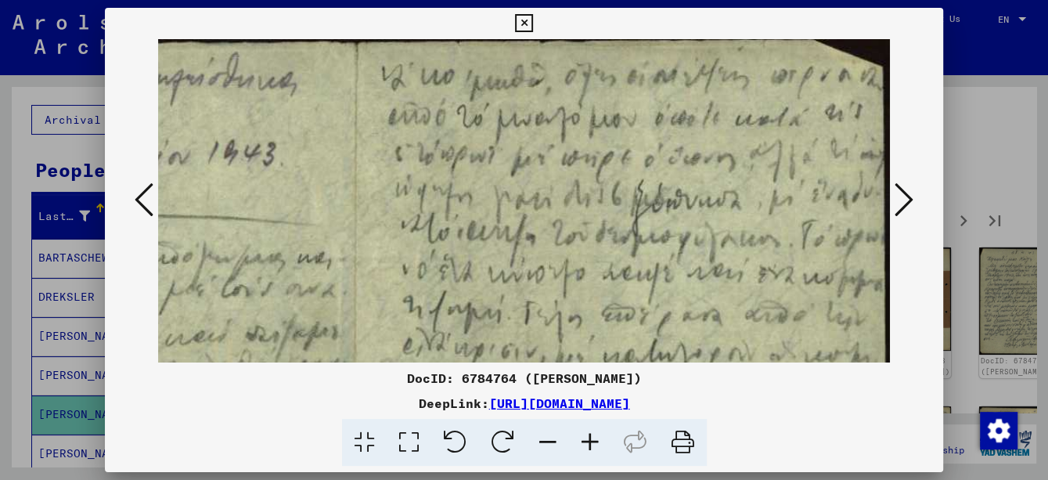
scroll to position [7, 370]
drag, startPoint x: 689, startPoint y: 153, endPoint x: 364, endPoint y: 218, distance: 332.1
click at [364, 218] on img at bounding box center [343, 409] width 1111 height 754
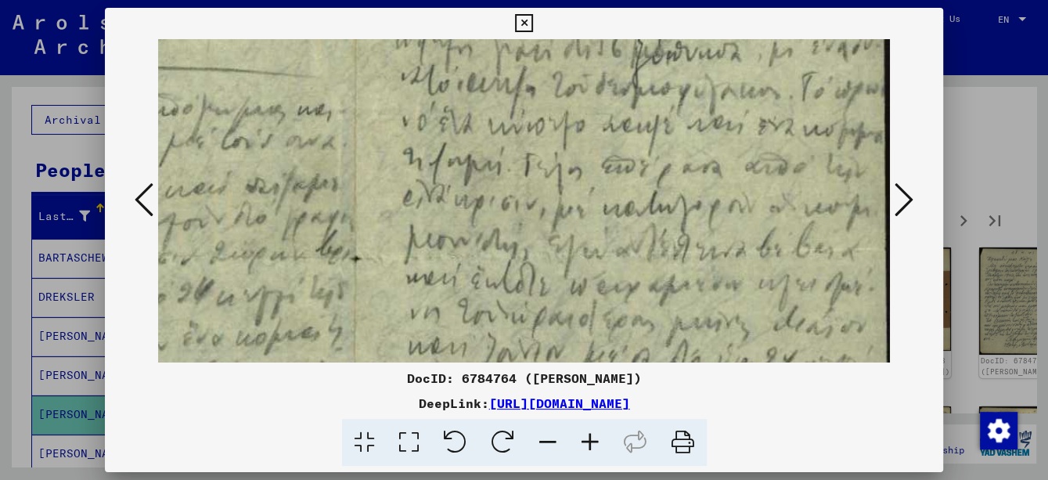
drag, startPoint x: 639, startPoint y: 311, endPoint x: 566, endPoint y: 164, distance: 164.1
click at [566, 164] on img at bounding box center [343, 261] width 1111 height 754
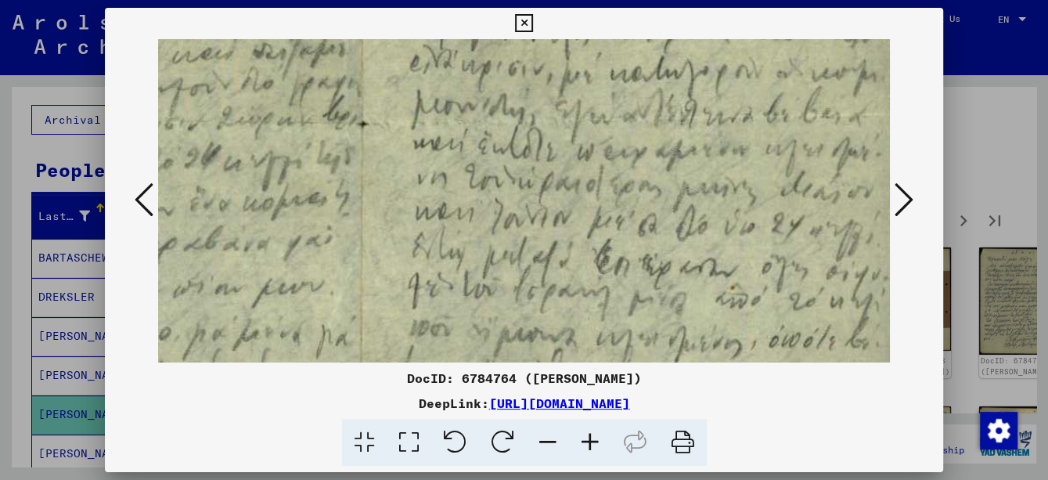
drag, startPoint x: 597, startPoint y: 283, endPoint x: 602, endPoint y: 136, distance: 147.2
click at [602, 136] on img at bounding box center [350, 127] width 1111 height 754
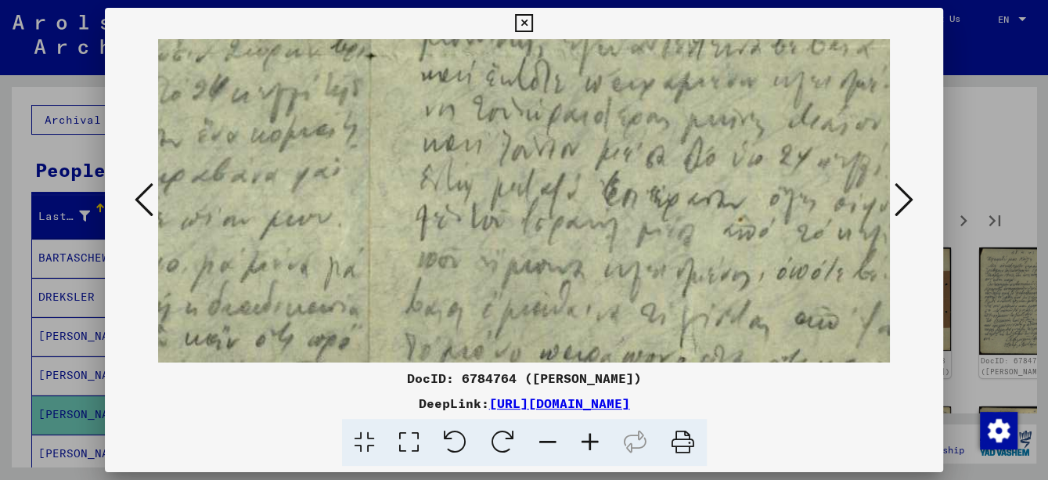
drag, startPoint x: 597, startPoint y: 250, endPoint x: 607, endPoint y: 121, distance: 130.3
click at [610, 106] on img at bounding box center [358, 59] width 1111 height 754
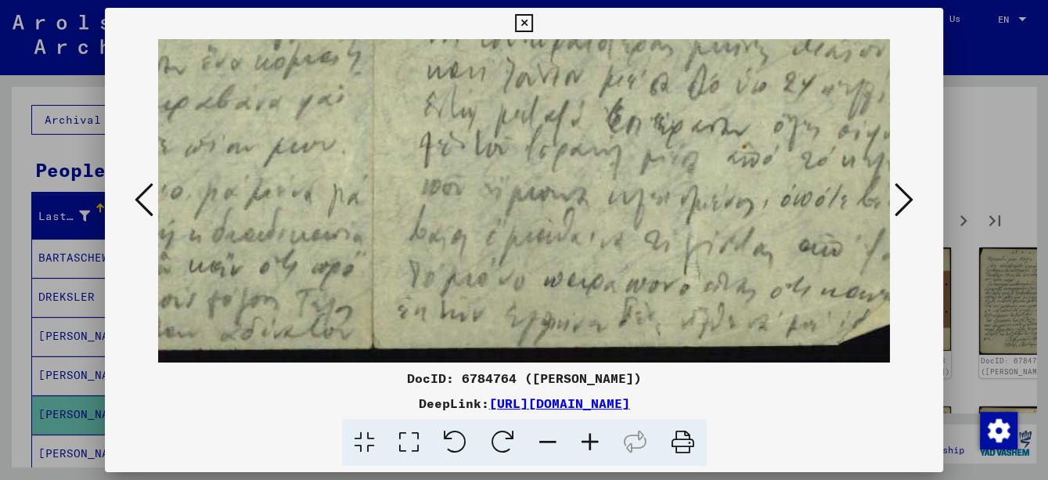
scroll to position [430, 340]
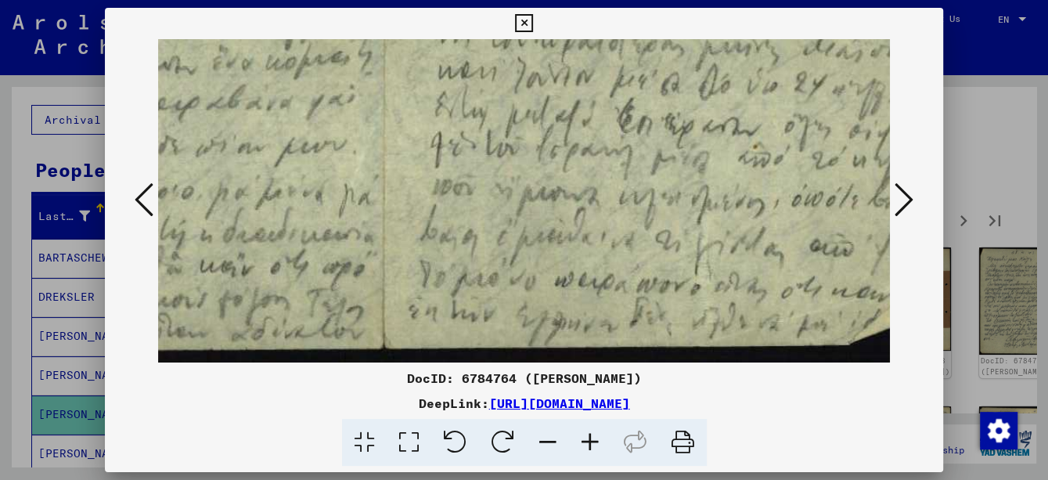
drag, startPoint x: 590, startPoint y: 264, endPoint x: 602, endPoint y: 170, distance: 95.4
click at [907, 203] on icon at bounding box center [903, 200] width 19 height 38
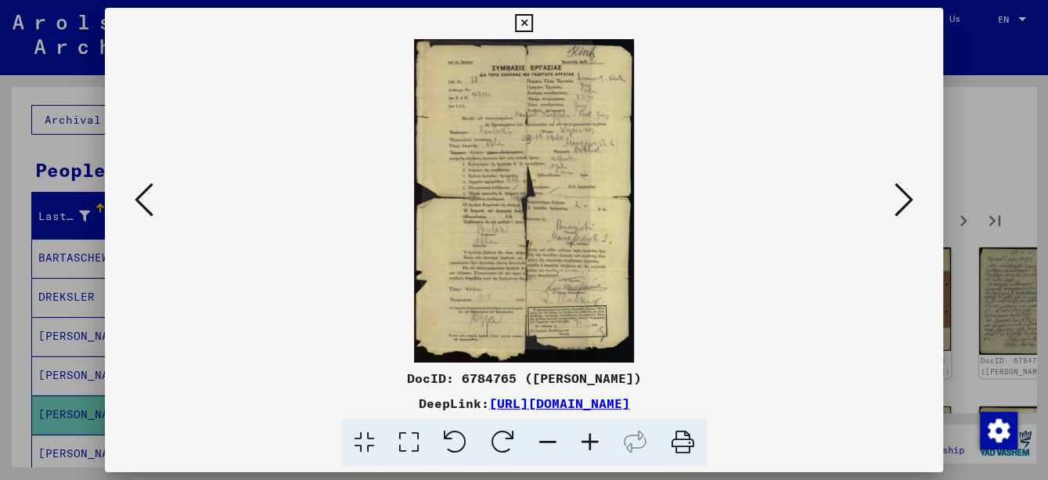
click at [589, 440] on icon at bounding box center [590, 443] width 42 height 48
click at [590, 440] on icon at bounding box center [590, 443] width 42 height 48
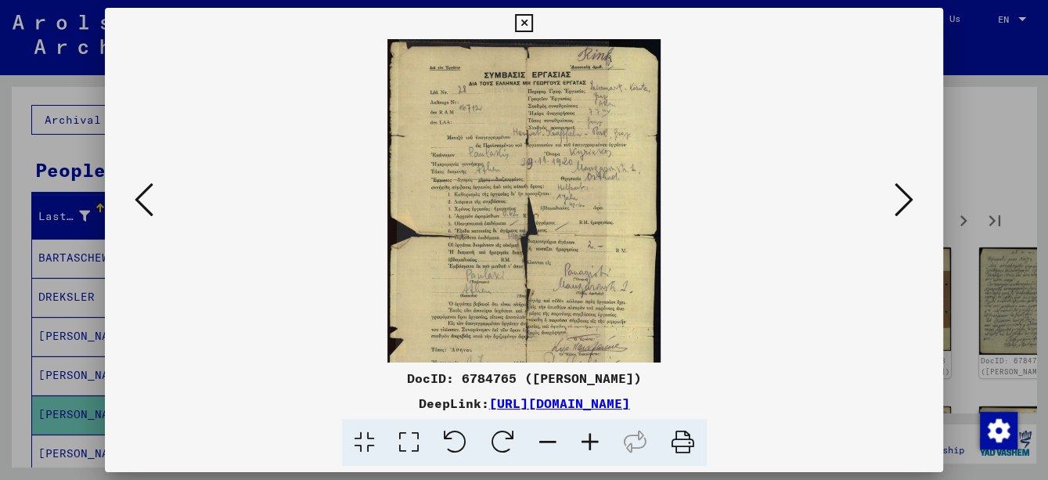
click at [591, 440] on icon at bounding box center [590, 443] width 42 height 48
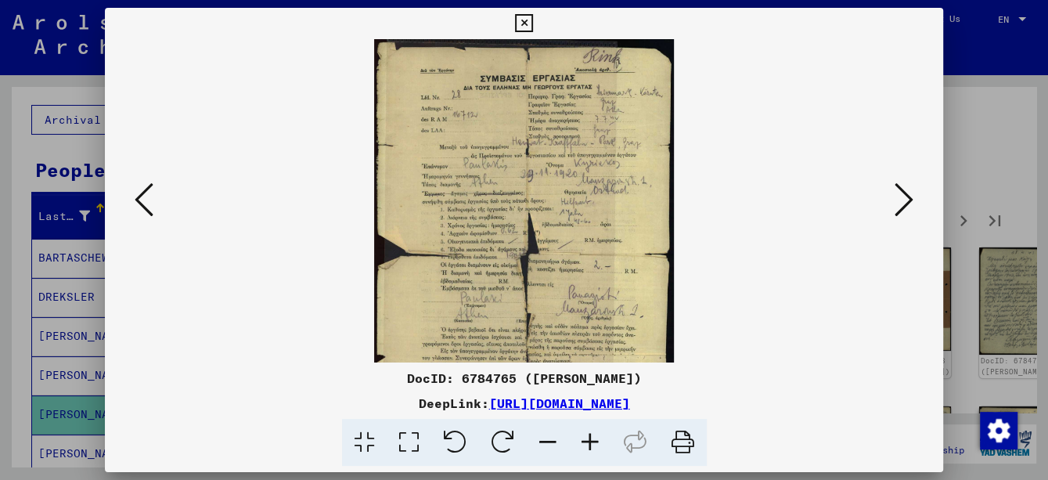
click at [591, 440] on icon at bounding box center [590, 443] width 42 height 48
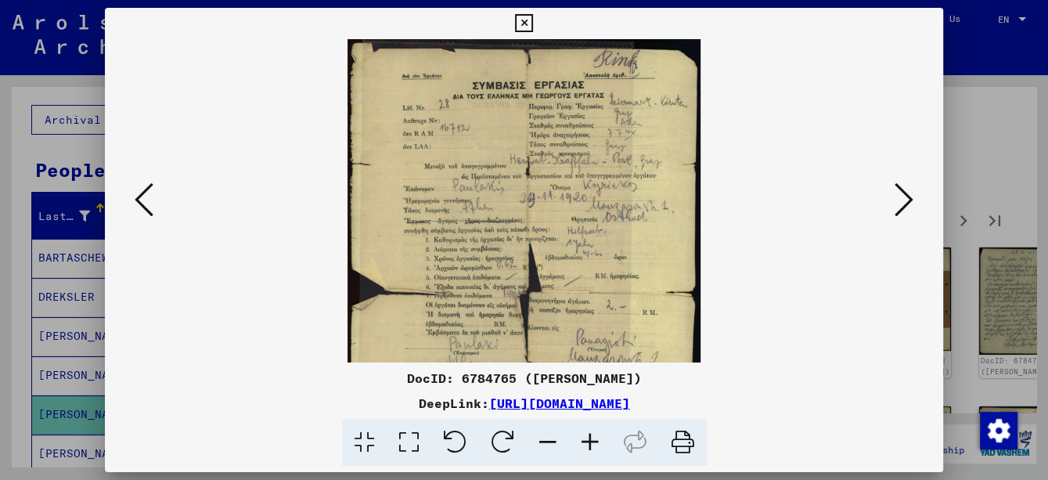
click at [591, 440] on icon at bounding box center [590, 443] width 42 height 48
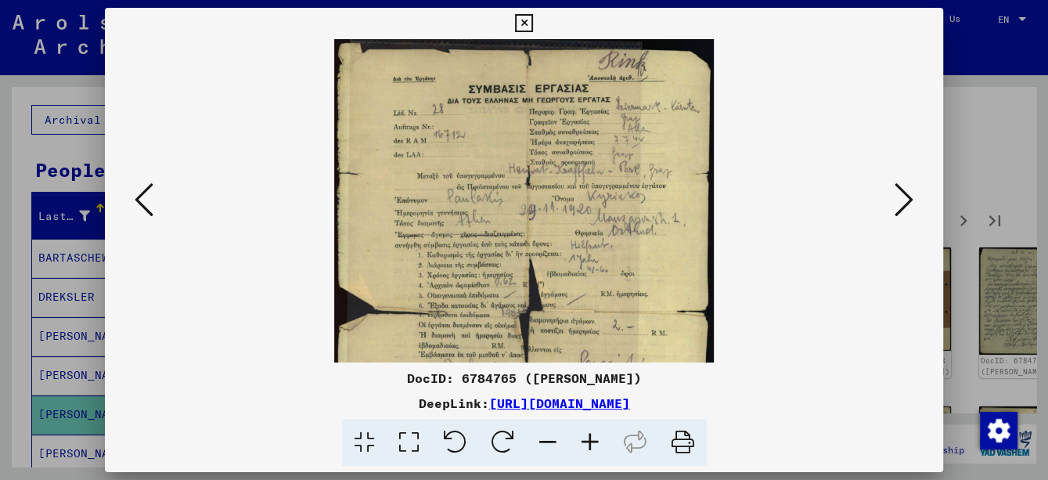
click at [591, 440] on icon at bounding box center [590, 443] width 42 height 48
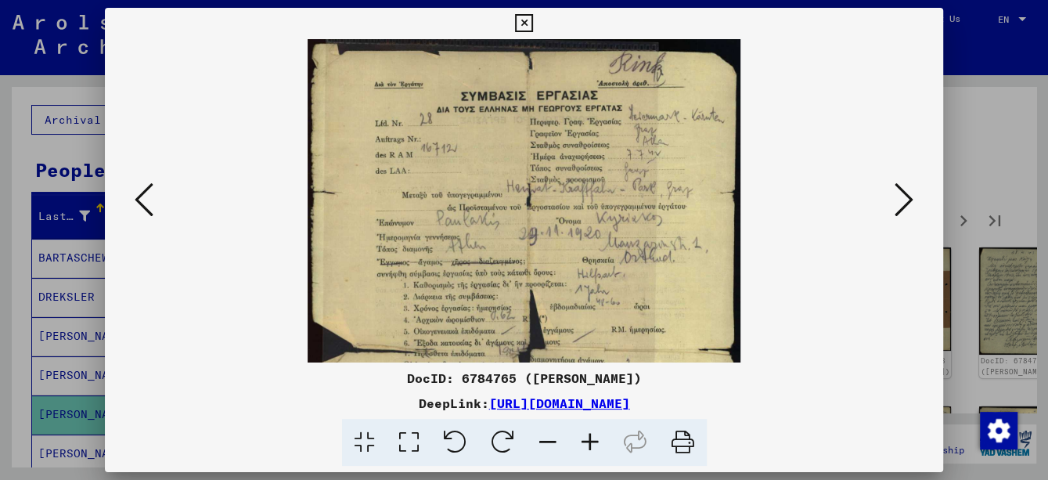
click at [591, 440] on icon at bounding box center [590, 443] width 42 height 48
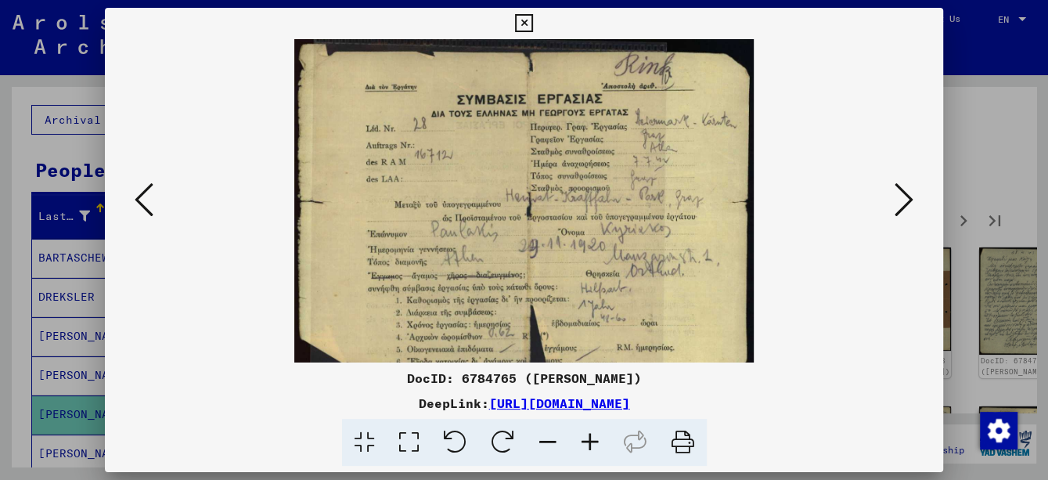
click at [591, 440] on icon at bounding box center [590, 443] width 42 height 48
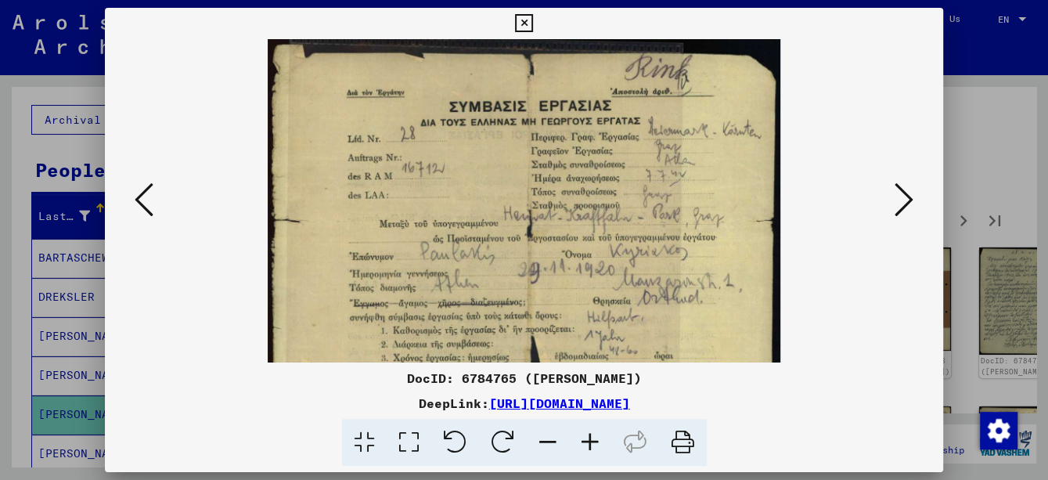
click at [591, 440] on icon at bounding box center [590, 443] width 42 height 48
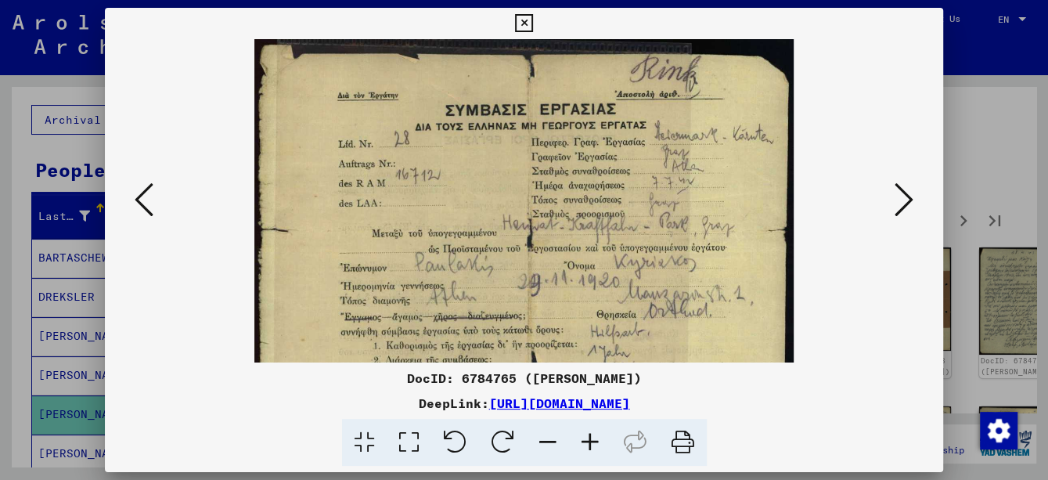
click at [591, 440] on icon at bounding box center [590, 443] width 42 height 48
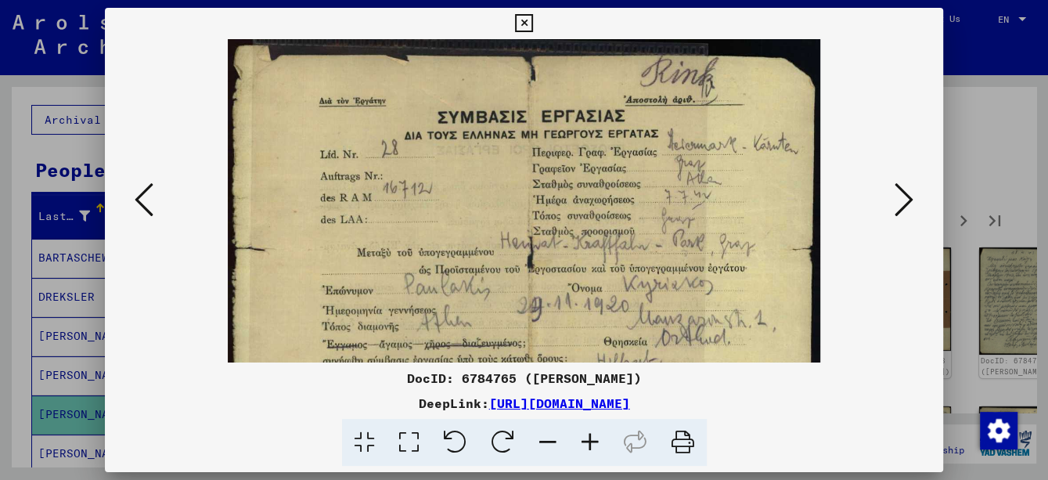
click at [591, 440] on icon at bounding box center [590, 443] width 42 height 48
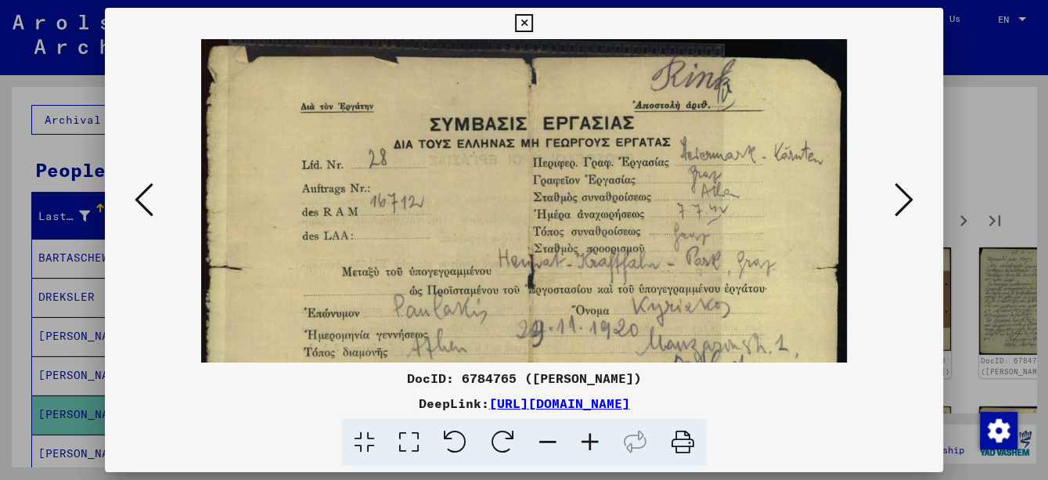
click at [591, 440] on icon at bounding box center [590, 443] width 42 height 48
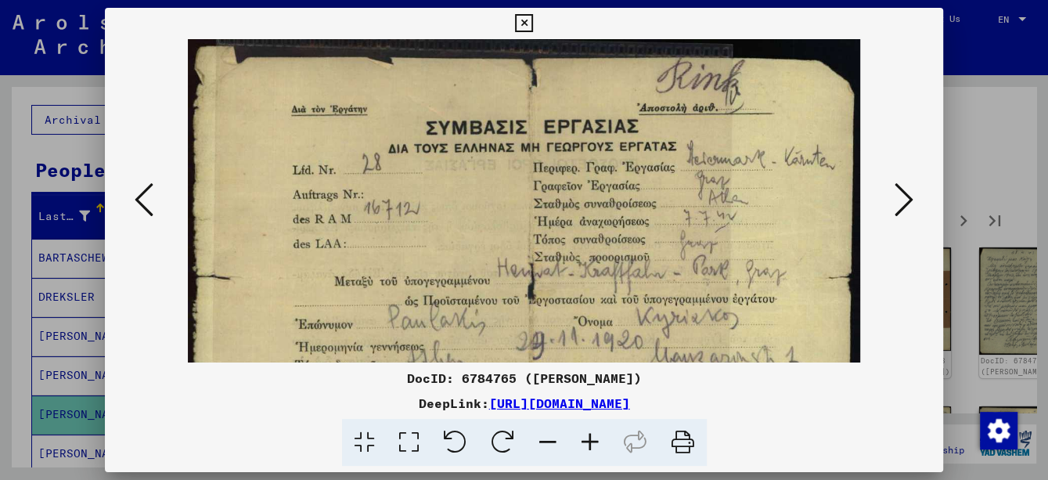
click at [591, 440] on icon at bounding box center [590, 443] width 42 height 48
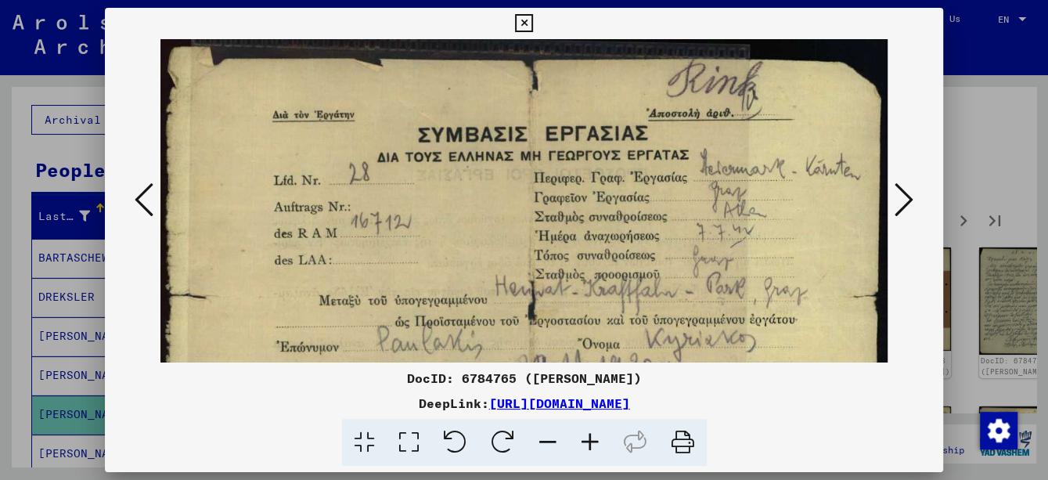
click at [591, 440] on icon at bounding box center [590, 443] width 42 height 48
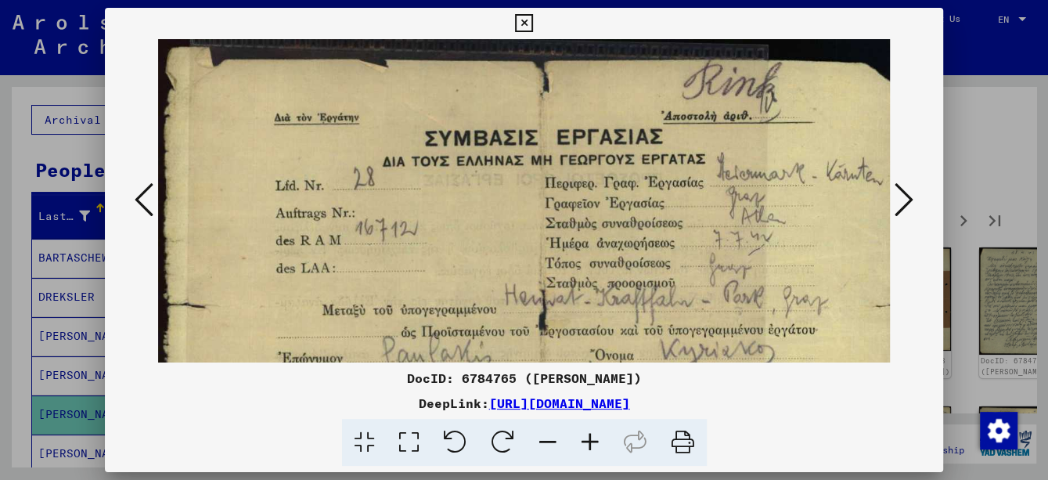
click at [591, 440] on icon at bounding box center [590, 443] width 42 height 48
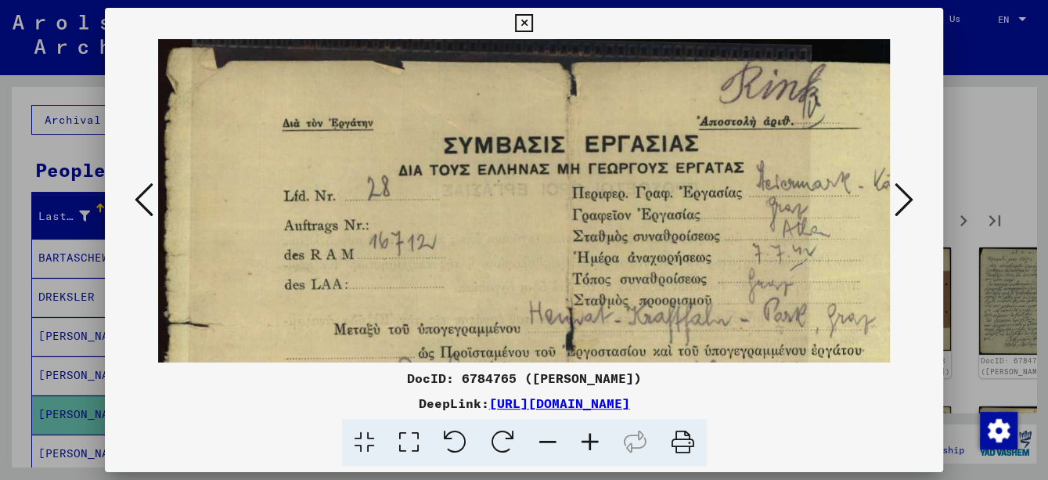
click at [591, 440] on icon at bounding box center [590, 443] width 42 height 48
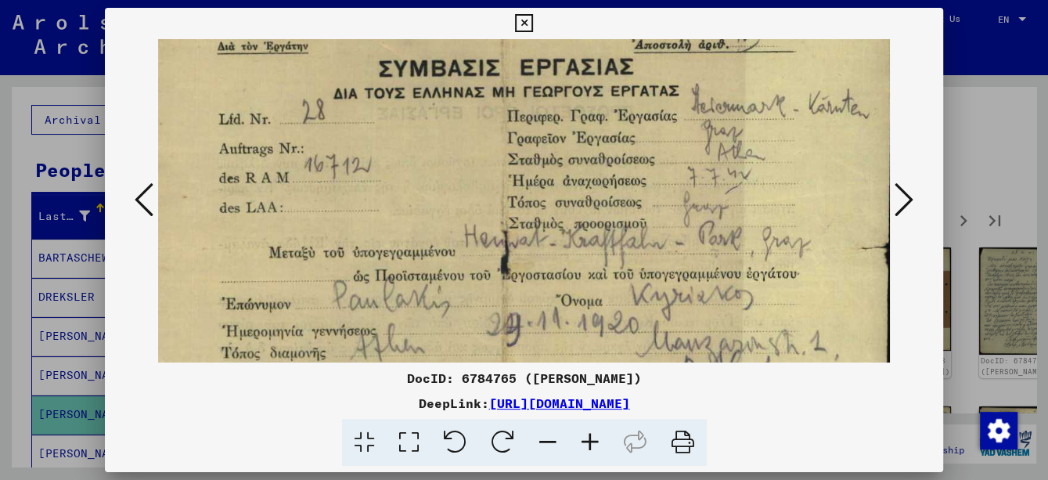
scroll to position [106, 65]
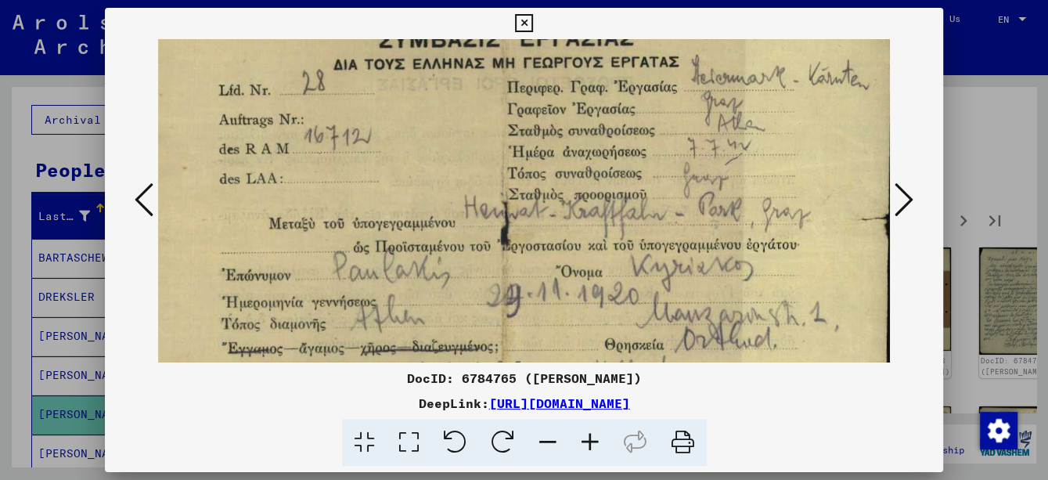
drag, startPoint x: 695, startPoint y: 289, endPoint x: 622, endPoint y: 181, distance: 130.2
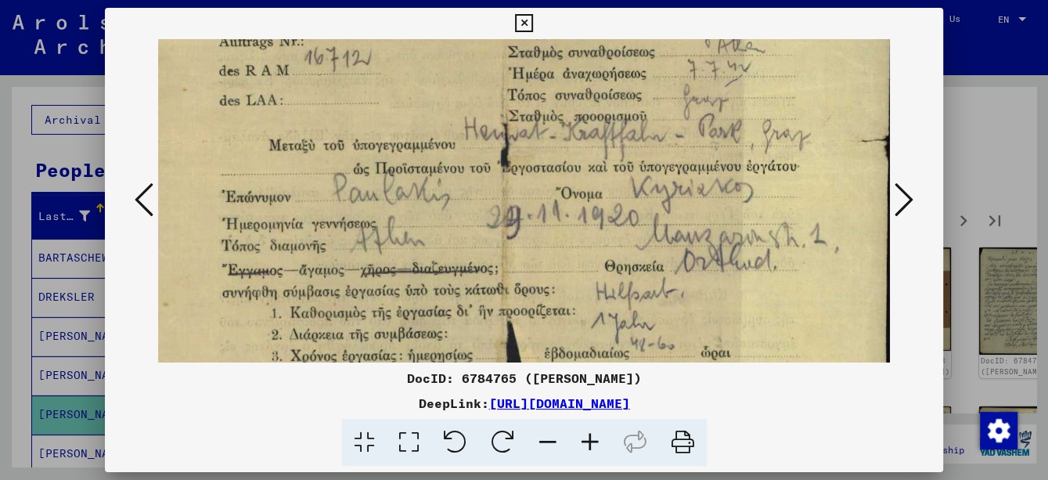
scroll to position [189, 65]
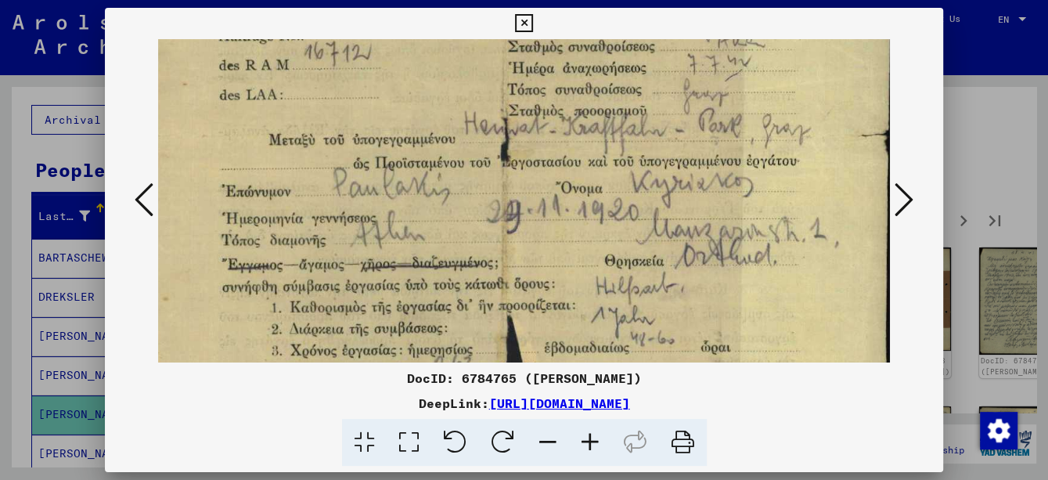
drag, startPoint x: 628, startPoint y: 290, endPoint x: 624, endPoint y: 207, distance: 83.8
click at [624, 207] on img at bounding box center [496, 442] width 806 height 1184
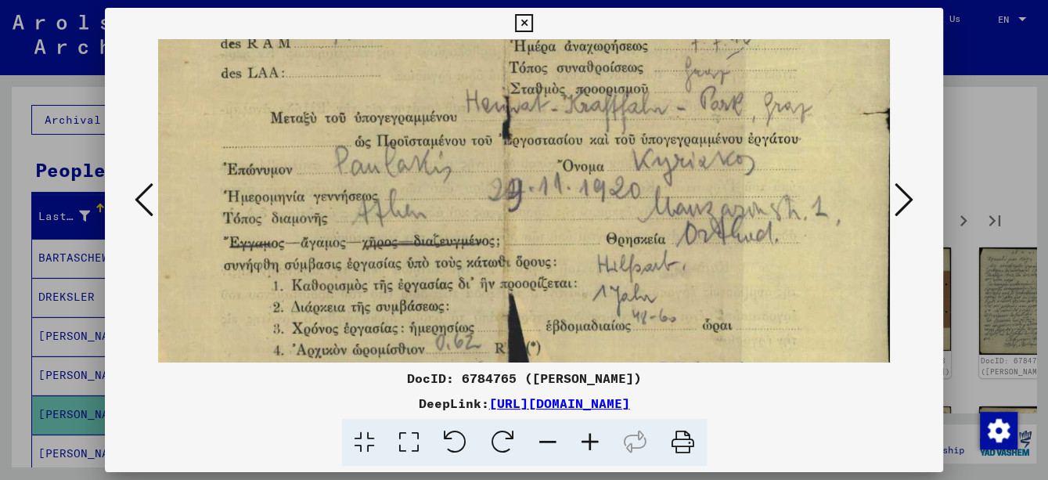
scroll to position [213, 63]
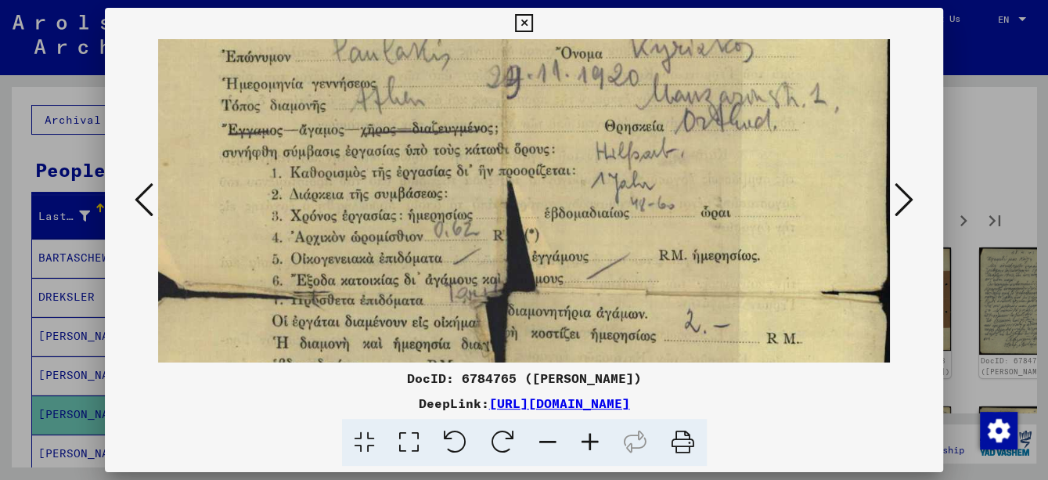
drag, startPoint x: 624, startPoint y: 278, endPoint x: 613, endPoint y: 142, distance: 136.6
click at [613, 142] on img at bounding box center [496, 307] width 806 height 1184
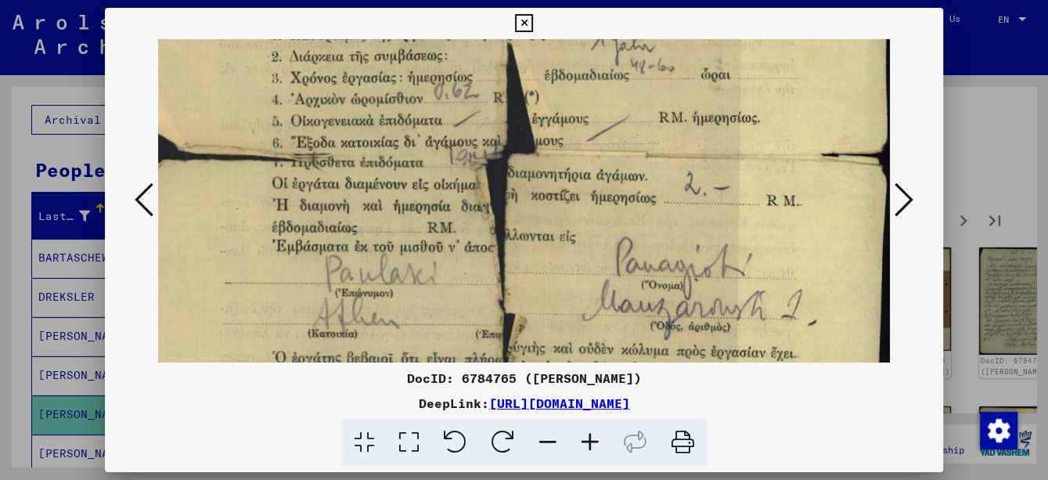
drag, startPoint x: 607, startPoint y: 85, endPoint x: 607, endPoint y: 75, distance: 9.4
click at [607, 76] on img at bounding box center [496, 169] width 806 height 1184
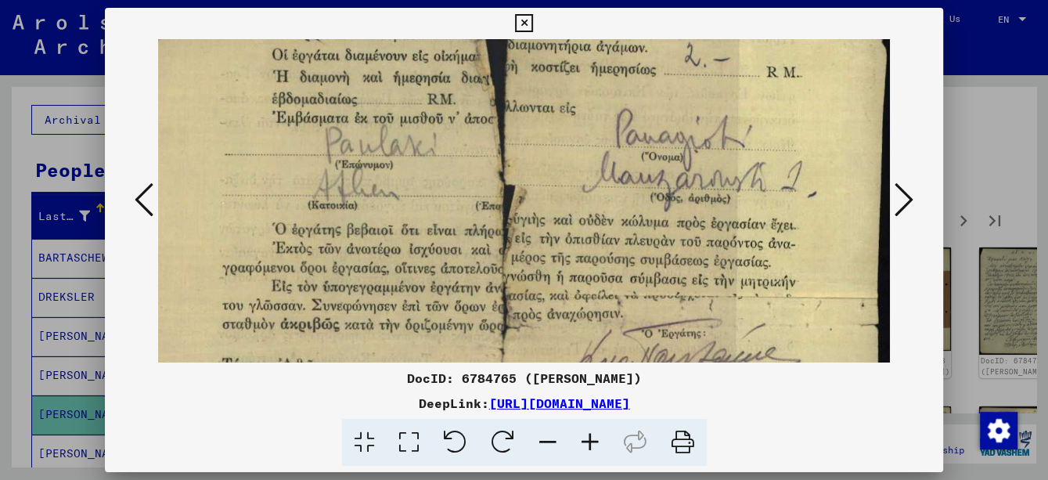
drag, startPoint x: 631, startPoint y: 201, endPoint x: 614, endPoint y: 94, distance: 108.5
click at [614, 94] on img at bounding box center [496, 41] width 806 height 1184
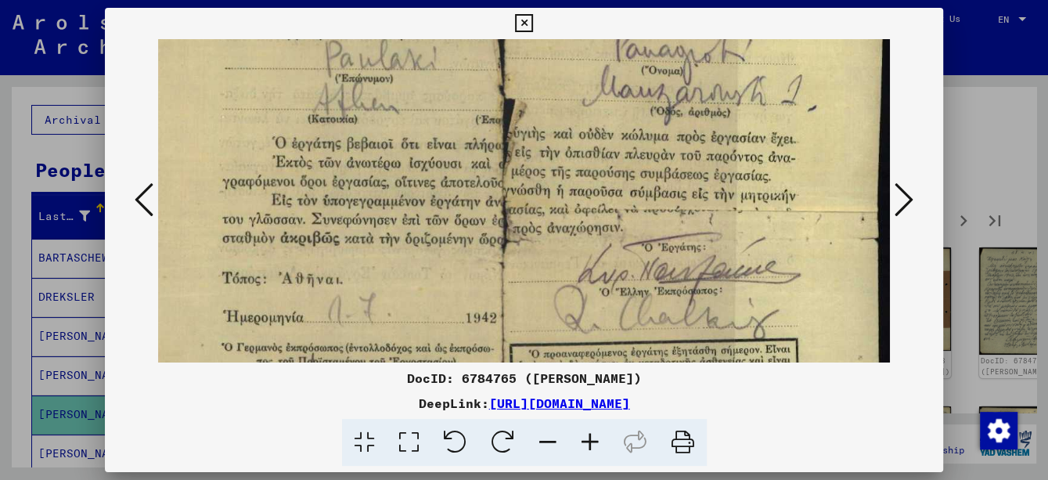
drag, startPoint x: 613, startPoint y: 162, endPoint x: 605, endPoint y: 103, distance: 59.2
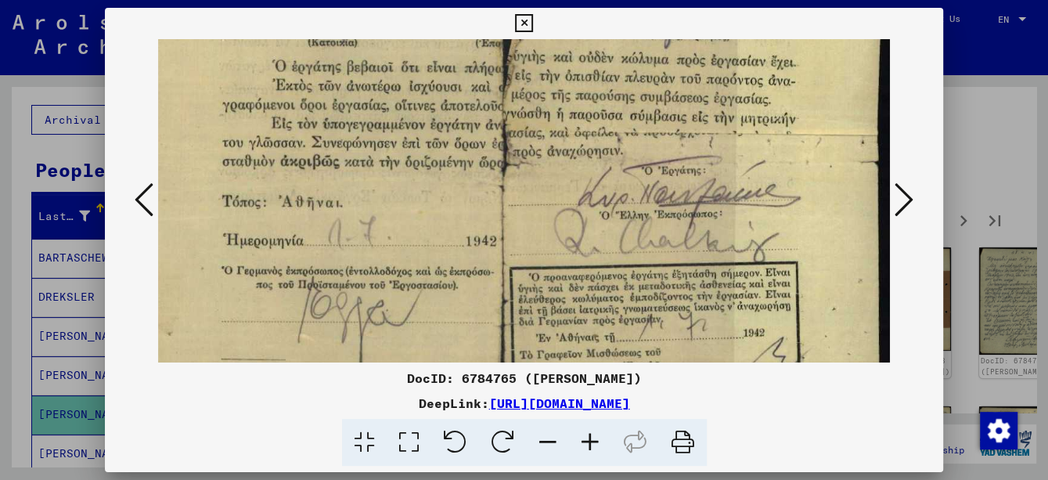
scroll to position [754, 65]
drag, startPoint x: 610, startPoint y: 209, endPoint x: 606, endPoint y: 136, distance: 72.9
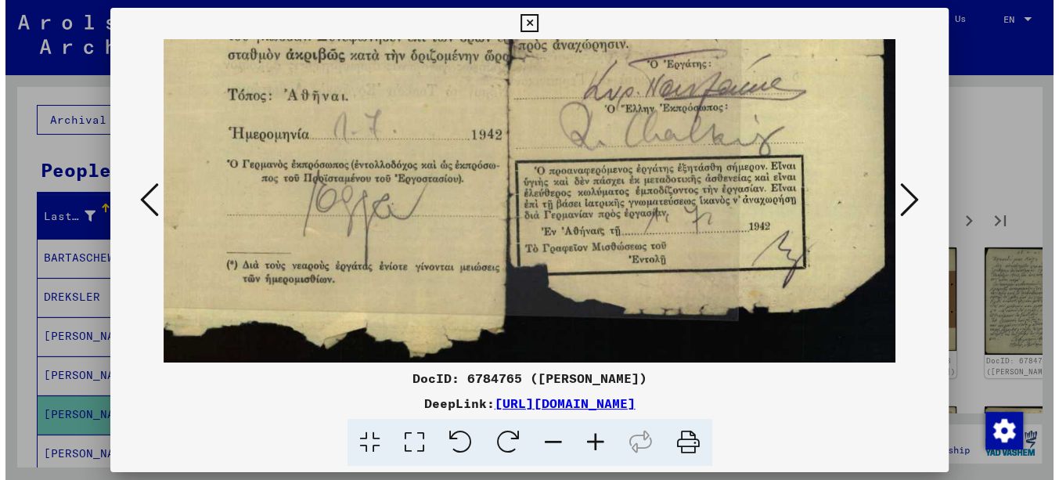
scroll to position [858, 65]
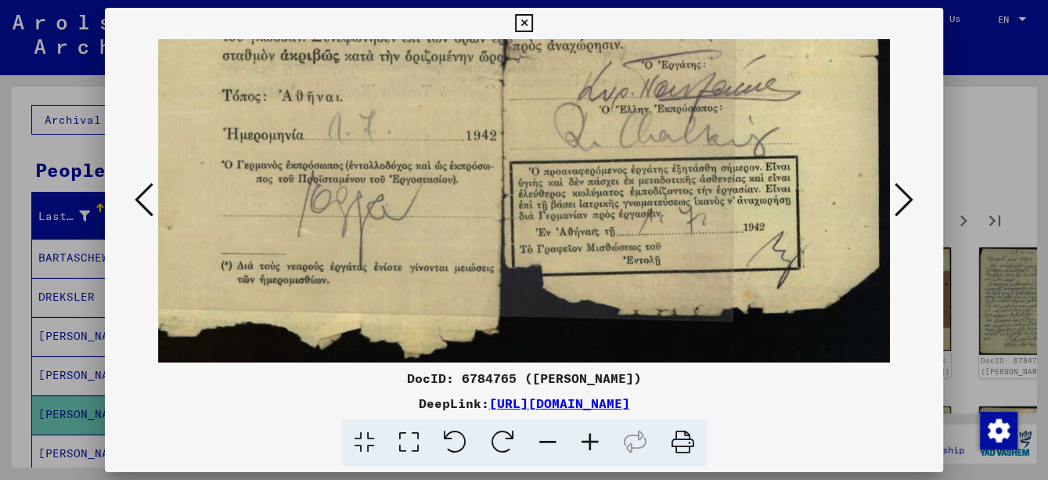
drag, startPoint x: 610, startPoint y: 214, endPoint x: 585, endPoint y: 58, distance: 158.5
click at [523, 20] on icon at bounding box center [524, 23] width 18 height 19
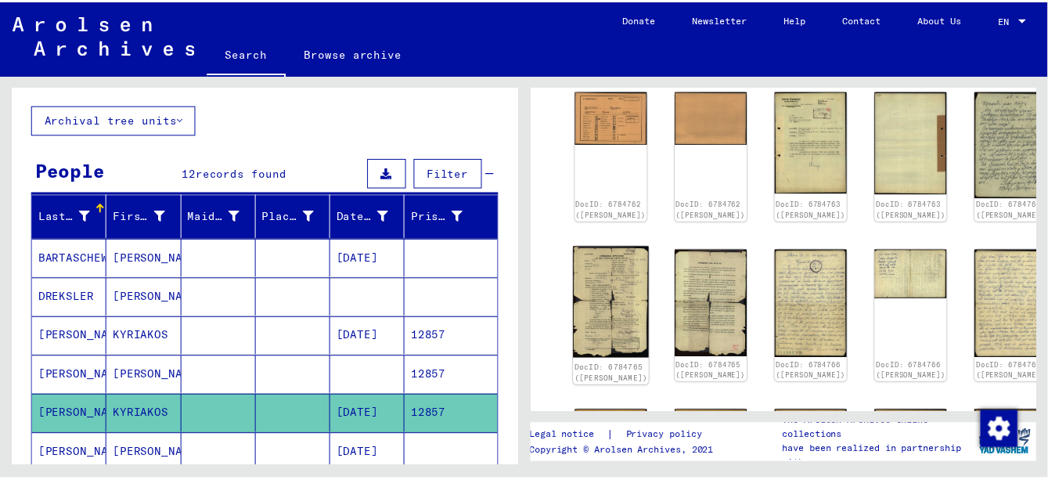
scroll to position [470, 0]
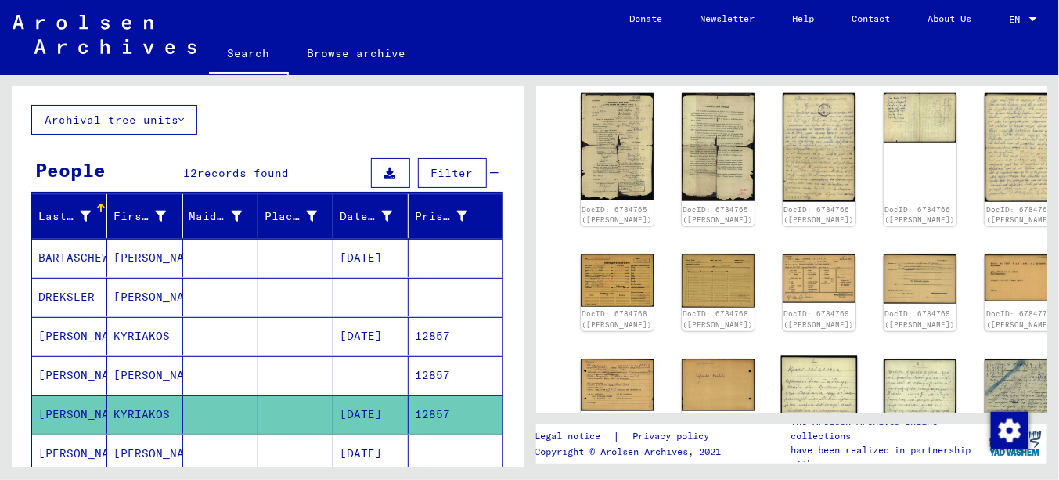
click at [781, 355] on img at bounding box center [819, 413] width 77 height 117
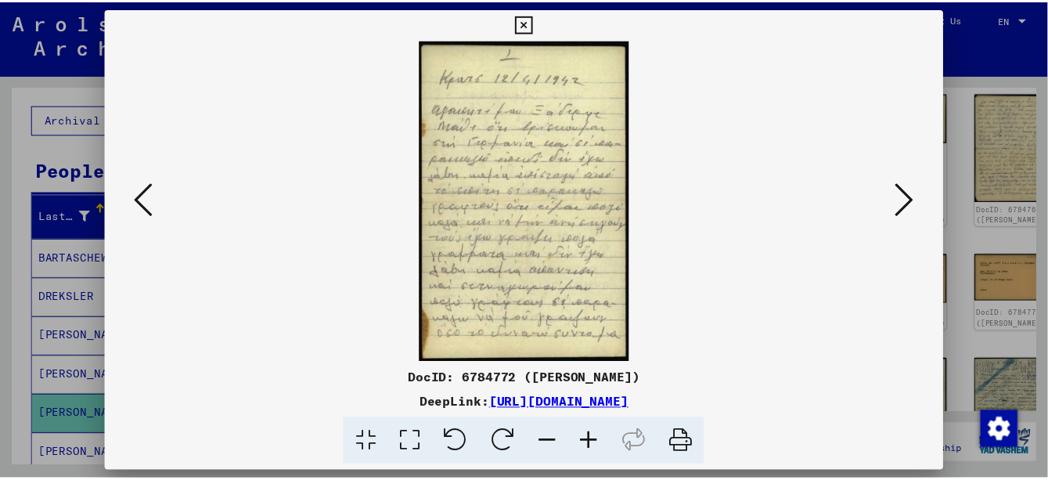
scroll to position [468, 0]
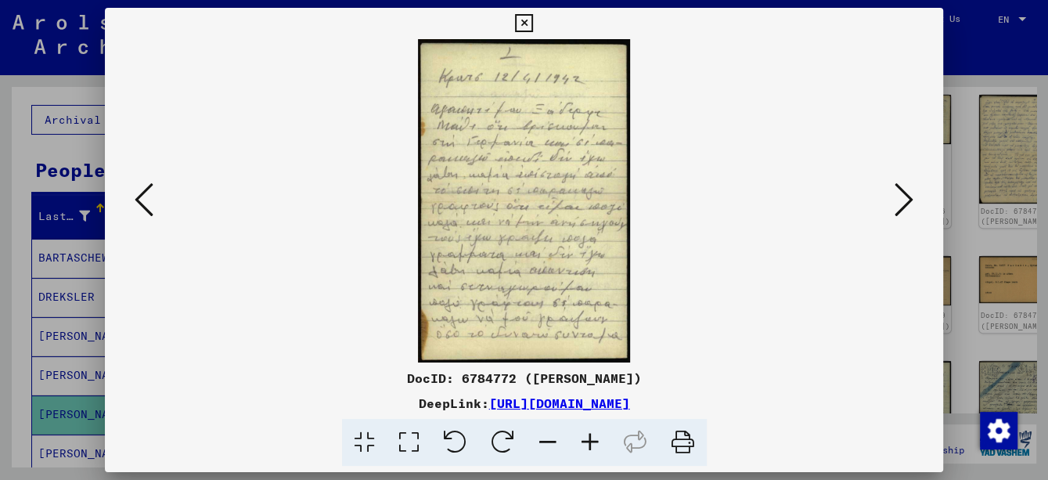
click at [594, 437] on icon at bounding box center [590, 443] width 42 height 48
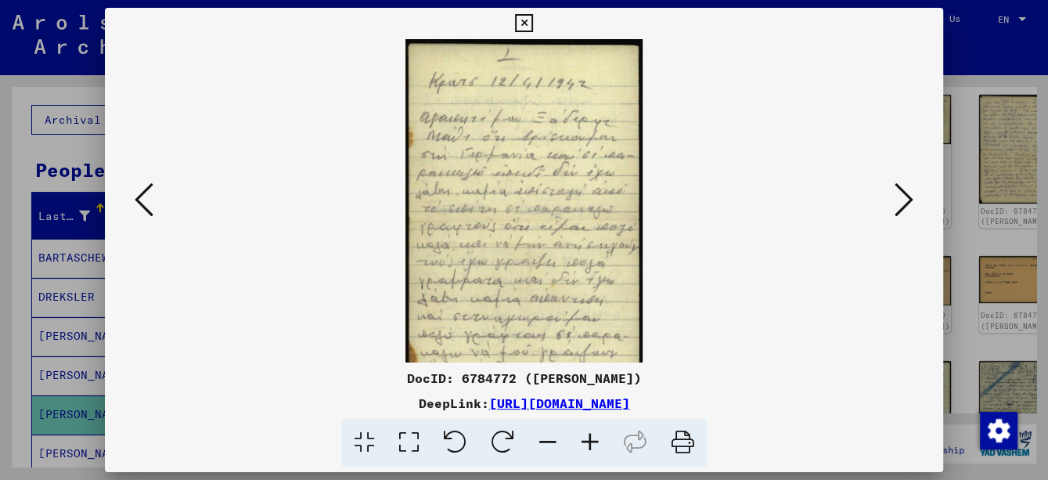
click at [594, 437] on icon at bounding box center [590, 443] width 42 height 48
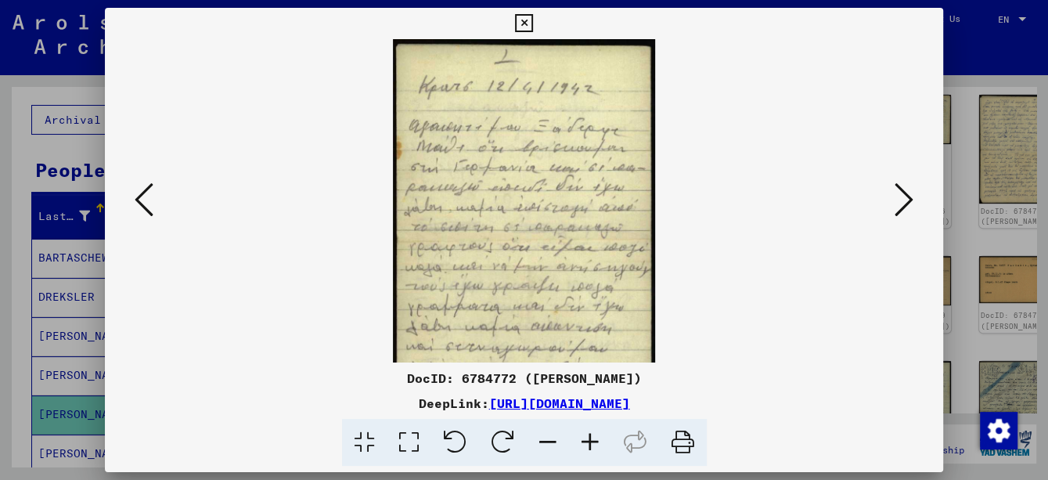
click at [594, 437] on icon at bounding box center [590, 443] width 42 height 48
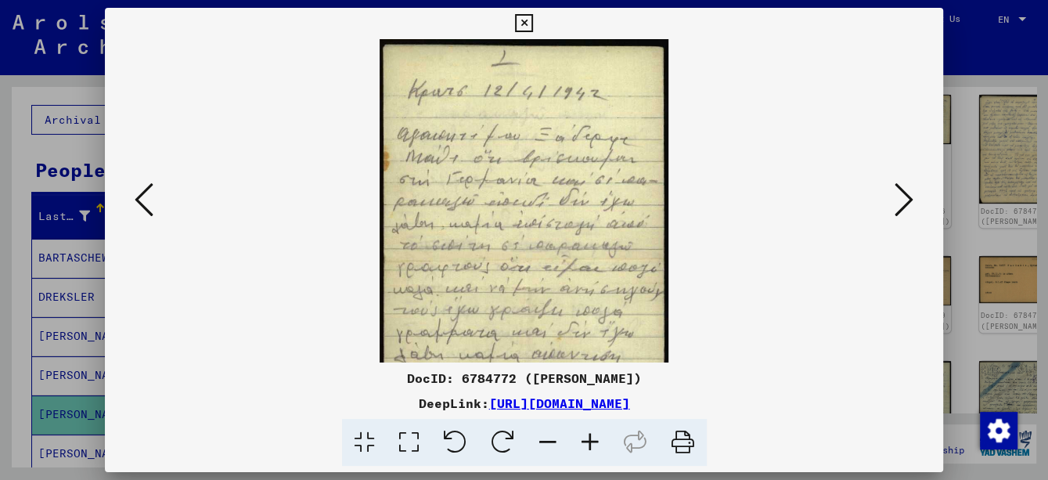
click at [594, 437] on icon at bounding box center [590, 443] width 42 height 48
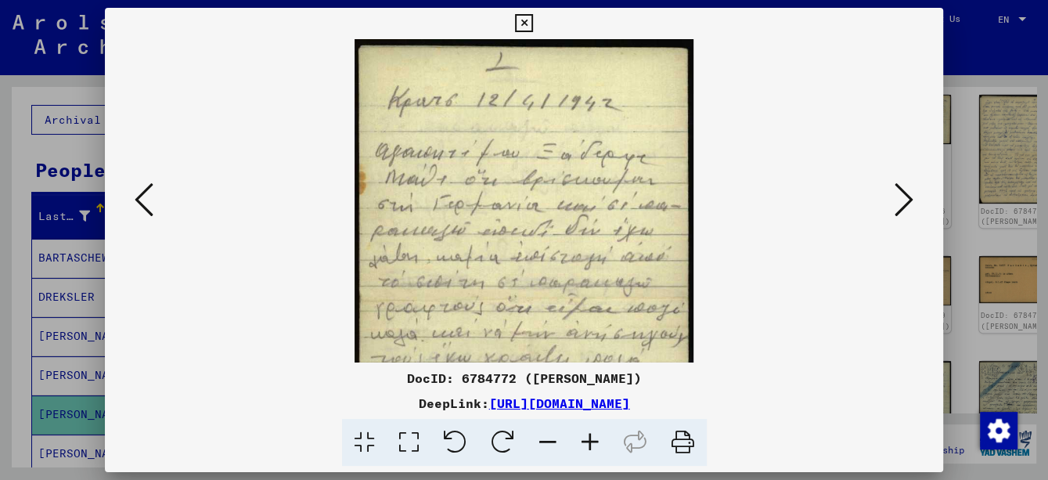
click at [594, 437] on icon at bounding box center [590, 443] width 42 height 48
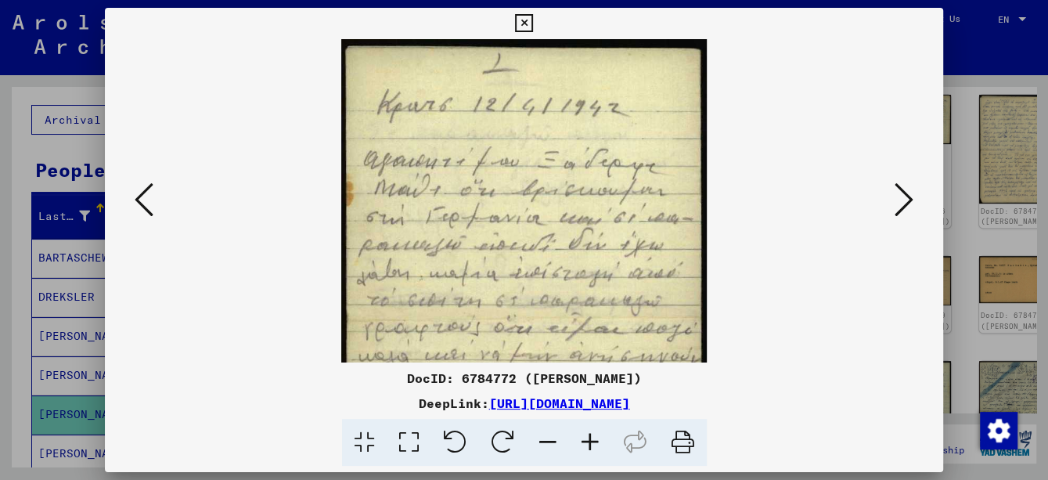
click at [594, 437] on icon at bounding box center [590, 443] width 42 height 48
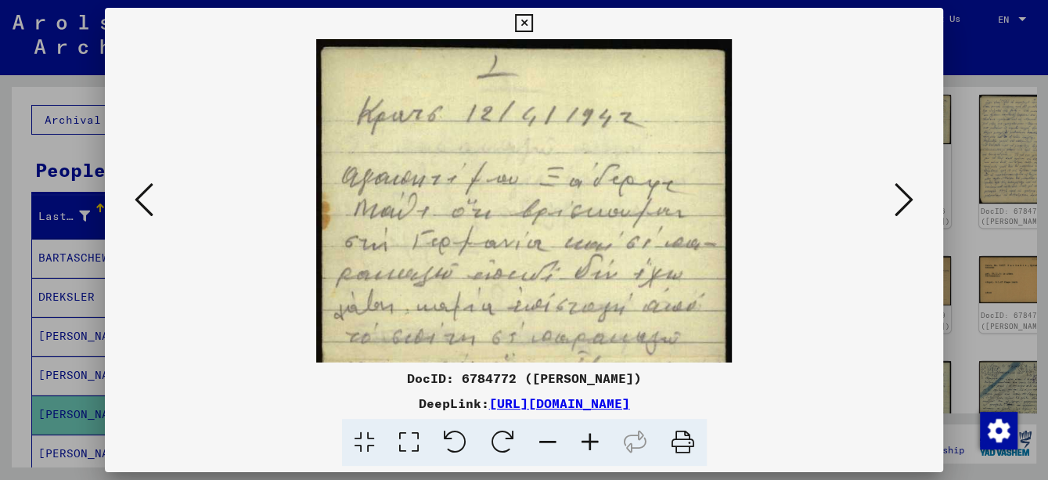
click at [594, 437] on icon at bounding box center [590, 443] width 42 height 48
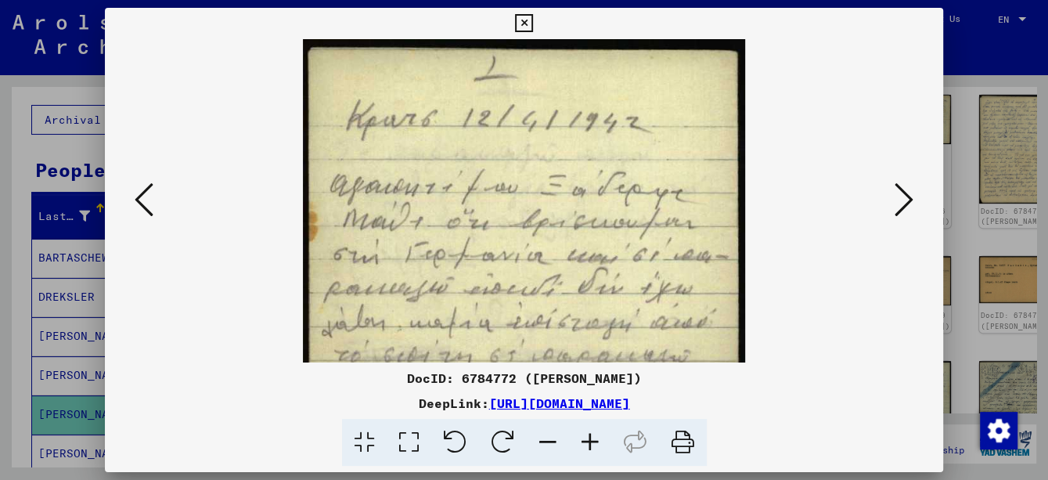
click at [594, 437] on icon at bounding box center [590, 443] width 42 height 48
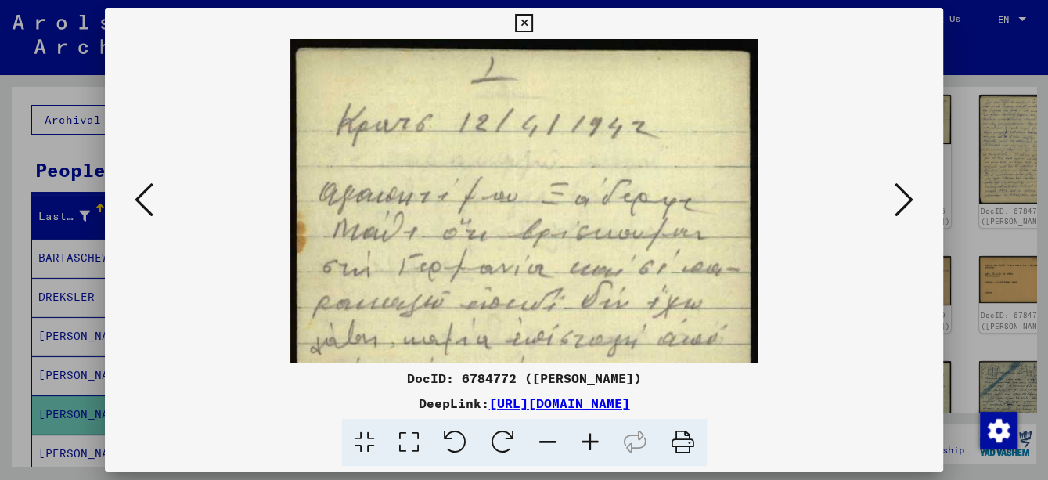
click at [594, 437] on icon at bounding box center [590, 443] width 42 height 48
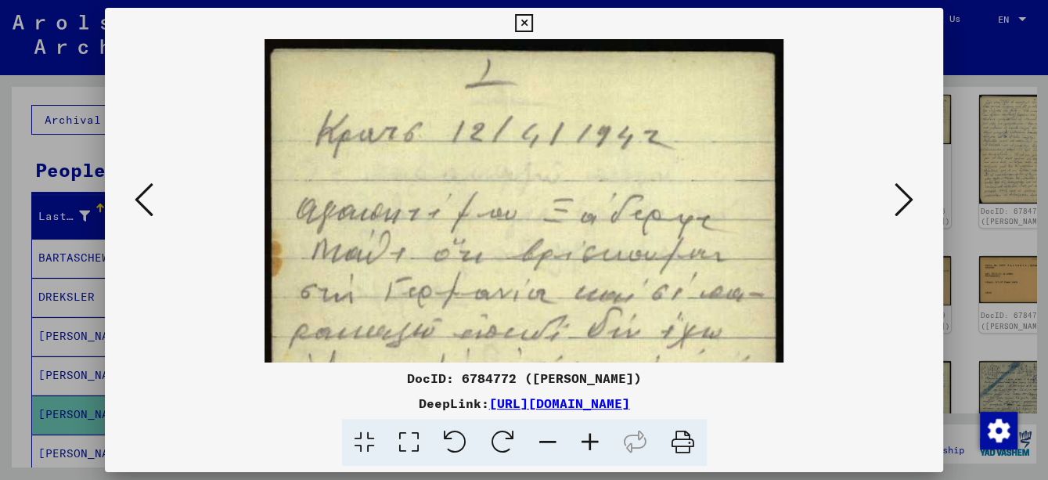
click at [594, 437] on icon at bounding box center [590, 443] width 42 height 48
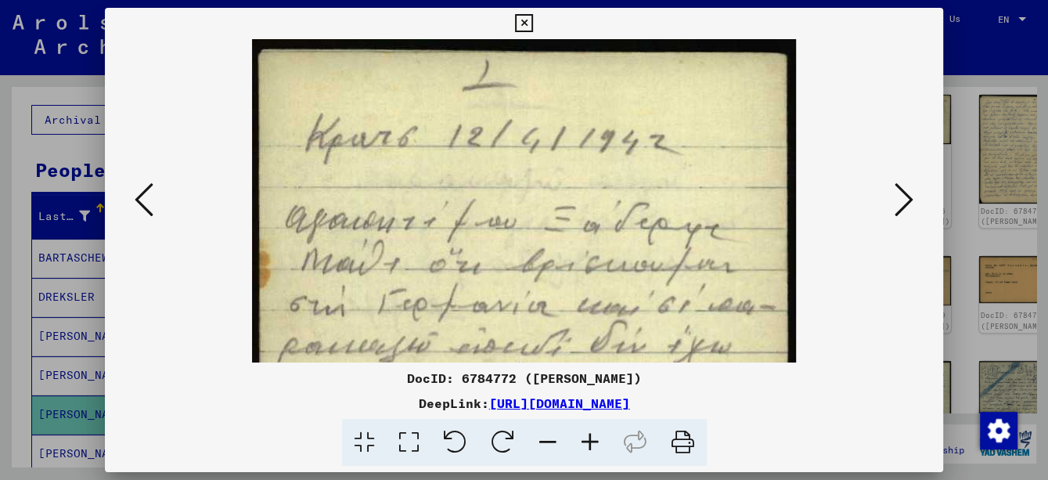
click at [594, 437] on icon at bounding box center [590, 443] width 42 height 48
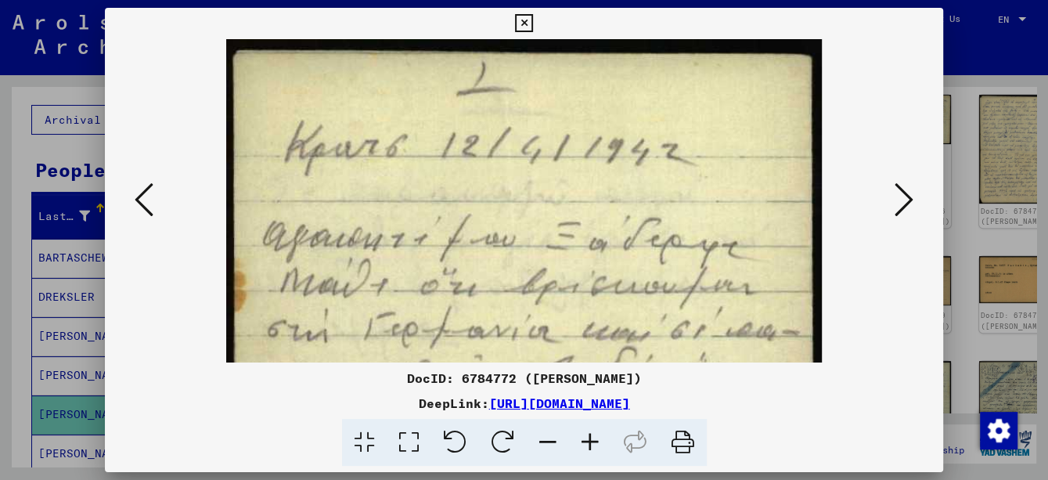
click at [594, 437] on icon at bounding box center [590, 443] width 42 height 48
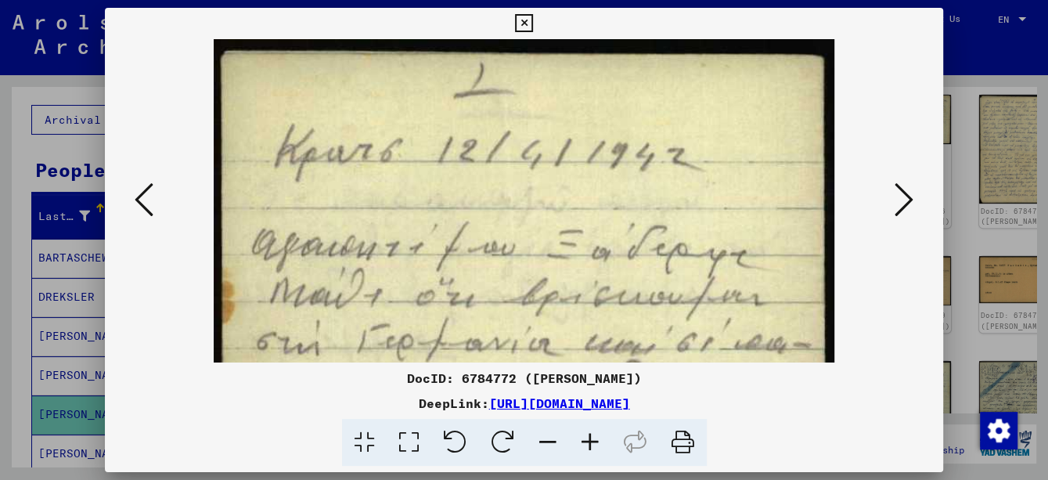
click at [594, 437] on icon at bounding box center [590, 443] width 42 height 48
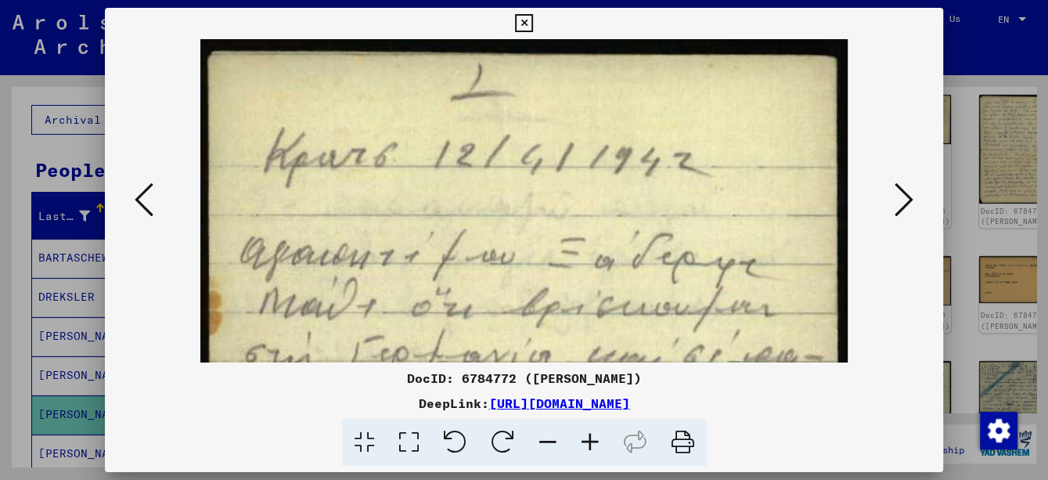
click at [594, 437] on icon at bounding box center [590, 443] width 42 height 48
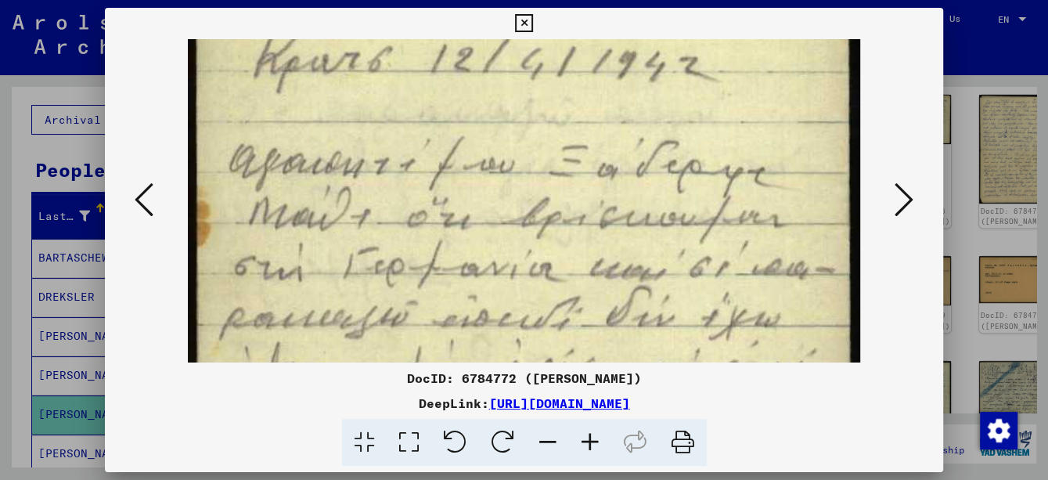
scroll to position [102, 0]
drag, startPoint x: 581, startPoint y: 305, endPoint x: 581, endPoint y: 203, distance: 102.5
click at [581, 203] on img at bounding box center [524, 450] width 672 height 1027
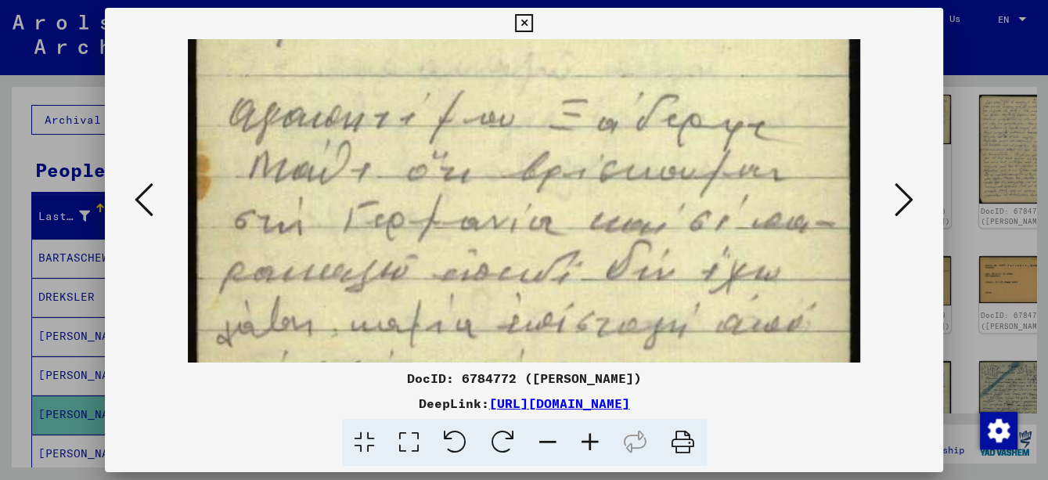
scroll to position [177, 0]
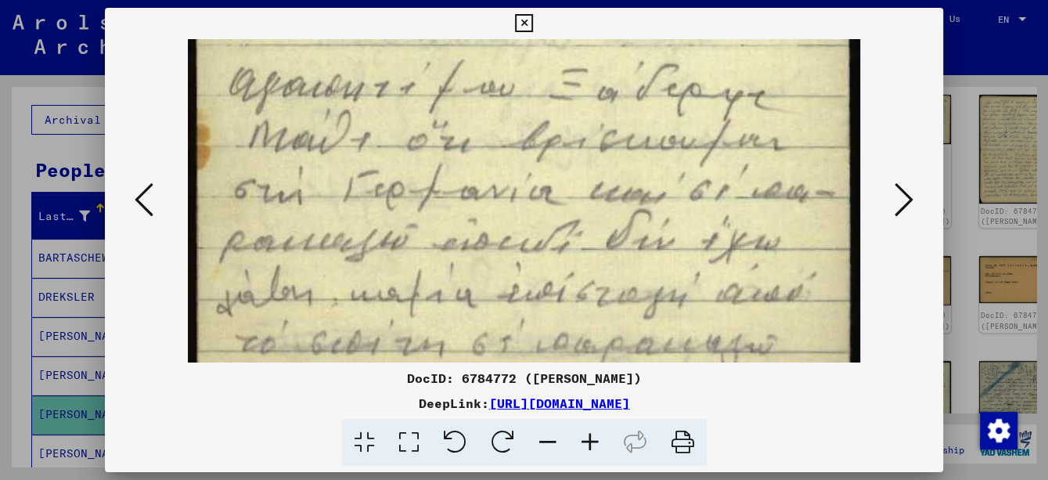
drag, startPoint x: 578, startPoint y: 271, endPoint x: 616, endPoint y: 196, distance: 83.3
click at [616, 196] on img at bounding box center [524, 375] width 672 height 1027
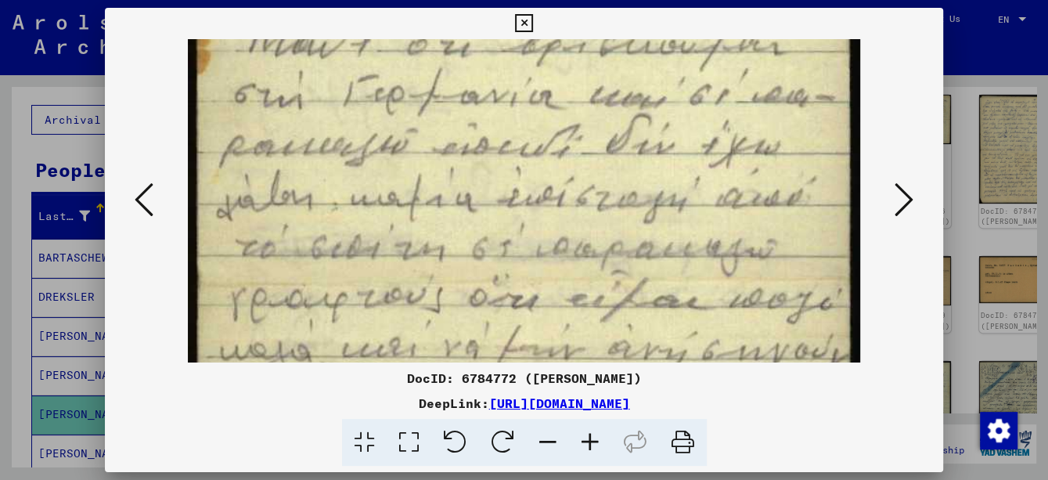
scroll to position [275, 0]
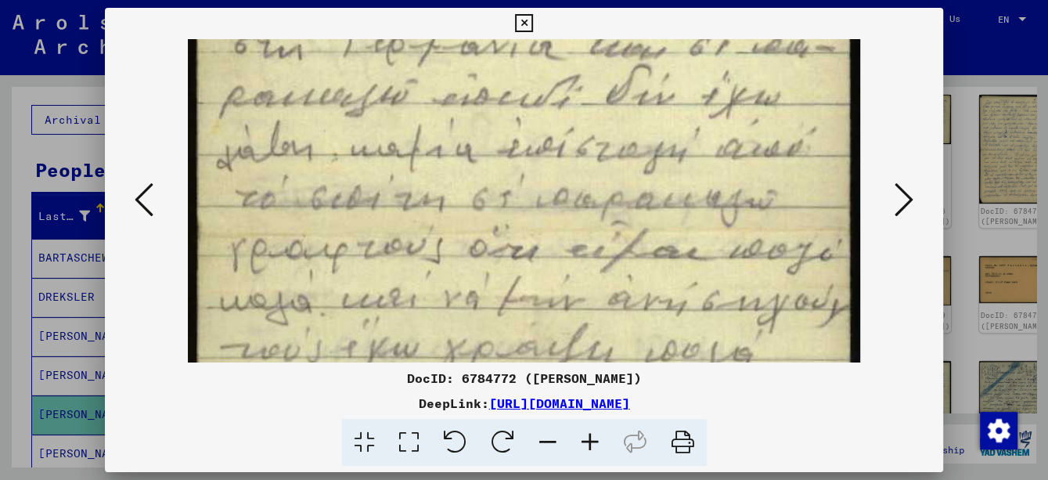
drag, startPoint x: 611, startPoint y: 289, endPoint x: 605, endPoint y: 141, distance: 148.0
click at [605, 141] on img at bounding box center [524, 231] width 672 height 1027
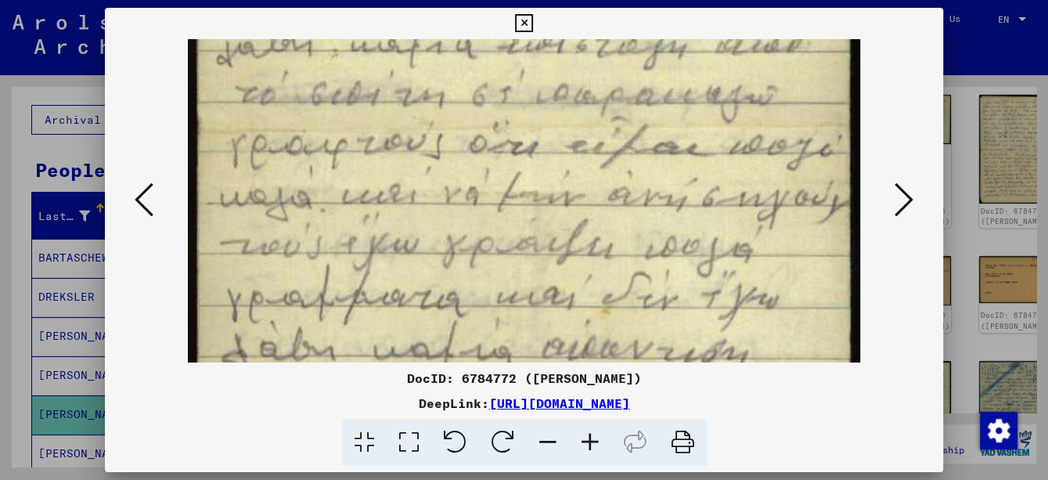
drag, startPoint x: 599, startPoint y: 251, endPoint x: 606, endPoint y: 143, distance: 108.2
click at [606, 143] on img at bounding box center [524, 126] width 672 height 1027
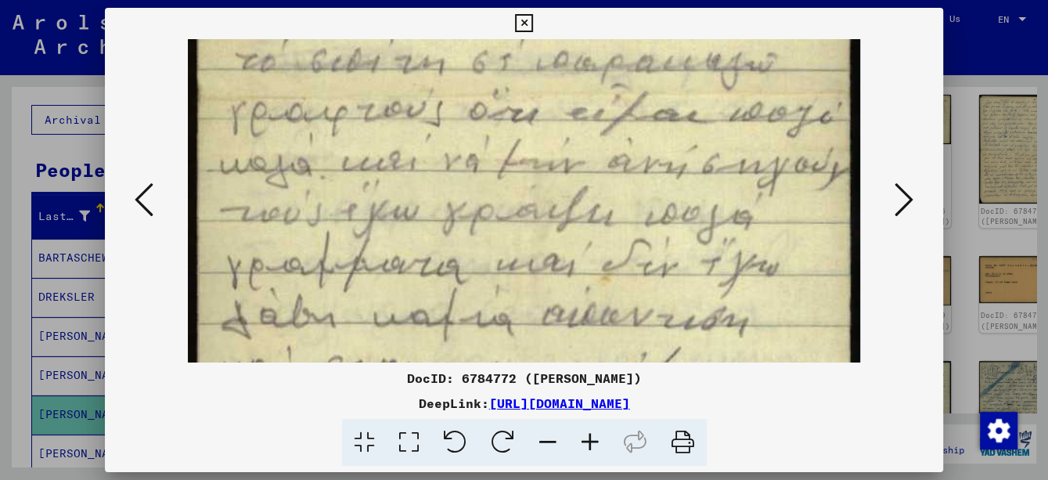
scroll to position [480, 0]
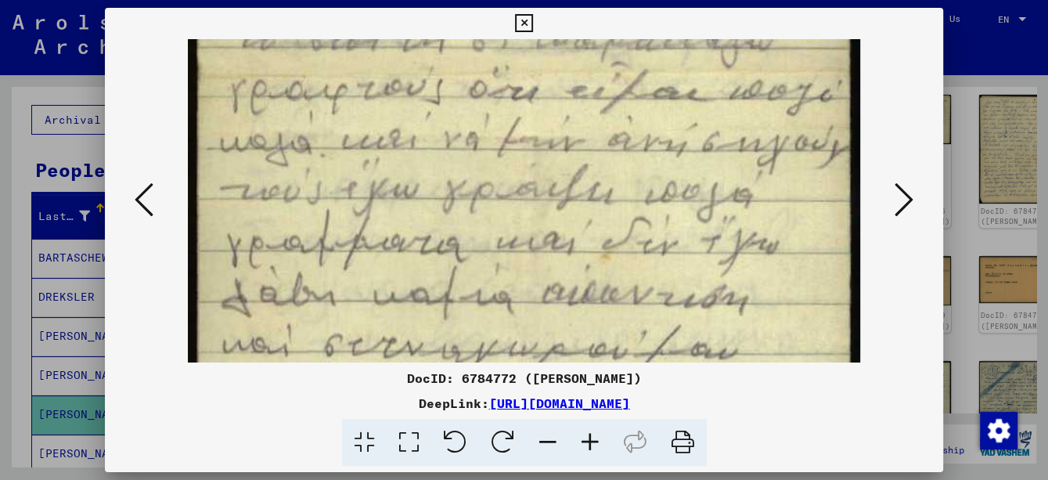
drag, startPoint x: 599, startPoint y: 227, endPoint x: 602, endPoint y: 171, distance: 55.6
click at [602, 171] on img at bounding box center [524, 72] width 672 height 1027
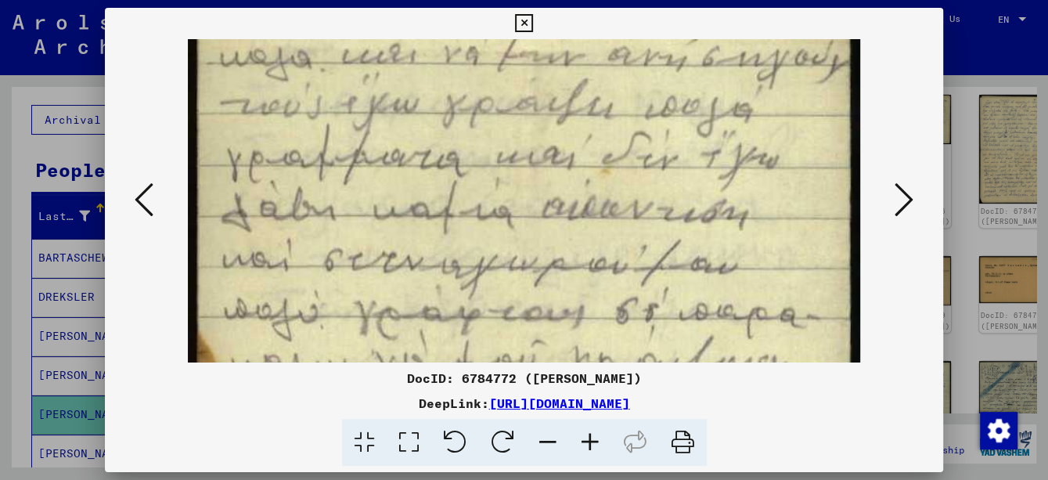
drag, startPoint x: 602, startPoint y: 259, endPoint x: 608, endPoint y: 175, distance: 84.7
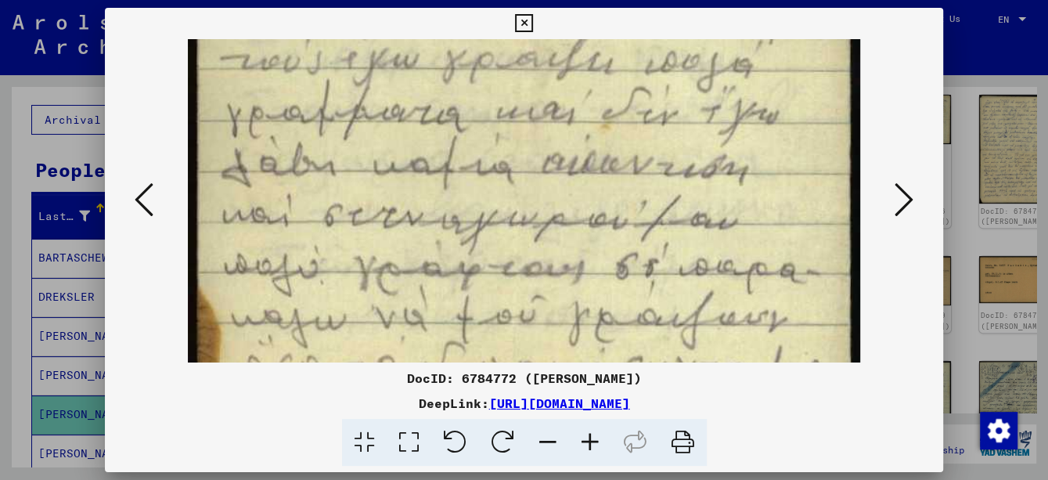
drag, startPoint x: 610, startPoint y: 246, endPoint x: 611, endPoint y: 185, distance: 61.8
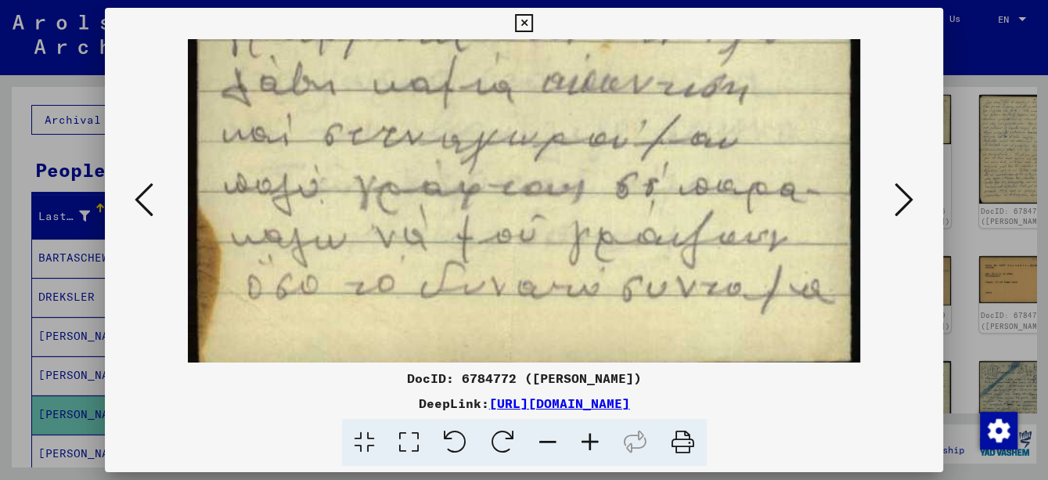
drag, startPoint x: 614, startPoint y: 262, endPoint x: 611, endPoint y: 179, distance: 83.0
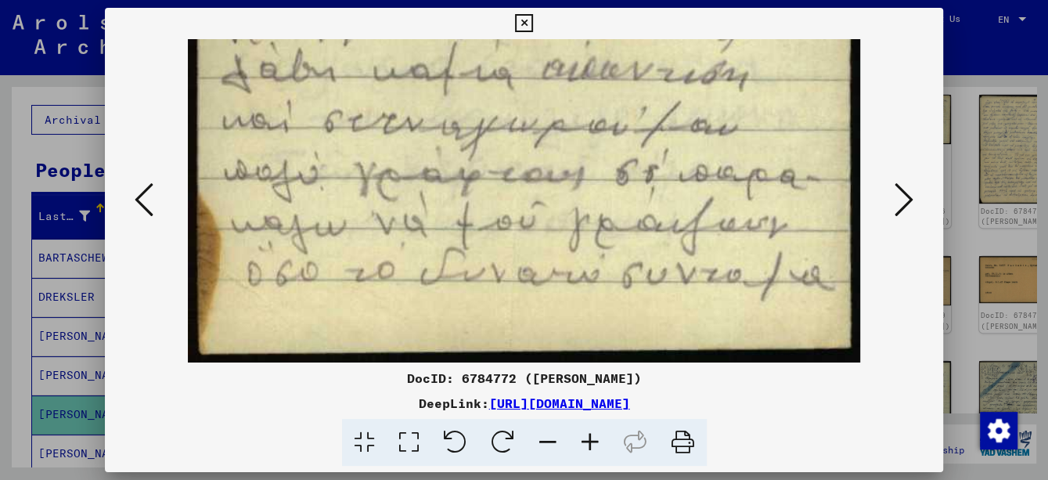
click at [905, 205] on icon at bounding box center [903, 200] width 19 height 38
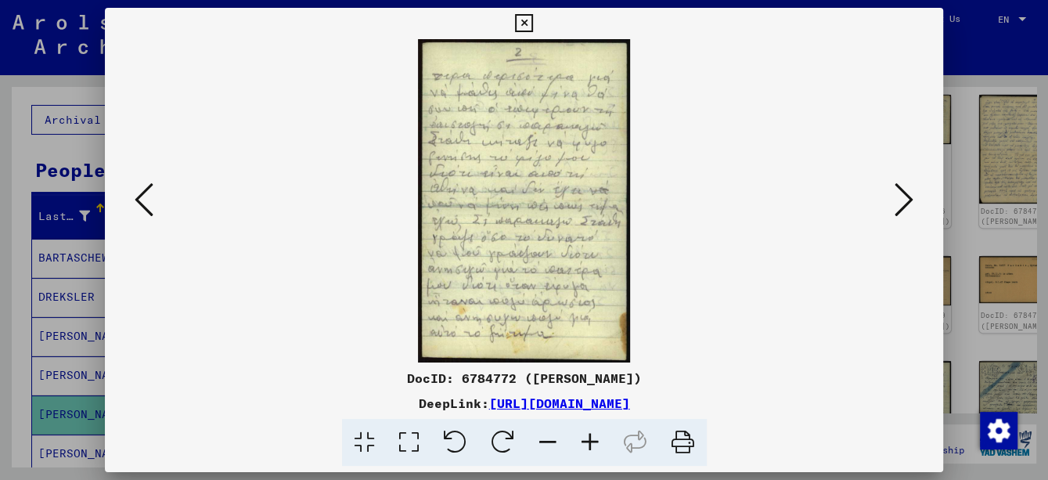
click at [590, 453] on icon at bounding box center [590, 443] width 42 height 48
click at [590, 451] on icon at bounding box center [590, 443] width 42 height 48
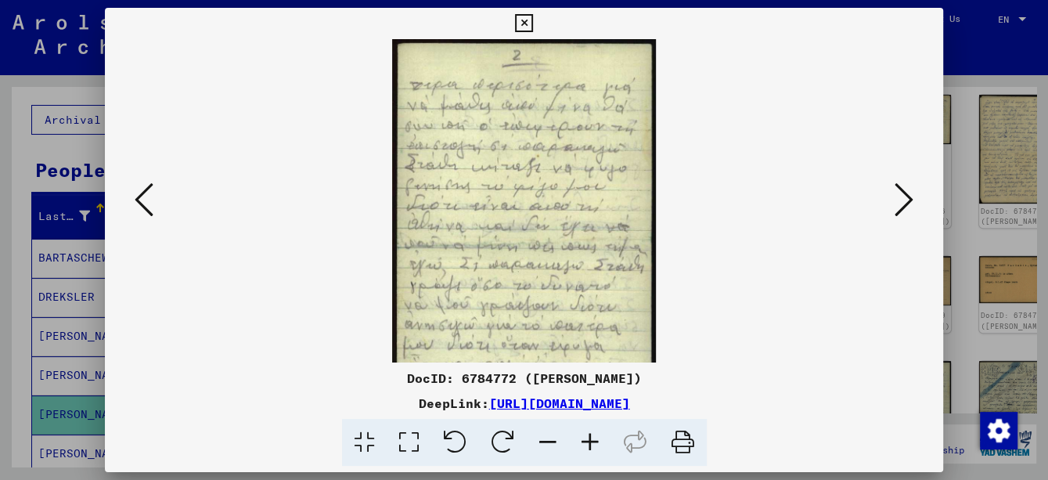
click at [590, 451] on icon at bounding box center [590, 443] width 42 height 48
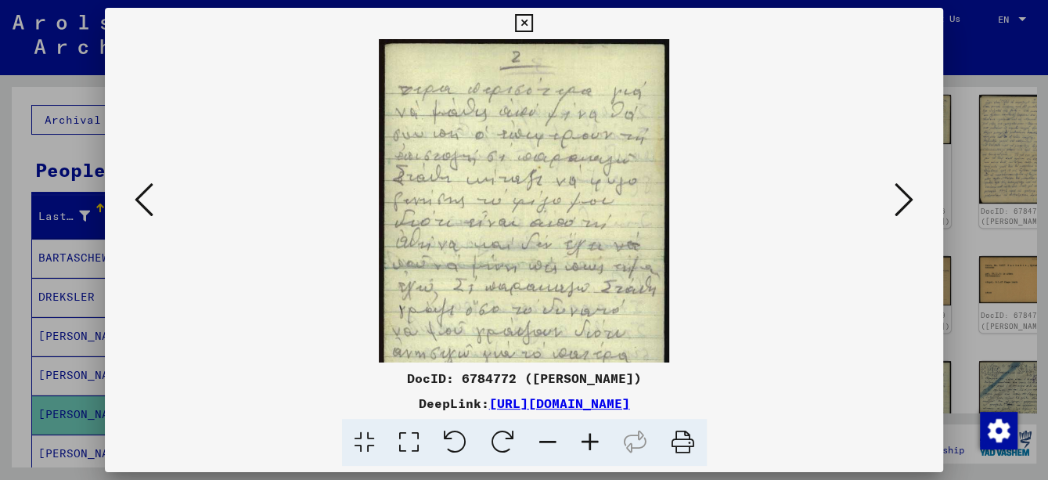
click at [590, 451] on icon at bounding box center [590, 443] width 42 height 48
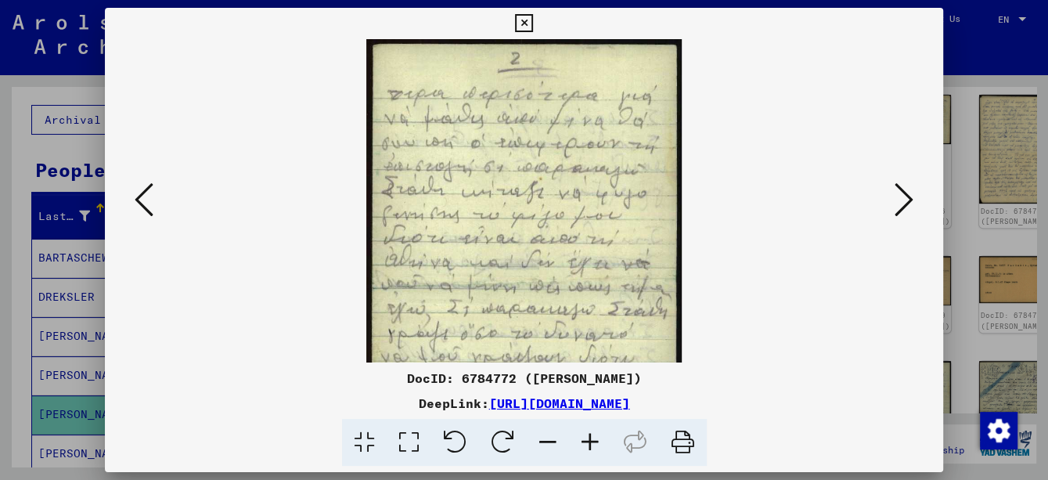
click at [590, 451] on icon at bounding box center [590, 443] width 42 height 48
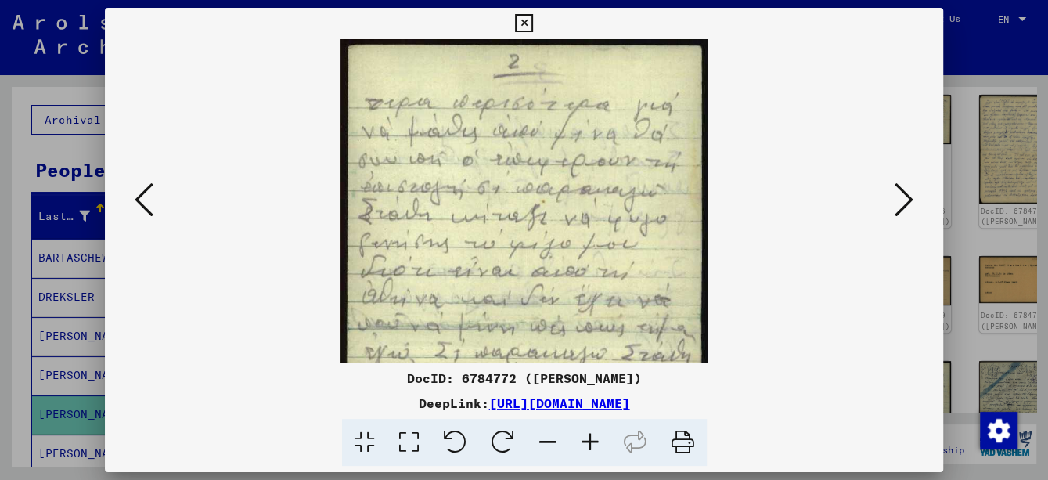
click at [590, 450] on icon at bounding box center [590, 443] width 42 height 48
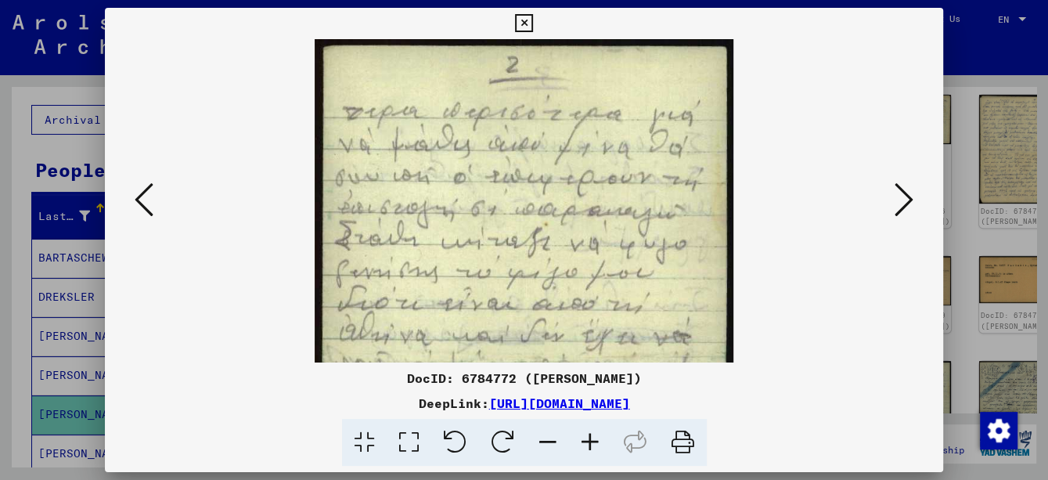
click at [590, 449] on icon at bounding box center [590, 443] width 42 height 48
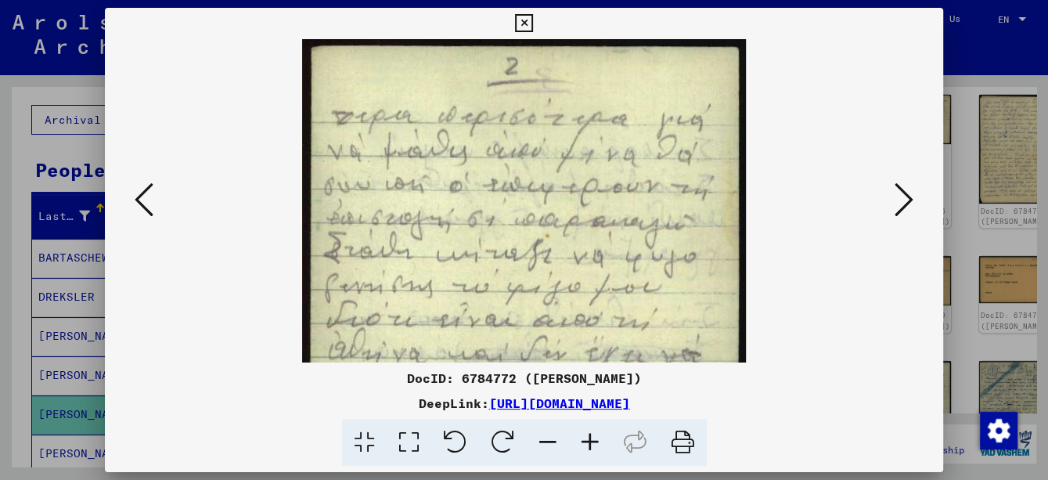
click at [590, 449] on icon at bounding box center [590, 443] width 42 height 48
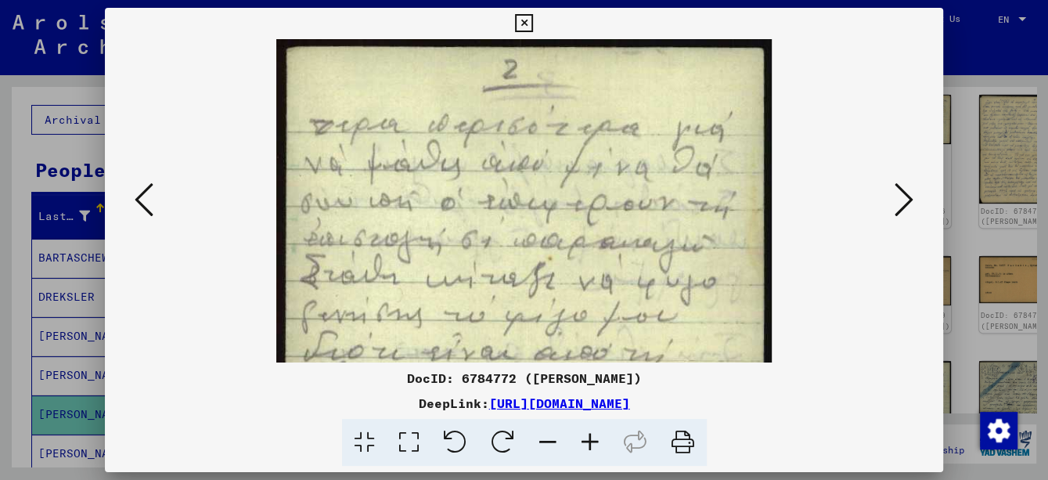
click at [590, 449] on icon at bounding box center [590, 443] width 42 height 48
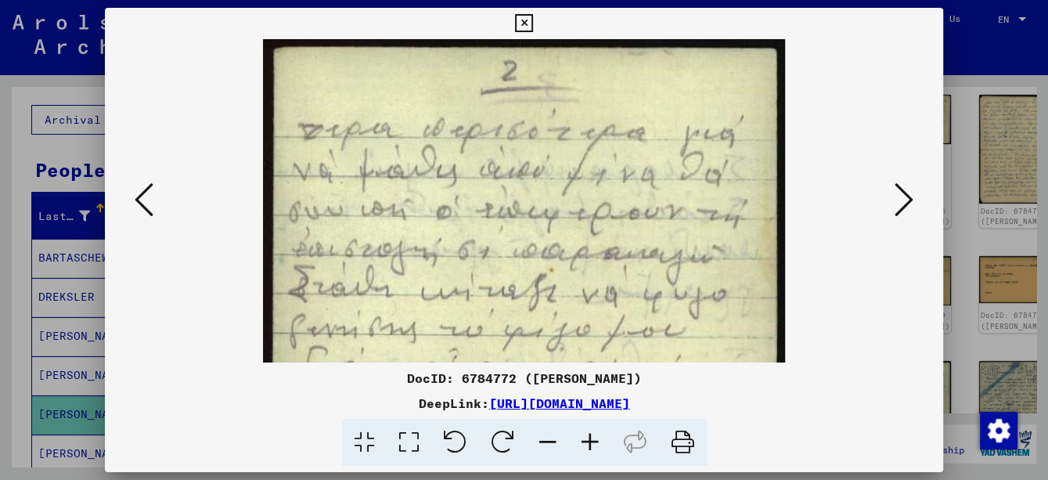
click at [590, 449] on icon at bounding box center [590, 443] width 42 height 48
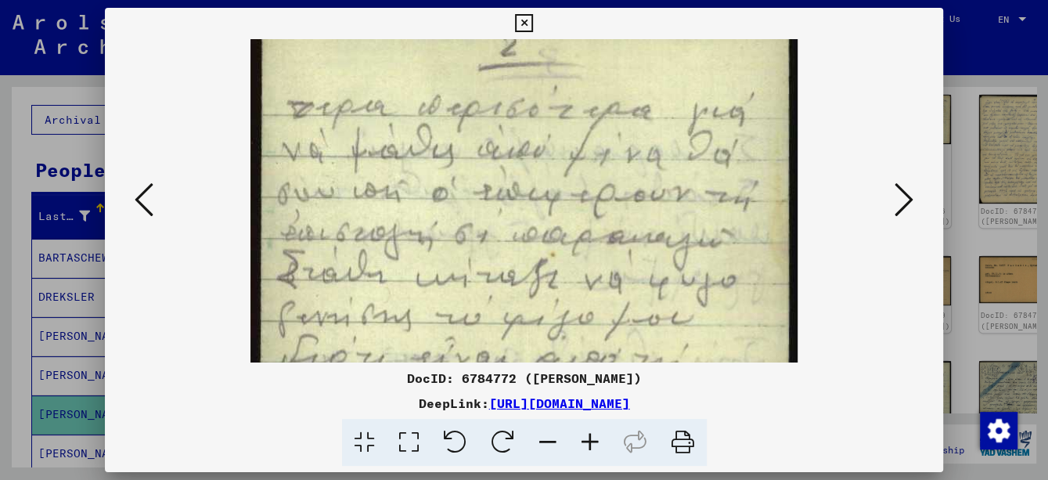
scroll to position [7, 0]
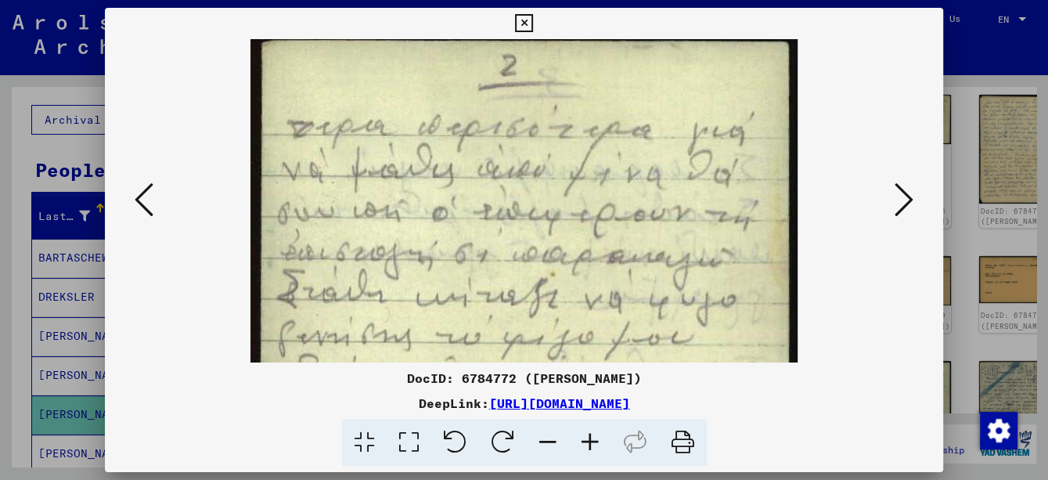
drag, startPoint x: 569, startPoint y: 289, endPoint x: 573, endPoint y: 281, distance: 8.7
click at [573, 281] on img at bounding box center [523, 448] width 547 height 832
click at [548, 443] on icon at bounding box center [548, 443] width 42 height 48
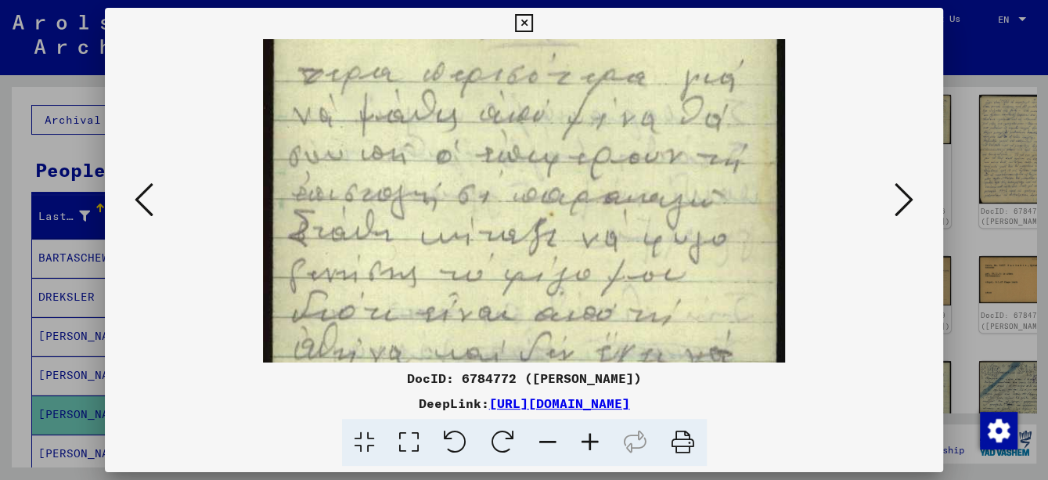
scroll to position [57, 0]
drag, startPoint x: 532, startPoint y: 316, endPoint x: 532, endPoint y: 266, distance: 50.1
click at [532, 266] on img at bounding box center [523, 378] width 521 height 793
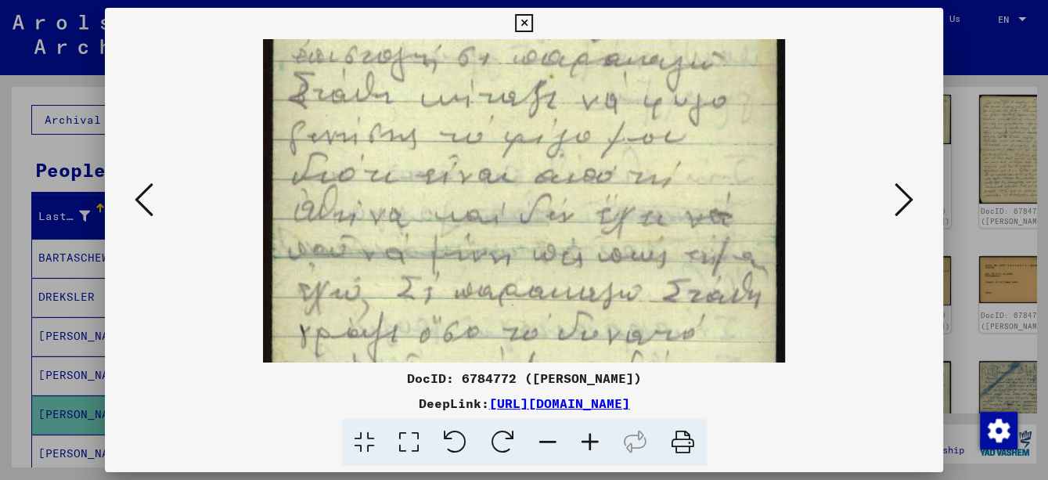
scroll to position [219, 0]
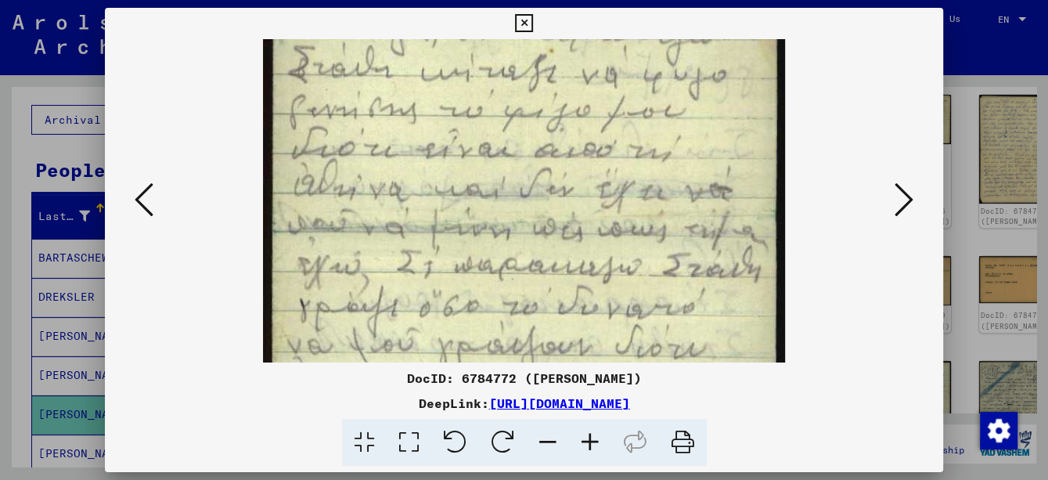
drag, startPoint x: 551, startPoint y: 322, endPoint x: 529, endPoint y: 155, distance: 168.1
click at [529, 155] on img at bounding box center [523, 216] width 521 height 793
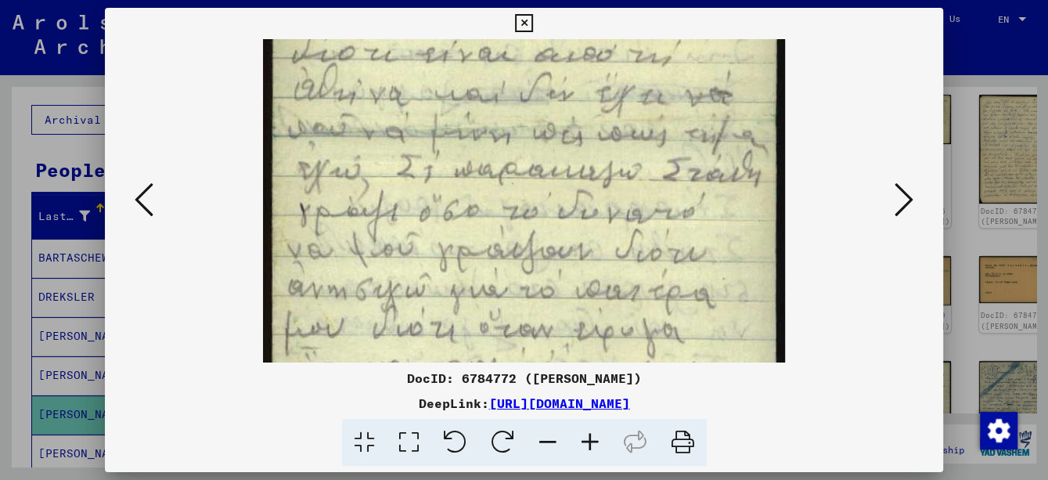
scroll to position [316, 0]
drag, startPoint x: 528, startPoint y: 236, endPoint x: 530, endPoint y: 150, distance: 85.3
click at [530, 150] on img at bounding box center [523, 119] width 521 height 793
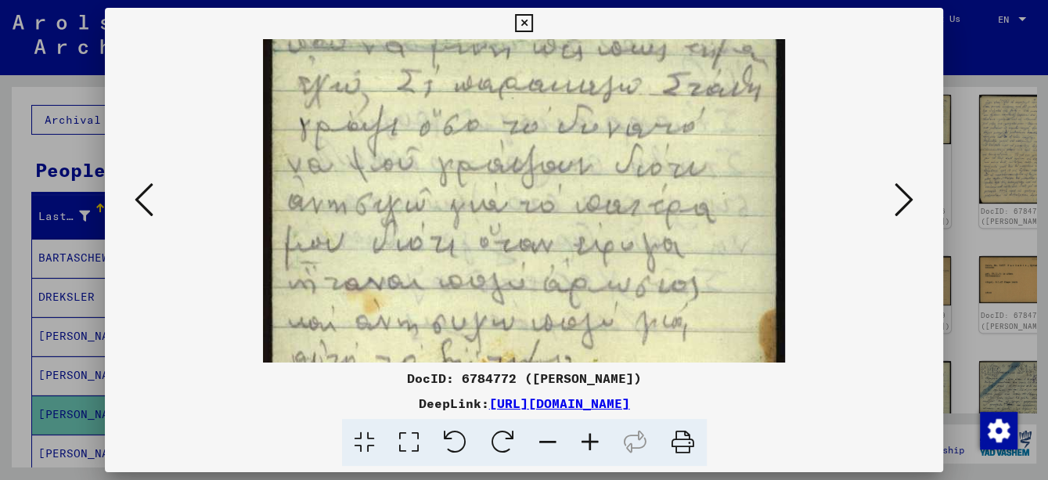
drag, startPoint x: 534, startPoint y: 257, endPoint x: 535, endPoint y: 178, distance: 79.0
click at [535, 178] on img at bounding box center [523, 35] width 521 height 793
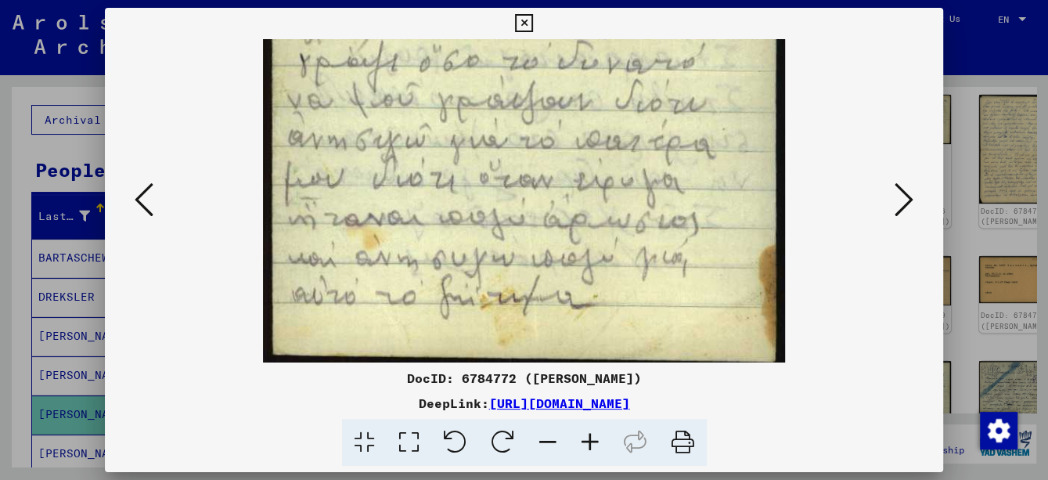
scroll to position [470, 0]
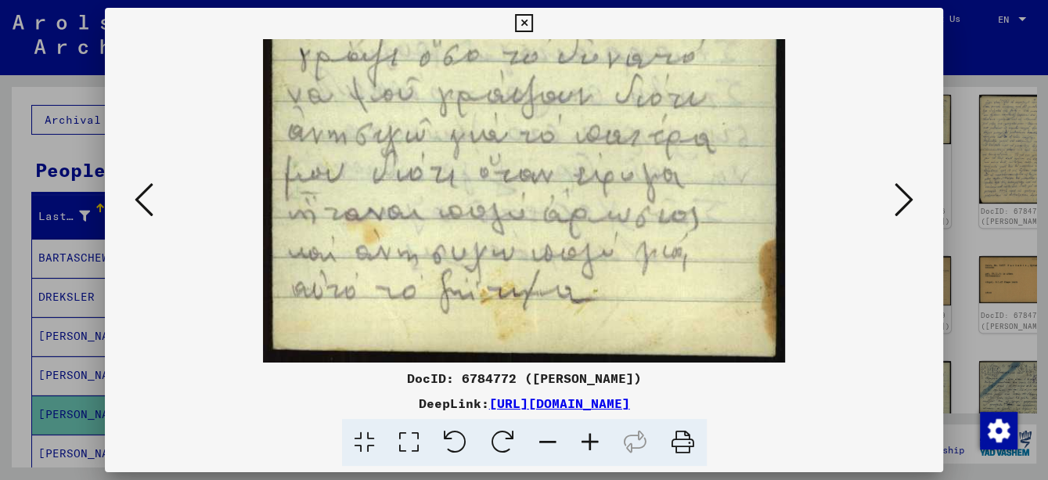
drag, startPoint x: 536, startPoint y: 239, endPoint x: 538, endPoint y: 182, distance: 57.2
click at [898, 196] on icon at bounding box center [903, 200] width 19 height 38
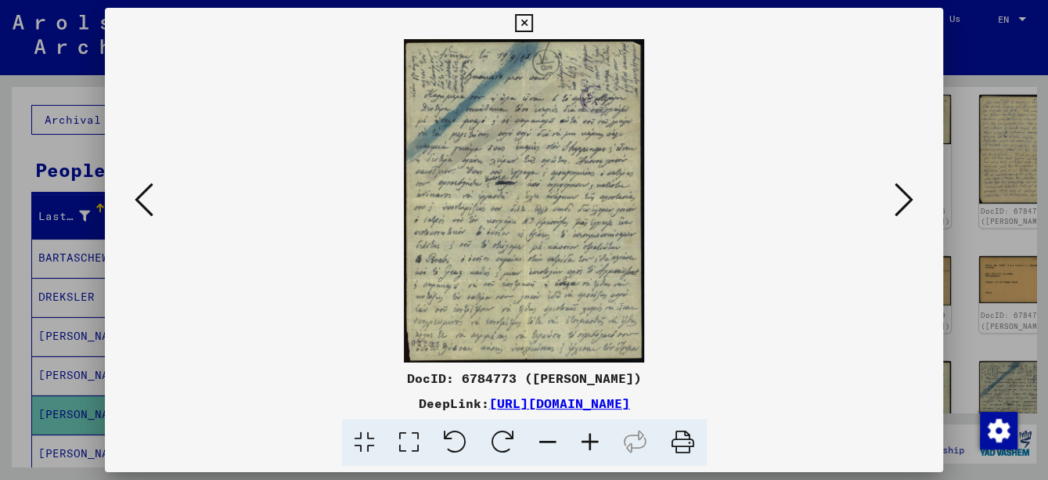
scroll to position [0, 0]
click at [587, 437] on icon at bounding box center [590, 443] width 42 height 48
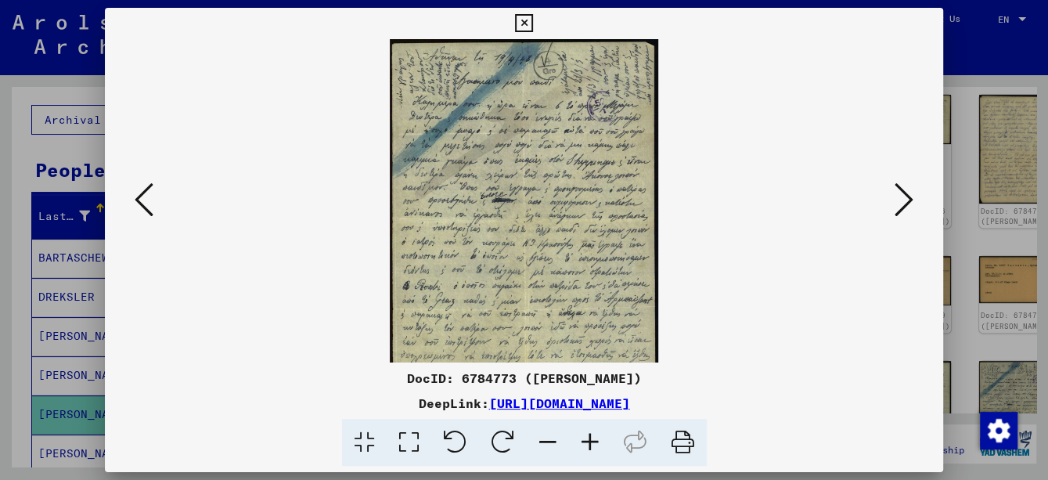
click at [587, 437] on icon at bounding box center [590, 443] width 42 height 48
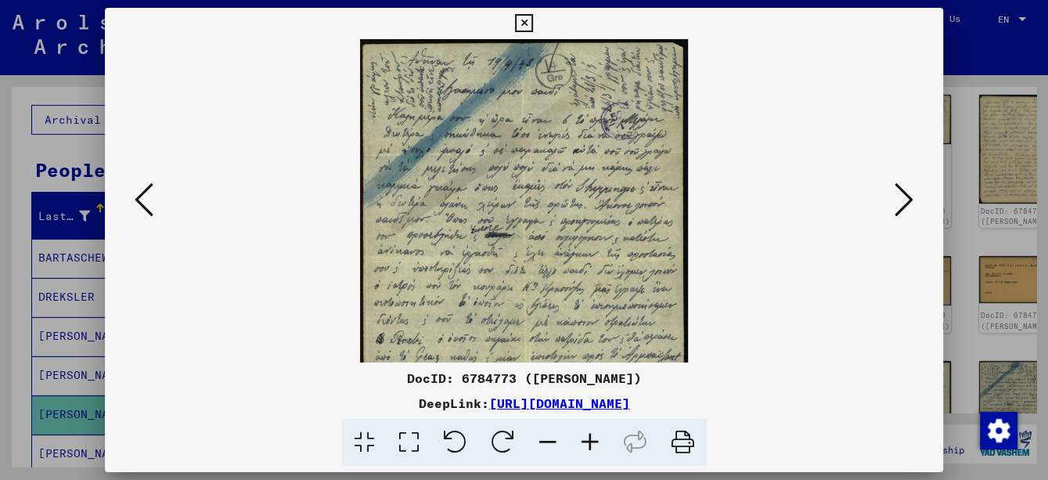
click at [587, 437] on icon at bounding box center [590, 443] width 42 height 48
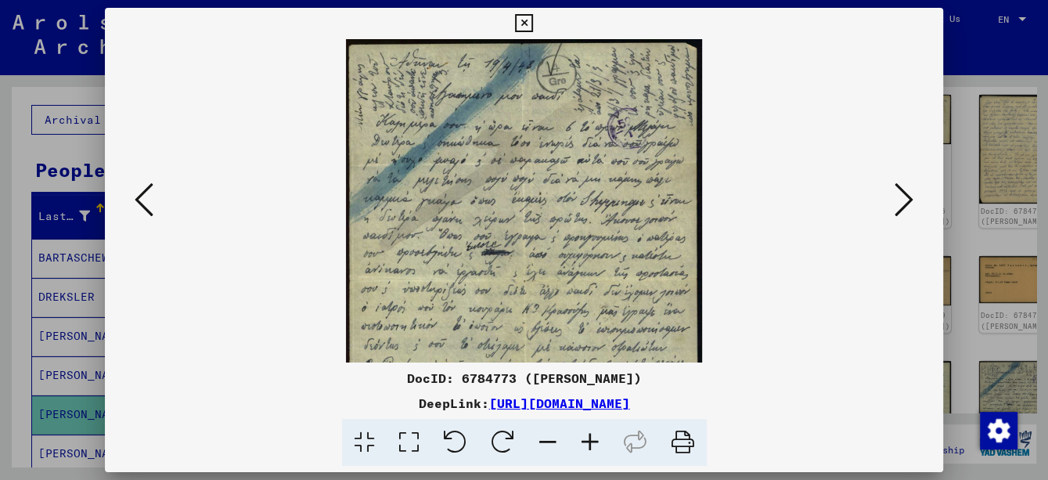
click at [587, 437] on icon at bounding box center [590, 443] width 42 height 48
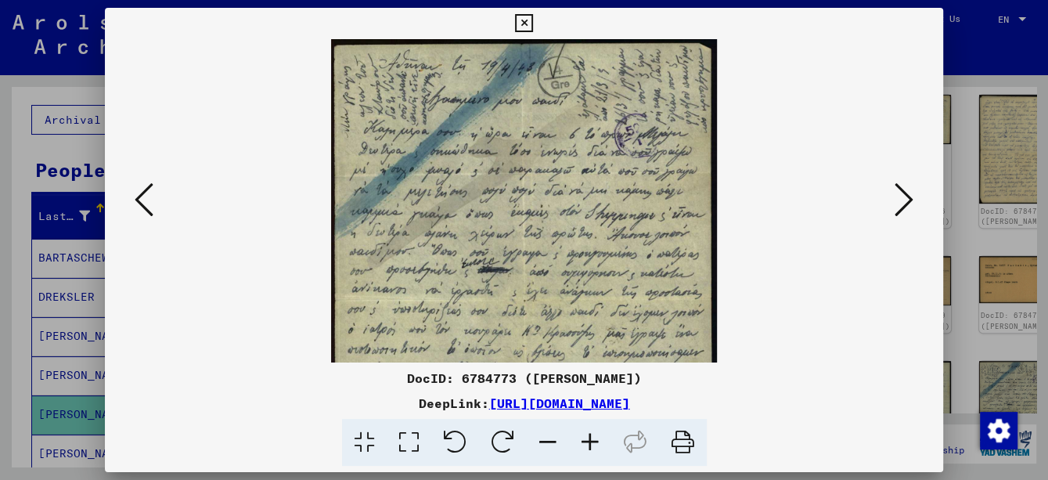
click at [587, 437] on icon at bounding box center [590, 443] width 42 height 48
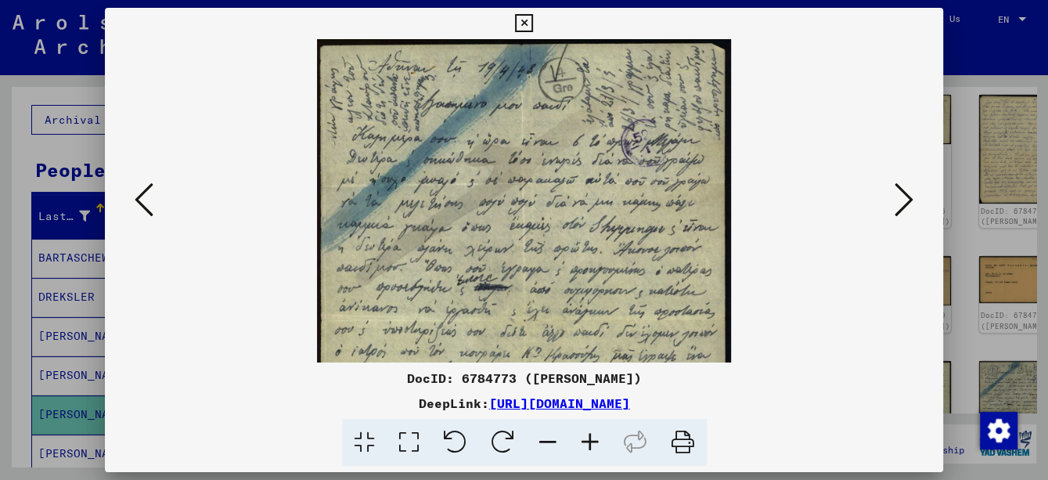
click at [587, 437] on icon at bounding box center [590, 443] width 42 height 48
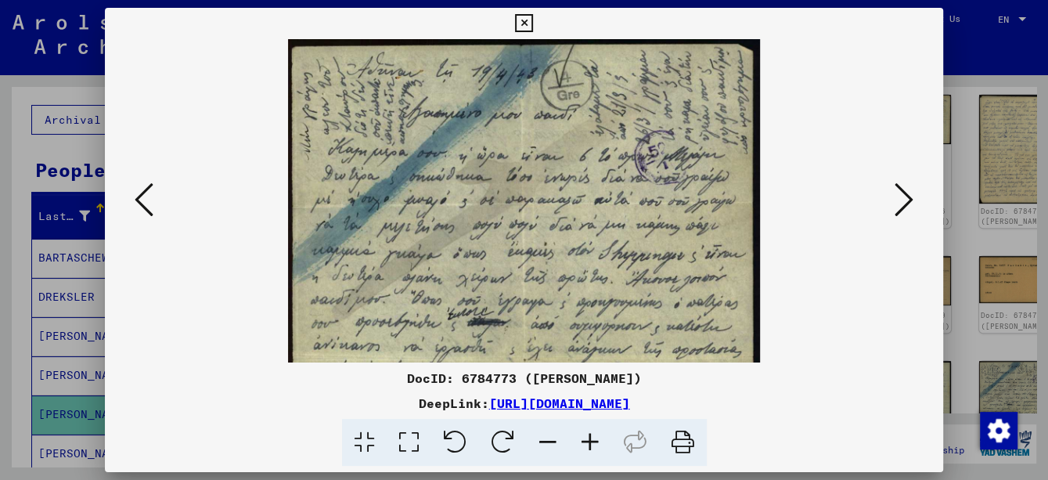
click at [587, 437] on icon at bounding box center [590, 443] width 42 height 48
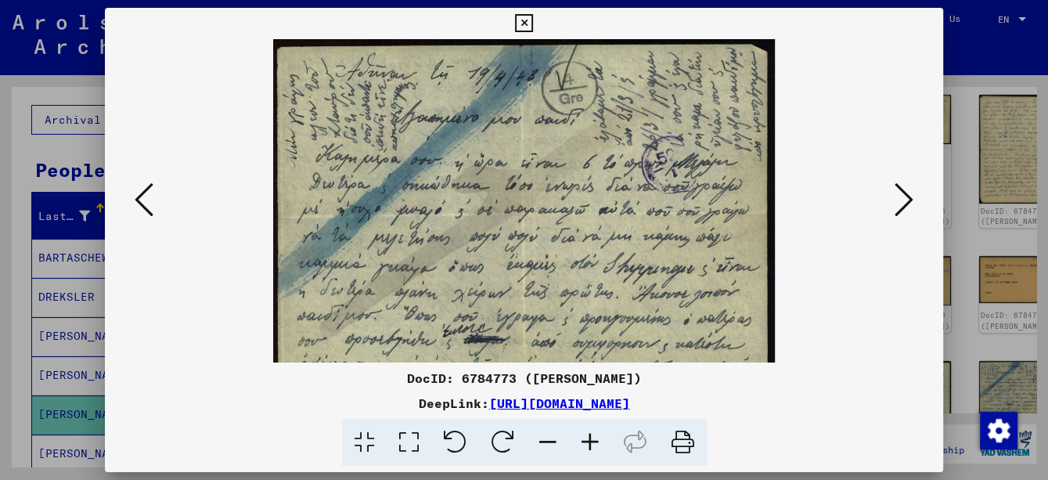
click at [587, 437] on icon at bounding box center [590, 443] width 42 height 48
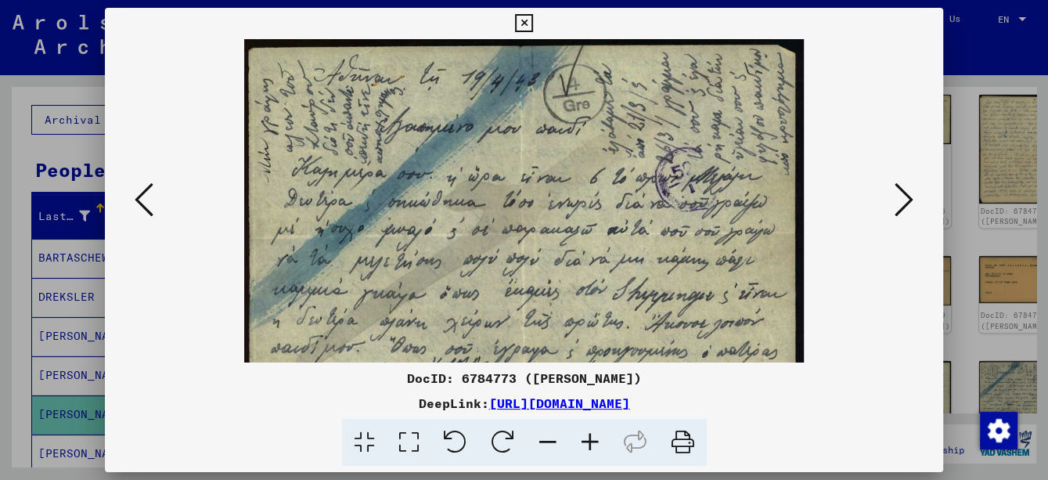
click at [587, 437] on icon at bounding box center [590, 443] width 42 height 48
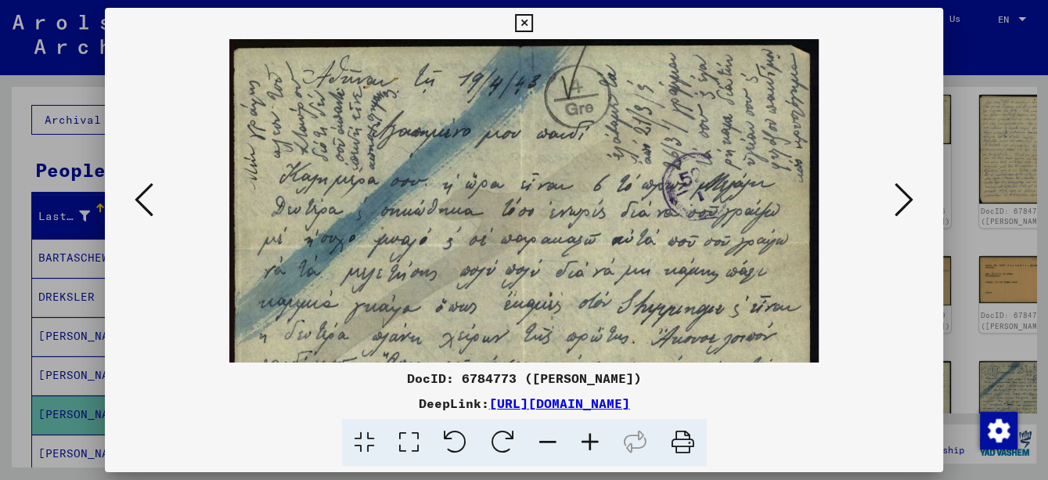
click at [587, 437] on icon at bounding box center [590, 443] width 42 height 48
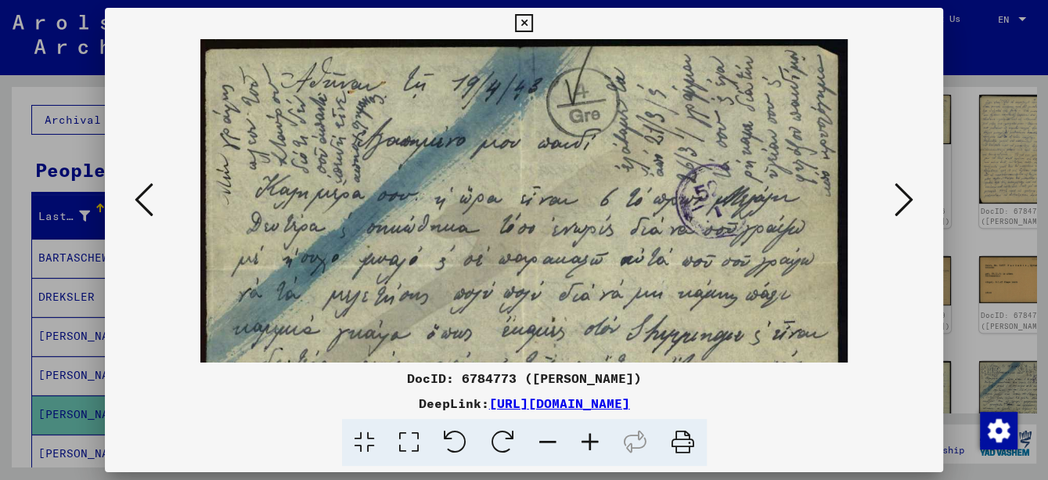
click at [587, 437] on icon at bounding box center [590, 443] width 42 height 48
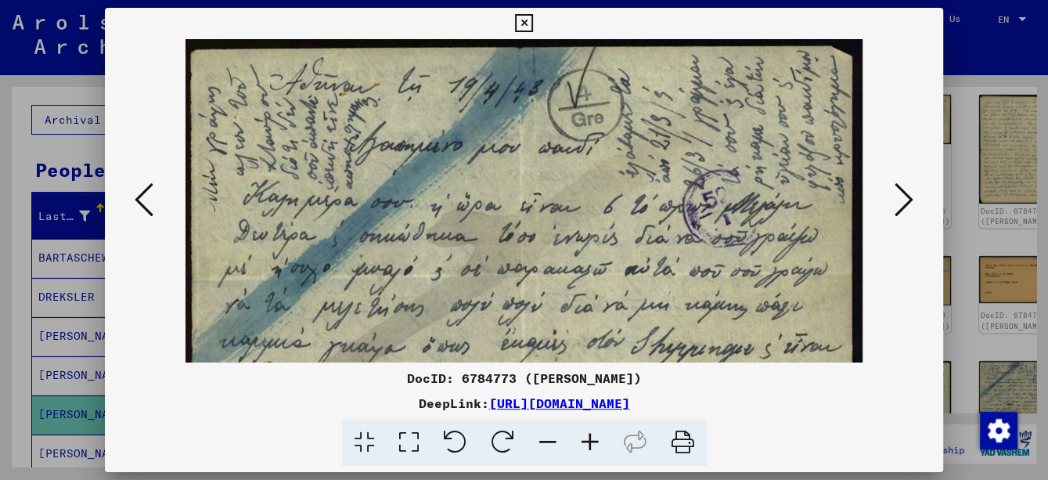
click at [587, 437] on icon at bounding box center [590, 443] width 42 height 48
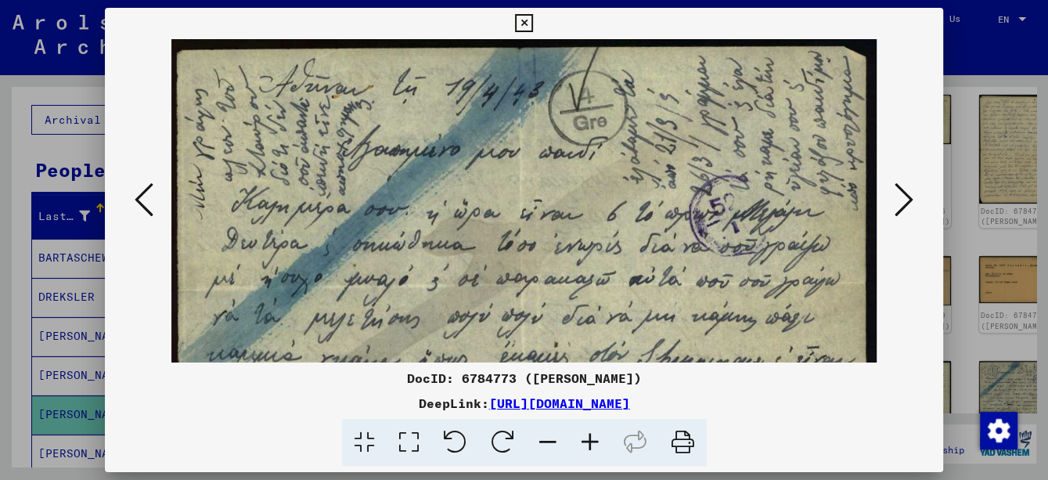
click at [587, 437] on icon at bounding box center [590, 443] width 42 height 48
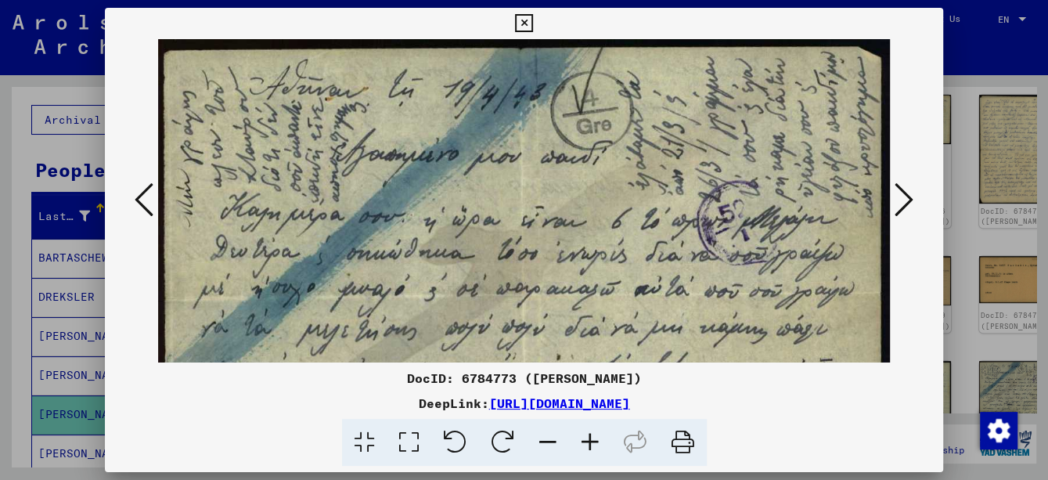
click at [587, 437] on icon at bounding box center [590, 443] width 42 height 48
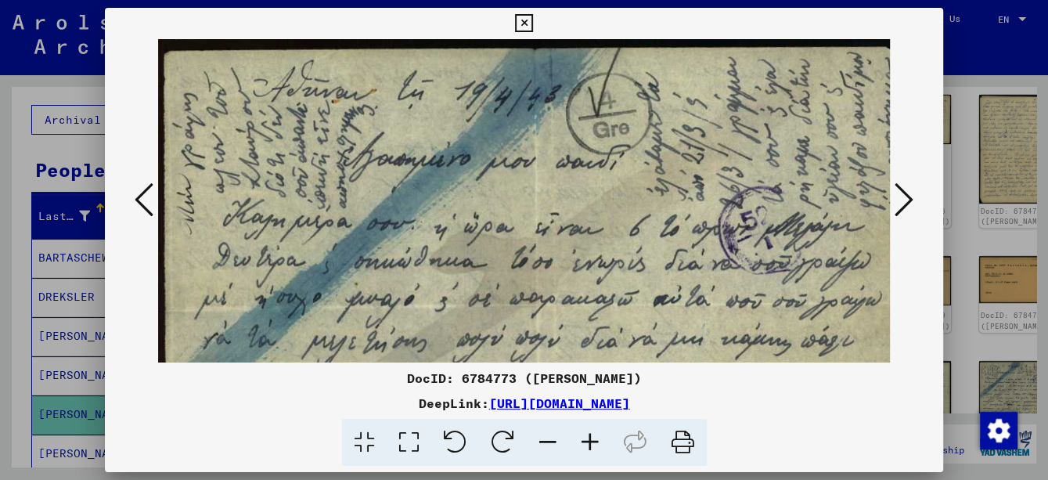
click at [587, 437] on icon at bounding box center [590, 443] width 42 height 48
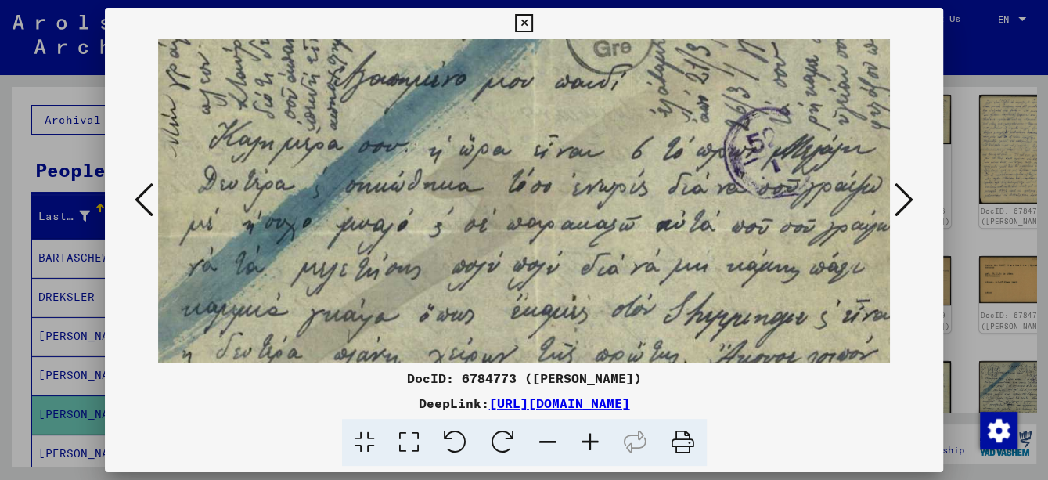
scroll to position [85, 16]
drag, startPoint x: 596, startPoint y: 318, endPoint x: 584, endPoint y: 263, distance: 57.0
click at [584, 263] on img at bounding box center [538, 487] width 793 height 1067
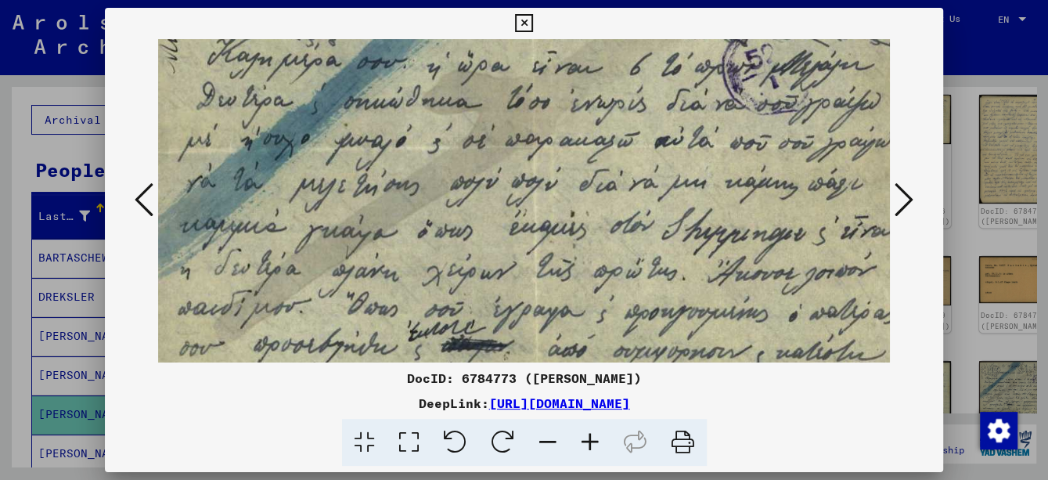
scroll to position [171, 18]
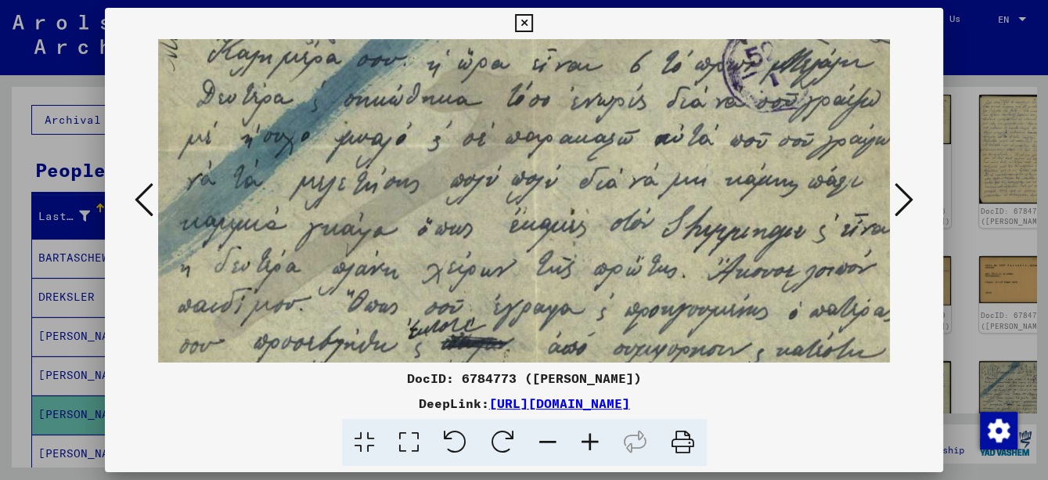
drag, startPoint x: 585, startPoint y: 318, endPoint x: 581, endPoint y: 221, distance: 96.3
click at [581, 221] on img at bounding box center [536, 402] width 793 height 1067
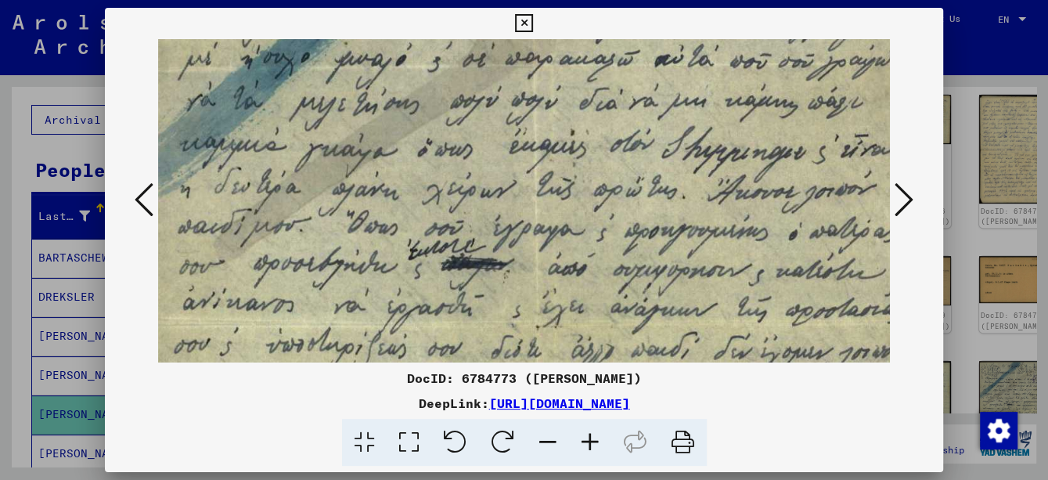
scroll to position [250, 18]
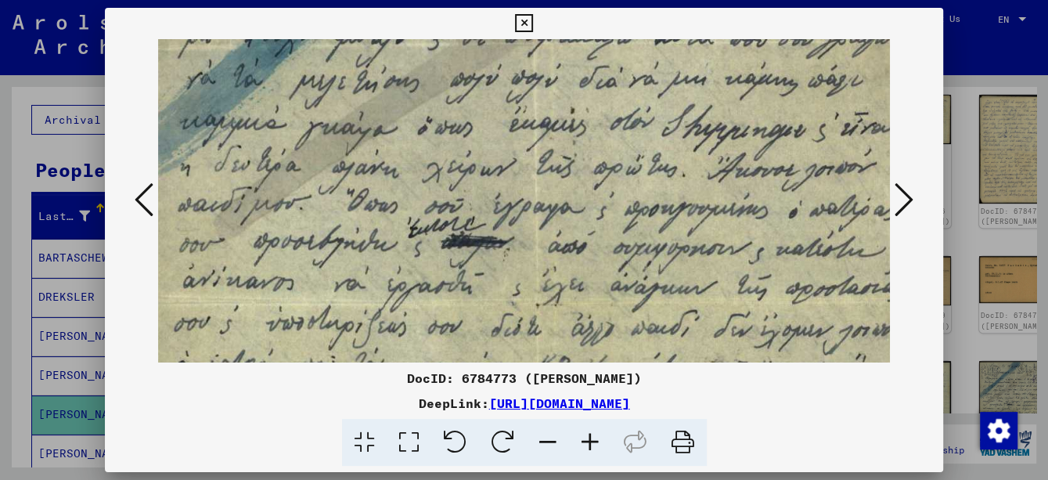
drag, startPoint x: 575, startPoint y: 308, endPoint x: 575, endPoint y: 184, distance: 124.4
click at [575, 184] on img at bounding box center [536, 301] width 793 height 1067
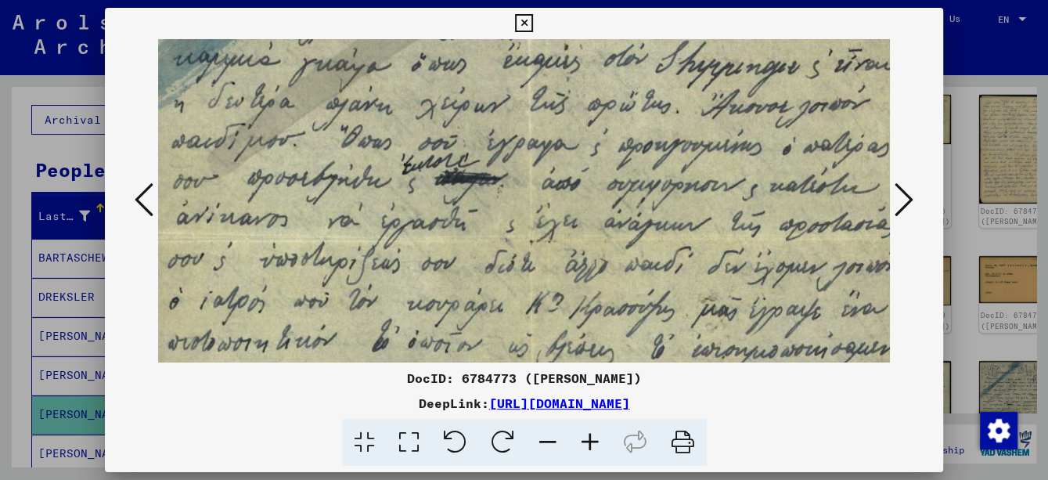
drag, startPoint x: 579, startPoint y: 255, endPoint x: 581, endPoint y: 208, distance: 47.0
click at [581, 208] on img at bounding box center [530, 237] width 793 height 1067
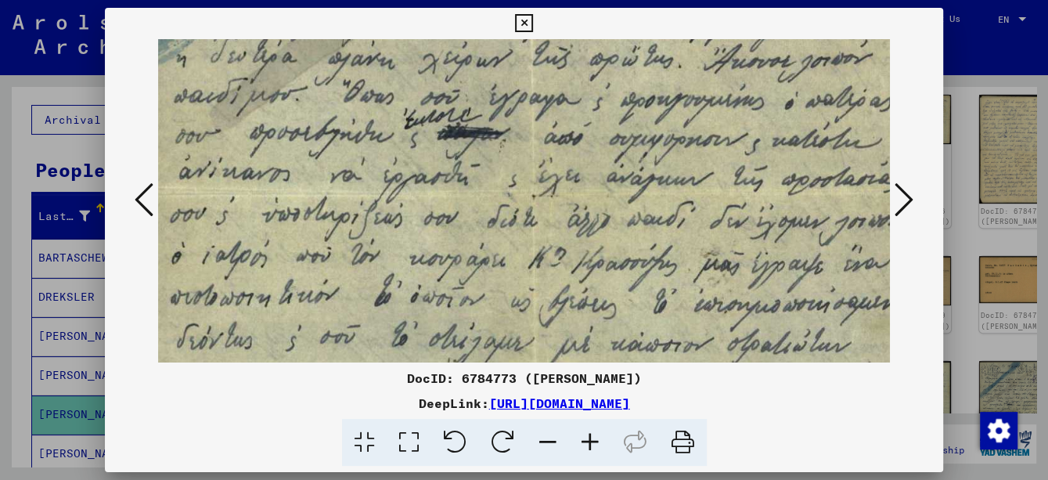
scroll to position [385, 22]
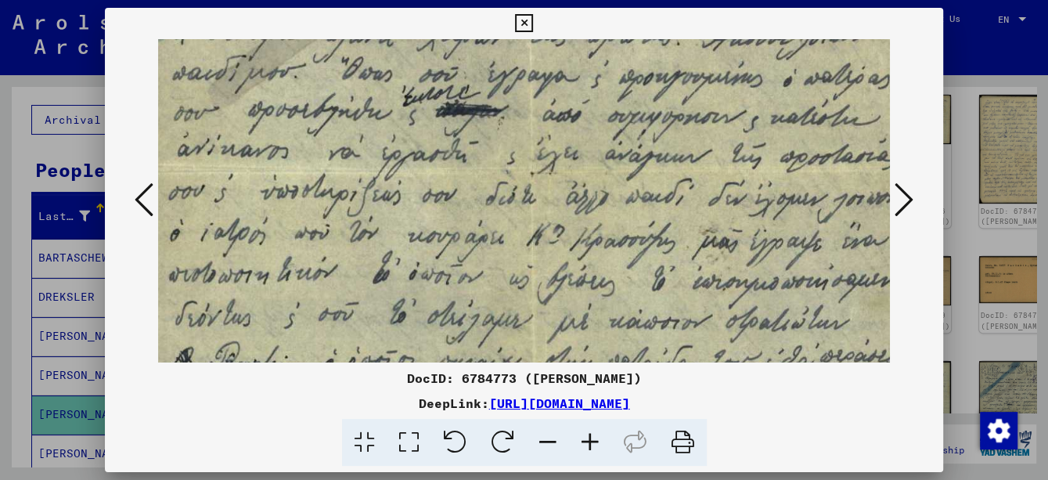
drag, startPoint x: 579, startPoint y: 287, endPoint x: 580, endPoint y: 211, distance: 76.7
click at [580, 211] on img at bounding box center [531, 169] width 793 height 1067
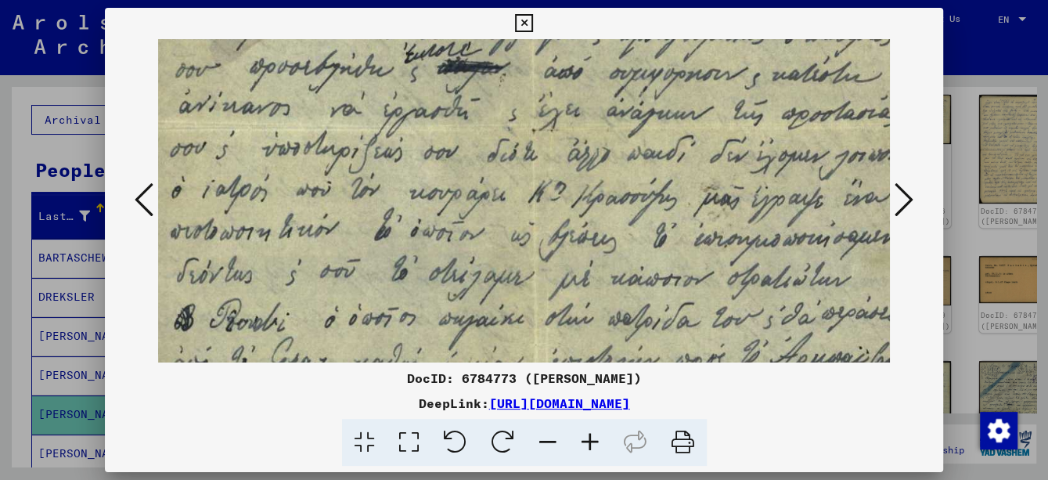
scroll to position [448, 21]
drag, startPoint x: 574, startPoint y: 290, endPoint x: 578, endPoint y: 246, distance: 44.8
click at [578, 246] on img at bounding box center [533, 125] width 793 height 1067
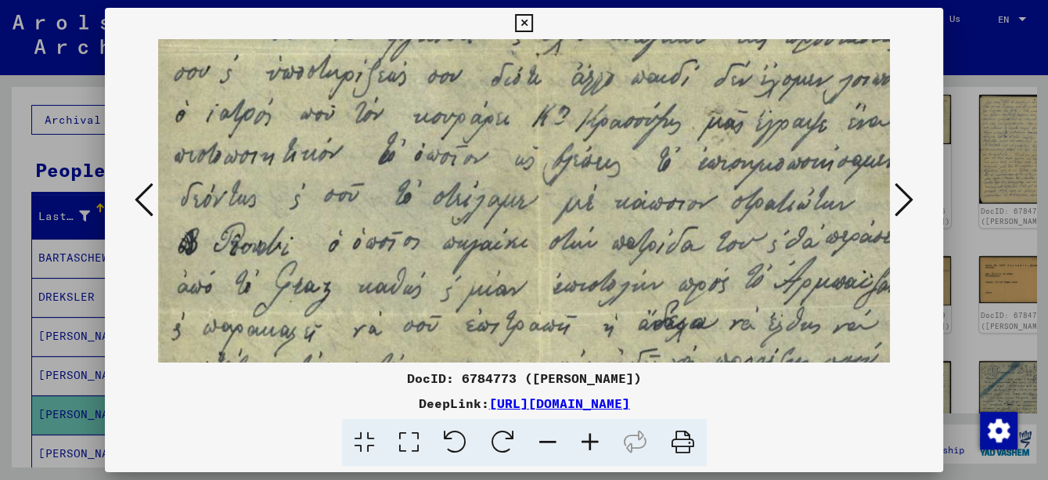
drag, startPoint x: 574, startPoint y: 288, endPoint x: 578, endPoint y: 218, distance: 69.8
click at [578, 218] on img at bounding box center [536, 50] width 793 height 1067
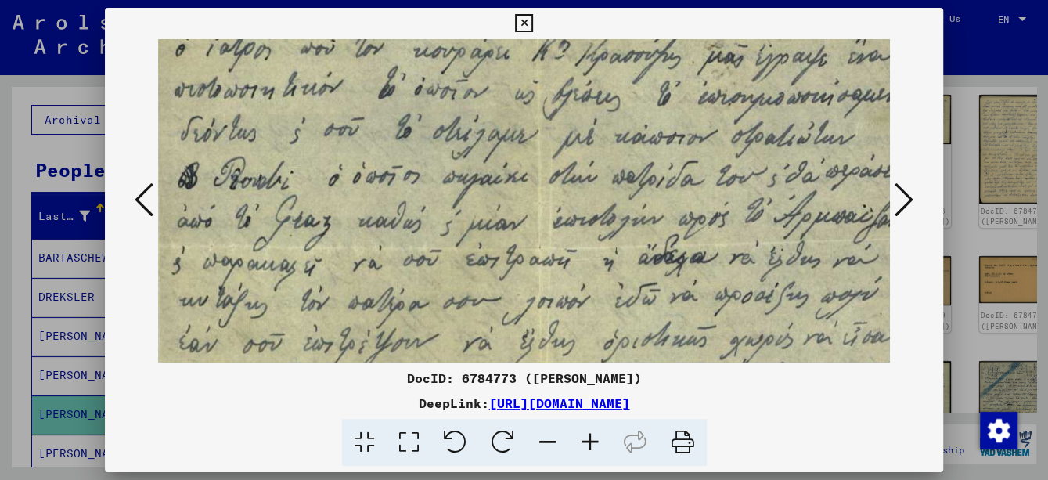
drag, startPoint x: 578, startPoint y: 214, endPoint x: 577, endPoint y: 200, distance: 14.1
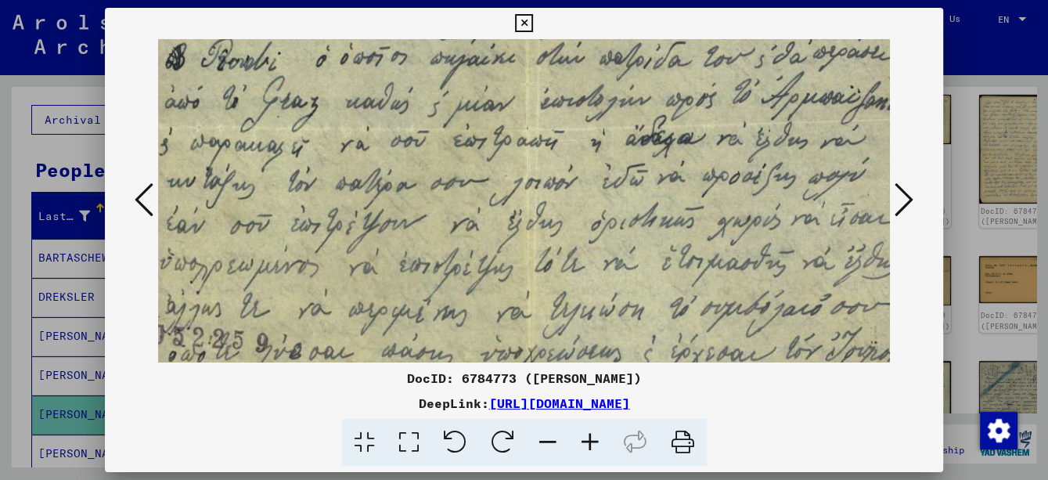
drag, startPoint x: 577, startPoint y: 255, endPoint x: 563, endPoint y: 140, distance: 115.9
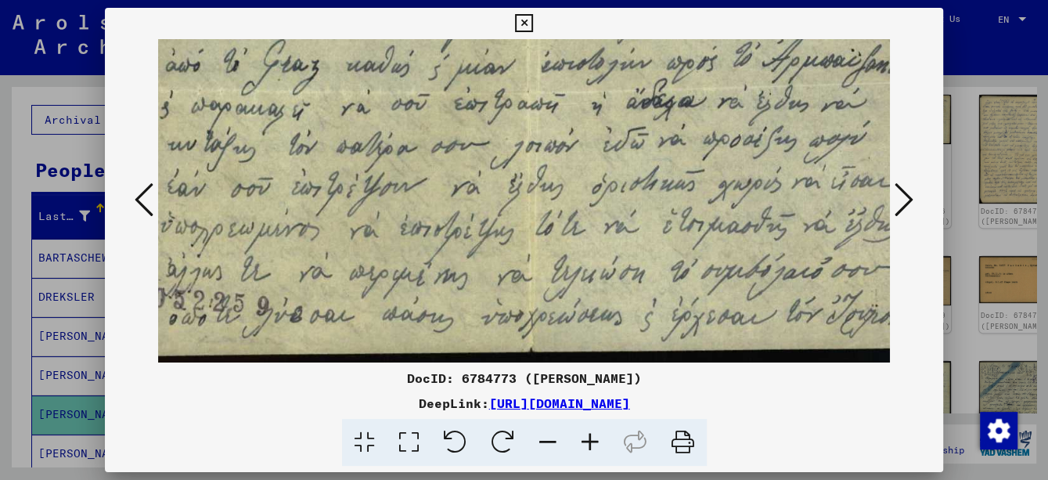
drag, startPoint x: 573, startPoint y: 238, endPoint x: 576, endPoint y: 153, distance: 85.4
drag, startPoint x: 587, startPoint y: 259, endPoint x: 591, endPoint y: 221, distance: 38.5
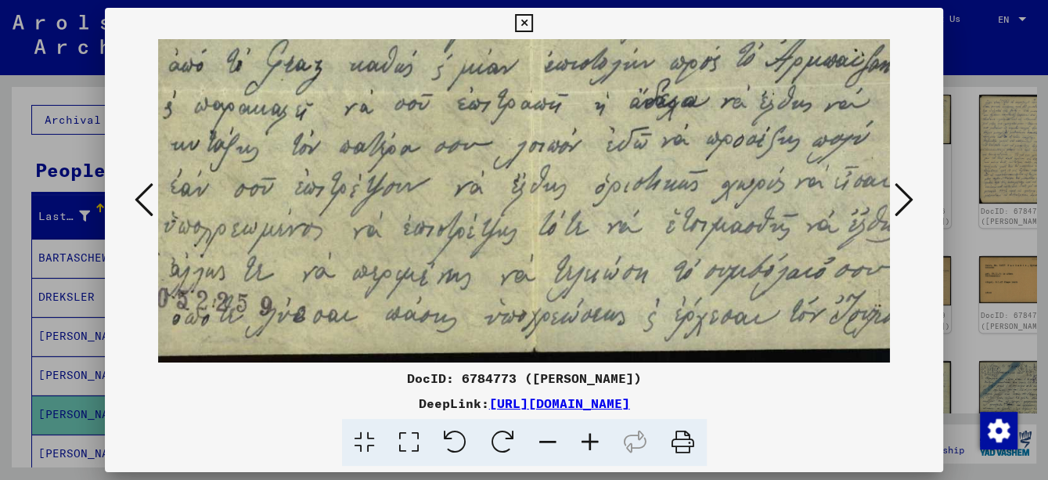
click at [538, 444] on icon at bounding box center [548, 443] width 42 height 48
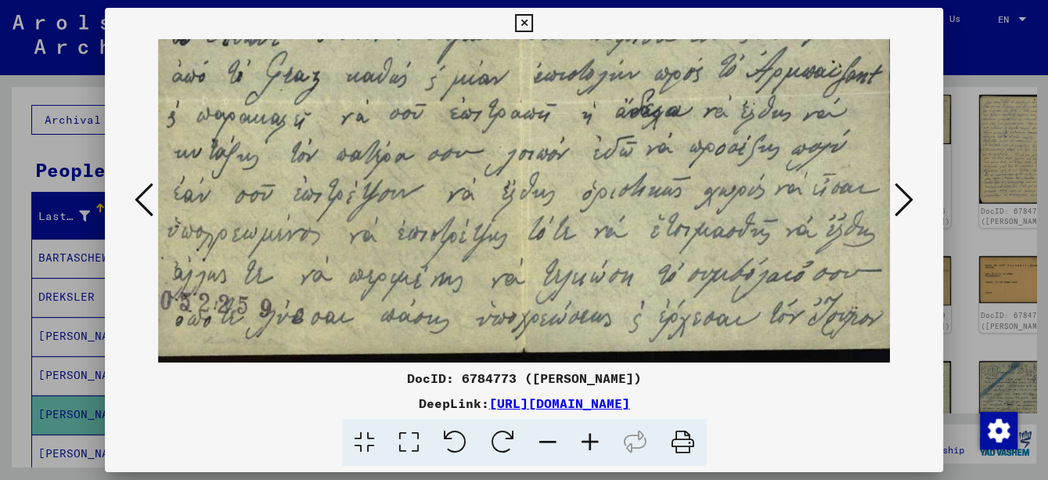
click at [539, 444] on icon at bounding box center [548, 443] width 42 height 48
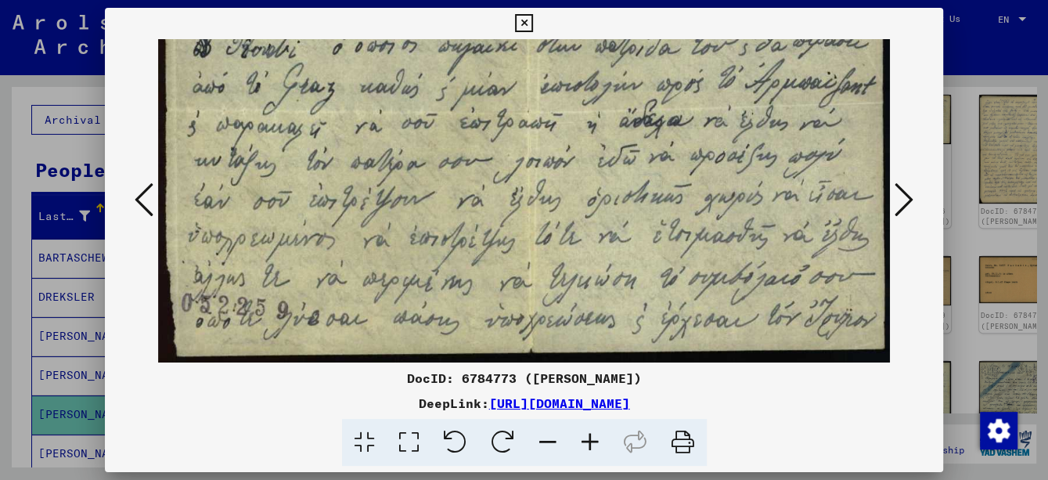
click at [539, 444] on icon at bounding box center [548, 443] width 42 height 48
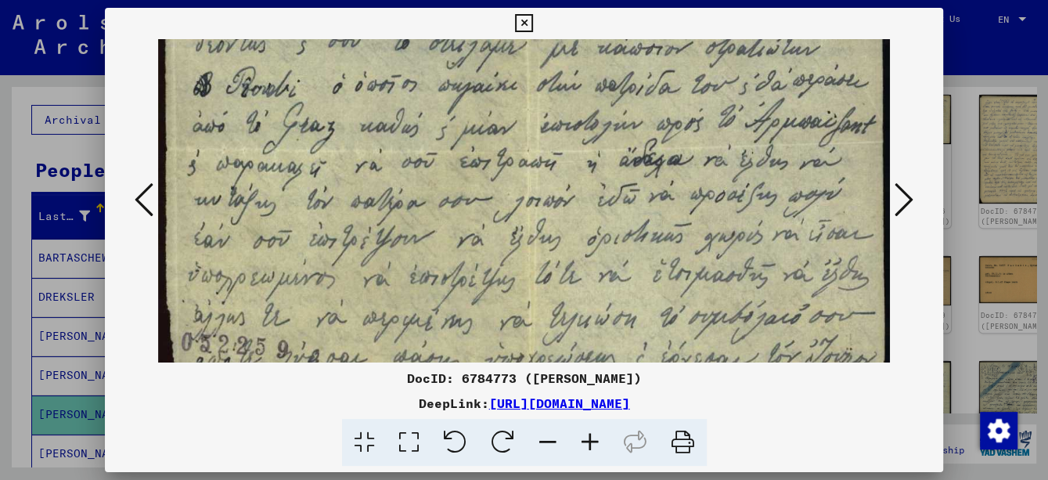
click at [539, 444] on icon at bounding box center [548, 443] width 42 height 48
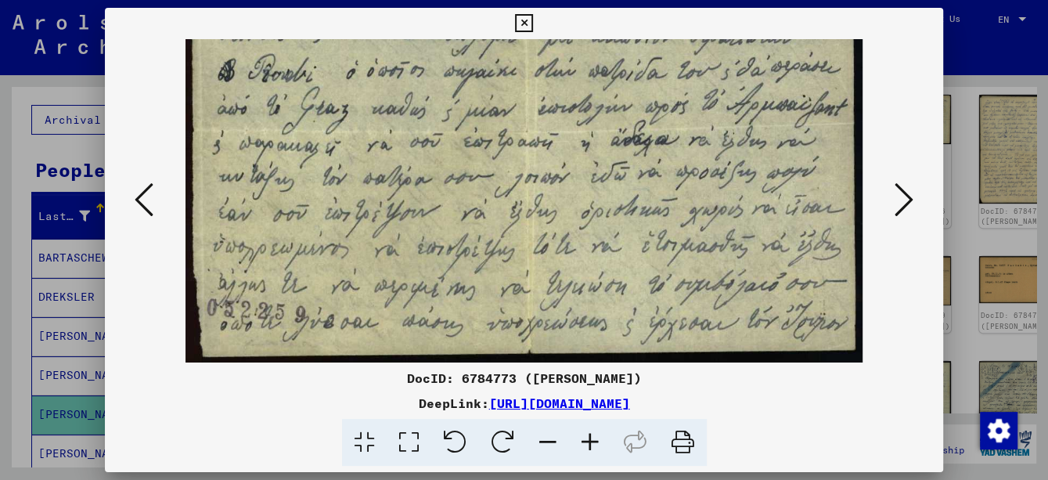
click at [539, 444] on icon at bounding box center [548, 443] width 42 height 48
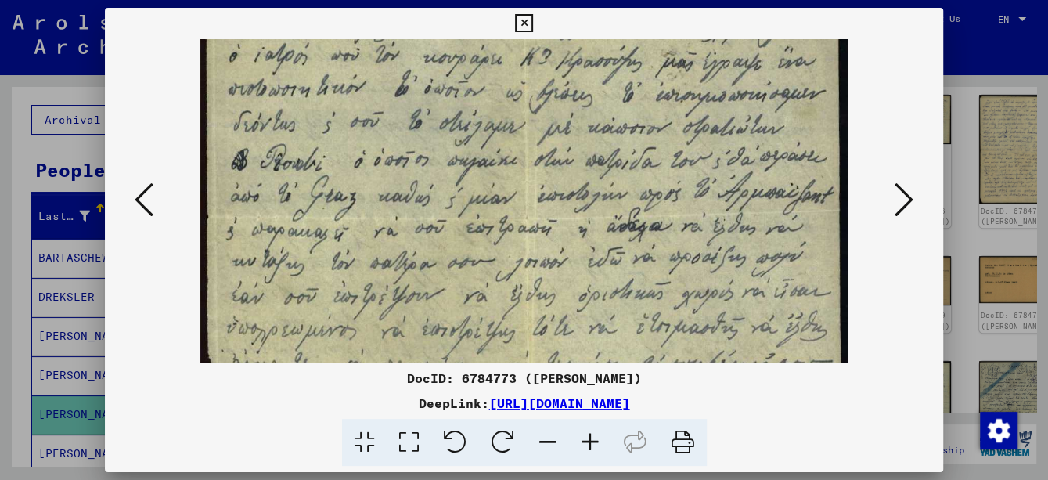
scroll to position [435, 0]
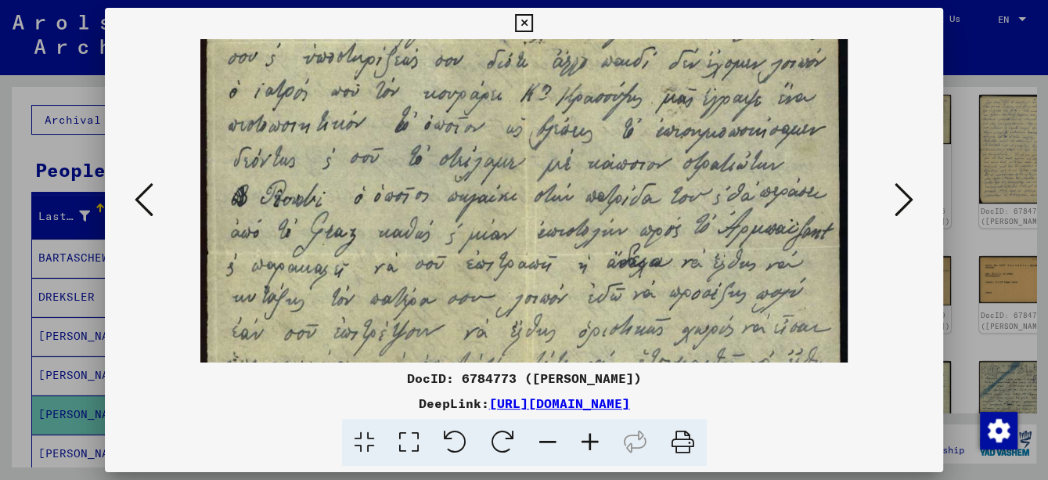
drag, startPoint x: 452, startPoint y: 237, endPoint x: 465, endPoint y: 348, distance: 111.8
click at [465, 348] on img at bounding box center [523, 39] width 647 height 871
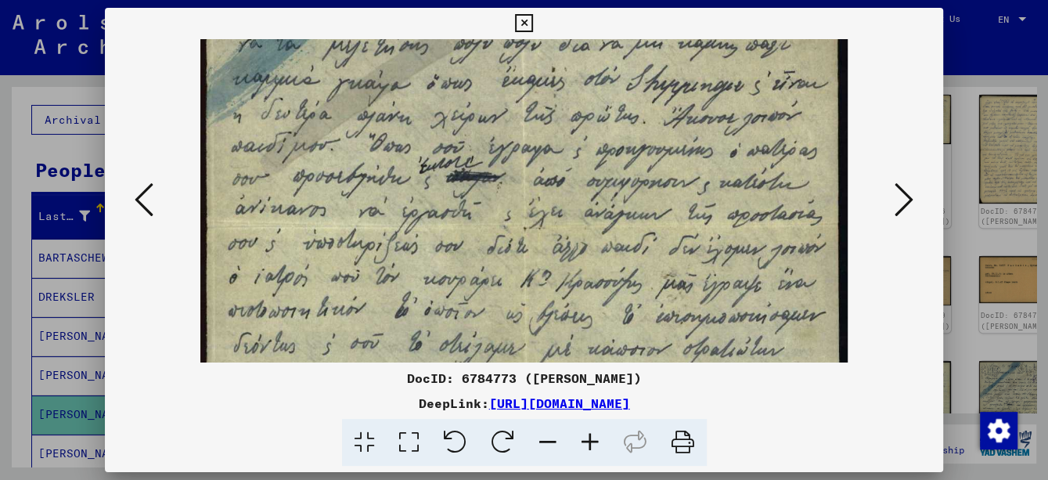
drag, startPoint x: 515, startPoint y: 229, endPoint x: 540, endPoint y: 408, distance: 180.9
click at [540, 408] on div "DocID: 6784773 ([PERSON_NAME]) DeepLink: [URL][DOMAIN_NAME]" at bounding box center [524, 237] width 838 height 459
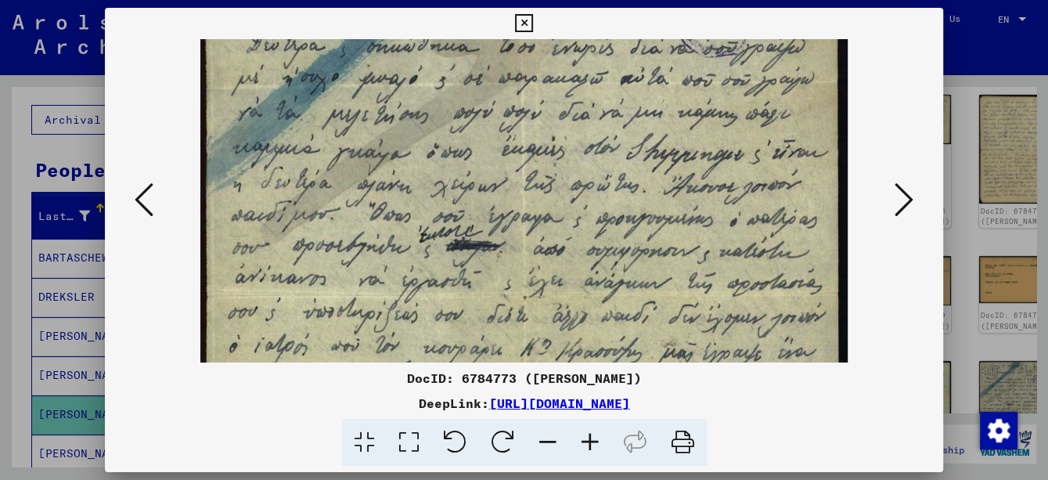
scroll to position [142, 0]
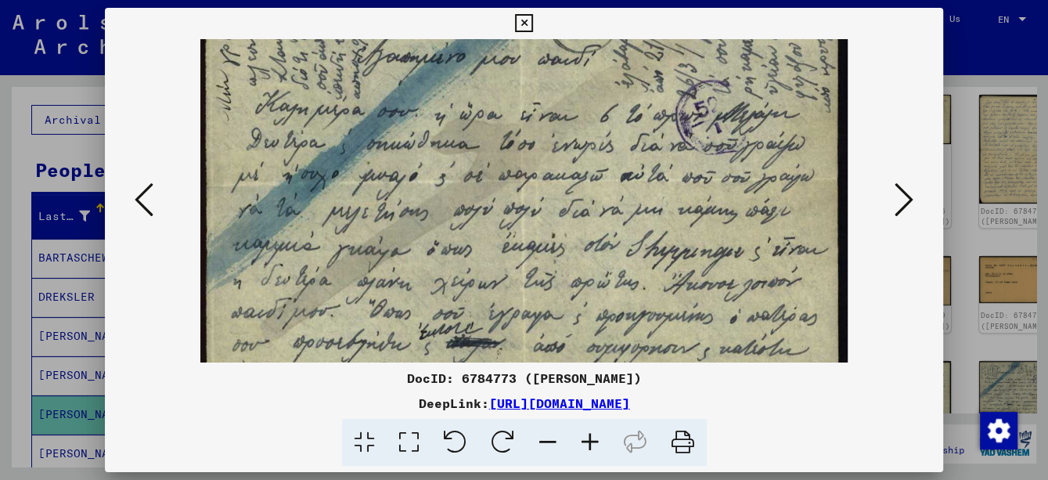
drag, startPoint x: 545, startPoint y: 183, endPoint x: 566, endPoint y: 332, distance: 150.2
click at [564, 344] on img at bounding box center [523, 390] width 647 height 871
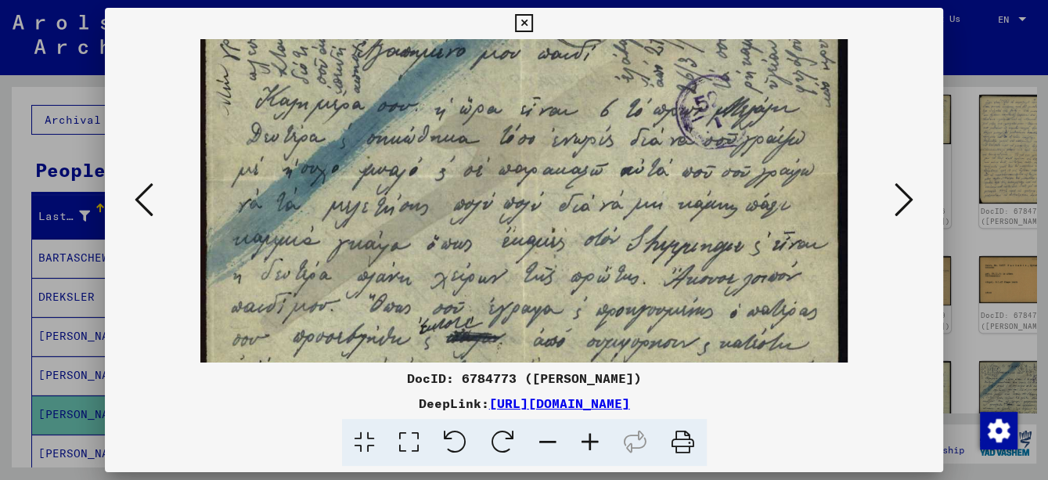
scroll to position [130, 0]
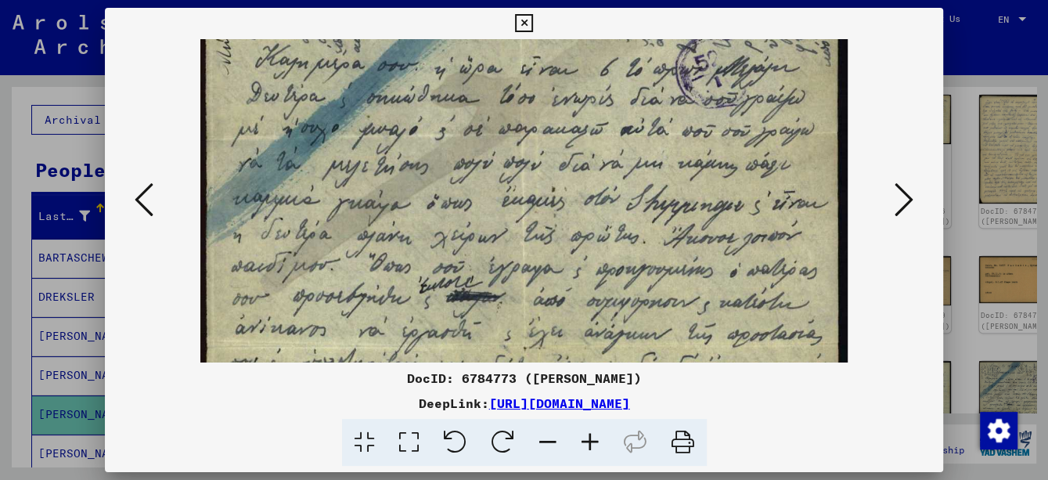
drag, startPoint x: 570, startPoint y: 157, endPoint x: 572, endPoint y: 112, distance: 45.4
click at [572, 112] on img at bounding box center [523, 344] width 647 height 871
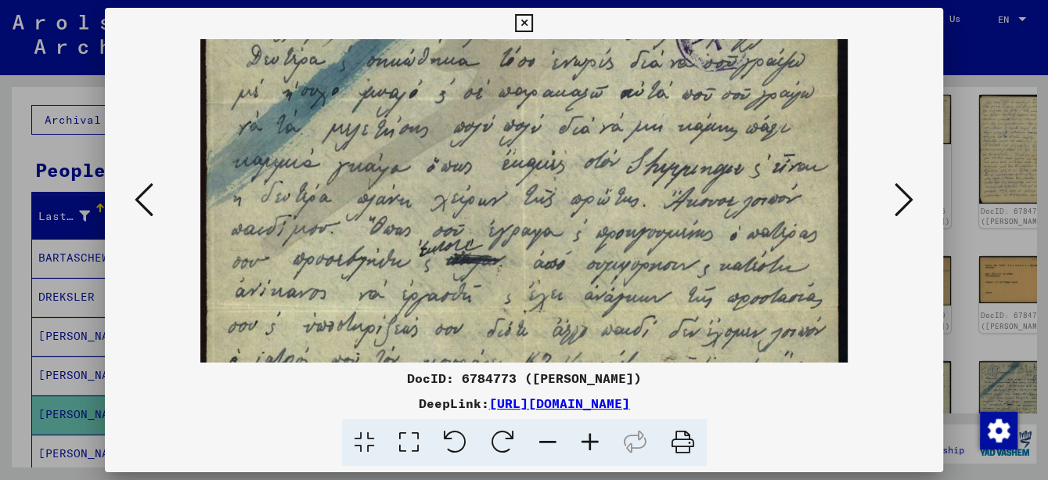
drag, startPoint x: 557, startPoint y: 286, endPoint x: 574, endPoint y: 250, distance: 40.3
click at [574, 250] on img at bounding box center [523, 307] width 647 height 871
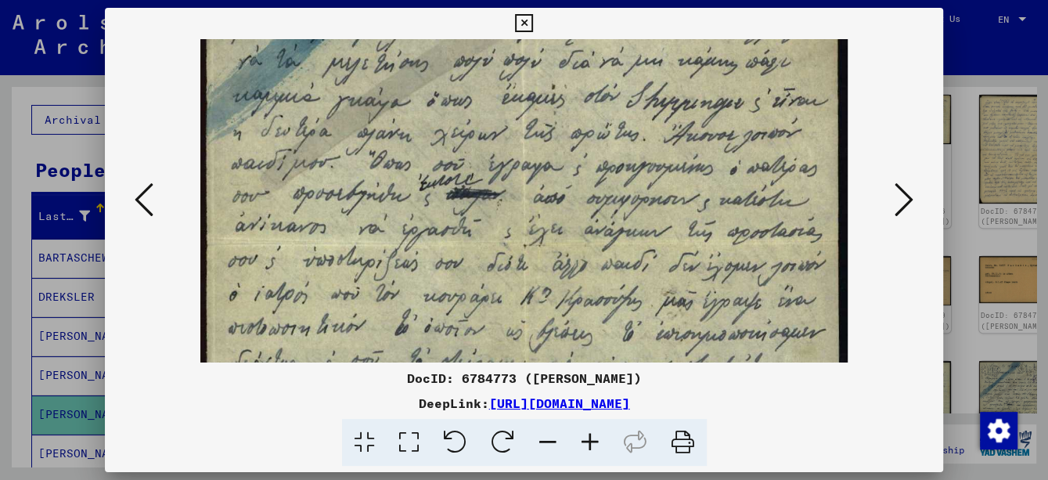
drag, startPoint x: 576, startPoint y: 295, endPoint x: 579, endPoint y: 188, distance: 107.3
click at [579, 188] on img at bounding box center [523, 242] width 647 height 871
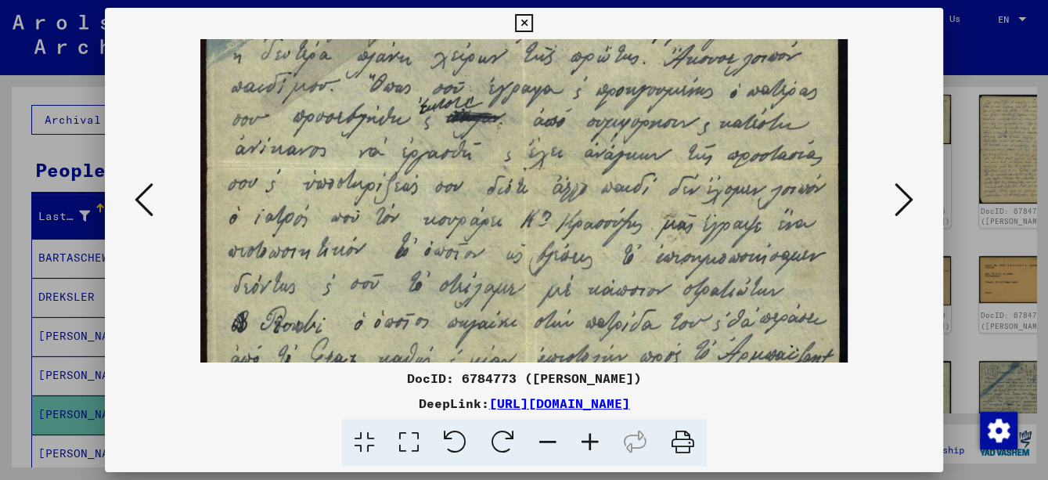
drag, startPoint x: 579, startPoint y: 251, endPoint x: 588, endPoint y: 207, distance: 45.6
click at [588, 209] on img at bounding box center [523, 165] width 647 height 871
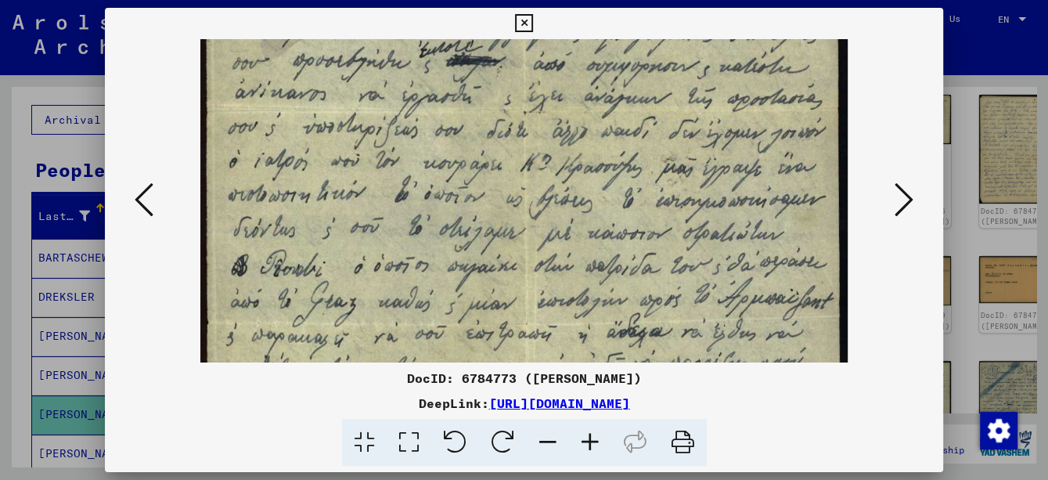
drag, startPoint x: 585, startPoint y: 280, endPoint x: 592, endPoint y: 205, distance: 75.5
click at [591, 208] on img at bounding box center [523, 109] width 647 height 871
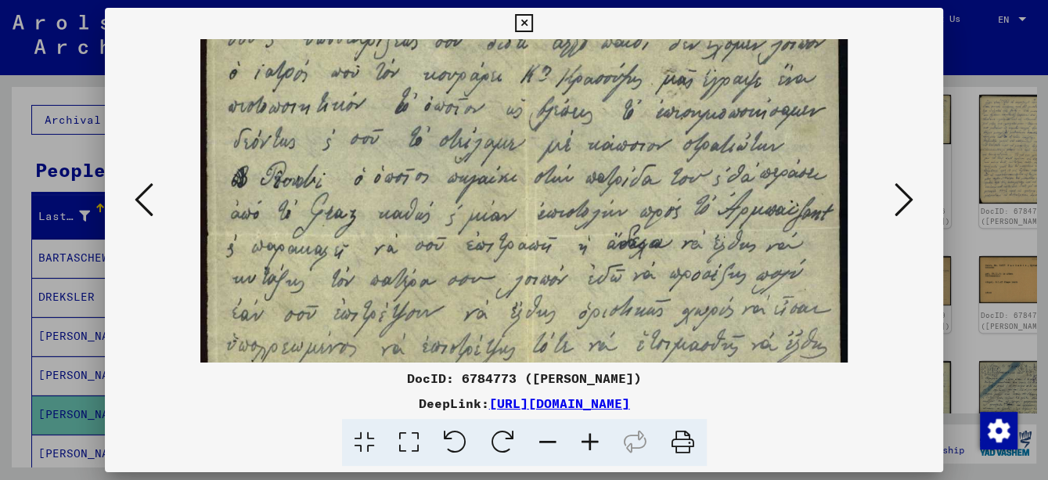
drag, startPoint x: 596, startPoint y: 270, endPoint x: 605, endPoint y: 183, distance: 87.4
click at [604, 191] on img at bounding box center [523, 20] width 647 height 871
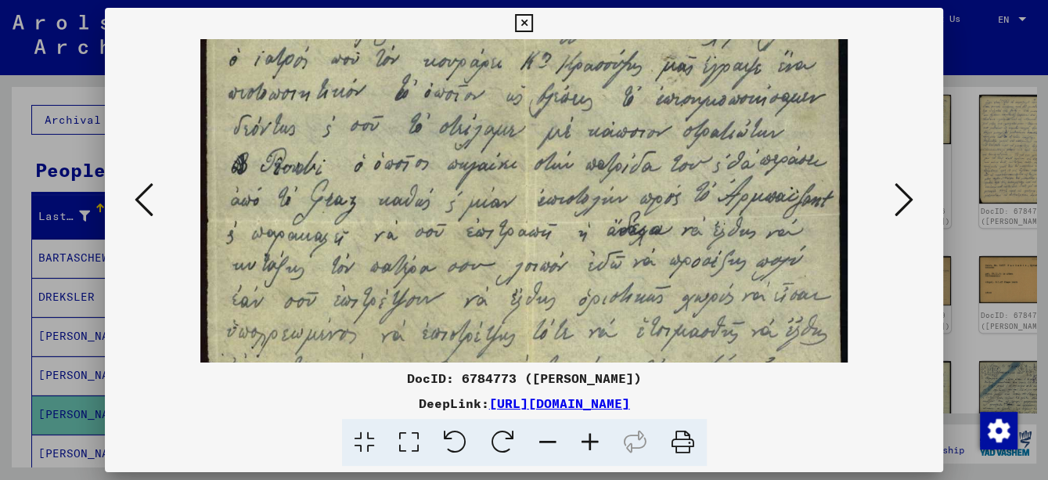
drag, startPoint x: 608, startPoint y: 240, endPoint x: 624, endPoint y: 178, distance: 64.7
click at [619, 201] on img at bounding box center [523, 7] width 647 height 871
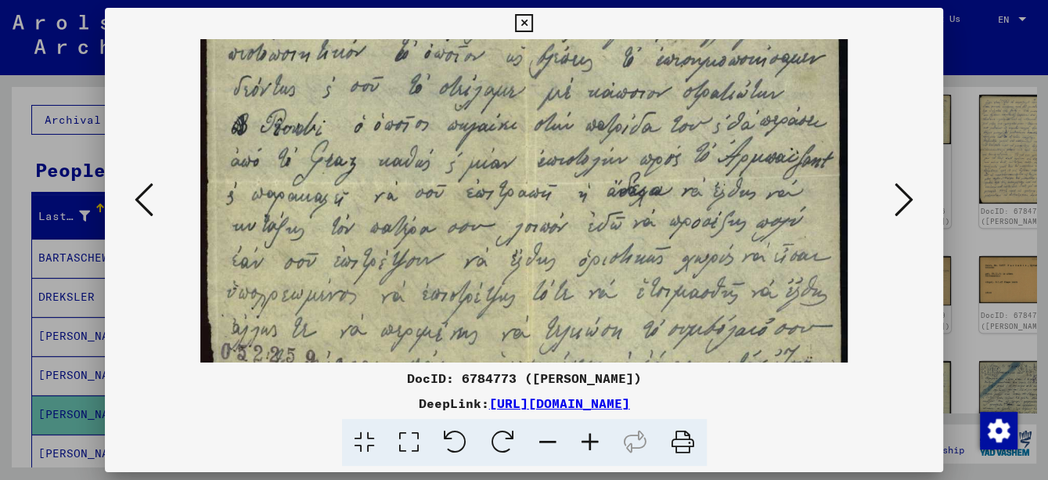
scroll to position [548, 0]
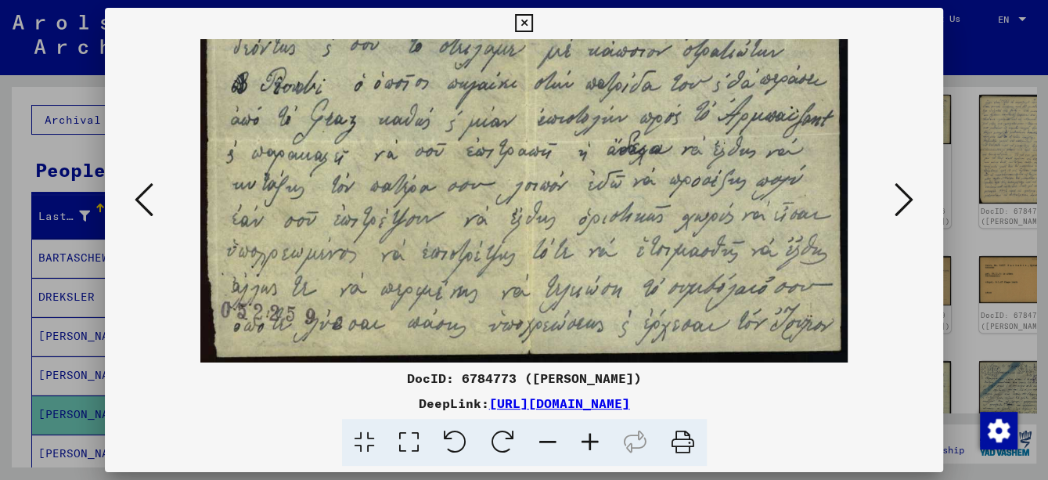
drag, startPoint x: 606, startPoint y: 185, endPoint x: 606, endPoint y: 177, distance: 7.9
click at [905, 203] on icon at bounding box center [903, 200] width 19 height 38
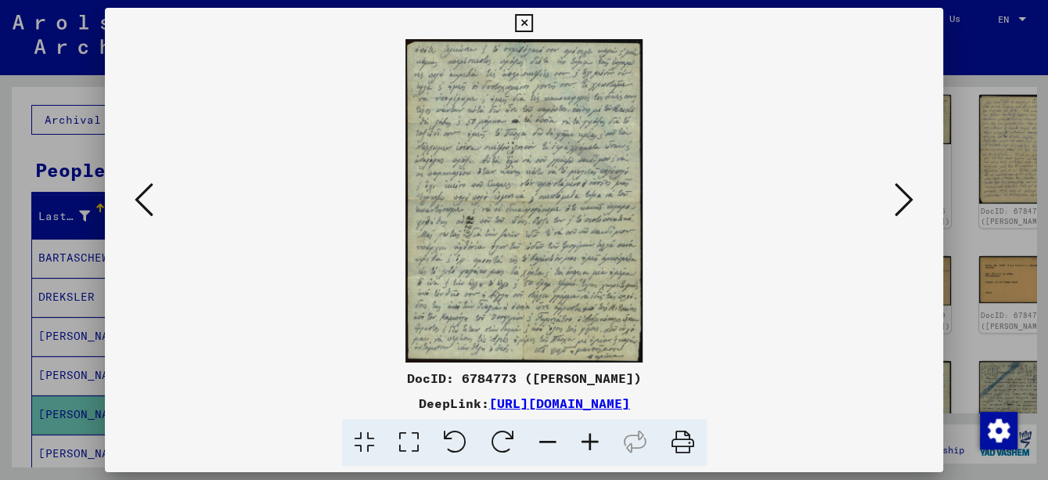
click at [587, 435] on icon at bounding box center [590, 443] width 42 height 48
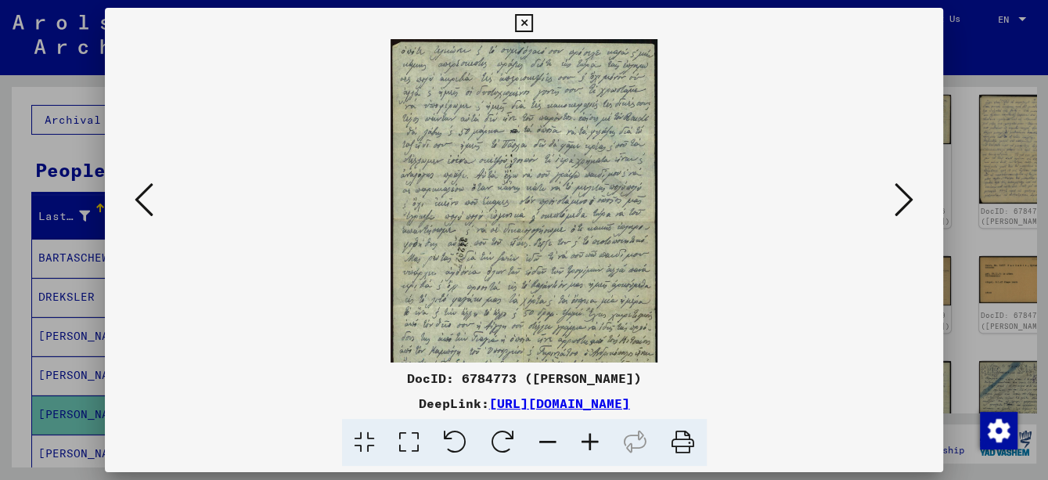
click at [588, 435] on icon at bounding box center [590, 443] width 42 height 48
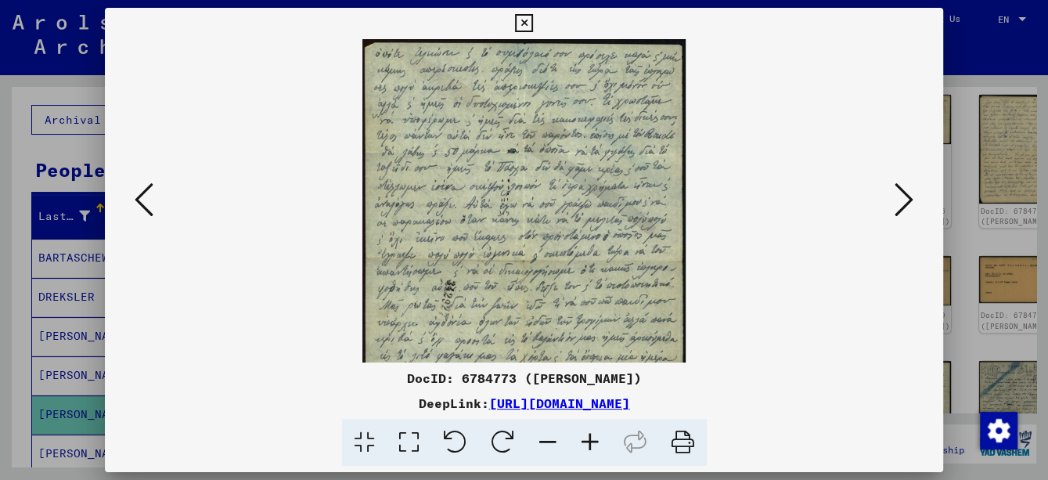
click at [588, 435] on icon at bounding box center [590, 443] width 42 height 48
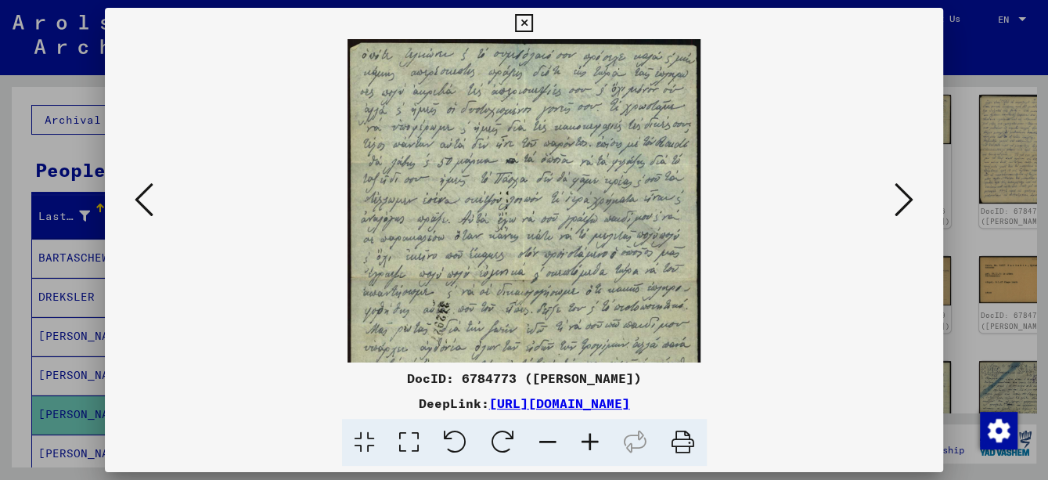
click at [589, 434] on icon at bounding box center [590, 443] width 42 height 48
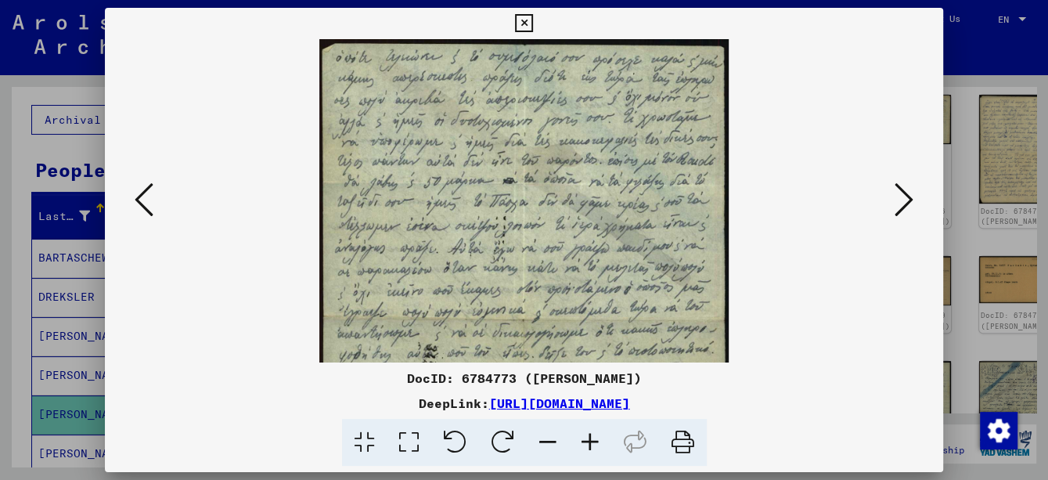
click at [589, 434] on icon at bounding box center [590, 443] width 42 height 48
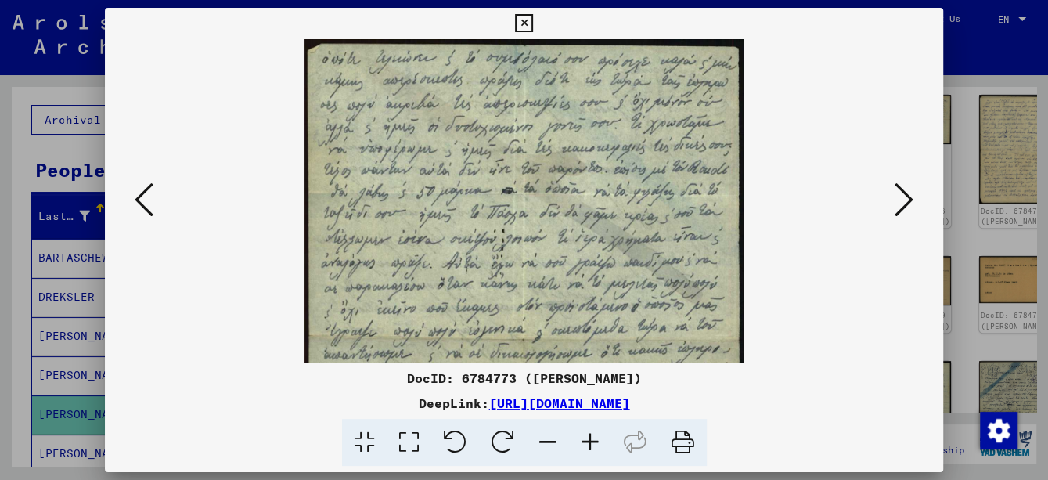
click at [589, 434] on icon at bounding box center [590, 443] width 42 height 48
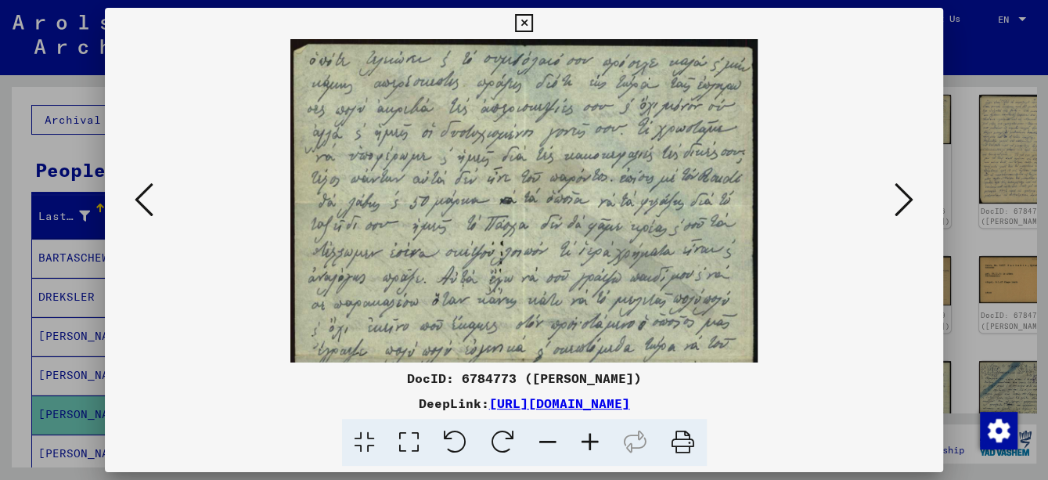
click at [589, 434] on icon at bounding box center [590, 443] width 42 height 48
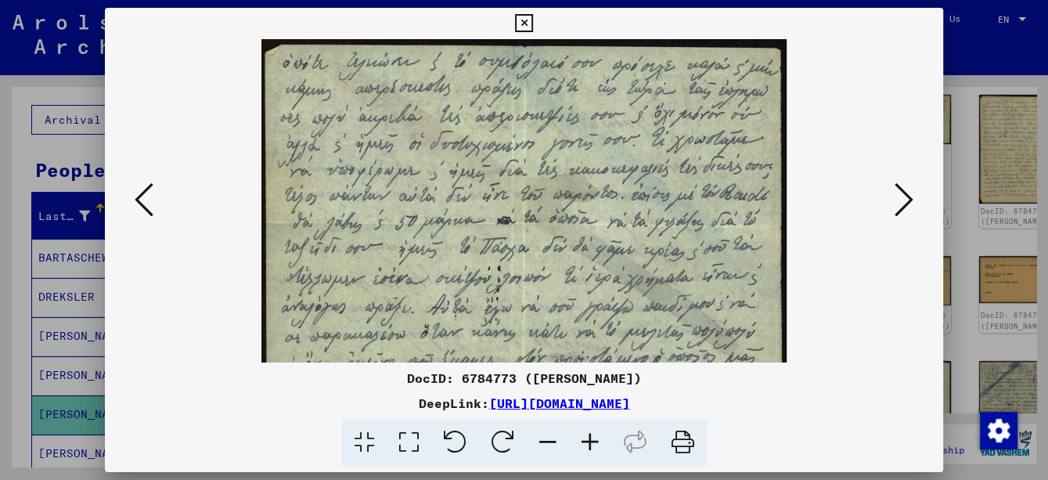
click at [589, 434] on icon at bounding box center [590, 443] width 42 height 48
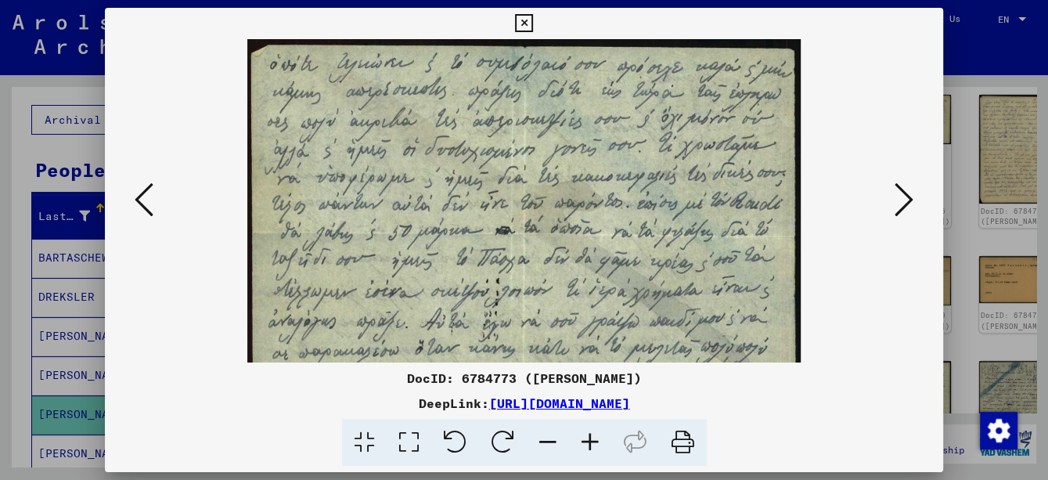
click at [589, 434] on icon at bounding box center [590, 443] width 42 height 48
click at [590, 434] on icon at bounding box center [590, 443] width 42 height 48
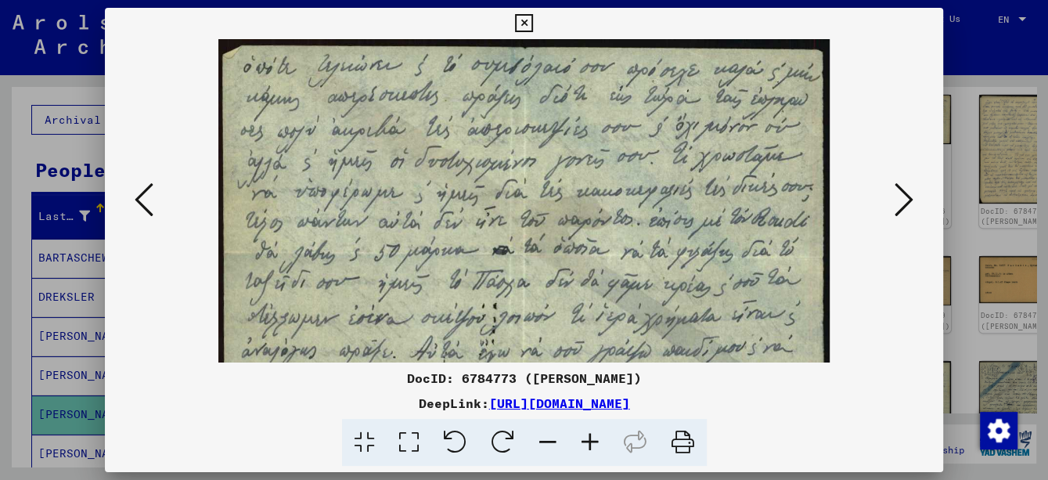
click at [590, 434] on icon at bounding box center [590, 443] width 42 height 48
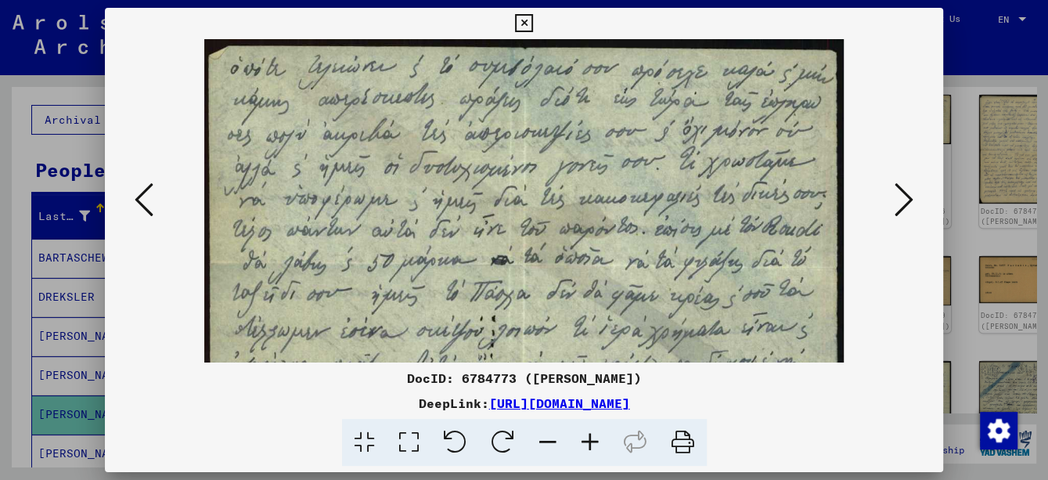
click at [590, 434] on icon at bounding box center [590, 443] width 42 height 48
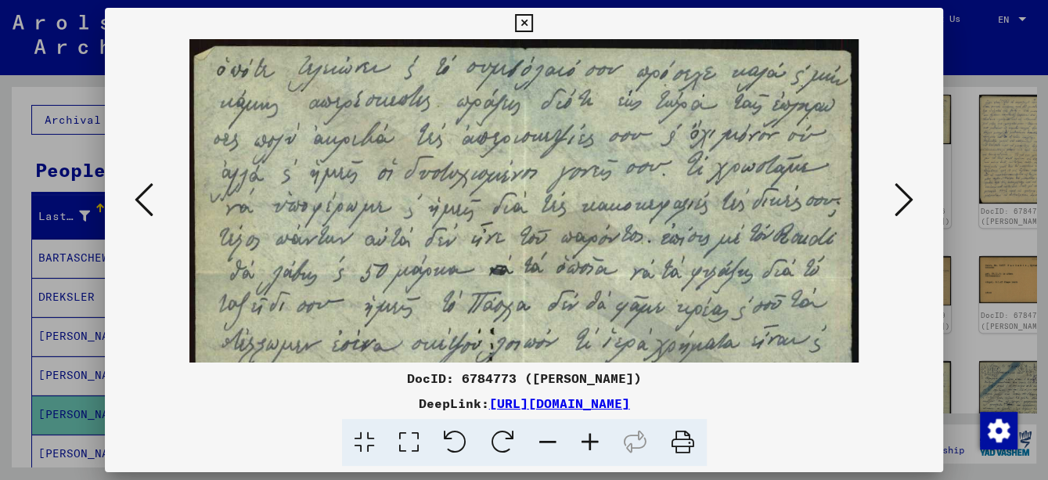
drag, startPoint x: 477, startPoint y: 225, endPoint x: 477, endPoint y: 268, distance: 43.8
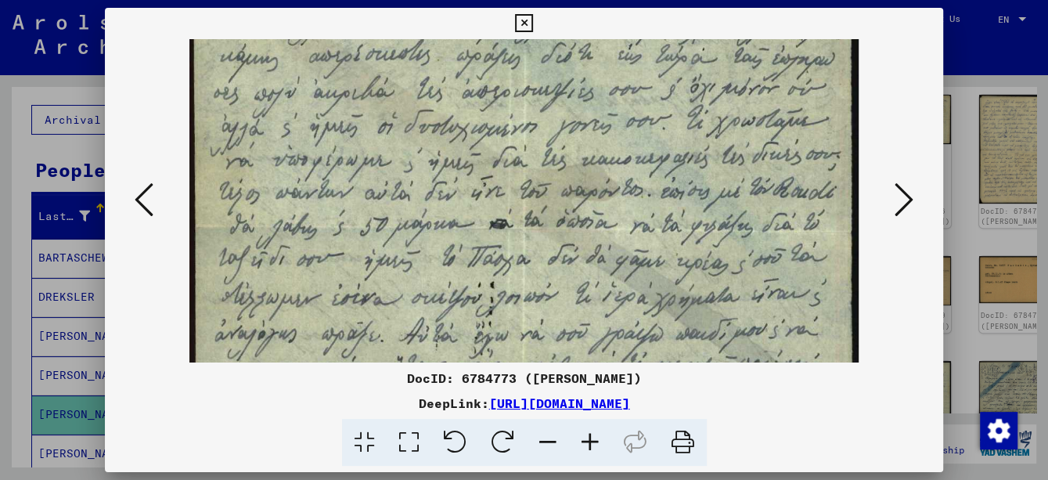
scroll to position [52, 0]
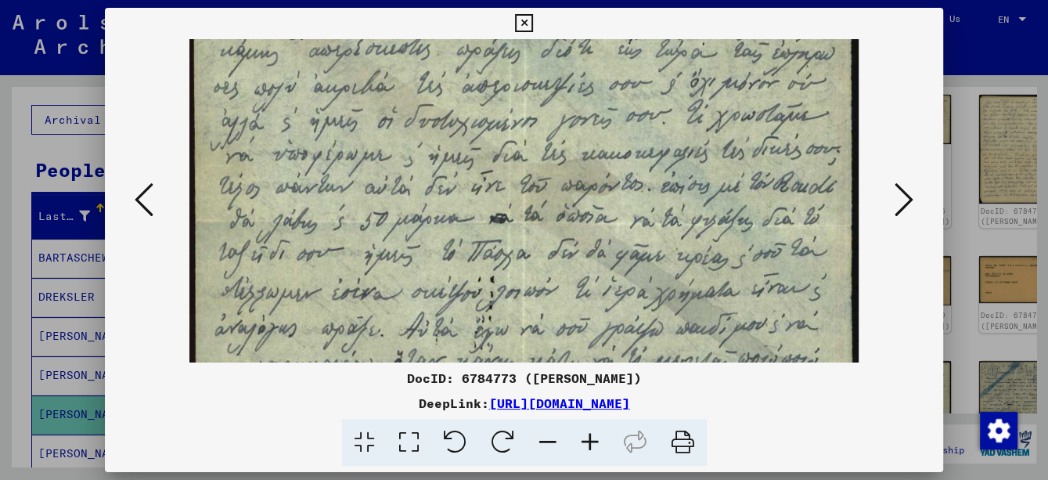
drag, startPoint x: 488, startPoint y: 298, endPoint x: 486, endPoint y: 239, distance: 58.7
click at [486, 239] on img at bounding box center [523, 442] width 669 height 910
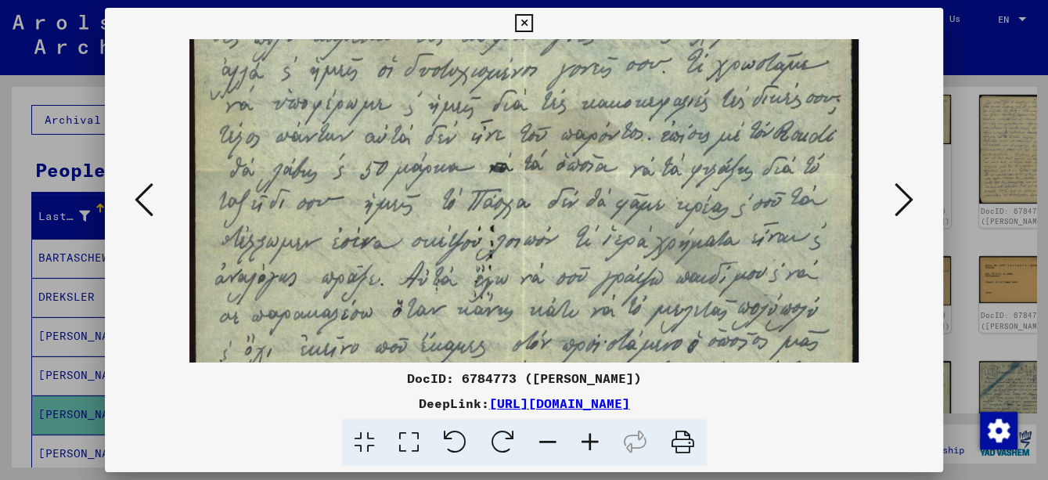
drag, startPoint x: 508, startPoint y: 295, endPoint x: 509, endPoint y: 242, distance: 53.2
click at [509, 242] on img at bounding box center [523, 392] width 669 height 910
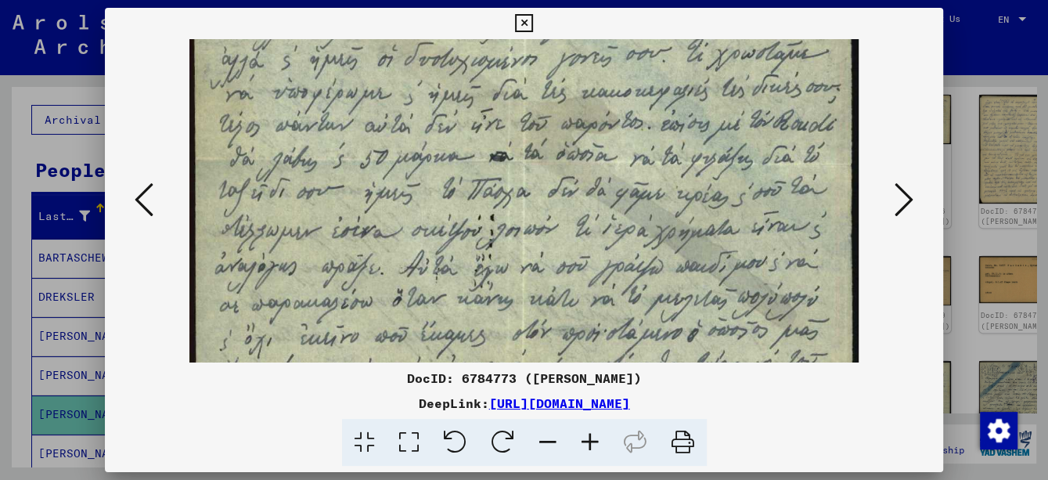
drag, startPoint x: 523, startPoint y: 278, endPoint x: 523, endPoint y: 268, distance: 9.4
click at [523, 268] on img at bounding box center [523, 381] width 669 height 910
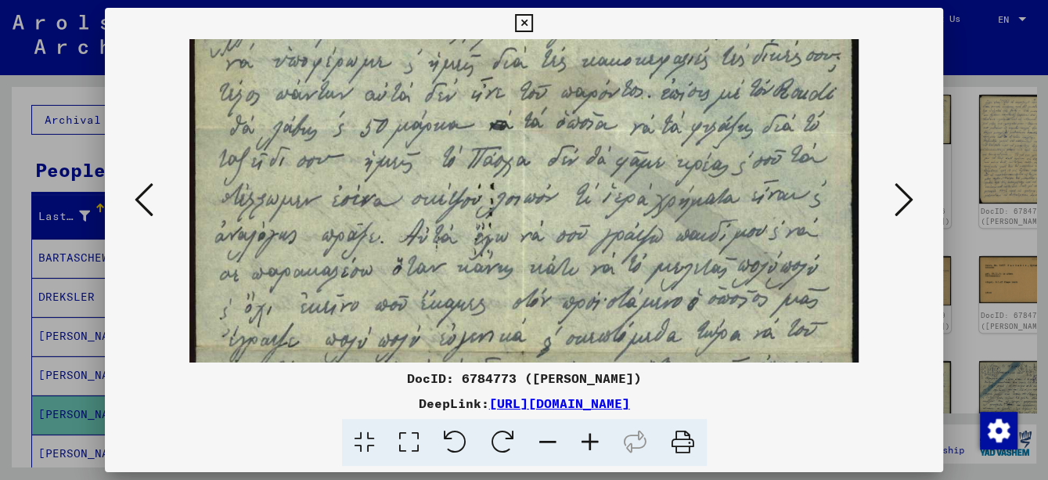
scroll to position [151, 0]
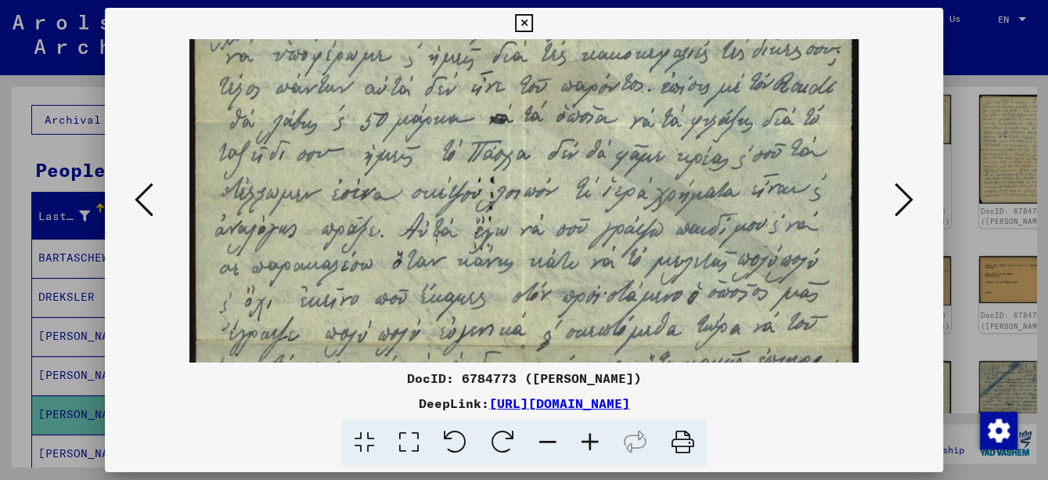
drag, startPoint x: 514, startPoint y: 277, endPoint x: 509, endPoint y: 236, distance: 41.0
click at [509, 236] on img at bounding box center [523, 343] width 669 height 910
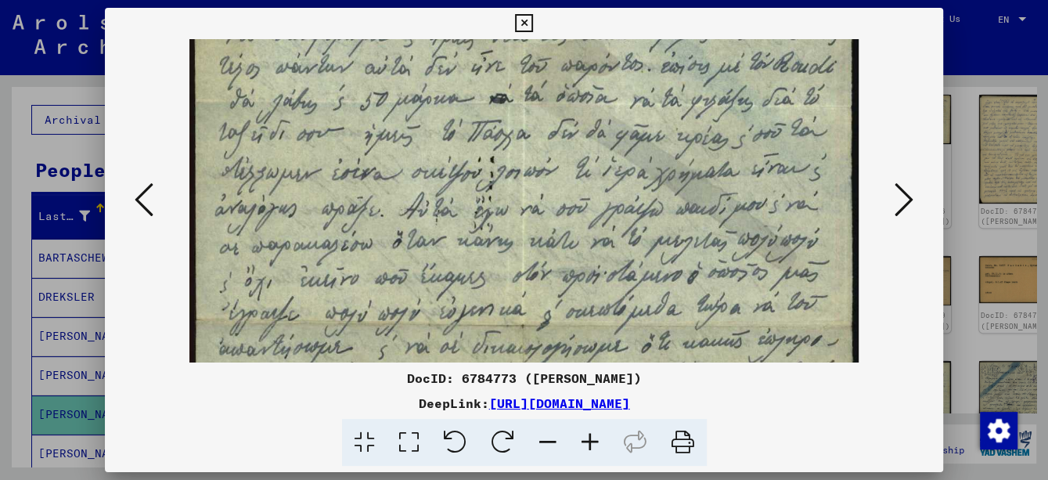
scroll to position [175, 0]
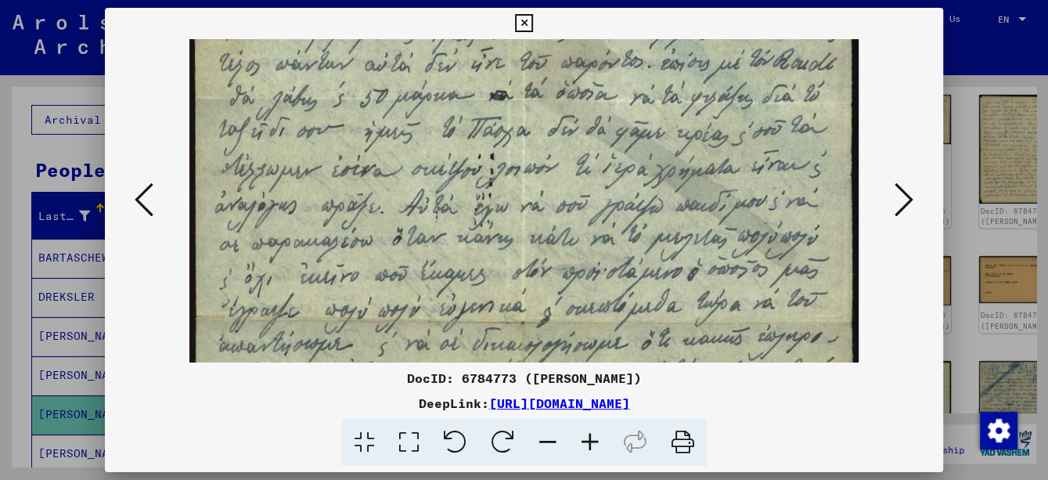
drag, startPoint x: 507, startPoint y: 294, endPoint x: 507, endPoint y: 268, distance: 26.6
click at [507, 268] on img at bounding box center [523, 320] width 669 height 910
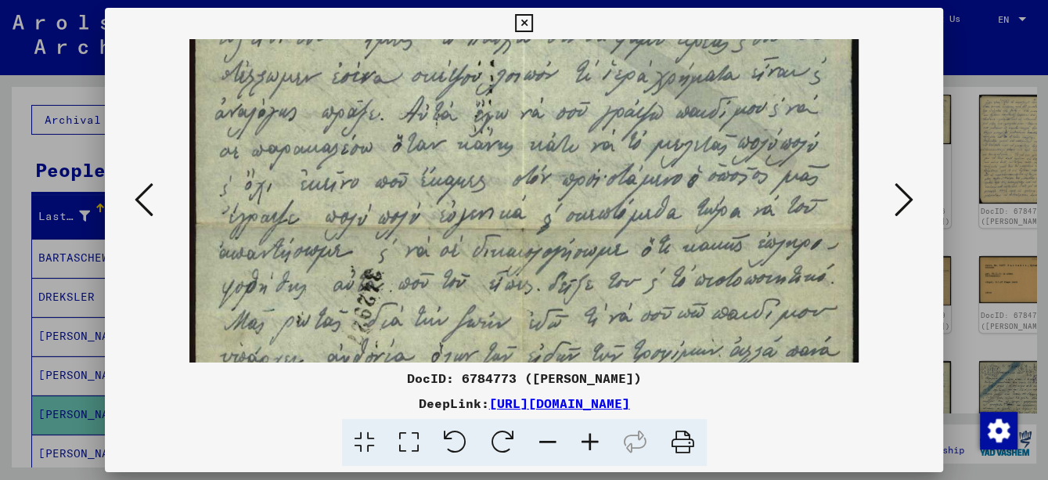
scroll to position [268, 0]
drag, startPoint x: 515, startPoint y: 312, endPoint x: 516, endPoint y: 200, distance: 112.7
click at [516, 200] on img at bounding box center [523, 227] width 669 height 910
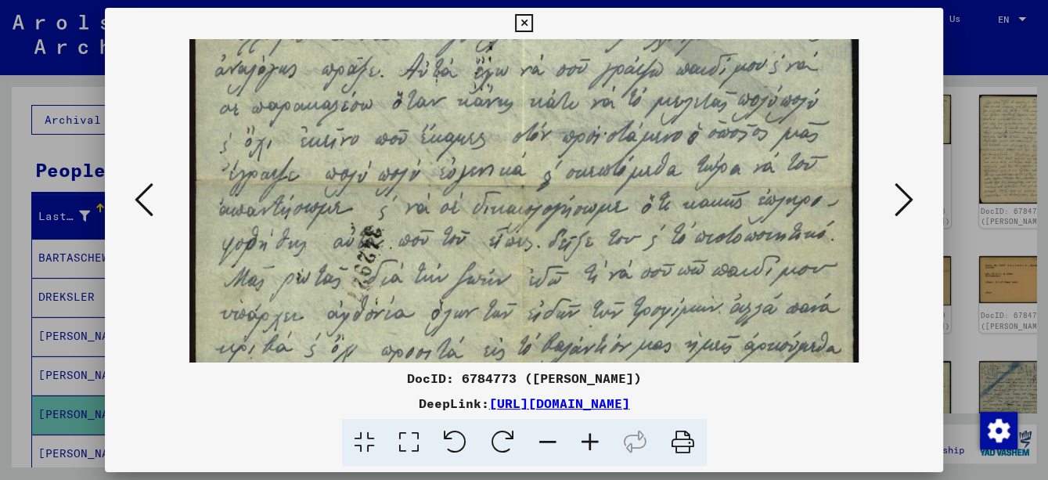
scroll to position [315, 0]
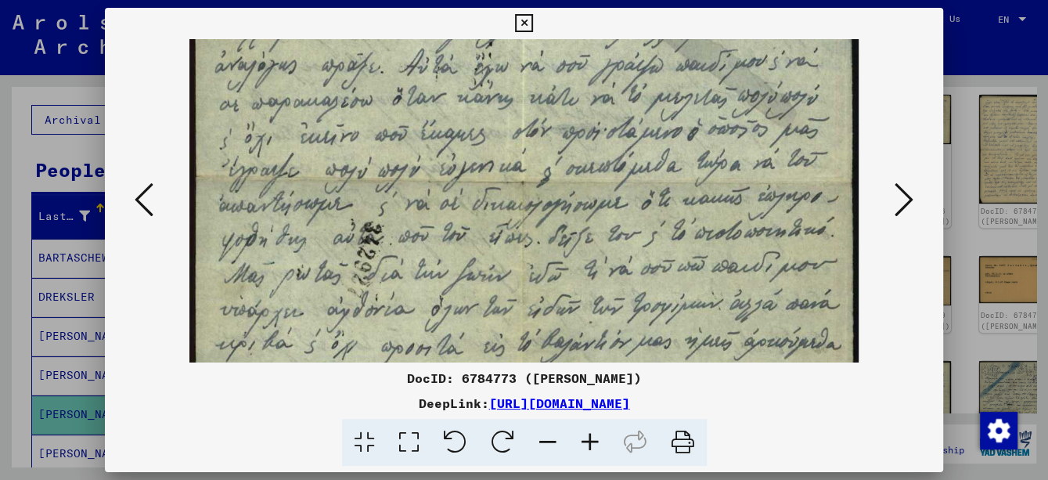
drag, startPoint x: 506, startPoint y: 279, endPoint x: 505, endPoint y: 228, distance: 50.9
click at [505, 228] on img at bounding box center [523, 180] width 669 height 910
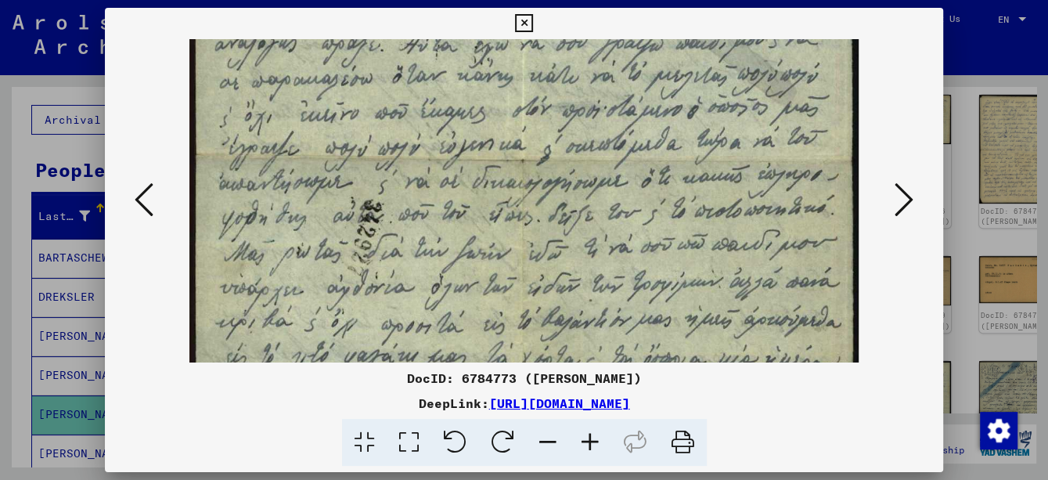
scroll to position [336, 0]
drag, startPoint x: 502, startPoint y: 287, endPoint x: 503, endPoint y: 263, distance: 24.3
click at [503, 263] on img at bounding box center [523, 158] width 669 height 910
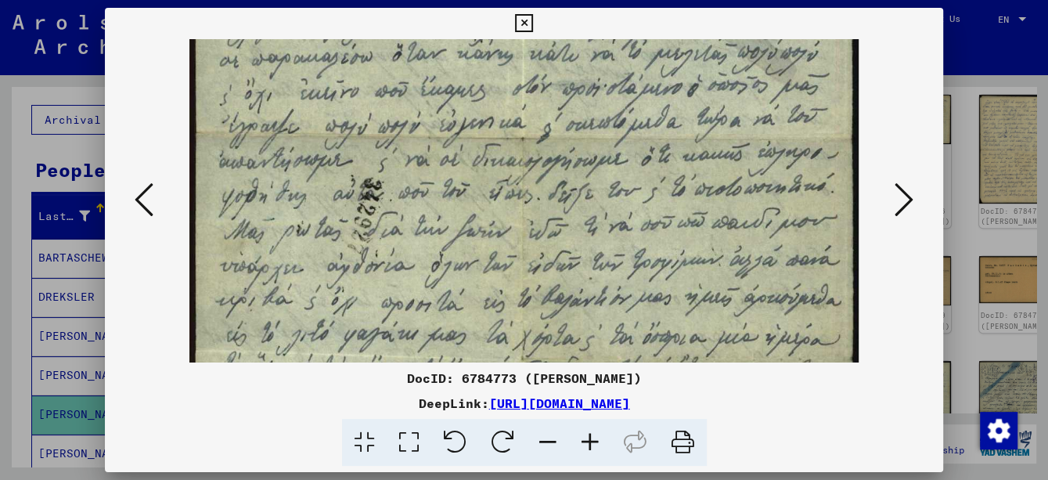
scroll to position [362, 0]
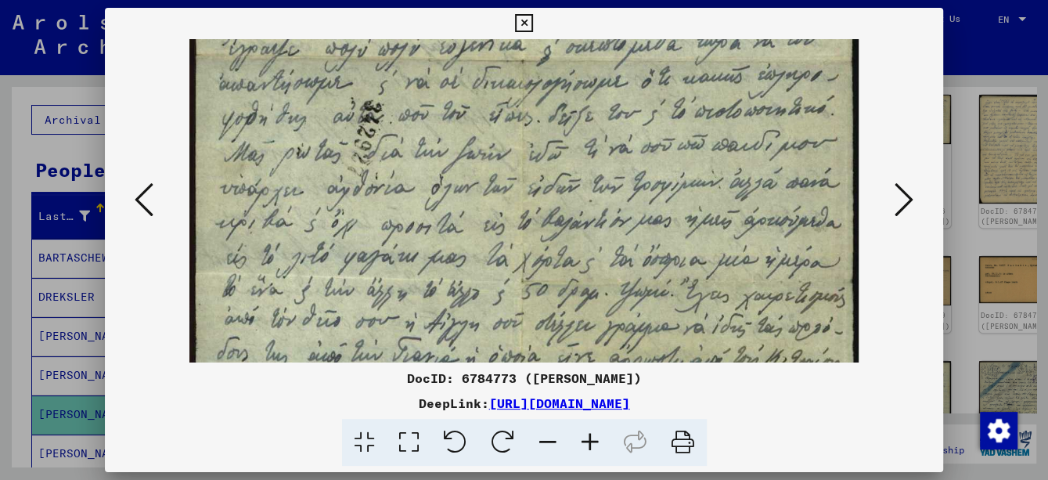
drag, startPoint x: 504, startPoint y: 302, endPoint x: 511, endPoint y: 203, distance: 99.6
click at [511, 203] on img at bounding box center [523, 58] width 669 height 910
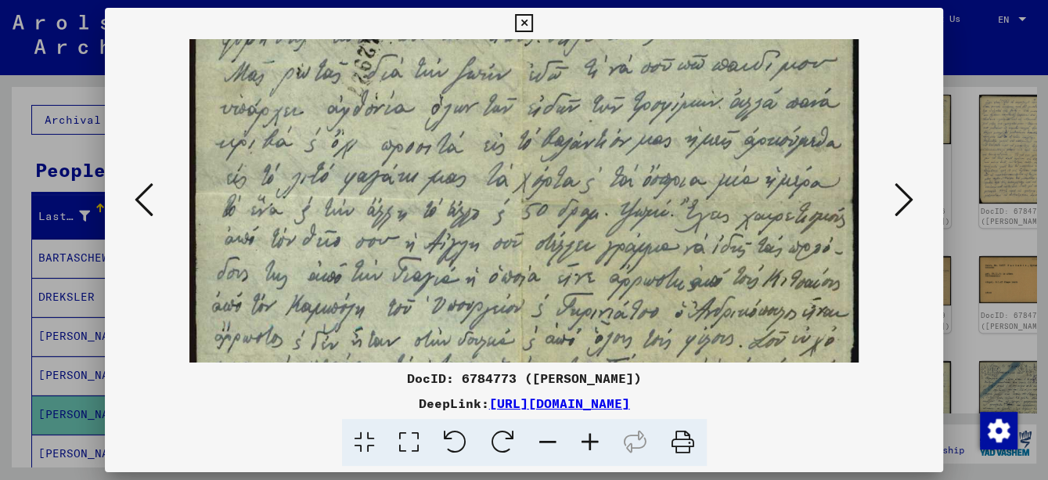
drag, startPoint x: 512, startPoint y: 286, endPoint x: 513, endPoint y: 179, distance: 107.2
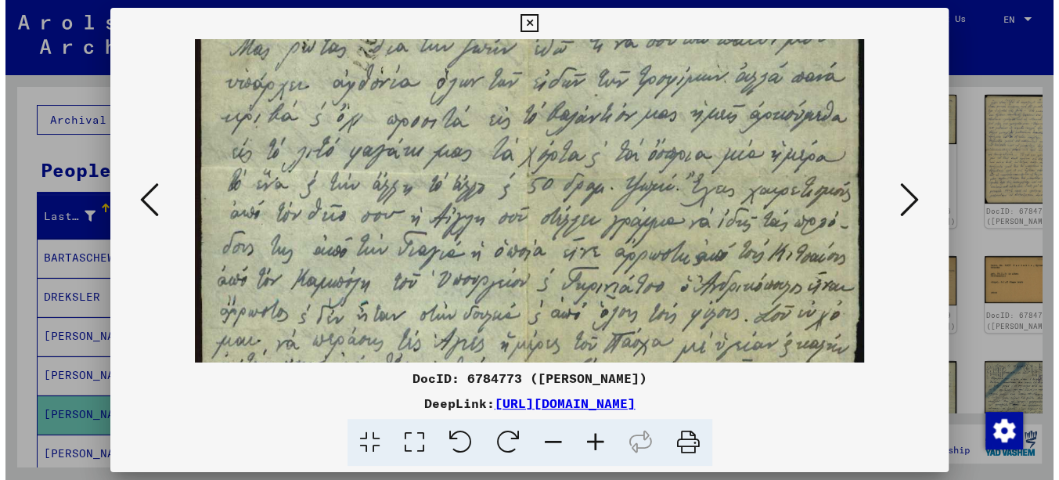
scroll to position [587, 0]
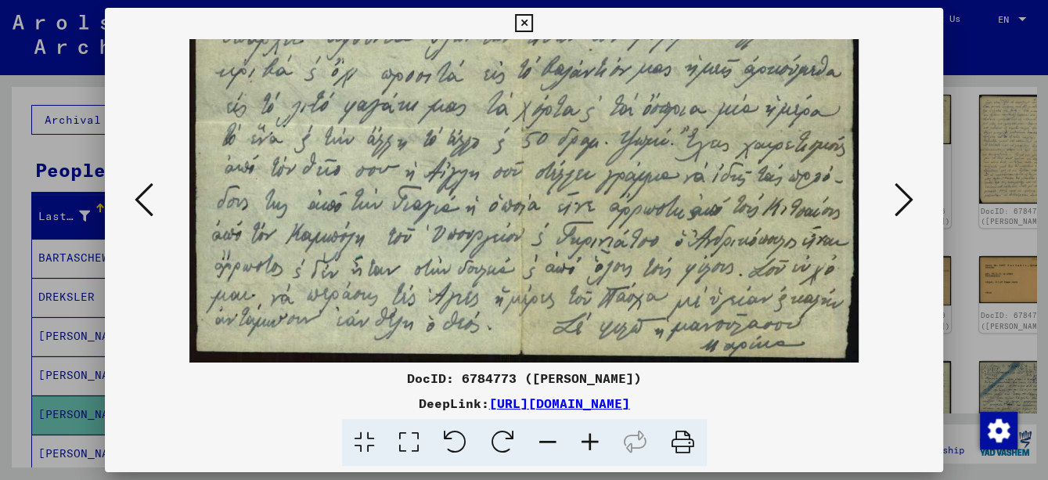
drag, startPoint x: 510, startPoint y: 261, endPoint x: 505, endPoint y: 156, distance: 105.0
click at [527, 27] on icon at bounding box center [524, 23] width 18 height 19
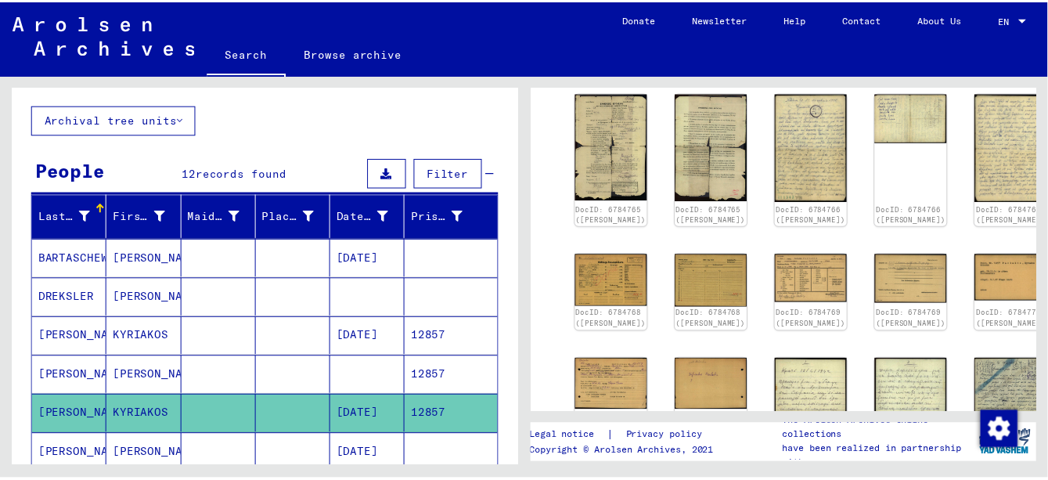
scroll to position [626, 0]
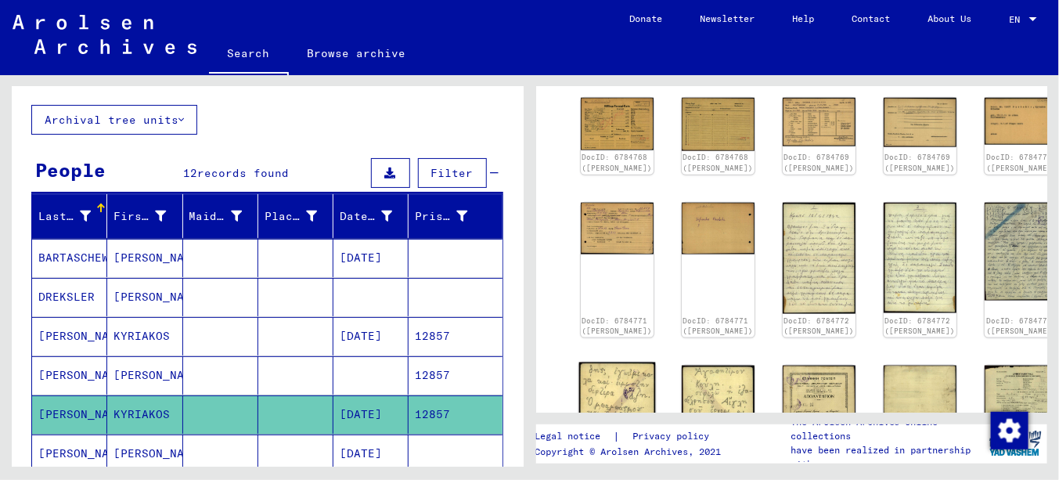
click at [600, 362] on img at bounding box center [616, 415] width 77 height 106
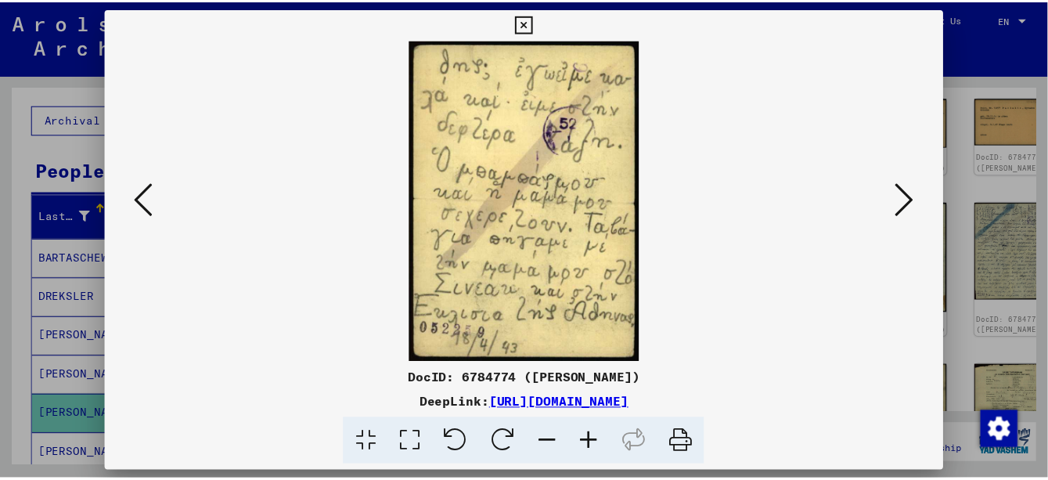
scroll to position [623, 0]
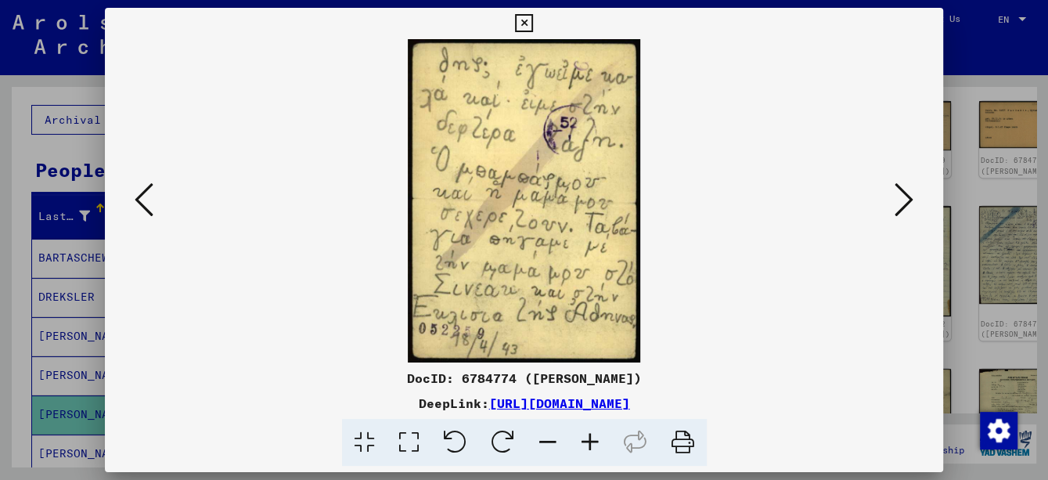
click at [918, 196] on button at bounding box center [904, 200] width 28 height 45
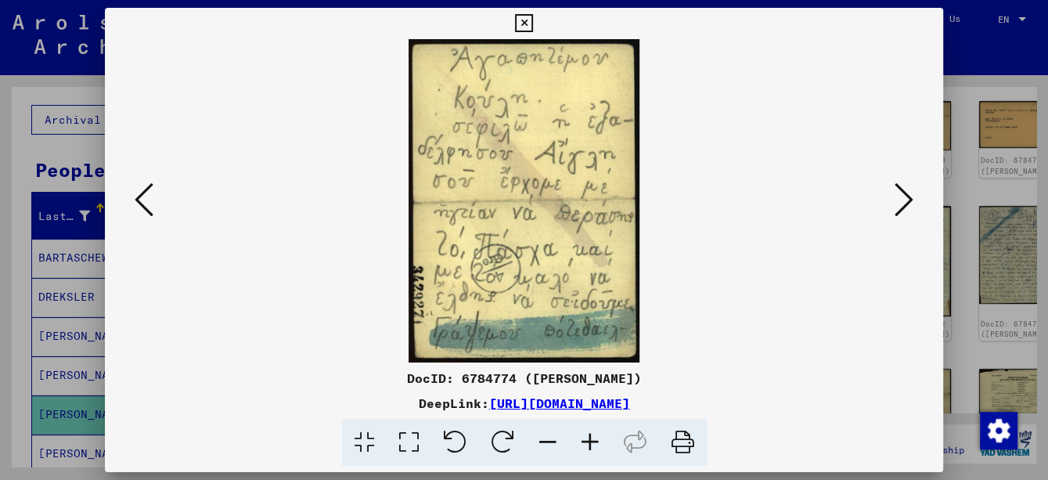
click at [918, 196] on button at bounding box center [904, 200] width 28 height 45
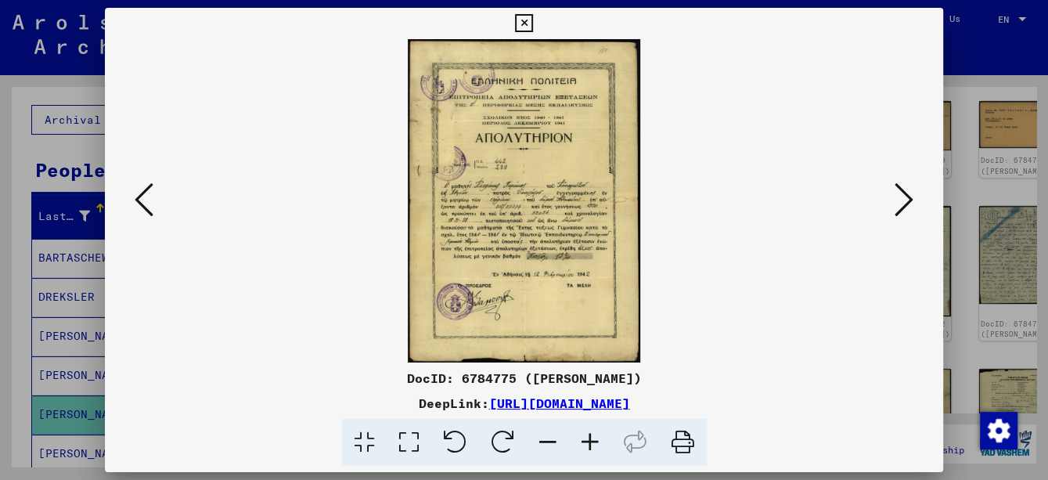
click at [598, 437] on icon at bounding box center [590, 443] width 42 height 48
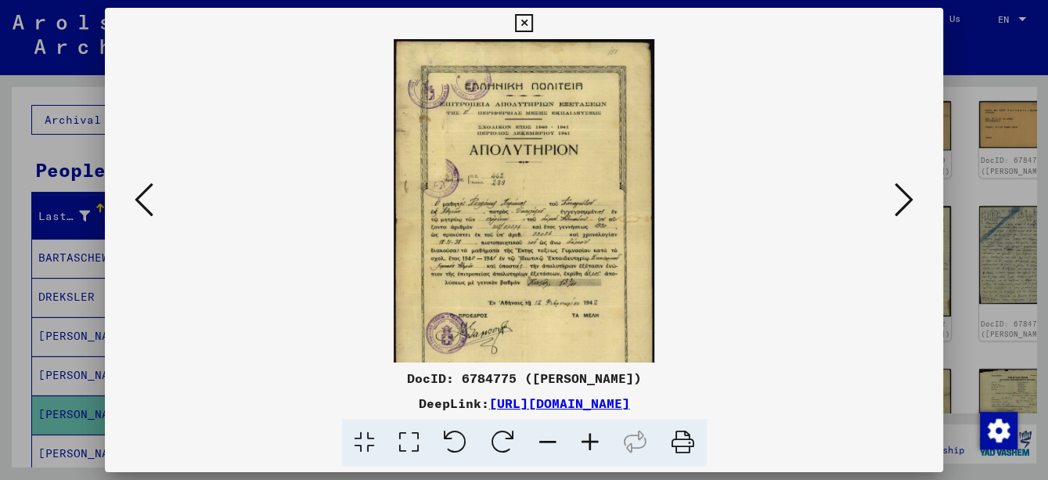
click at [598, 437] on icon at bounding box center [590, 443] width 42 height 48
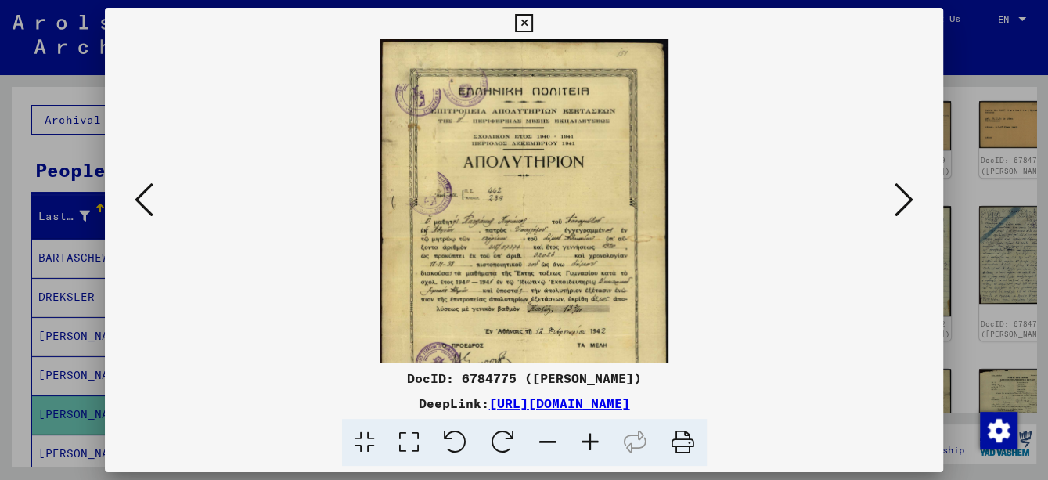
click at [598, 437] on icon at bounding box center [590, 443] width 42 height 48
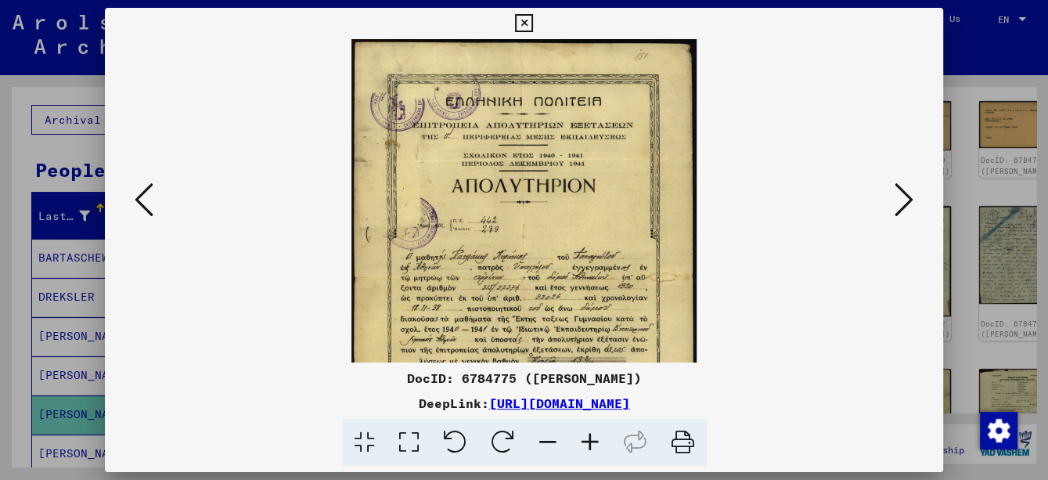
click at [598, 437] on icon at bounding box center [590, 443] width 42 height 48
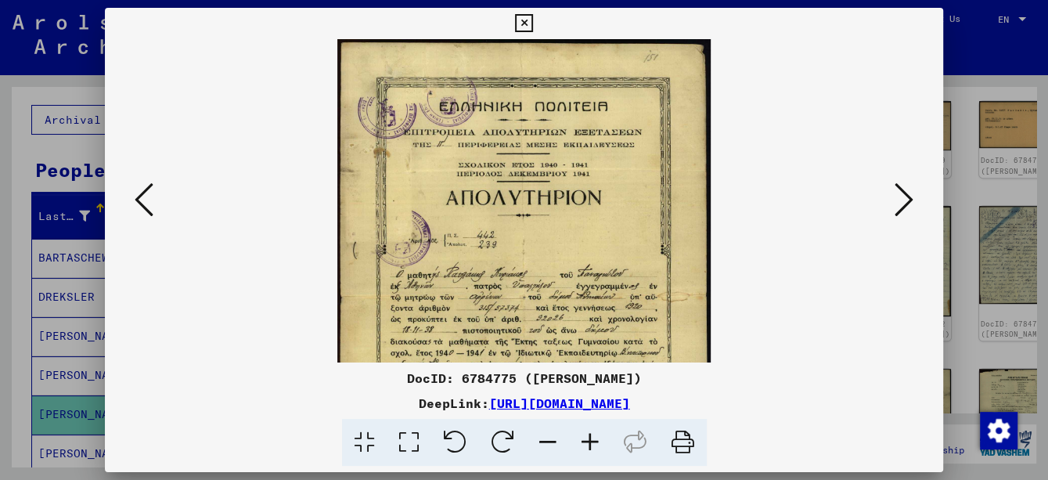
click at [598, 437] on icon at bounding box center [590, 443] width 42 height 48
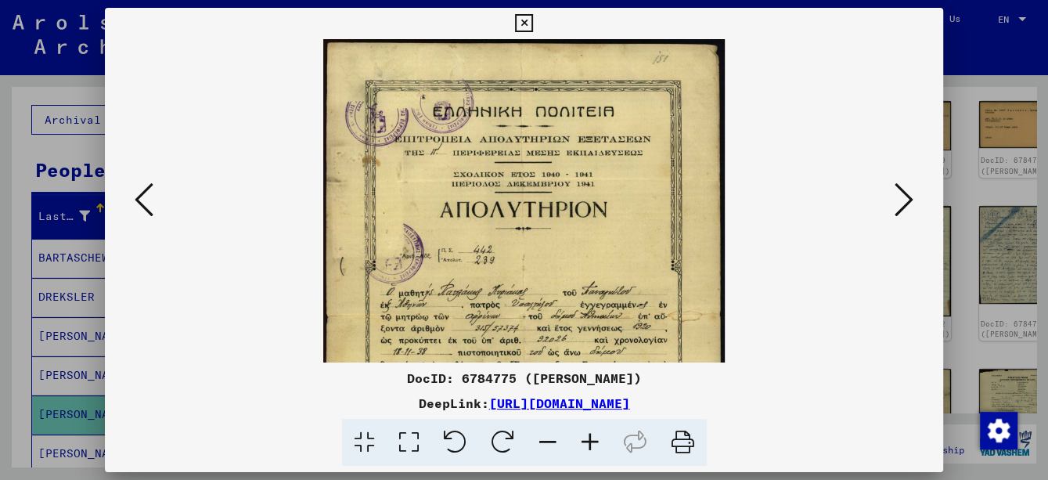
click at [598, 437] on icon at bounding box center [590, 443] width 42 height 48
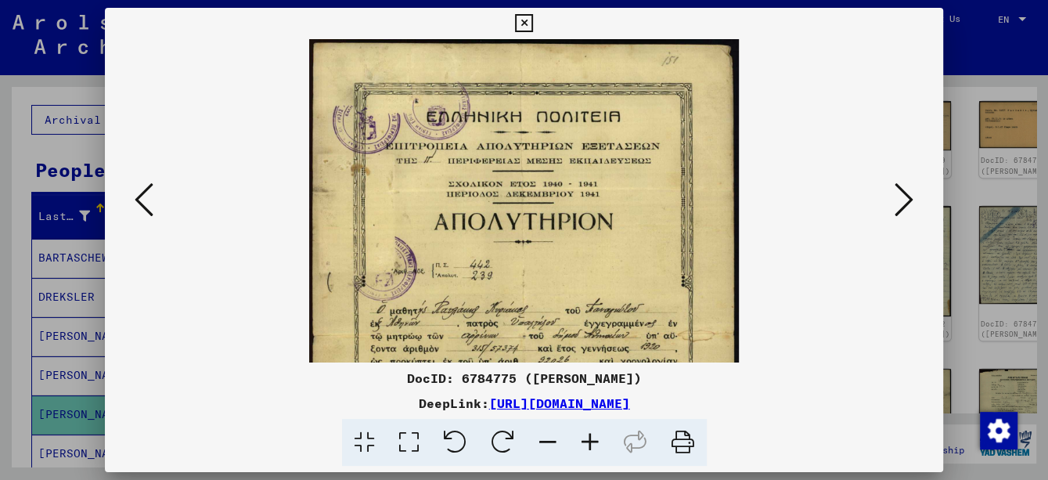
click at [598, 437] on icon at bounding box center [590, 443] width 42 height 48
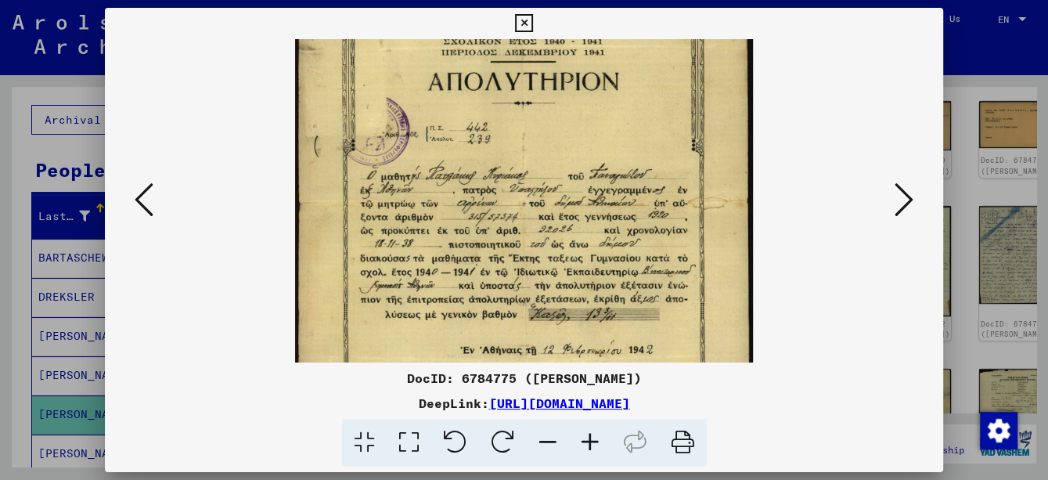
scroll to position [153, 0]
drag, startPoint x: 610, startPoint y: 302, endPoint x: 605, endPoint y: 155, distance: 147.2
click at [605, 155] on img at bounding box center [524, 205] width 458 height 636
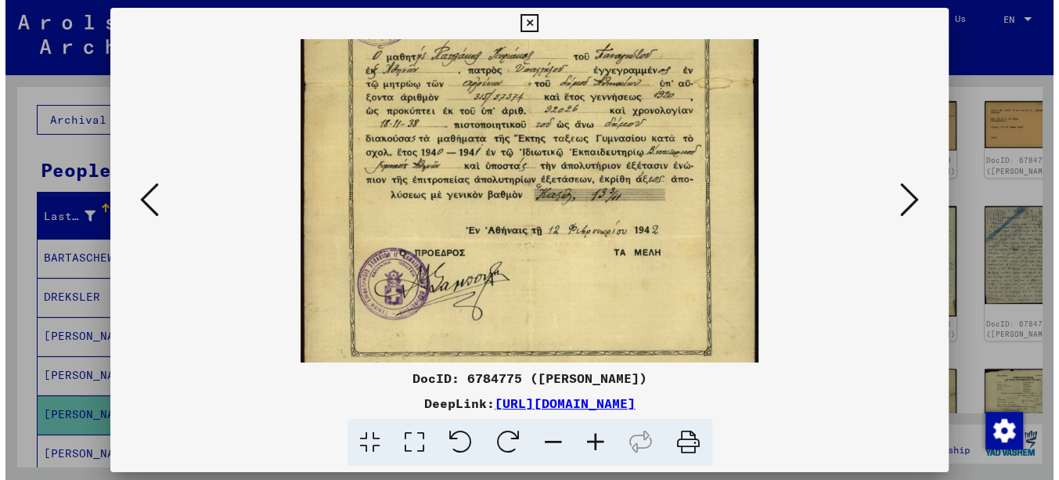
scroll to position [313, 0]
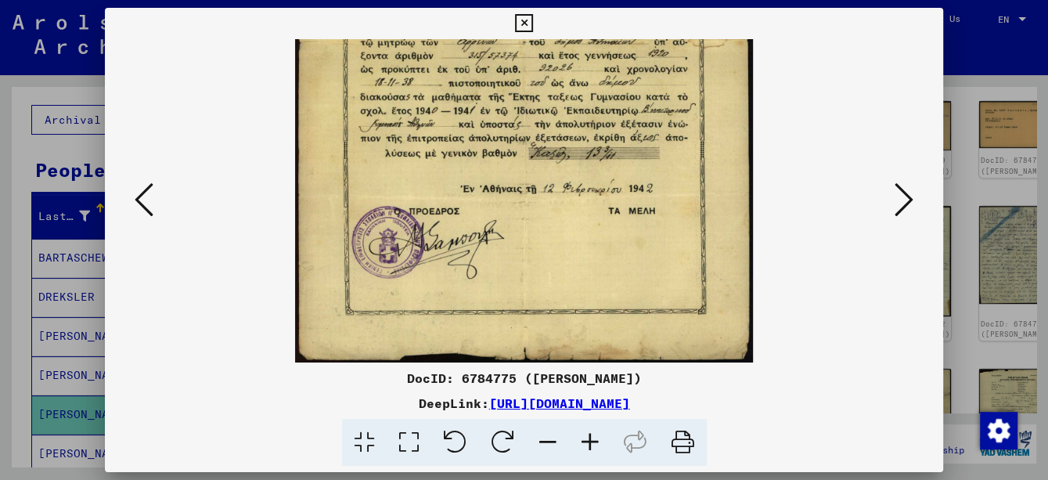
drag, startPoint x: 610, startPoint y: 302, endPoint x: 602, endPoint y: 106, distance: 195.8
click at [602, 106] on img at bounding box center [524, 44] width 458 height 636
click at [520, 26] on icon at bounding box center [524, 23] width 18 height 19
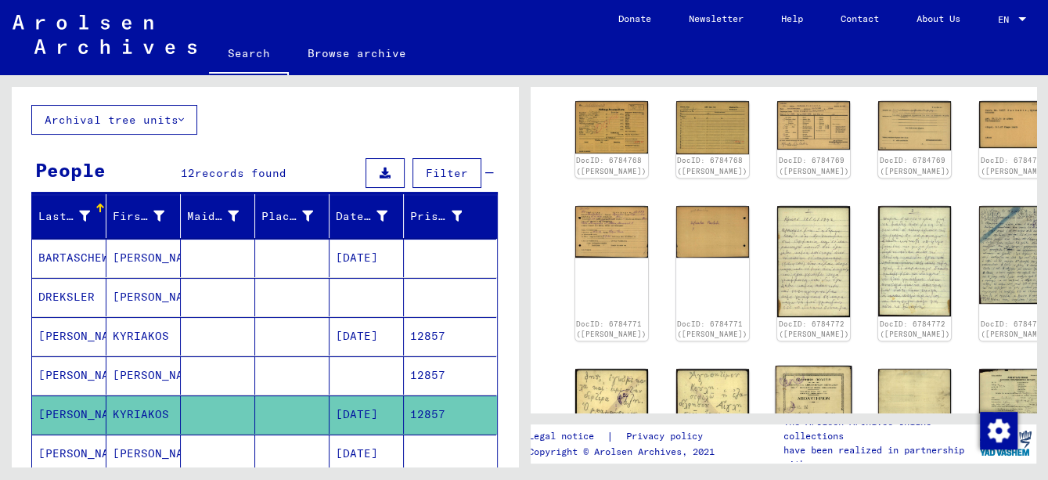
scroll to position [626, 0]
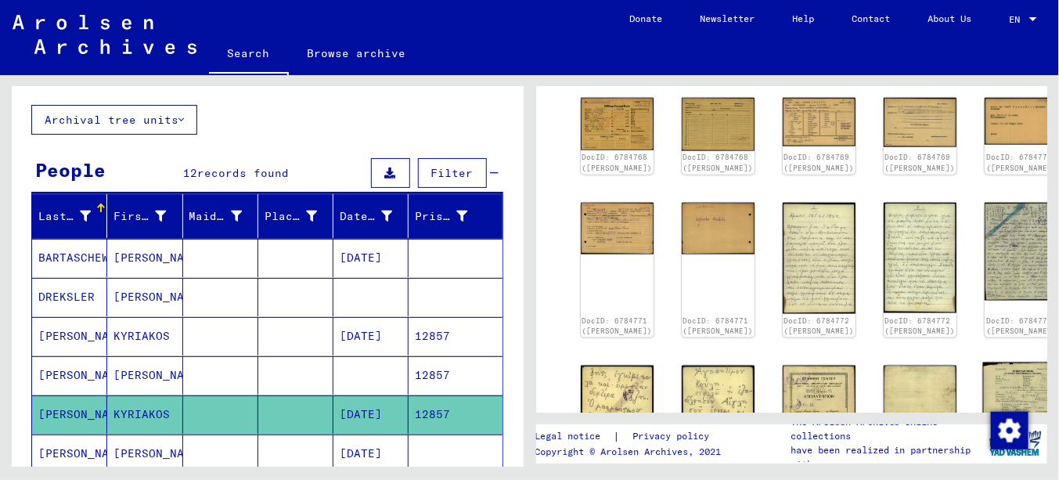
click at [983, 362] on img at bounding box center [1021, 417] width 77 height 110
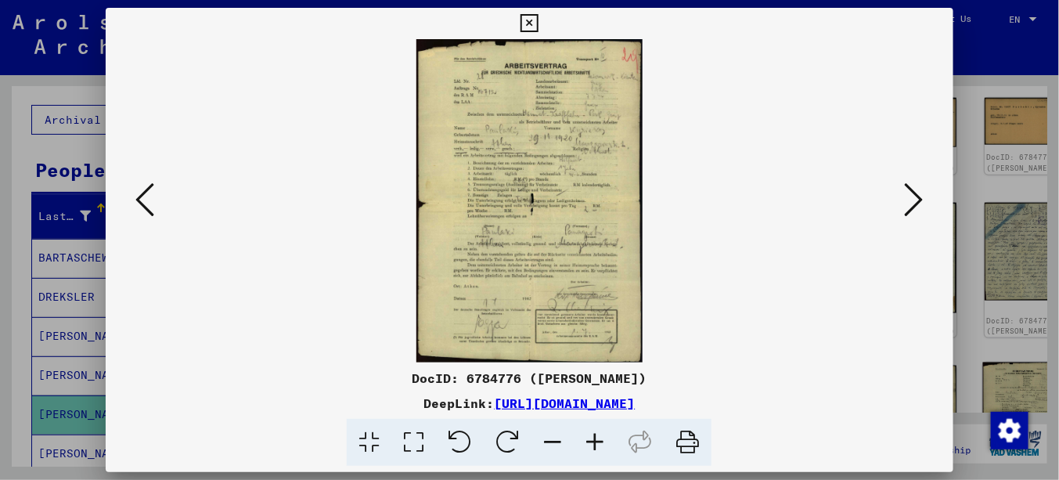
scroll to position [623, 0]
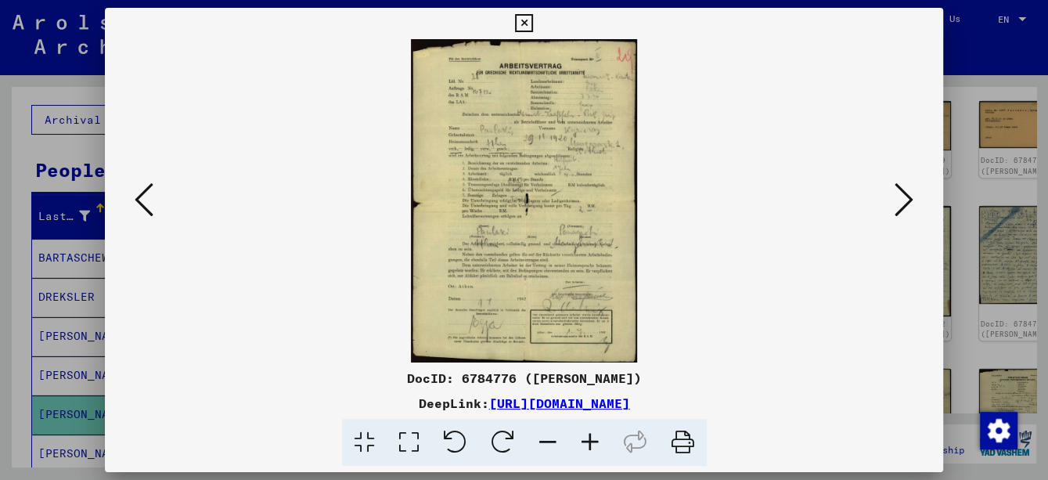
click at [593, 441] on icon at bounding box center [590, 443] width 42 height 48
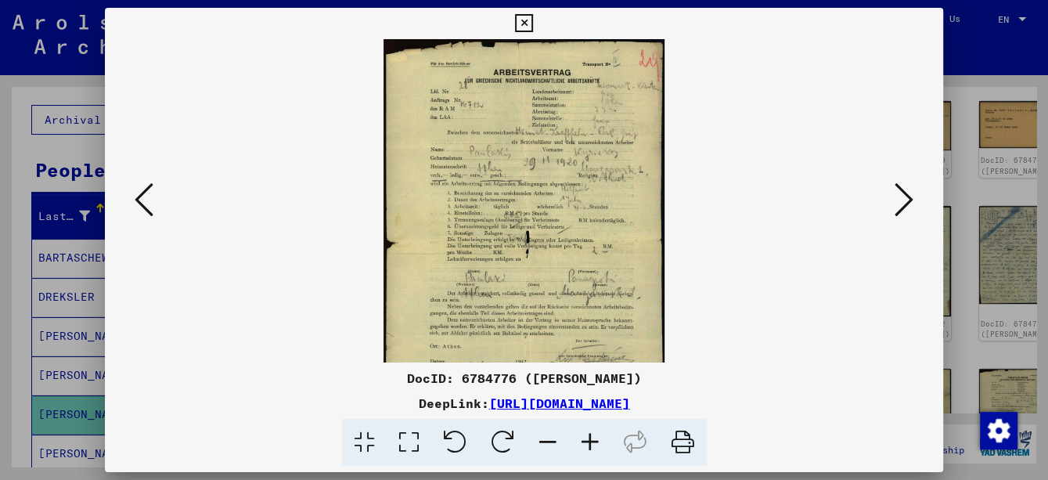
click at [594, 439] on icon at bounding box center [590, 443] width 42 height 48
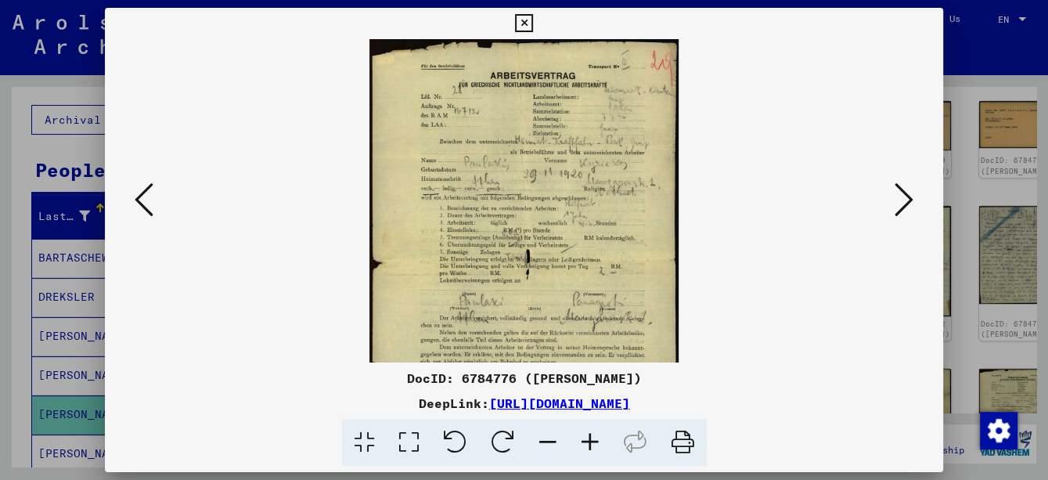
click at [594, 439] on icon at bounding box center [590, 443] width 42 height 48
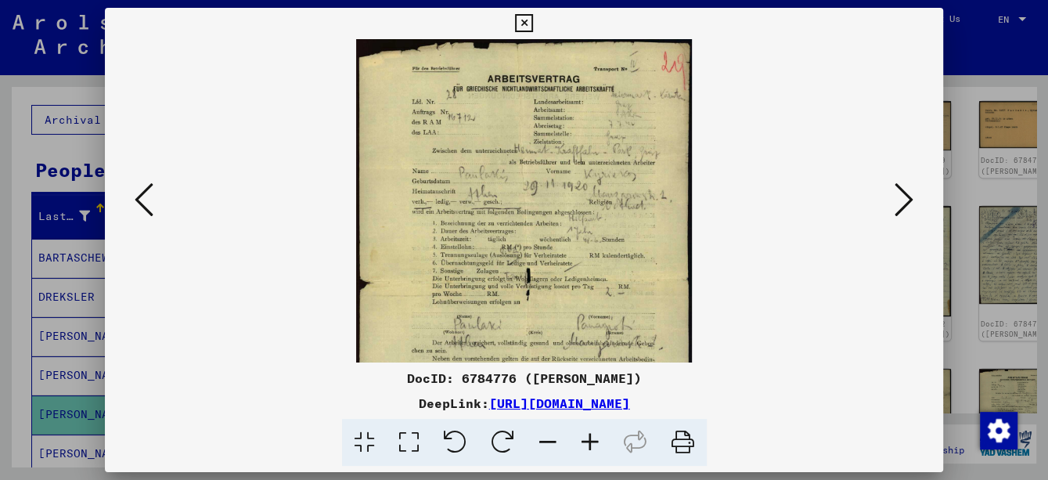
click at [594, 439] on icon at bounding box center [590, 443] width 42 height 48
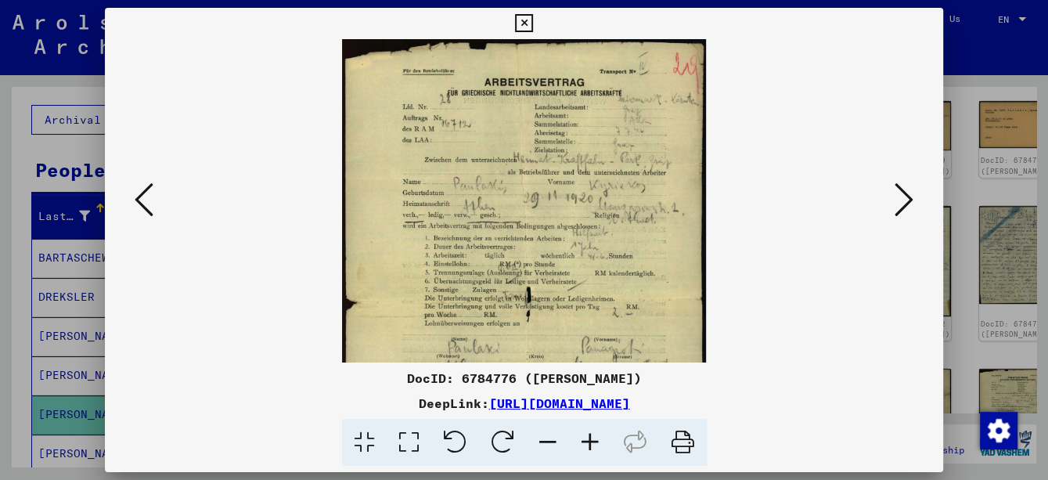
click at [595, 438] on icon at bounding box center [590, 443] width 42 height 48
click at [596, 437] on icon at bounding box center [590, 443] width 42 height 48
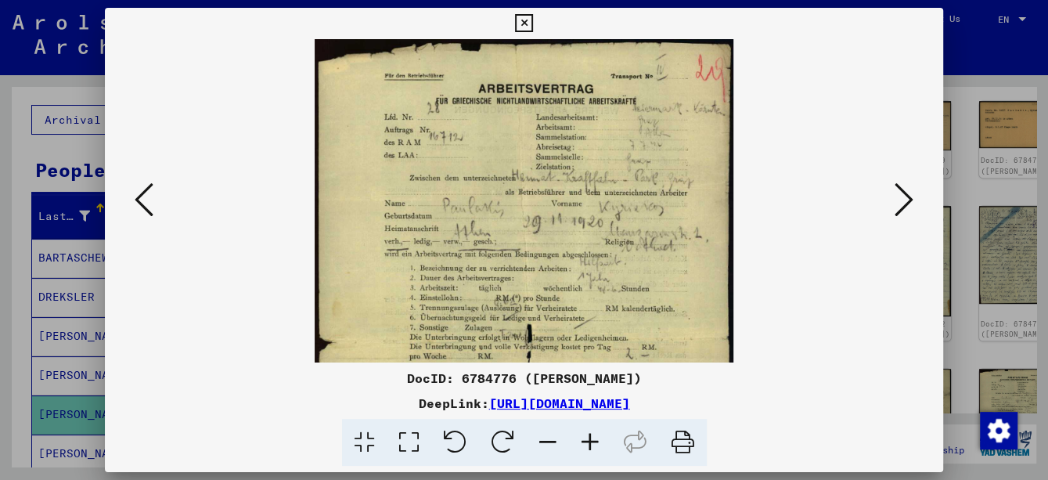
click at [596, 437] on icon at bounding box center [590, 443] width 42 height 48
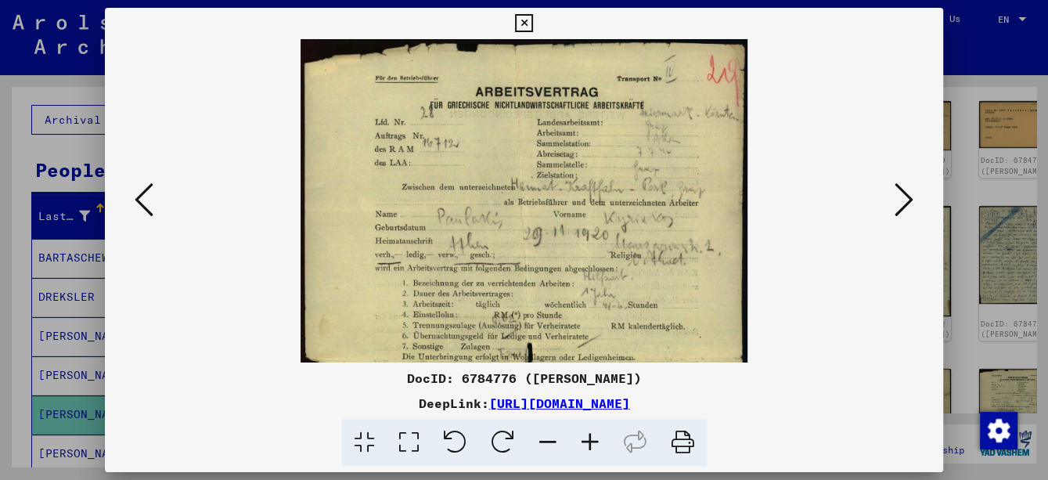
click at [596, 437] on icon at bounding box center [590, 443] width 42 height 48
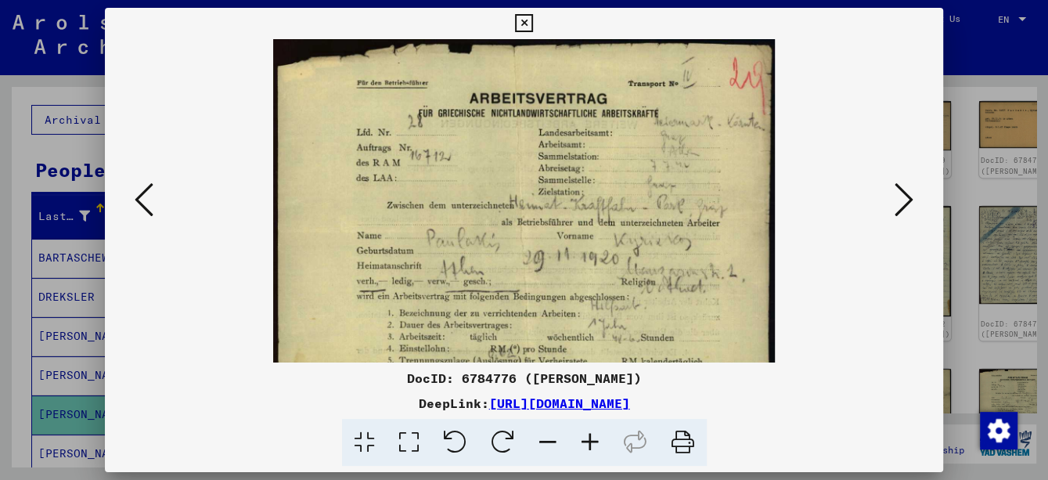
click at [596, 437] on icon at bounding box center [590, 443] width 42 height 48
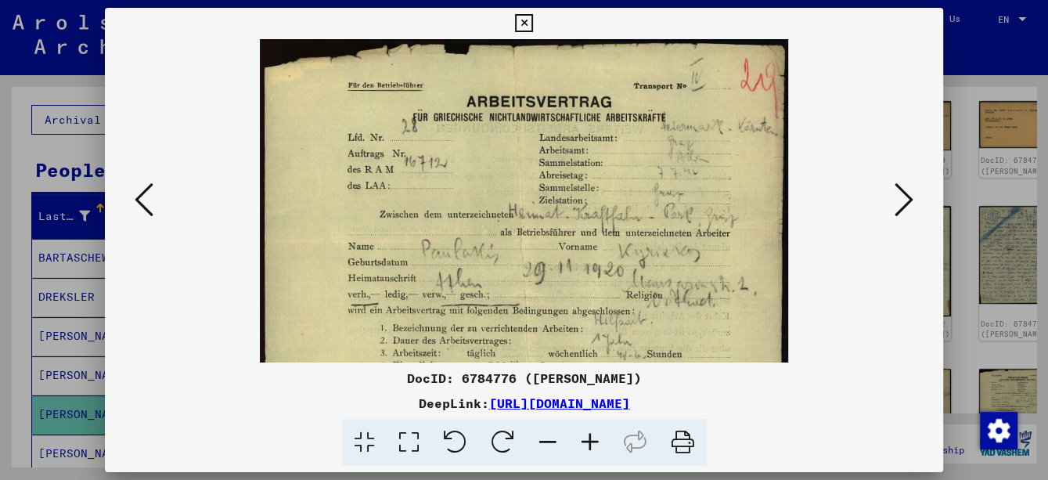
click at [597, 437] on icon at bounding box center [590, 443] width 42 height 48
click at [598, 437] on icon at bounding box center [590, 443] width 42 height 48
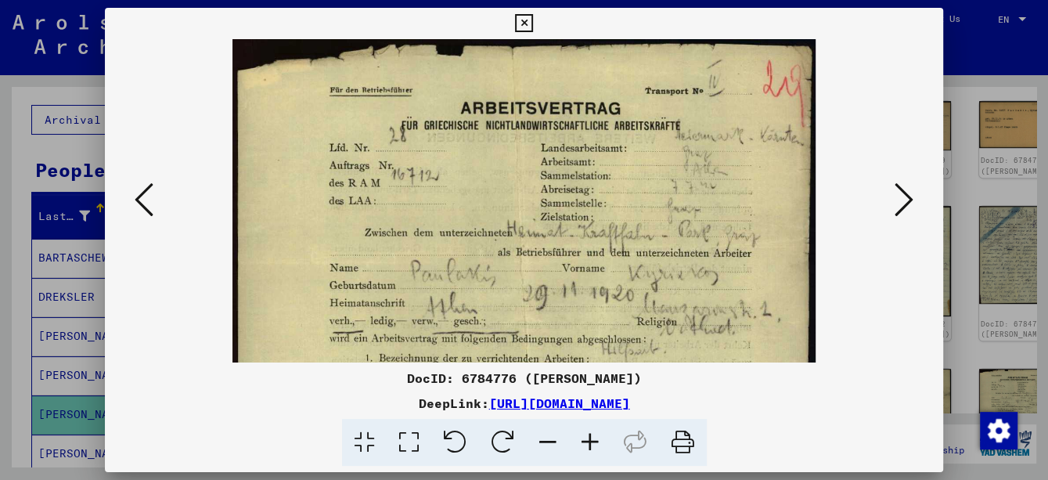
click at [520, 20] on icon at bounding box center [524, 23] width 18 height 19
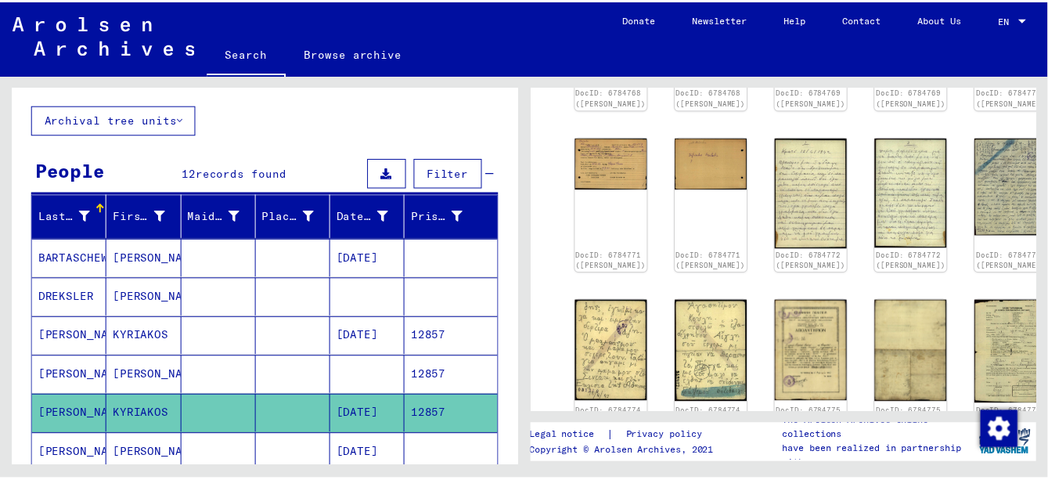
scroll to position [861, 0]
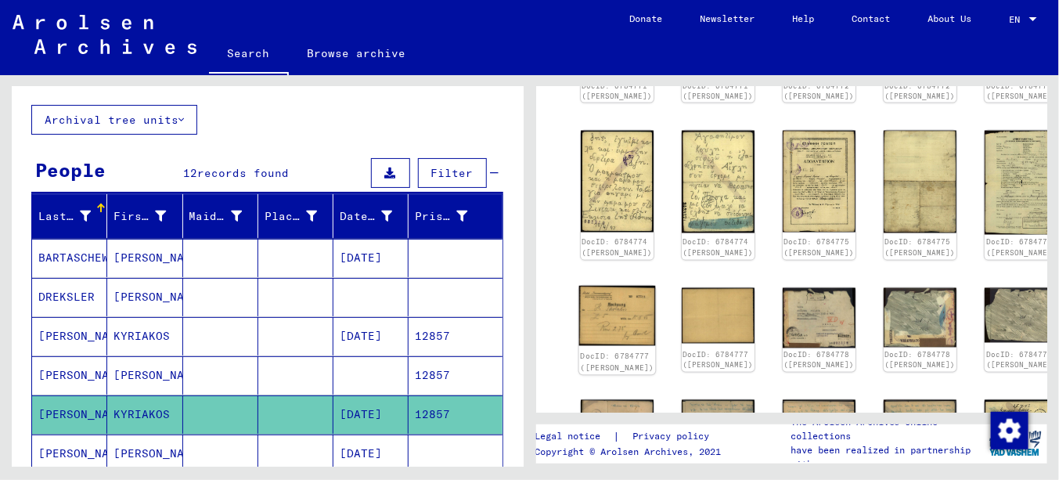
click at [590, 286] on img at bounding box center [616, 315] width 77 height 59
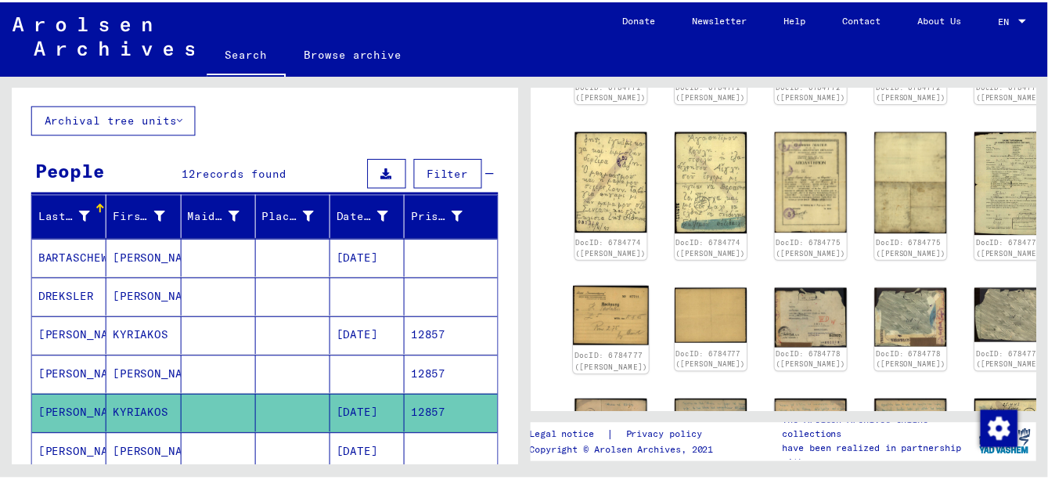
scroll to position [855, 0]
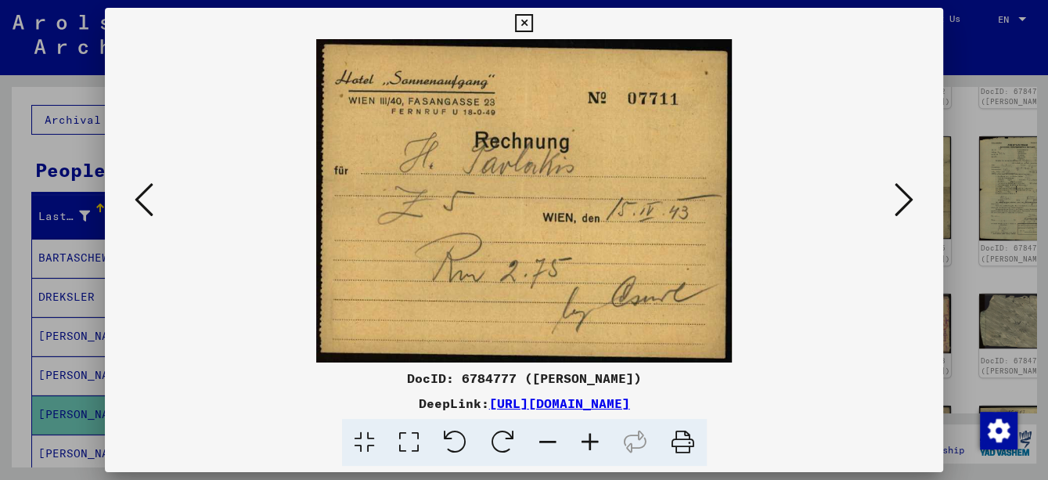
click at [912, 192] on icon at bounding box center [903, 200] width 19 height 38
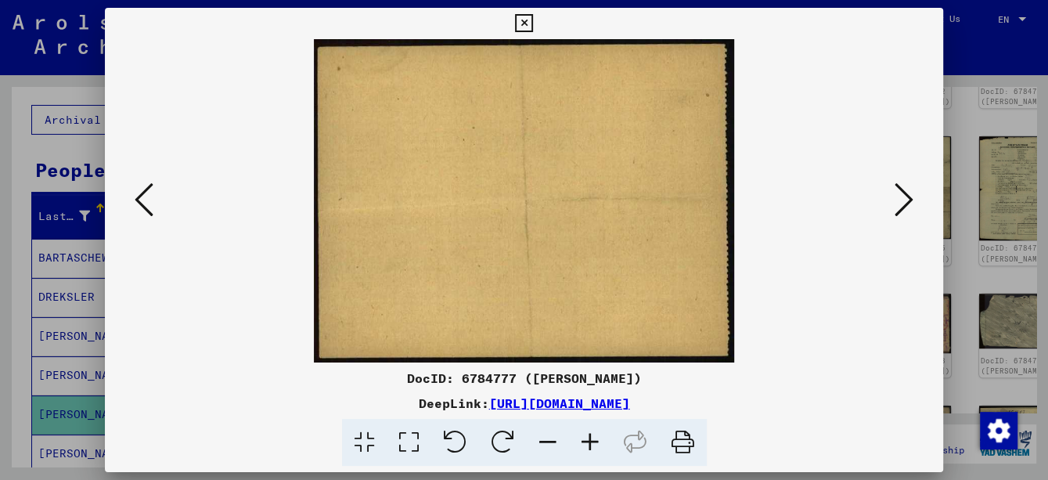
click at [912, 192] on icon at bounding box center [903, 200] width 19 height 38
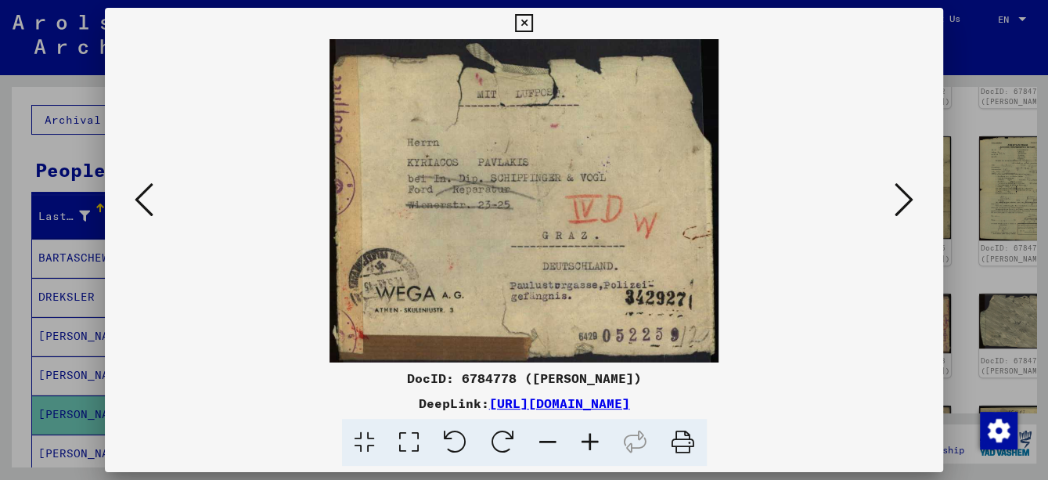
click at [912, 192] on icon at bounding box center [903, 200] width 19 height 38
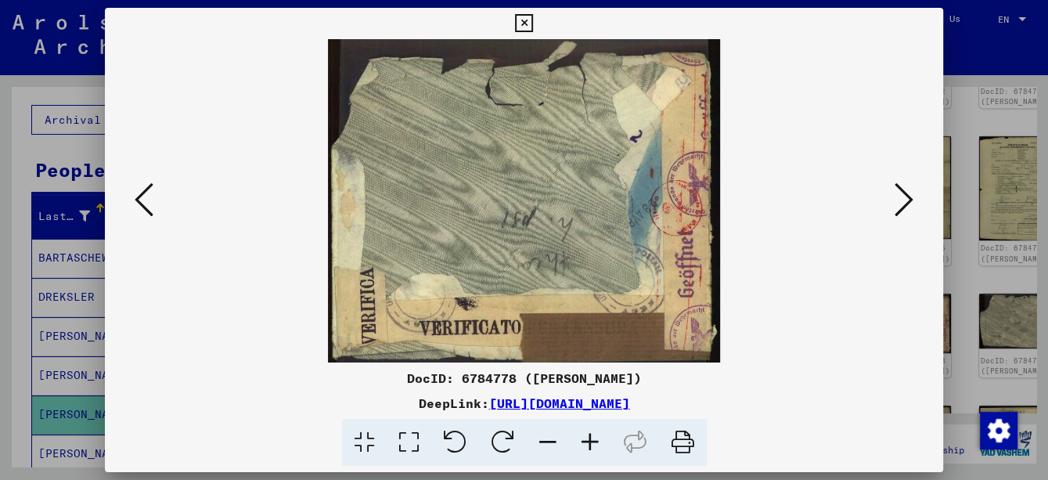
click at [912, 192] on icon at bounding box center [903, 200] width 19 height 38
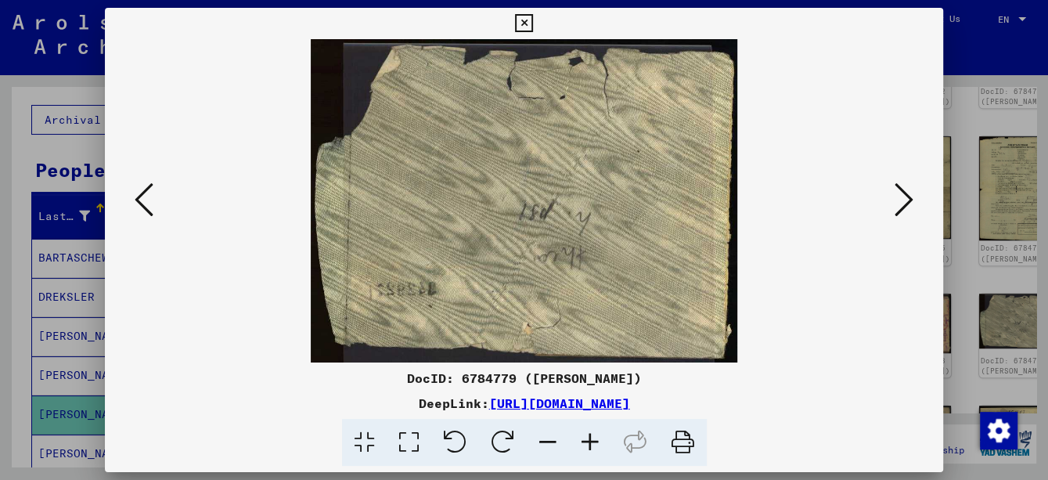
click at [912, 192] on icon at bounding box center [903, 200] width 19 height 38
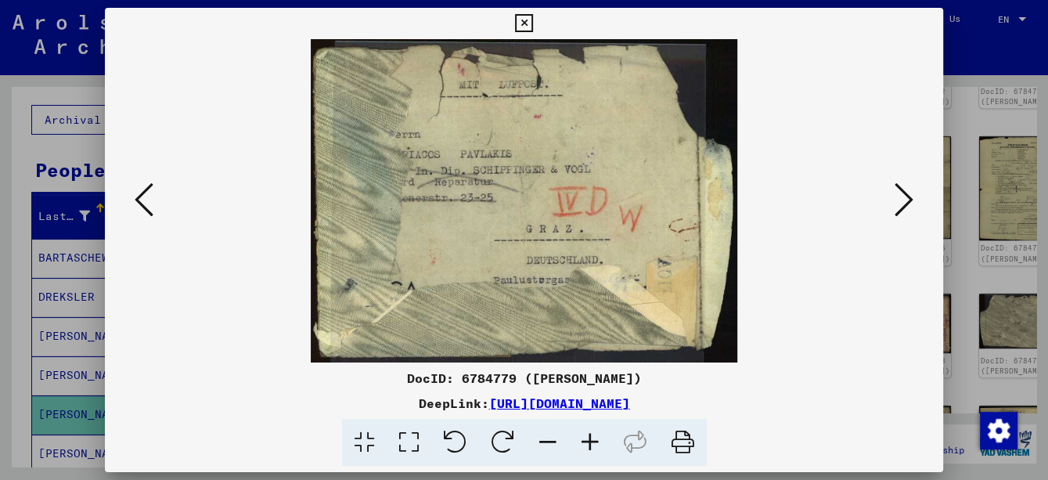
click at [912, 192] on icon at bounding box center [903, 200] width 19 height 38
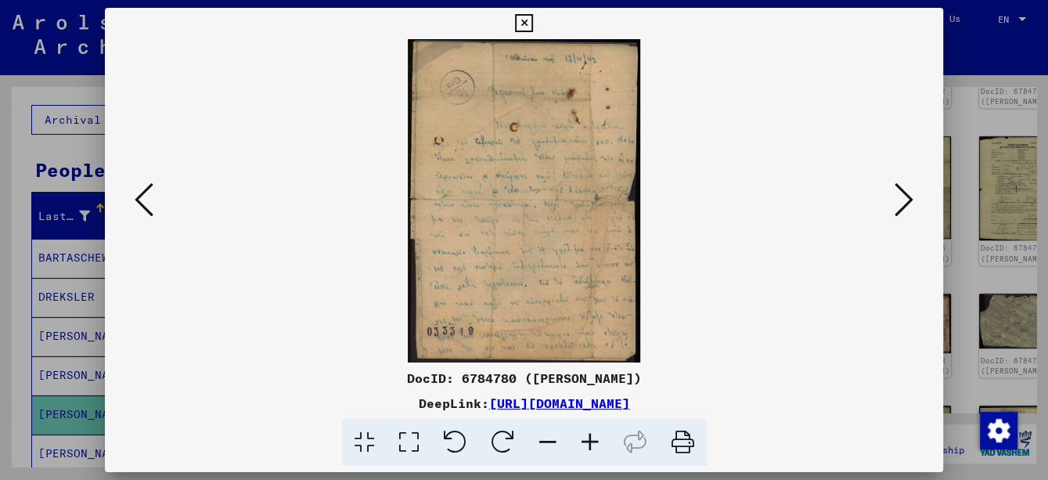
click at [139, 203] on icon at bounding box center [144, 200] width 19 height 38
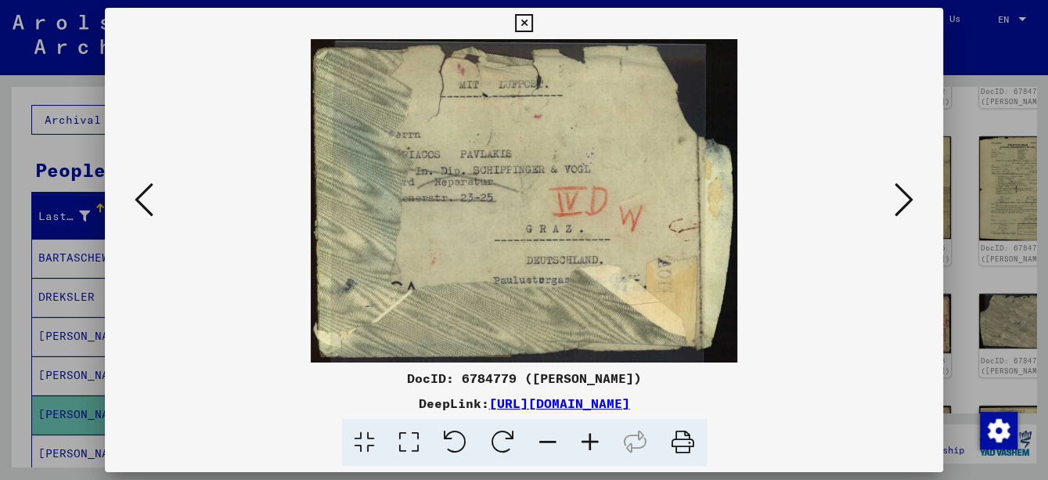
click at [884, 199] on img at bounding box center [524, 200] width 732 height 323
click at [905, 198] on icon at bounding box center [903, 200] width 19 height 38
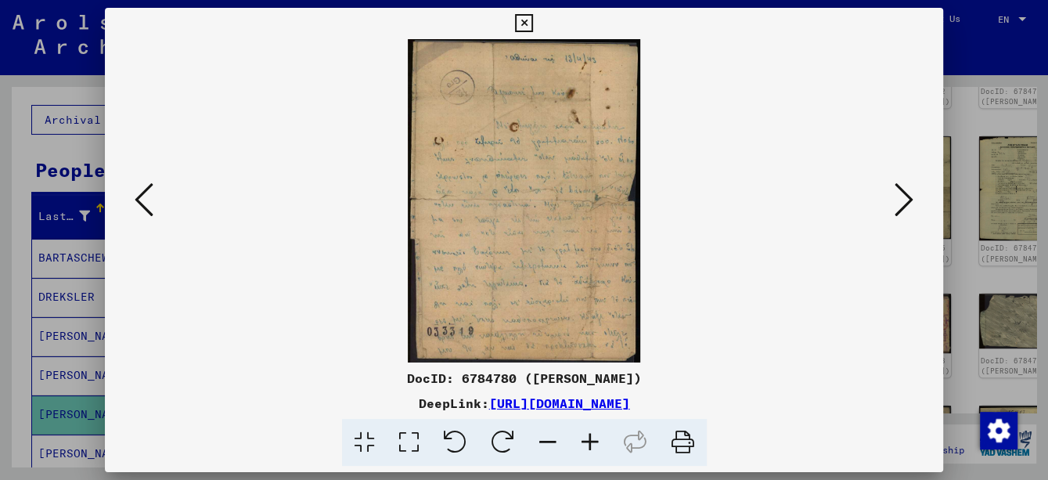
click at [600, 441] on icon at bounding box center [590, 443] width 42 height 48
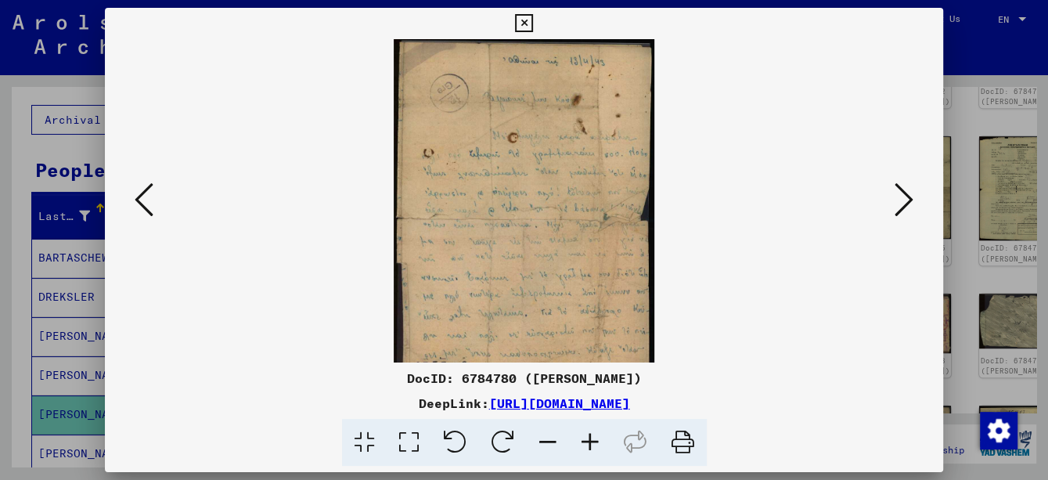
click at [600, 441] on icon at bounding box center [590, 443] width 42 height 48
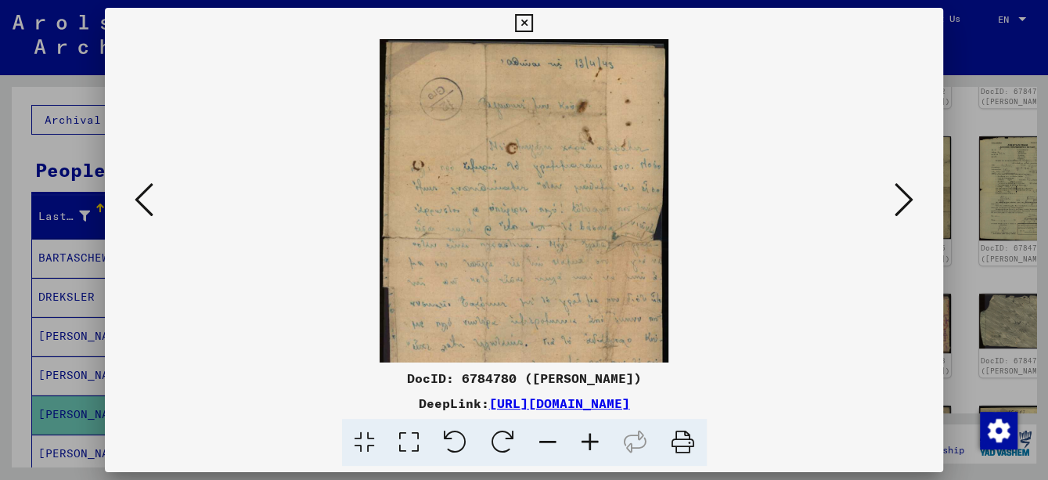
click at [600, 441] on icon at bounding box center [590, 443] width 42 height 48
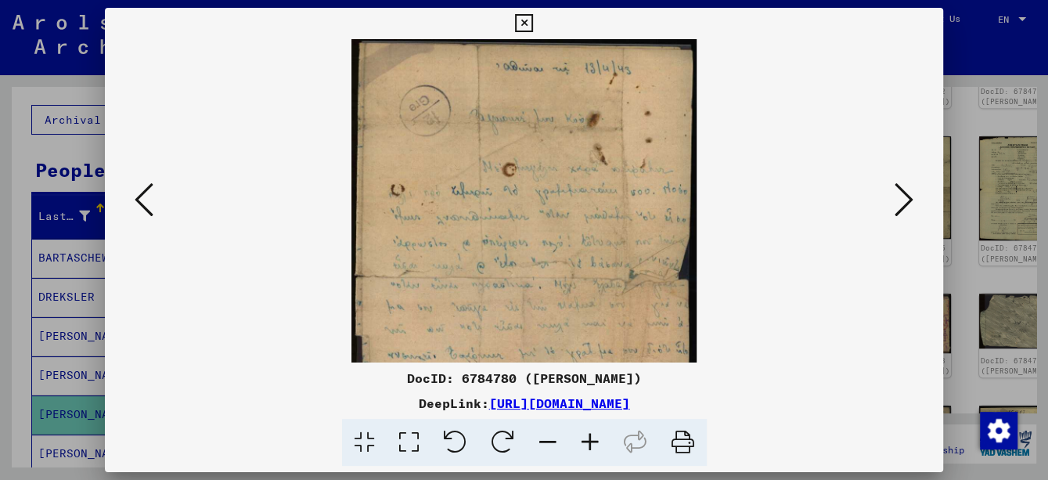
click at [600, 441] on icon at bounding box center [590, 443] width 42 height 48
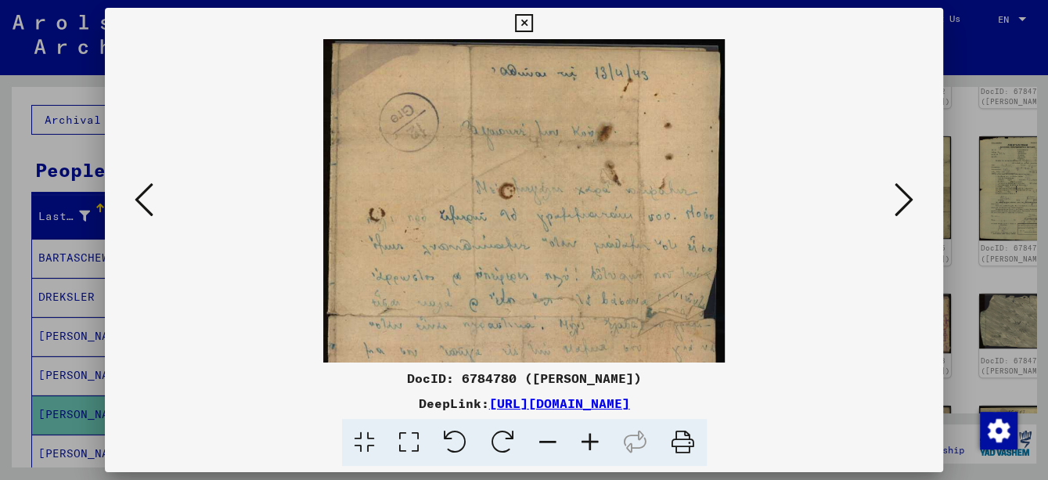
click at [600, 441] on icon at bounding box center [590, 443] width 42 height 48
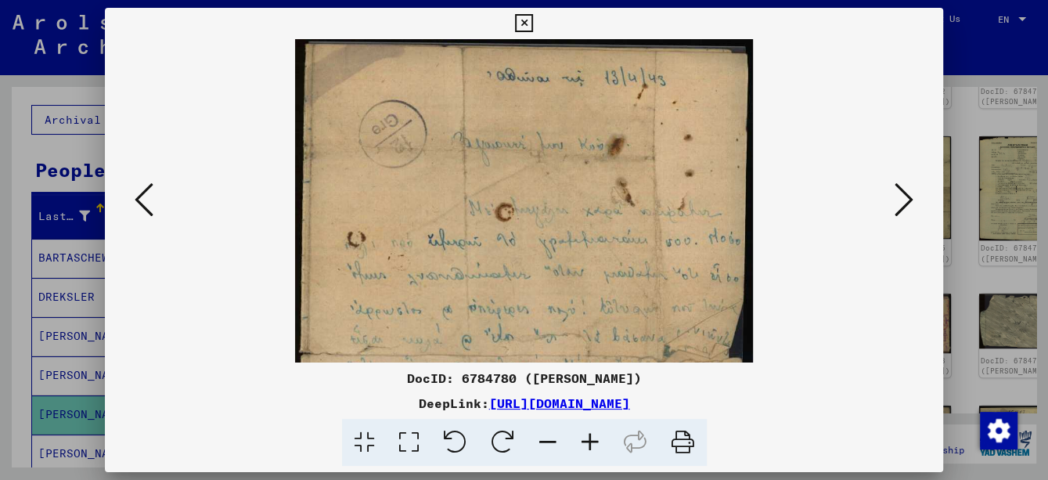
click at [600, 441] on icon at bounding box center [590, 443] width 42 height 48
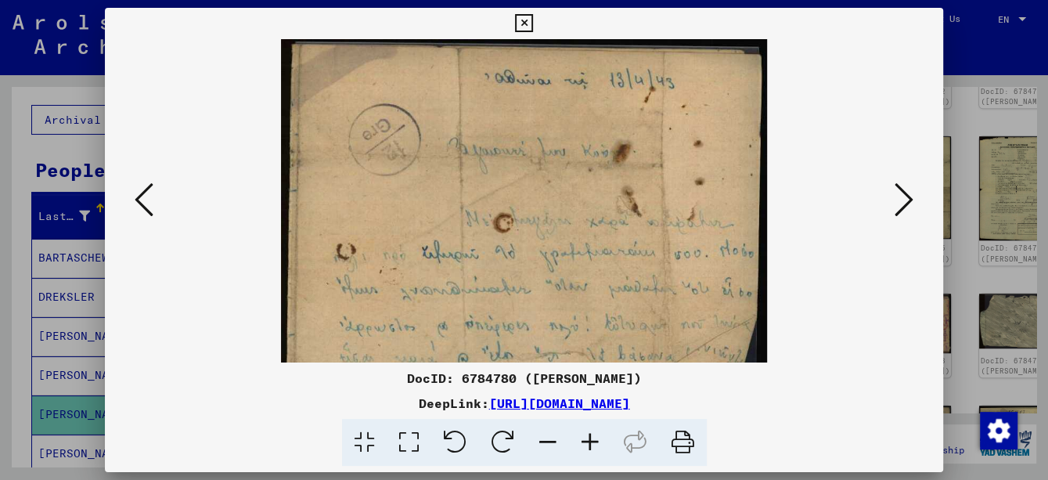
click at [600, 441] on icon at bounding box center [590, 443] width 42 height 48
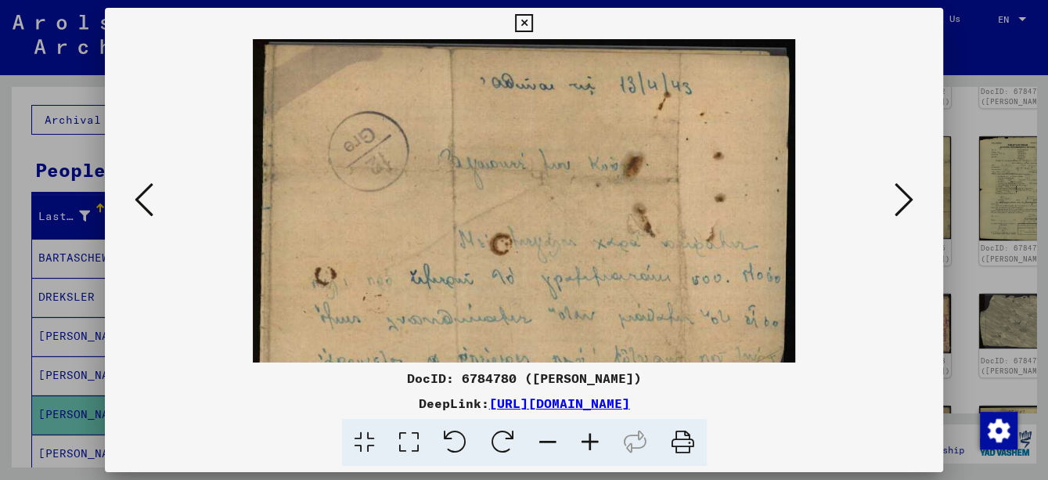
click at [600, 441] on icon at bounding box center [590, 443] width 42 height 48
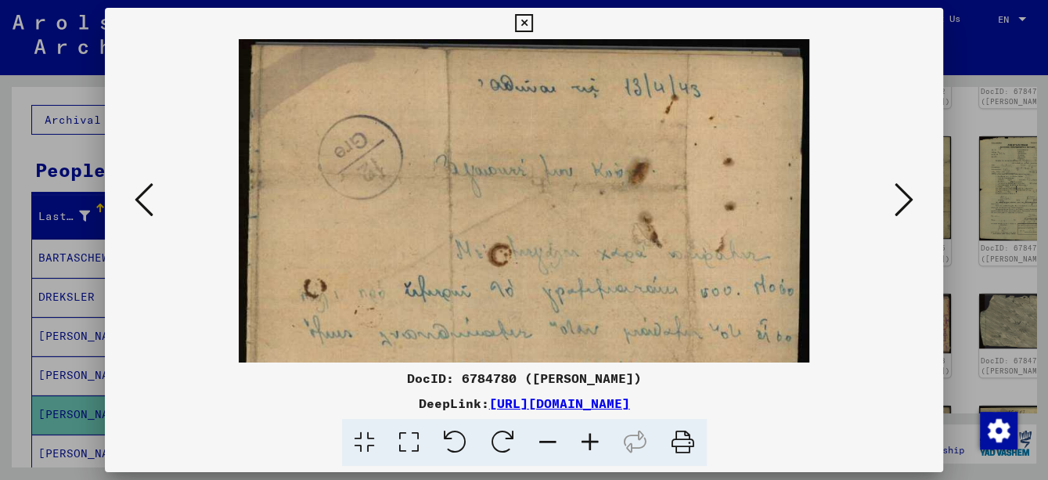
click at [600, 441] on icon at bounding box center [590, 443] width 42 height 48
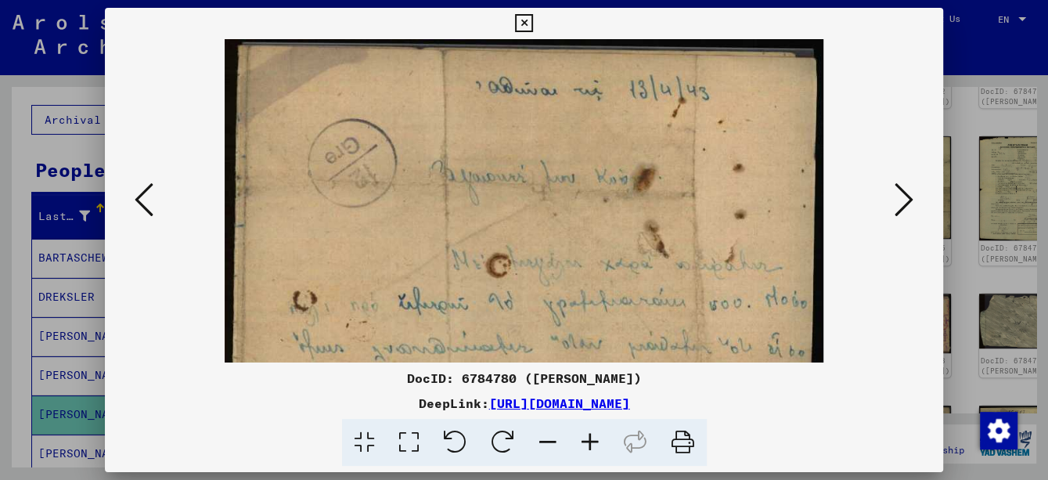
click at [600, 441] on icon at bounding box center [590, 443] width 42 height 48
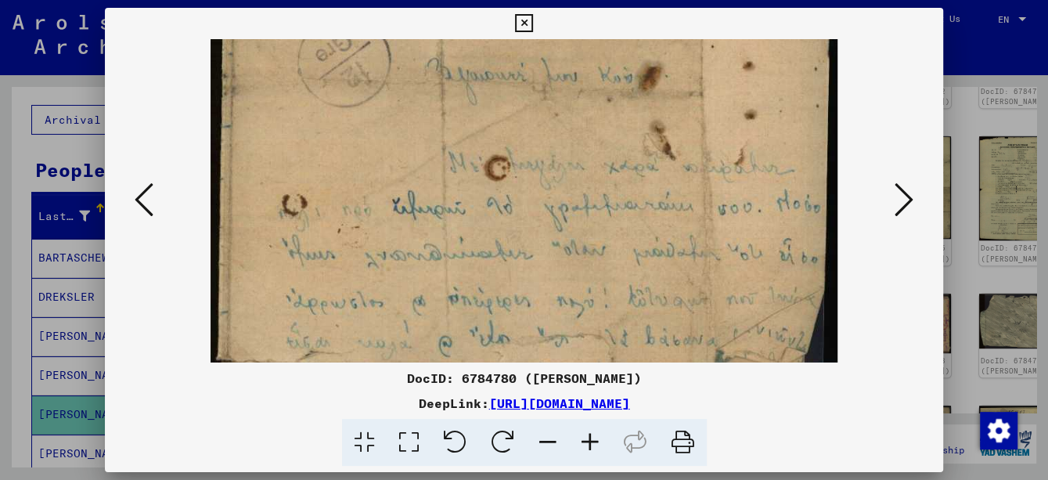
scroll to position [110, 0]
drag, startPoint x: 642, startPoint y: 318, endPoint x: 555, endPoint y: 205, distance: 143.4
click at [555, 205] on img at bounding box center [525, 364] width 628 height 871
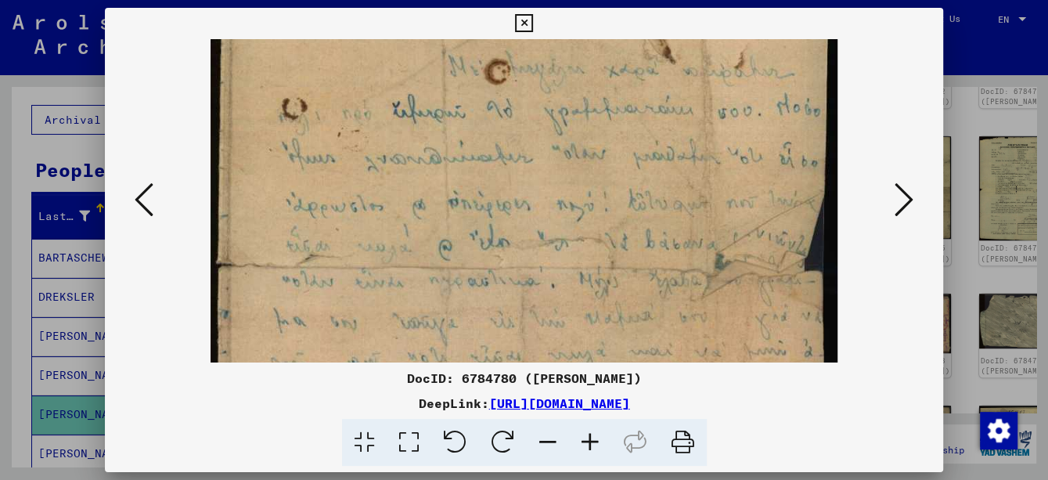
scroll to position [247, 0]
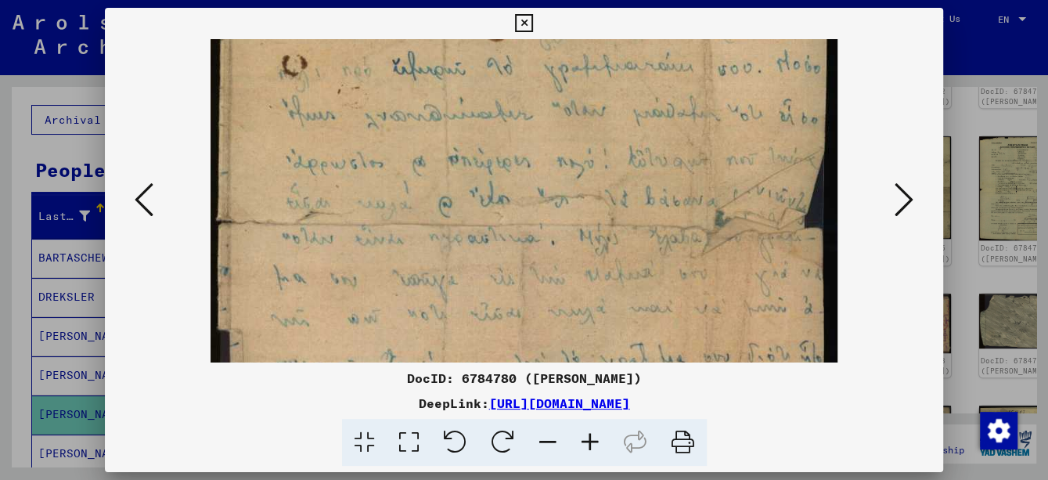
drag, startPoint x: 693, startPoint y: 286, endPoint x: 585, endPoint y: 150, distance: 173.3
click at [585, 150] on img at bounding box center [525, 227] width 628 height 871
click at [904, 203] on icon at bounding box center [903, 200] width 19 height 38
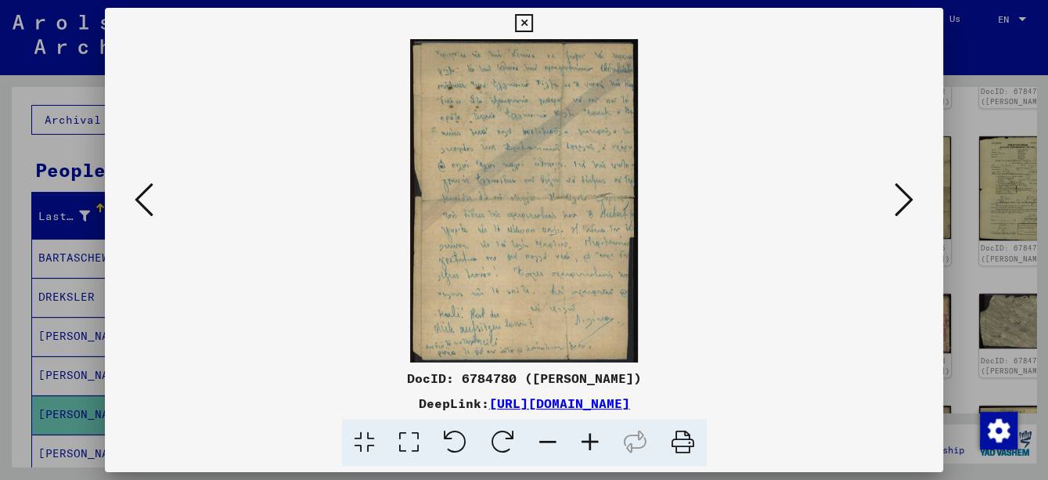
click at [904, 203] on icon at bounding box center [903, 200] width 19 height 38
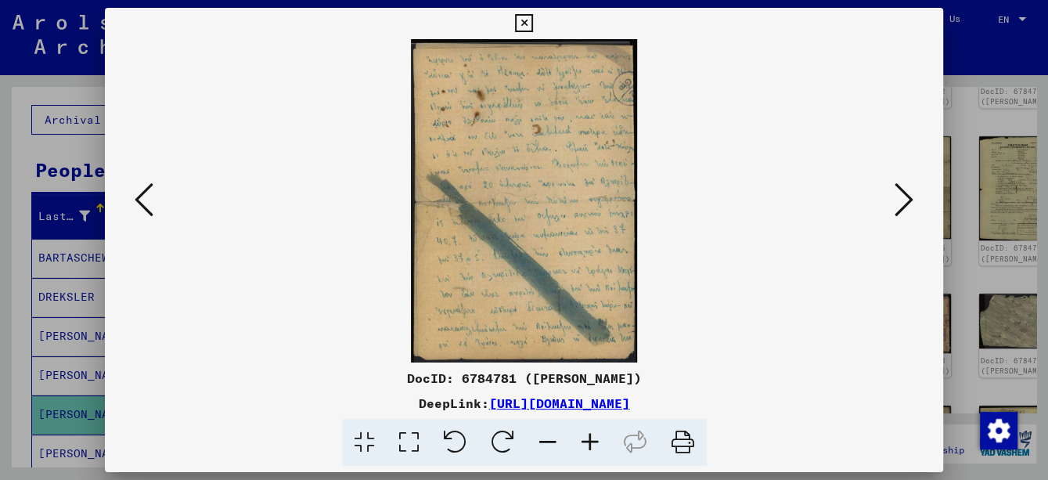
click at [904, 203] on icon at bounding box center [903, 200] width 19 height 38
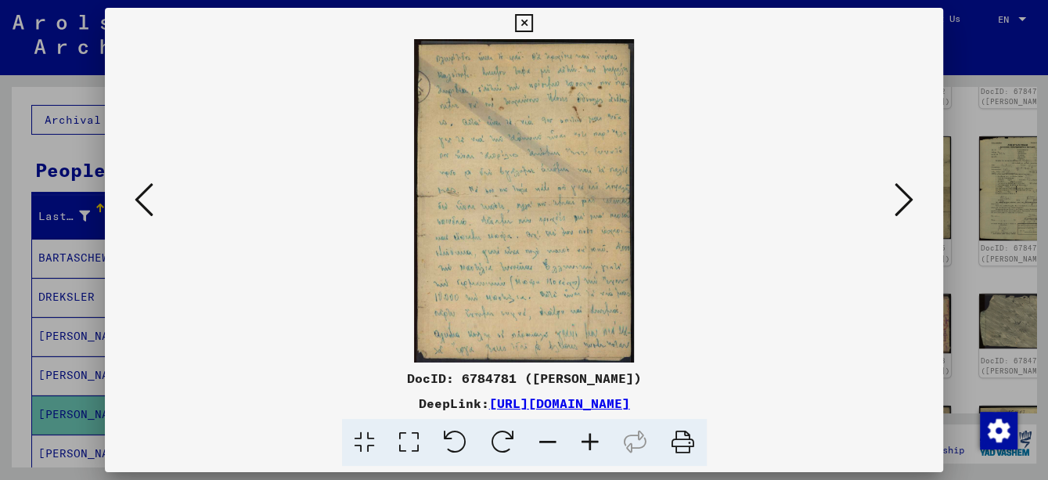
click at [904, 203] on icon at bounding box center [903, 200] width 19 height 38
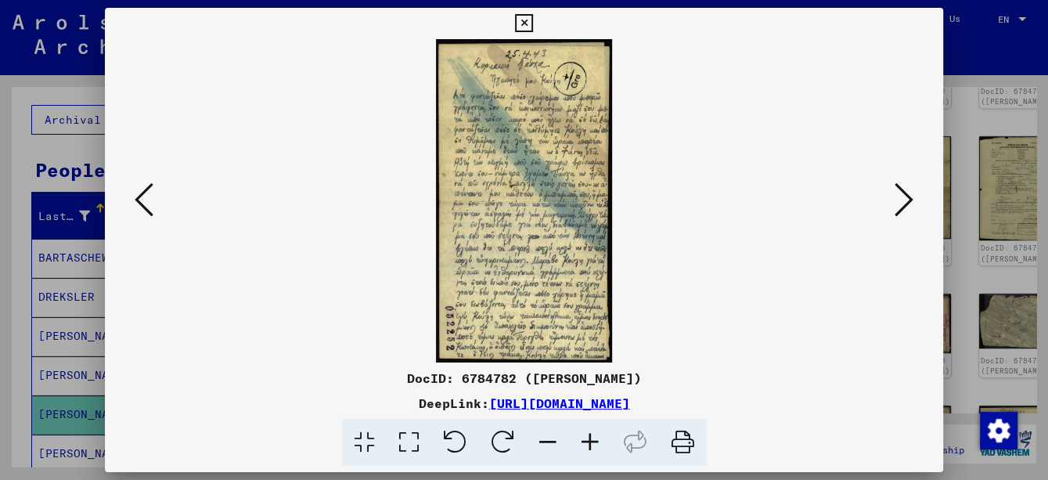
drag, startPoint x: 904, startPoint y: 203, endPoint x: 884, endPoint y: 264, distance: 64.1
click at [884, 264] on div at bounding box center [524, 200] width 838 height 323
click at [588, 442] on icon at bounding box center [590, 443] width 42 height 48
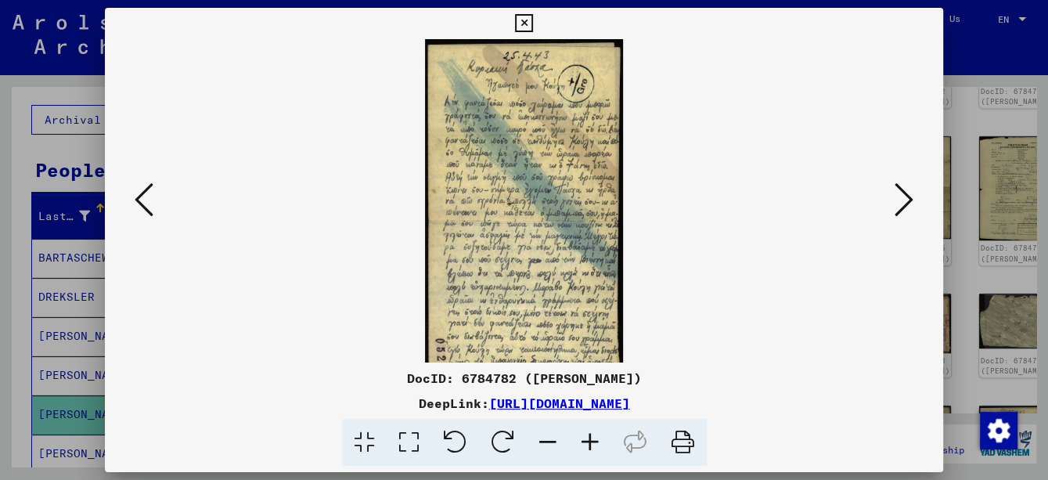
click at [588, 442] on icon at bounding box center [590, 443] width 42 height 48
click at [588, 443] on icon at bounding box center [590, 443] width 42 height 48
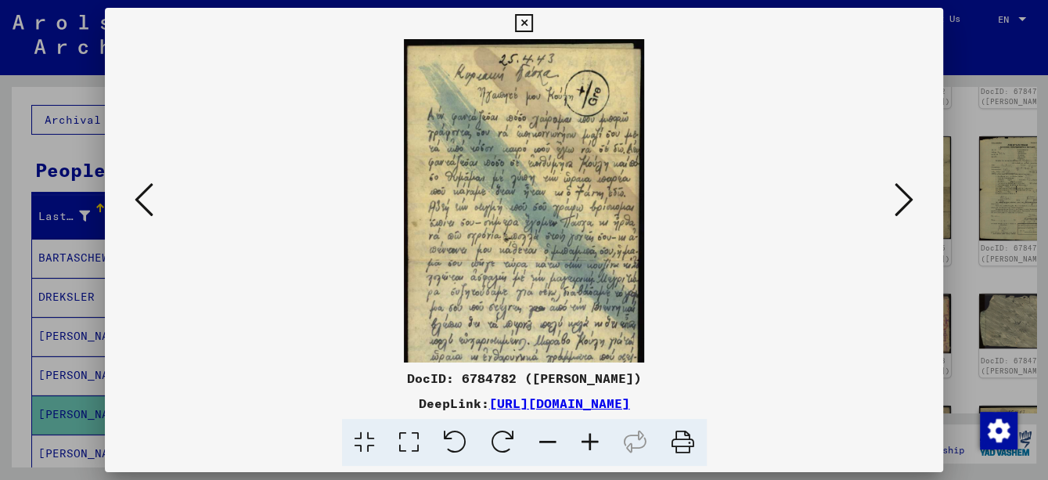
click at [589, 443] on icon at bounding box center [590, 443] width 42 height 48
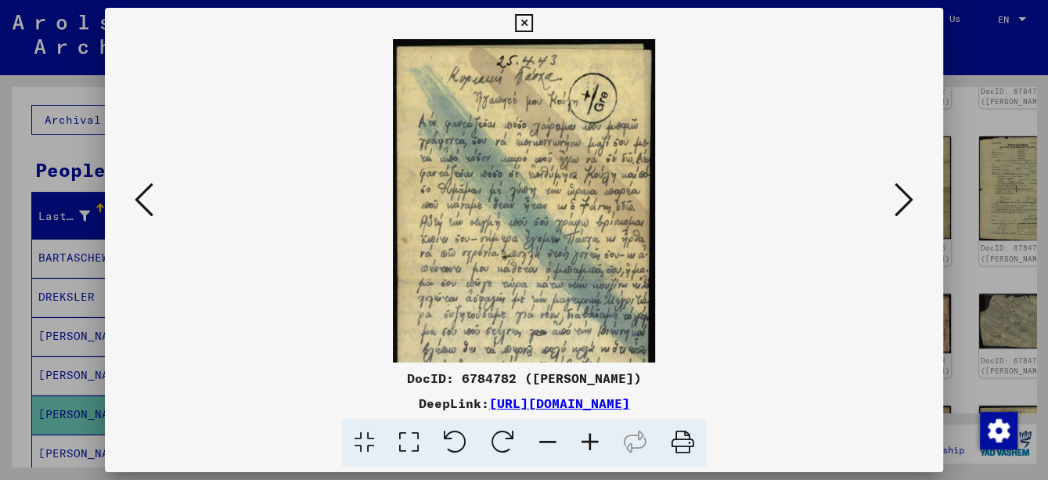
click at [589, 444] on icon at bounding box center [590, 443] width 42 height 48
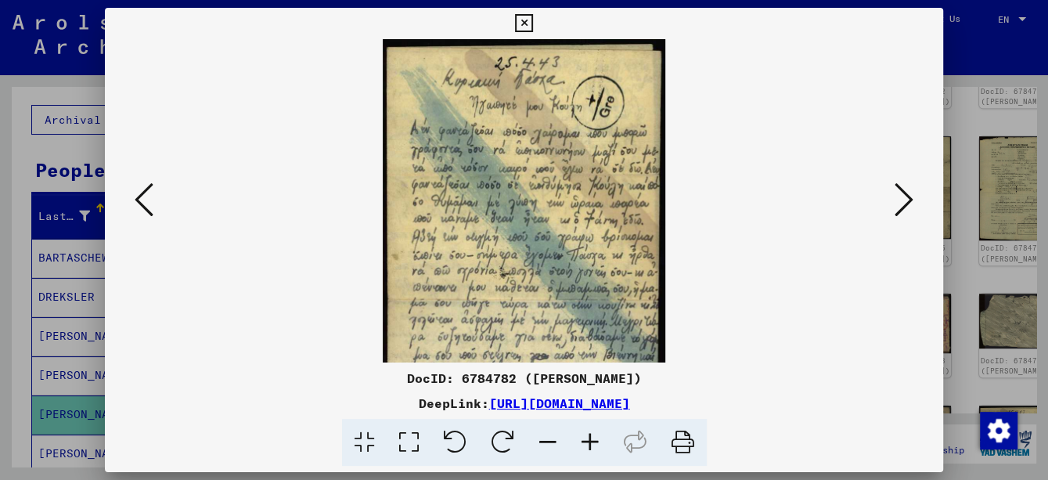
click at [589, 444] on icon at bounding box center [590, 443] width 42 height 48
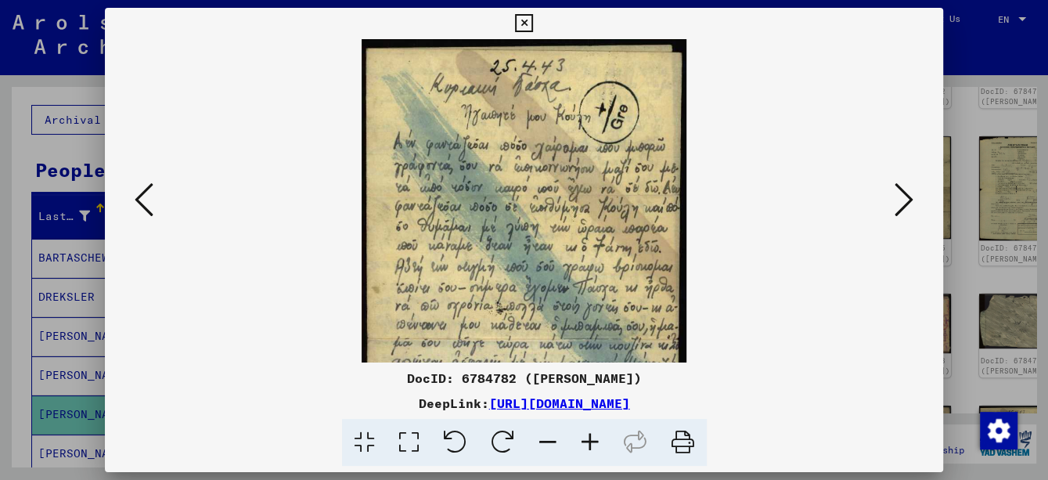
click at [589, 444] on icon at bounding box center [590, 443] width 42 height 48
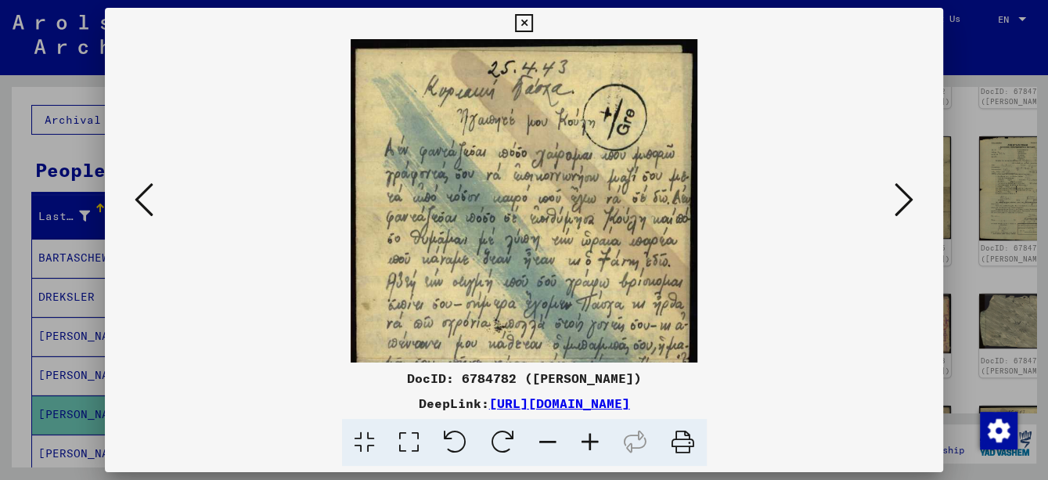
click at [589, 444] on icon at bounding box center [590, 443] width 42 height 48
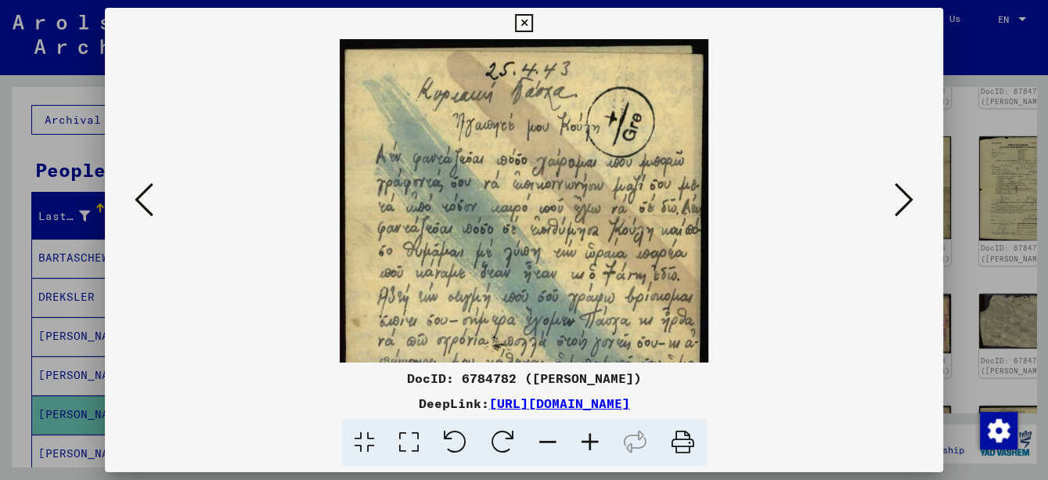
click at [589, 444] on icon at bounding box center [590, 443] width 42 height 48
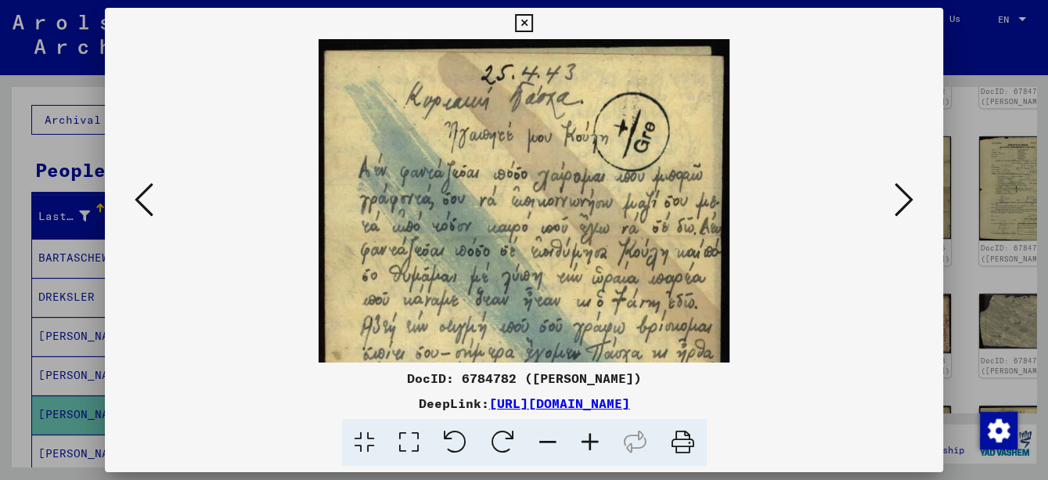
click at [589, 444] on icon at bounding box center [590, 443] width 42 height 48
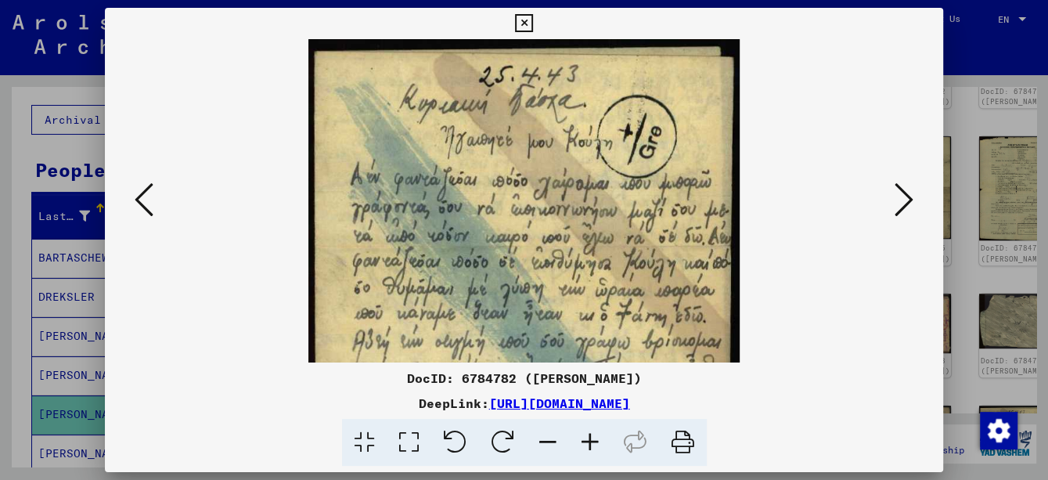
click at [589, 444] on icon at bounding box center [590, 443] width 42 height 48
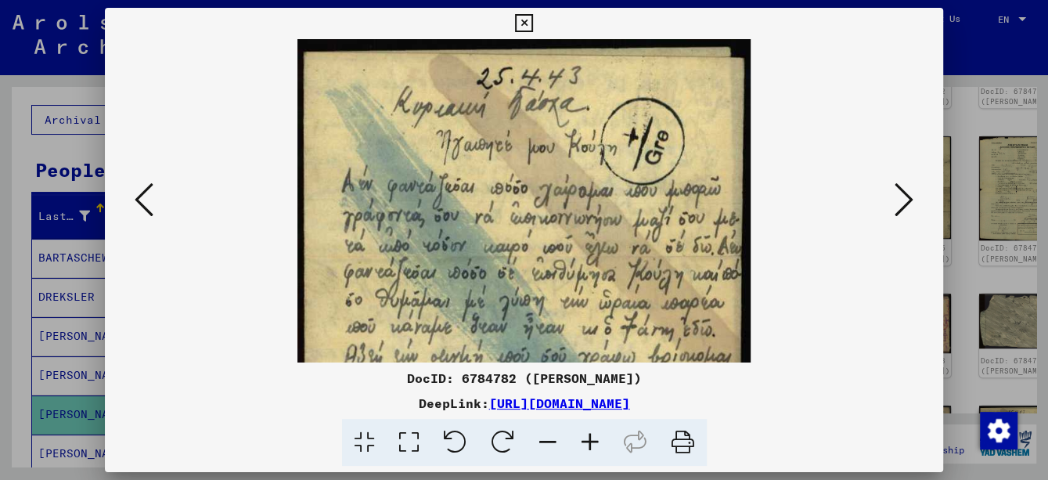
click at [589, 444] on icon at bounding box center [590, 443] width 42 height 48
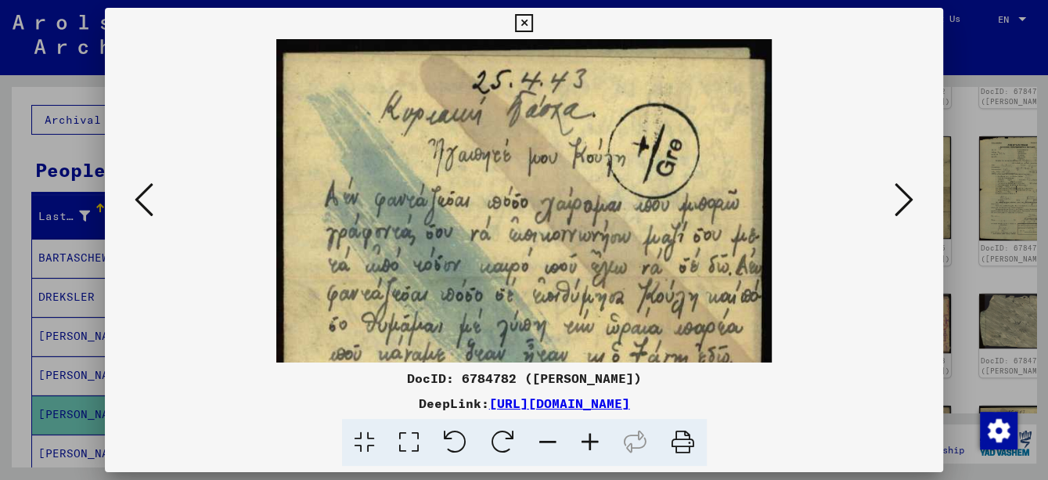
click at [589, 444] on icon at bounding box center [590, 443] width 42 height 48
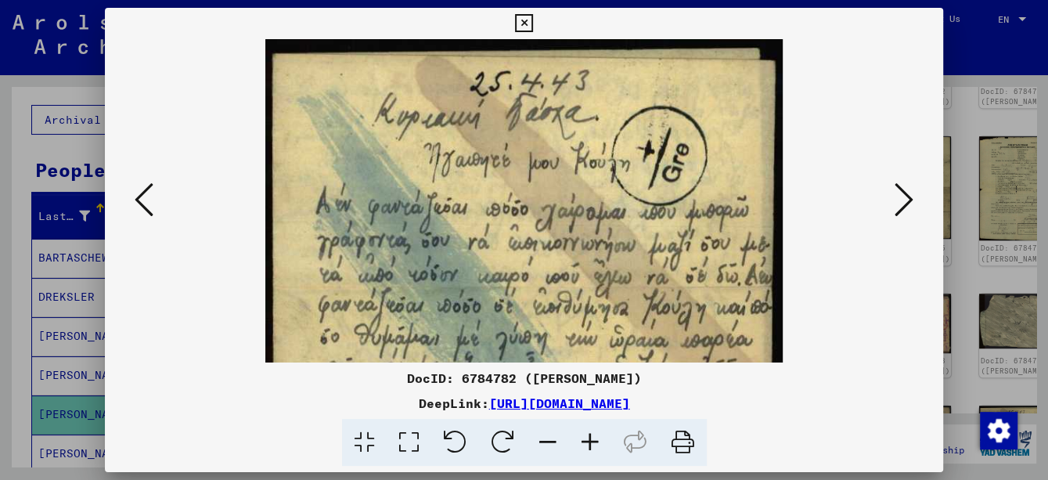
click at [589, 444] on icon at bounding box center [590, 443] width 42 height 48
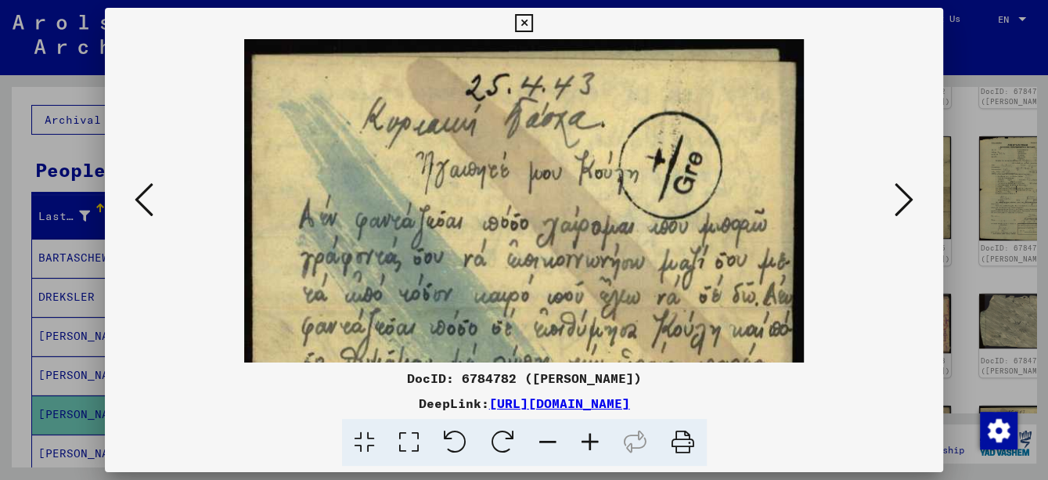
click at [589, 444] on icon at bounding box center [590, 443] width 42 height 48
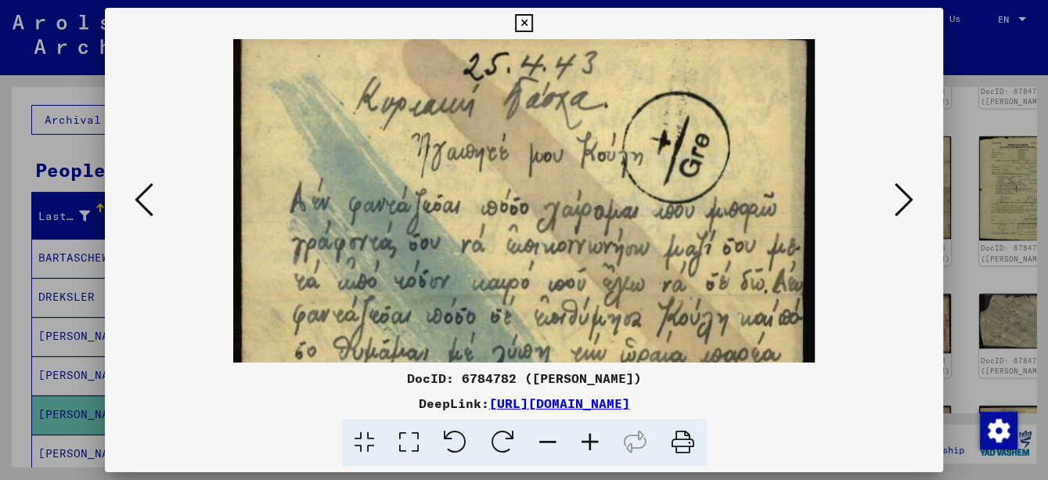
scroll to position [38, 0]
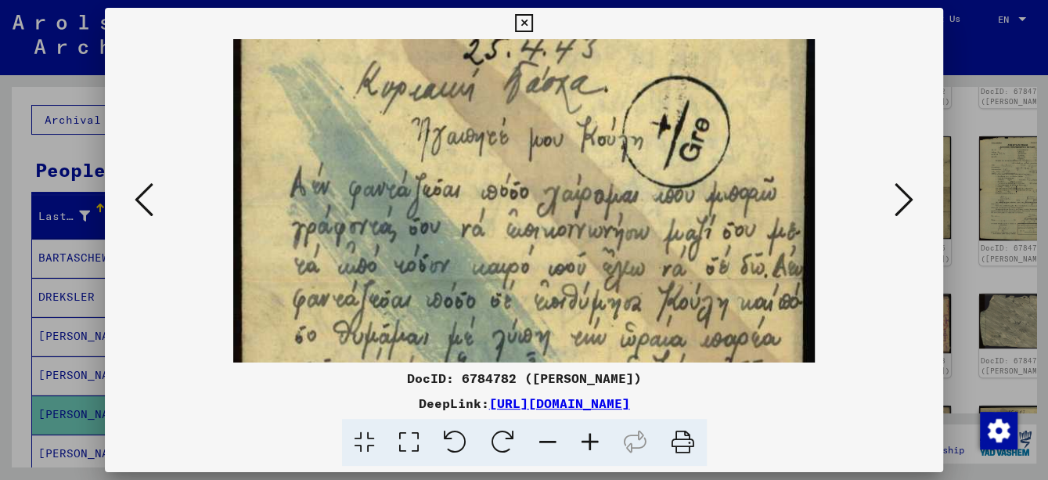
drag, startPoint x: 548, startPoint y: 318, endPoint x: 538, endPoint y: 279, distance: 40.2
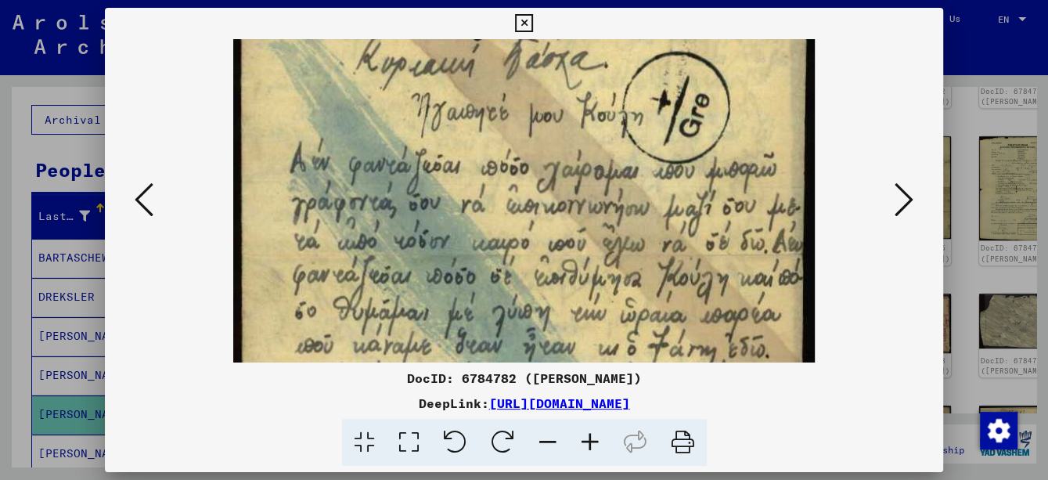
scroll to position [65, 0]
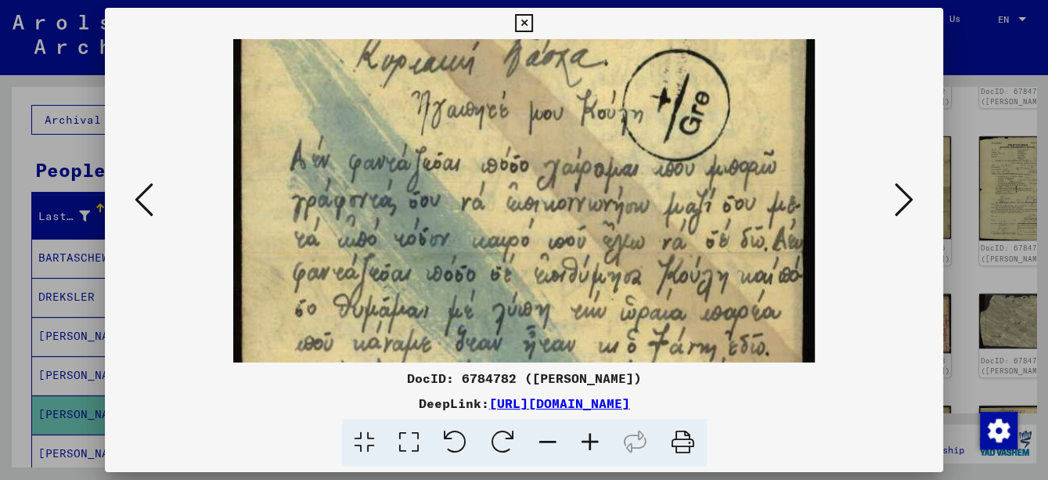
drag, startPoint x: 566, startPoint y: 309, endPoint x: 565, endPoint y: 282, distance: 27.4
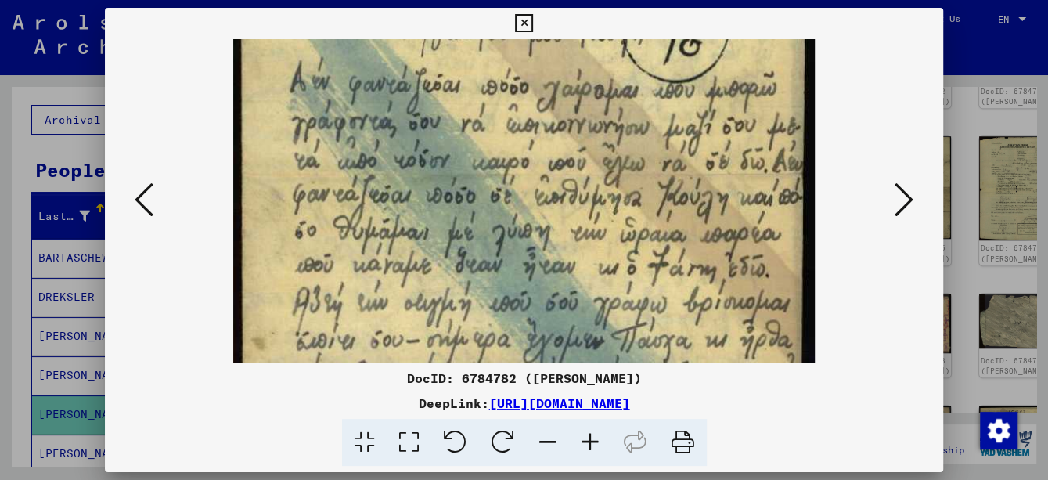
scroll to position [146, 0]
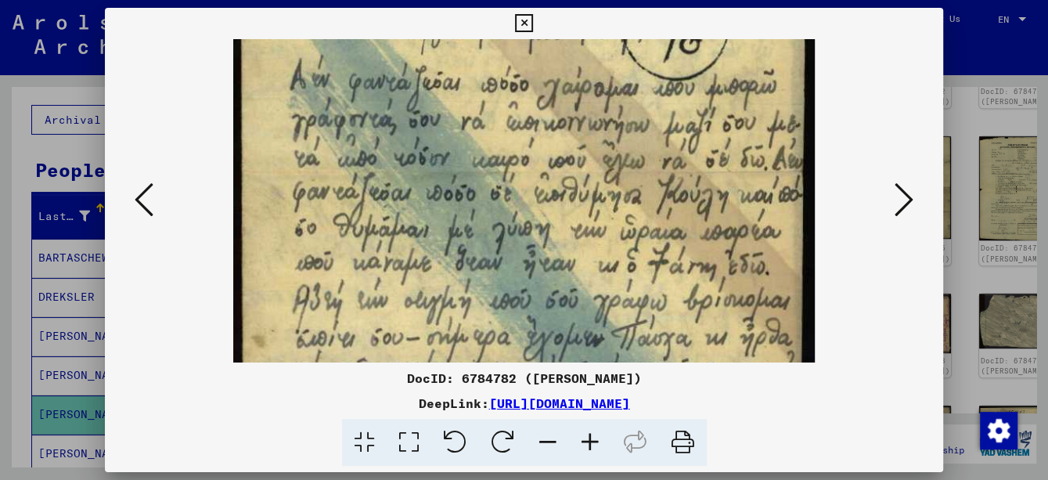
drag, startPoint x: 586, startPoint y: 336, endPoint x: 570, endPoint y: 255, distance: 82.3
click at [570, 255] on img at bounding box center [523, 427] width 581 height 1067
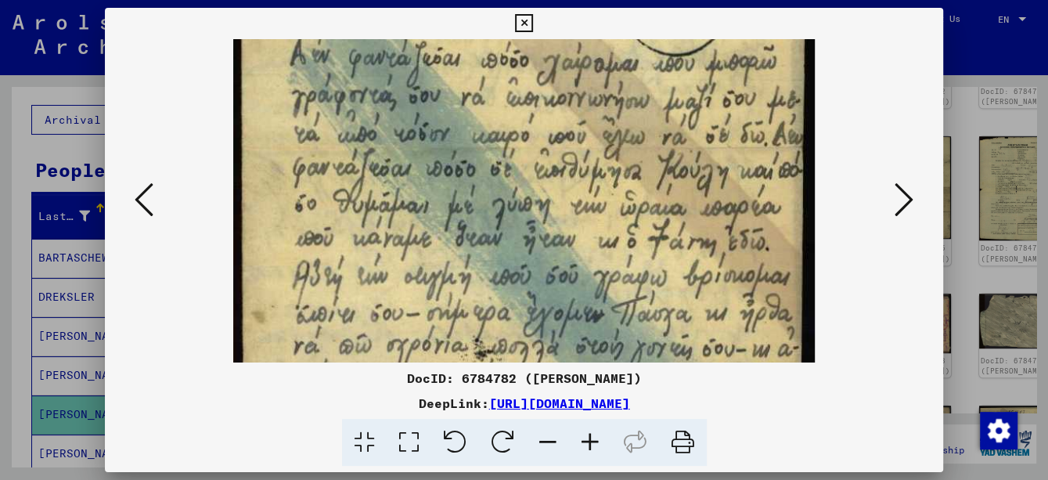
scroll to position [175, 0]
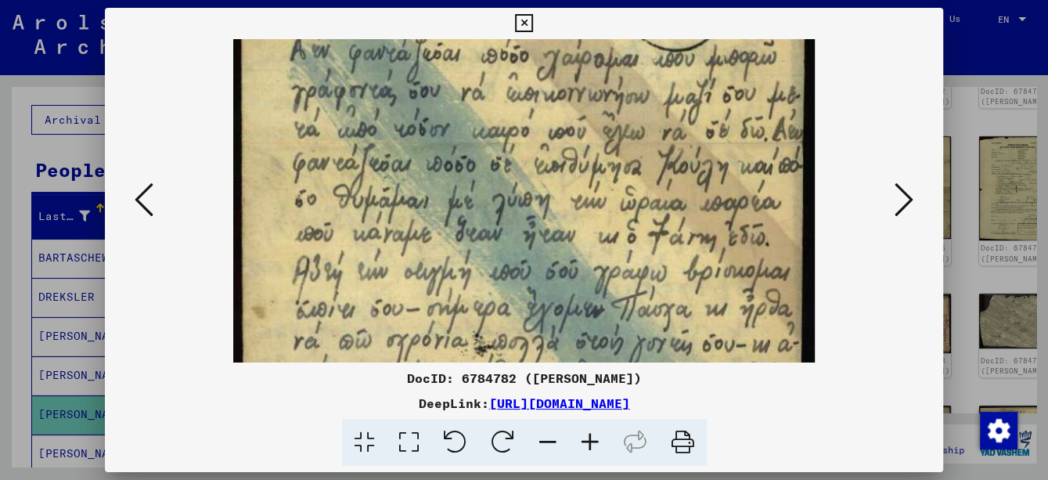
drag, startPoint x: 599, startPoint y: 314, endPoint x: 593, endPoint y: 284, distance: 30.2
click at [593, 284] on img at bounding box center [523, 398] width 581 height 1067
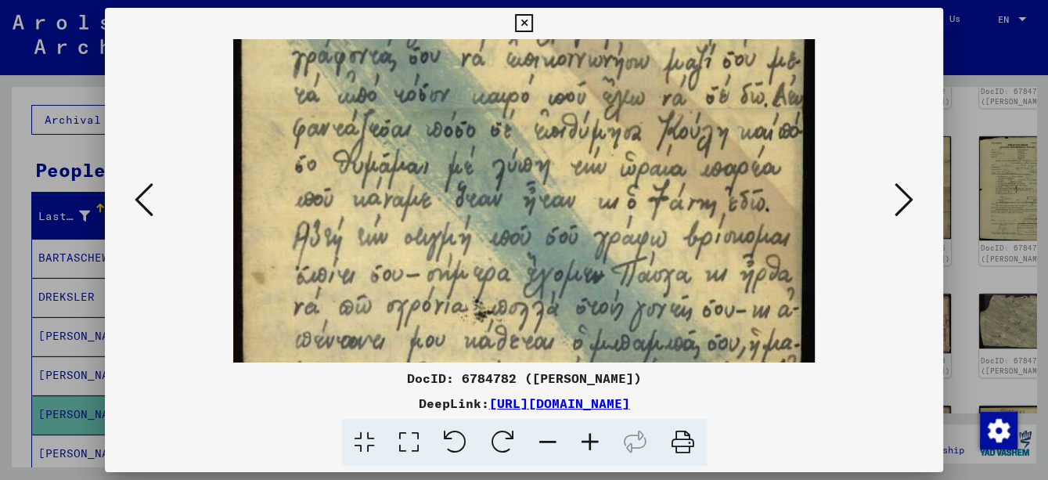
drag, startPoint x: 596, startPoint y: 313, endPoint x: 588, endPoint y: 275, distance: 39.0
click at [588, 275] on img at bounding box center [523, 363] width 581 height 1067
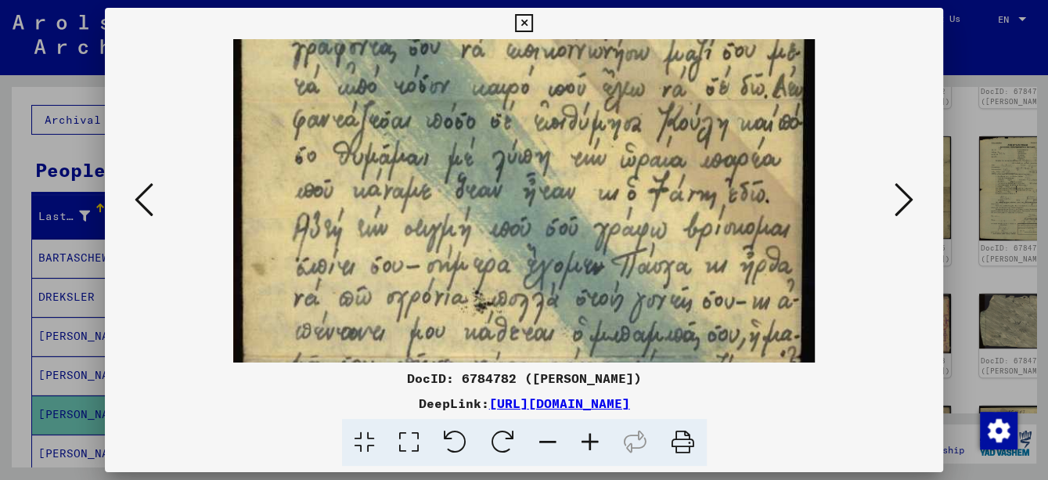
scroll to position [223, 0]
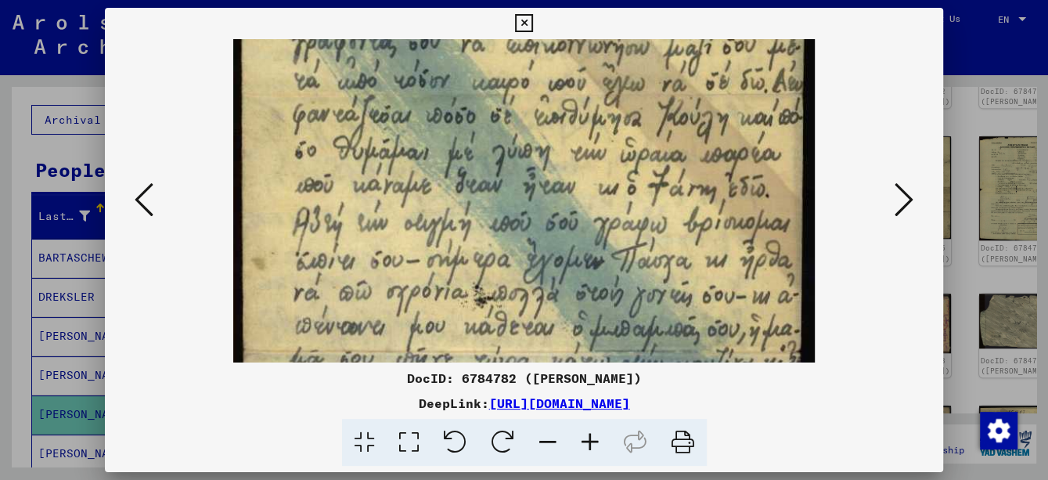
drag, startPoint x: 604, startPoint y: 332, endPoint x: 605, endPoint y: 315, distance: 16.5
click at [605, 315] on img at bounding box center [523, 349] width 581 height 1067
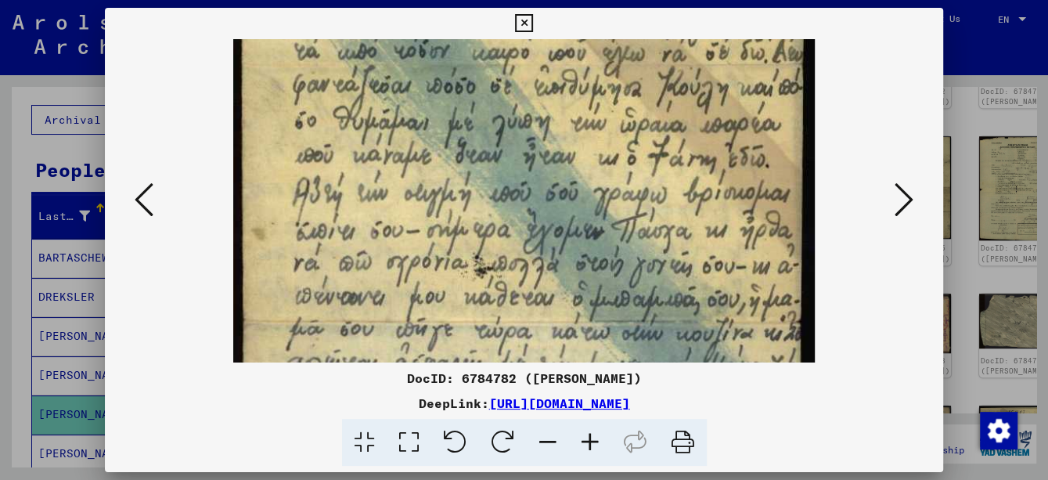
drag, startPoint x: 665, startPoint y: 326, endPoint x: 656, endPoint y: 293, distance: 34.2
click at [656, 293] on img at bounding box center [523, 319] width 581 height 1067
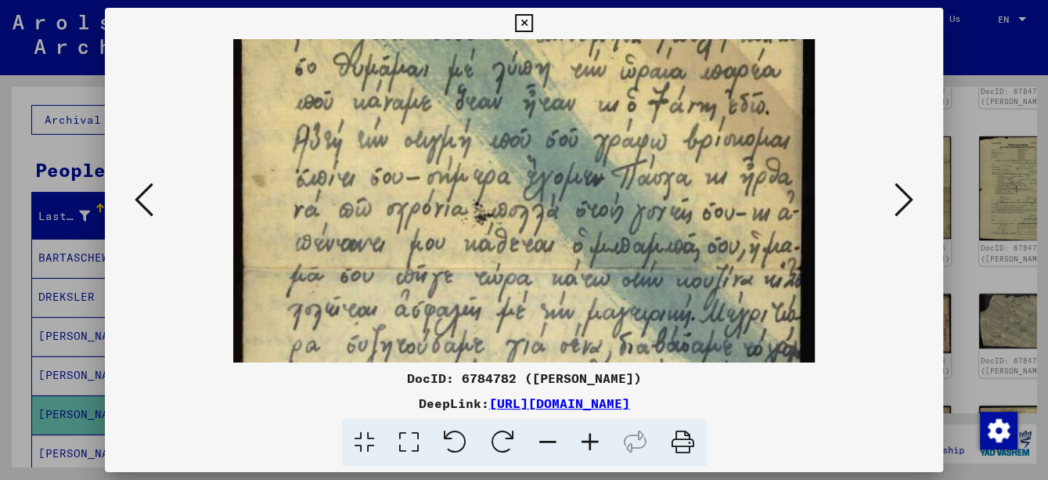
scroll to position [307, 0]
drag, startPoint x: 654, startPoint y: 326, endPoint x: 650, endPoint y: 264, distance: 61.2
click at [650, 264] on img at bounding box center [523, 265] width 581 height 1067
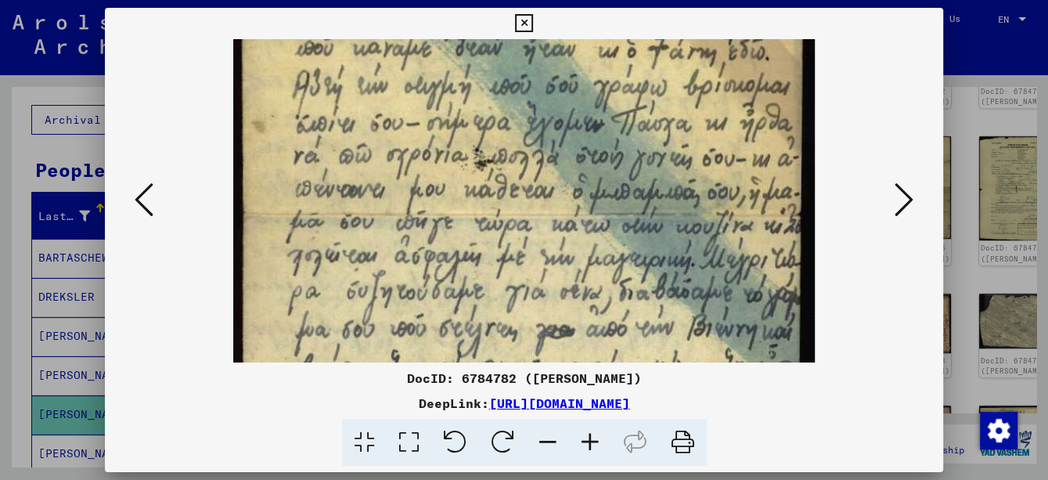
scroll to position [363, 0]
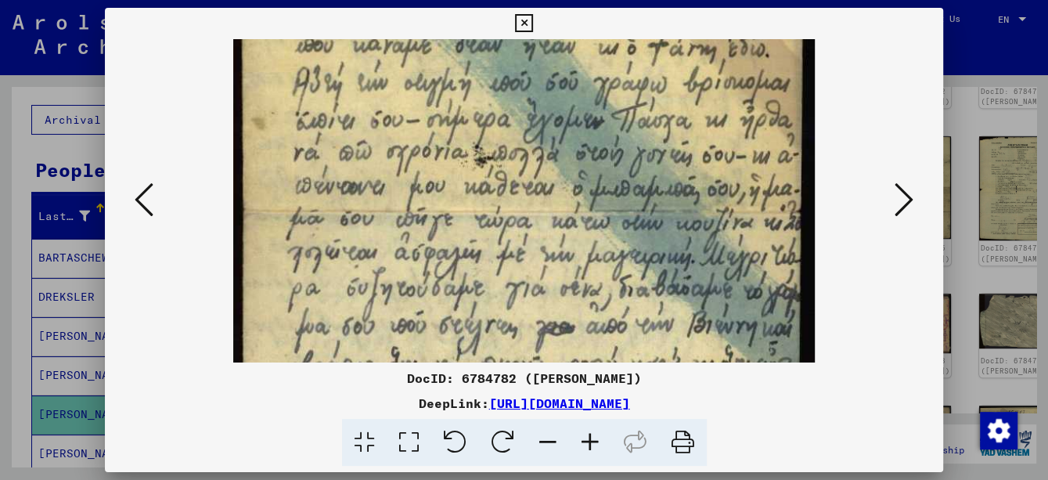
drag, startPoint x: 655, startPoint y: 317, endPoint x: 596, endPoint y: 255, distance: 85.8
click at [596, 255] on img at bounding box center [523, 209] width 581 height 1067
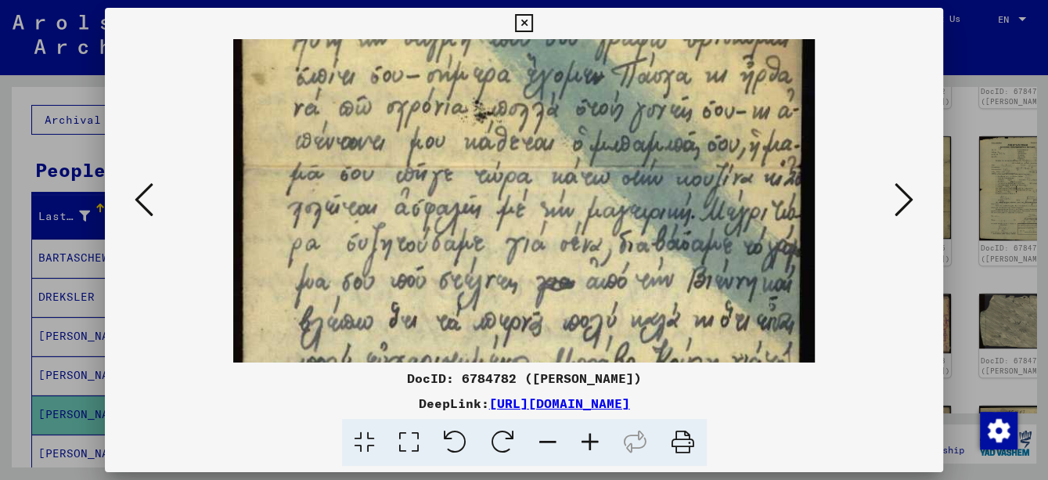
scroll to position [411, 0]
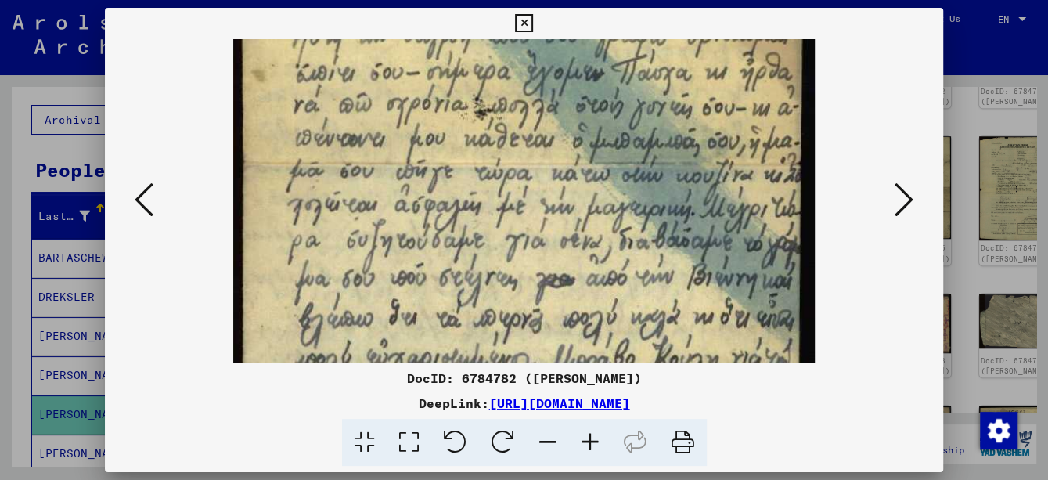
drag, startPoint x: 605, startPoint y: 322, endPoint x: 597, endPoint y: 264, distance: 58.4
click at [597, 264] on img at bounding box center [523, 161] width 581 height 1067
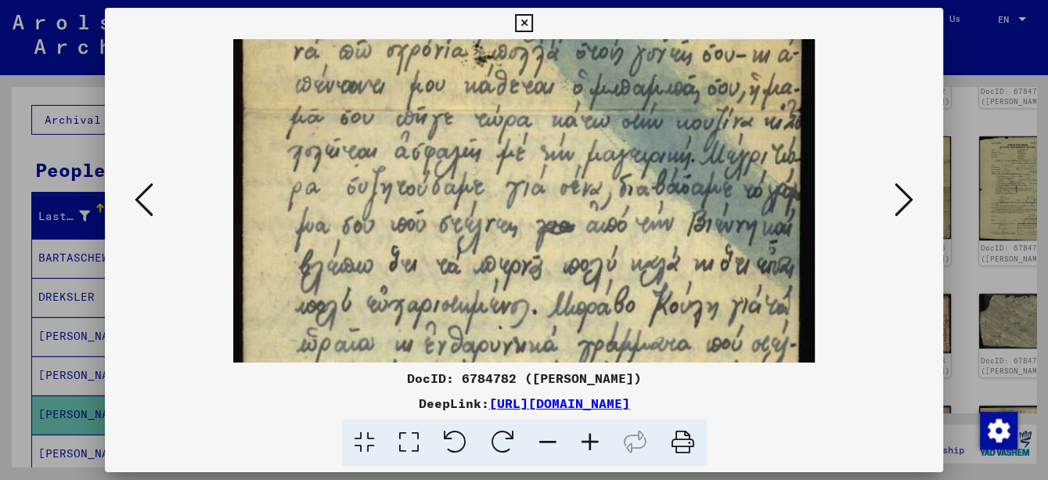
drag, startPoint x: 608, startPoint y: 320, endPoint x: 602, endPoint y: 259, distance: 61.4
click at [602, 259] on img at bounding box center [523, 108] width 581 height 1067
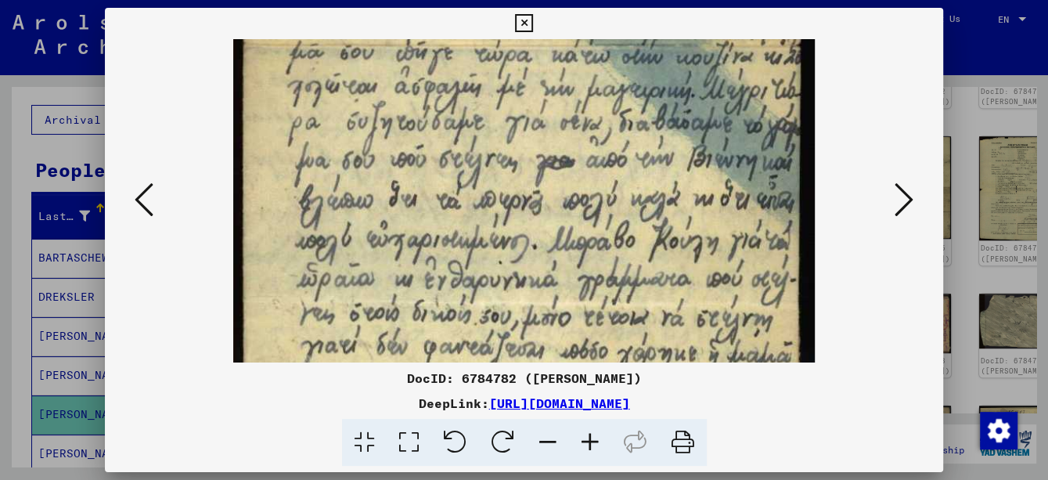
scroll to position [541, 0]
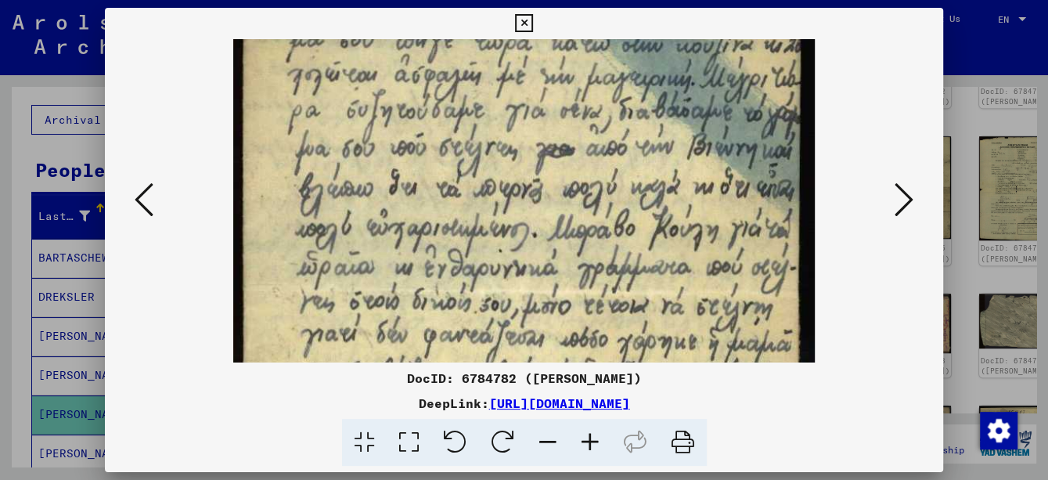
drag, startPoint x: 623, startPoint y: 333, endPoint x: 617, endPoint y: 257, distance: 75.4
click at [617, 257] on img at bounding box center [523, 31] width 581 height 1067
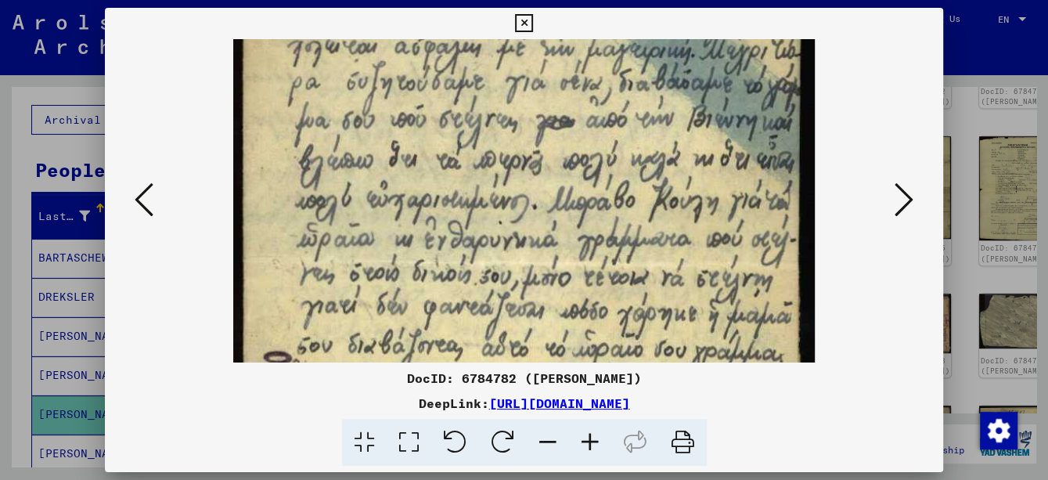
scroll to position [570, 0]
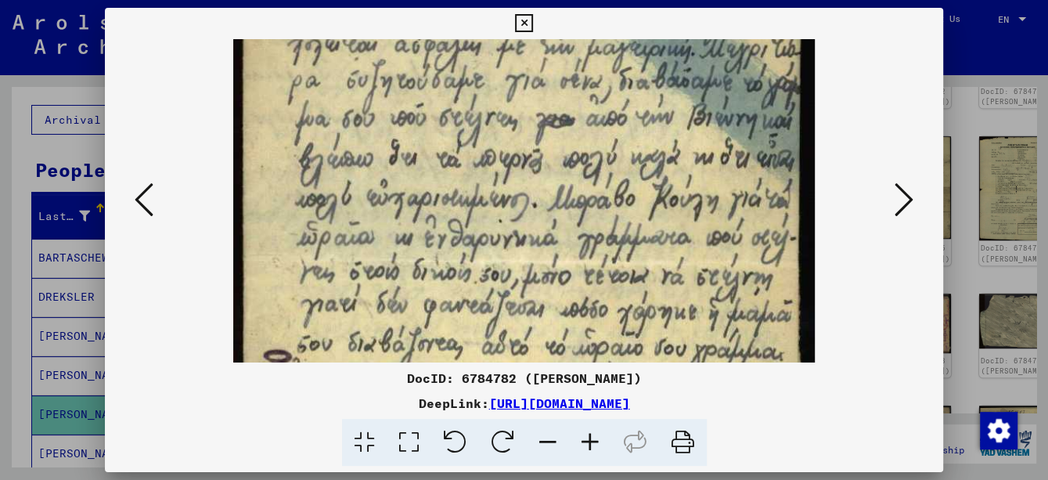
drag, startPoint x: 629, startPoint y: 315, endPoint x: 629, endPoint y: 286, distance: 29.7
click at [629, 286] on img at bounding box center [523, 2] width 581 height 1067
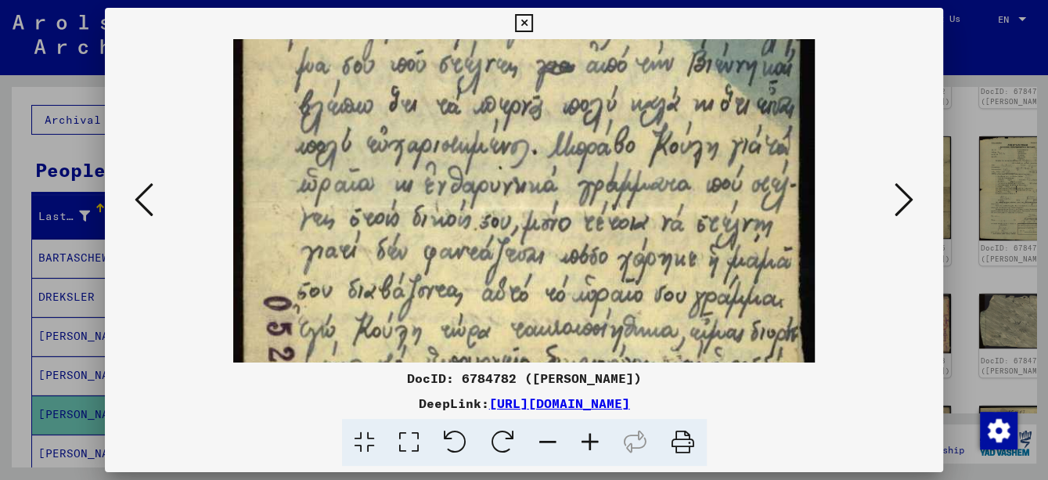
scroll to position [633, 0]
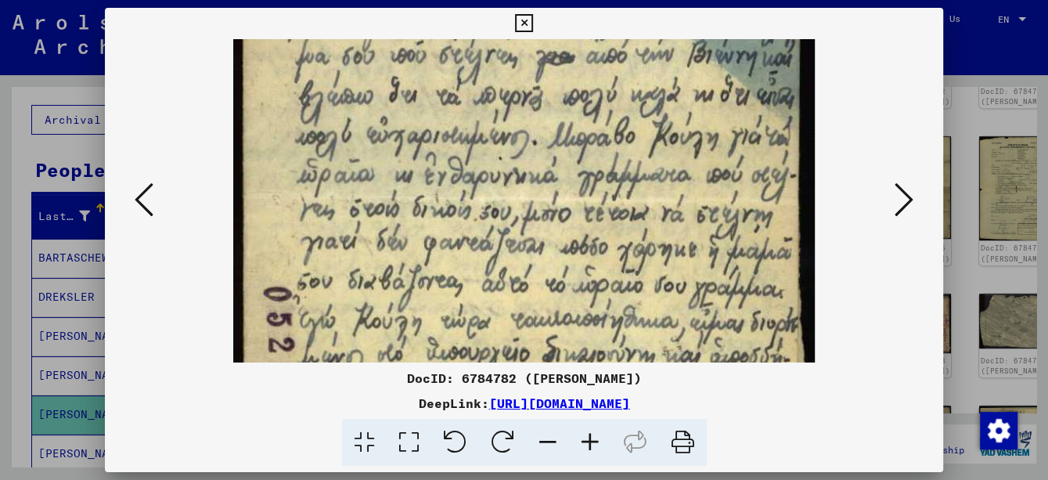
drag, startPoint x: 629, startPoint y: 312, endPoint x: 614, endPoint y: 250, distance: 63.6
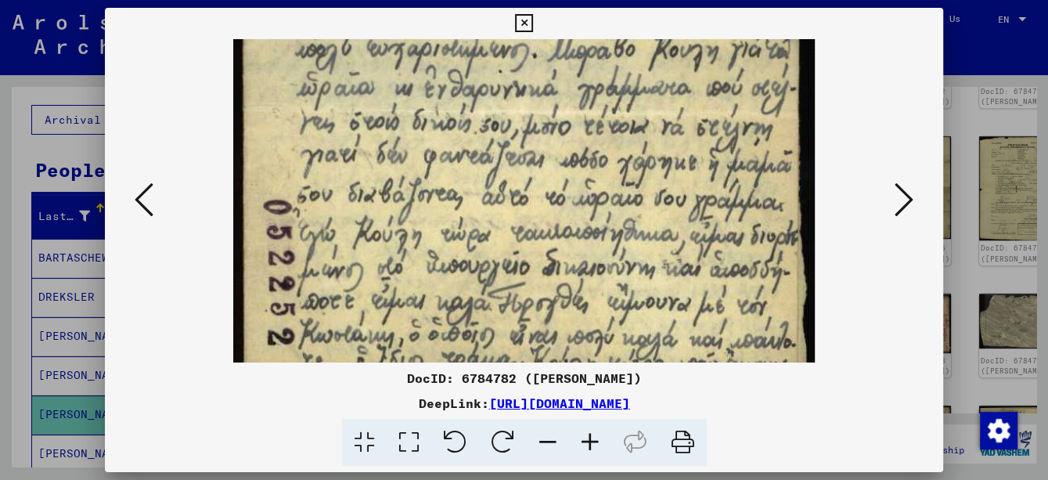
scroll to position [725, 0]
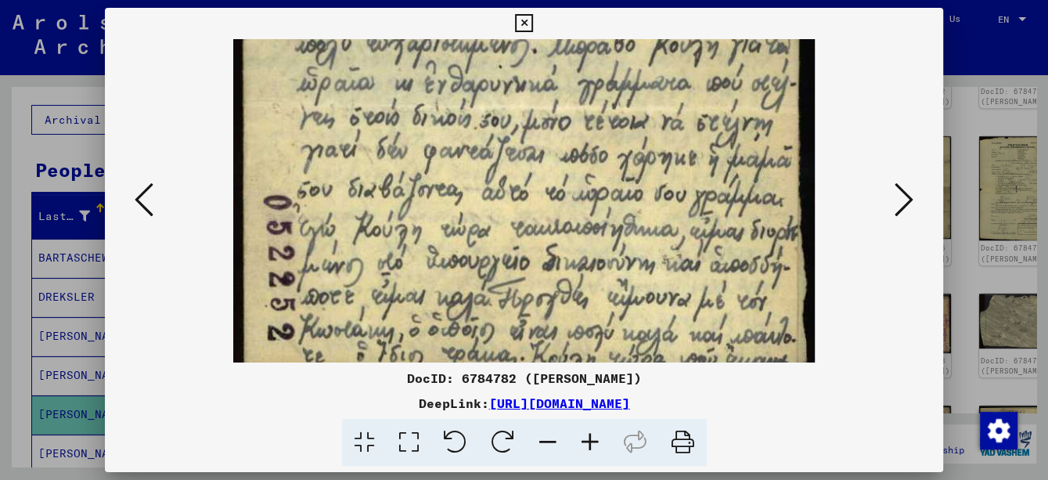
drag, startPoint x: 618, startPoint y: 316, endPoint x: 606, endPoint y: 211, distance: 105.6
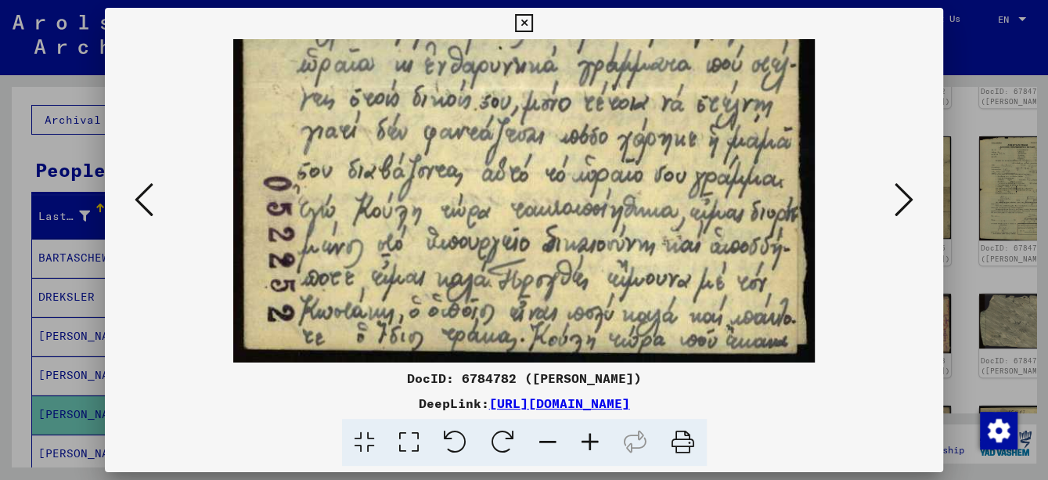
drag, startPoint x: 610, startPoint y: 293, endPoint x: 615, endPoint y: 254, distance: 40.3
click at [905, 203] on icon at bounding box center [903, 200] width 19 height 38
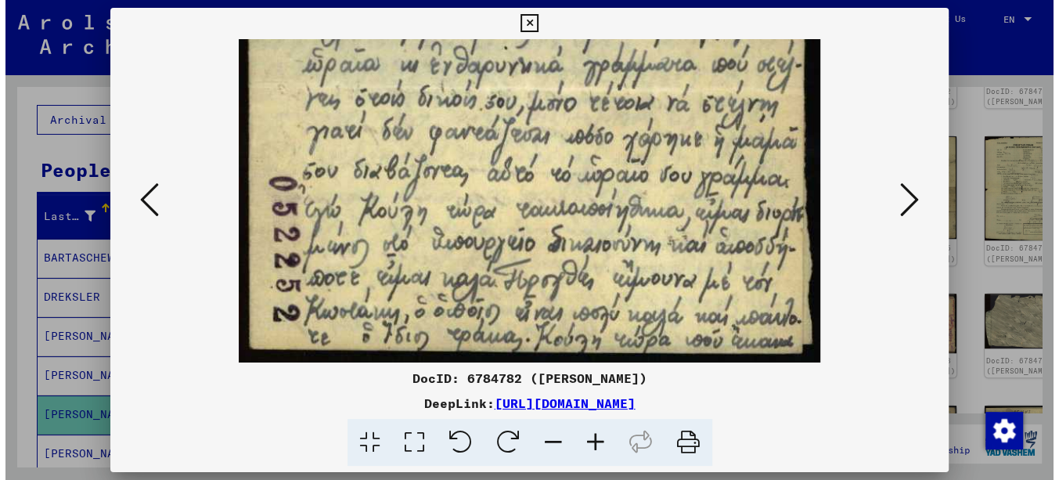
scroll to position [0, 0]
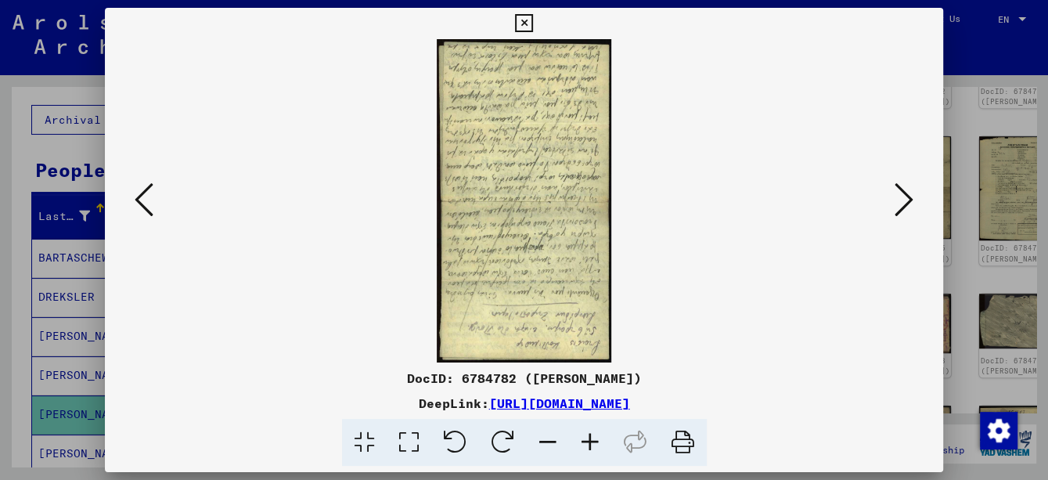
click at [596, 443] on icon at bounding box center [590, 443] width 42 height 48
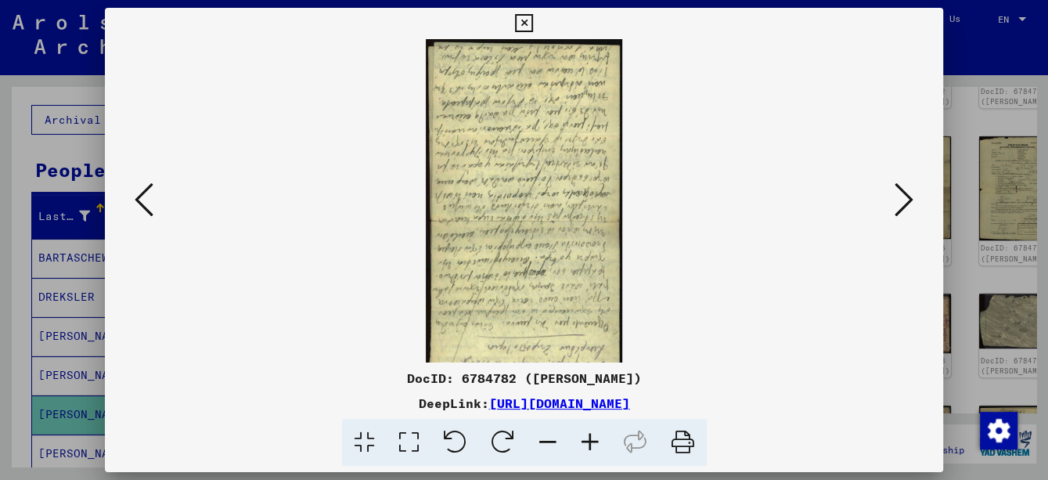
click at [596, 443] on icon at bounding box center [590, 443] width 42 height 48
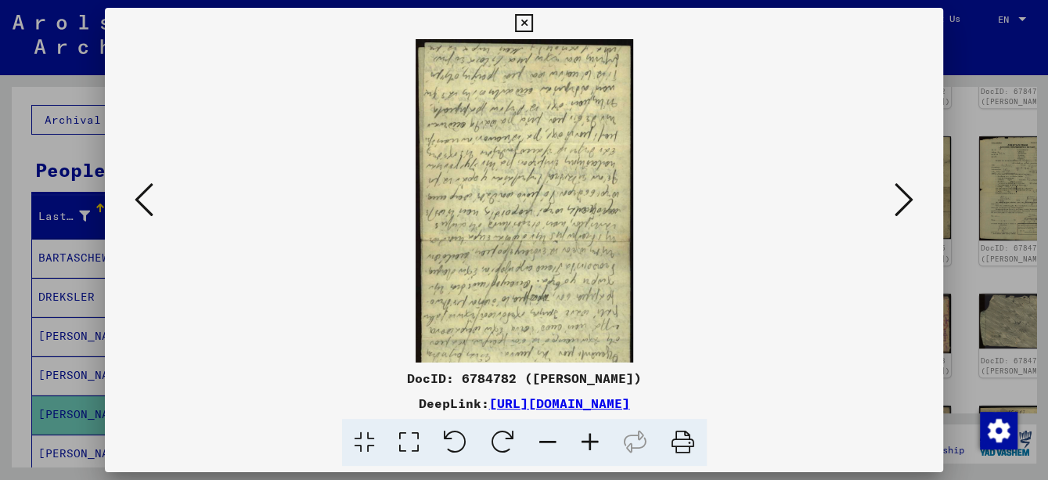
click at [596, 443] on icon at bounding box center [590, 443] width 42 height 48
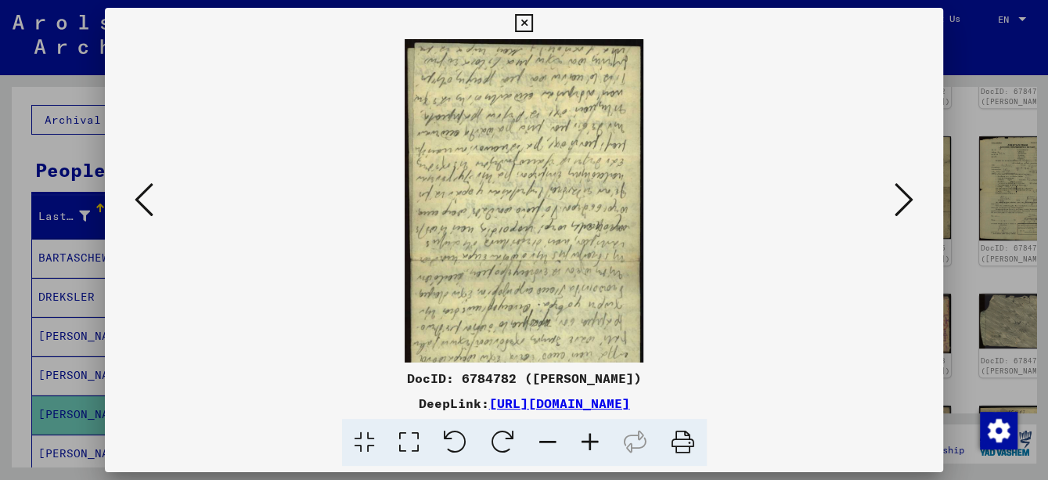
click at [596, 443] on icon at bounding box center [590, 443] width 42 height 48
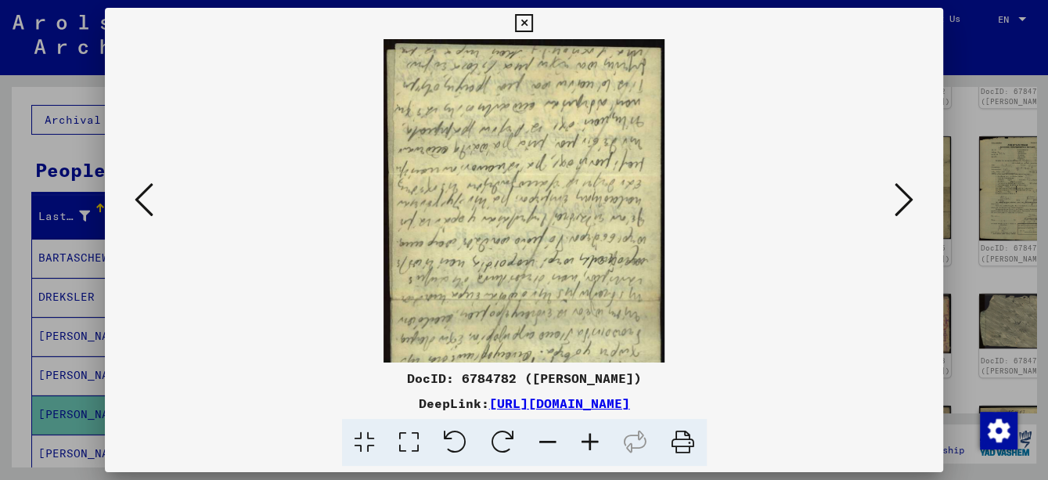
click at [509, 441] on icon at bounding box center [503, 443] width 48 height 48
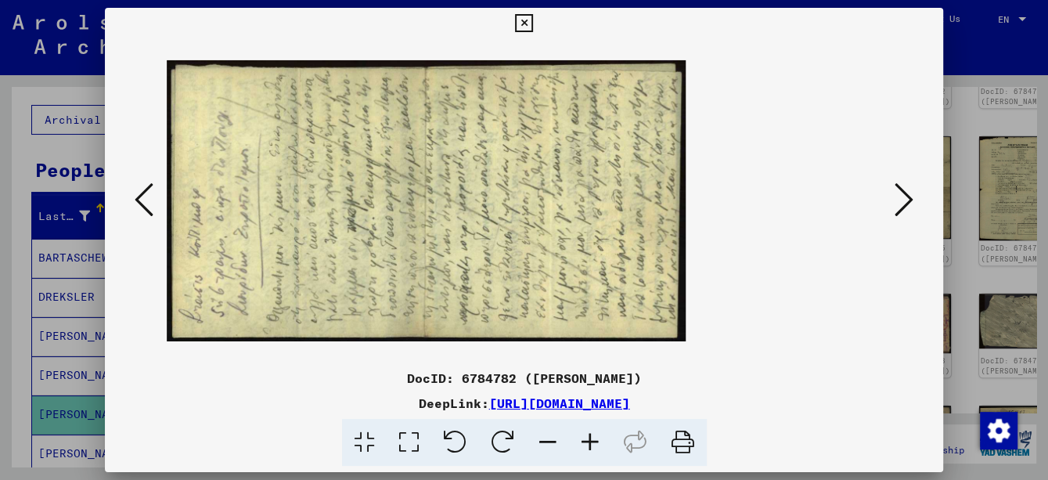
click at [509, 441] on icon at bounding box center [503, 443] width 48 height 48
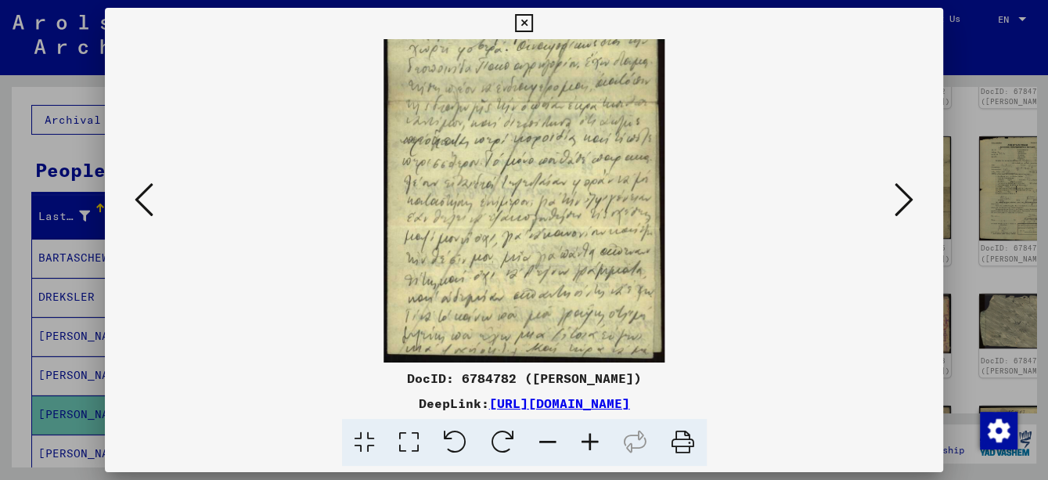
drag, startPoint x: 552, startPoint y: 166, endPoint x: 568, endPoint y: 303, distance: 137.9
click at [568, 303] on img at bounding box center [523, 102] width 281 height 519
click at [589, 445] on icon at bounding box center [590, 443] width 42 height 48
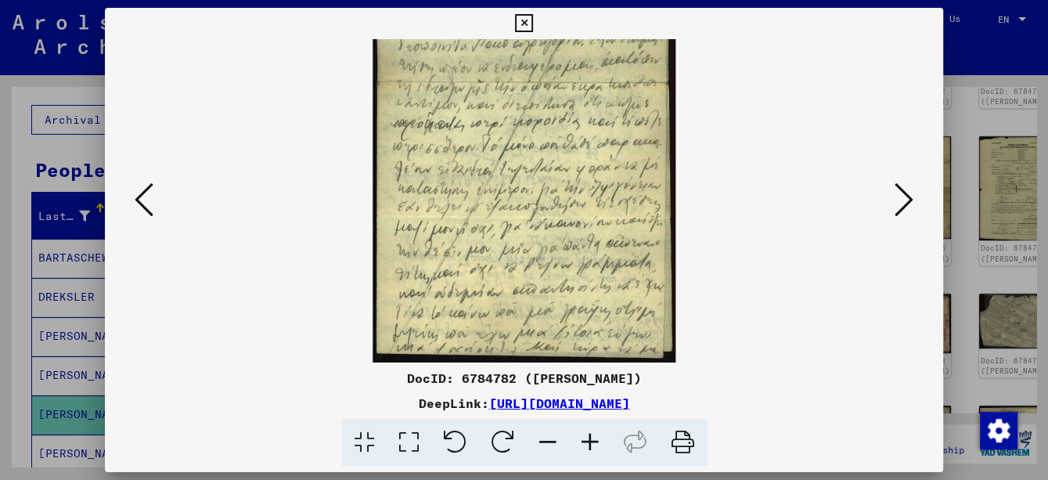
click at [591, 445] on icon at bounding box center [590, 443] width 42 height 48
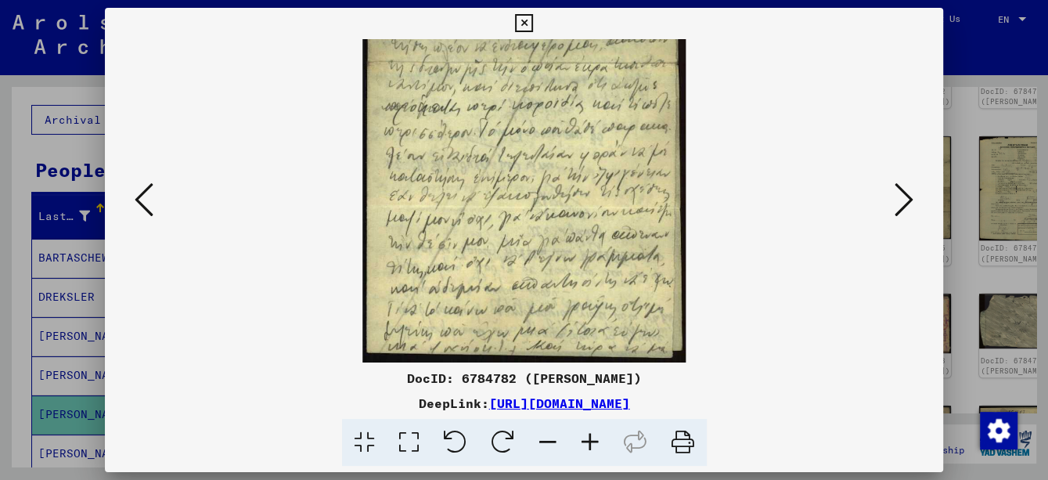
click at [591, 445] on icon at bounding box center [590, 443] width 42 height 48
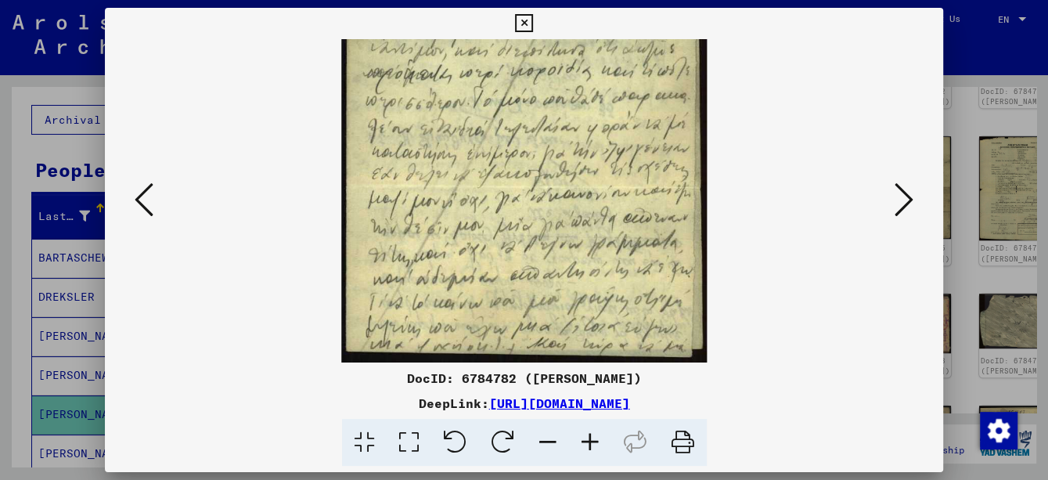
click at [592, 445] on icon at bounding box center [590, 443] width 42 height 48
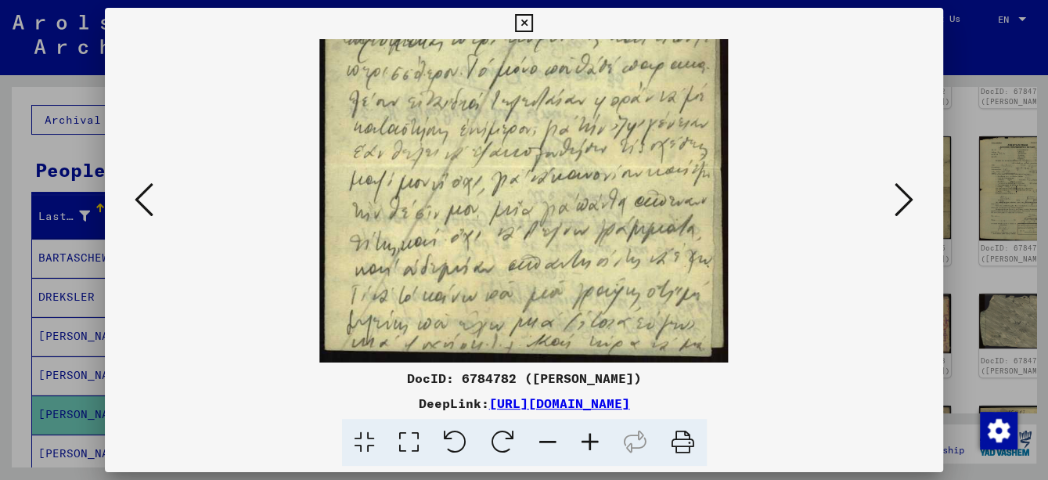
drag, startPoint x: 585, startPoint y: 158, endPoint x: 594, endPoint y: 290, distance: 131.7
drag, startPoint x: 603, startPoint y: 158, endPoint x: 606, endPoint y: 293, distance: 134.6
click at [556, 441] on icon at bounding box center [548, 443] width 42 height 48
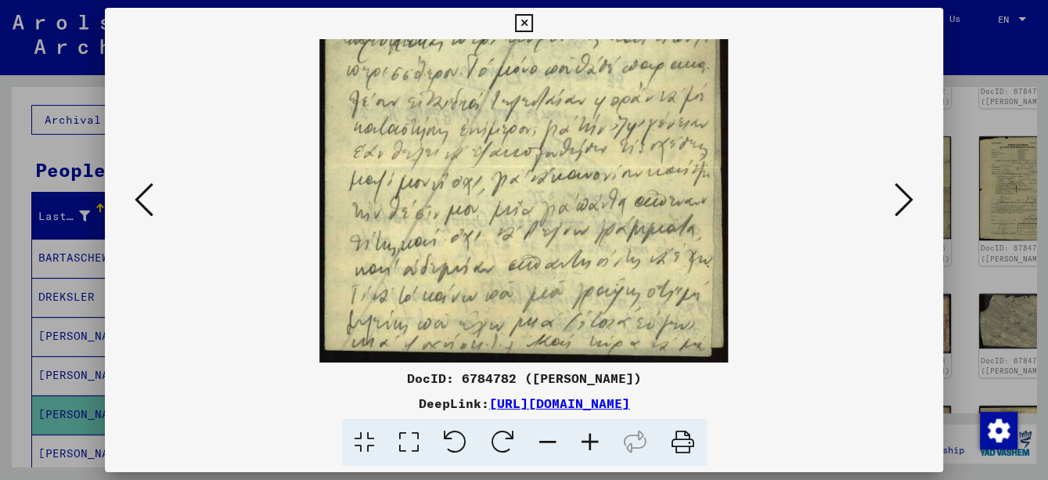
click at [556, 441] on icon at bounding box center [548, 443] width 42 height 48
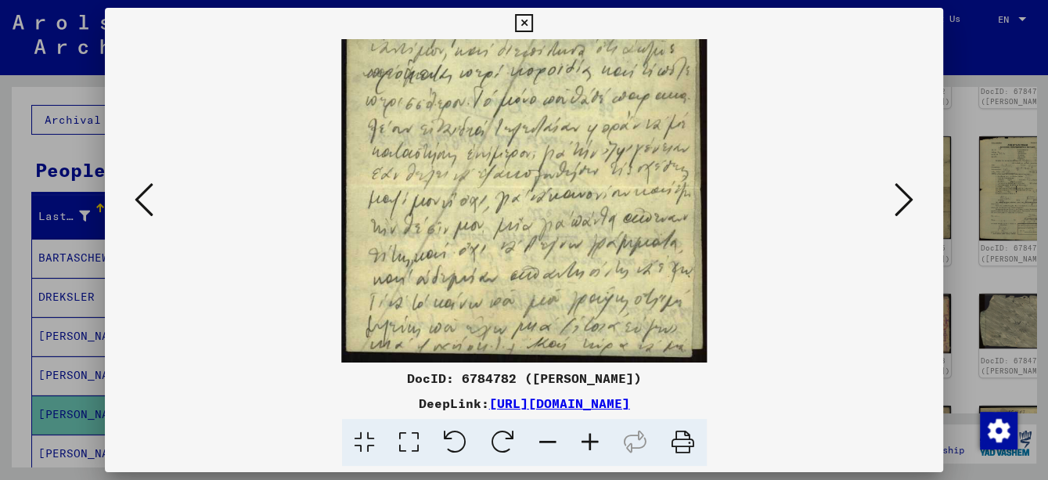
click at [556, 441] on icon at bounding box center [548, 443] width 42 height 48
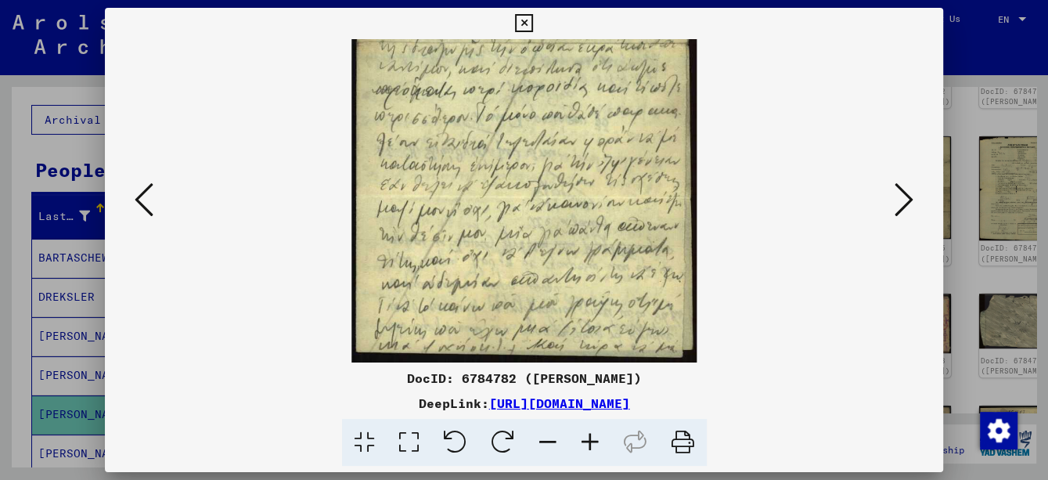
click at [556, 441] on icon at bounding box center [548, 443] width 42 height 48
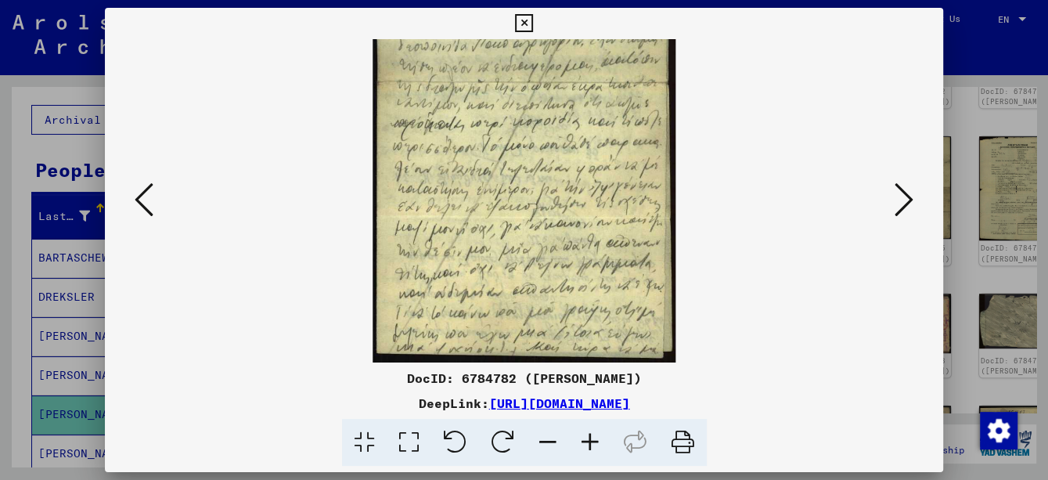
click at [556, 441] on icon at bounding box center [548, 443] width 42 height 48
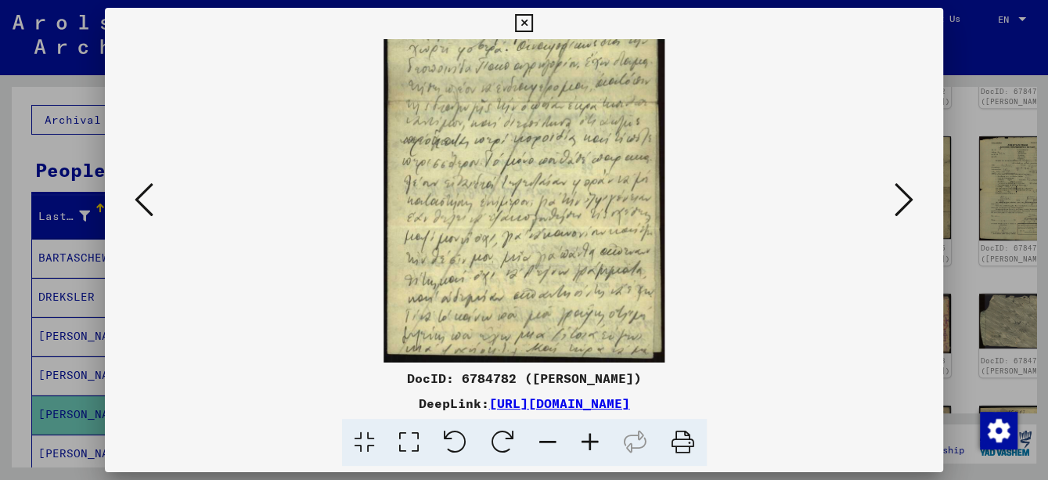
click at [556, 441] on icon at bounding box center [548, 443] width 42 height 48
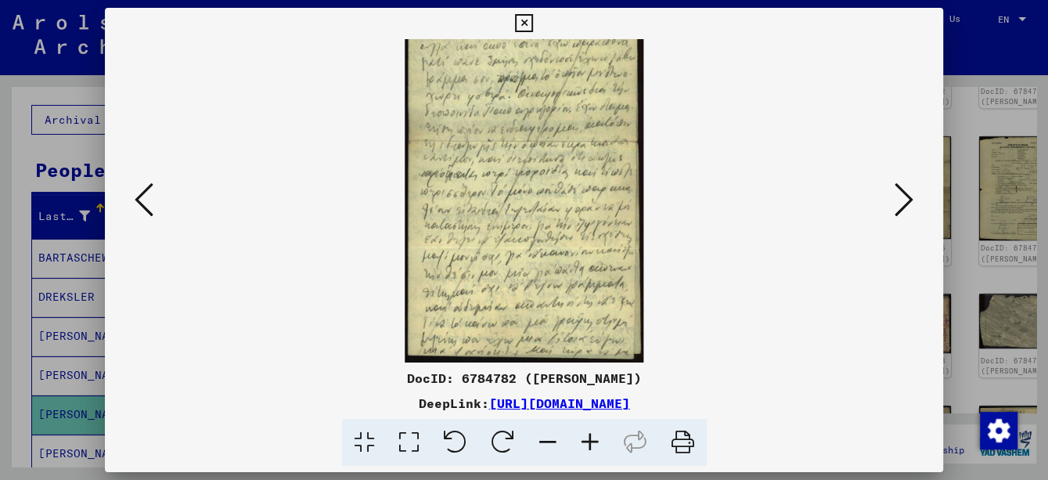
click at [556, 441] on icon at bounding box center [548, 443] width 42 height 48
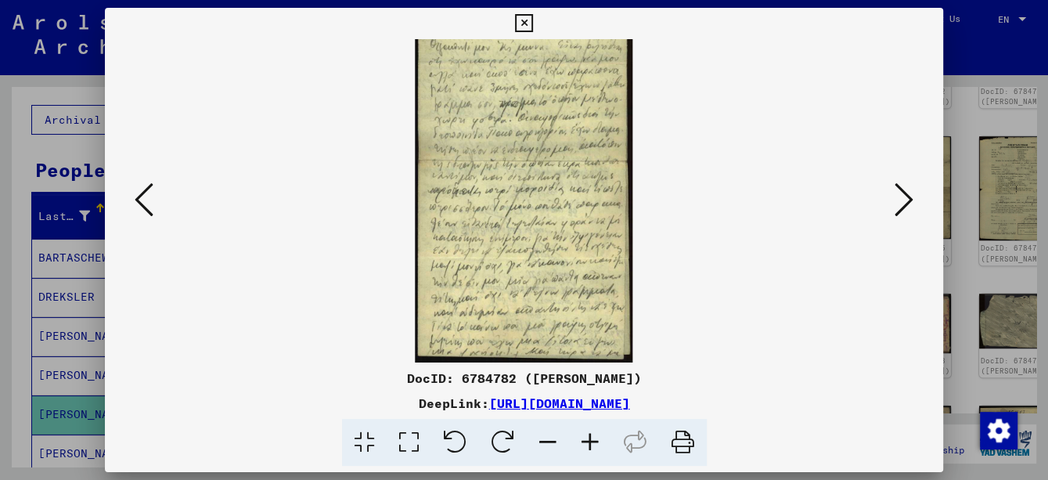
click at [556, 441] on icon at bounding box center [548, 443] width 42 height 48
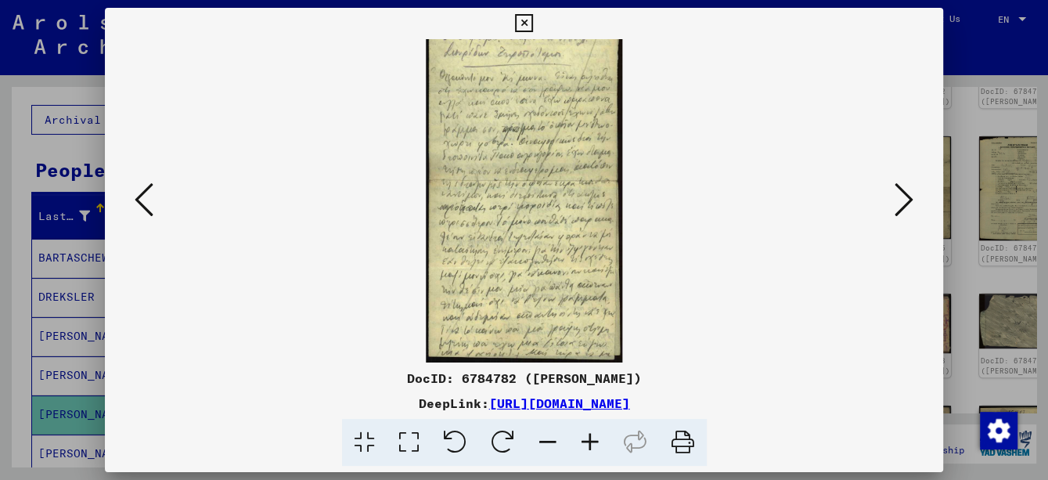
click at [556, 441] on icon at bounding box center [548, 443] width 42 height 48
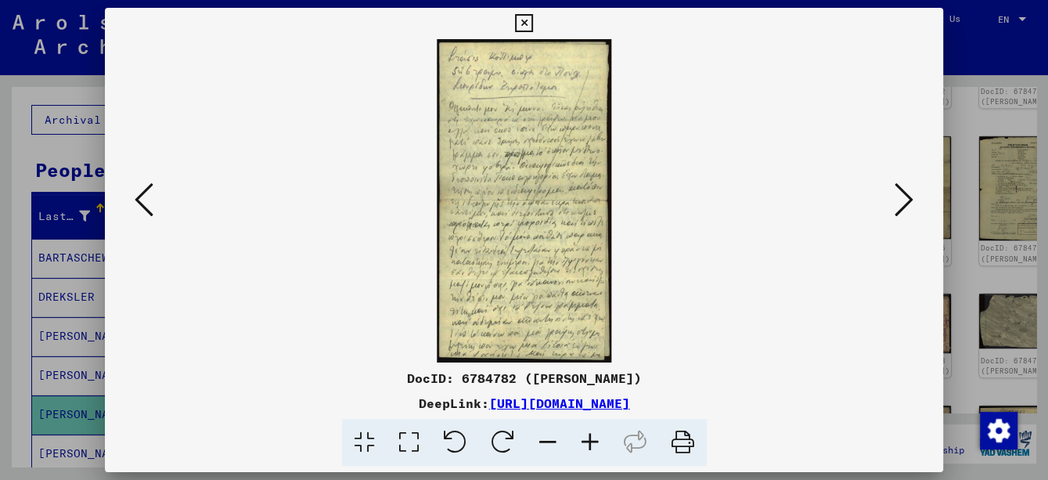
drag, startPoint x: 521, startPoint y: 146, endPoint x: 524, endPoint y: 232, distance: 85.3
click at [524, 232] on img at bounding box center [524, 200] width 175 height 323
click at [593, 437] on icon at bounding box center [590, 443] width 42 height 48
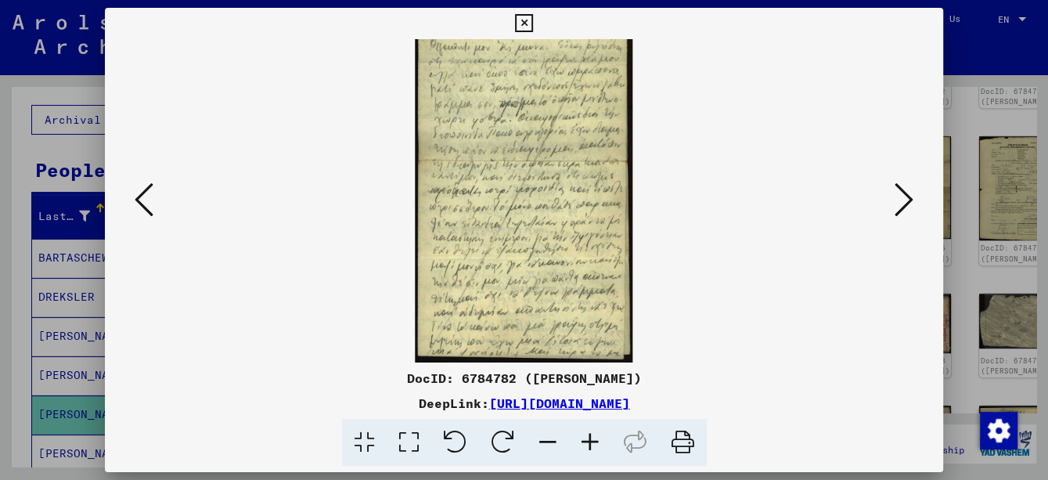
click at [593, 437] on icon at bounding box center [590, 443] width 42 height 48
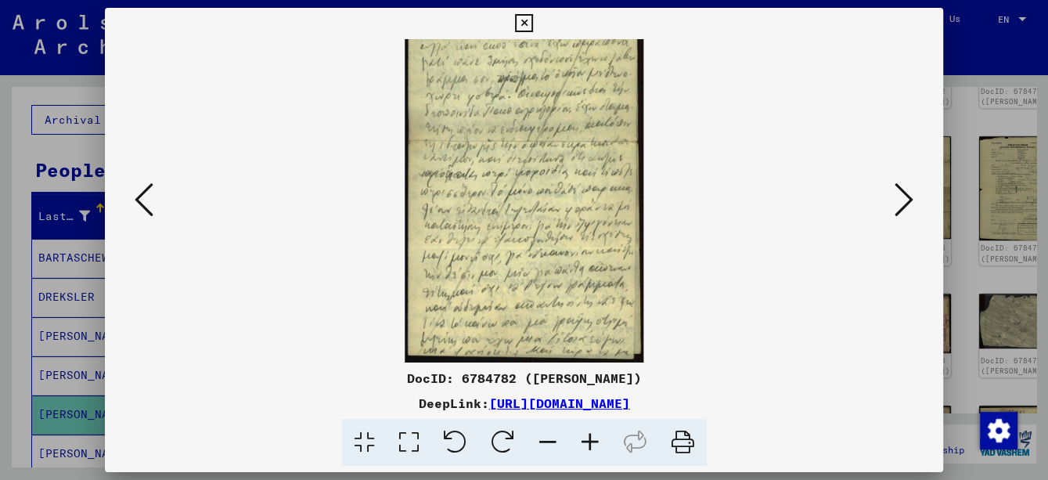
click at [593, 438] on icon at bounding box center [590, 443] width 42 height 48
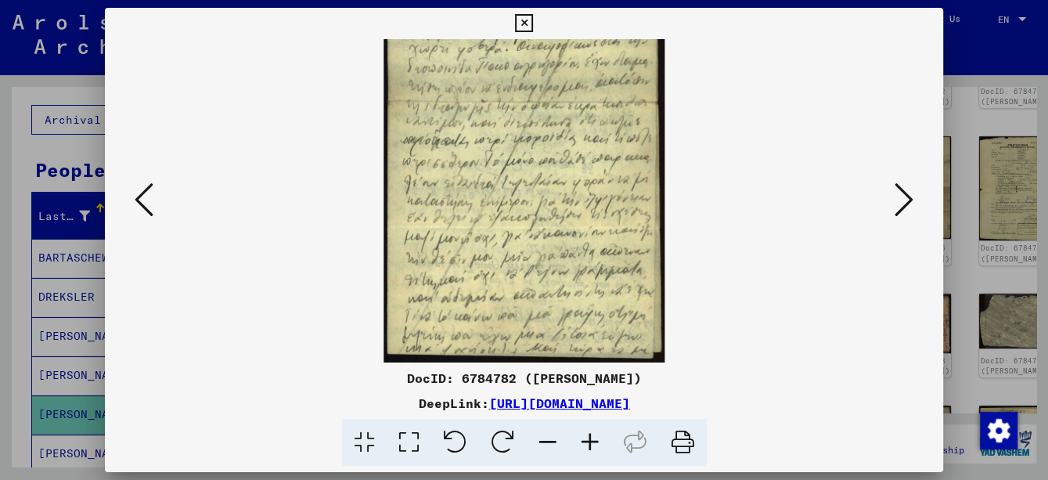
click at [593, 438] on icon at bounding box center [590, 443] width 42 height 48
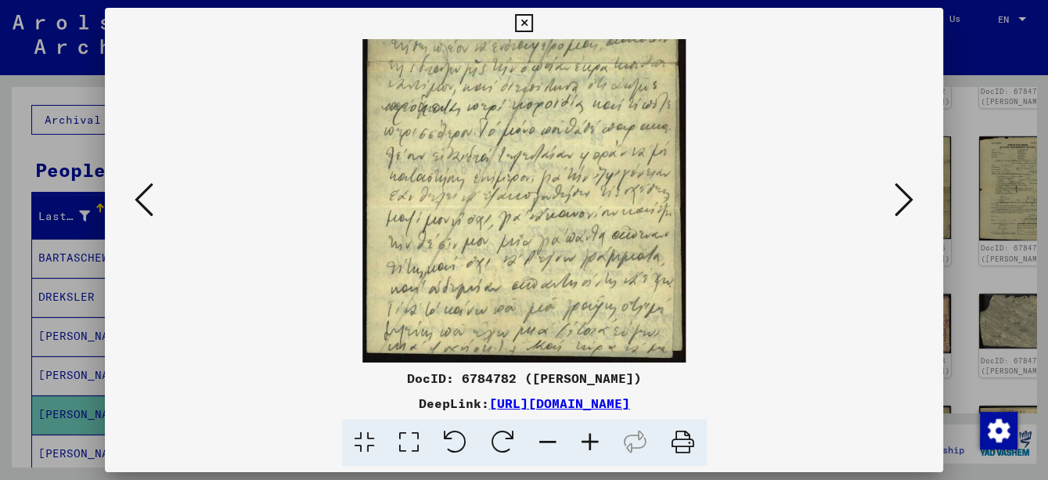
click at [593, 438] on icon at bounding box center [590, 443] width 42 height 48
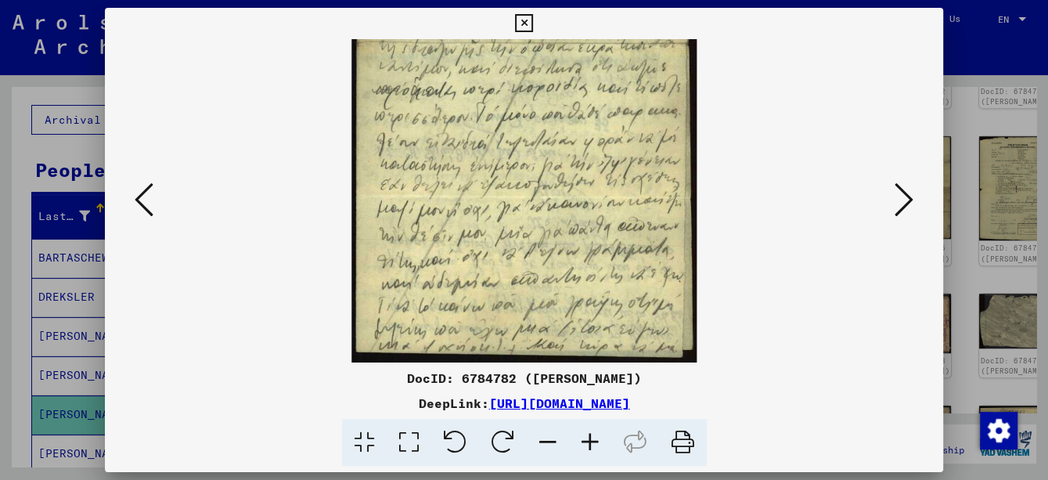
click at [593, 439] on icon at bounding box center [590, 443] width 42 height 48
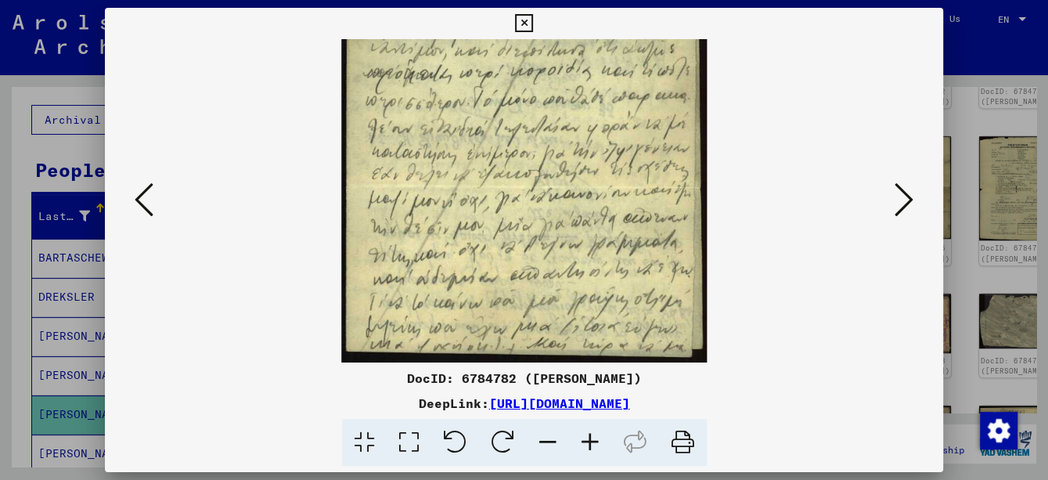
click at [593, 442] on icon at bounding box center [590, 443] width 42 height 48
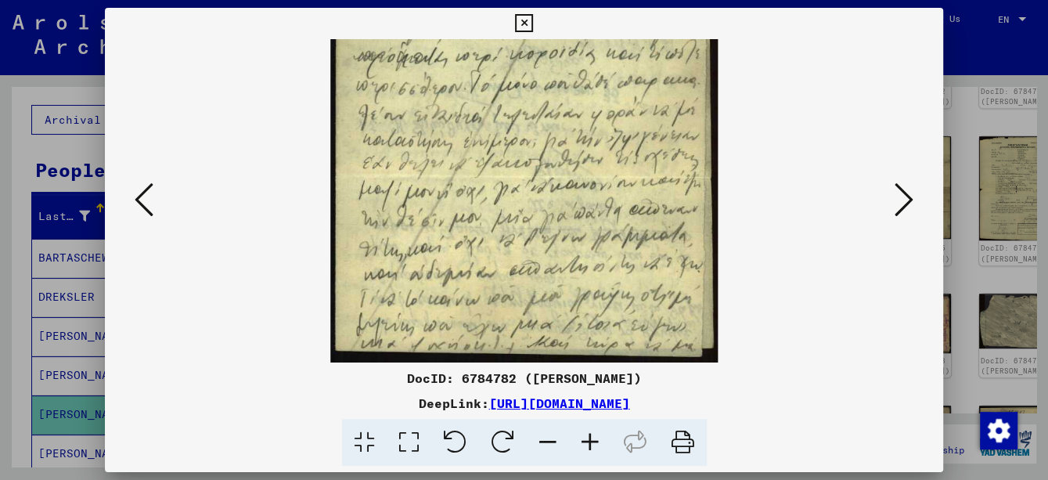
drag, startPoint x: 564, startPoint y: 116, endPoint x: 912, endPoint y: 205, distance: 358.7
click at [575, 181] on img at bounding box center [523, 5] width 387 height 714
drag, startPoint x: 506, startPoint y: 99, endPoint x: 491, endPoint y: 246, distance: 147.9
click at [491, 246] on img at bounding box center [523, 5] width 387 height 714
click at [505, 438] on icon at bounding box center [503, 443] width 48 height 48
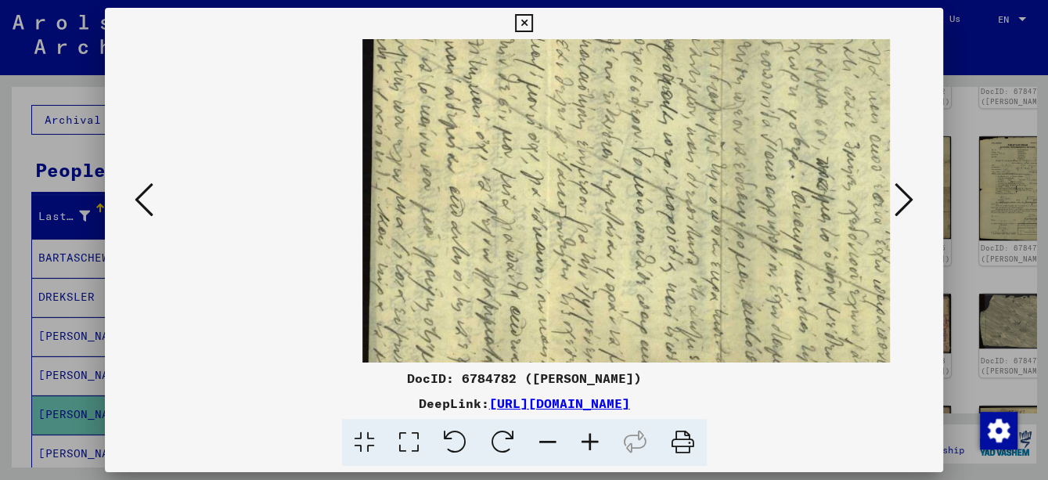
click at [505, 438] on icon at bounding box center [503, 443] width 48 height 48
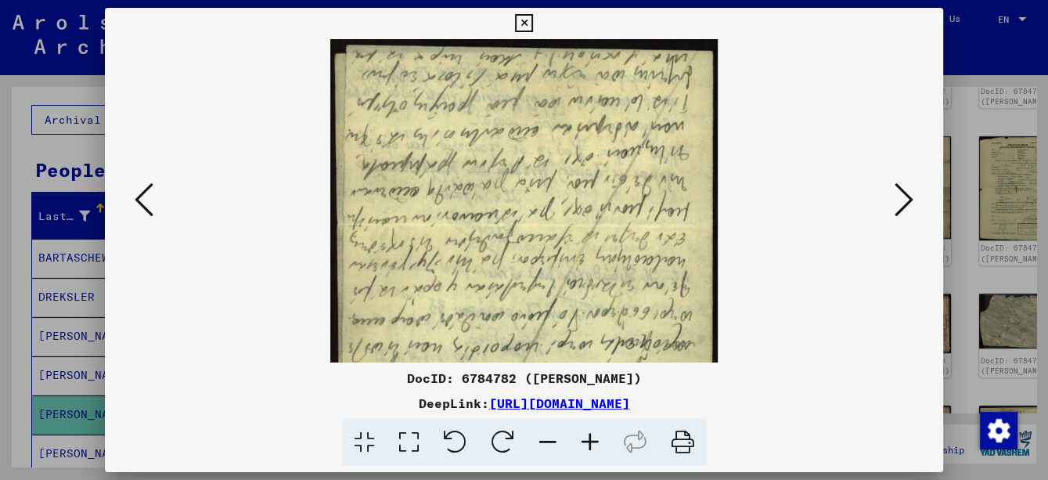
click at [505, 438] on icon at bounding box center [503, 443] width 48 height 48
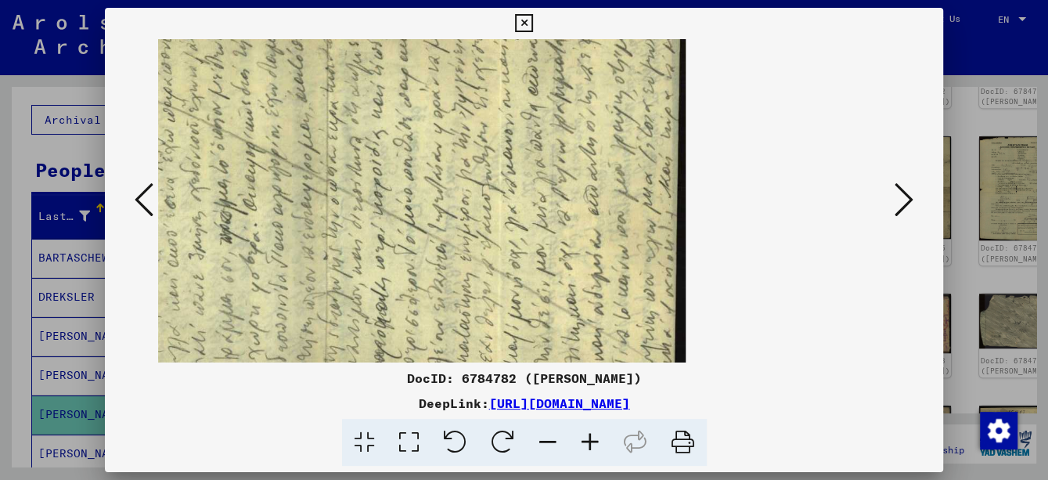
click at [505, 438] on icon at bounding box center [503, 443] width 48 height 48
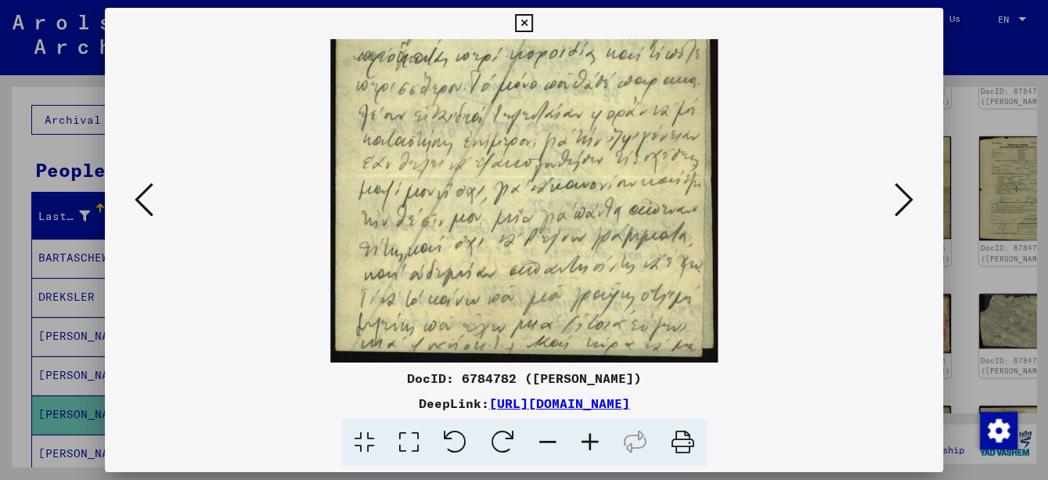
click at [587, 446] on icon at bounding box center [590, 443] width 42 height 48
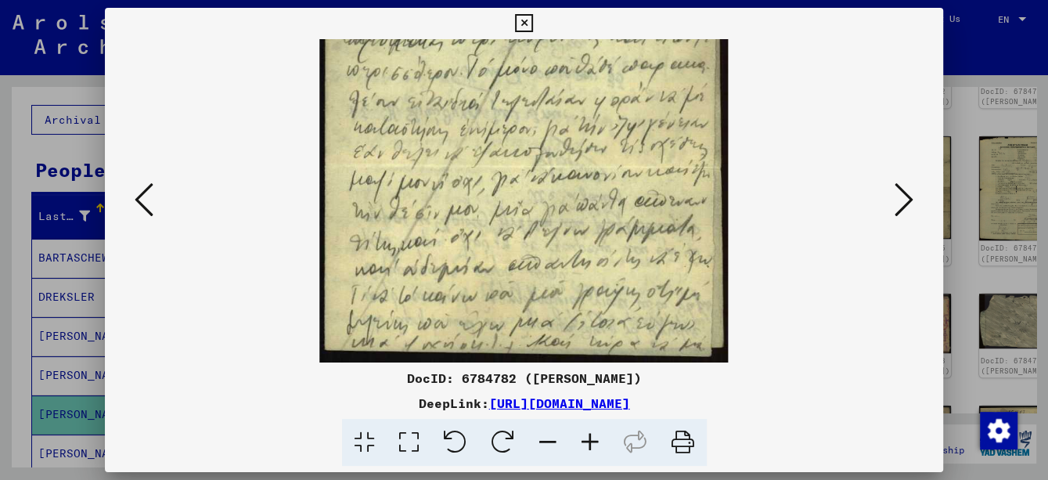
click at [587, 446] on icon at bounding box center [590, 443] width 42 height 48
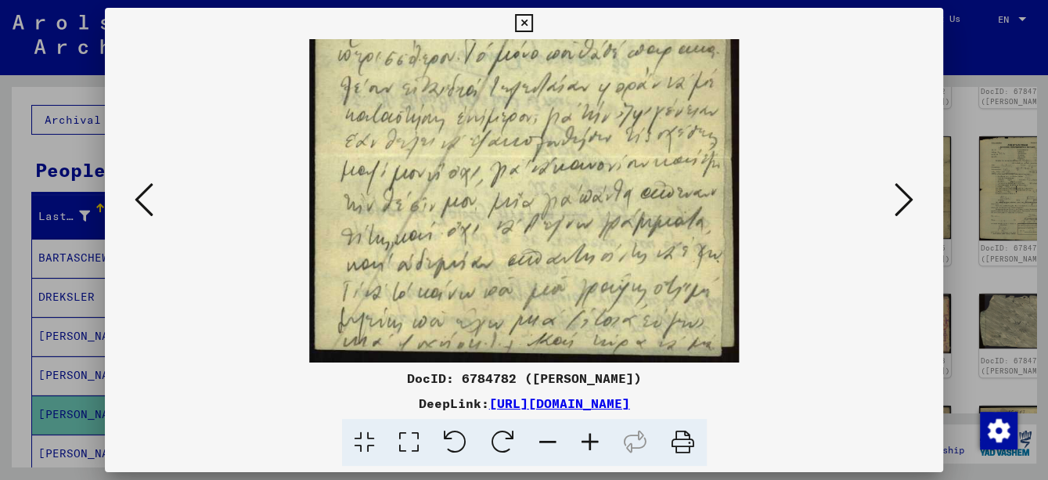
click at [587, 446] on icon at bounding box center [590, 443] width 42 height 48
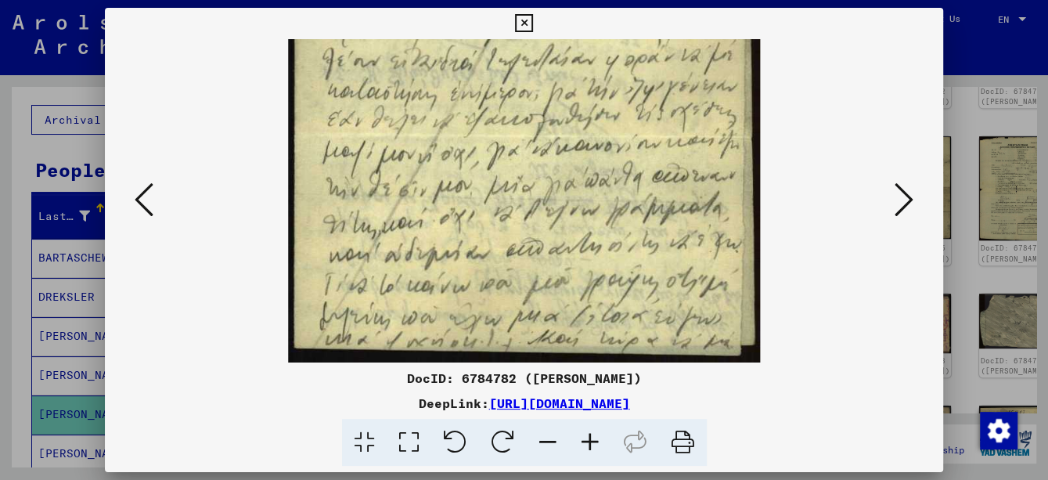
click at [587, 446] on icon at bounding box center [590, 443] width 42 height 48
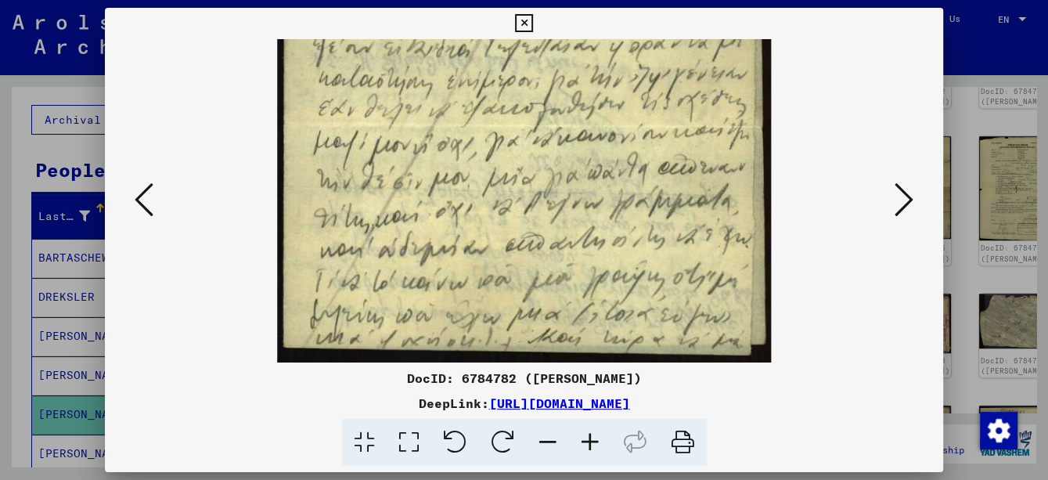
click at [587, 446] on icon at bounding box center [590, 443] width 42 height 48
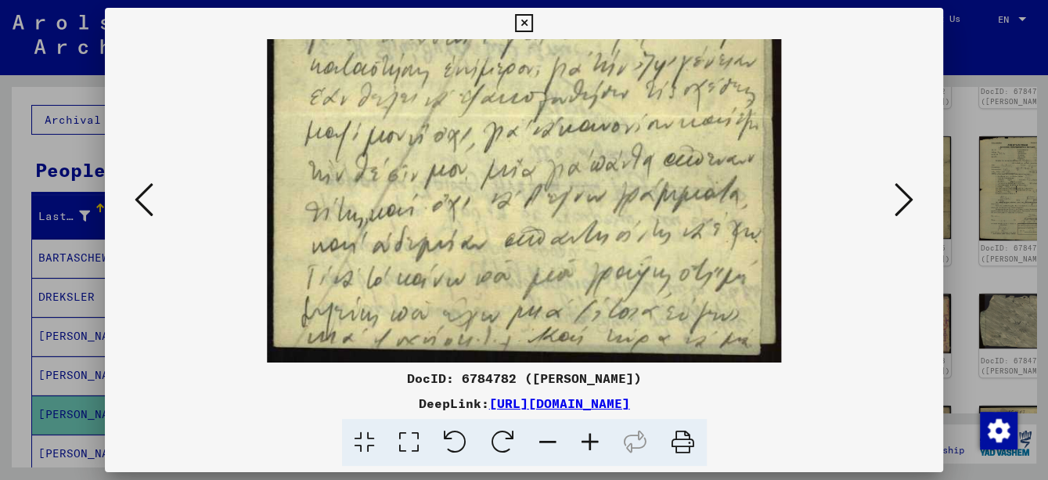
click at [524, 14] on icon at bounding box center [524, 23] width 18 height 19
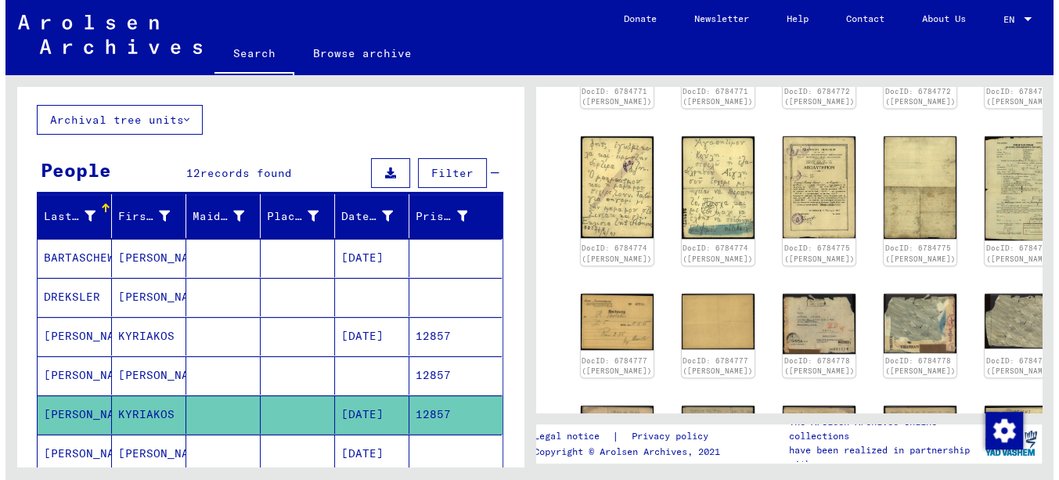
scroll to position [861, 0]
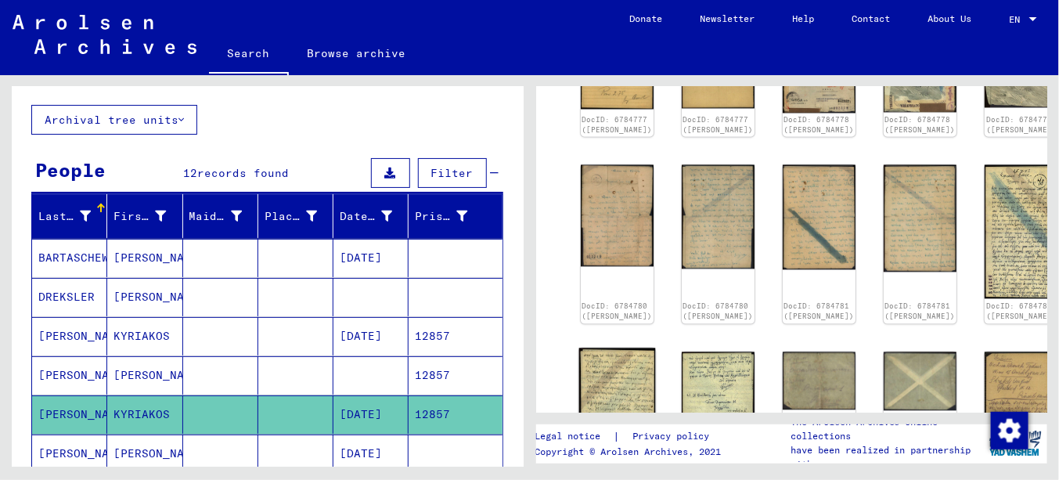
click at [615, 348] on img at bounding box center [616, 418] width 77 height 140
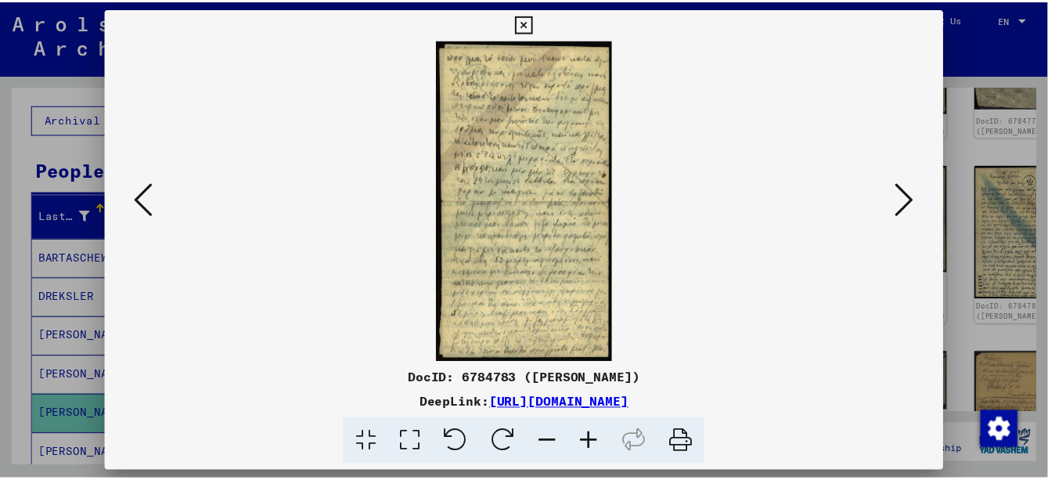
scroll to position [1088, 0]
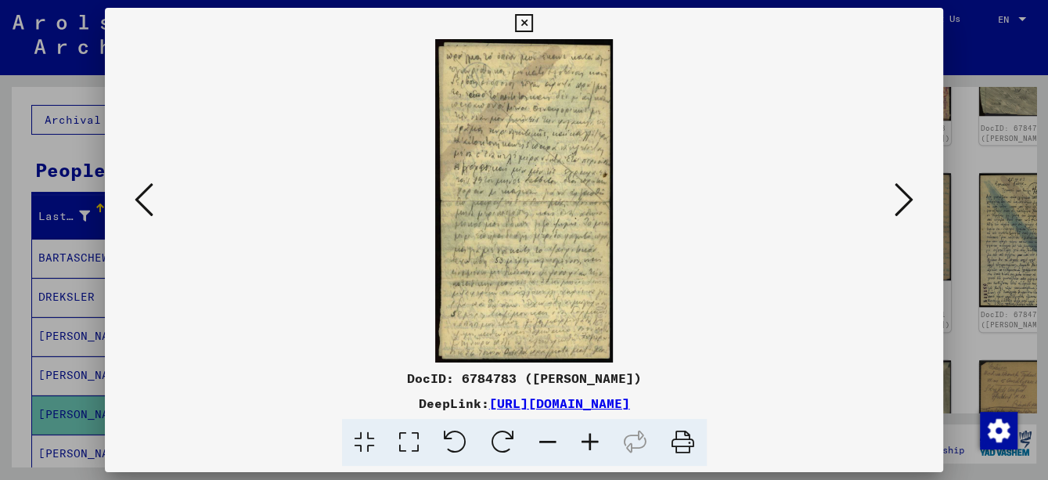
click at [587, 437] on icon at bounding box center [590, 443] width 42 height 48
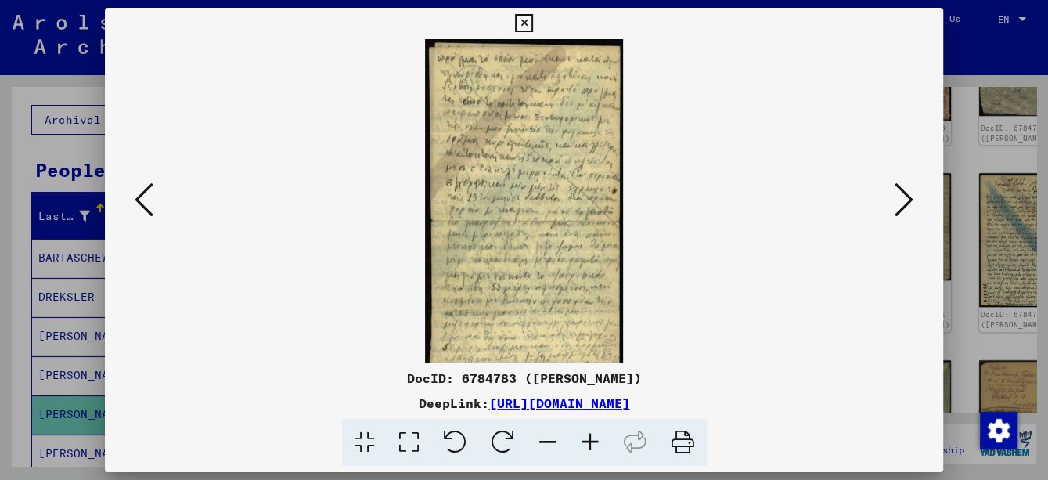
click at [587, 437] on icon at bounding box center [590, 443] width 42 height 48
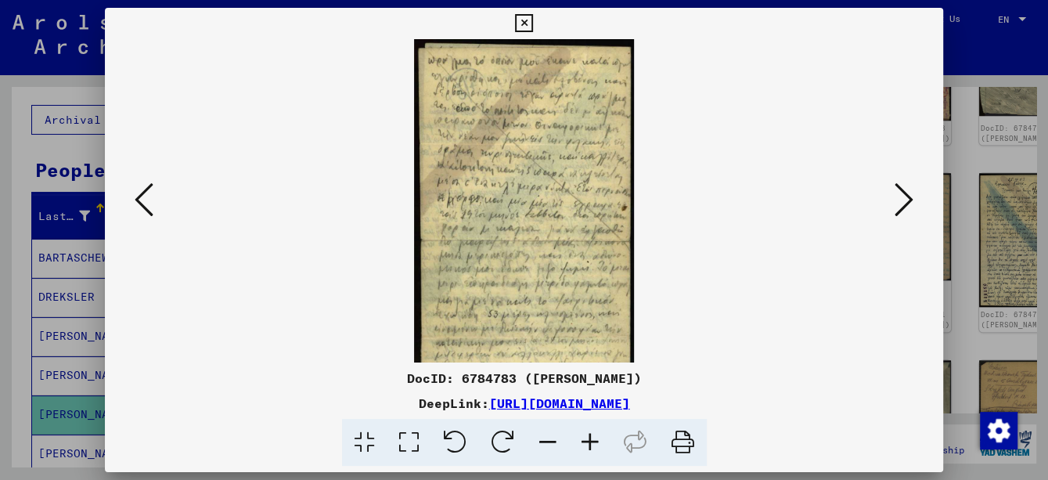
click at [588, 437] on icon at bounding box center [590, 443] width 42 height 48
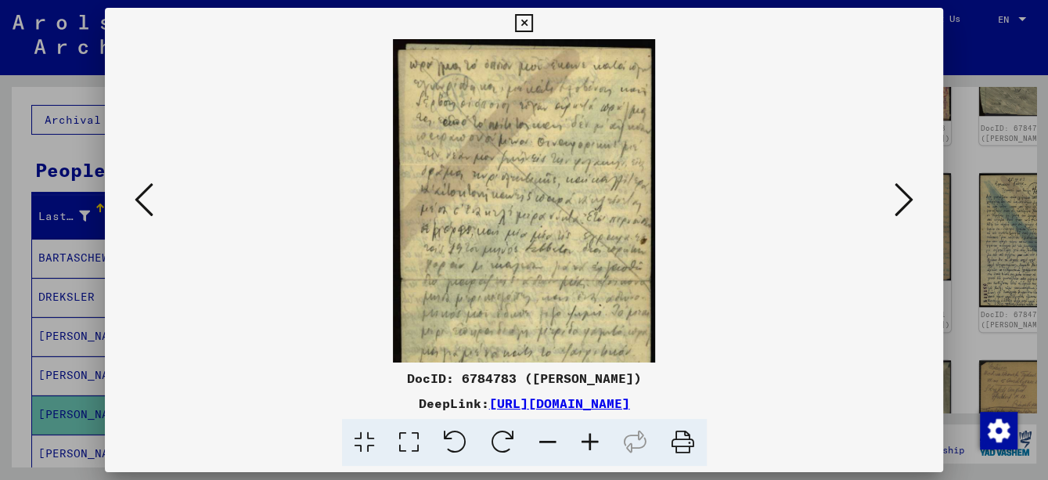
click at [588, 437] on icon at bounding box center [590, 443] width 42 height 48
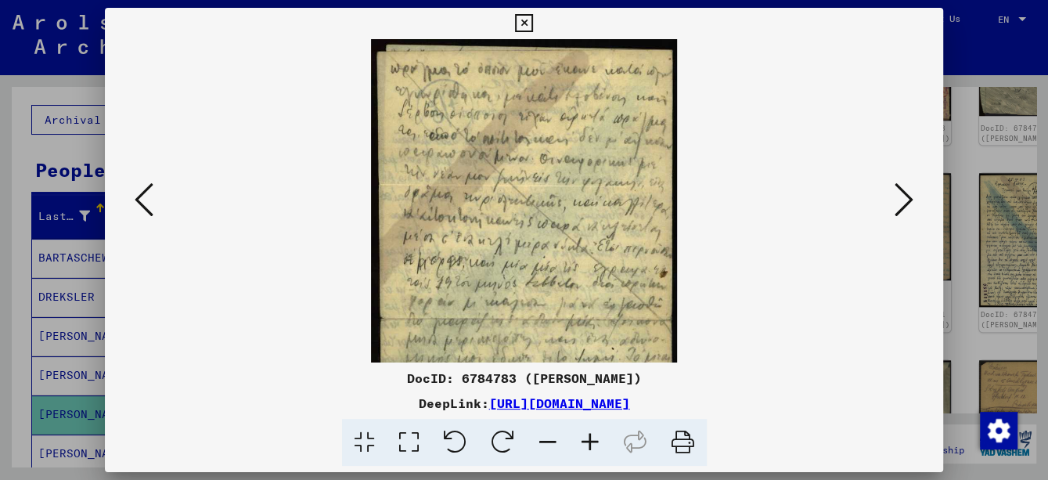
click at [910, 207] on icon at bounding box center [903, 200] width 19 height 38
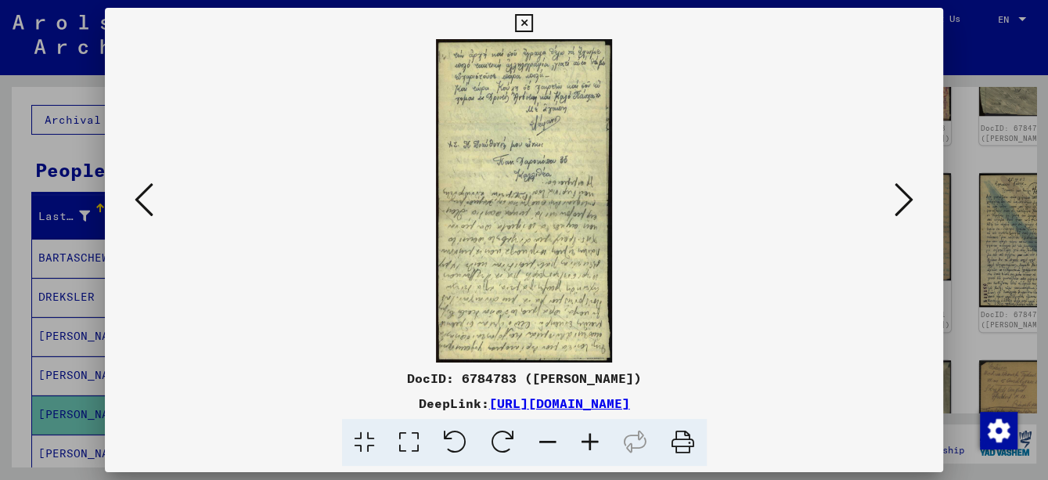
click at [598, 441] on icon at bounding box center [590, 443] width 42 height 48
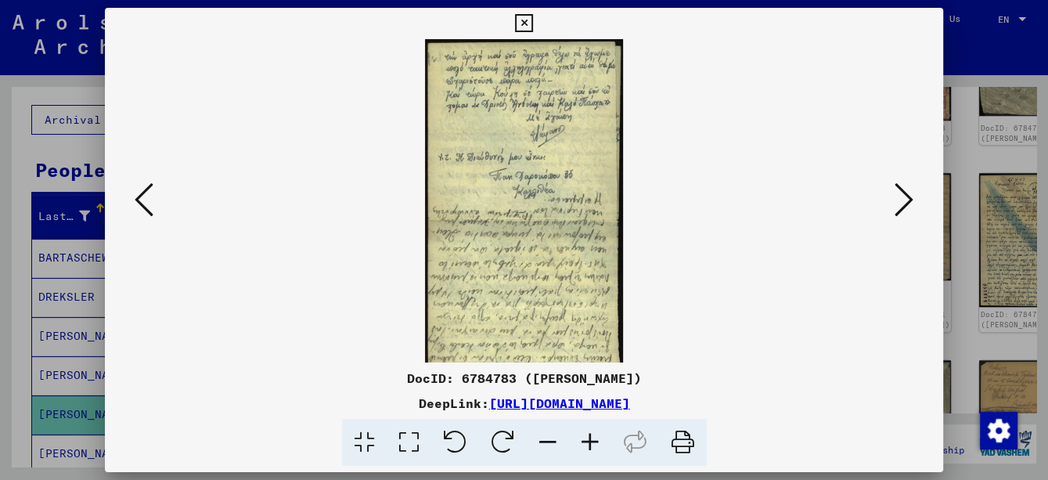
click at [598, 441] on icon at bounding box center [590, 443] width 42 height 48
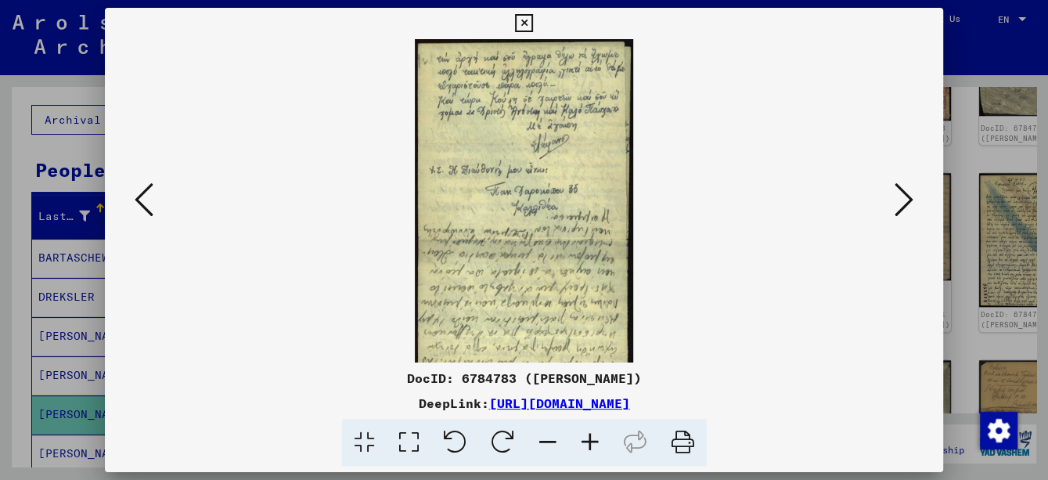
click at [598, 441] on icon at bounding box center [590, 443] width 42 height 48
click at [598, 440] on icon at bounding box center [590, 443] width 42 height 48
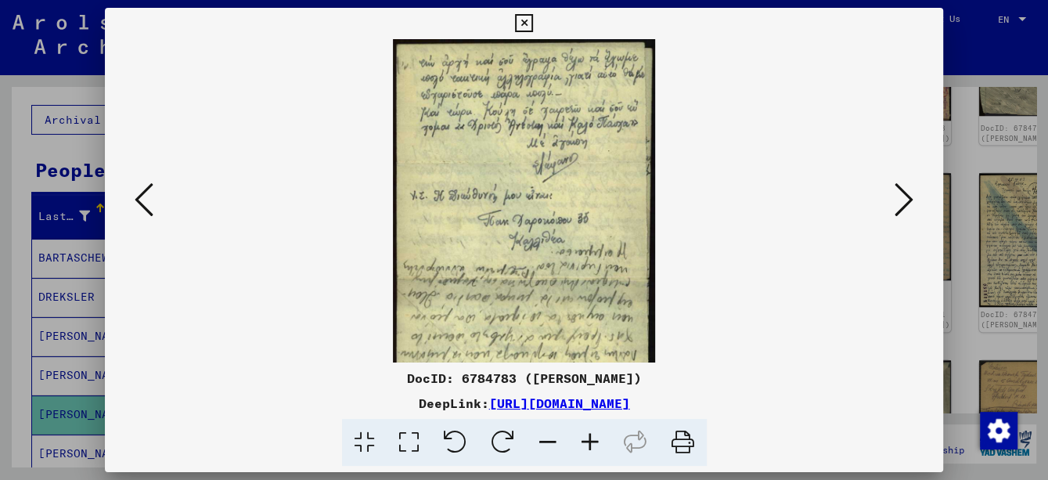
click at [598, 439] on icon at bounding box center [590, 443] width 42 height 48
click at [598, 437] on icon at bounding box center [590, 443] width 42 height 48
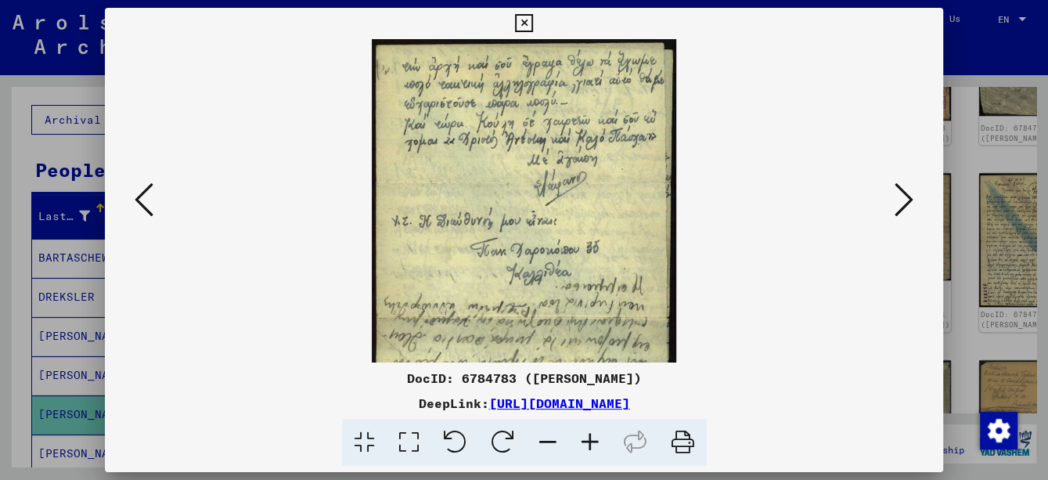
click at [598, 437] on icon at bounding box center [590, 443] width 42 height 48
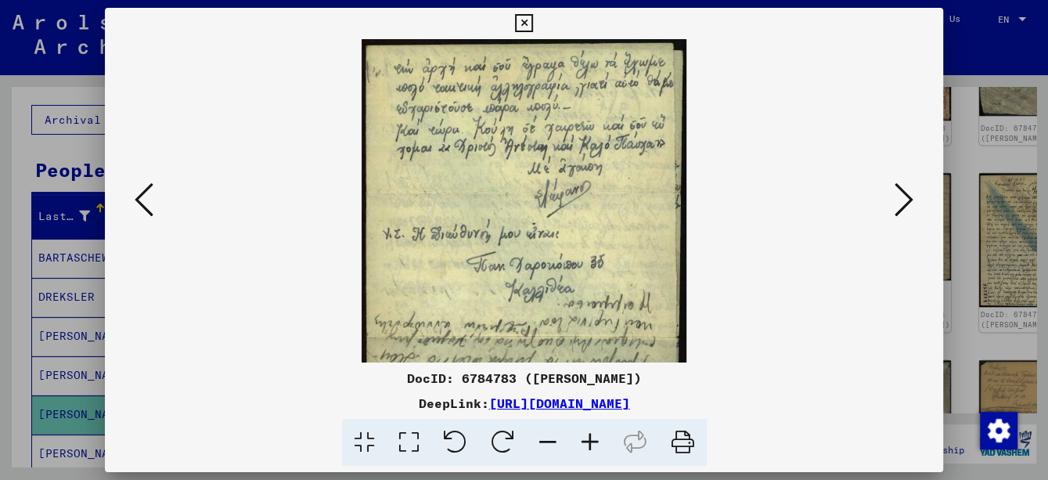
click at [598, 437] on icon at bounding box center [590, 443] width 42 height 48
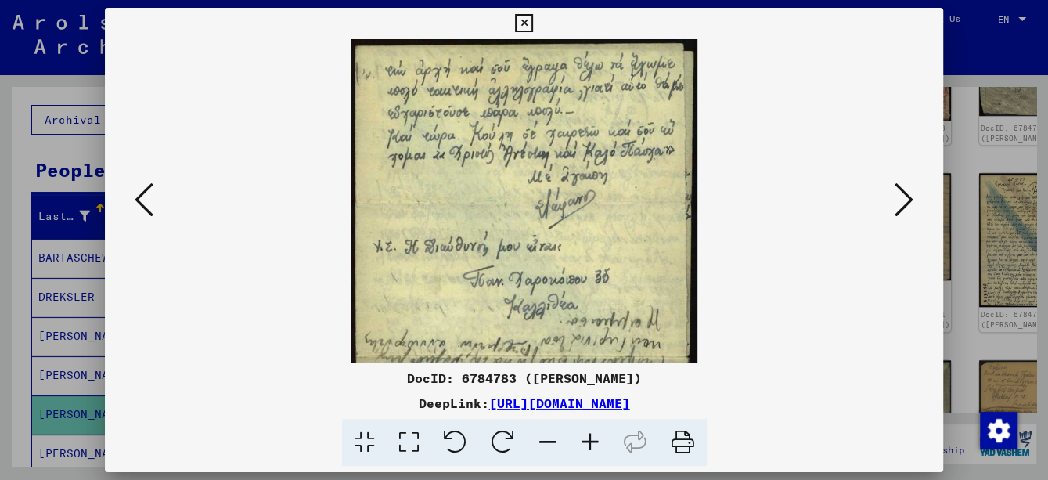
click at [598, 437] on icon at bounding box center [590, 443] width 42 height 48
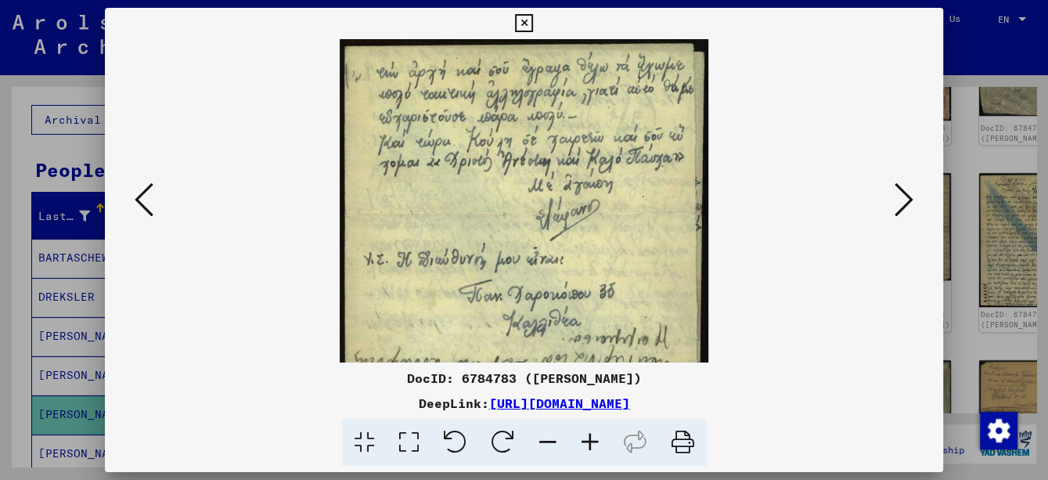
click at [599, 436] on icon at bounding box center [590, 443] width 42 height 48
click at [599, 434] on icon at bounding box center [590, 443] width 42 height 48
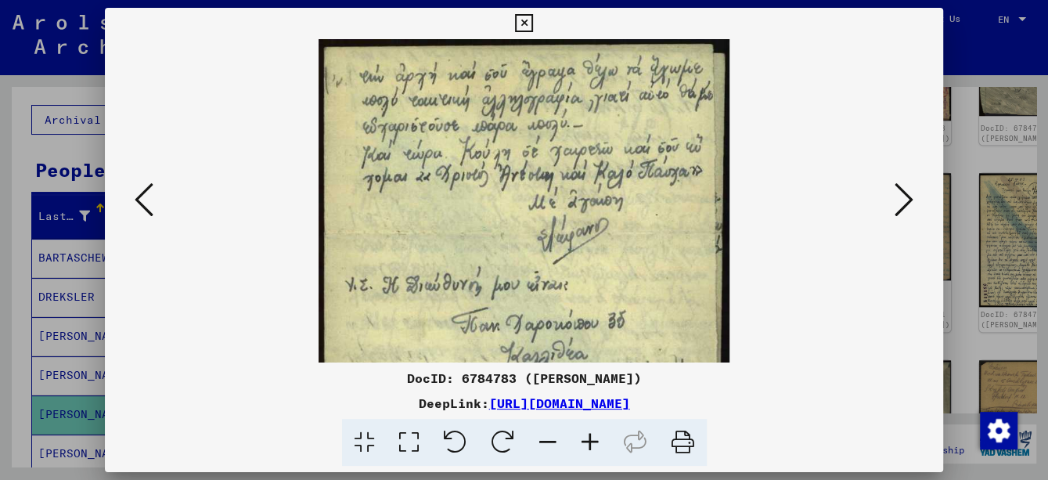
click at [599, 433] on icon at bounding box center [590, 443] width 42 height 48
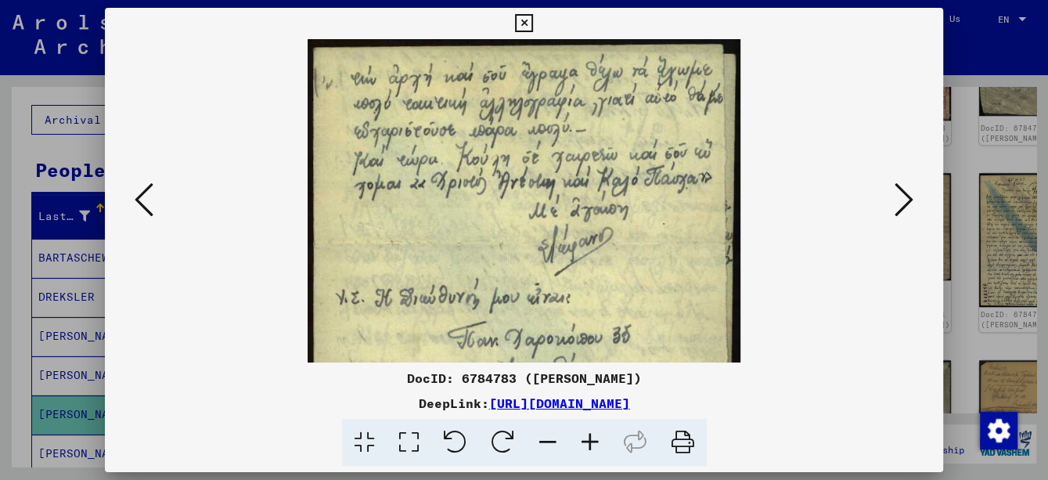
click at [599, 432] on icon at bounding box center [590, 443] width 42 height 48
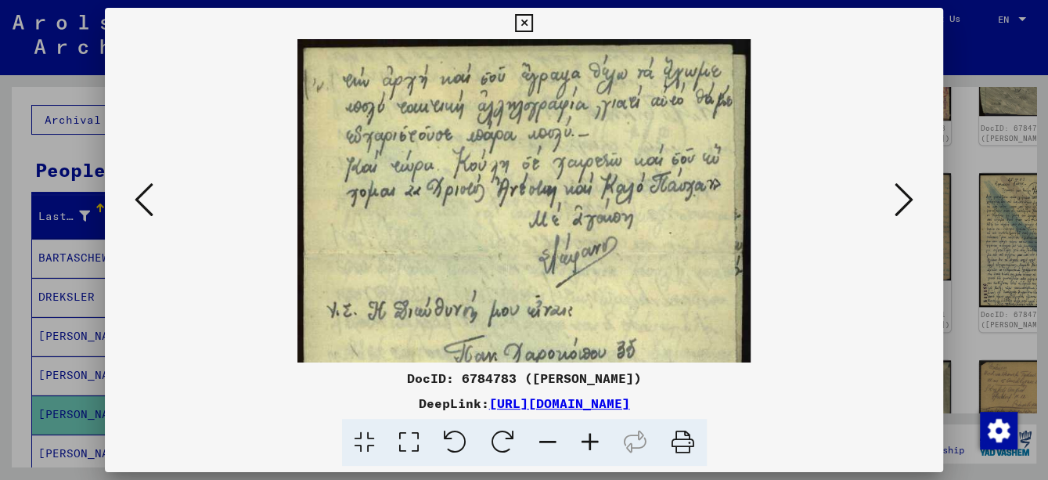
click at [599, 432] on icon at bounding box center [590, 443] width 42 height 48
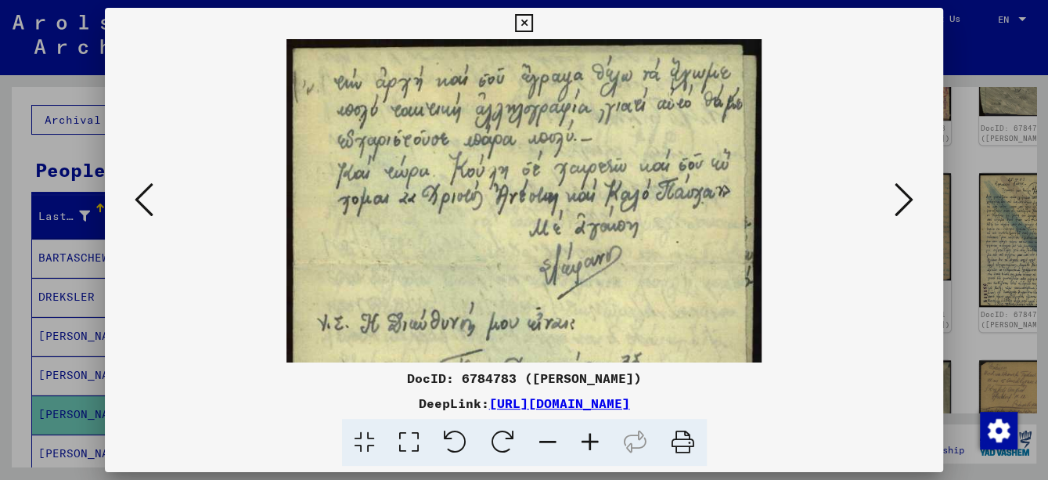
click at [599, 432] on icon at bounding box center [590, 443] width 42 height 48
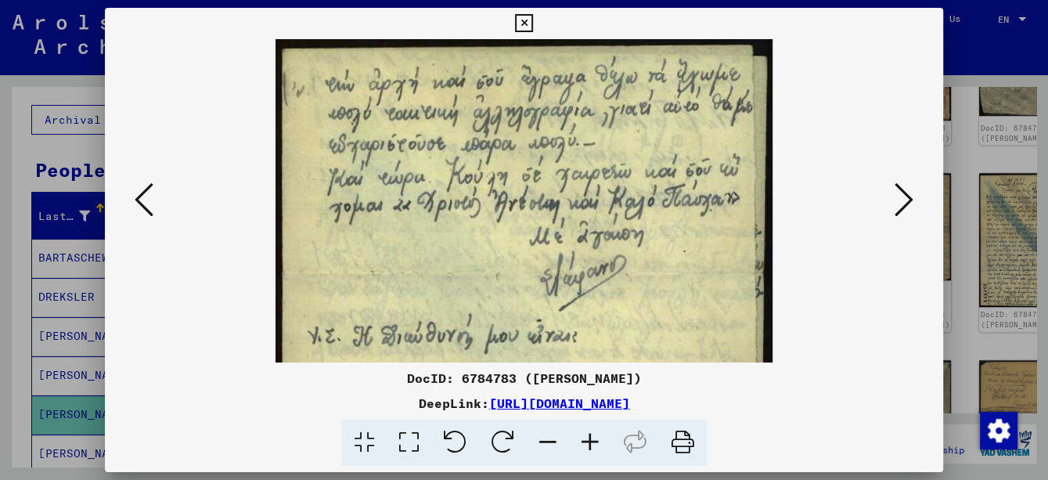
click at [599, 432] on icon at bounding box center [590, 443] width 42 height 48
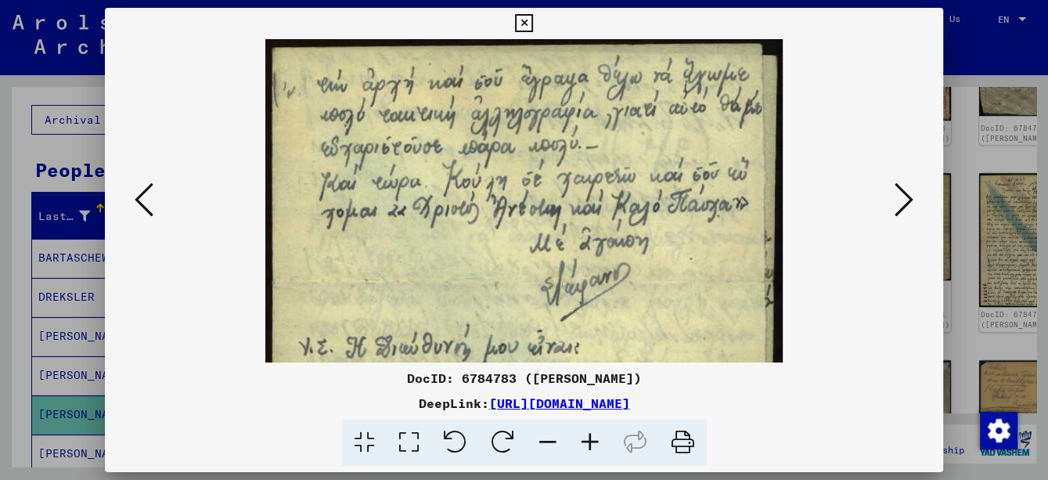
scroll to position [2, 0]
click at [584, 444] on icon at bounding box center [590, 443] width 42 height 48
click at [585, 444] on icon at bounding box center [590, 443] width 42 height 48
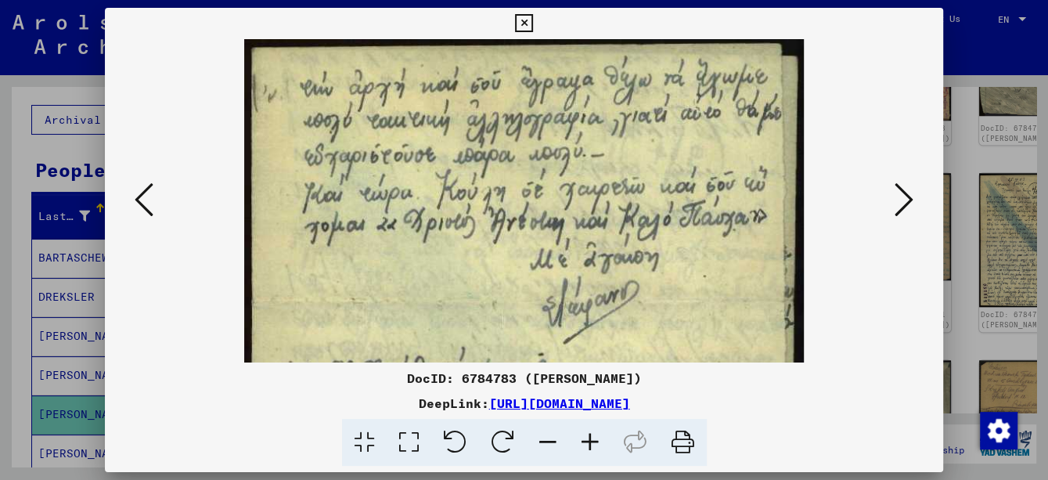
click at [585, 444] on icon at bounding box center [590, 443] width 42 height 48
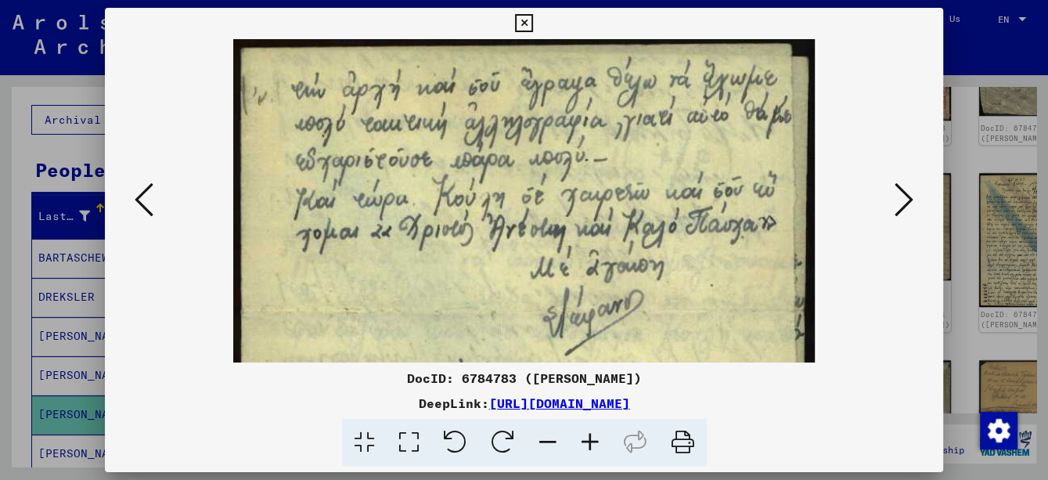
click at [585, 444] on icon at bounding box center [590, 443] width 42 height 48
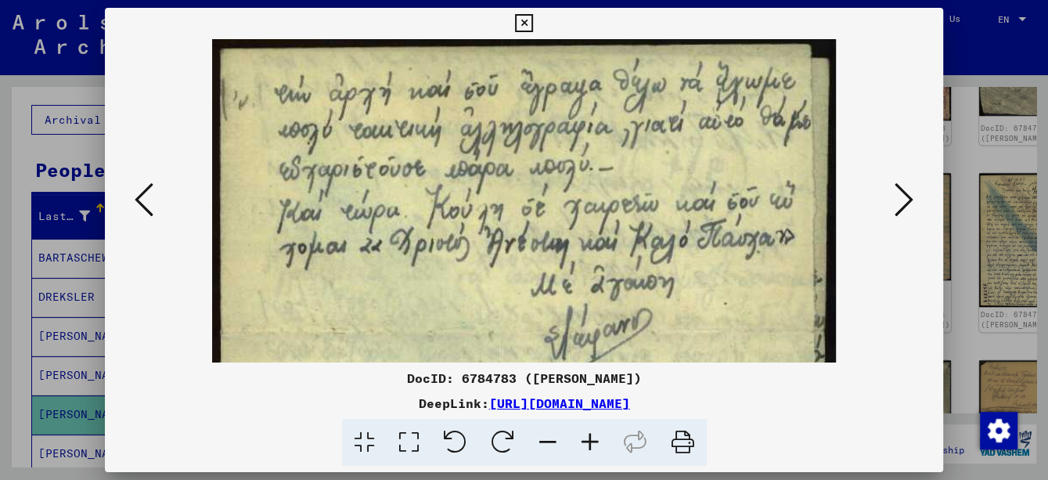
click at [585, 443] on icon at bounding box center [590, 443] width 42 height 48
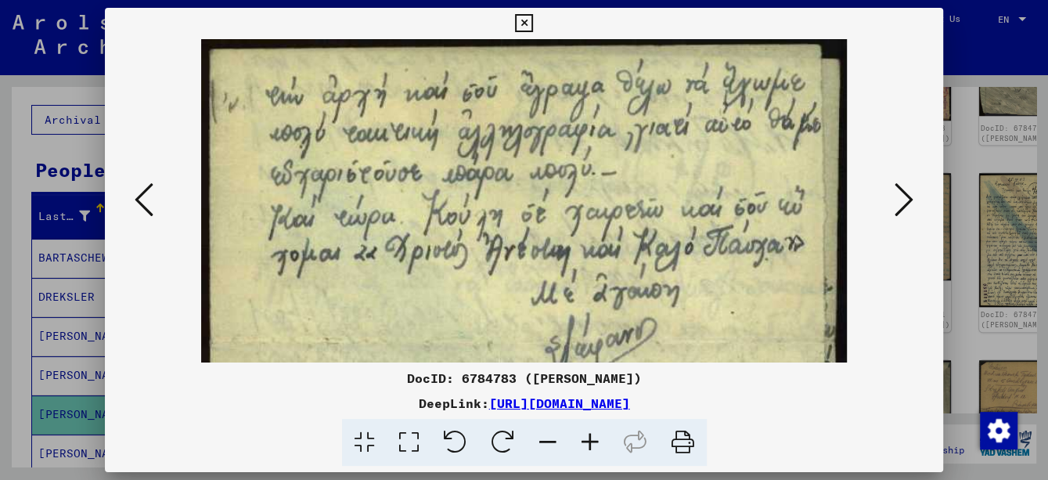
drag, startPoint x: 585, startPoint y: 443, endPoint x: 585, endPoint y: 412, distance: 31.3
click at [585, 442] on icon at bounding box center [590, 443] width 42 height 48
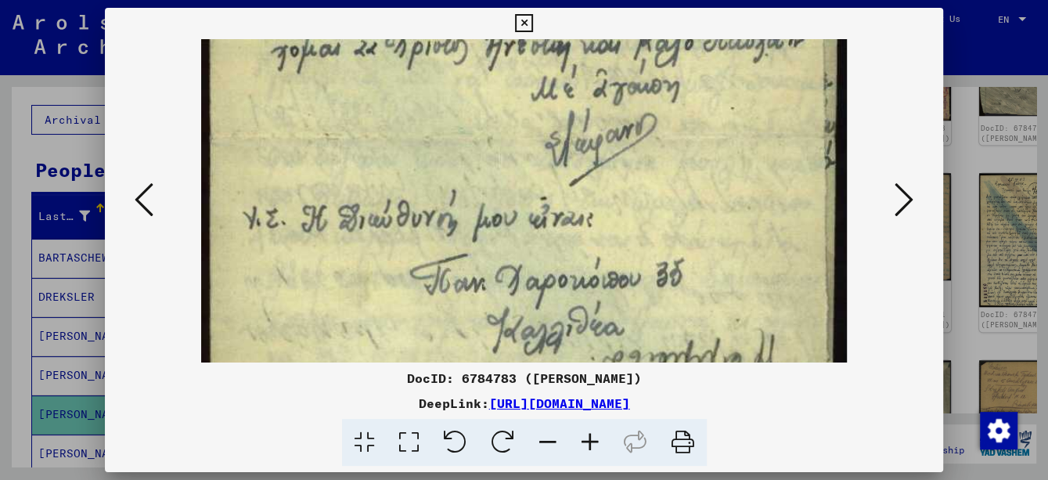
drag, startPoint x: 641, startPoint y: 328, endPoint x: 620, endPoint y: 126, distance: 203.0
click at [620, 126] on img at bounding box center [524, 425] width 646 height 1184
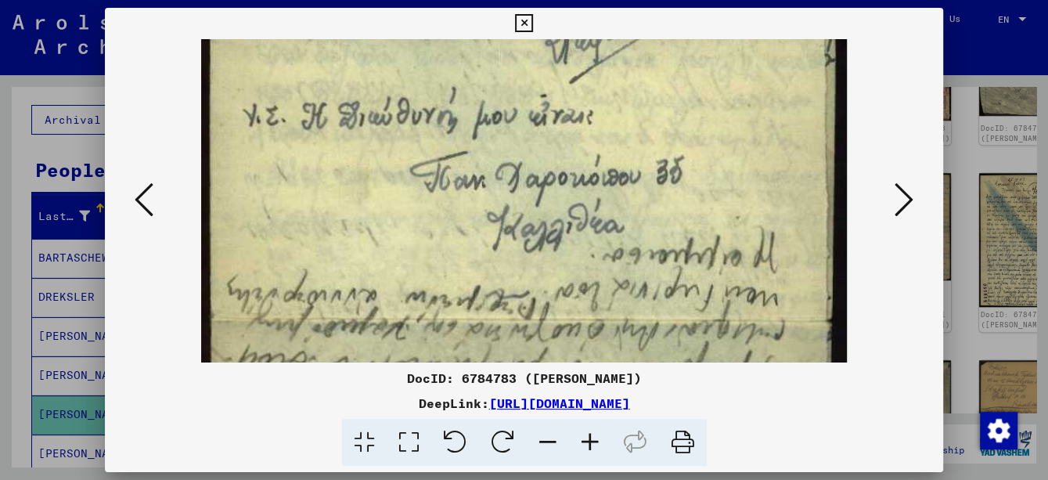
scroll to position [367, 0]
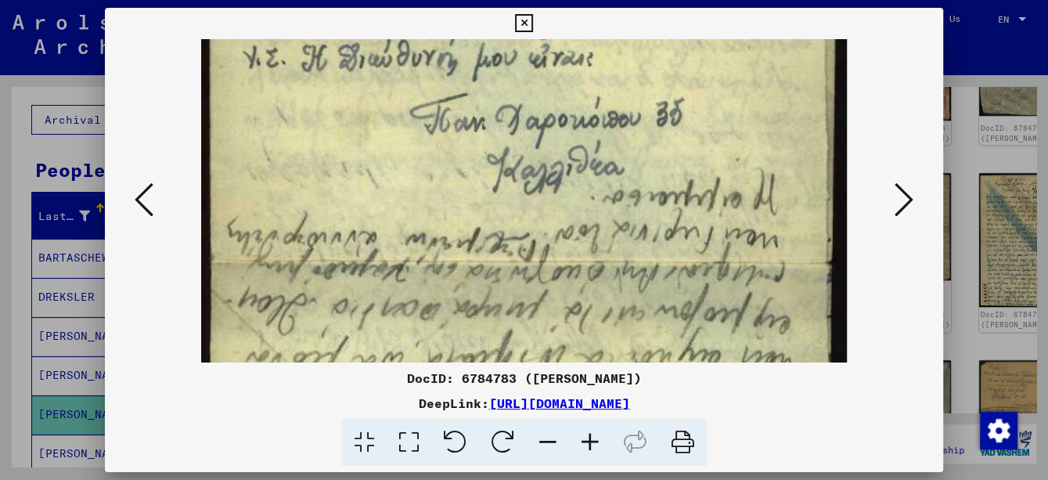
drag, startPoint x: 644, startPoint y: 278, endPoint x: 617, endPoint y: 117, distance: 162.7
click at [617, 117] on img at bounding box center [524, 264] width 646 height 1184
drag, startPoint x: 599, startPoint y: 221, endPoint x: 575, endPoint y: 29, distance: 194.0
click at [578, 62] on img at bounding box center [524, 264] width 646 height 1184
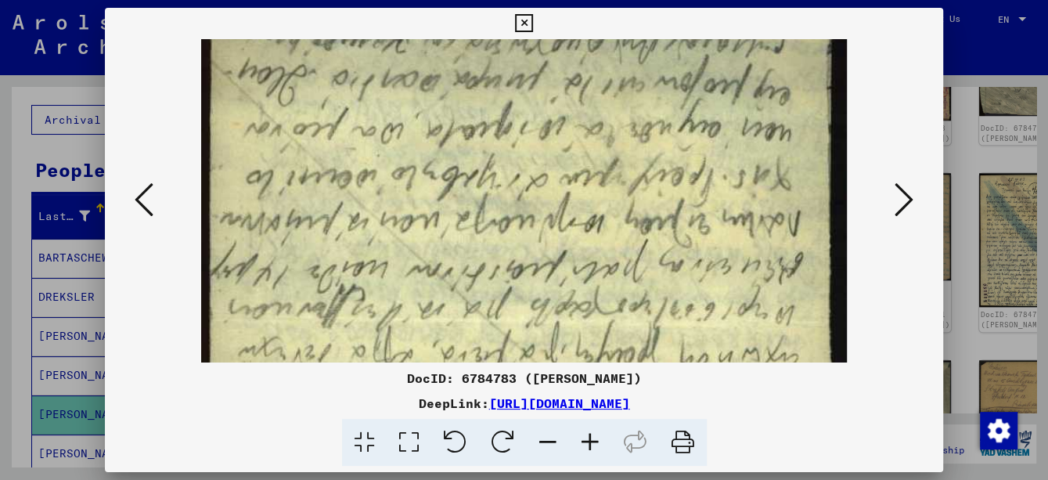
drag, startPoint x: 564, startPoint y: 233, endPoint x: 556, endPoint y: 84, distance: 149.7
click at [556, 103] on img at bounding box center [524, 36] width 646 height 1184
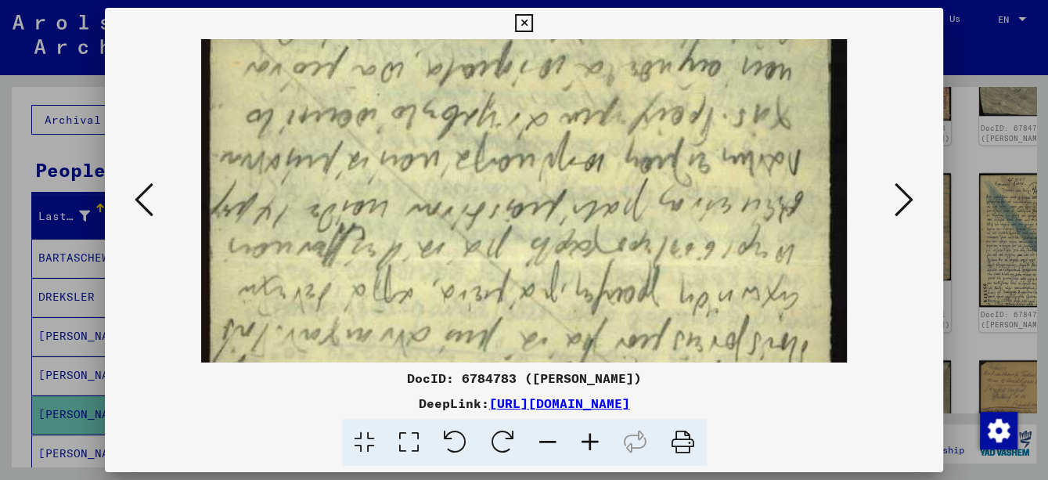
drag, startPoint x: 552, startPoint y: 255, endPoint x: 548, endPoint y: 73, distance: 182.4
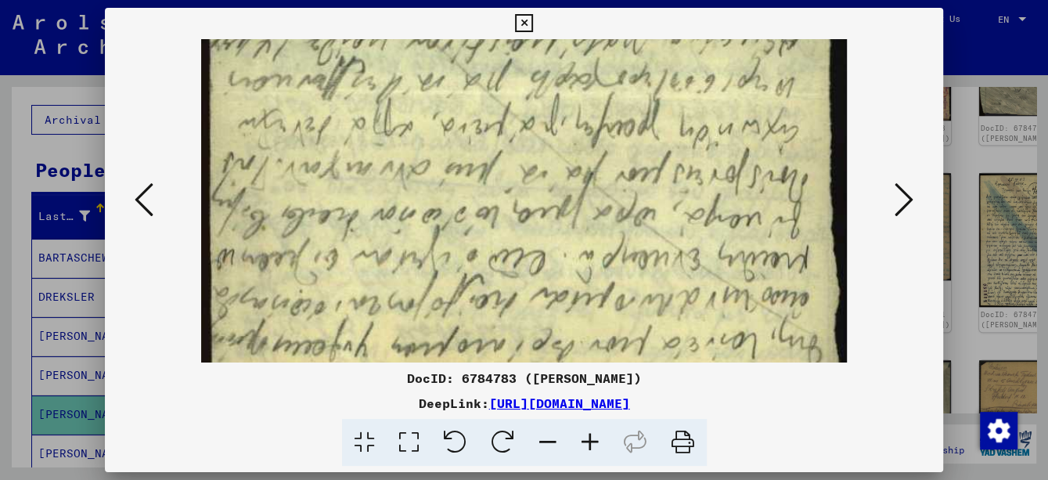
click at [913, 201] on icon at bounding box center [903, 200] width 19 height 38
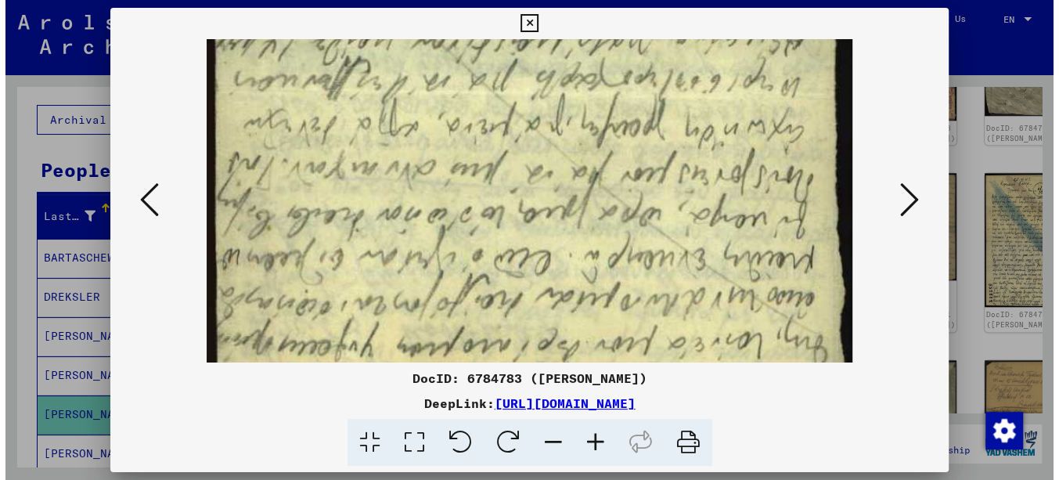
scroll to position [0, 0]
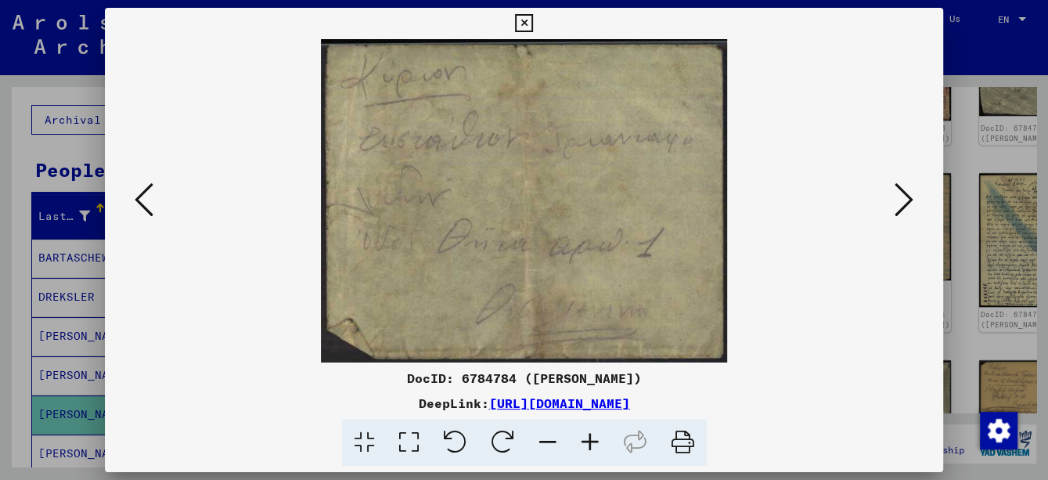
click at [595, 441] on icon at bounding box center [590, 443] width 42 height 48
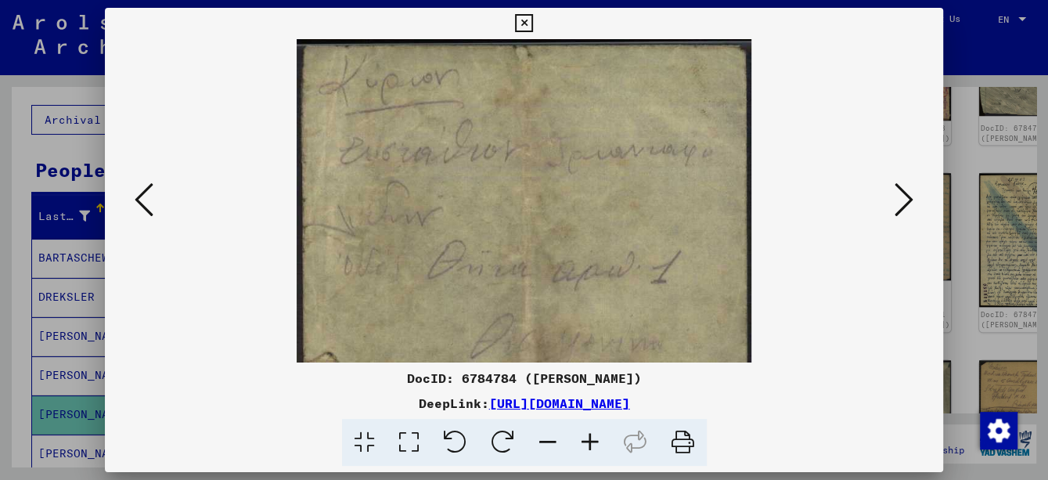
click at [595, 441] on icon at bounding box center [590, 443] width 42 height 48
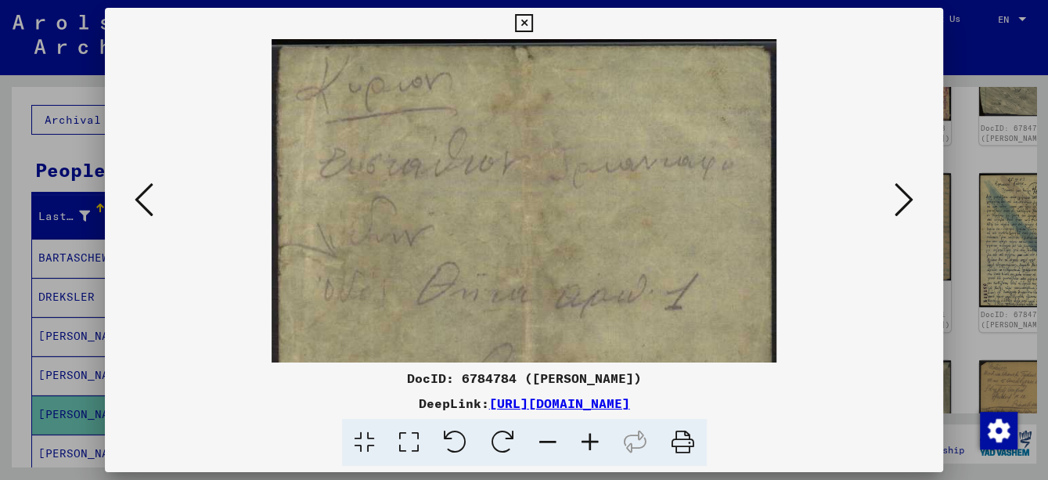
click at [595, 441] on icon at bounding box center [590, 443] width 42 height 48
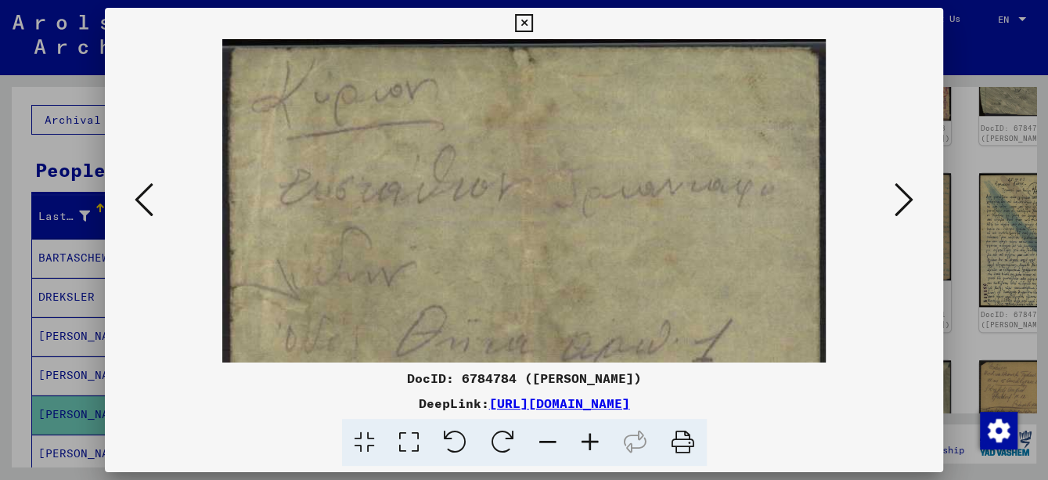
click at [595, 441] on icon at bounding box center [590, 443] width 42 height 48
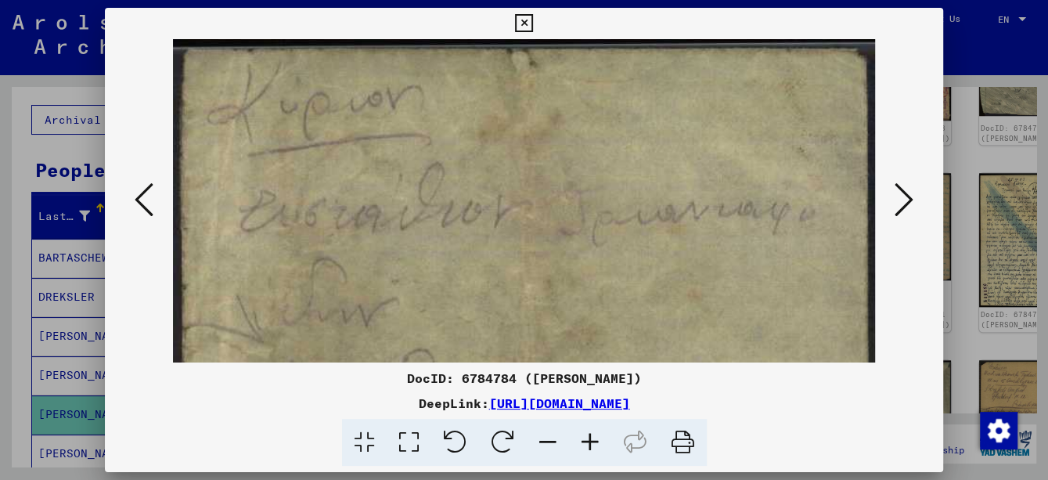
click at [901, 203] on icon at bounding box center [903, 200] width 19 height 38
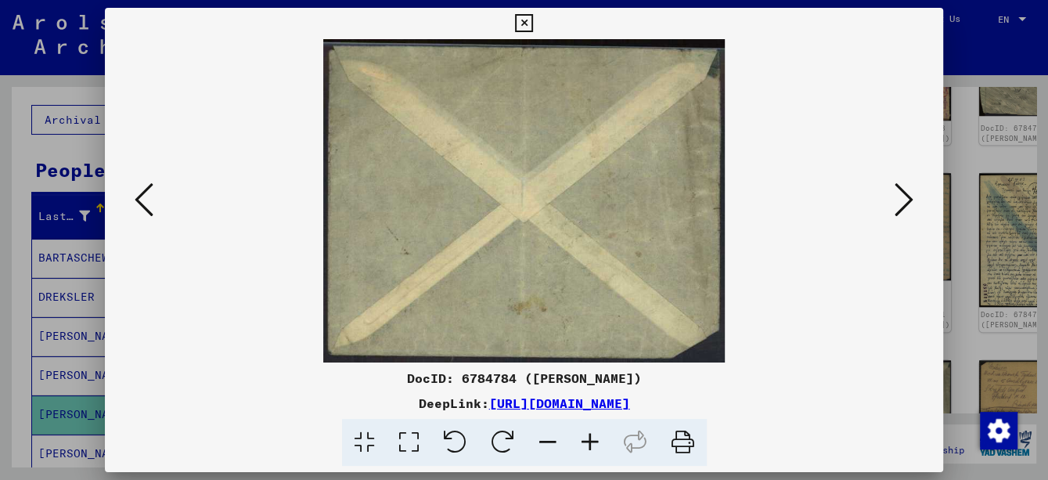
click at [901, 203] on icon at bounding box center [903, 200] width 19 height 38
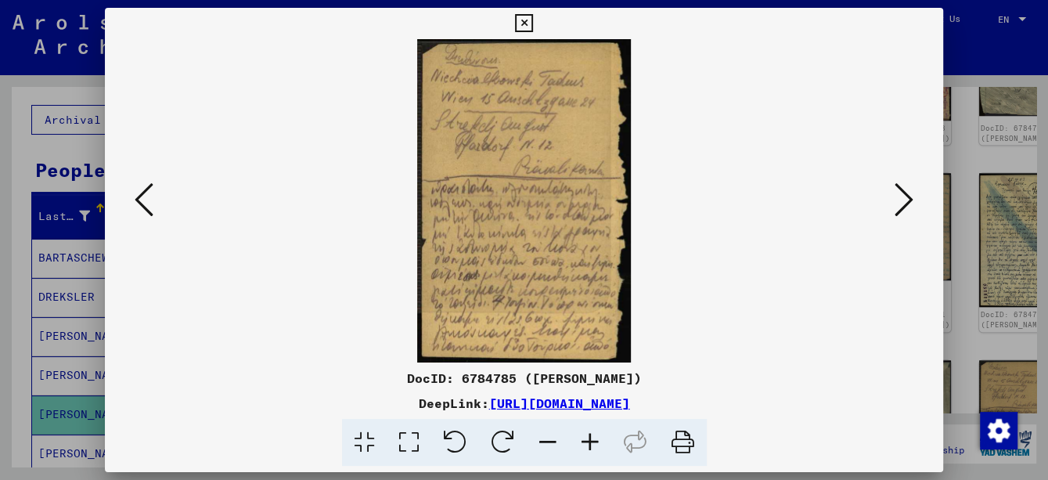
click at [592, 445] on icon at bounding box center [590, 443] width 42 height 48
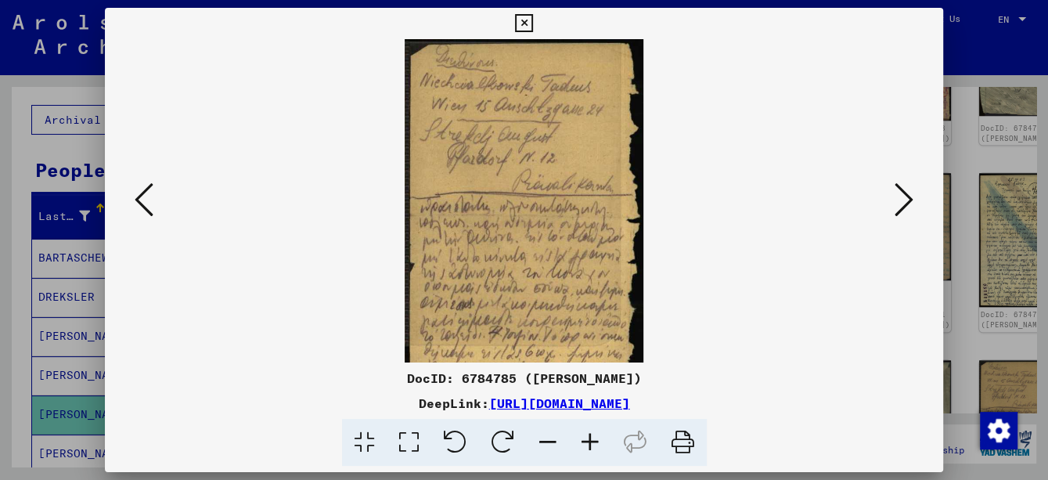
click at [592, 445] on icon at bounding box center [590, 443] width 42 height 48
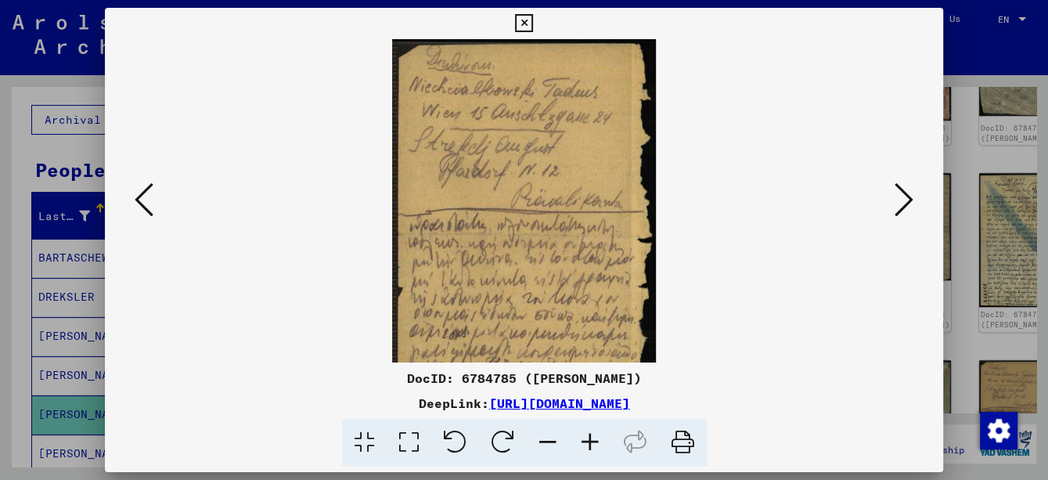
click at [592, 445] on icon at bounding box center [590, 443] width 42 height 48
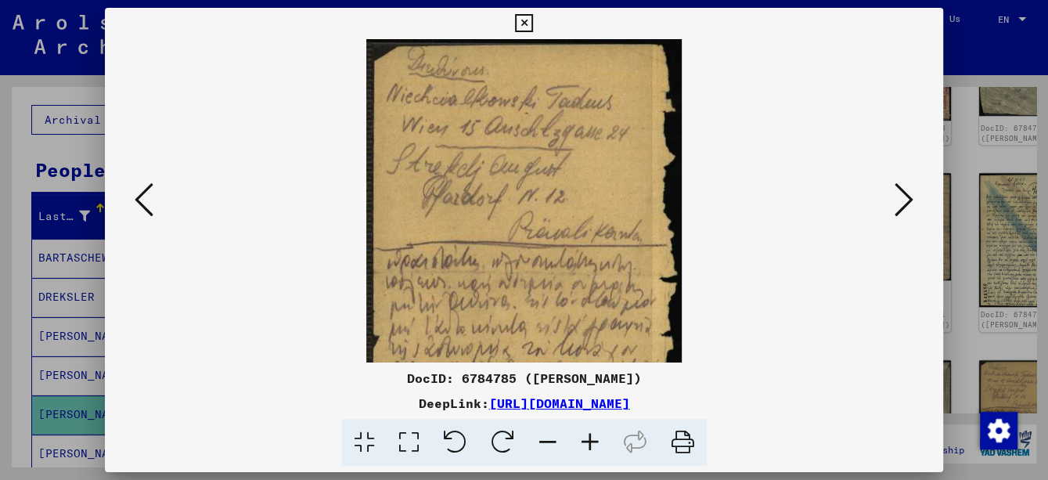
click at [592, 445] on icon at bounding box center [590, 443] width 42 height 48
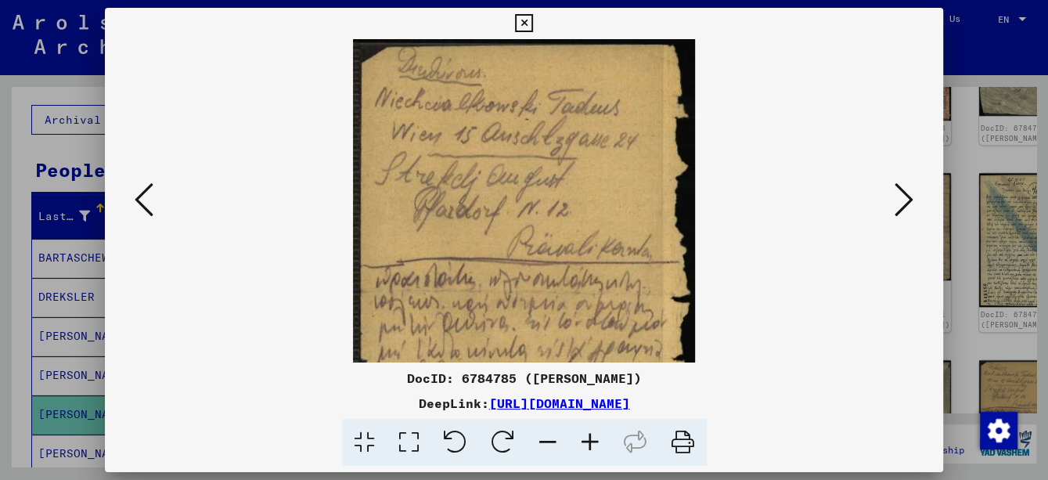
click at [592, 444] on icon at bounding box center [590, 443] width 42 height 48
click at [591, 444] on icon at bounding box center [590, 443] width 42 height 48
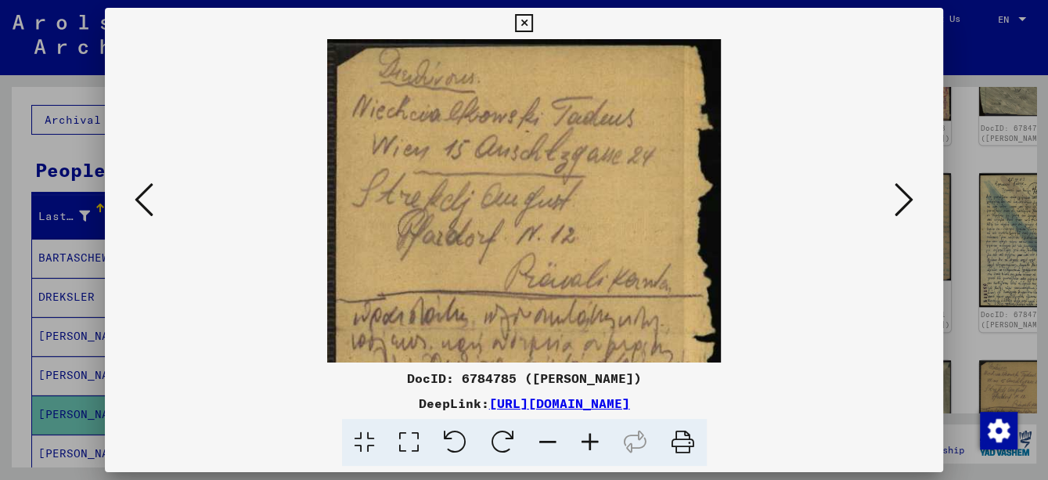
click at [591, 444] on icon at bounding box center [590, 443] width 42 height 48
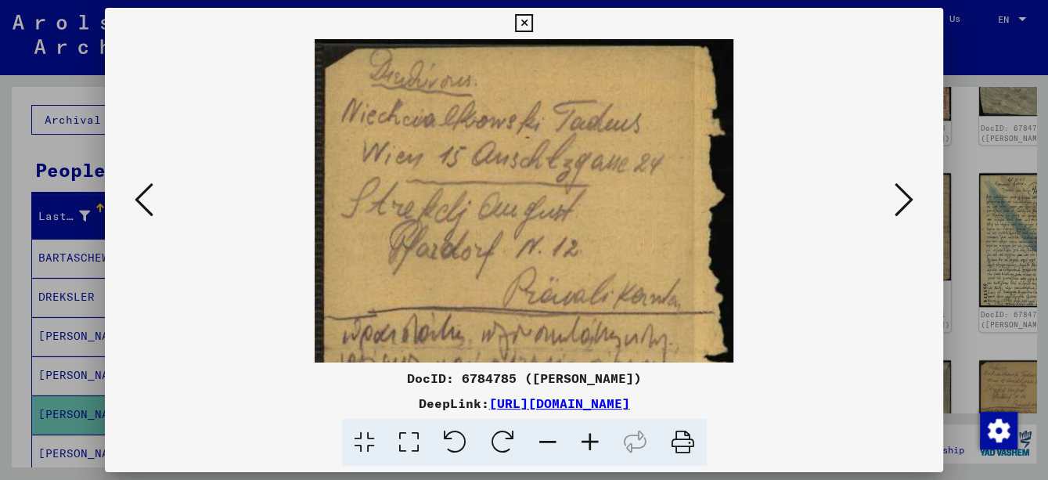
click at [912, 193] on icon at bounding box center [903, 200] width 19 height 38
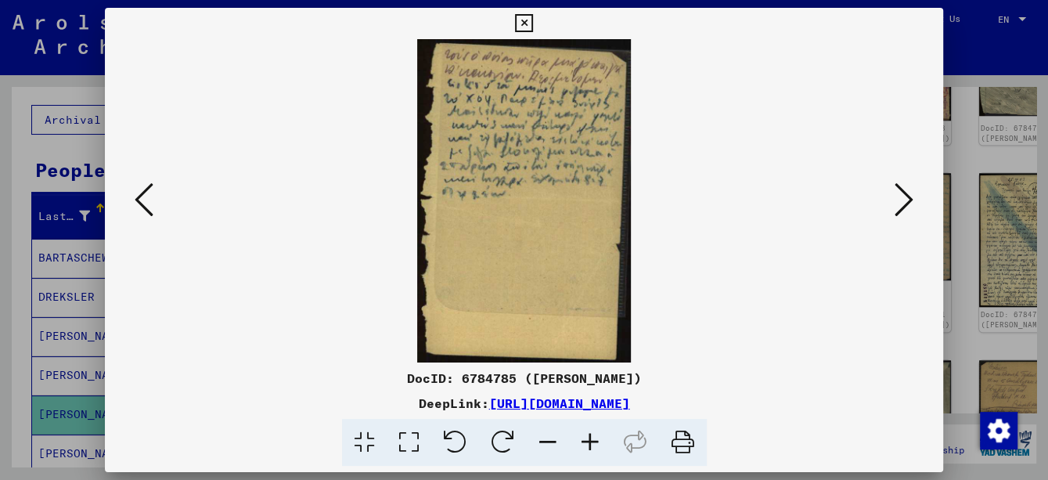
click at [912, 193] on icon at bounding box center [903, 200] width 19 height 38
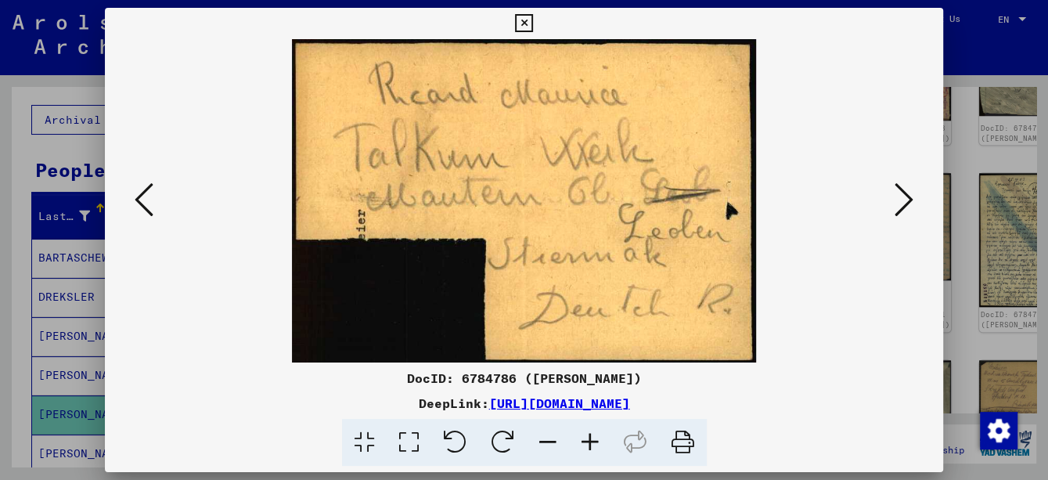
click at [912, 193] on icon at bounding box center [903, 200] width 19 height 38
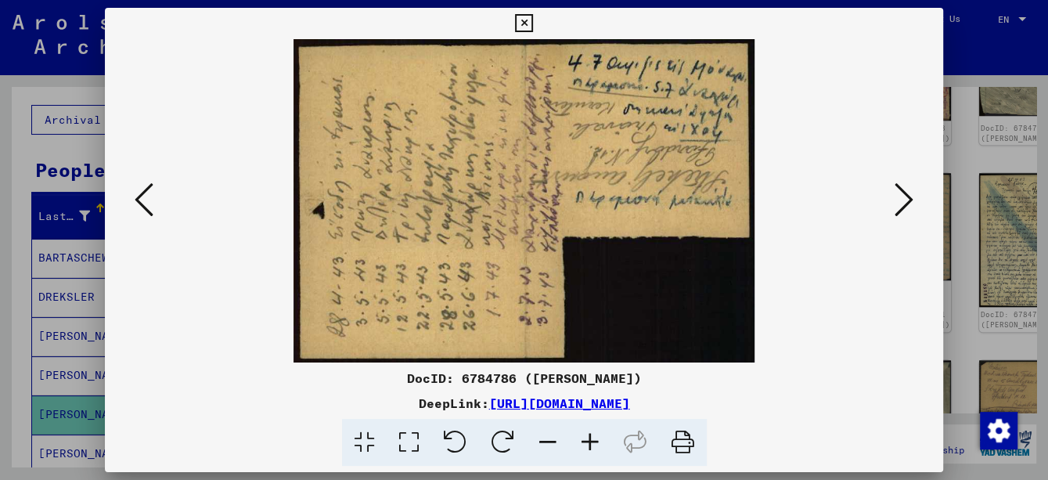
click at [912, 193] on icon at bounding box center [903, 200] width 19 height 38
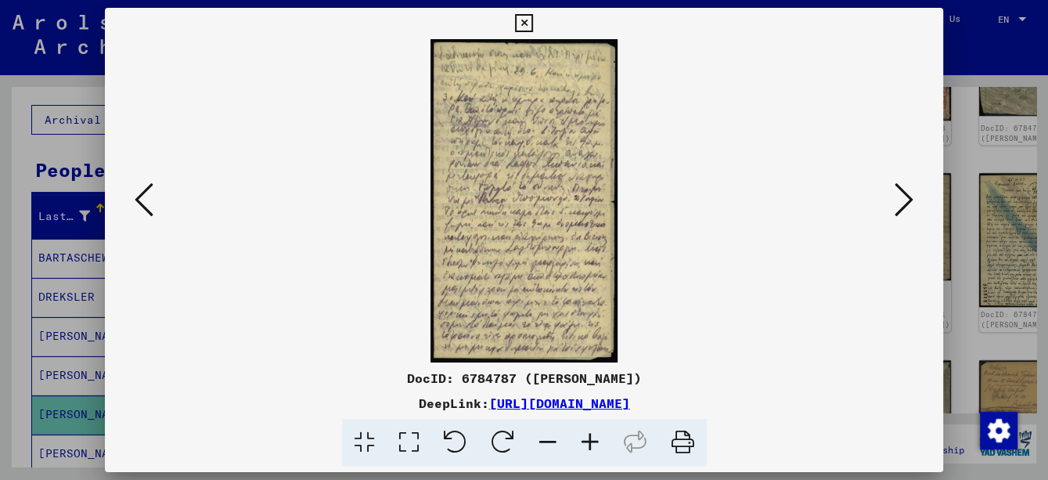
click at [594, 445] on icon at bounding box center [590, 443] width 42 height 48
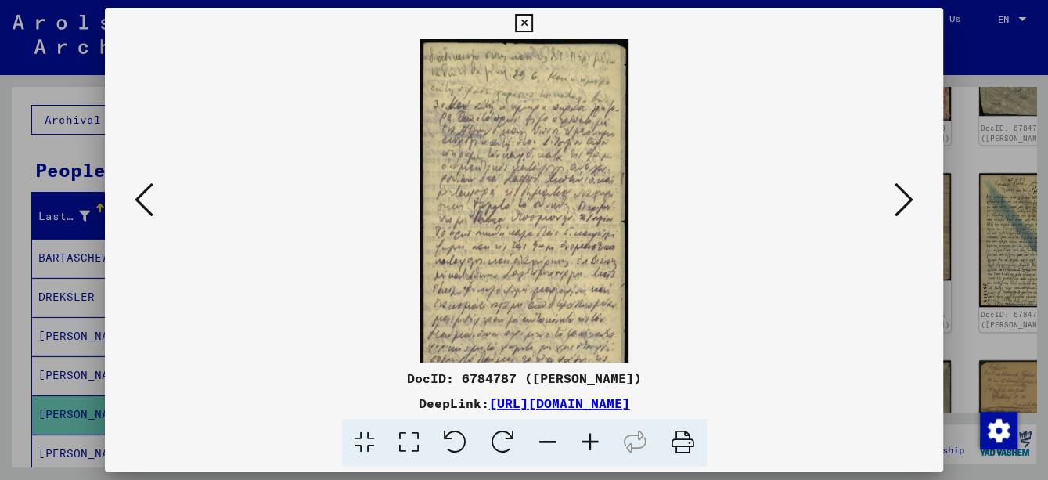
click at [594, 445] on icon at bounding box center [590, 443] width 42 height 48
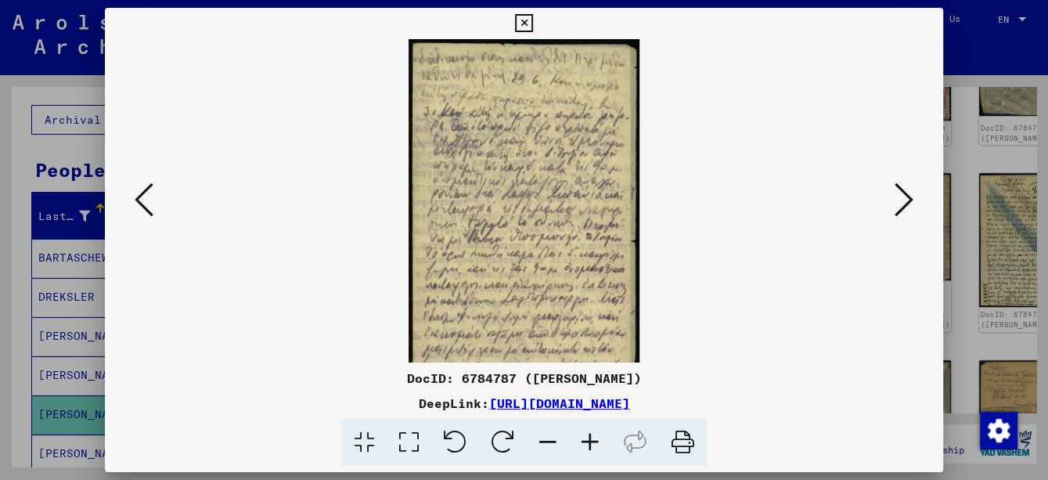
click at [594, 445] on icon at bounding box center [590, 443] width 42 height 48
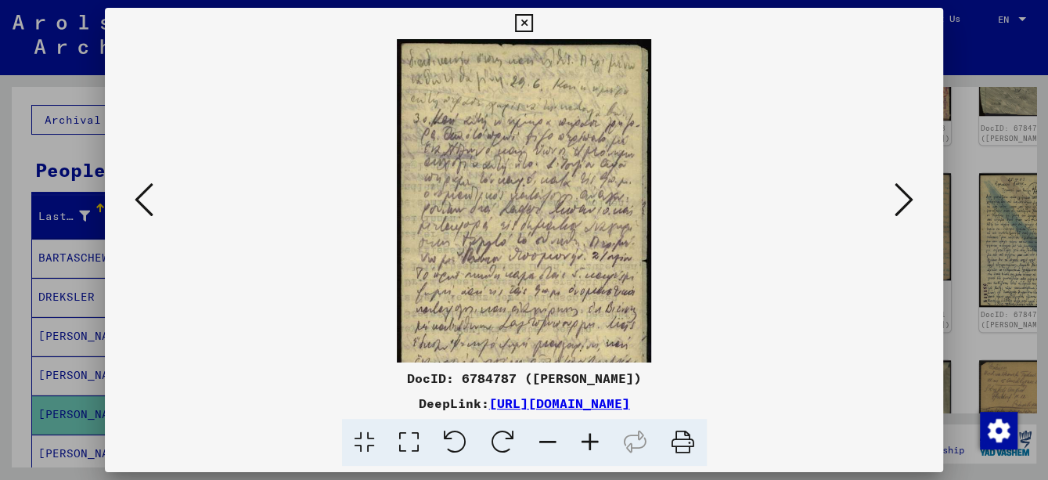
click at [594, 445] on icon at bounding box center [590, 443] width 42 height 48
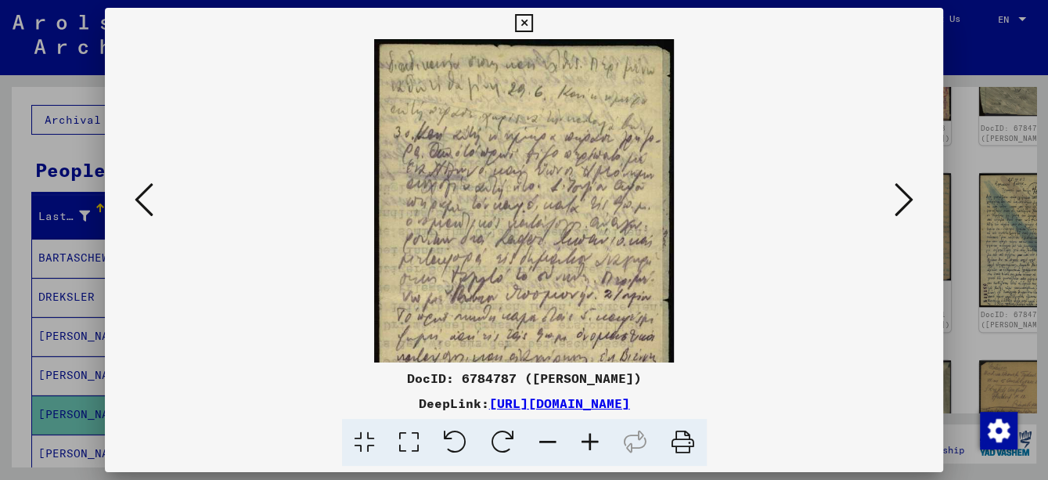
click at [594, 445] on icon at bounding box center [590, 443] width 42 height 48
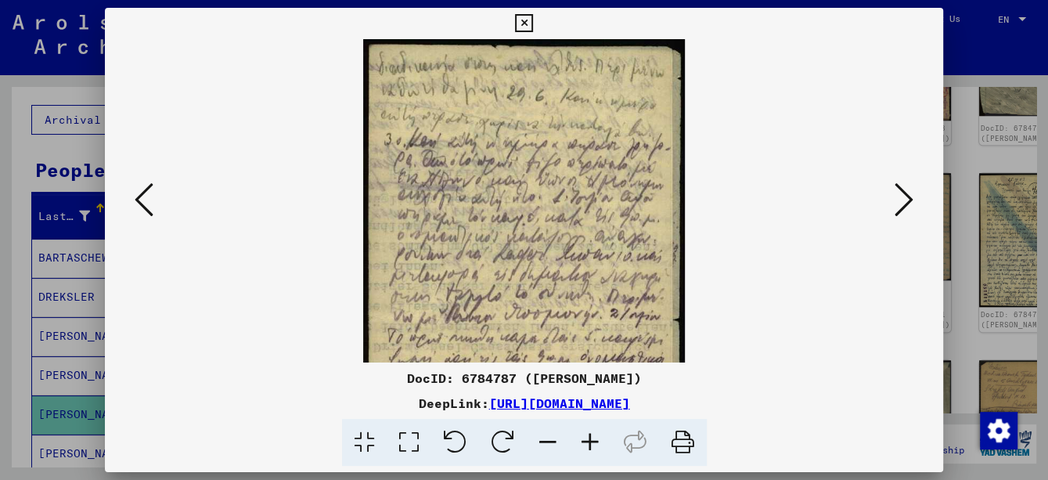
click at [594, 445] on icon at bounding box center [590, 443] width 42 height 48
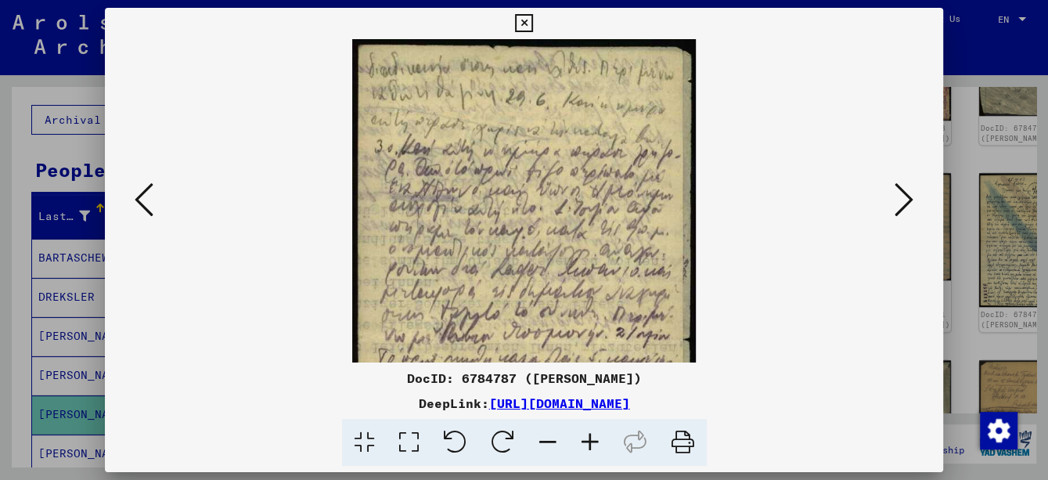
click at [908, 207] on icon at bounding box center [903, 200] width 19 height 38
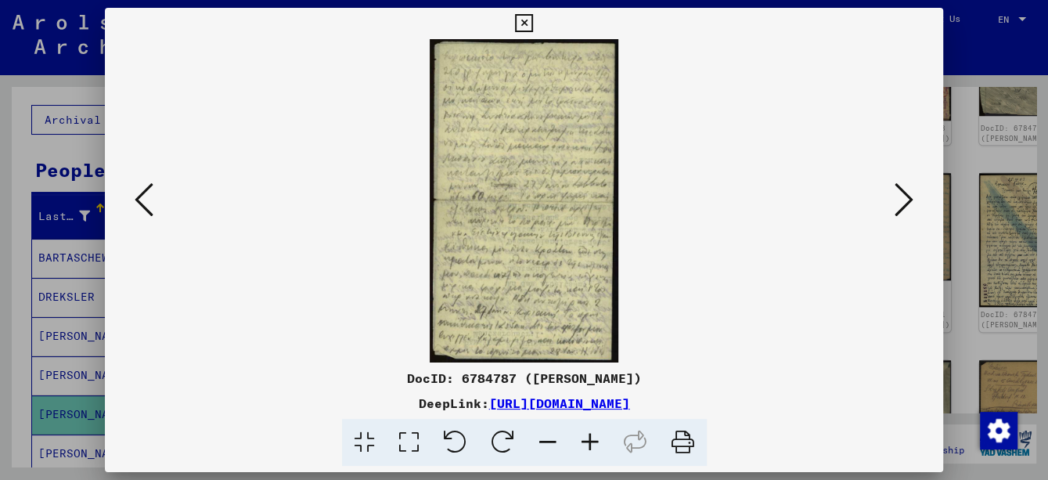
click at [908, 207] on icon at bounding box center [903, 200] width 19 height 38
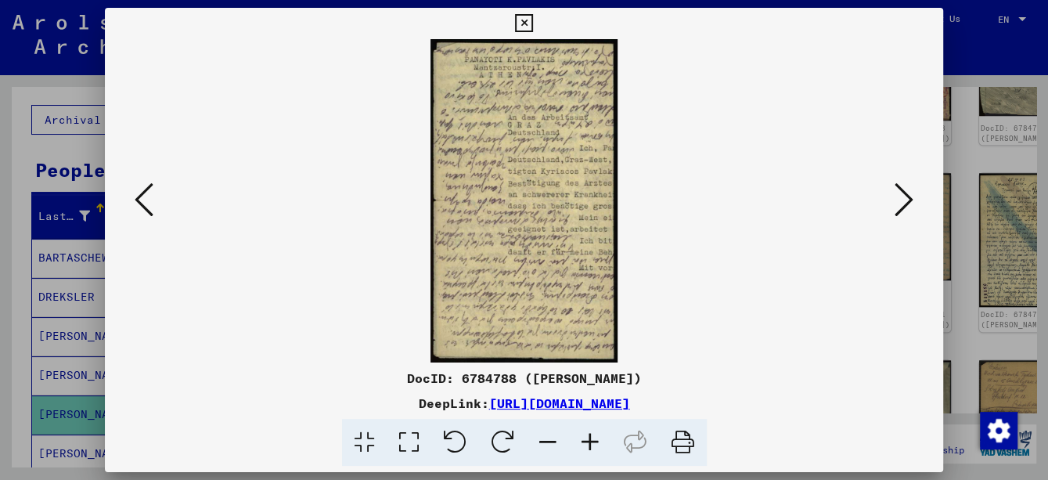
click at [908, 207] on icon at bounding box center [903, 200] width 19 height 38
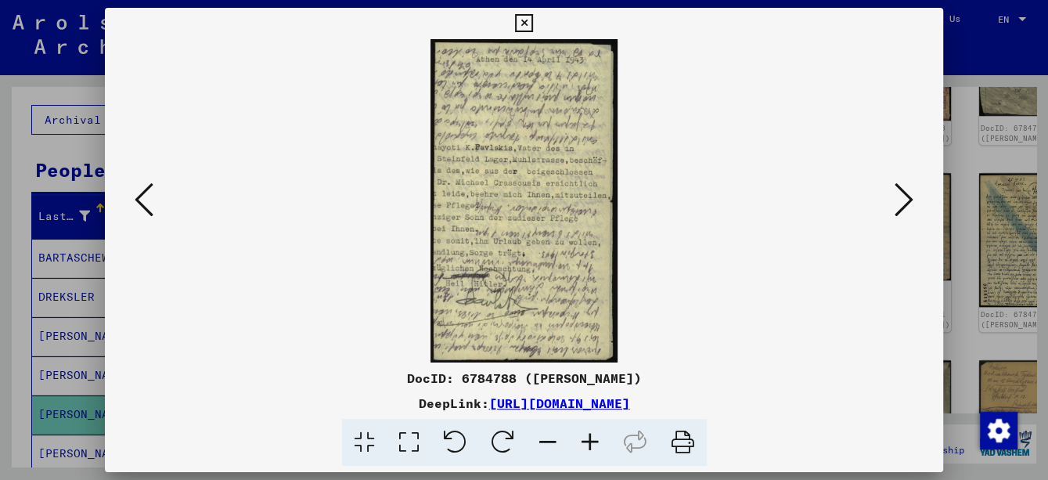
click at [908, 207] on icon at bounding box center [903, 200] width 19 height 38
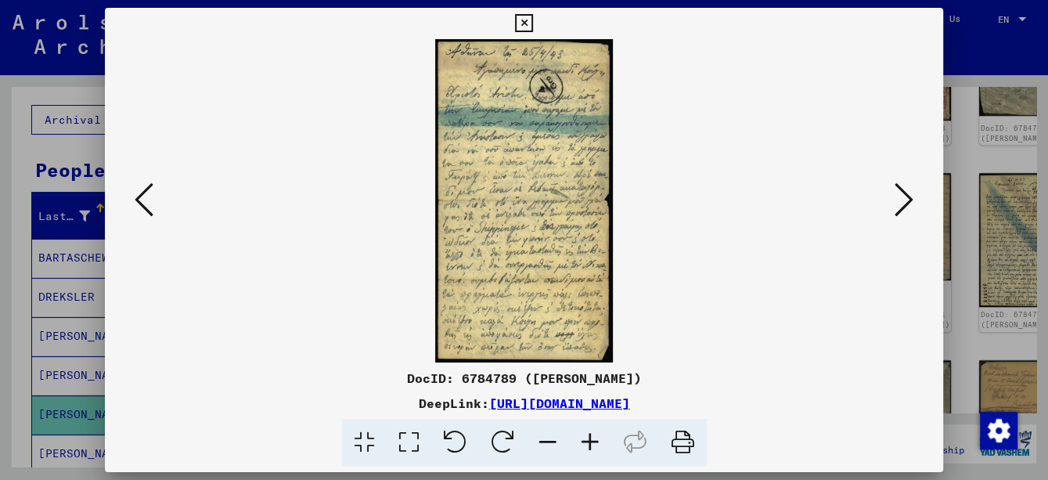
click at [908, 207] on icon at bounding box center [903, 200] width 19 height 38
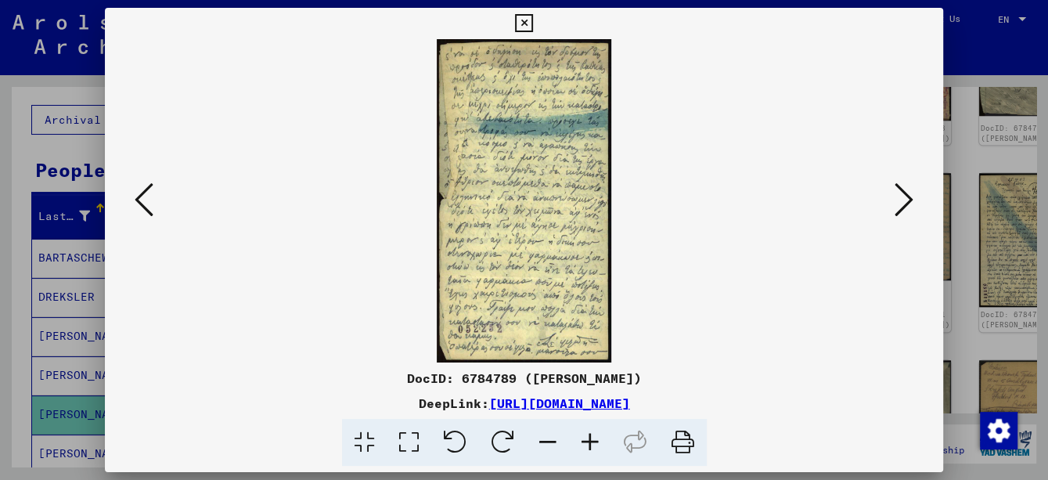
click at [907, 207] on icon at bounding box center [903, 200] width 19 height 38
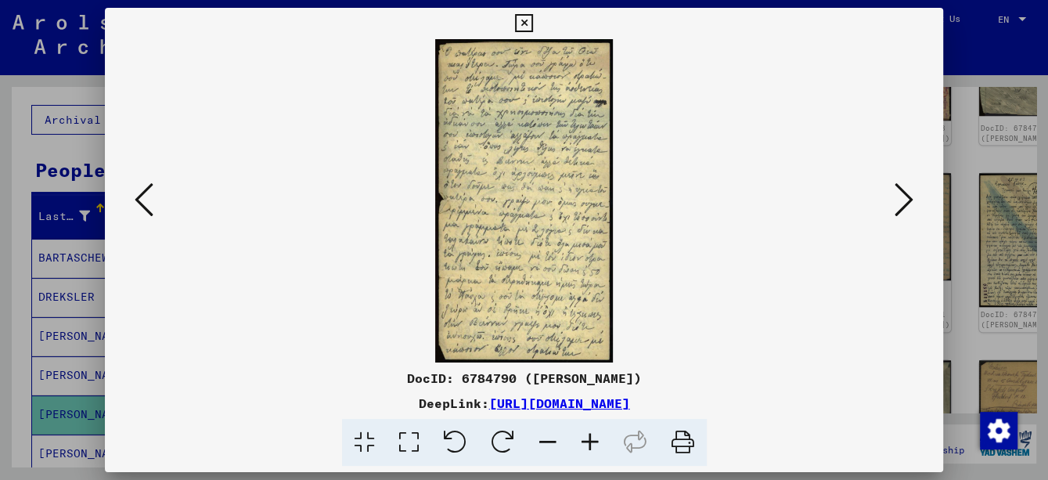
click at [906, 207] on icon at bounding box center [903, 200] width 19 height 38
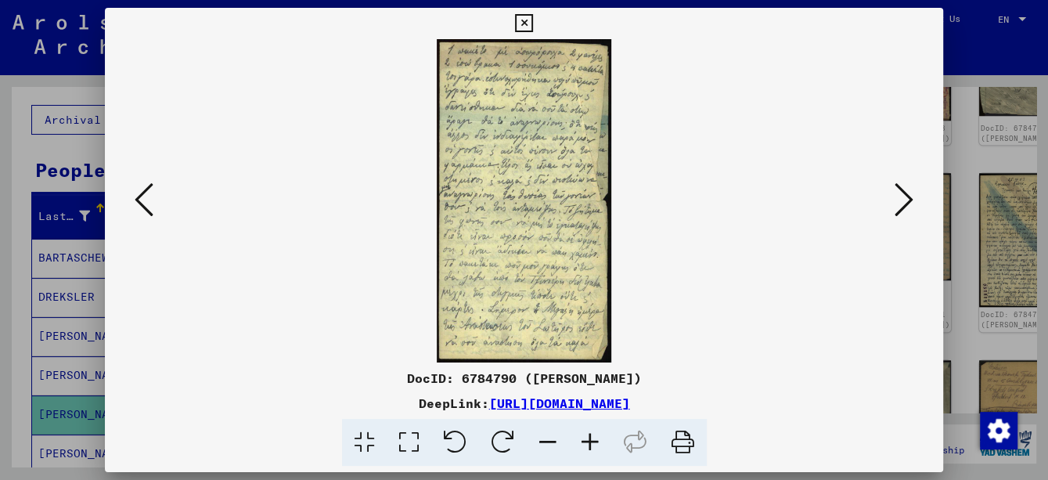
click at [905, 207] on icon at bounding box center [903, 200] width 19 height 38
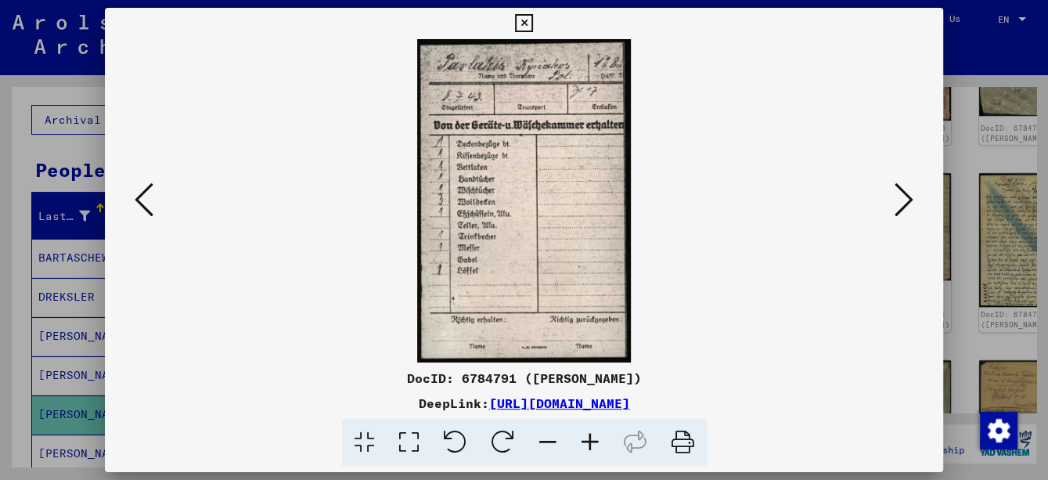
click at [905, 207] on icon at bounding box center [903, 200] width 19 height 38
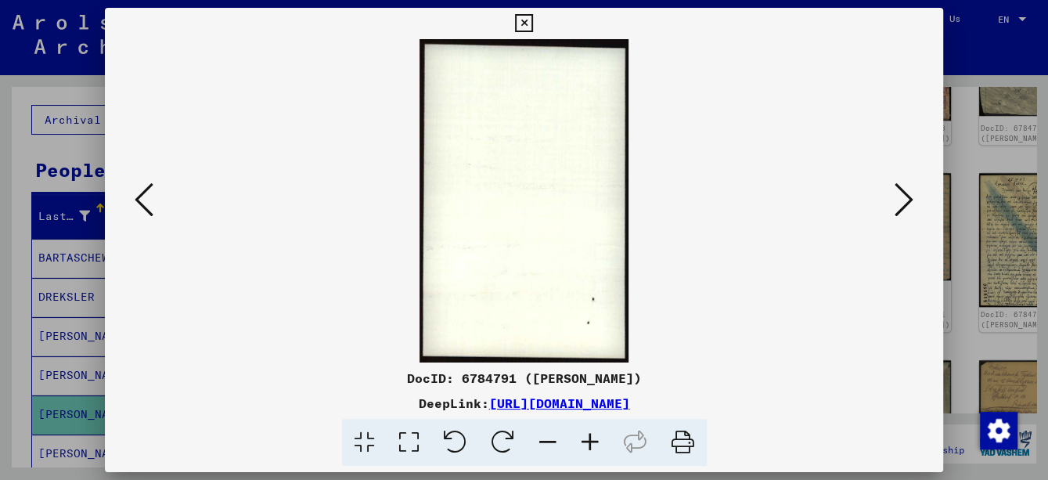
click at [905, 207] on icon at bounding box center [903, 200] width 19 height 38
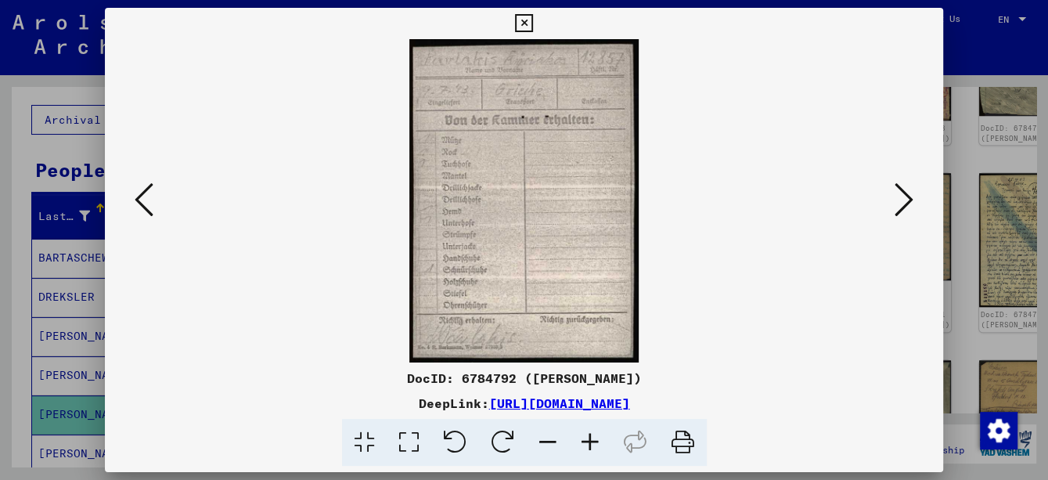
click at [905, 207] on icon at bounding box center [903, 200] width 19 height 38
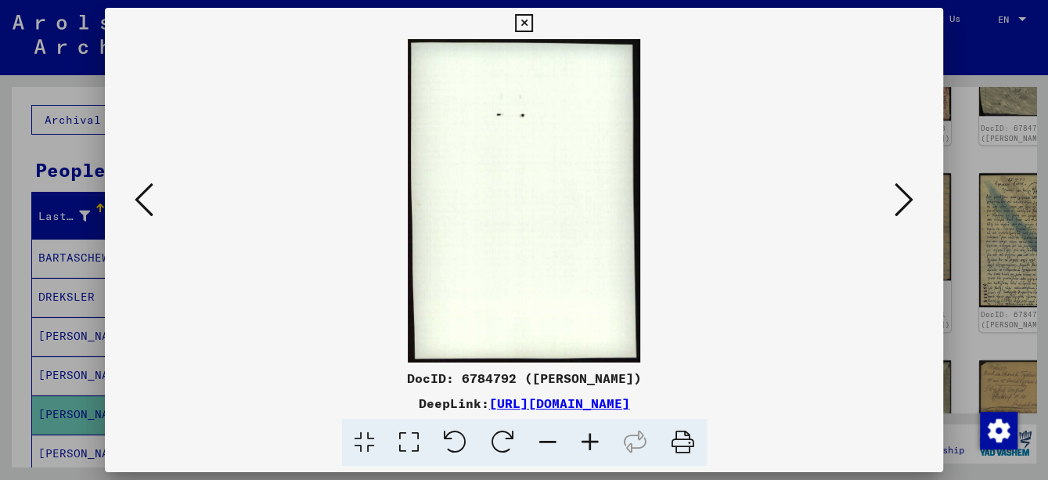
click at [905, 207] on icon at bounding box center [903, 200] width 19 height 38
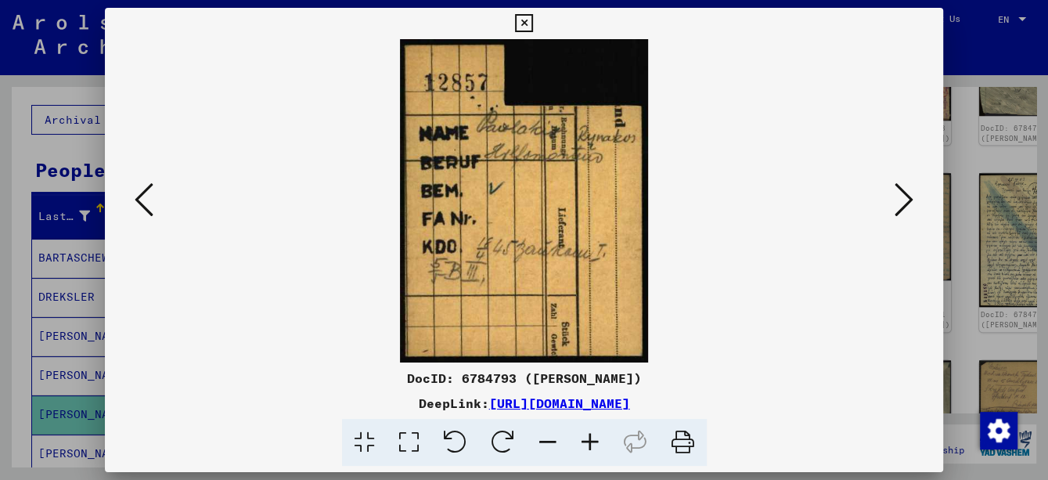
click at [905, 207] on icon at bounding box center [903, 200] width 19 height 38
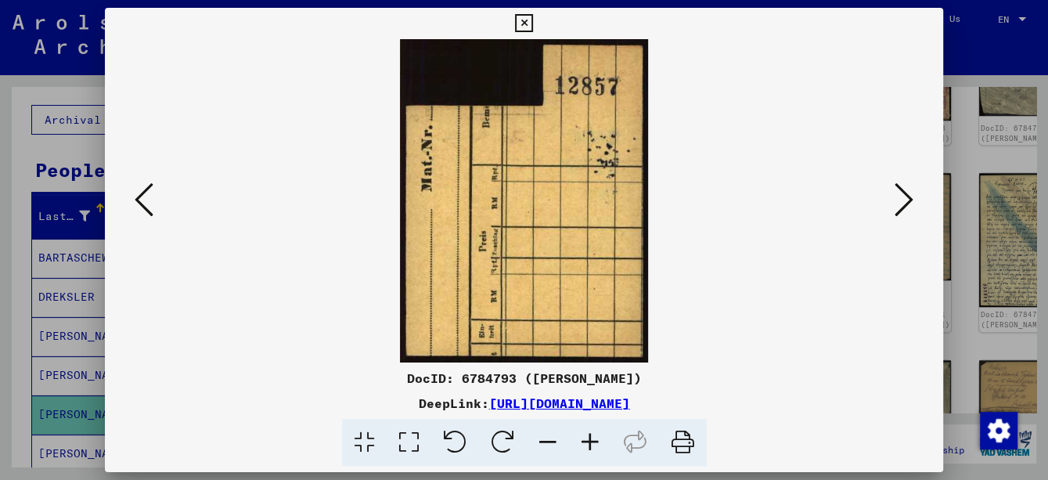
click at [905, 207] on icon at bounding box center [903, 200] width 19 height 38
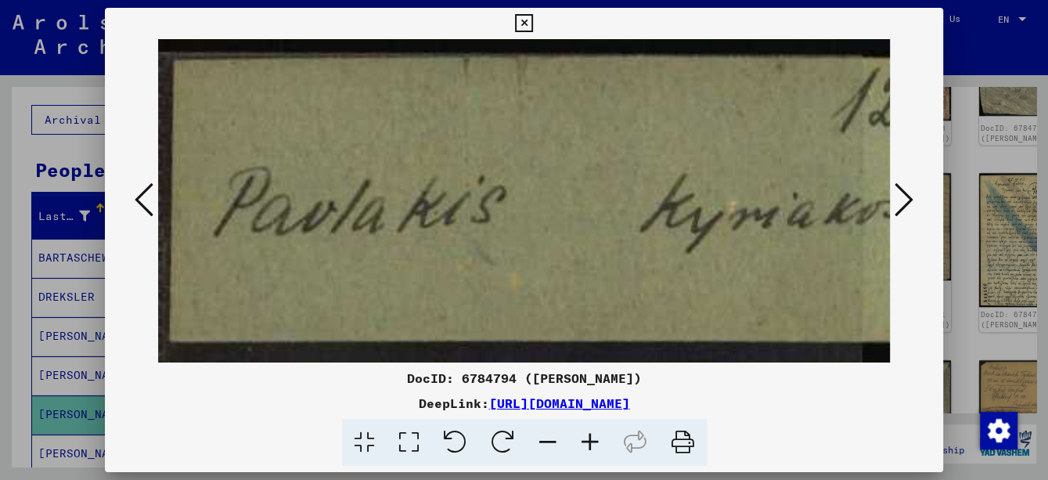
click at [905, 207] on icon at bounding box center [903, 200] width 19 height 38
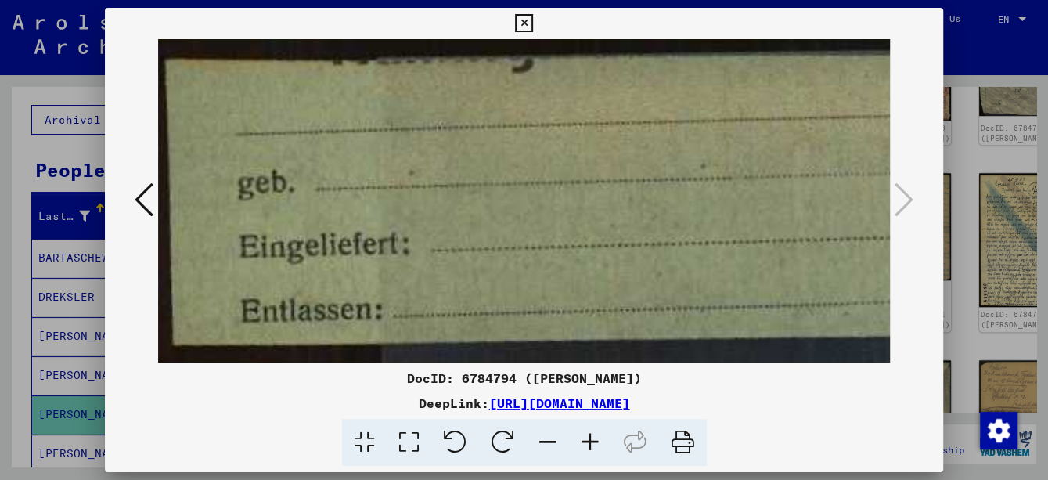
click at [556, 442] on icon at bounding box center [548, 443] width 42 height 48
click at [557, 442] on icon at bounding box center [548, 443] width 42 height 48
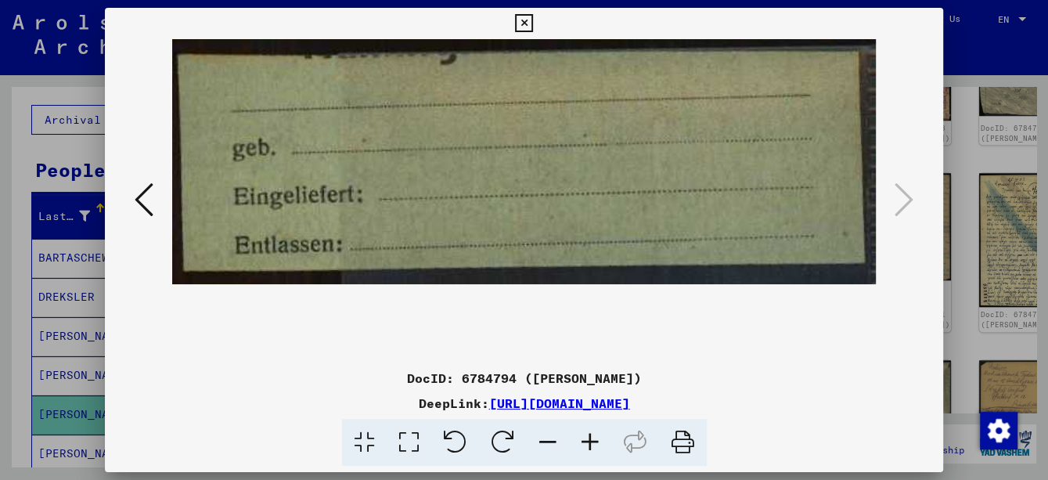
click at [557, 442] on icon at bounding box center [548, 443] width 42 height 48
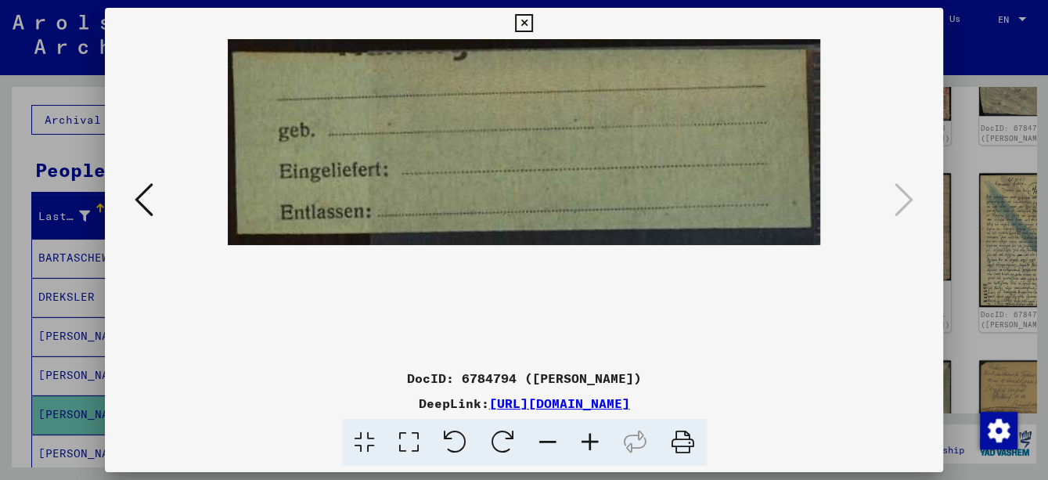
click at [556, 441] on icon at bounding box center [548, 443] width 42 height 48
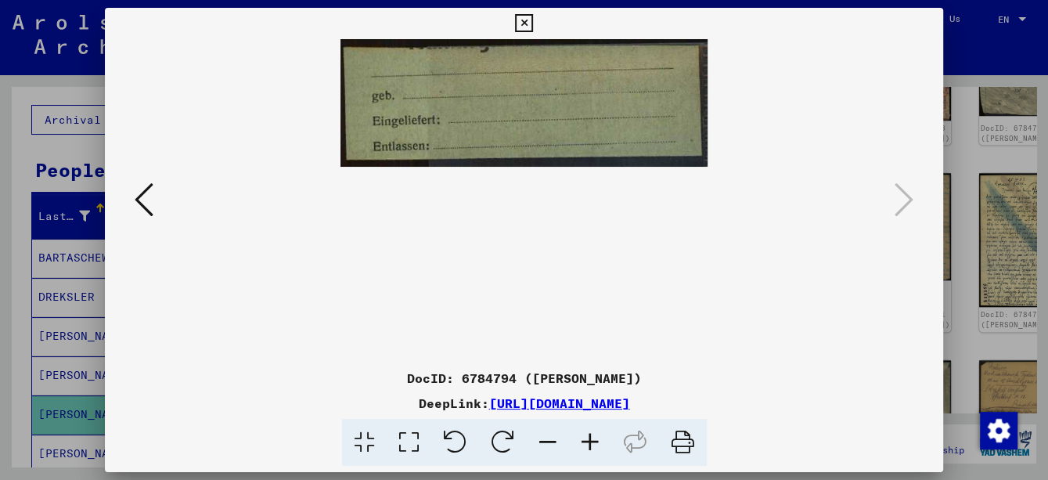
click at [556, 441] on icon at bounding box center [548, 443] width 42 height 48
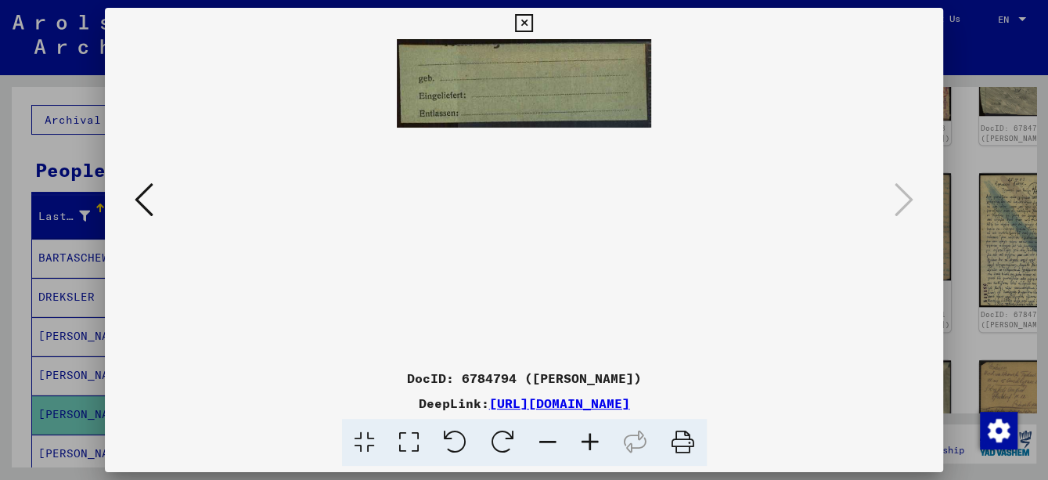
click at [521, 24] on icon at bounding box center [524, 23] width 18 height 19
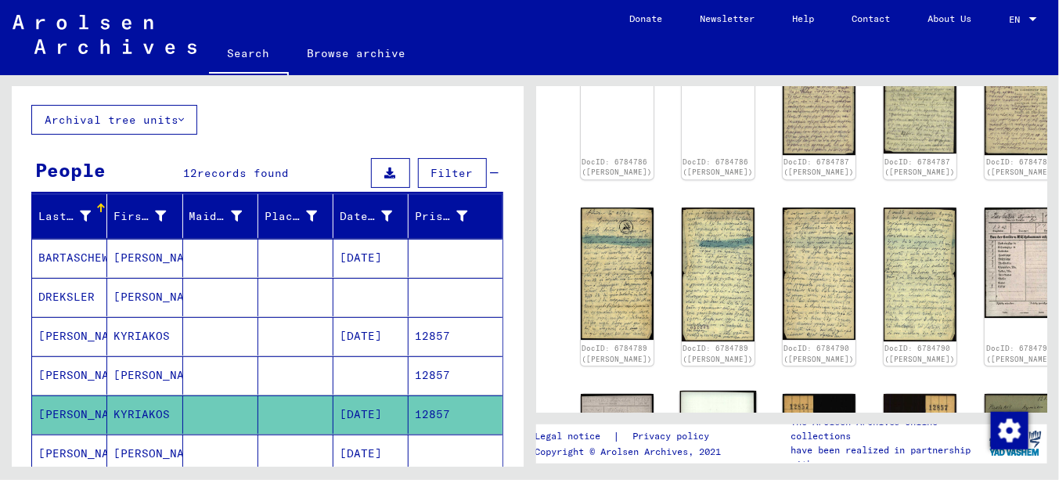
scroll to position [1664, 0]
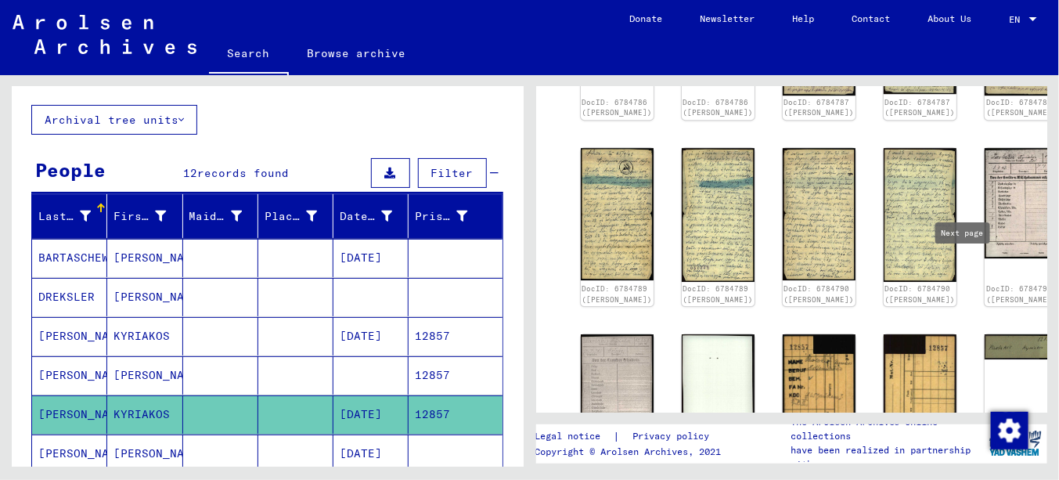
type input "*"
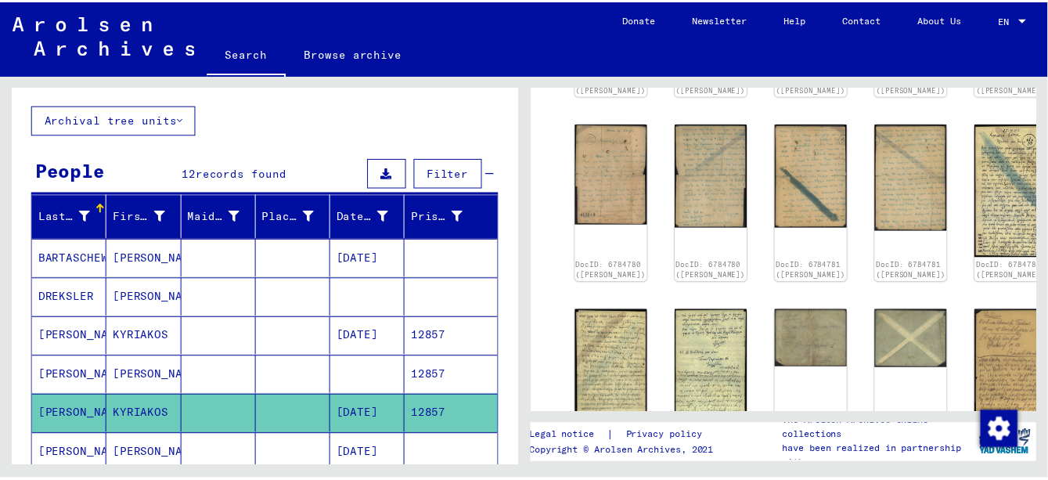
scroll to position [236, 0]
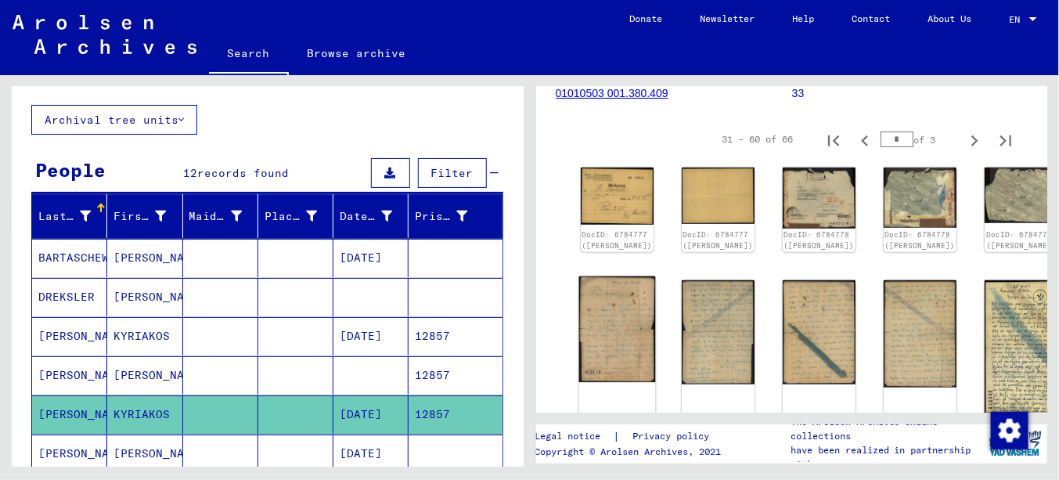
click at [610, 316] on img at bounding box center [616, 329] width 77 height 106
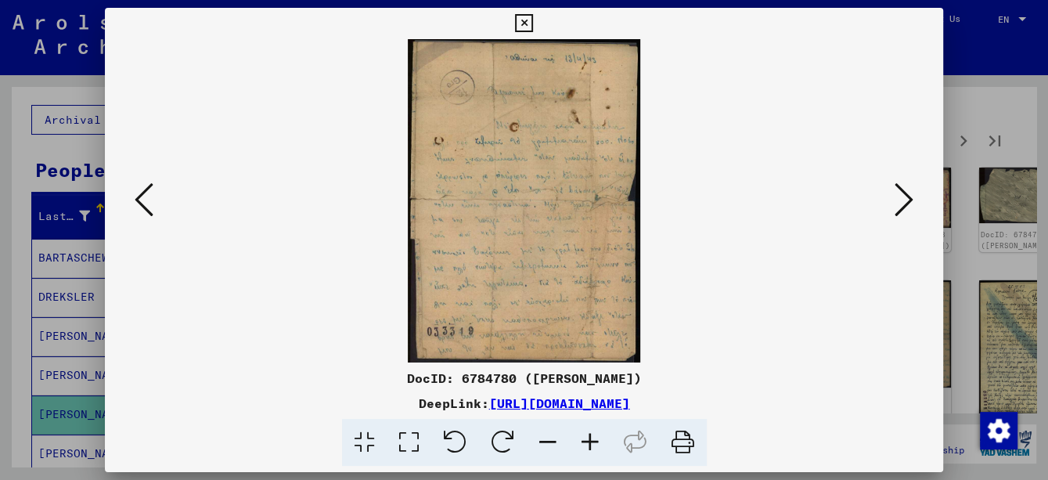
click at [598, 440] on icon at bounding box center [590, 443] width 42 height 48
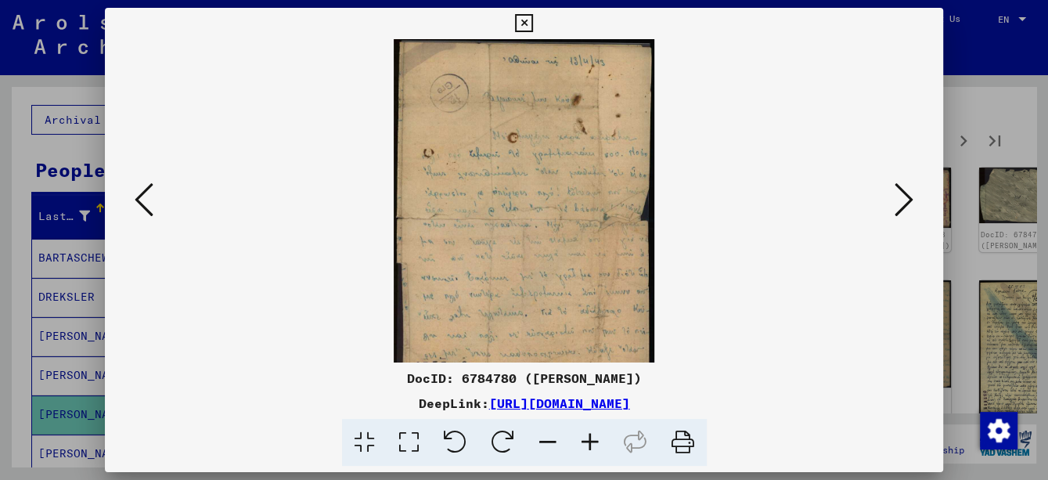
click at [598, 440] on icon at bounding box center [590, 443] width 42 height 48
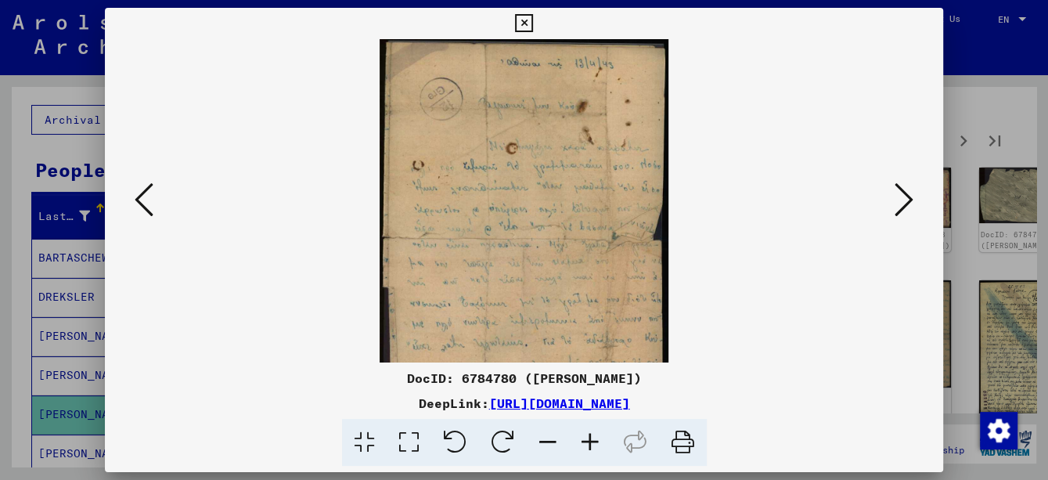
click at [598, 440] on icon at bounding box center [590, 443] width 42 height 48
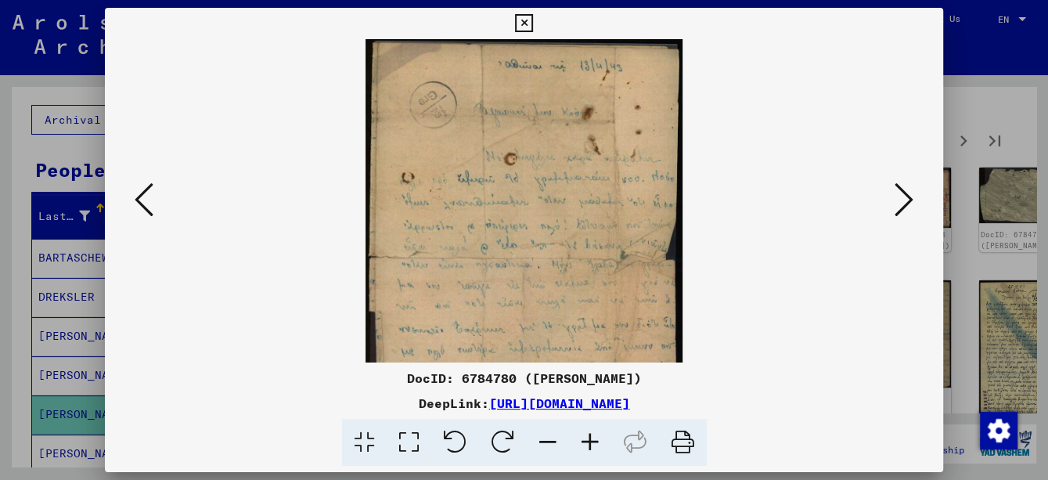
click at [597, 440] on icon at bounding box center [590, 443] width 42 height 48
click at [597, 438] on icon at bounding box center [590, 443] width 42 height 48
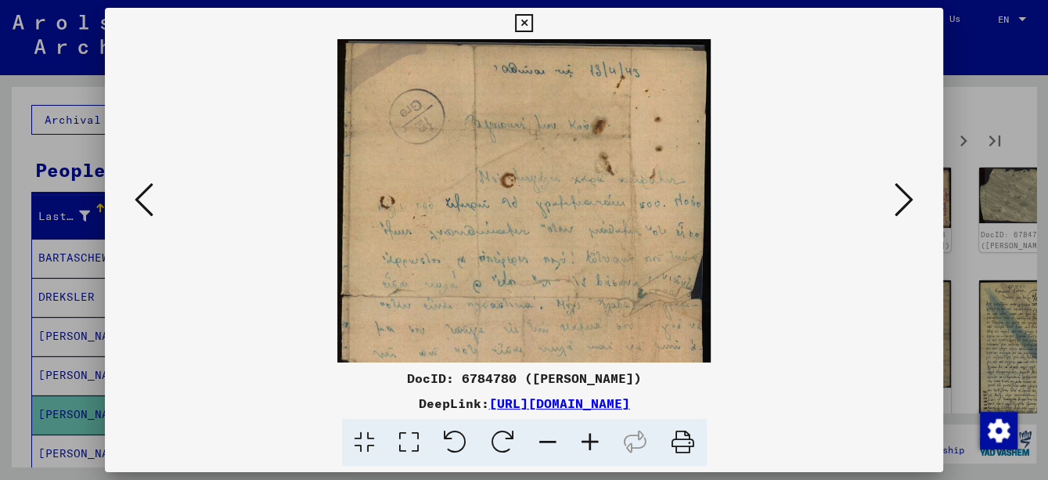
click at [597, 438] on icon at bounding box center [590, 443] width 42 height 48
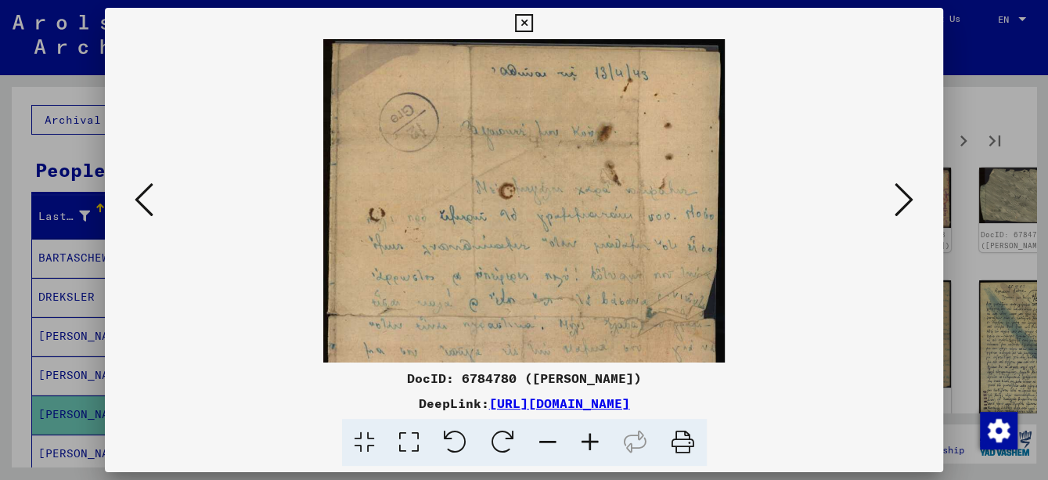
click at [597, 438] on icon at bounding box center [590, 443] width 42 height 48
click at [597, 437] on icon at bounding box center [590, 443] width 42 height 48
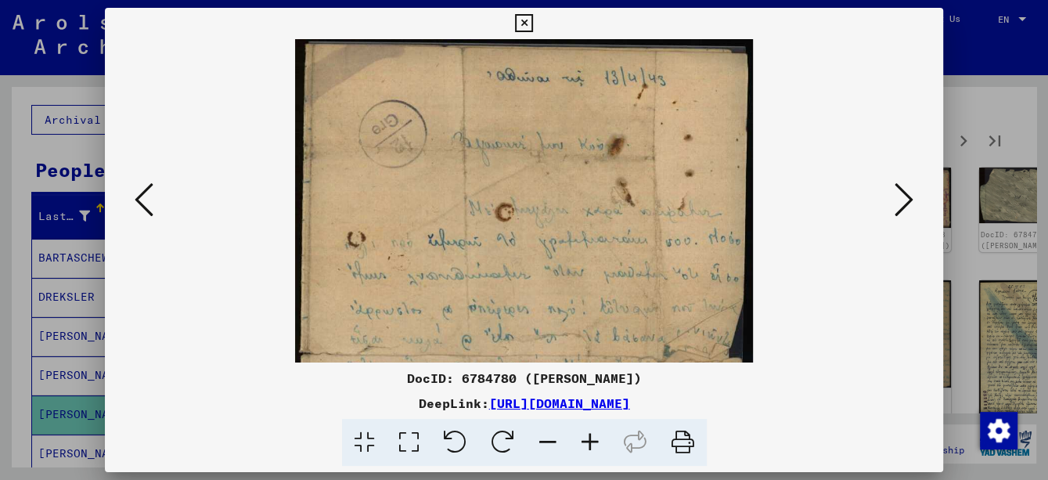
click at [597, 437] on icon at bounding box center [590, 443] width 42 height 48
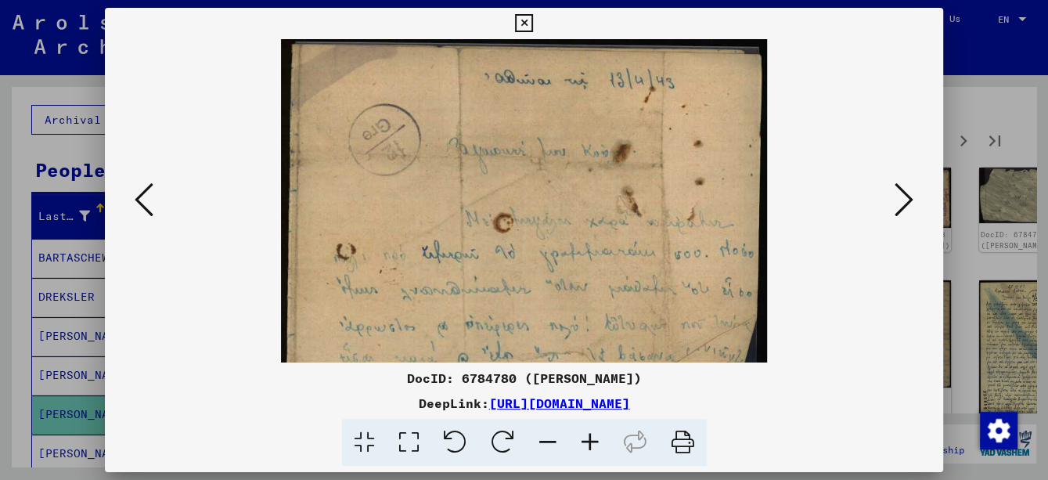
click at [597, 437] on icon at bounding box center [590, 443] width 42 height 48
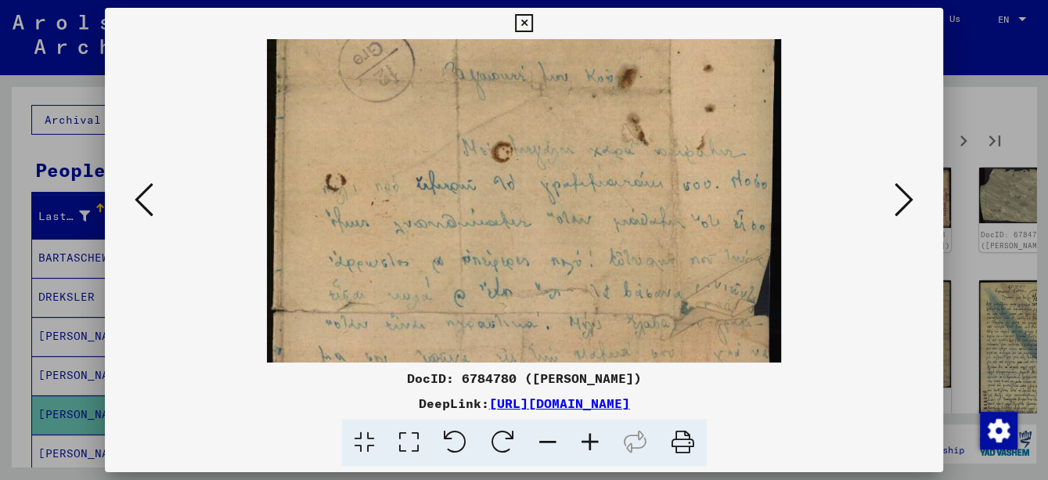
drag, startPoint x: 610, startPoint y: 254, endPoint x: 578, endPoint y: 101, distance: 156.9
click at [578, 104] on img at bounding box center [524, 315] width 514 height 714
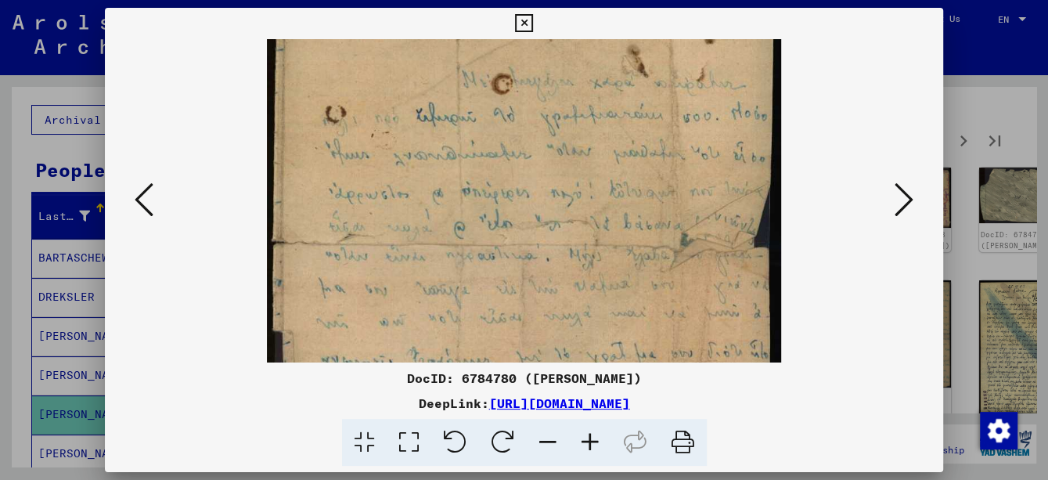
click at [902, 203] on icon at bounding box center [903, 200] width 19 height 38
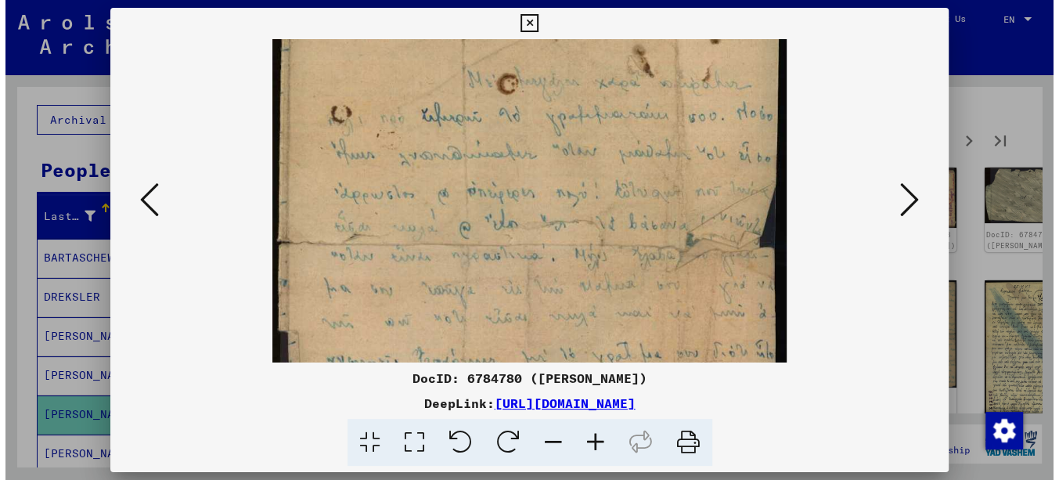
scroll to position [0, 0]
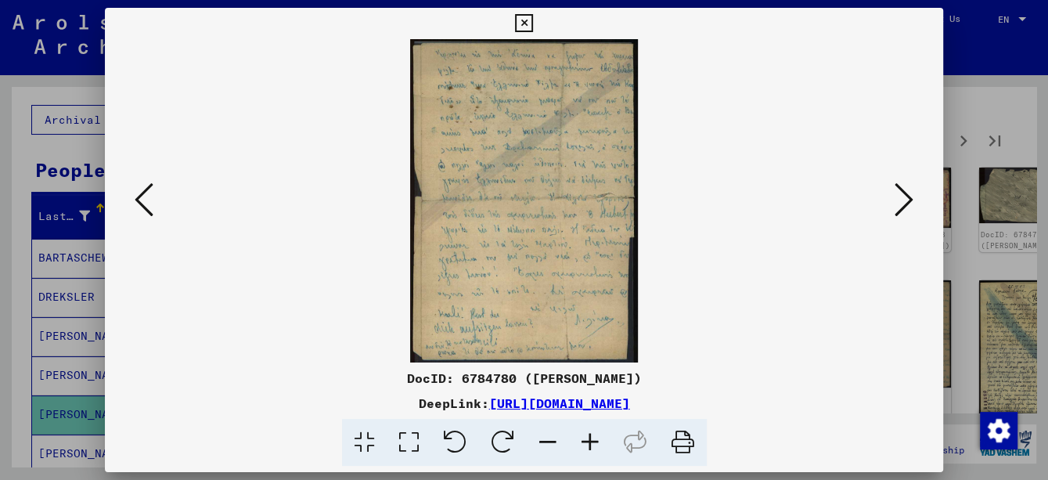
click at [902, 203] on icon at bounding box center [903, 200] width 19 height 38
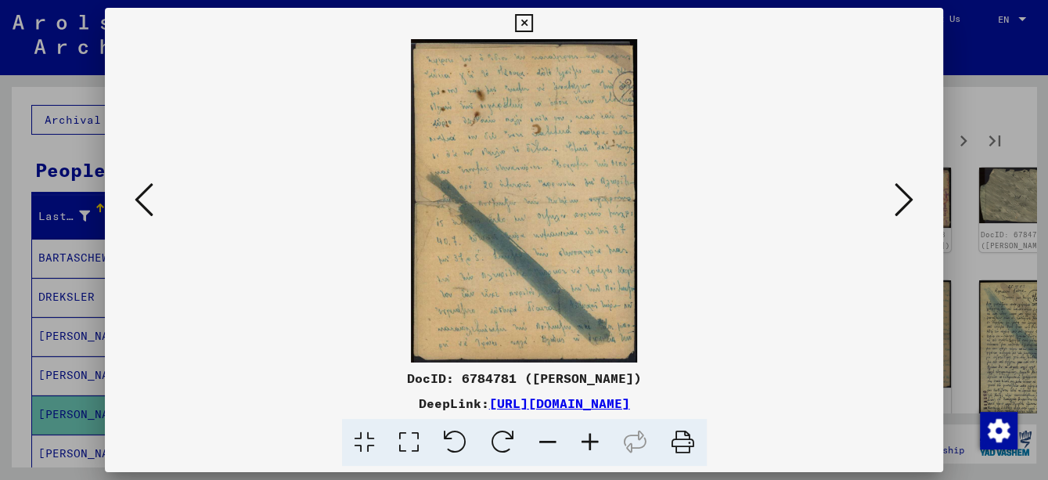
click at [902, 203] on icon at bounding box center [903, 200] width 19 height 38
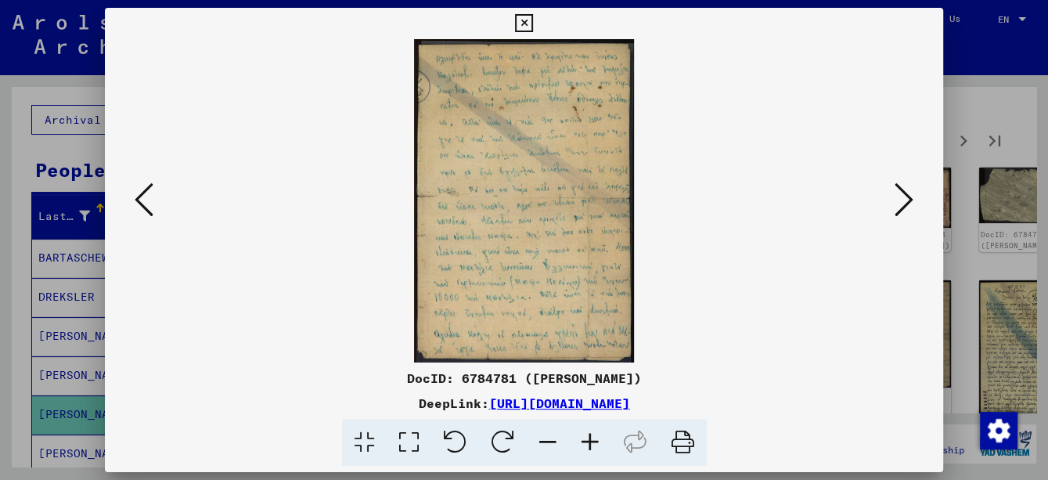
click at [902, 203] on icon at bounding box center [903, 200] width 19 height 38
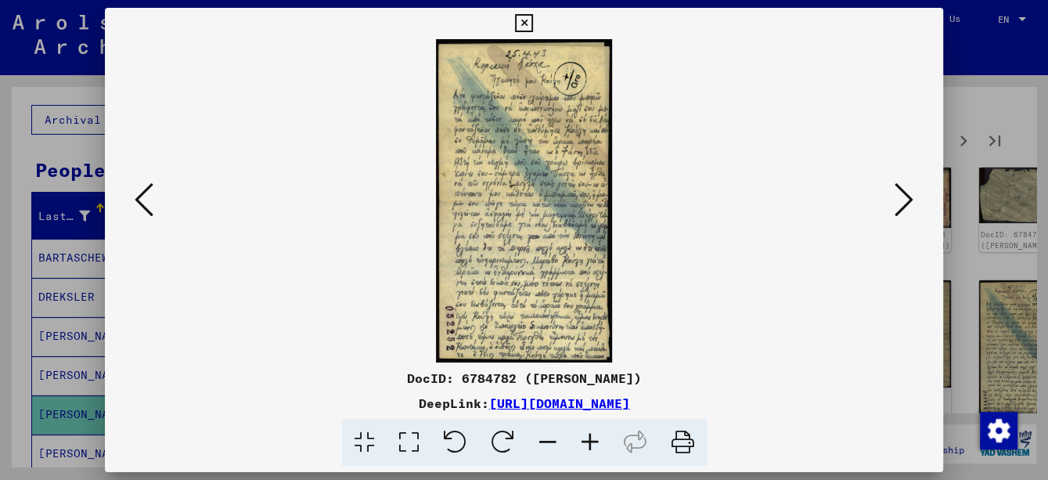
click at [901, 205] on icon at bounding box center [903, 200] width 19 height 38
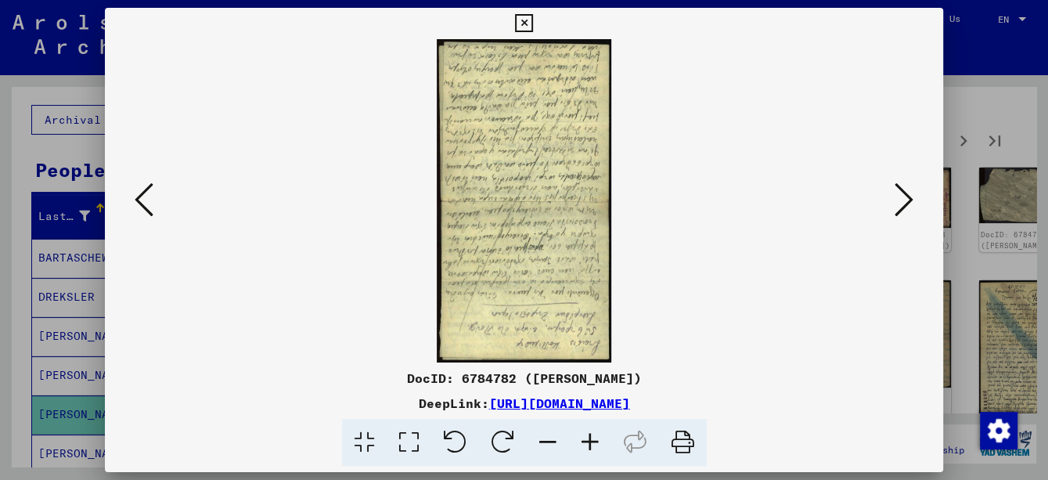
click at [518, 26] on icon at bounding box center [524, 23] width 18 height 19
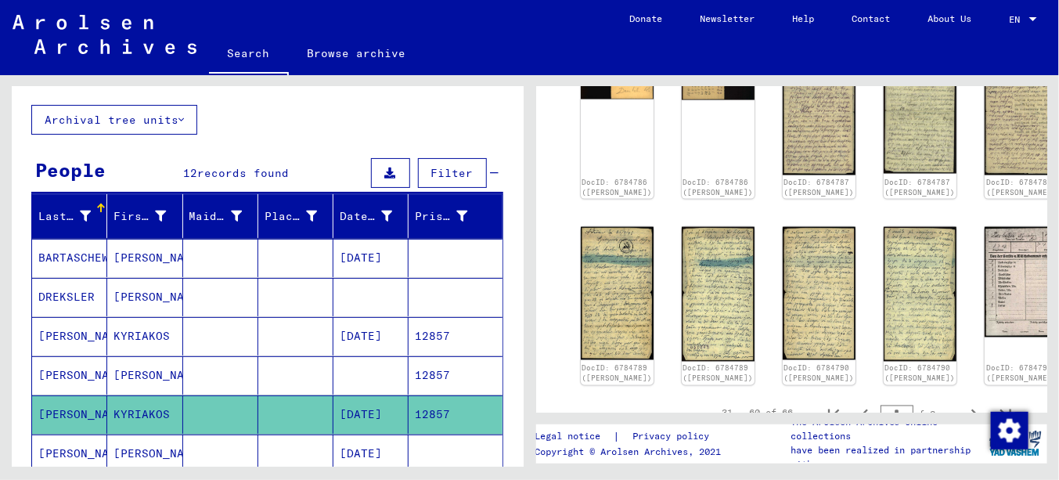
scroll to position [862, 0]
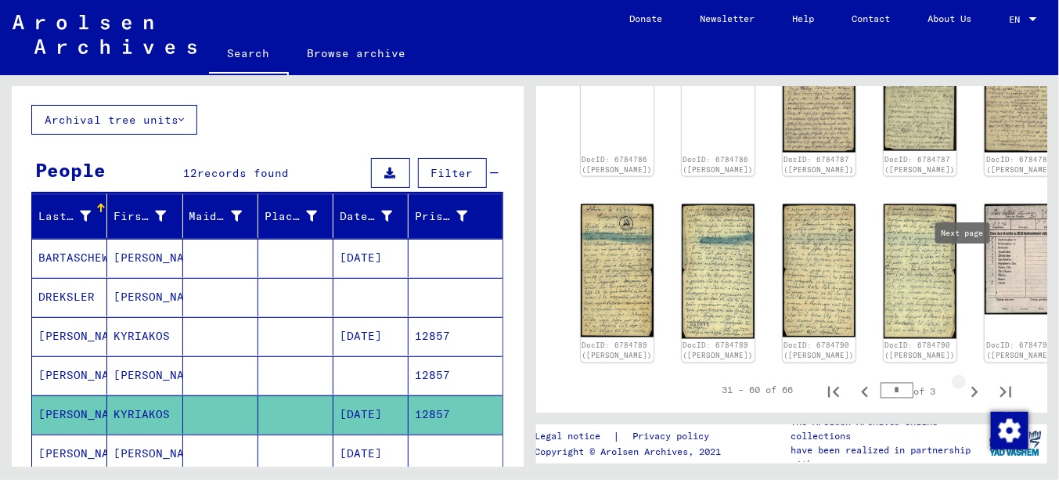
click at [963, 381] on icon "Next page" at bounding box center [974, 392] width 22 height 22
type input "*"
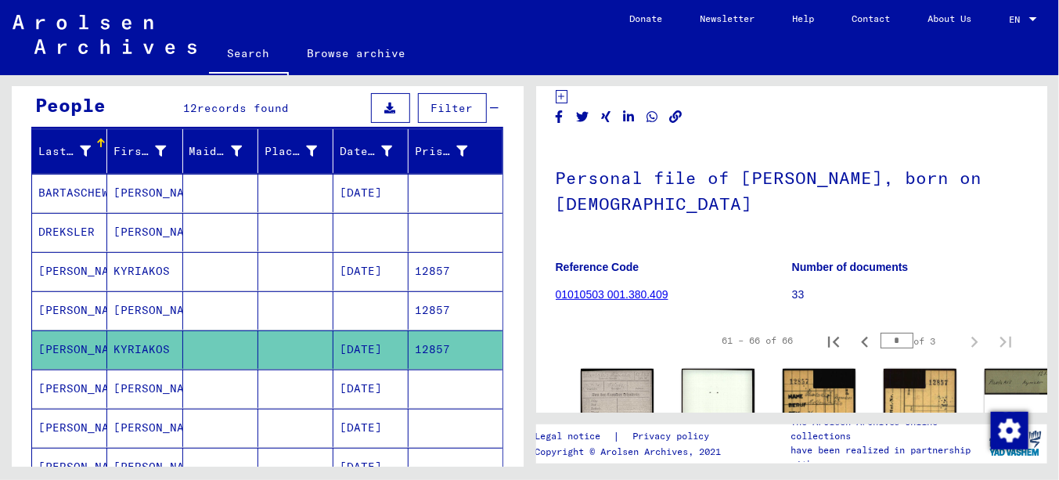
scroll to position [235, 0]
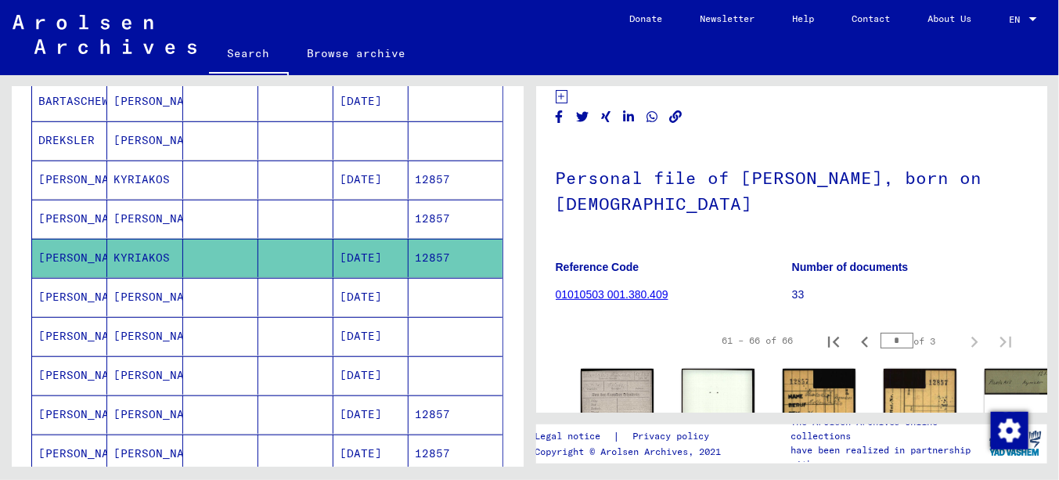
click at [347, 293] on mat-cell "[DATE]" at bounding box center [370, 297] width 75 height 38
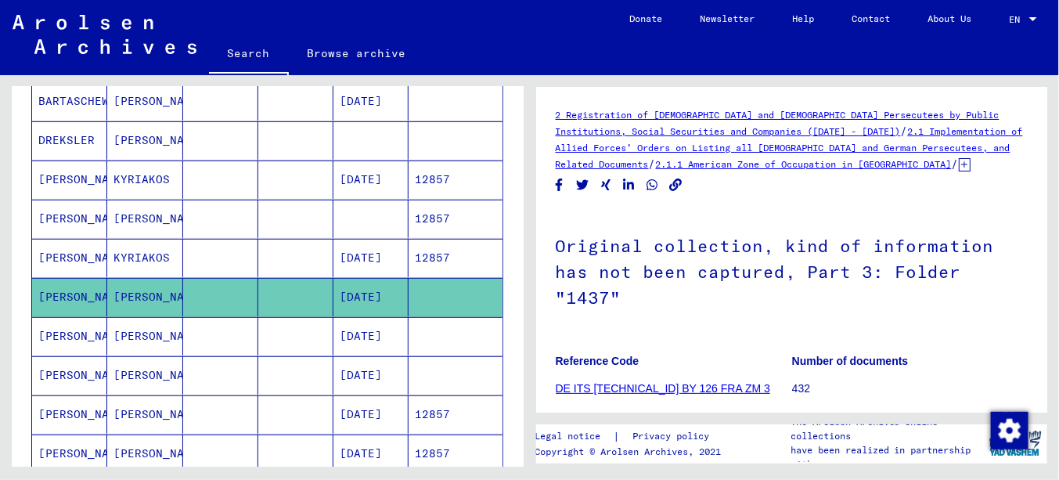
scroll to position [313, 0]
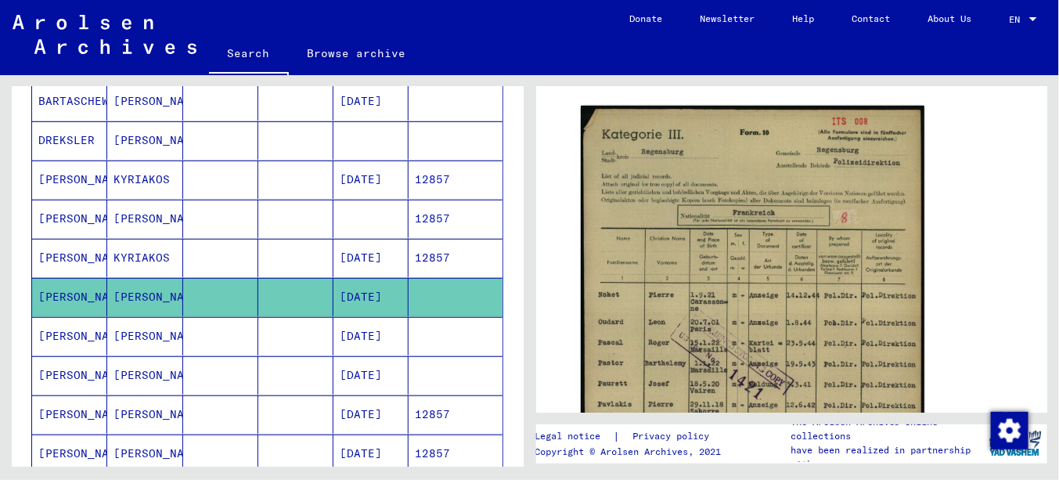
click at [365, 336] on mat-cell "[DATE]" at bounding box center [370, 336] width 75 height 38
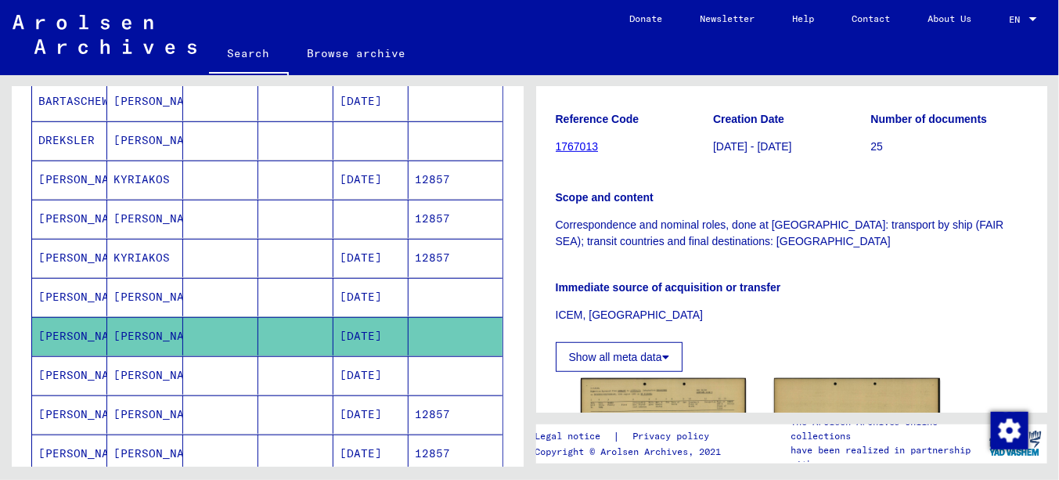
scroll to position [443, 0]
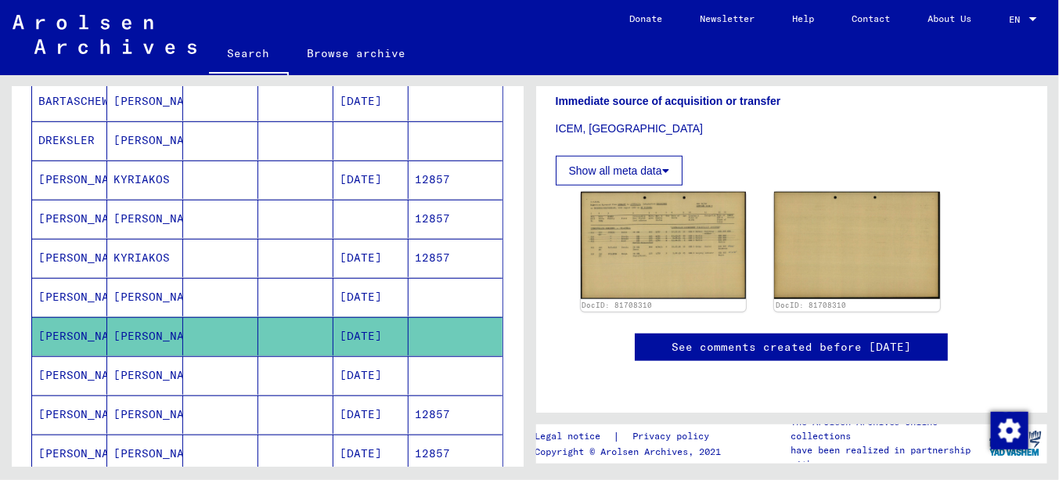
click at [370, 372] on mat-cell "[DATE]" at bounding box center [370, 375] width 75 height 38
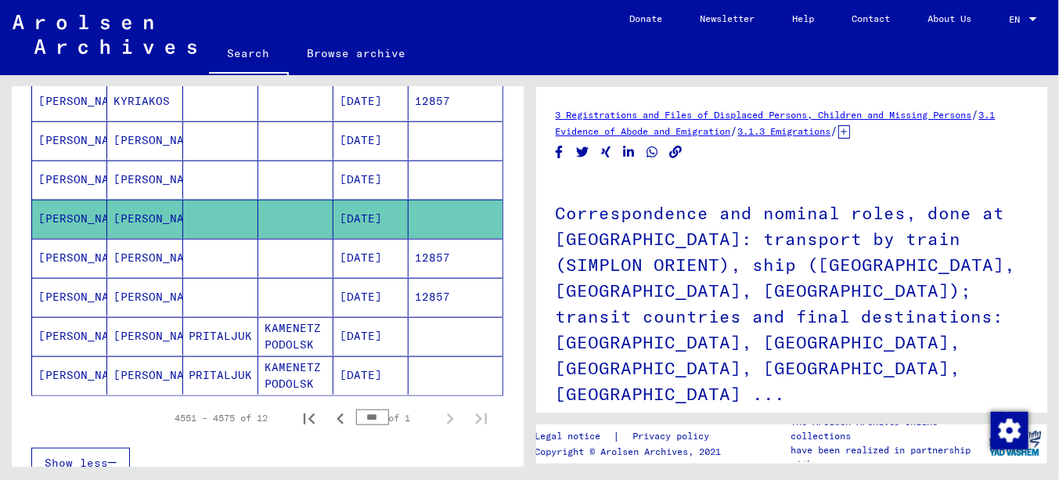
scroll to position [235, 0]
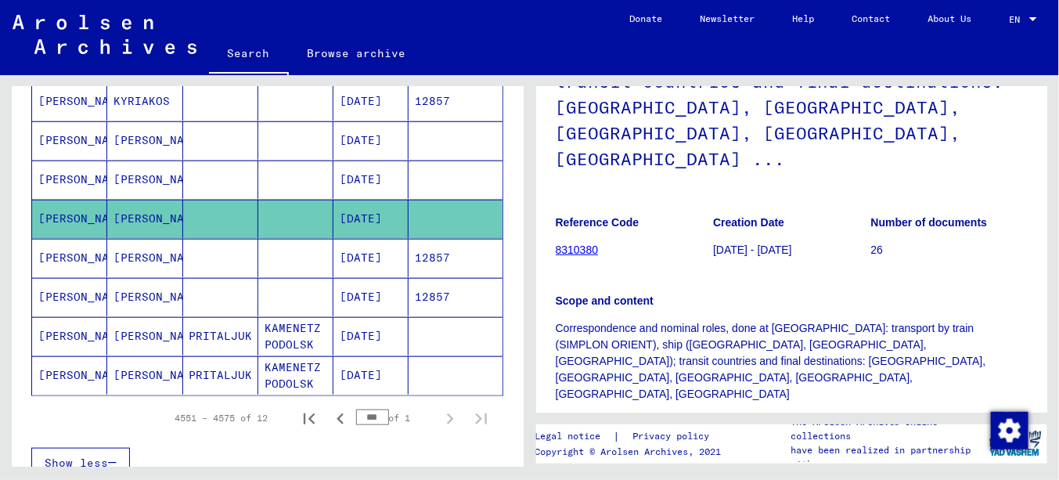
click at [368, 289] on mat-cell "[DATE]" at bounding box center [370, 297] width 75 height 38
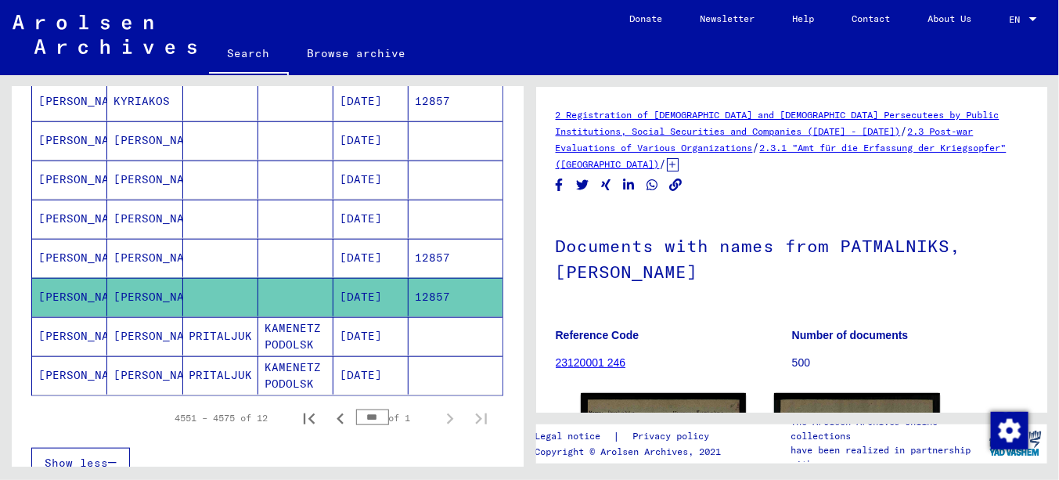
click at [370, 246] on mat-cell "[DATE]" at bounding box center [370, 258] width 75 height 38
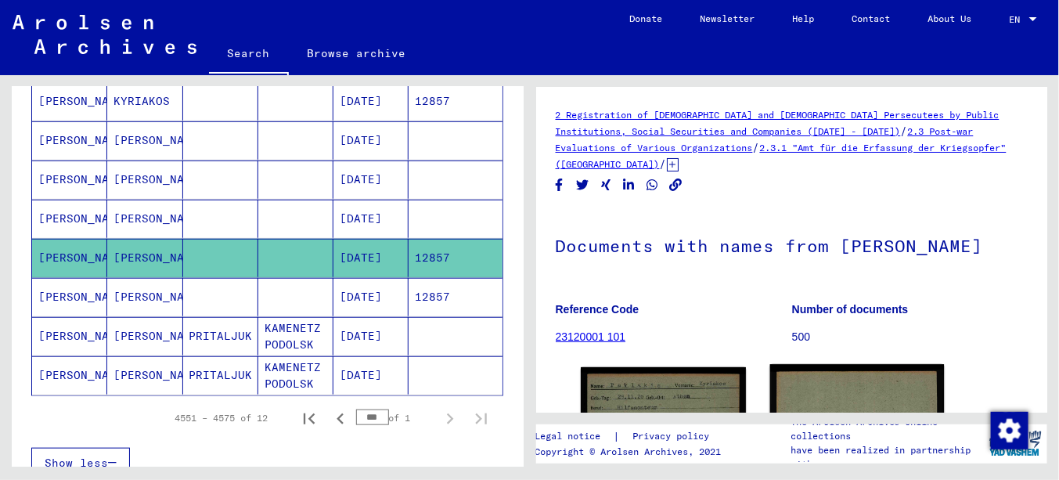
scroll to position [195, 0]
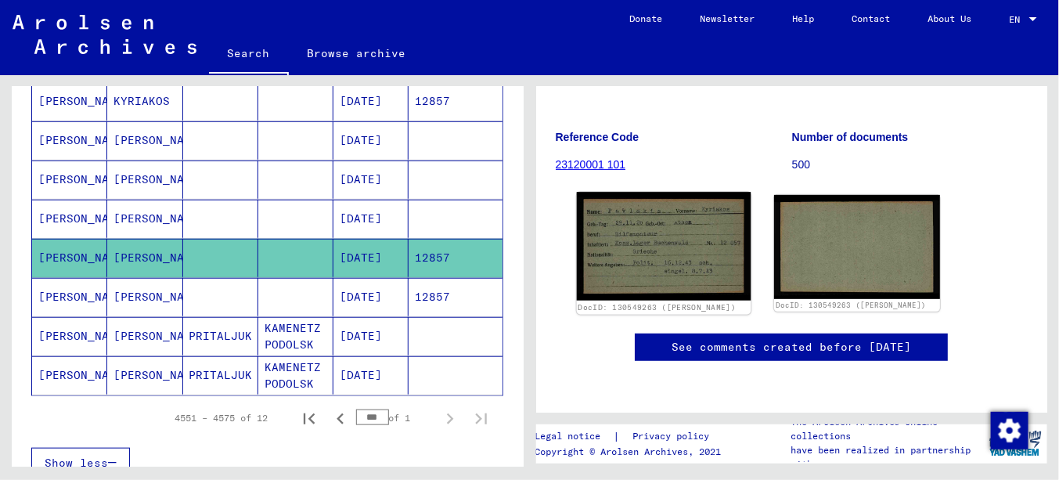
click at [662, 203] on img at bounding box center [663, 246] width 174 height 109
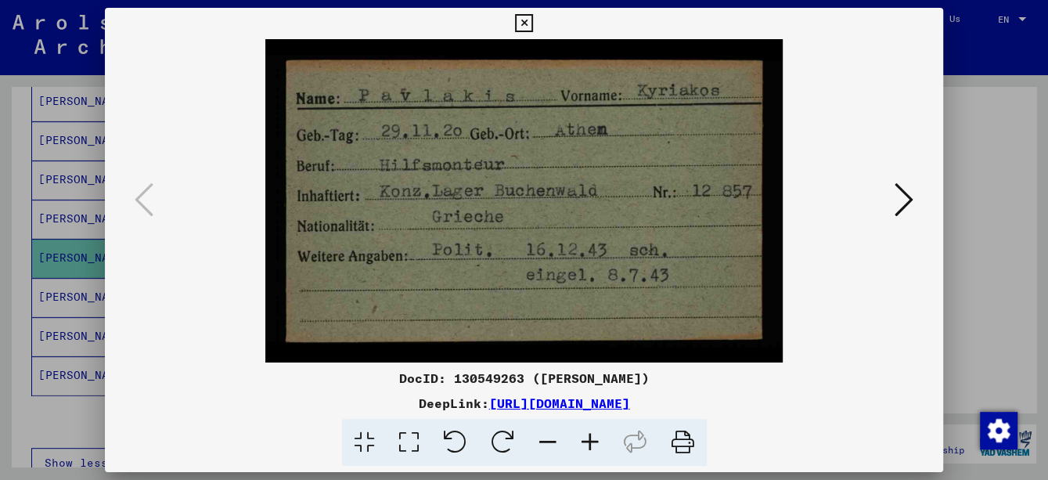
click at [524, 20] on icon at bounding box center [524, 23] width 18 height 19
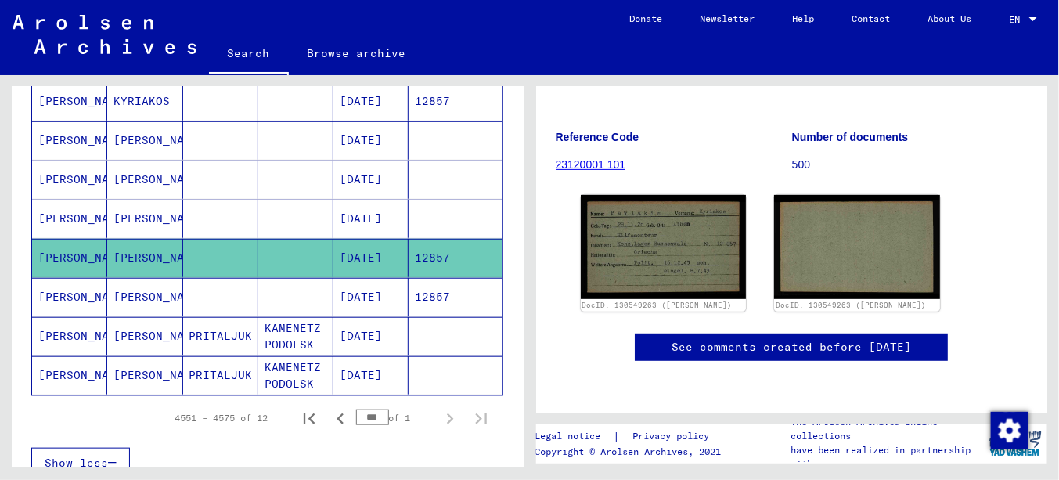
click at [381, 295] on mat-cell "[DATE]" at bounding box center [370, 297] width 75 height 38
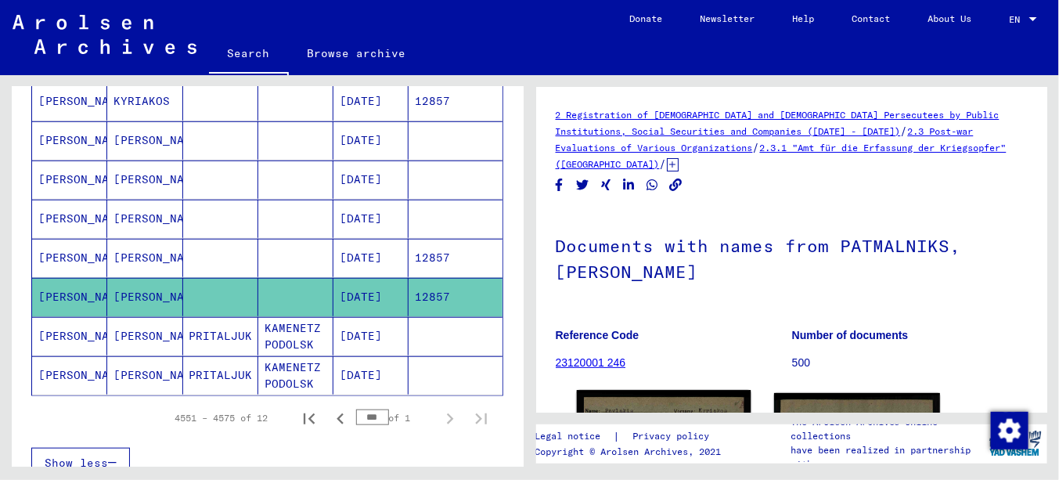
scroll to position [196, 0]
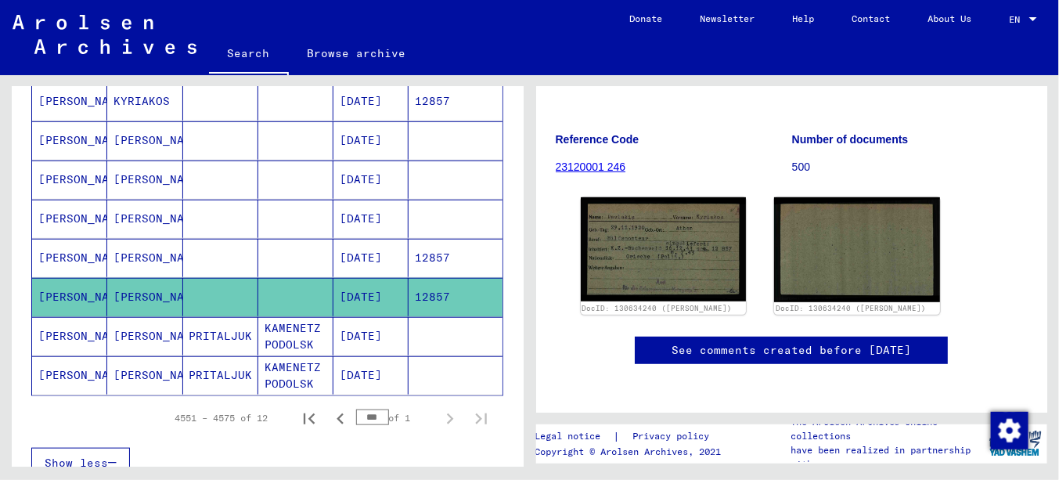
click at [373, 329] on mat-cell "[DATE]" at bounding box center [370, 336] width 75 height 38
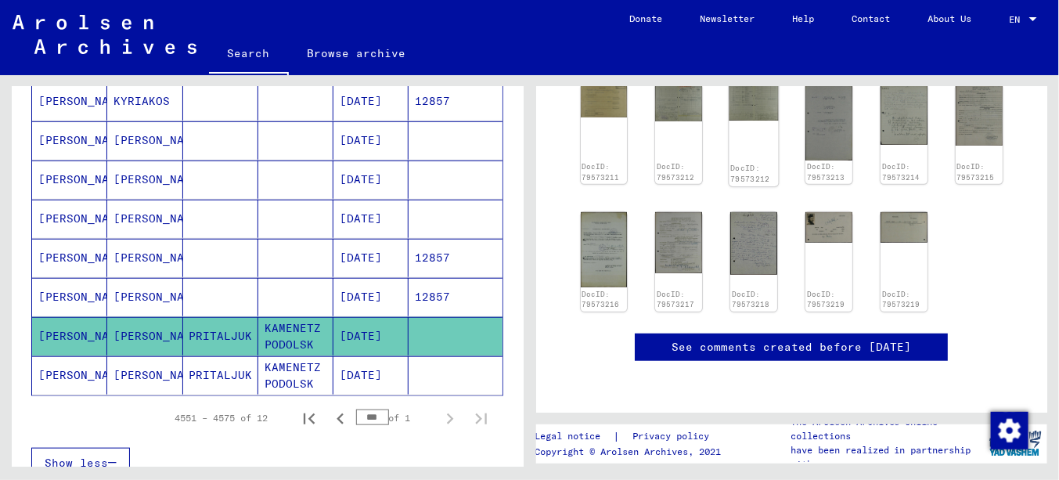
scroll to position [157, 0]
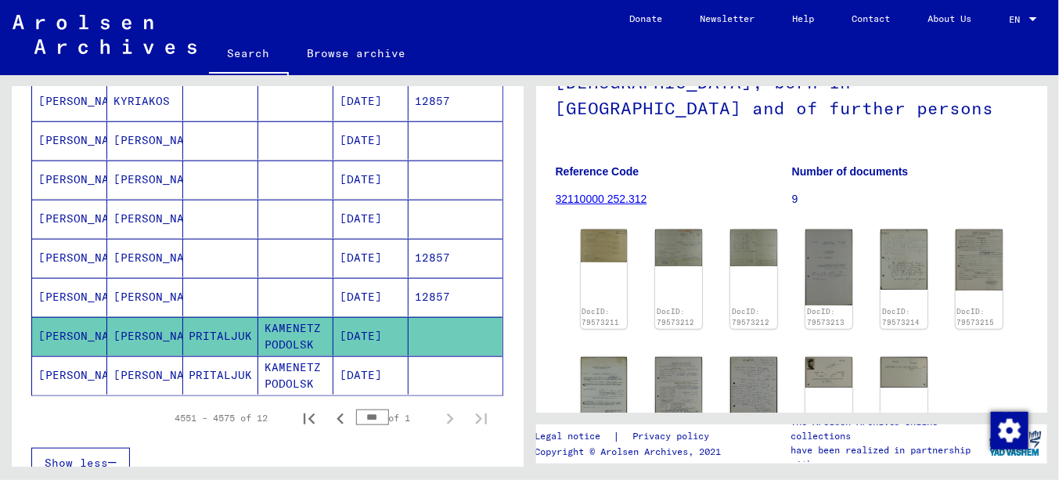
click at [372, 372] on mat-cell "[DATE]" at bounding box center [370, 375] width 75 height 38
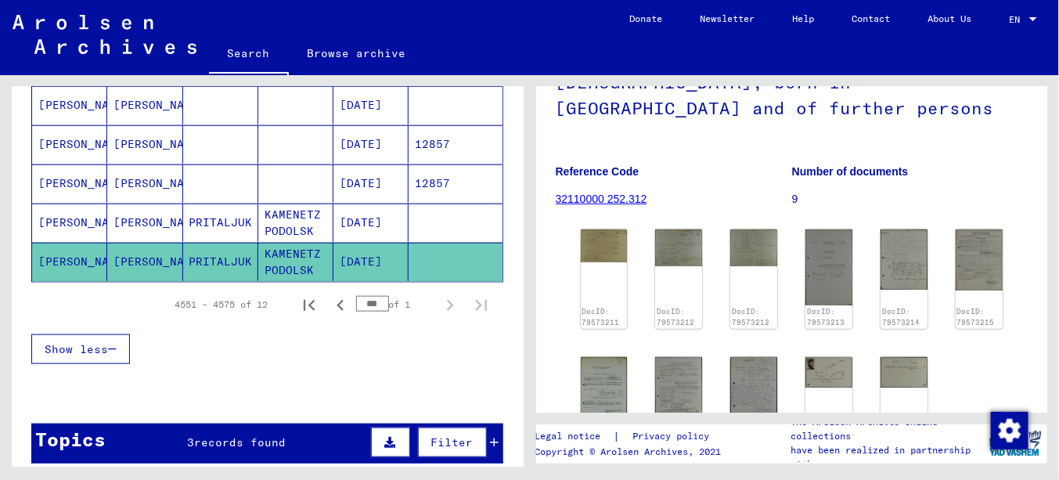
scroll to position [470, 0]
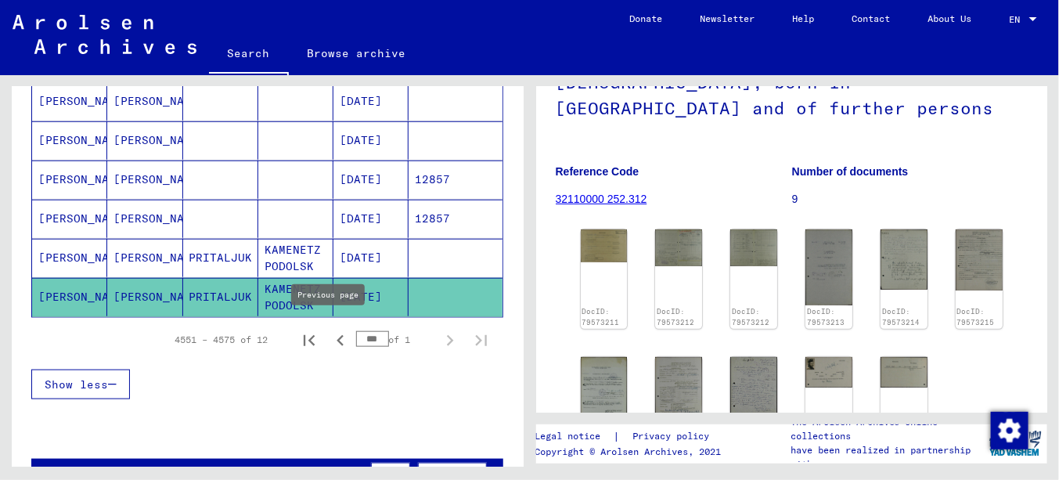
click at [332, 332] on icon "Previous page" at bounding box center [340, 340] width 22 height 22
type input "***"
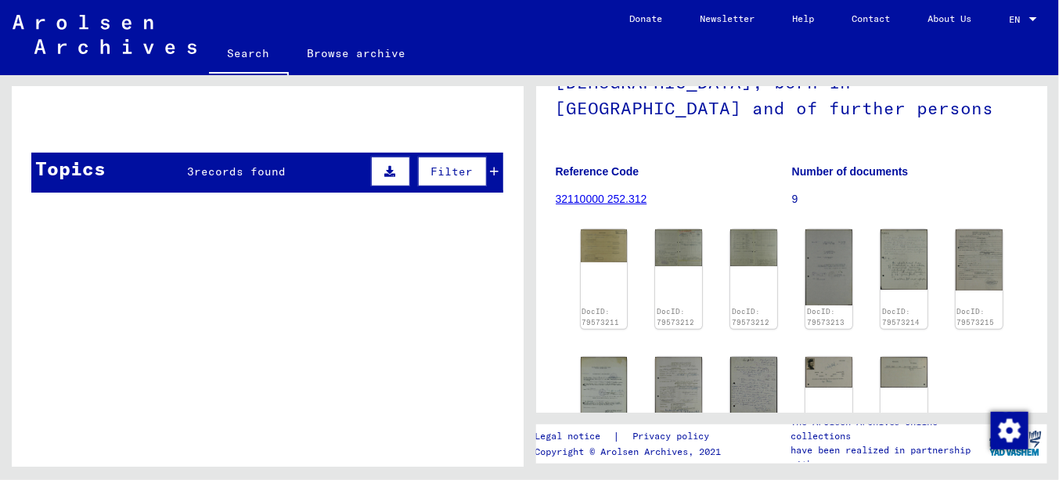
scroll to position [0, 0]
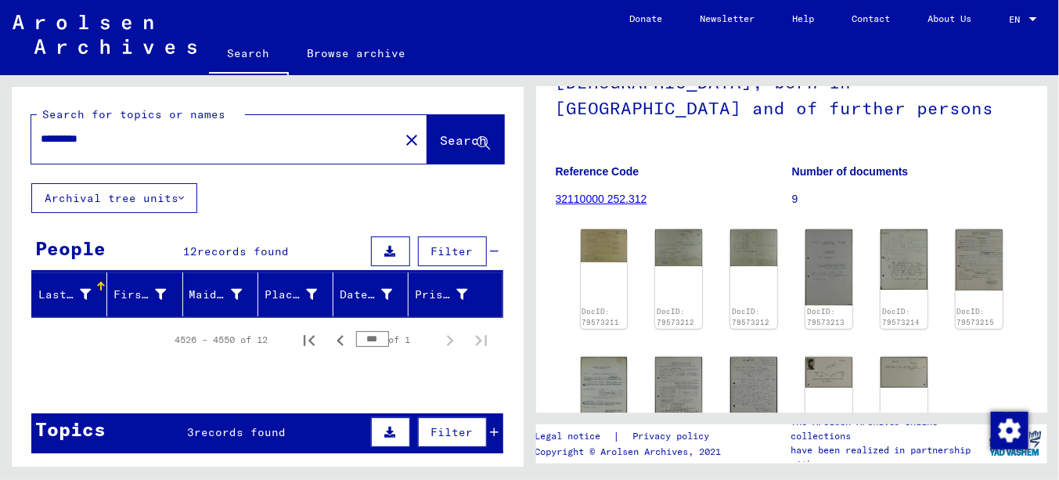
click at [232, 253] on span "records found" at bounding box center [243, 251] width 92 height 14
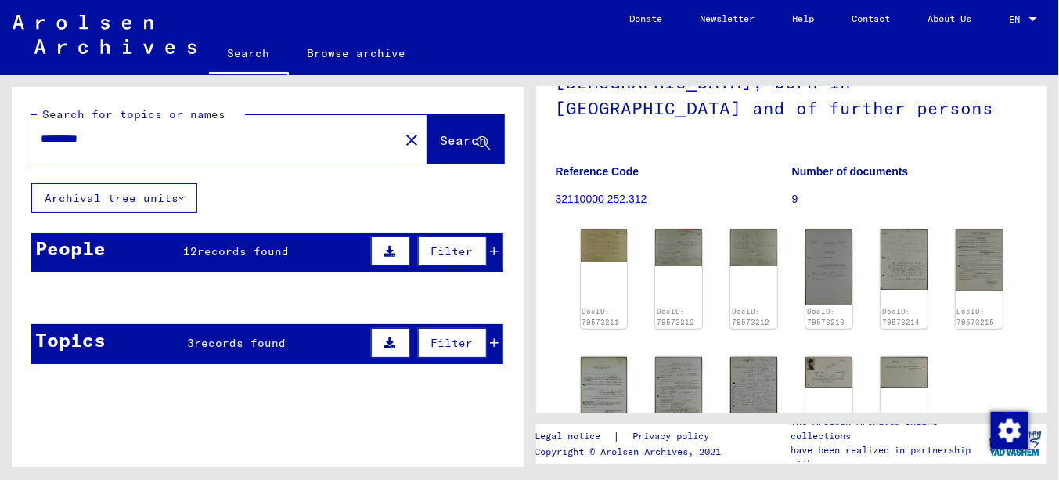
click at [232, 253] on span "records found" at bounding box center [243, 251] width 92 height 14
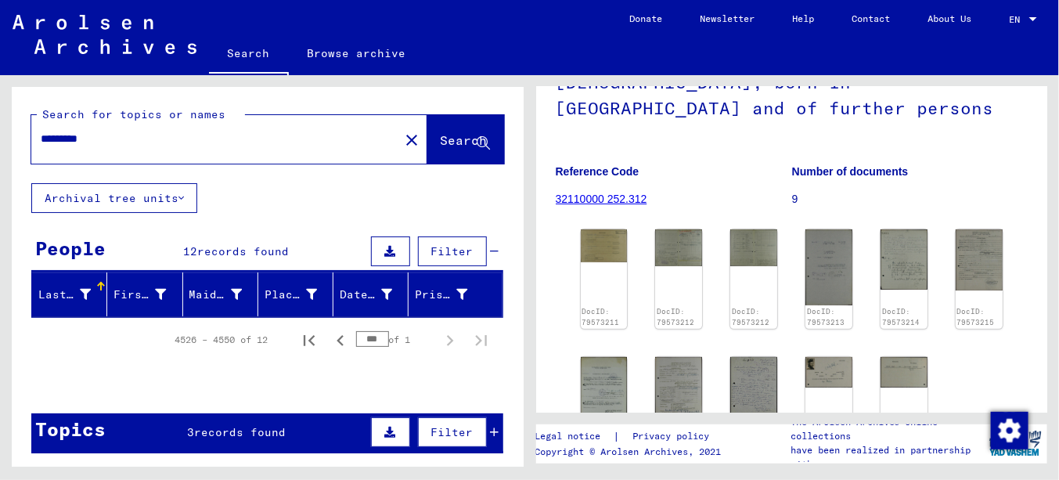
click at [99, 201] on button "Archival tree units" at bounding box center [114, 198] width 166 height 30
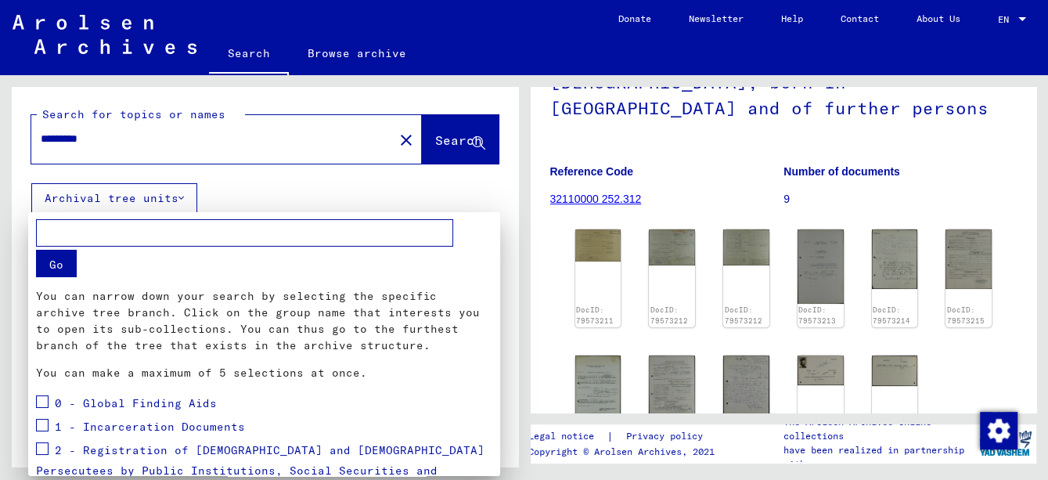
click at [99, 202] on div at bounding box center [524, 240] width 1048 height 480
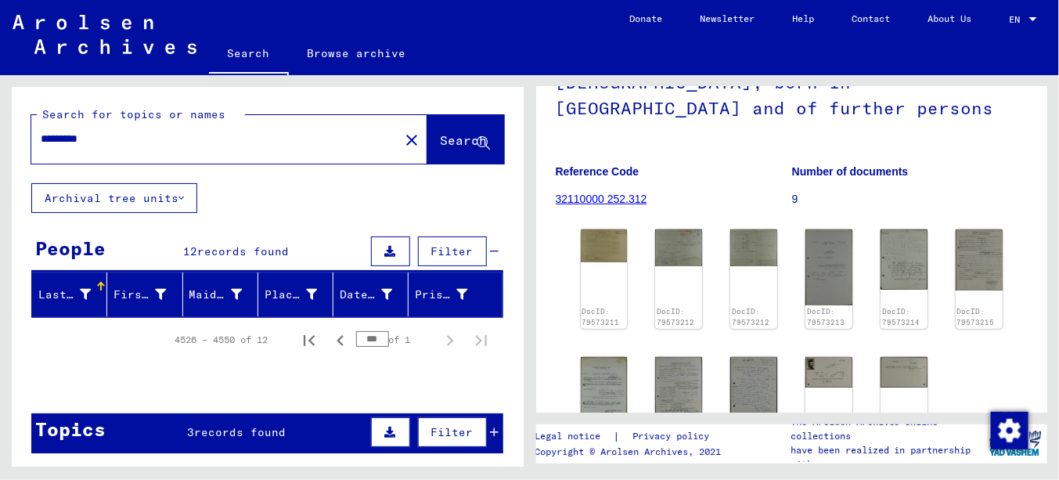
click at [223, 255] on span "records found" at bounding box center [243, 251] width 92 height 14
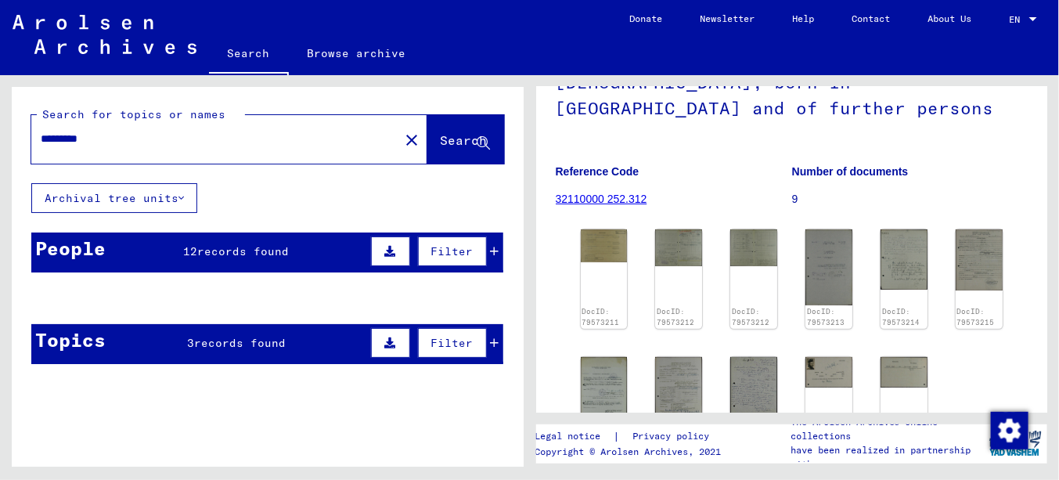
click at [223, 255] on span "records found" at bounding box center [243, 251] width 92 height 14
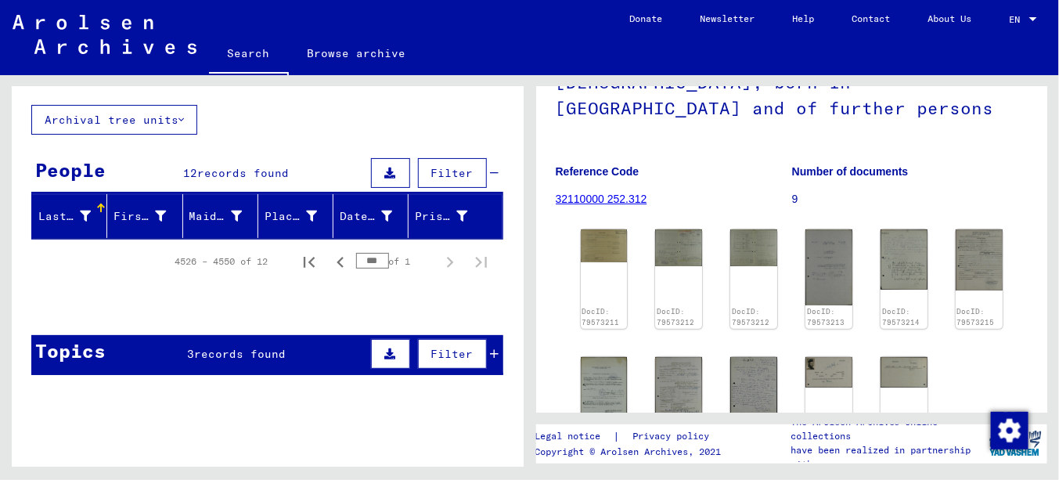
scroll to position [157, 0]
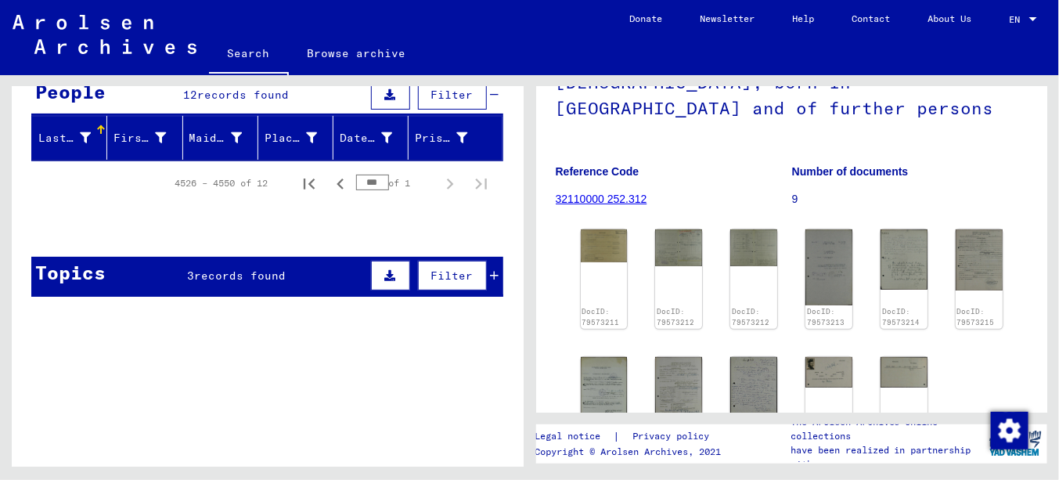
click at [213, 272] on span "records found" at bounding box center [240, 275] width 92 height 14
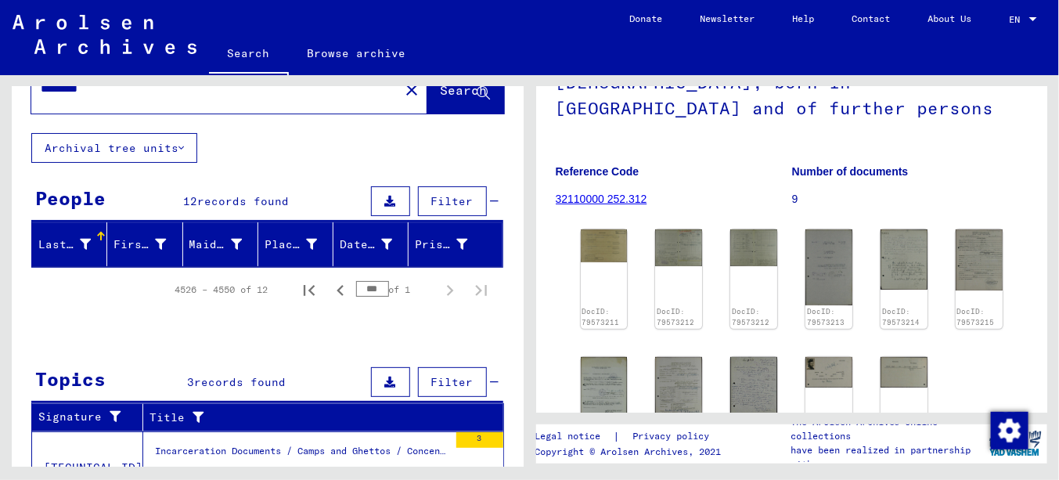
scroll to position [39, 0]
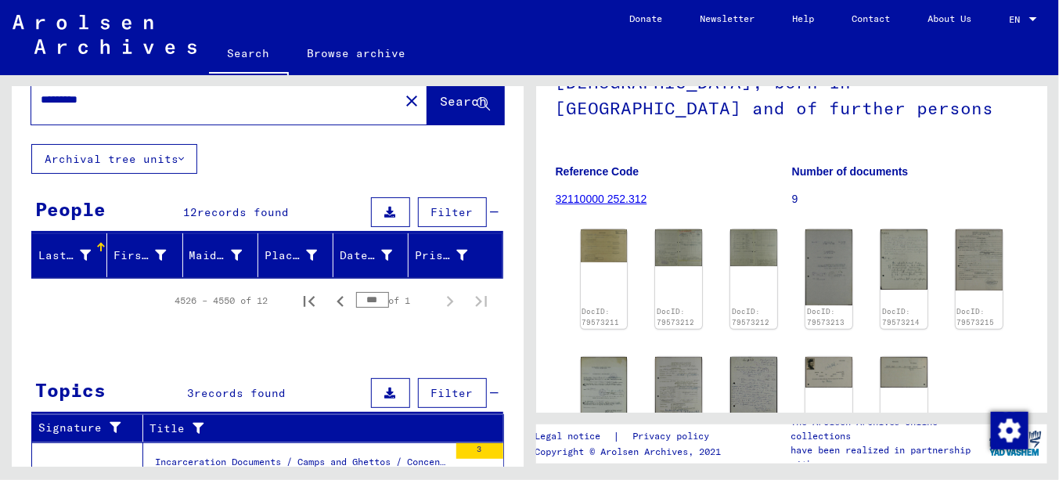
click at [197, 208] on span "records found" at bounding box center [243, 212] width 92 height 14
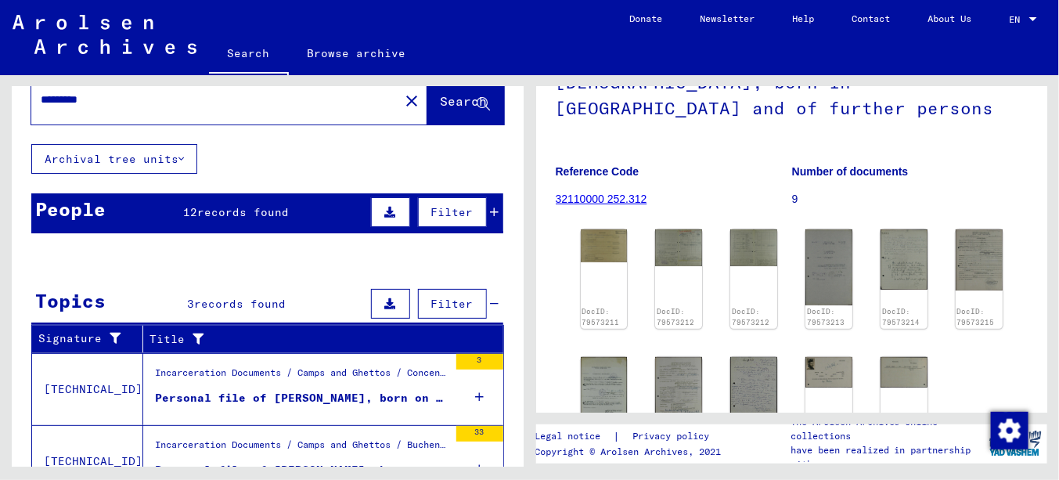
click at [197, 209] on span "records found" at bounding box center [243, 212] width 92 height 14
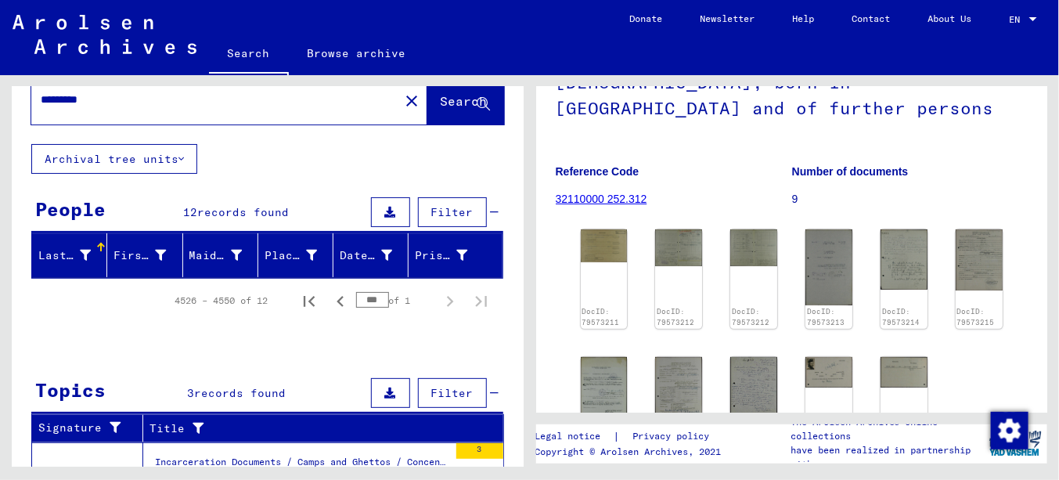
click at [52, 207] on div "People" at bounding box center [70, 209] width 70 height 28
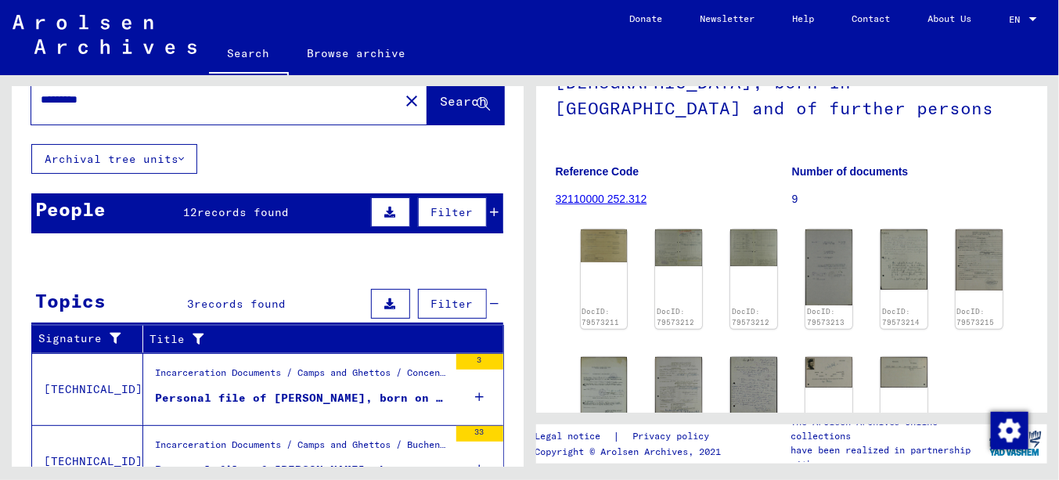
click at [52, 207] on div "People" at bounding box center [70, 209] width 70 height 28
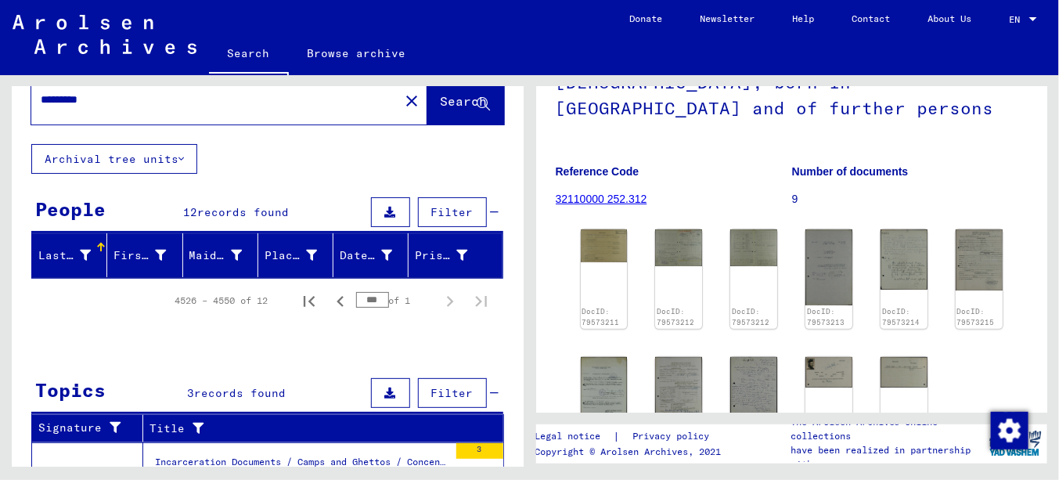
click at [223, 298] on div "4526 – 4550 of 12" at bounding box center [221, 300] width 93 height 14
click at [385, 213] on icon at bounding box center [390, 212] width 11 height 11
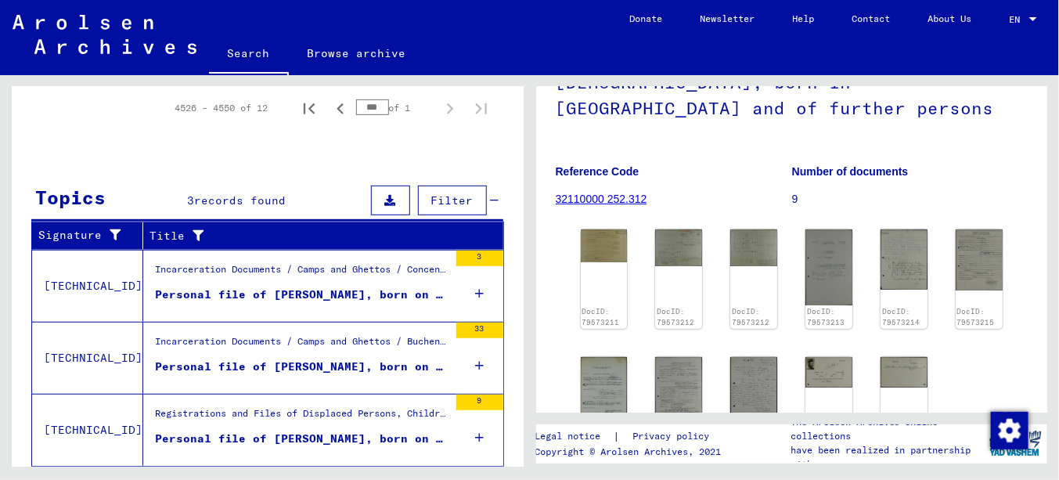
scroll to position [315, 0]
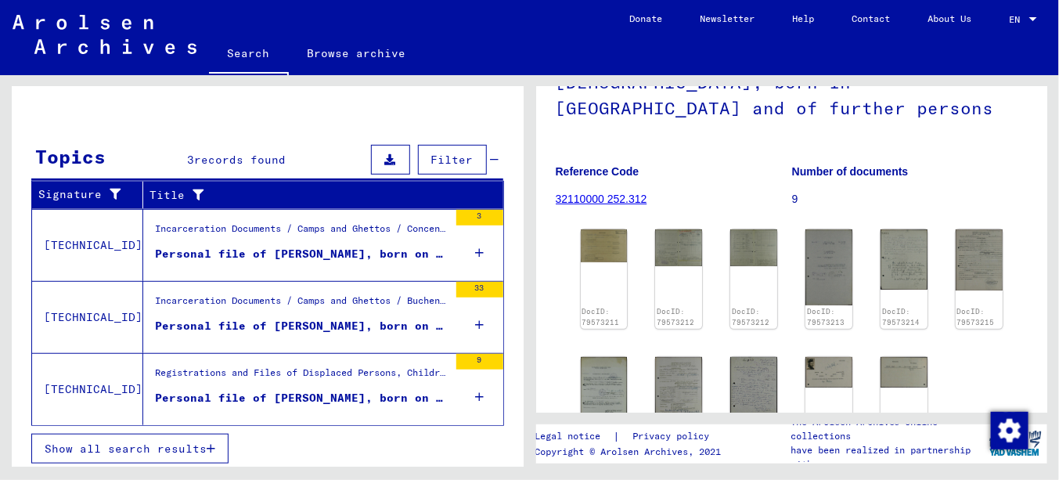
click at [157, 445] on span "Show all search results" at bounding box center [126, 448] width 162 height 14
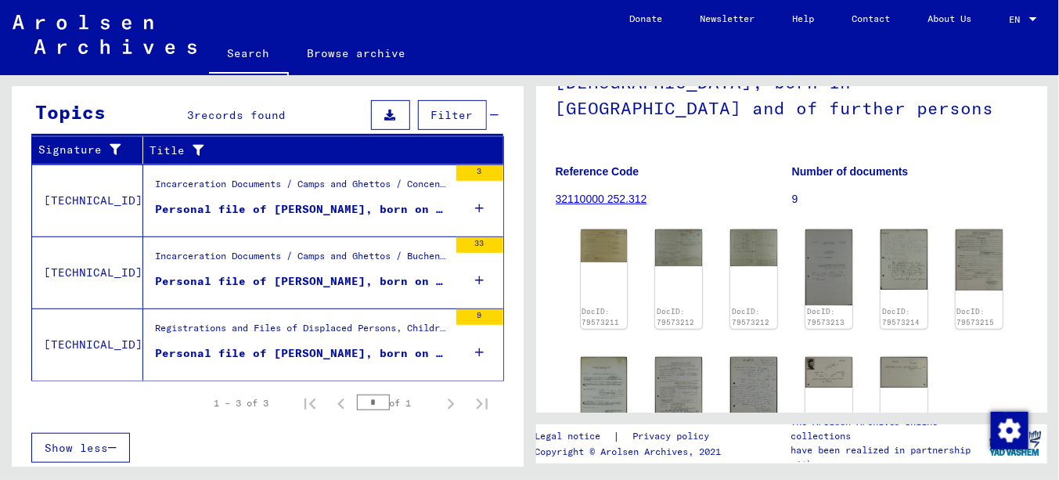
scroll to position [0, 0]
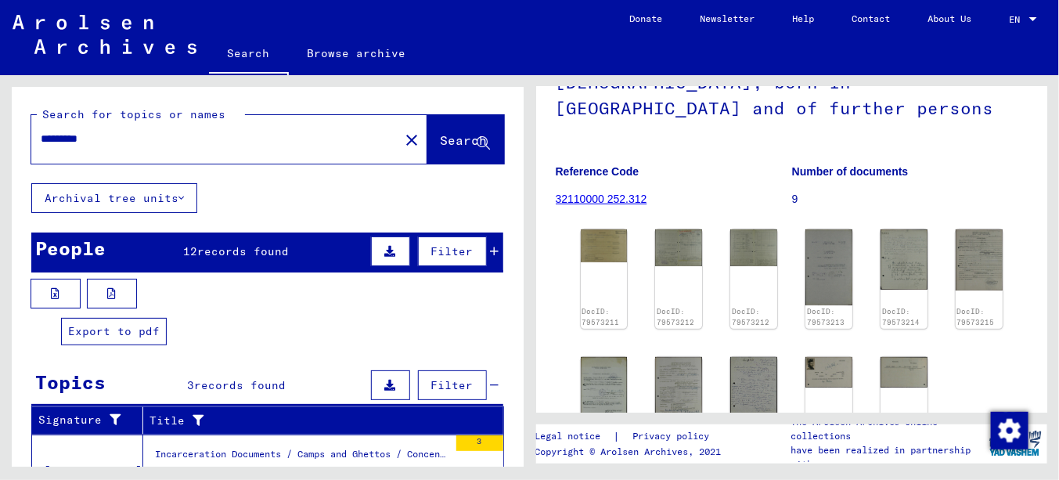
click at [104, 292] on button at bounding box center [112, 294] width 50 height 30
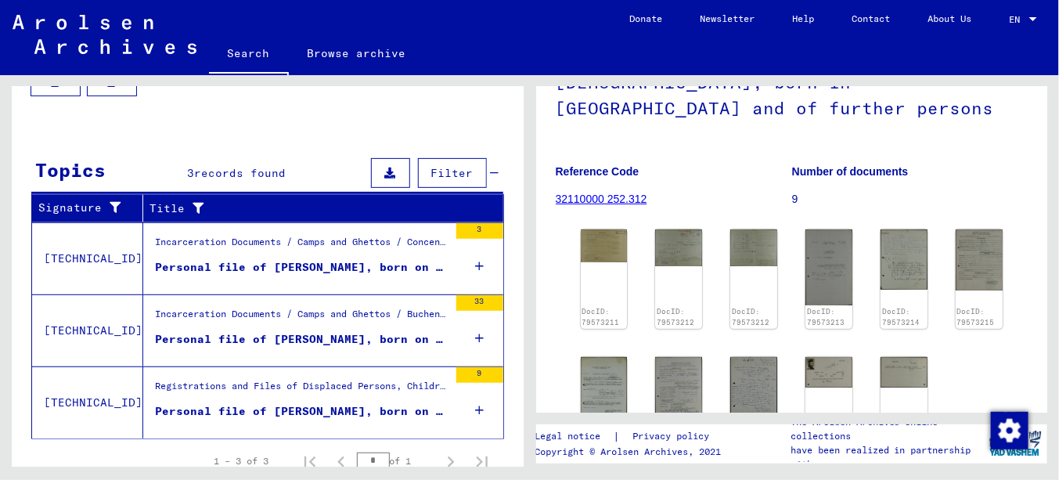
scroll to position [235, 0]
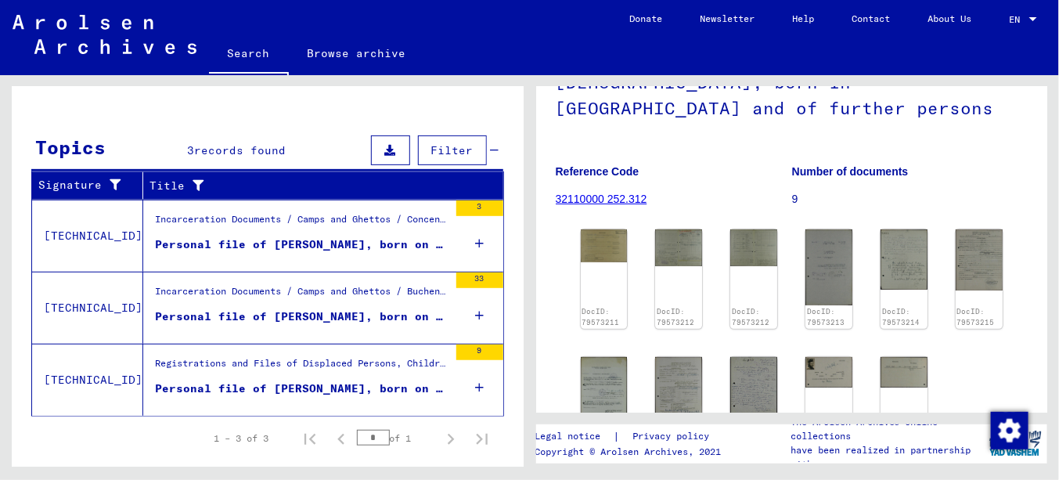
click at [245, 247] on div "Personal file of [PERSON_NAME], born on [DEMOGRAPHIC_DATA]" at bounding box center [301, 244] width 293 height 16
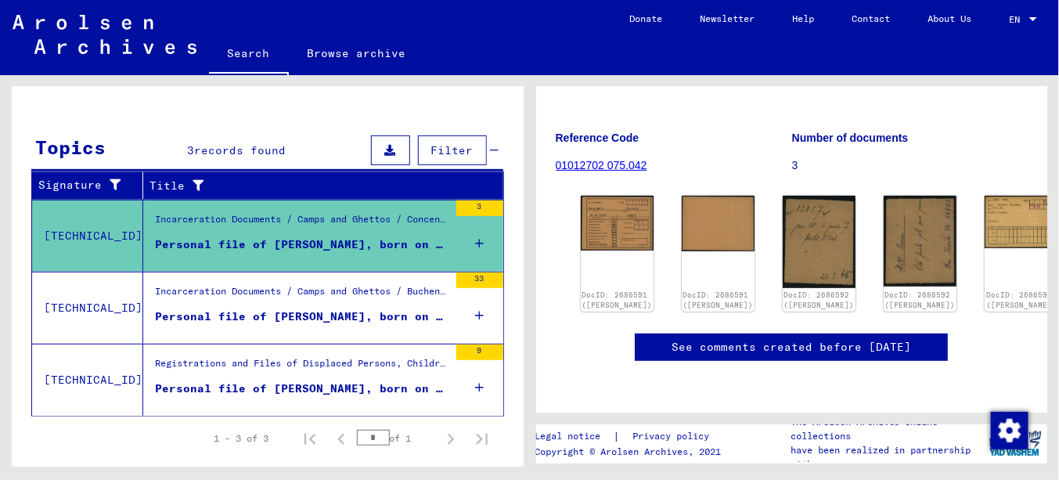
scroll to position [411, 0]
click at [365, 300] on div "Incarceration Documents / Camps and Ghettos / Buchenwald Concentration Camp / I…" at bounding box center [301, 295] width 293 height 22
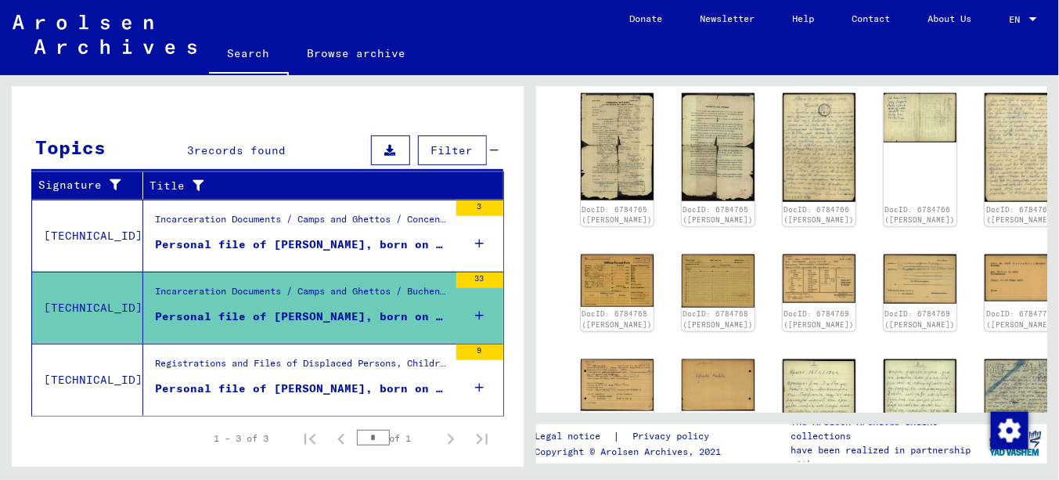
scroll to position [783, 0]
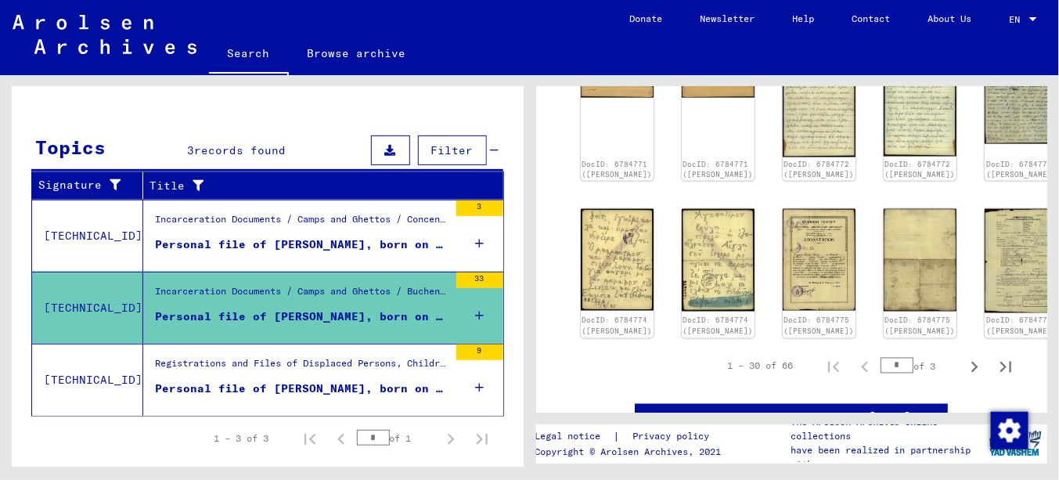
click at [314, 372] on div "Registrations and Files of Displaced Persons, Children and Missing Persons / Re…" at bounding box center [301, 367] width 293 height 22
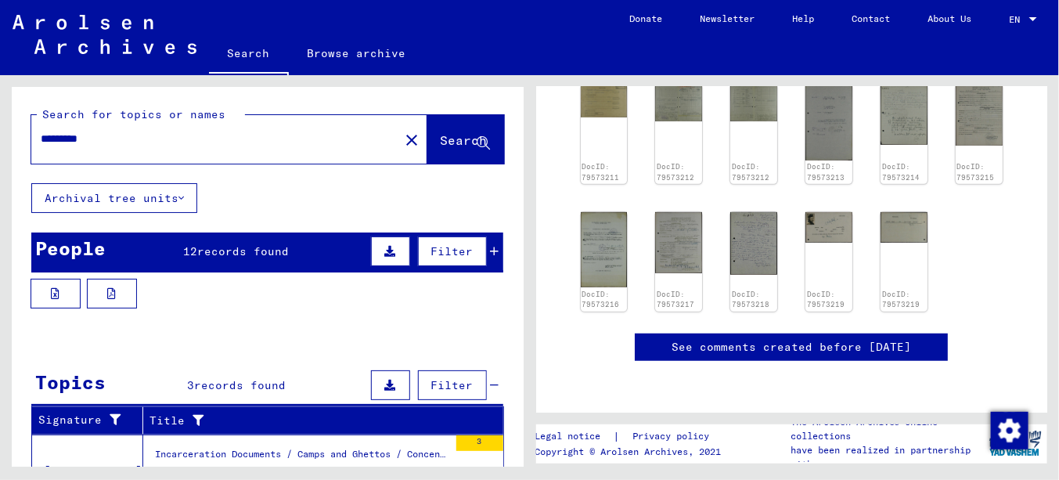
click at [443, 141] on span "Search" at bounding box center [464, 140] width 47 height 16
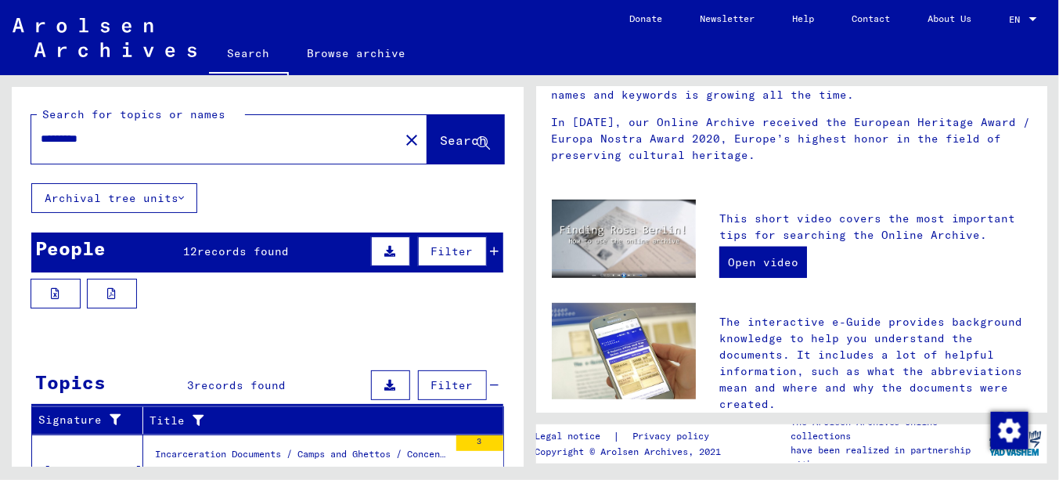
scroll to position [470, 0]
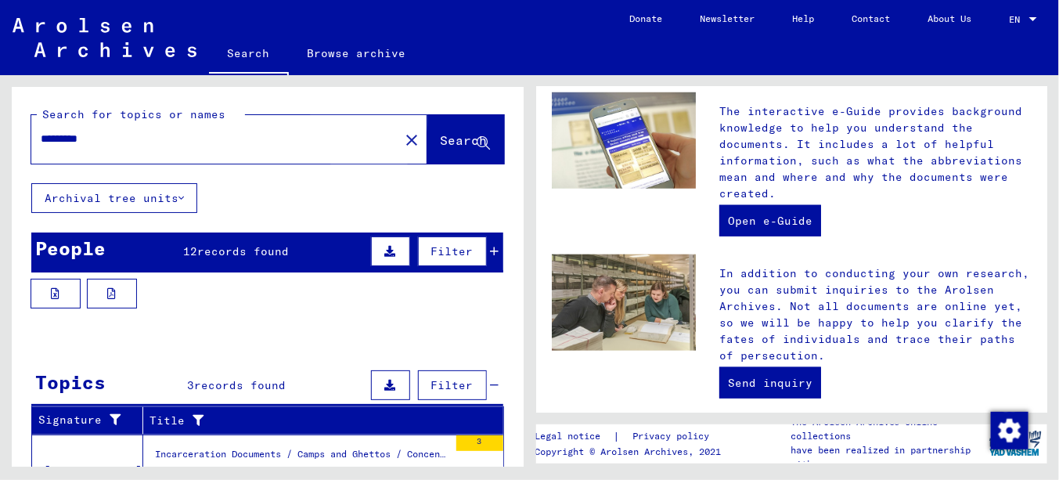
click at [441, 138] on span "Search" at bounding box center [464, 140] width 47 height 16
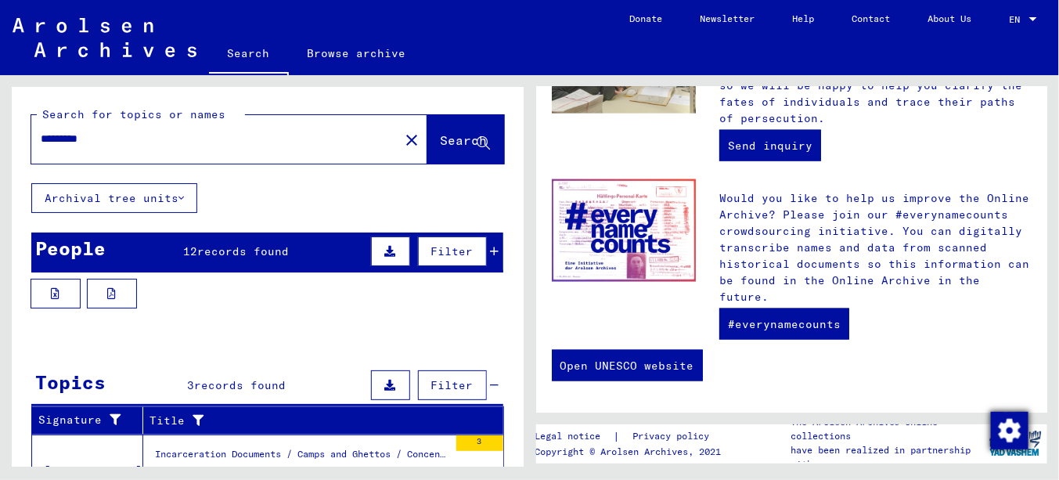
click at [1003, 437] on img "Change consent" at bounding box center [1010, 431] width 38 height 38
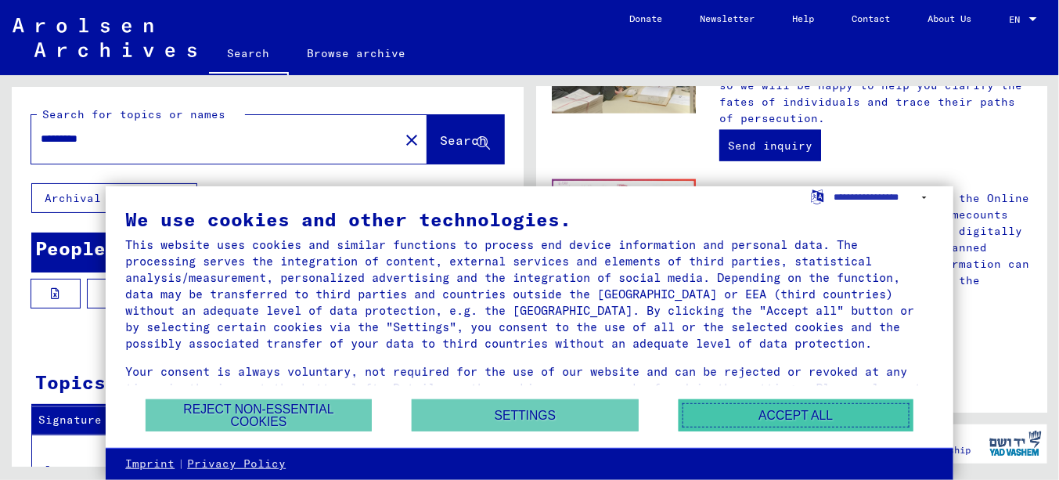
click at [775, 423] on button "Accept all" at bounding box center [795, 415] width 235 height 32
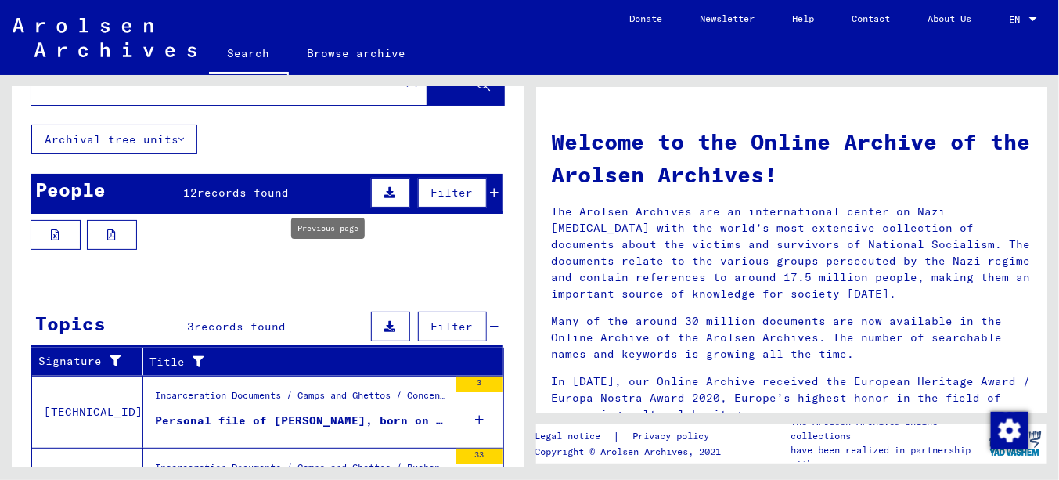
scroll to position [0, 0]
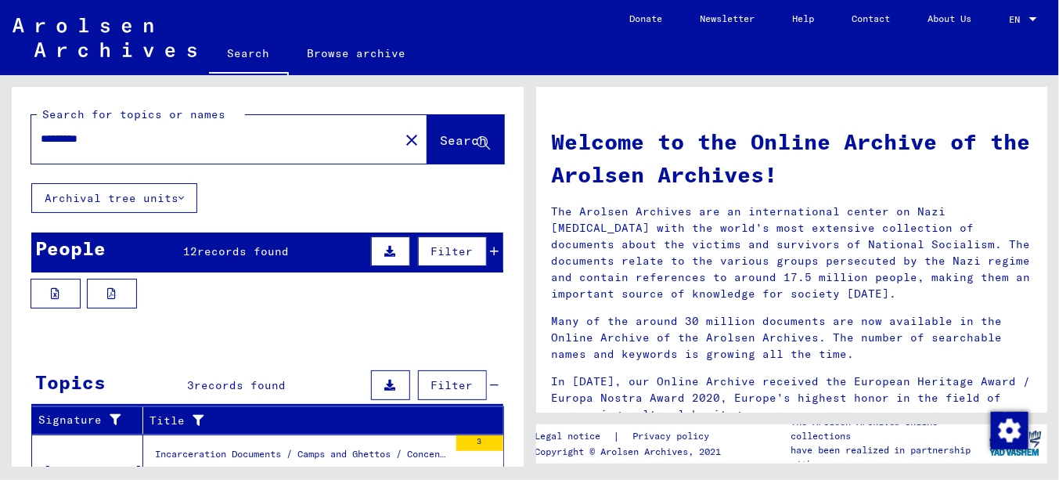
click at [207, 259] on div "People 12 records found Filter" at bounding box center [267, 252] width 472 height 40
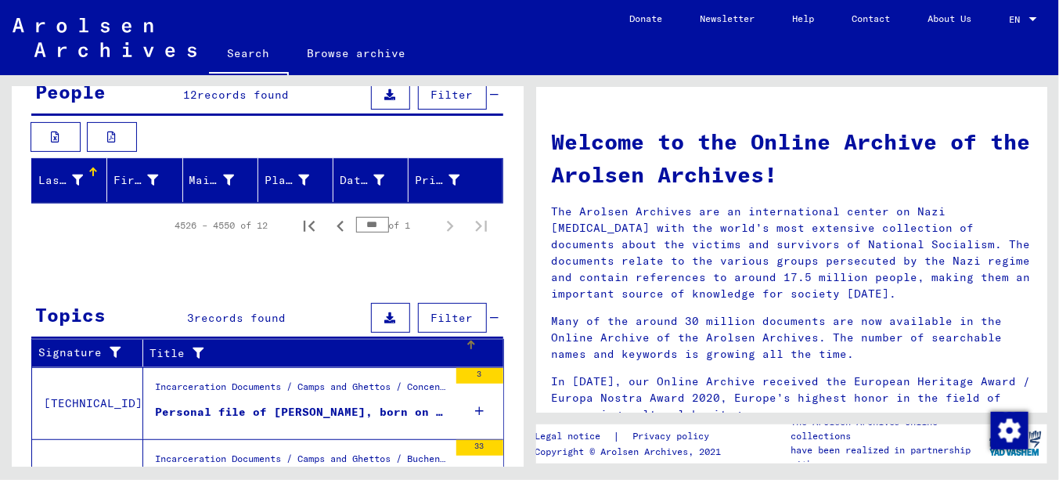
scroll to position [157, 0]
click at [298, 181] on icon at bounding box center [303, 180] width 11 height 11
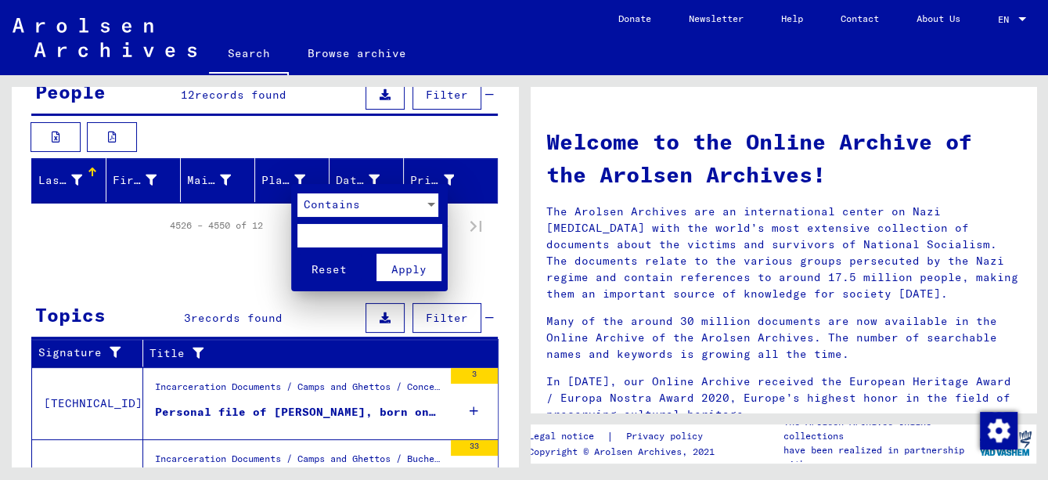
click at [294, 181] on div at bounding box center [524, 240] width 1048 height 480
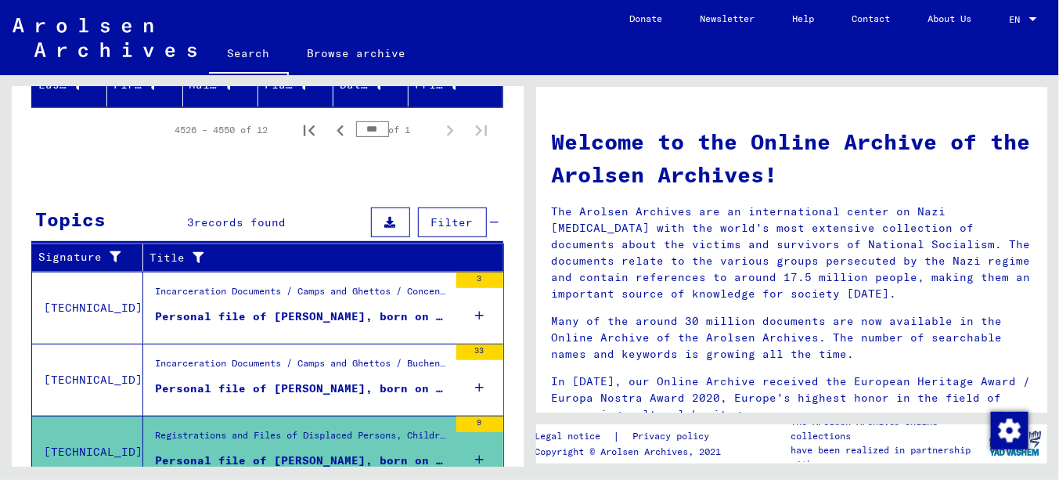
scroll to position [359, 0]
